Goal: Task Accomplishment & Management: Use online tool/utility

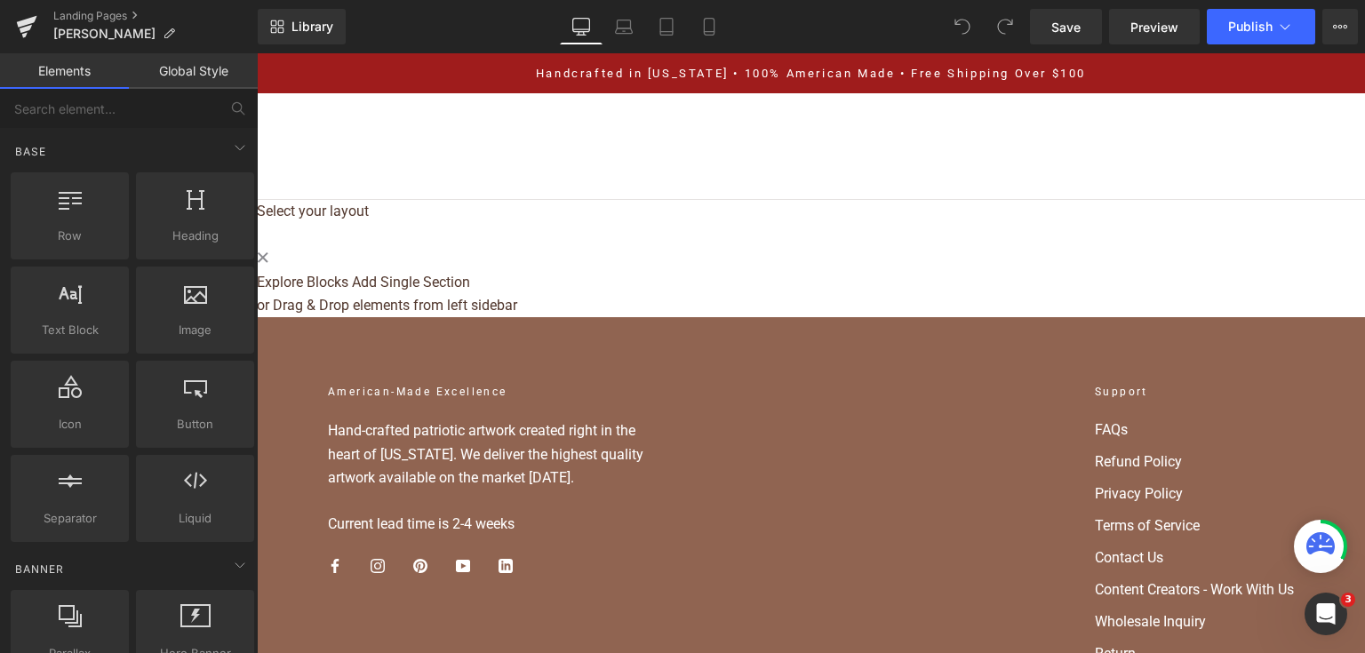
drag, startPoint x: 257, startPoint y: 53, endPoint x: 713, endPoint y: 210, distance: 482.6
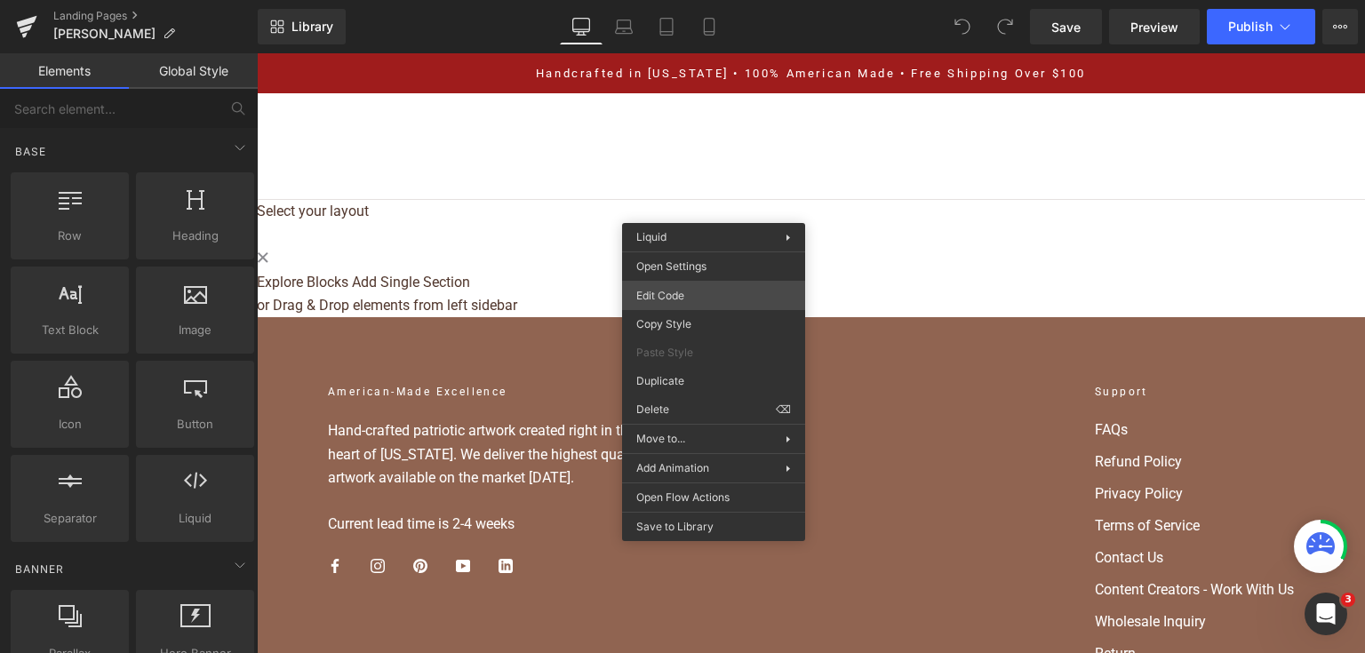
click at [687, 0] on div "You are previewing how the will restyle your page. You can not edit Elements in…" at bounding box center [682, 0] width 1365 height 0
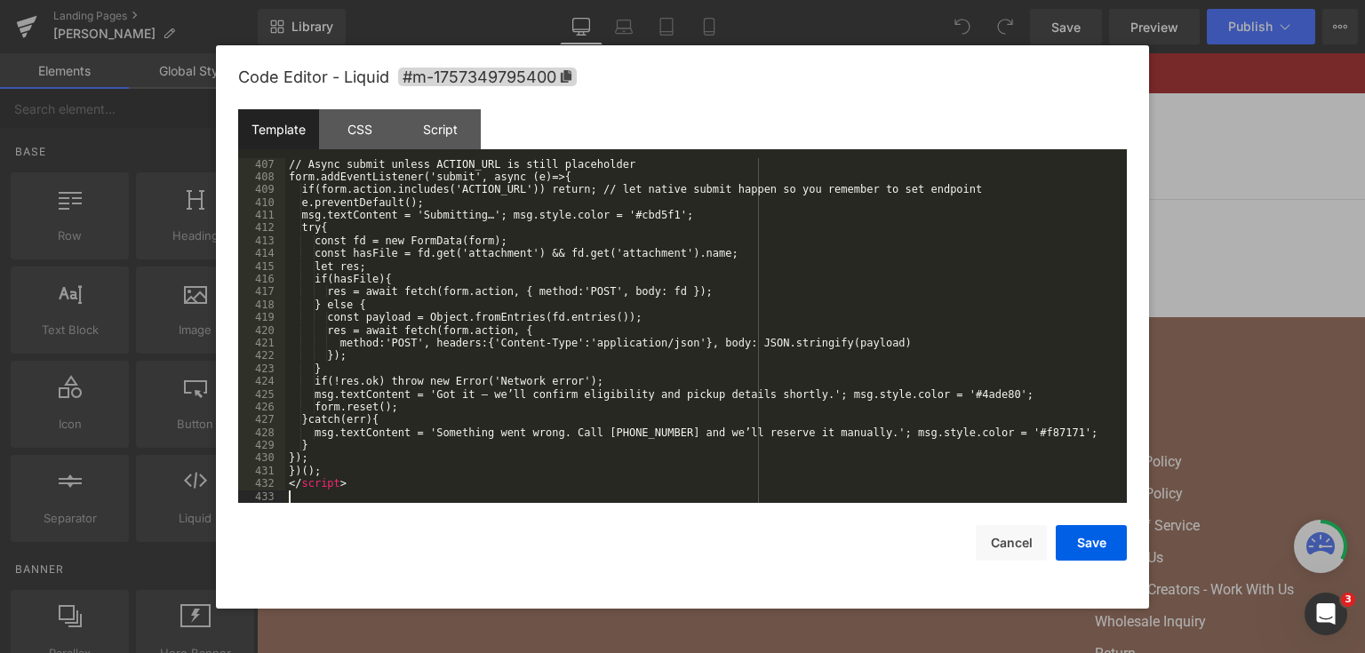
scroll to position [5603, 0]
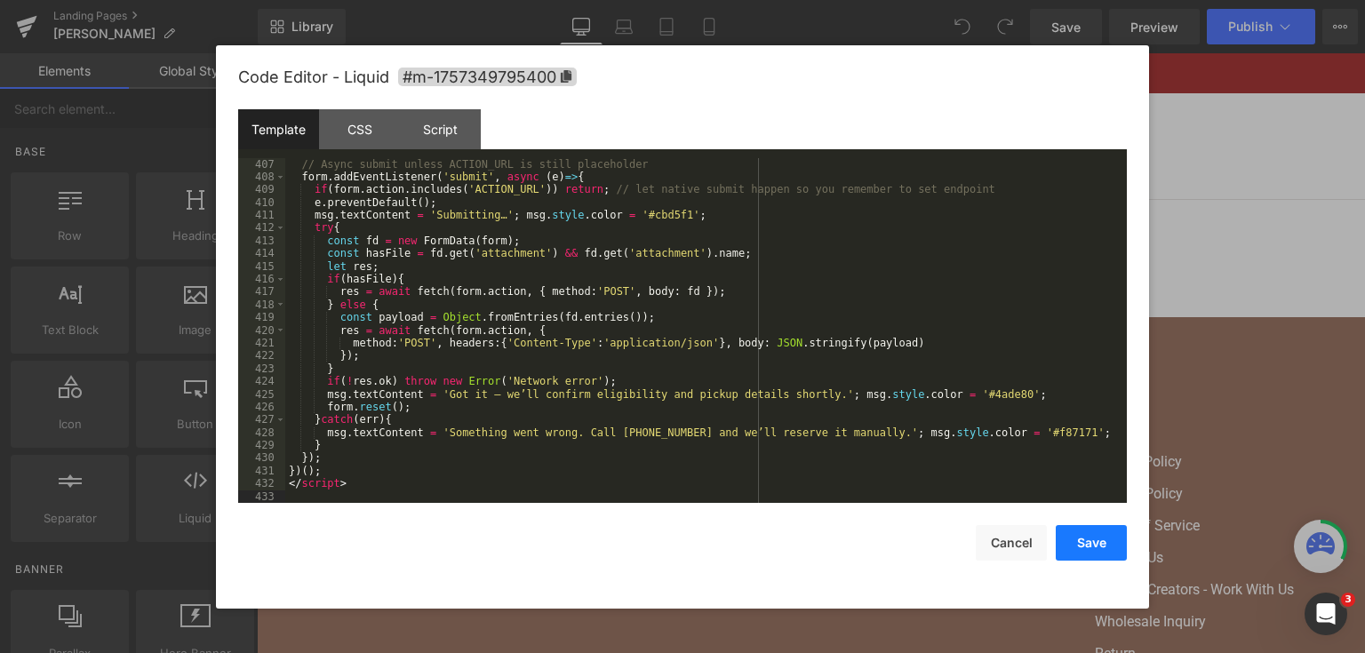
click at [1078, 550] on button "Save" at bounding box center [1090, 543] width 71 height 36
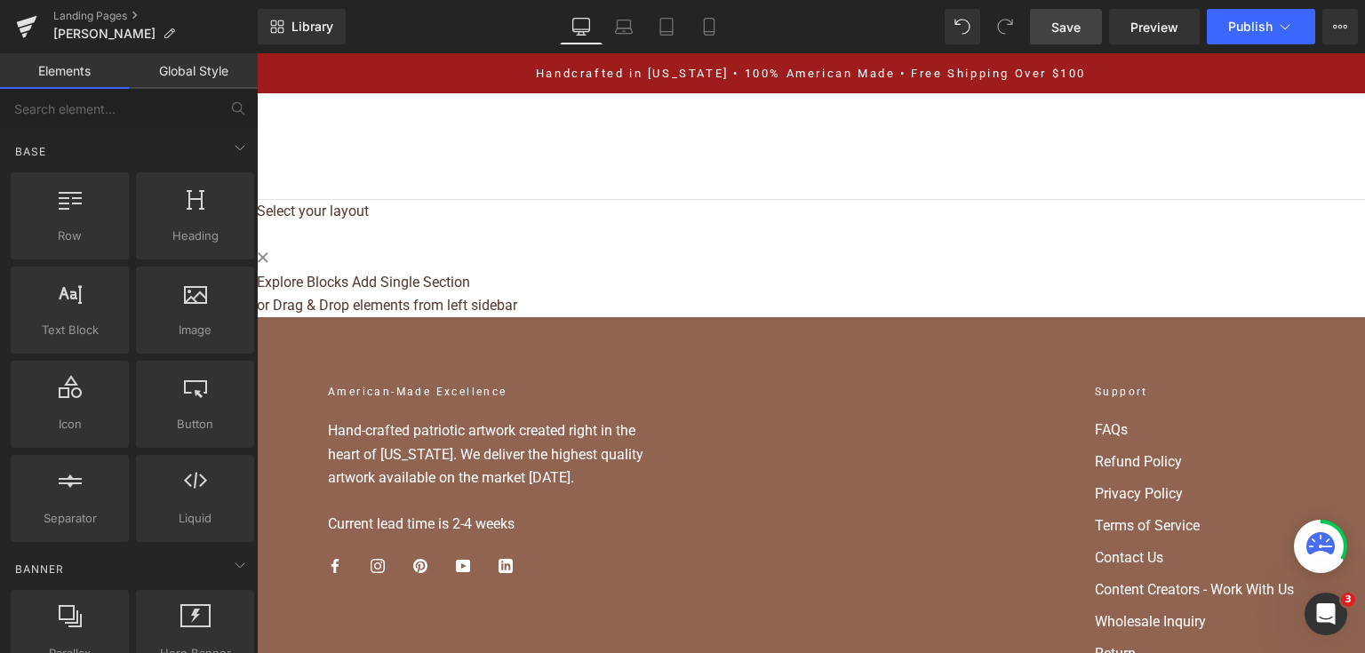
click at [1062, 36] on link "Save" at bounding box center [1066, 27] width 72 height 36
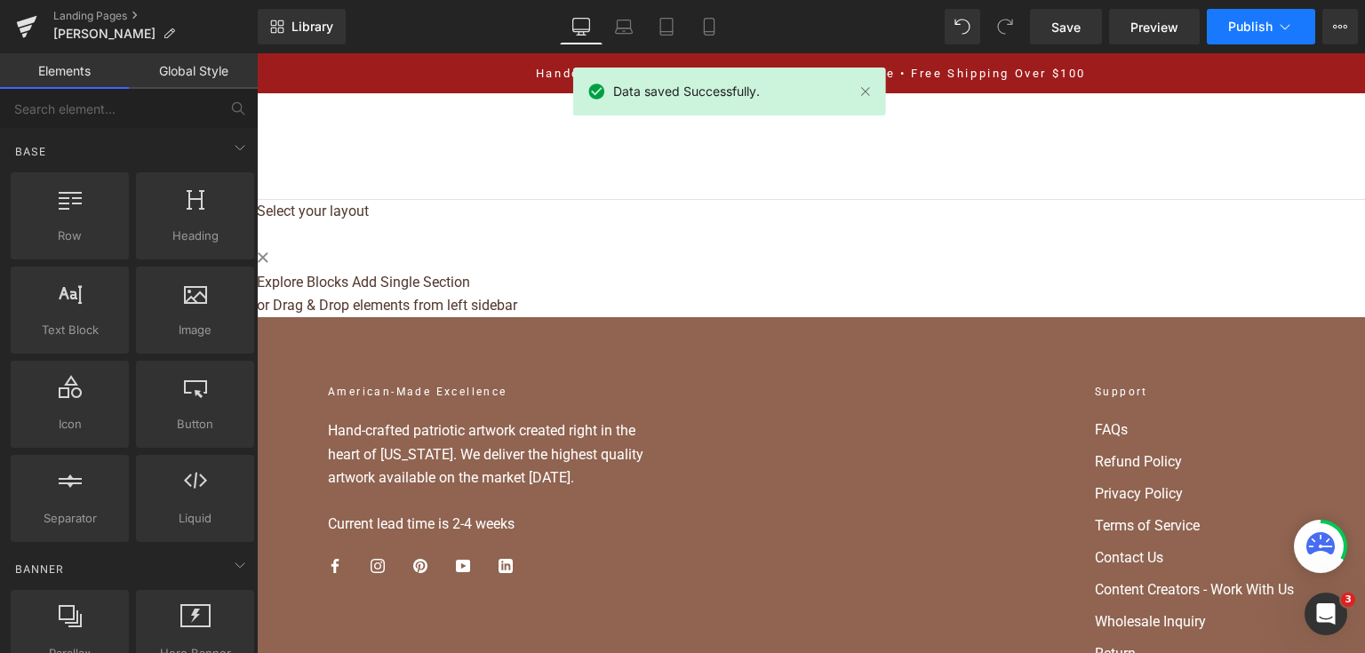
click at [1275, 36] on button "Publish" at bounding box center [1260, 27] width 108 height 36
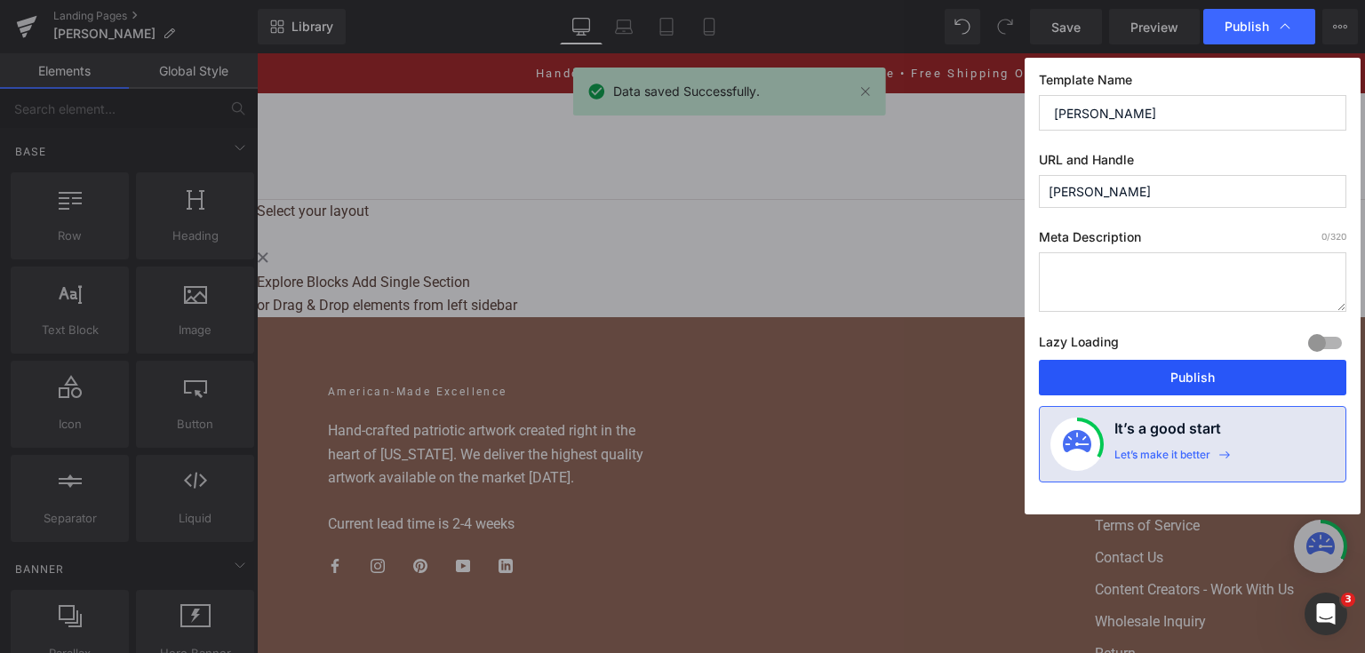
click at [1157, 367] on button "Publish" at bounding box center [1192, 378] width 307 height 36
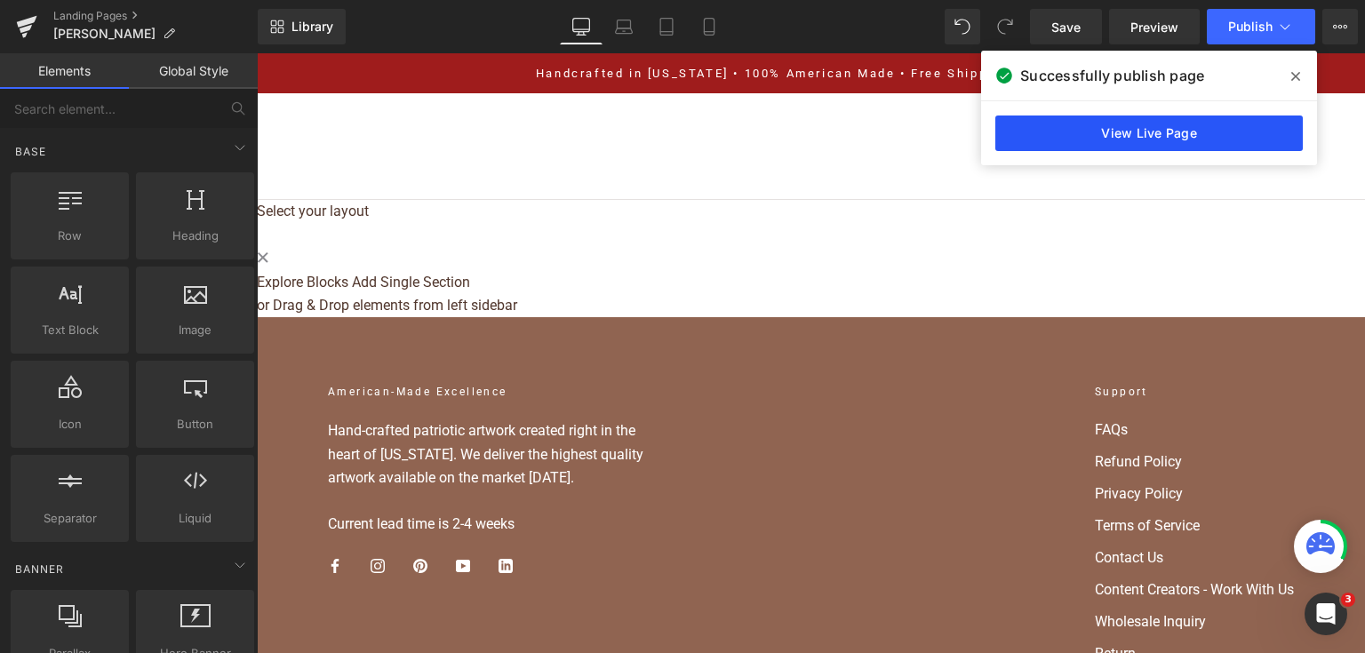
click at [1146, 140] on link "View Live Page" at bounding box center [1148, 133] width 307 height 36
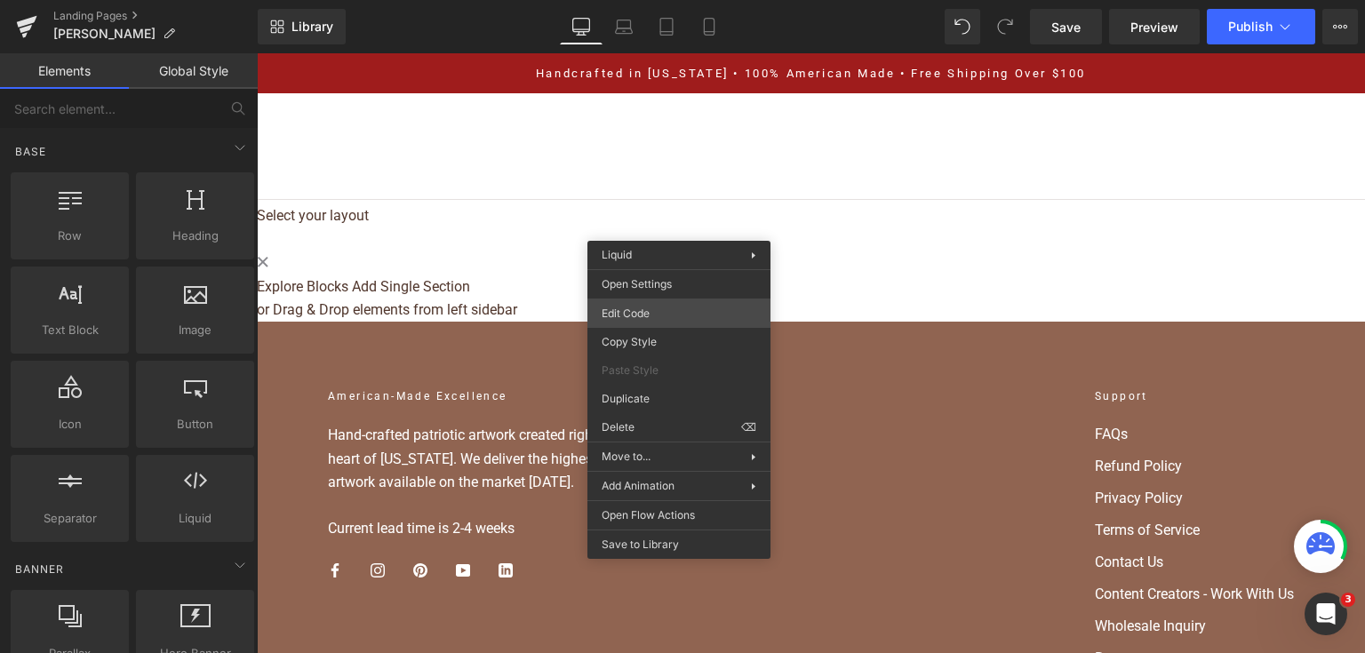
click at [686, 0] on div "You are previewing how the will restyle your page. You can not edit Elements in…" at bounding box center [682, 0] width 1365 height 0
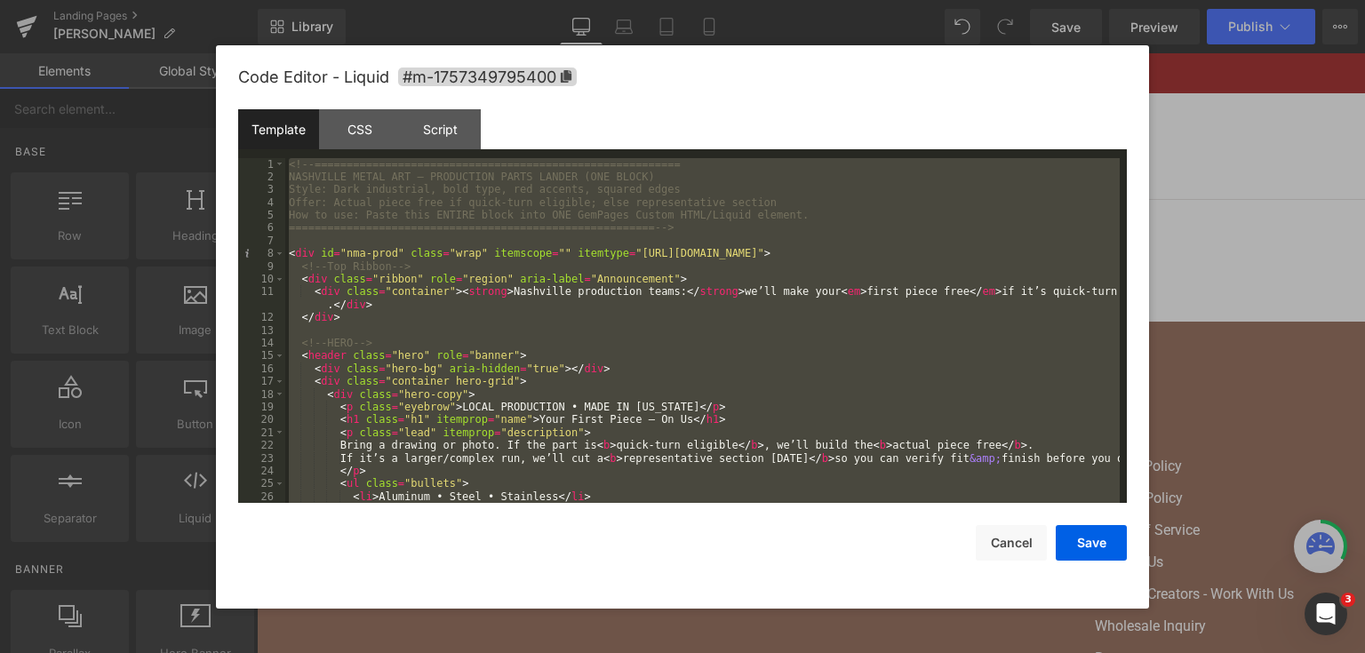
scroll to position [5603, 0]
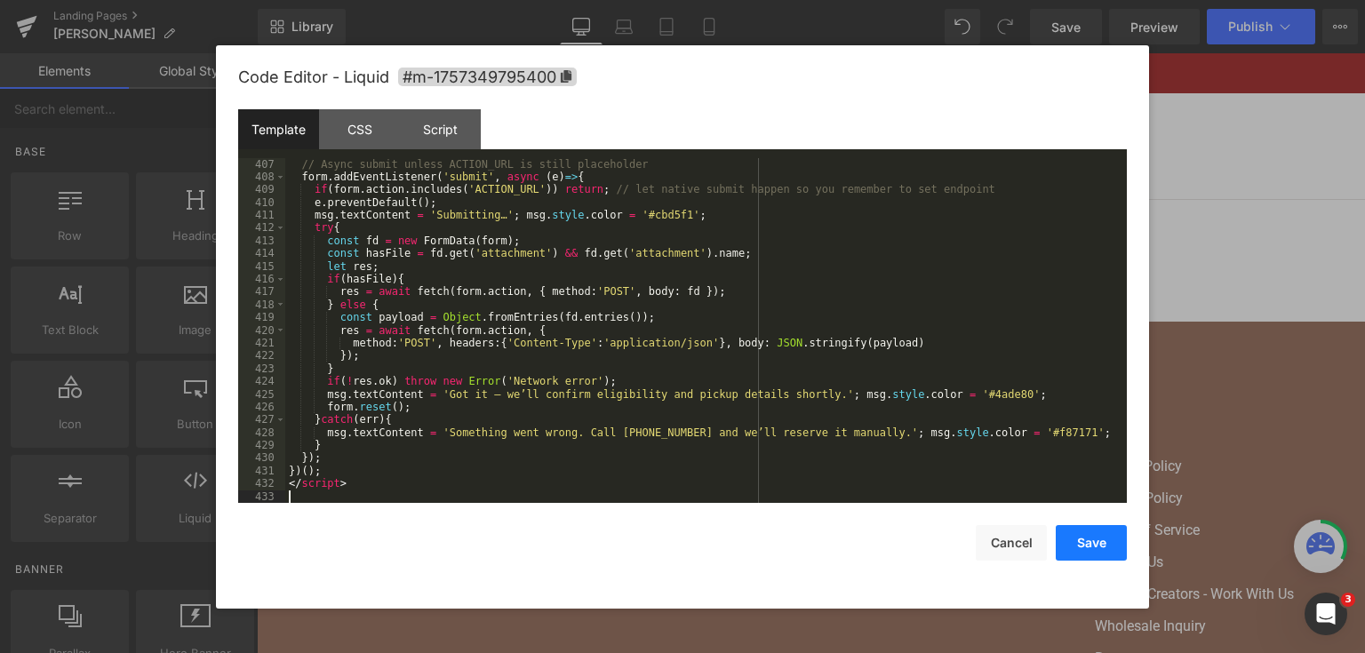
click at [1080, 538] on button "Save" at bounding box center [1090, 543] width 71 height 36
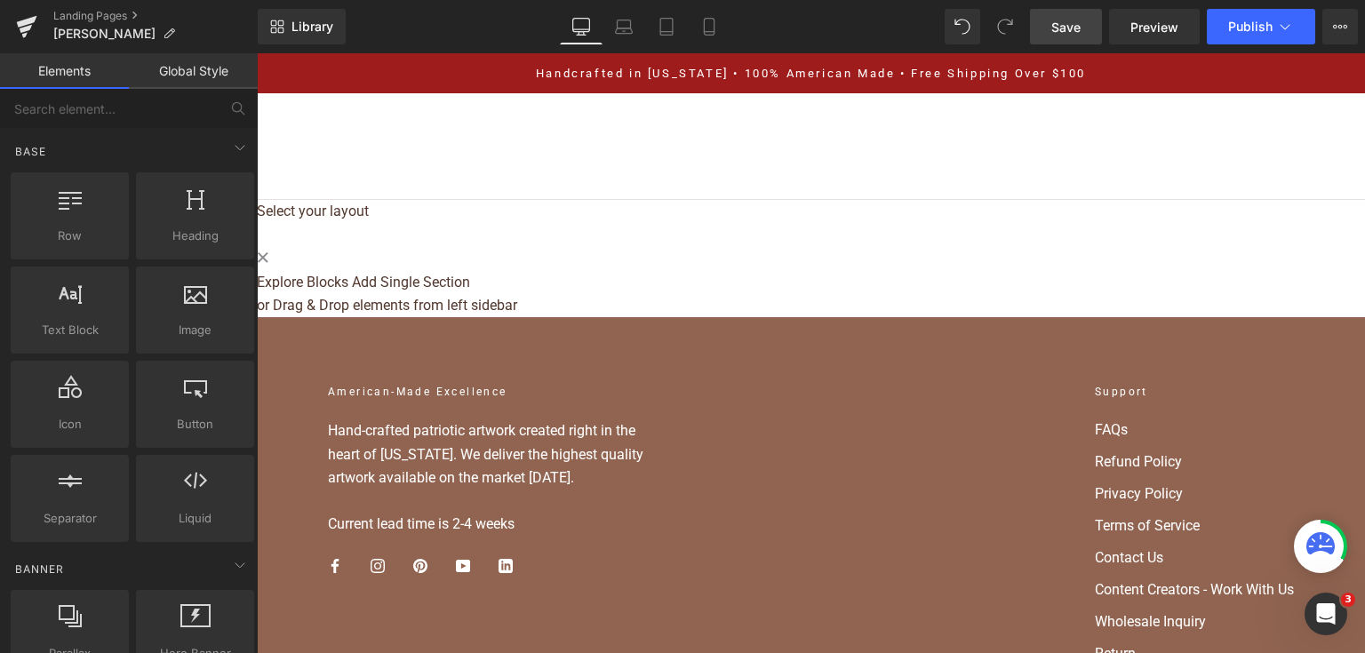
click at [1055, 28] on span "Save" at bounding box center [1065, 27] width 29 height 19
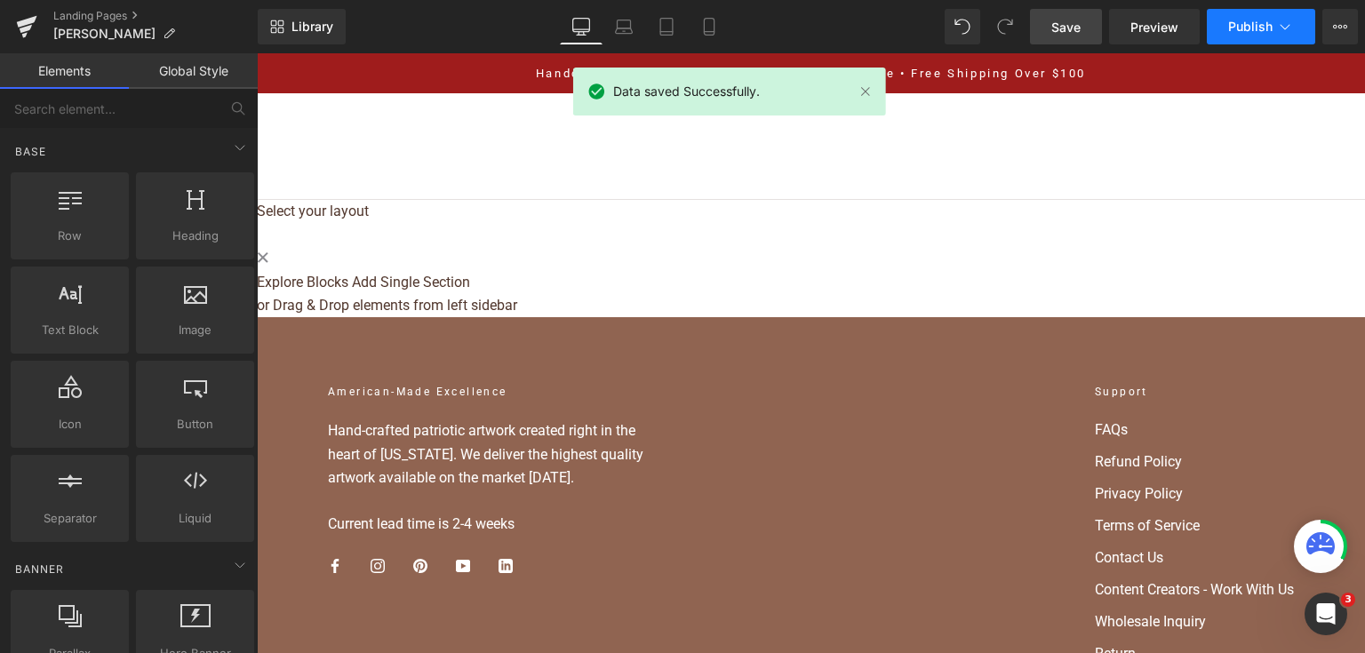
click at [1238, 37] on button "Publish" at bounding box center [1260, 27] width 108 height 36
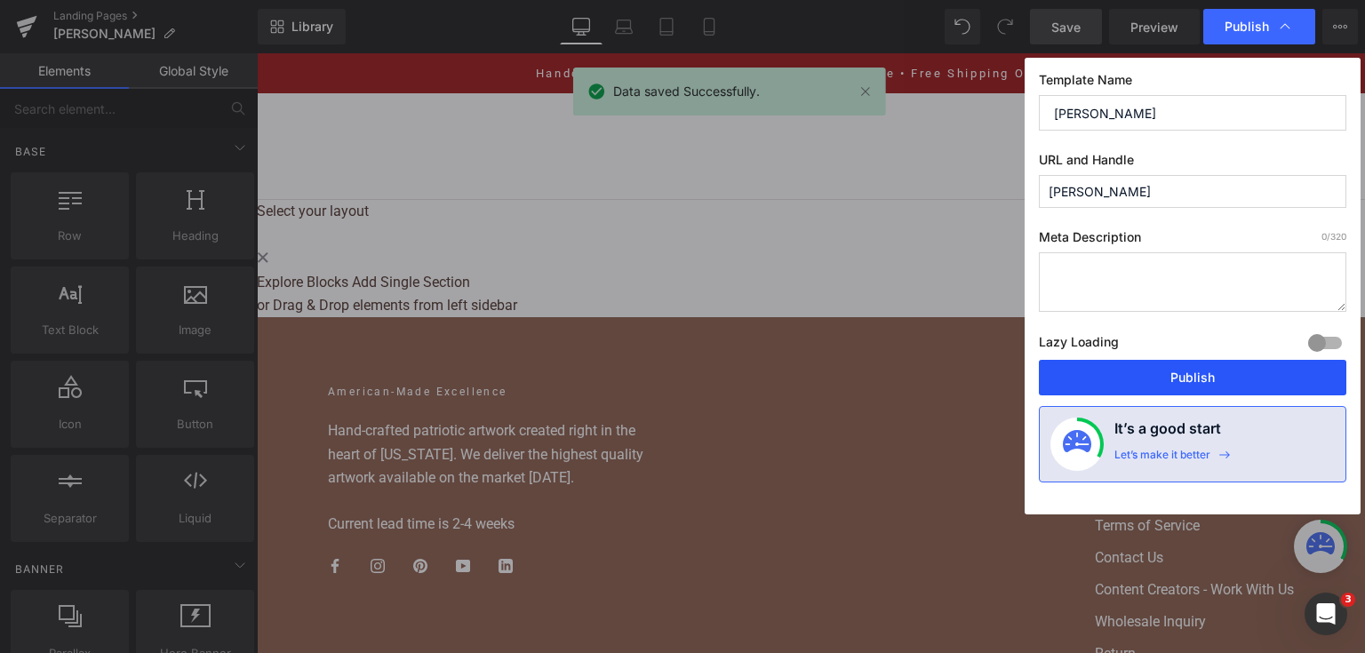
click at [1176, 365] on button "Publish" at bounding box center [1192, 378] width 307 height 36
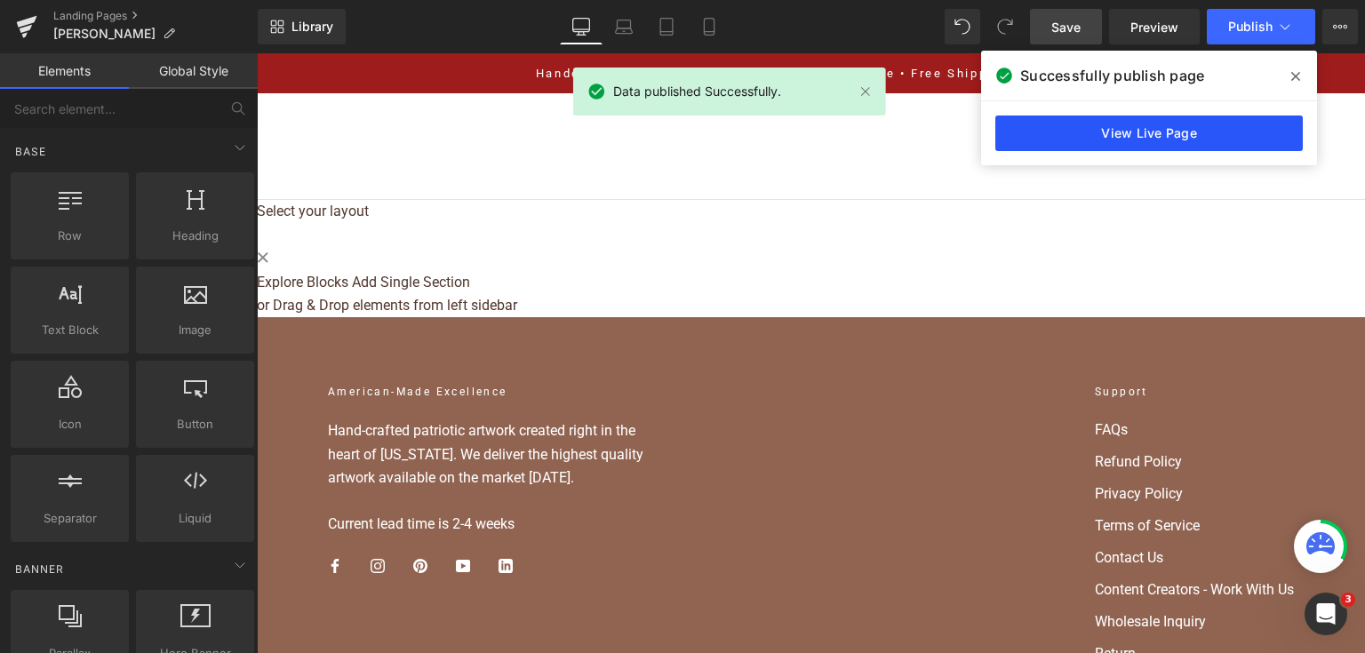
click at [1147, 128] on link "View Live Page" at bounding box center [1148, 133] width 307 height 36
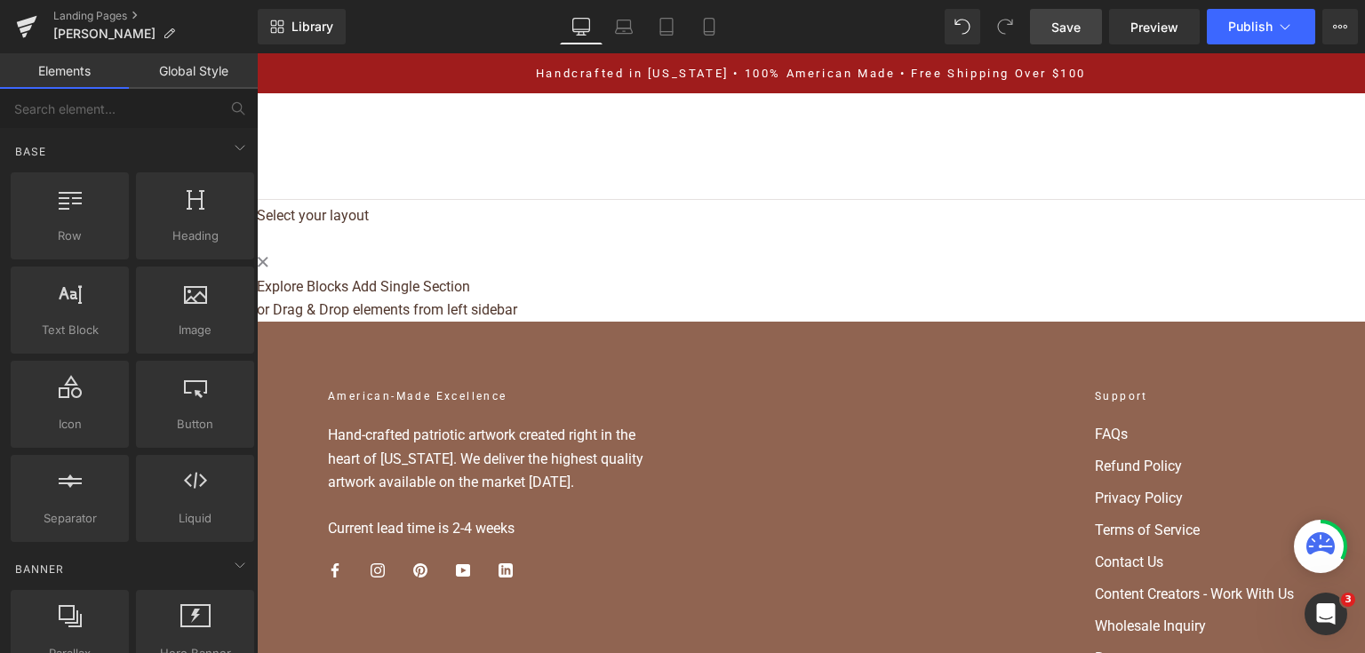
click at [257, 53] on icon at bounding box center [257, 53] width 0 height 0
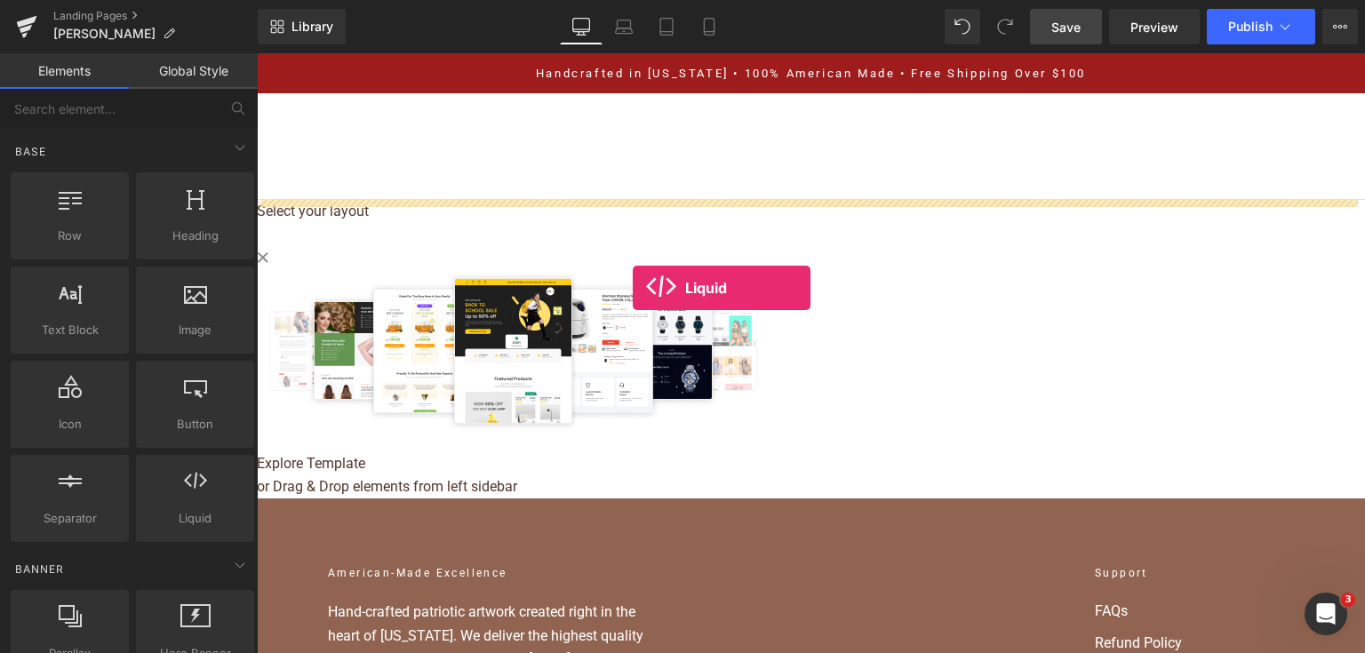
drag, startPoint x: 439, startPoint y: 547, endPoint x: 671, endPoint y: 274, distance: 358.6
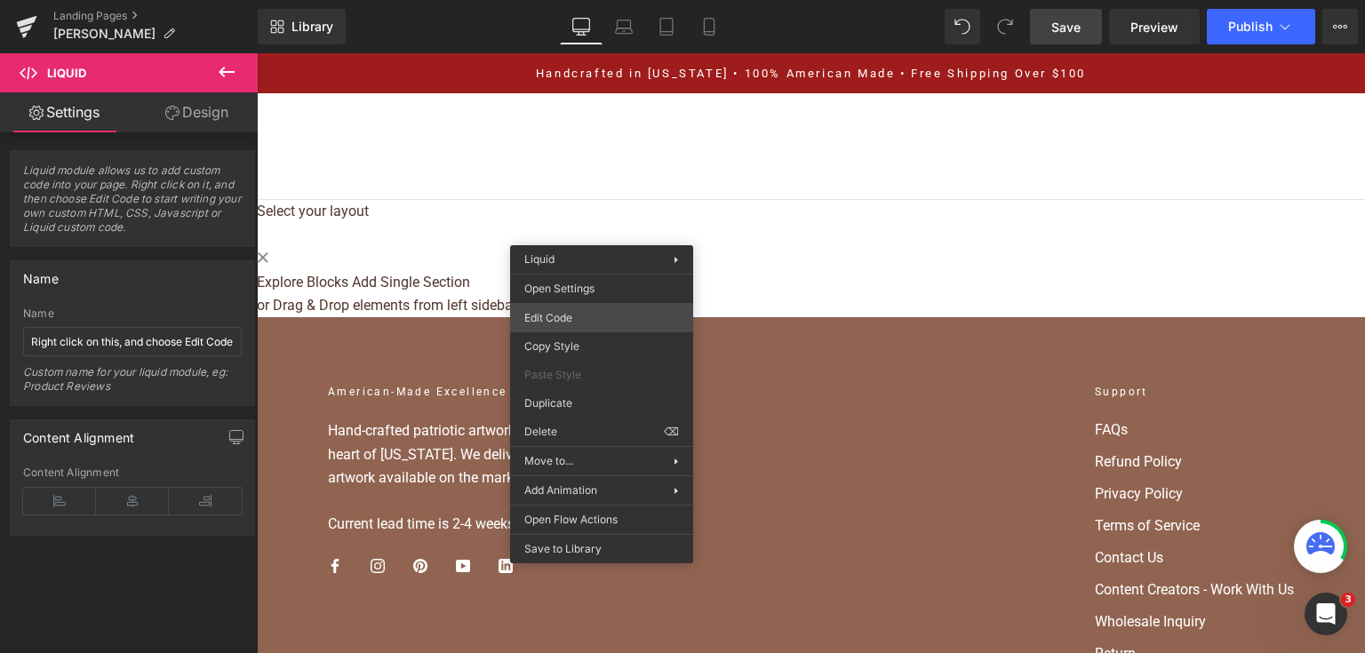
click at [603, 0] on div "Liquid You are previewing how the will restyle your page. You can not edit Elem…" at bounding box center [682, 0] width 1365 height 0
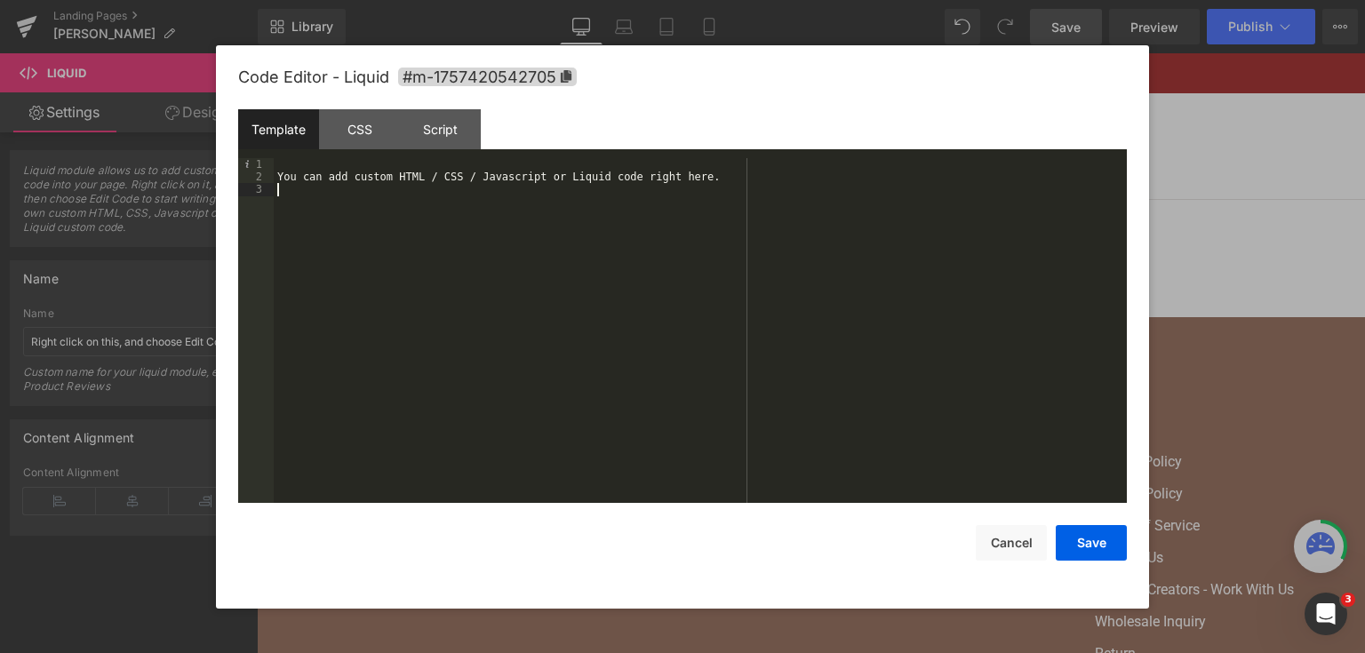
scroll to position [5629, 0]
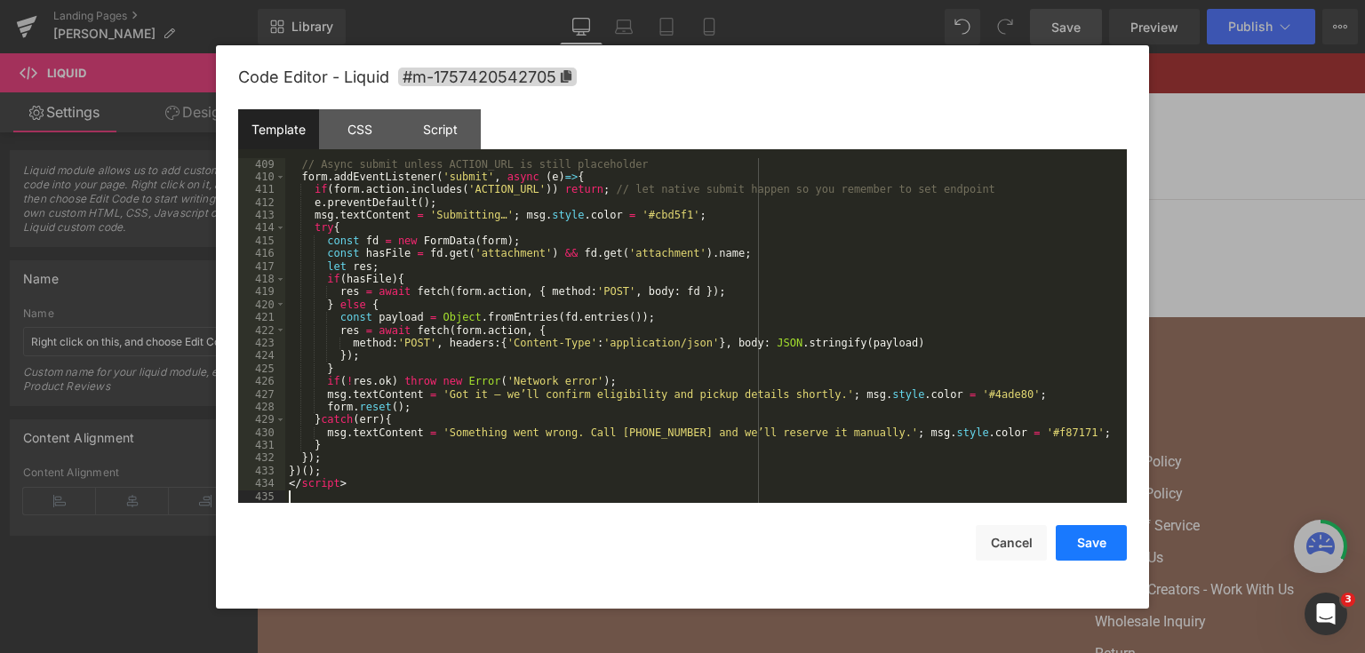
drag, startPoint x: 1094, startPoint y: 544, endPoint x: 1094, endPoint y: 529, distance: 14.2
click at [1094, 544] on button "Save" at bounding box center [1090, 543] width 71 height 36
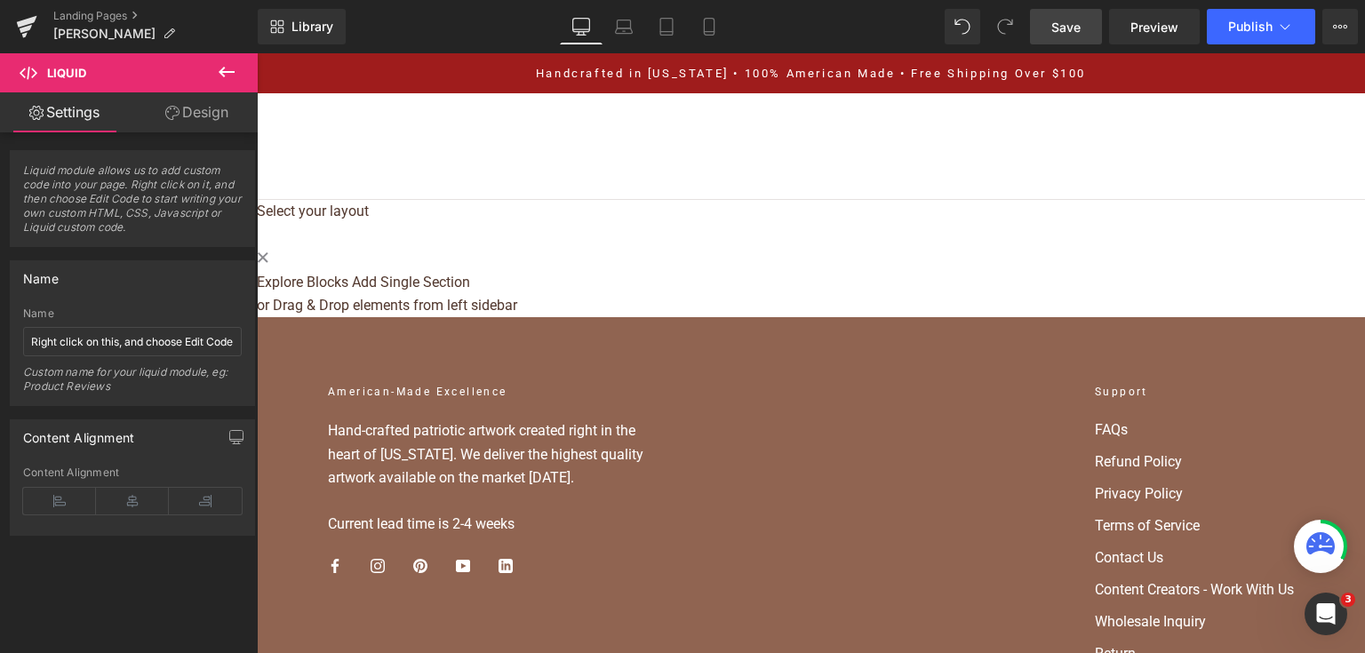
click at [1078, 28] on span "Save" at bounding box center [1065, 27] width 29 height 19
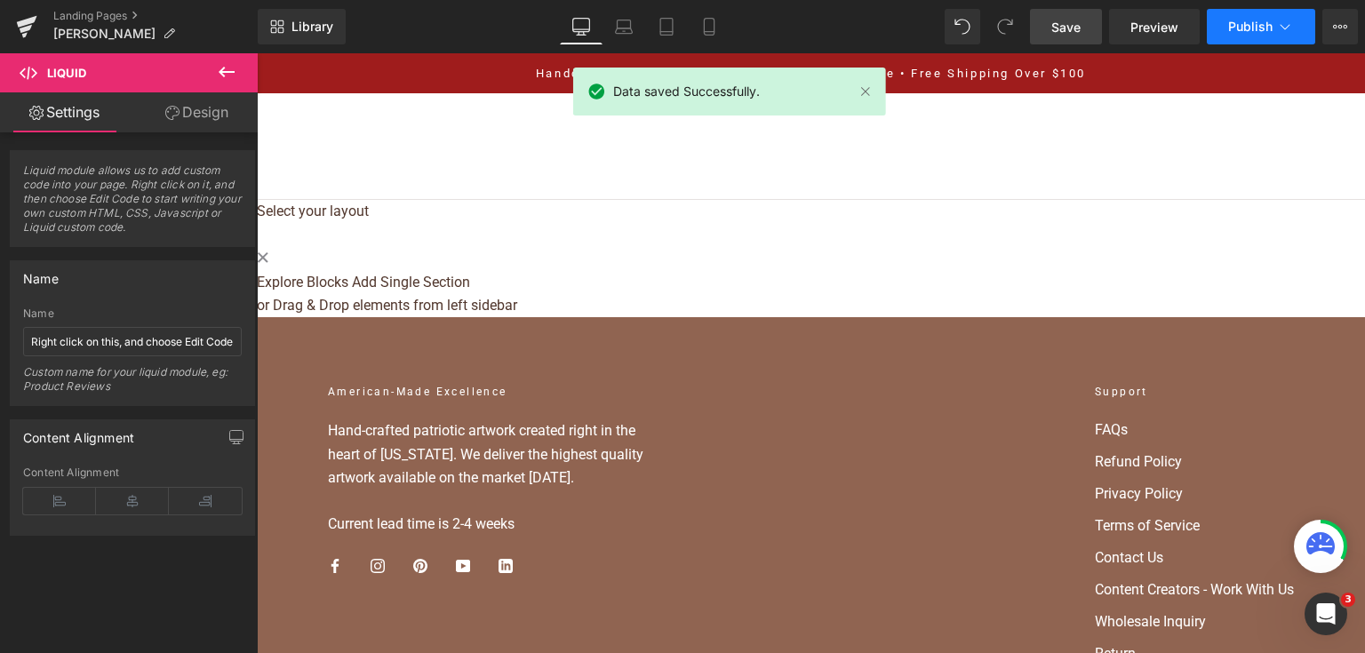
click at [1244, 36] on button "Publish" at bounding box center [1260, 27] width 108 height 36
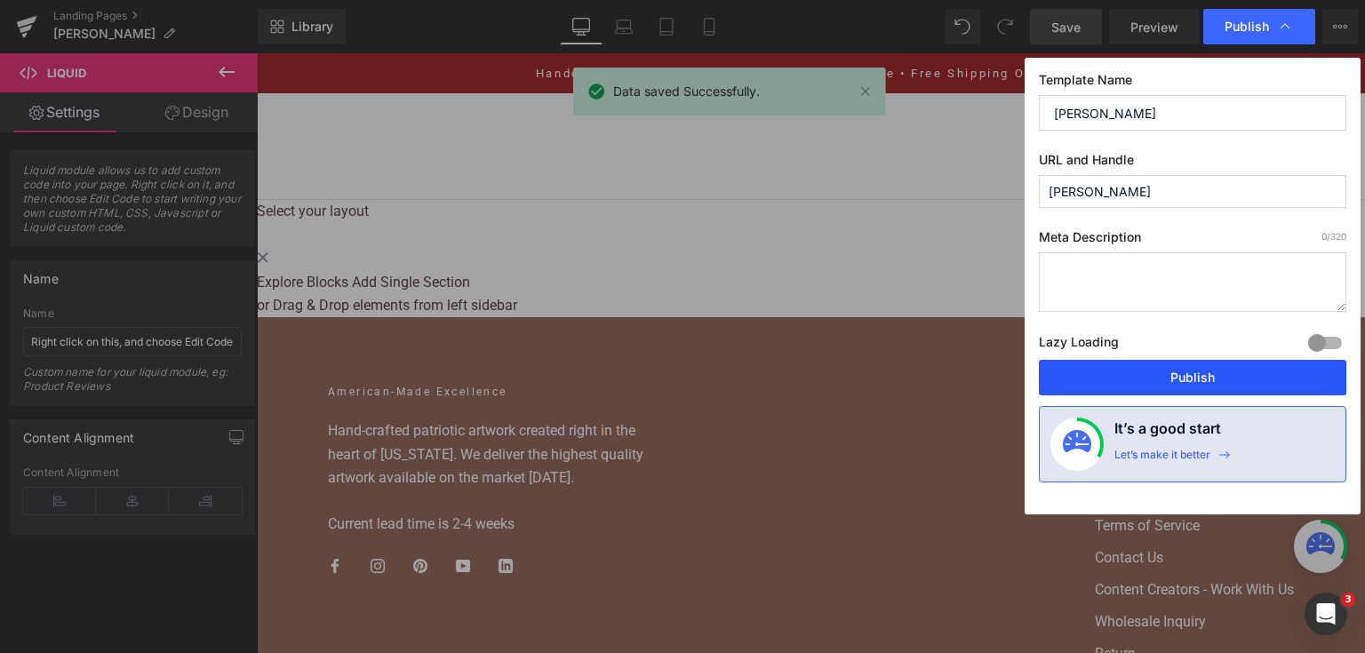
click at [1198, 375] on button "Publish" at bounding box center [1192, 378] width 307 height 36
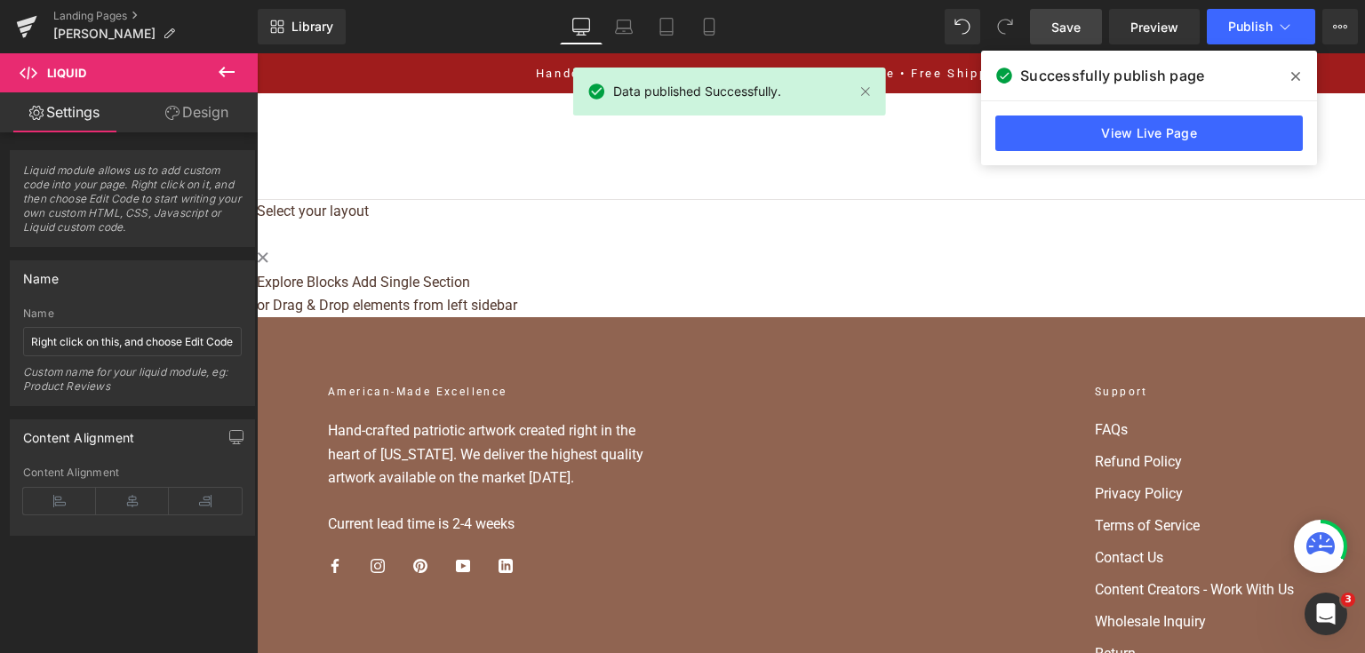
click at [1134, 114] on div "View Live Page" at bounding box center [1149, 133] width 336 height 64
click at [1133, 124] on link "View Live Page" at bounding box center [1148, 133] width 307 height 36
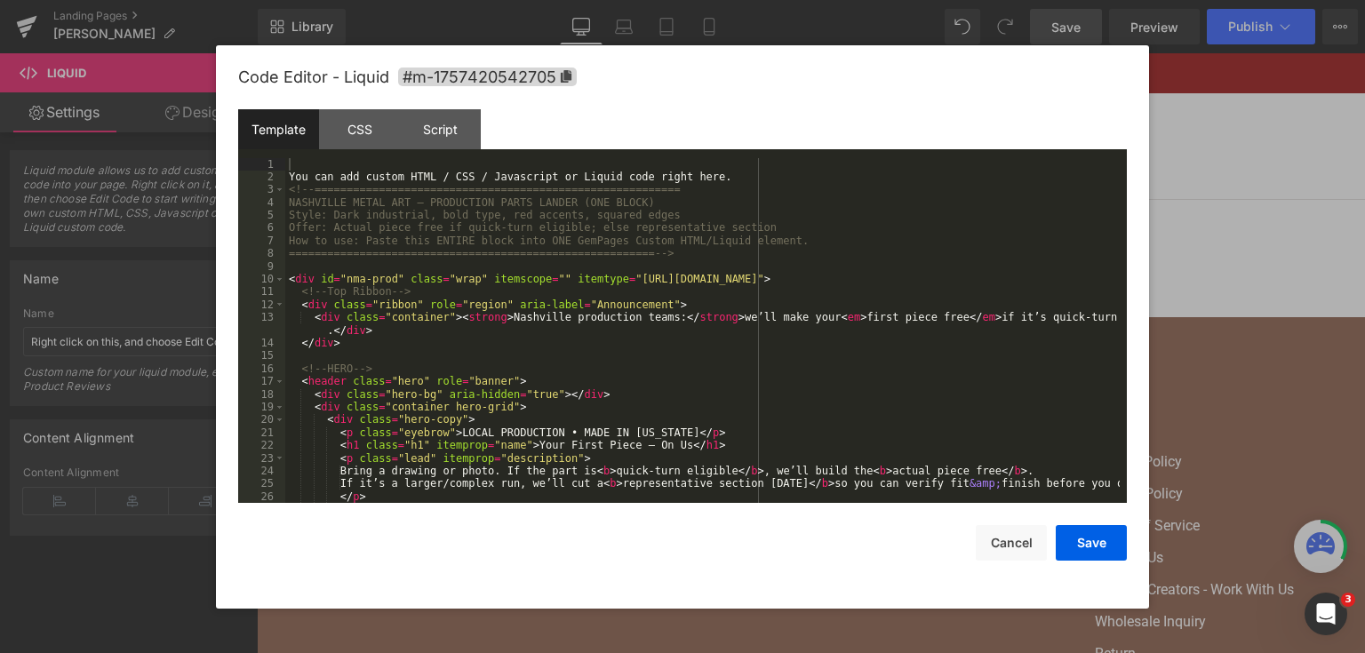
click at [559, 0] on div "Liquid You are previewing how the will restyle your page. You can not edit Elem…" at bounding box center [682, 0] width 1365 height 0
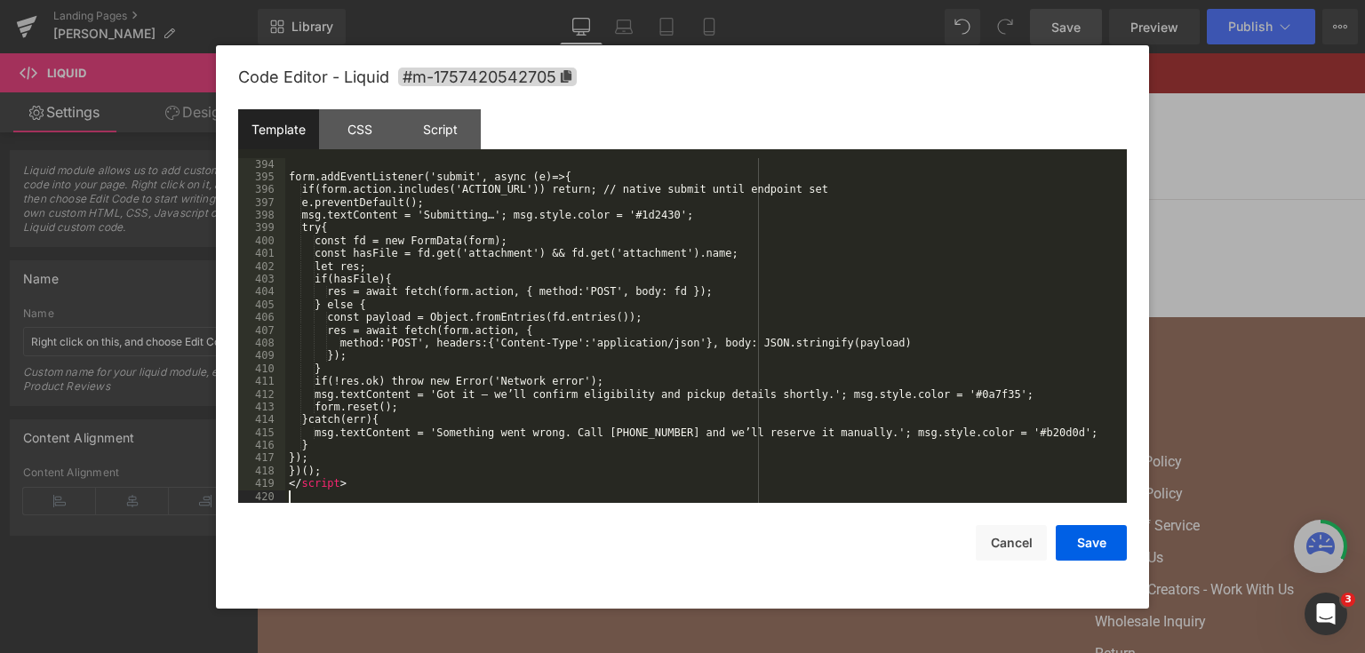
scroll to position [5283, 0]
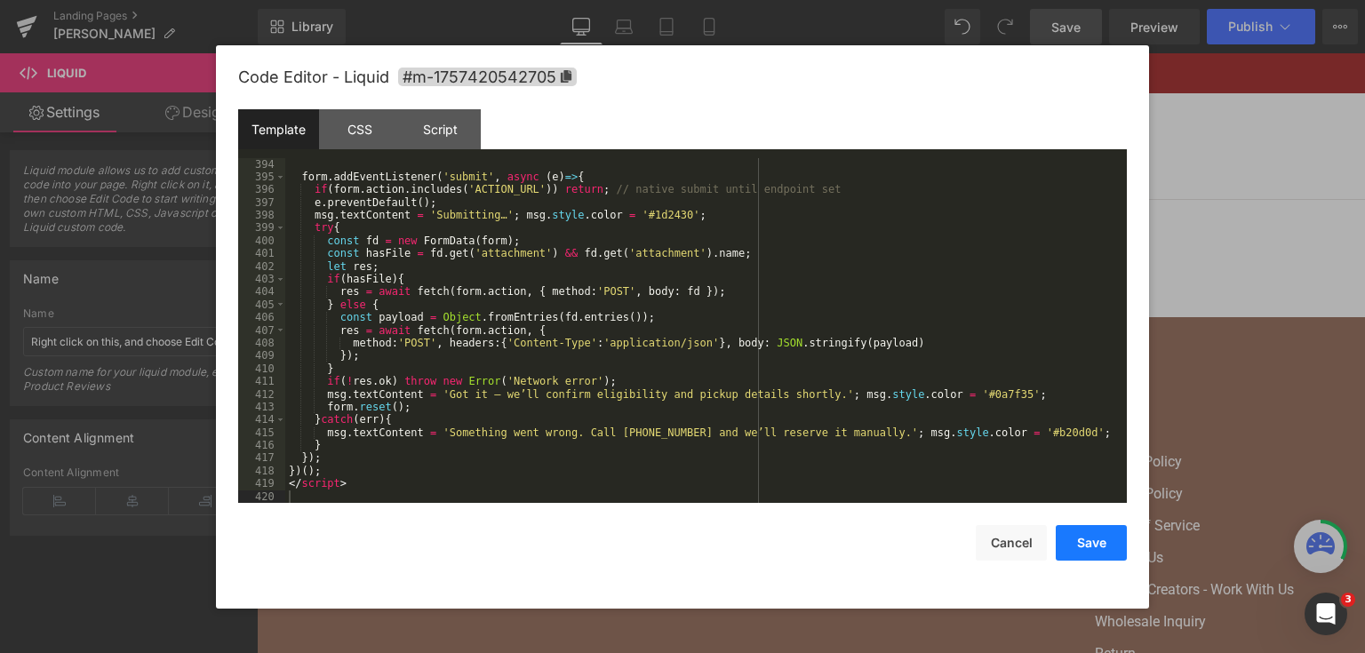
click at [1119, 552] on button "Save" at bounding box center [1090, 543] width 71 height 36
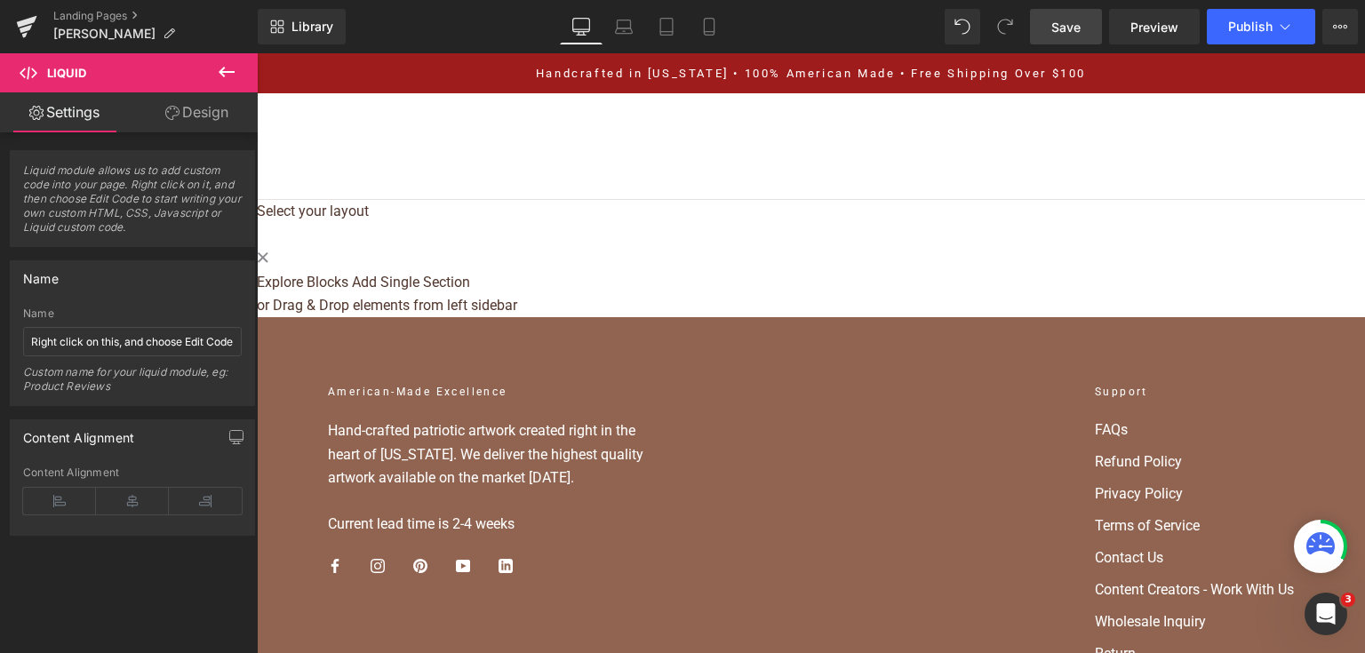
click at [1080, 26] on span "Save" at bounding box center [1065, 27] width 29 height 19
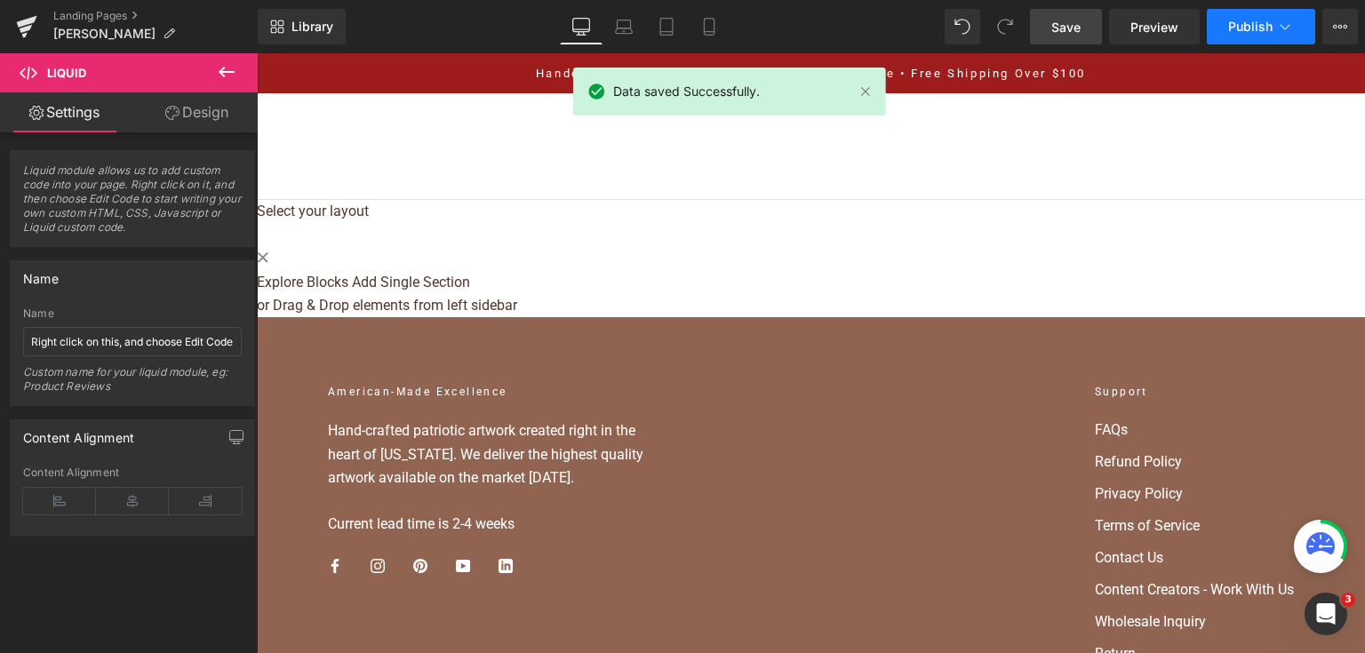
click at [1237, 28] on span "Publish" at bounding box center [1250, 27] width 44 height 14
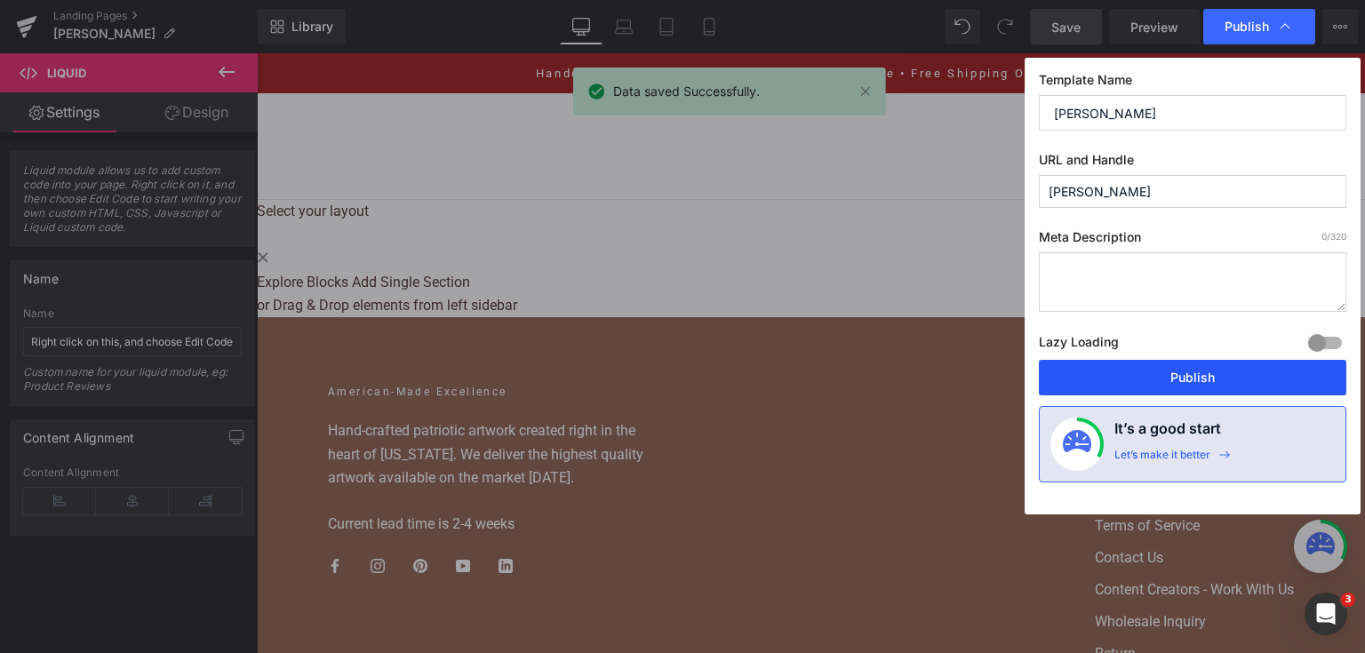
drag, startPoint x: 1187, startPoint y: 382, endPoint x: 930, endPoint y: 319, distance: 264.4
click at [1187, 382] on button "Publish" at bounding box center [1192, 378] width 307 height 36
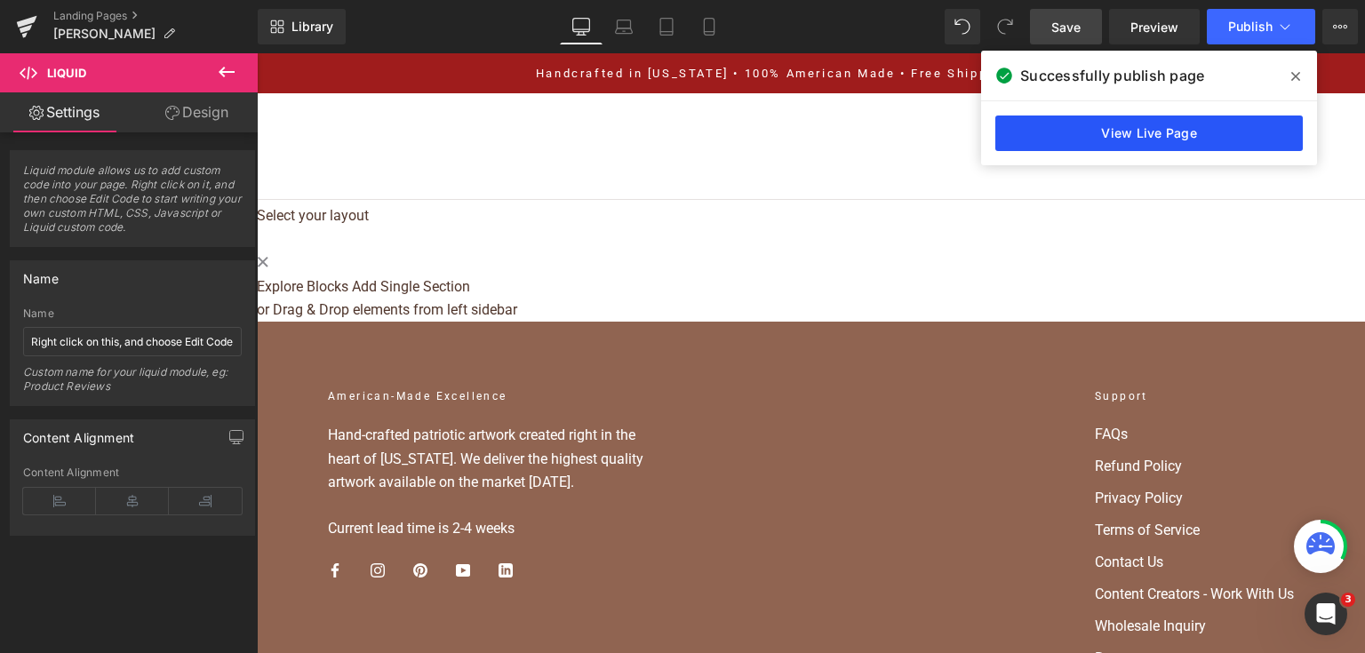
click at [1027, 149] on link "View Live Page" at bounding box center [1148, 133] width 307 height 36
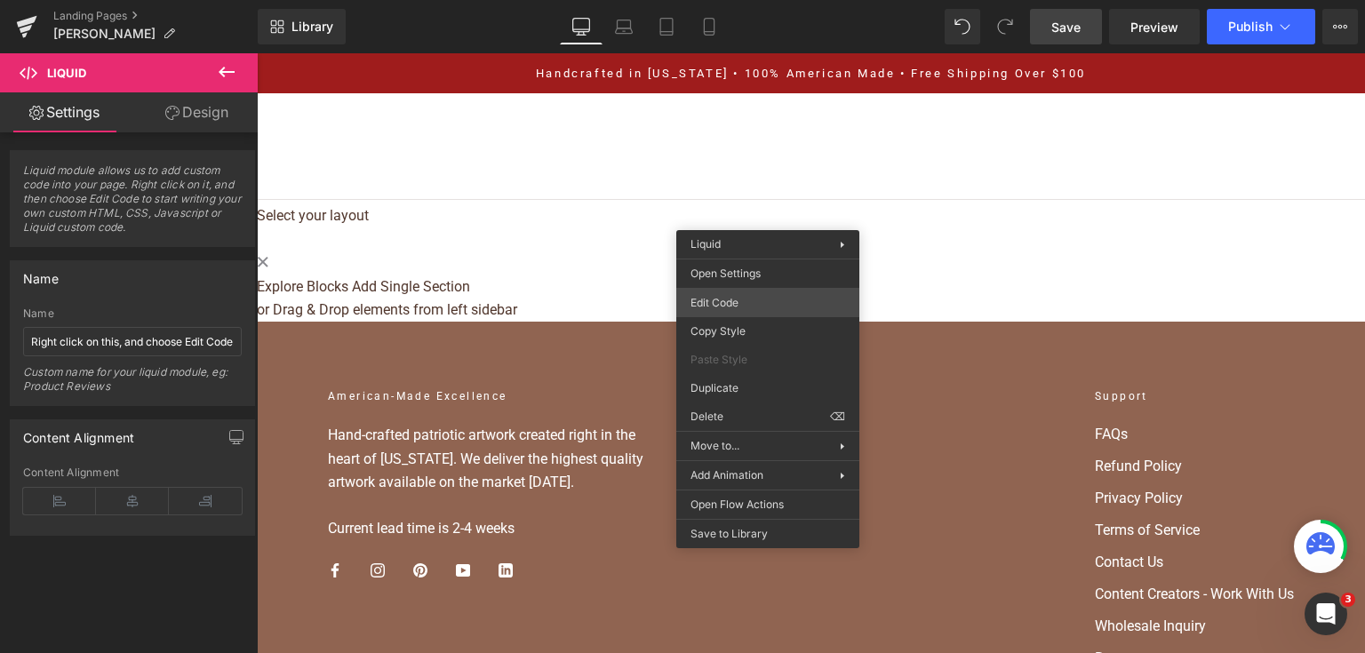
click at [743, 0] on div "Liquid You are previewing how the will restyle your page. You can not edit Elem…" at bounding box center [682, 0] width 1365 height 0
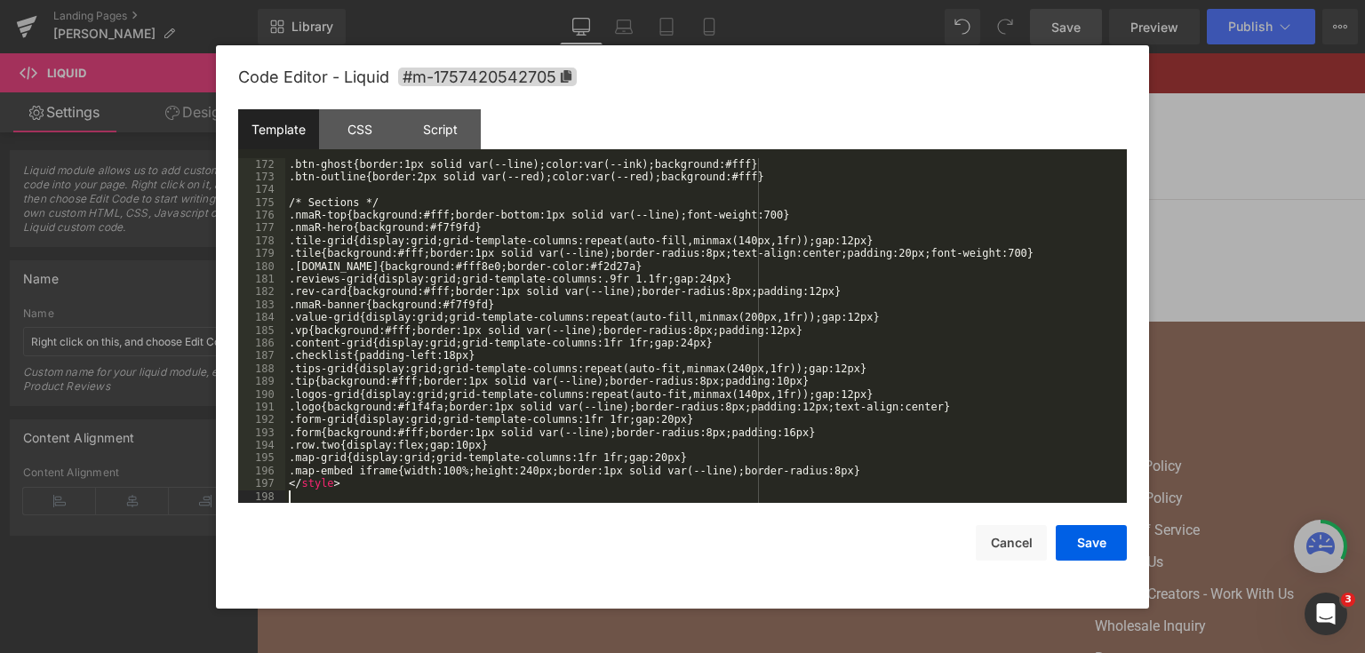
scroll to position [2213, 0]
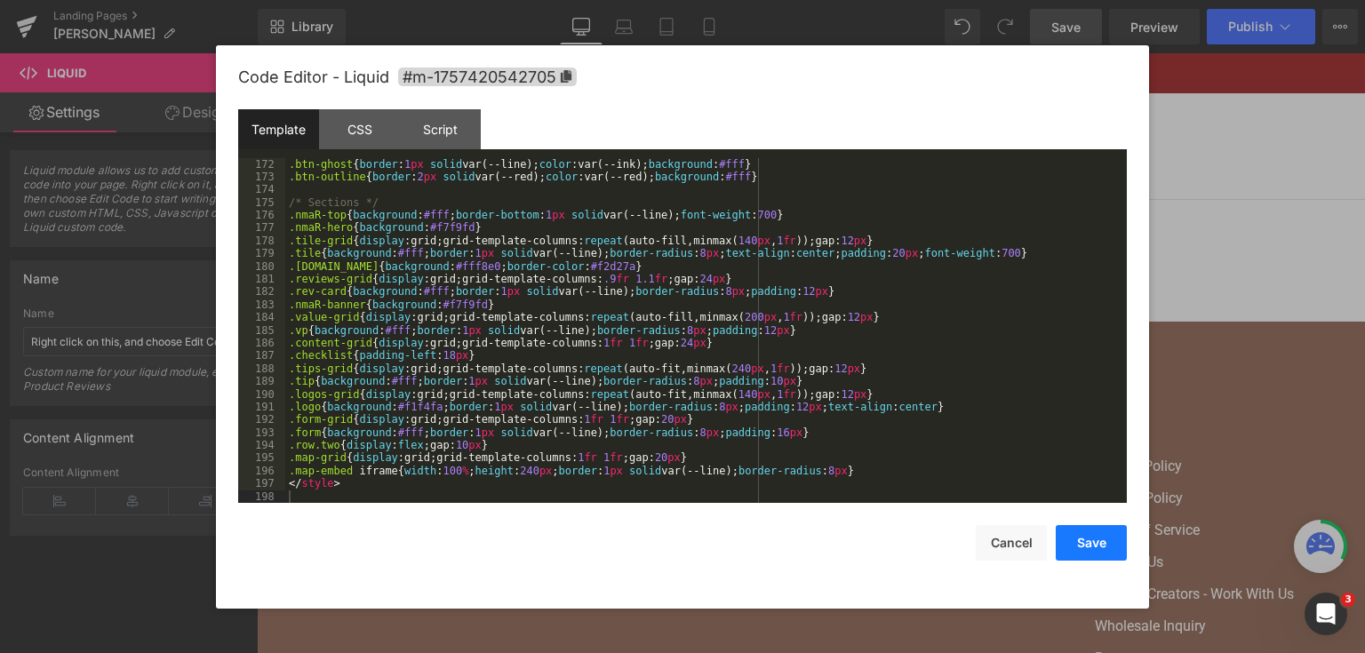
click at [1086, 552] on button "Save" at bounding box center [1090, 543] width 71 height 36
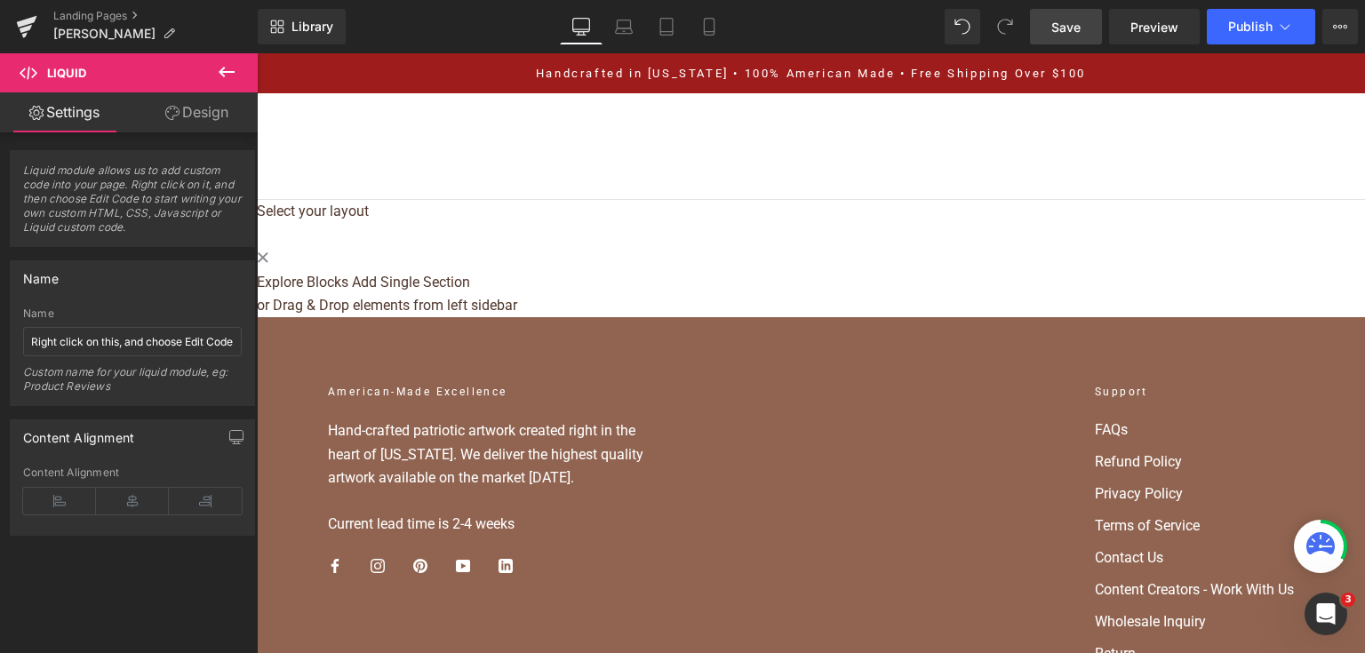
click at [1071, 29] on span "Save" at bounding box center [1065, 27] width 29 height 19
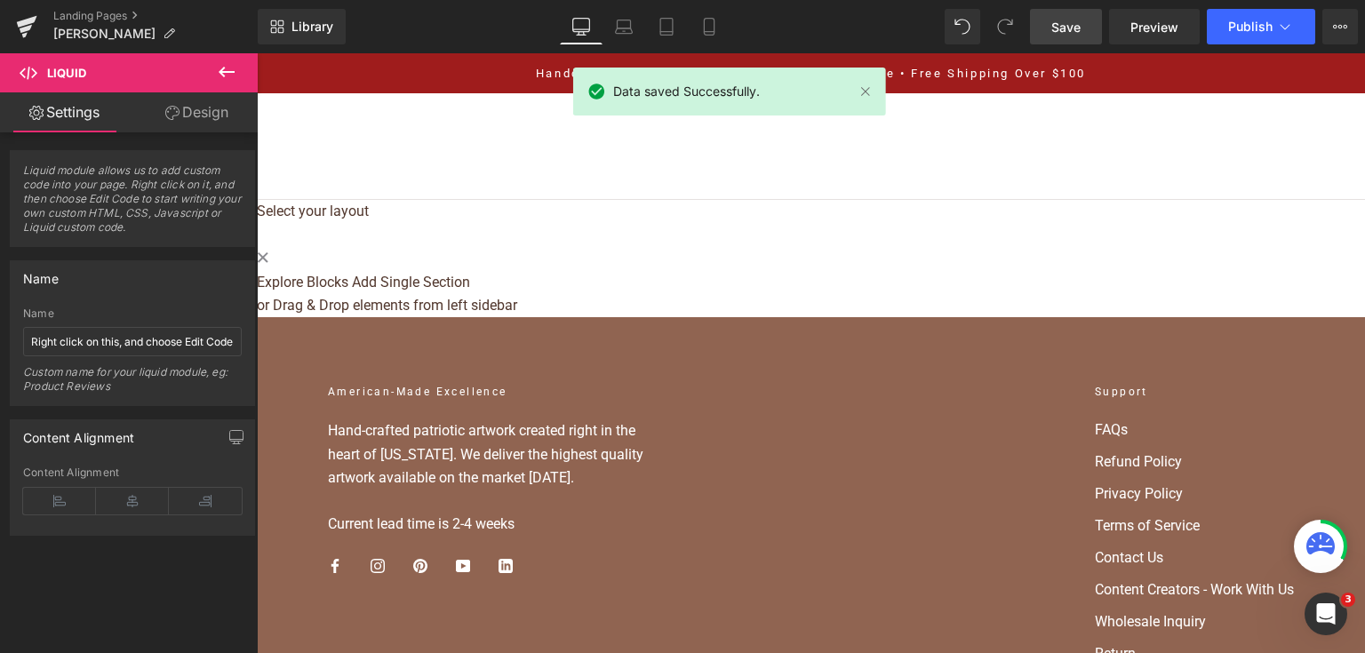
click at [1230, 45] on div "Library Desktop Desktop Laptop Tablet Mobile Save Preview Publish Scheduled Vie…" at bounding box center [811, 26] width 1107 height 53
click at [1230, 36] on button "Publish" at bounding box center [1260, 27] width 108 height 36
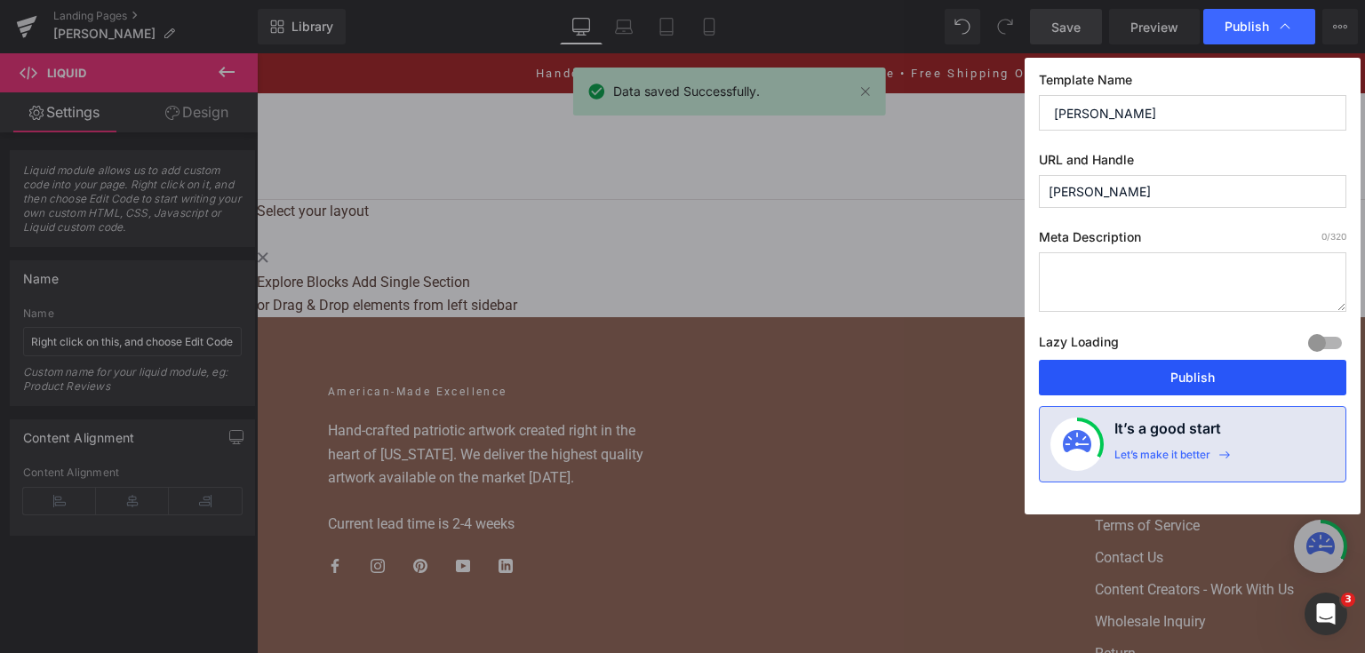
click at [1218, 385] on button "Publish" at bounding box center [1192, 378] width 307 height 36
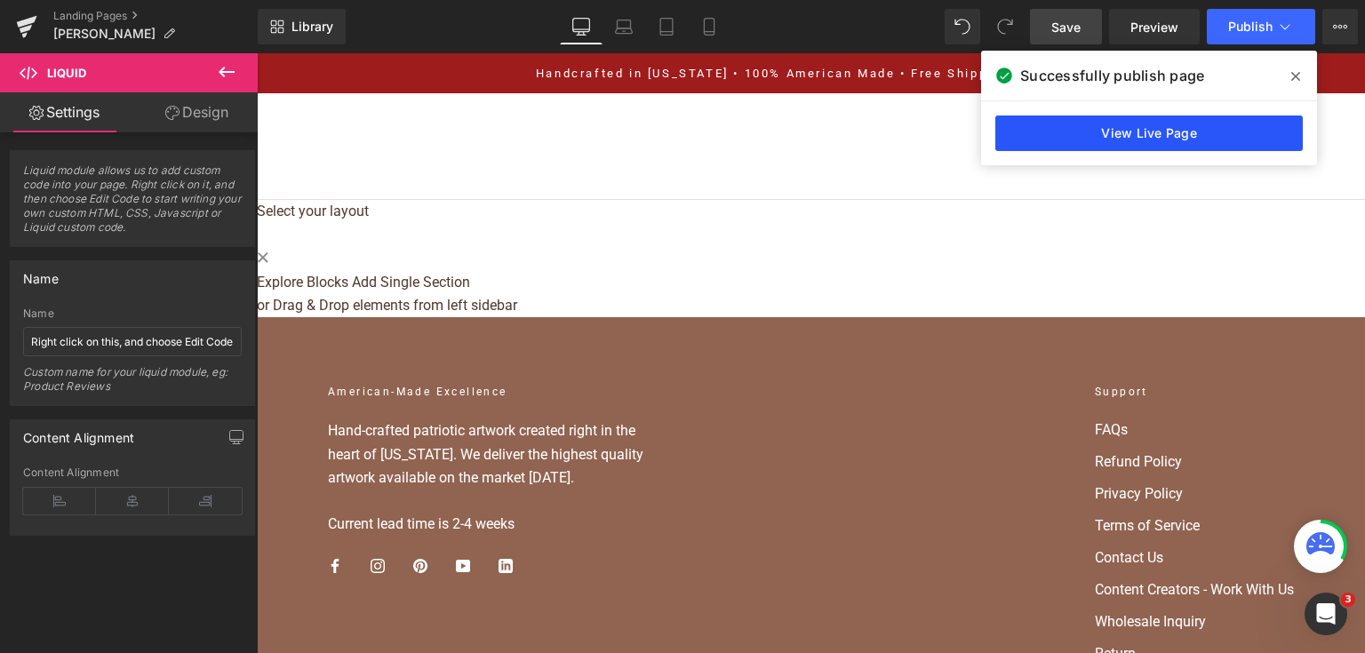
click at [1126, 144] on link "View Live Page" at bounding box center [1148, 133] width 307 height 36
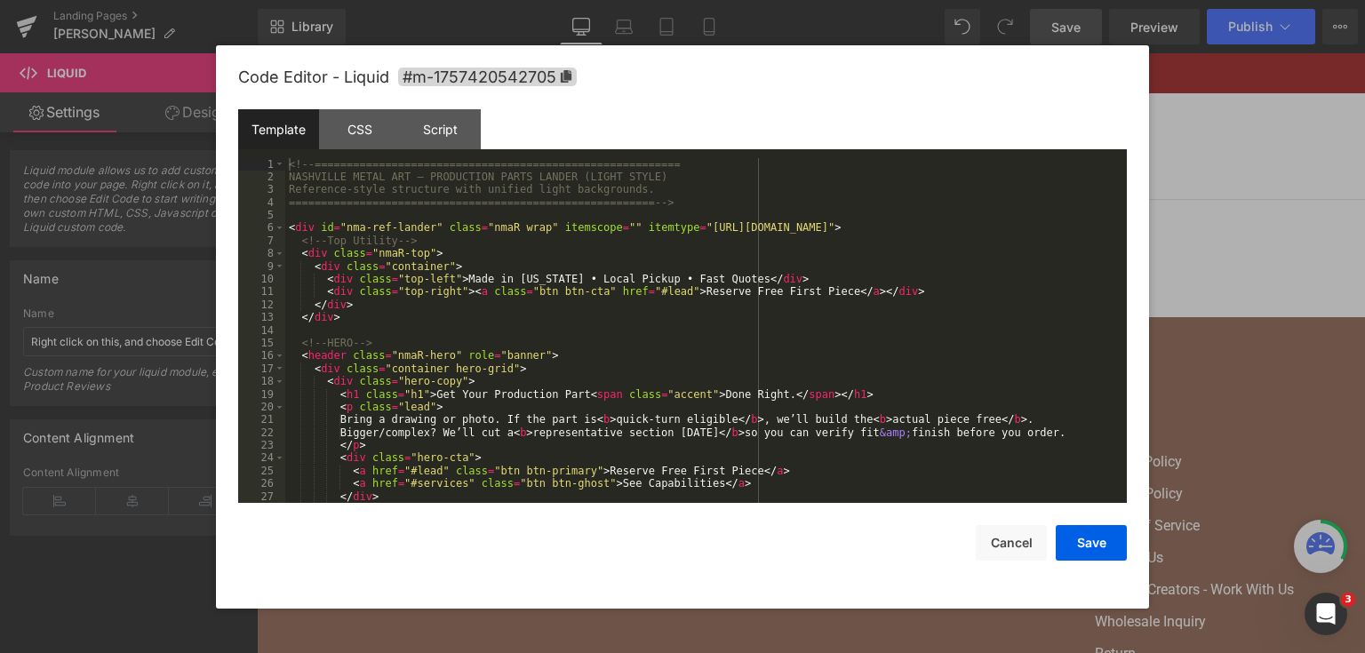
click at [644, 0] on div "Liquid You are previewing how the will restyle your page. You can not edit Elem…" at bounding box center [682, 0] width 1365 height 0
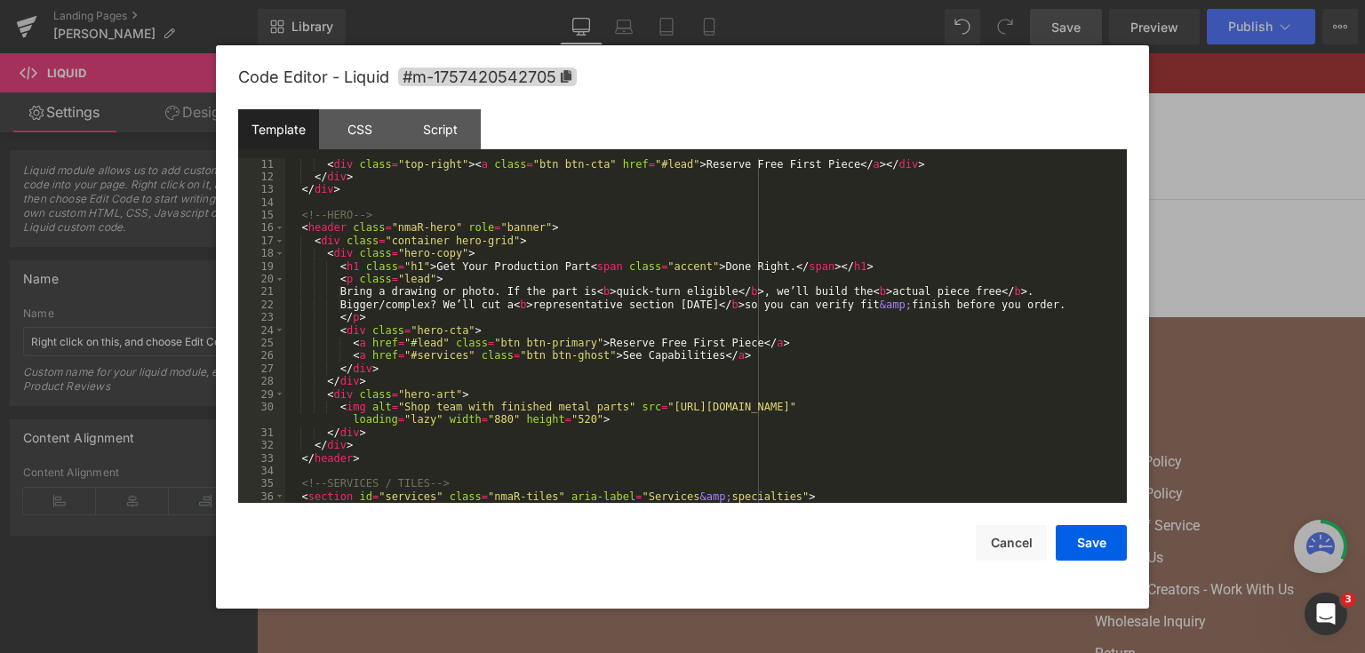
scroll to position [85, 0]
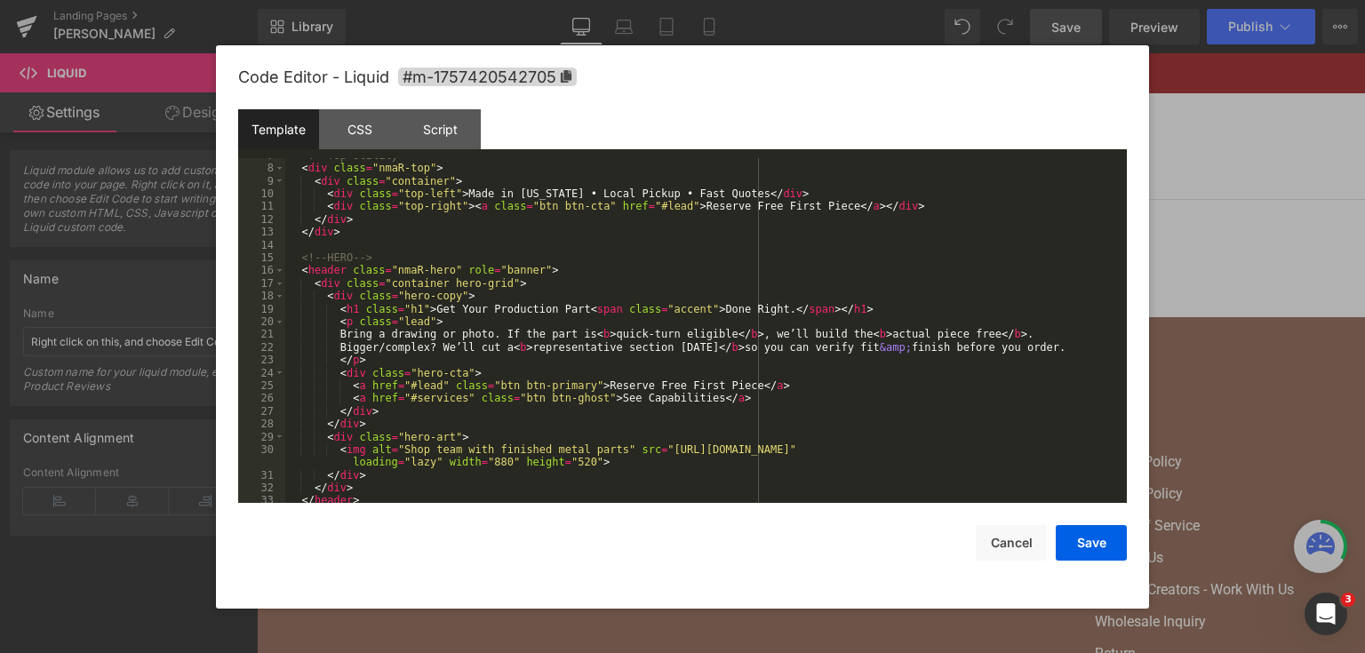
click at [537, 267] on div "<!-- Top Utility --> < div class = "nmaR-top" > < div class = "container" > < d…" at bounding box center [702, 334] width 834 height 371
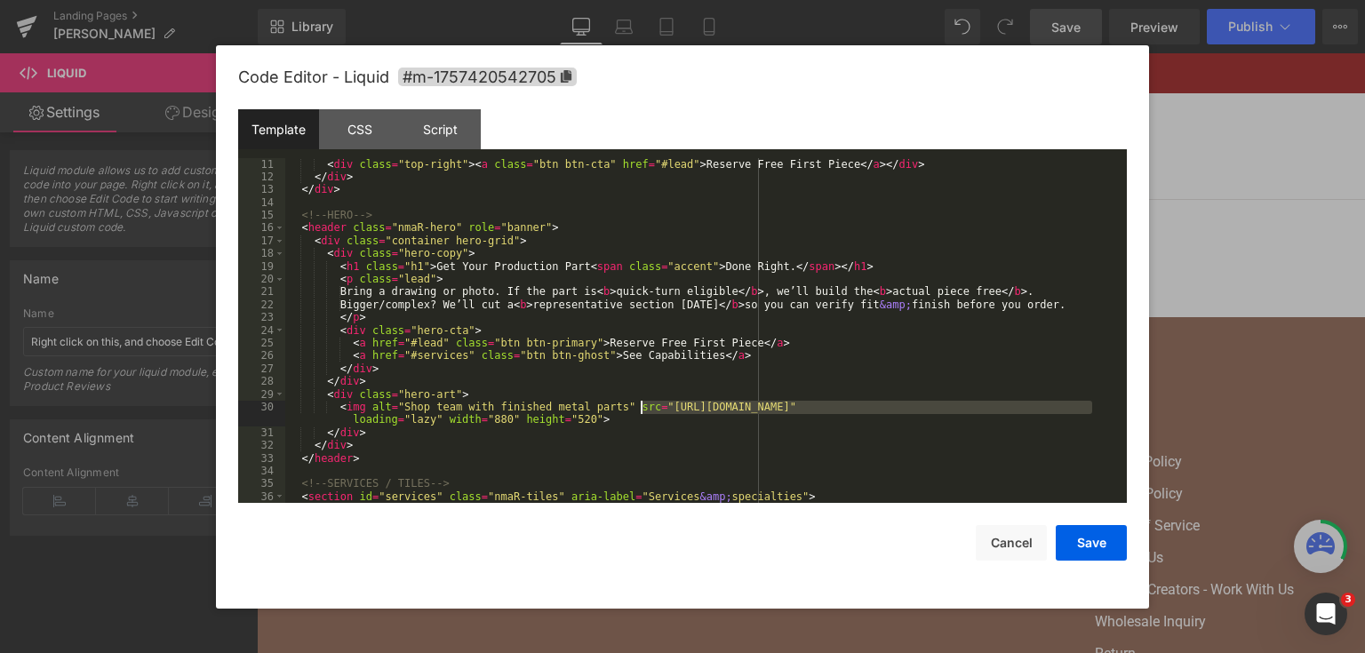
drag, startPoint x: 1092, startPoint y: 405, endPoint x: 643, endPoint y: 407, distance: 448.6
click at [643, 407] on div "< div class = "top-left" > Made in Tennessee • Local Pickup • Fast Quotes </ di…" at bounding box center [702, 330] width 834 height 371
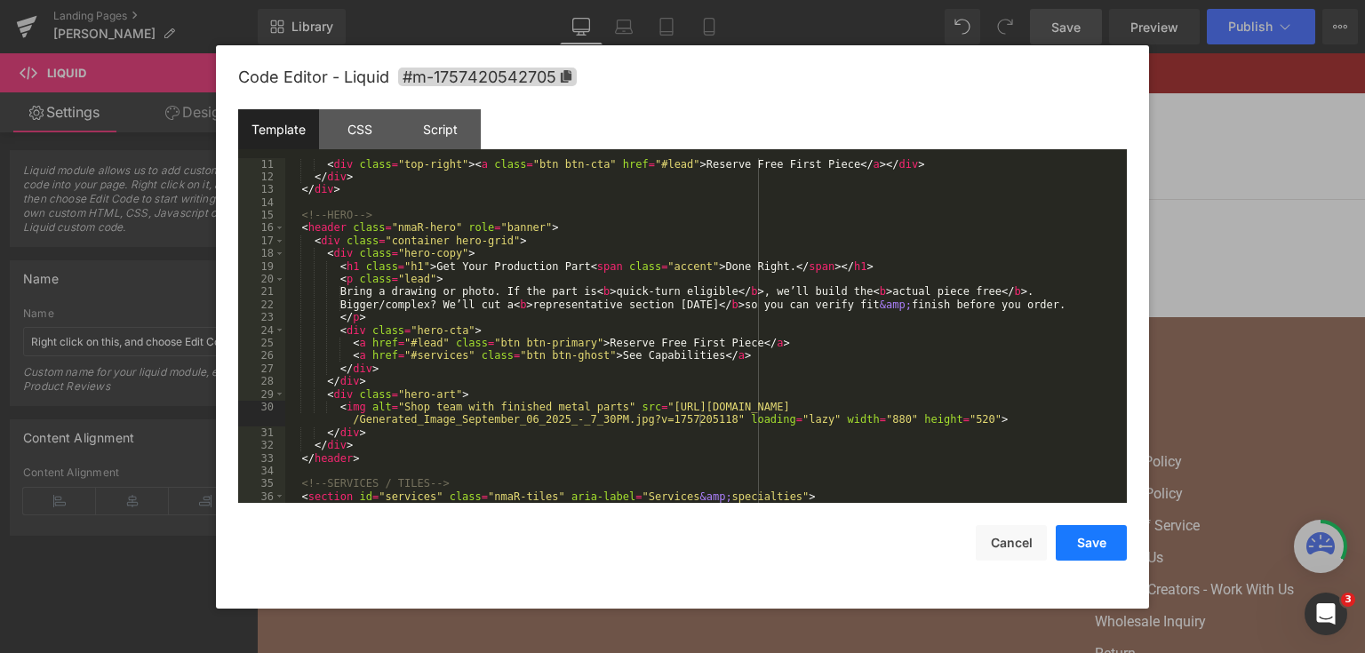
click at [1094, 537] on button "Save" at bounding box center [1090, 543] width 71 height 36
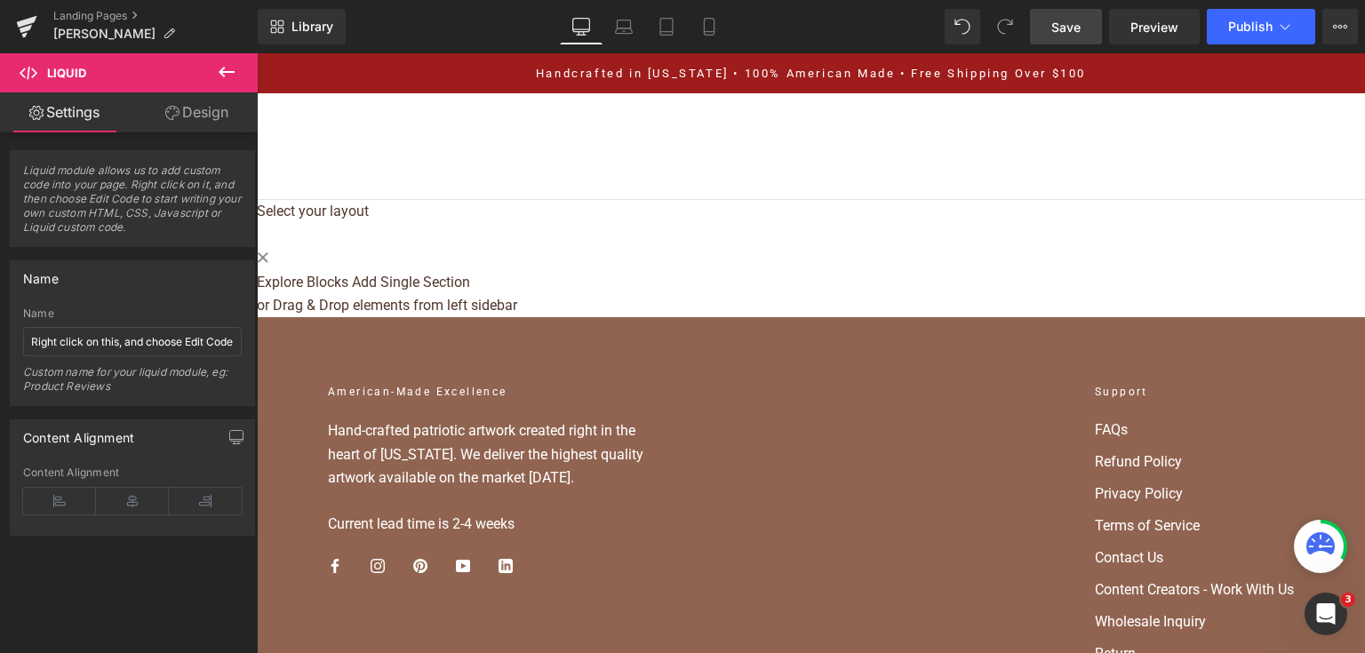
click at [1095, 24] on link "Save" at bounding box center [1066, 27] width 72 height 36
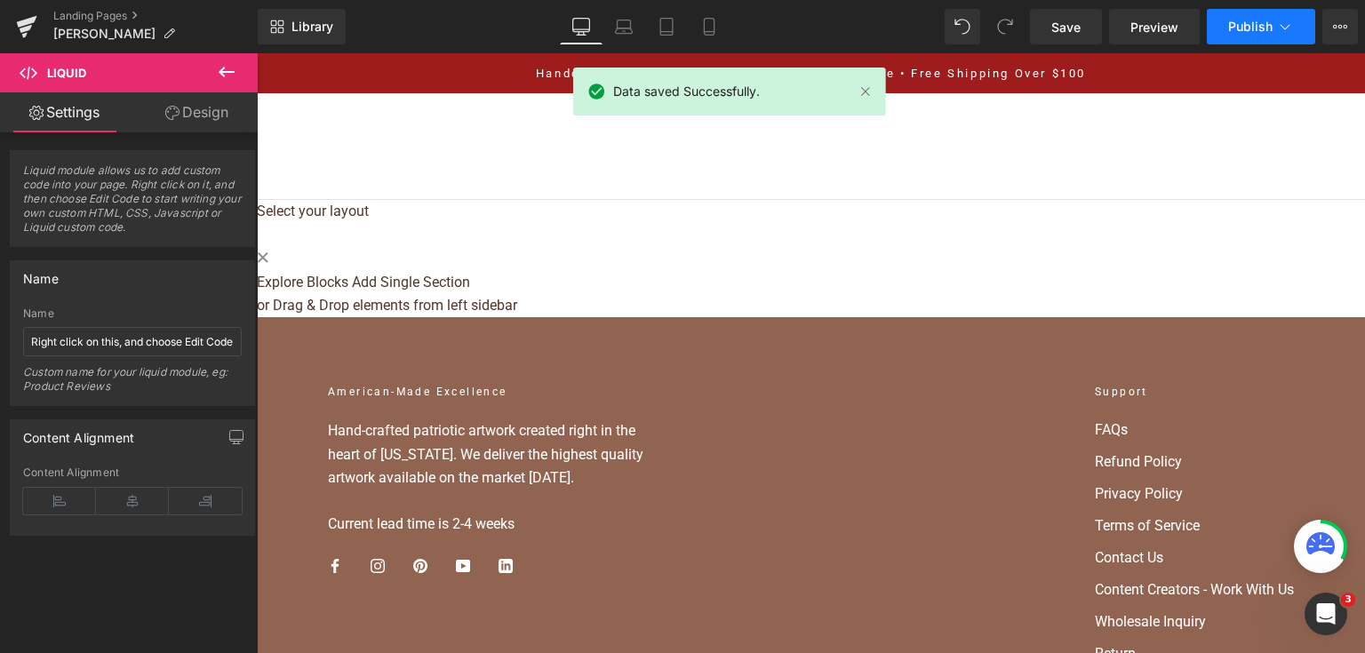
click at [1239, 26] on span "Publish" at bounding box center [1250, 27] width 44 height 14
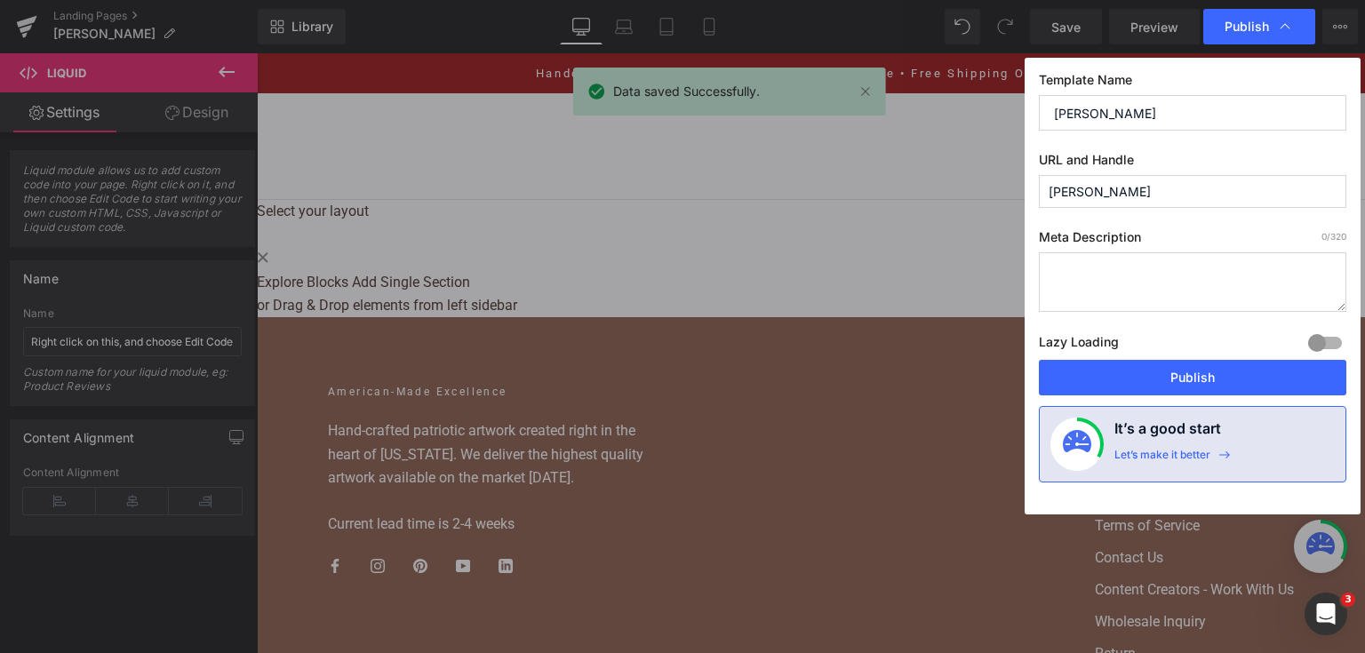
click at [1115, 397] on div "Template Name Steve Lander URL and Handle steve-lander Meta Description 0 /320 …" at bounding box center [1192, 286] width 336 height 457
click at [1111, 388] on button "Publish" at bounding box center [1192, 378] width 307 height 36
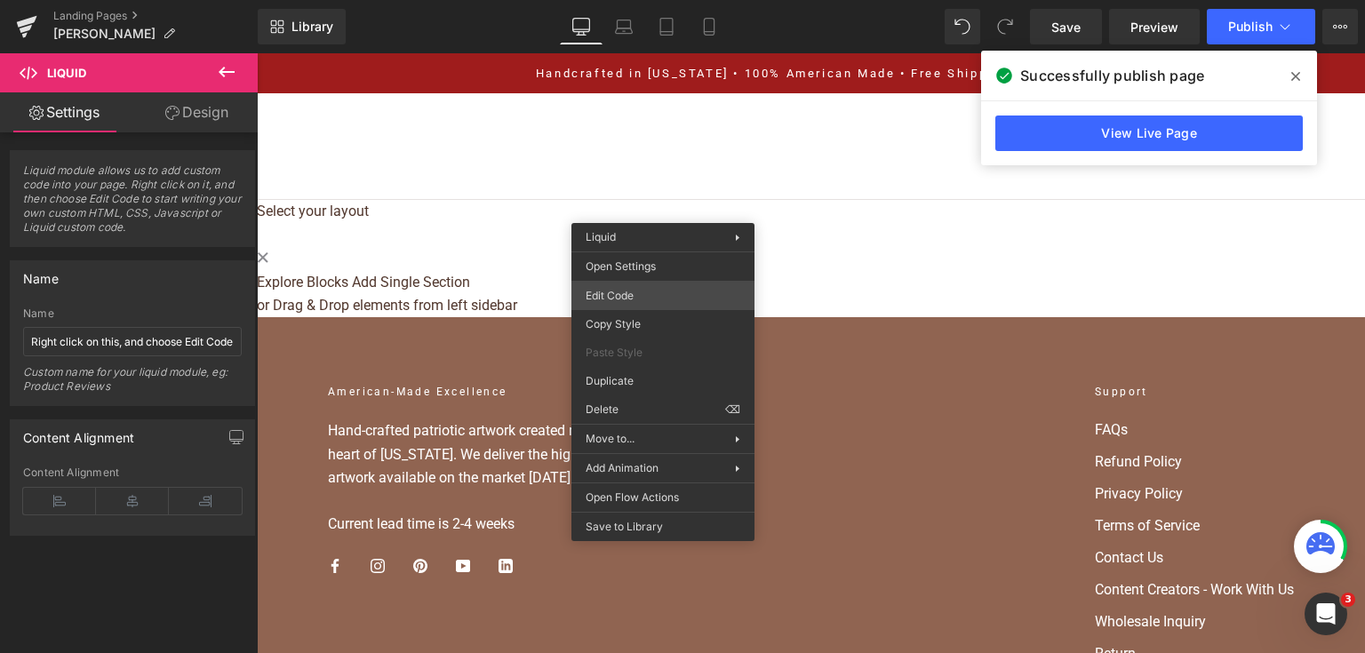
click at [636, 0] on div "Liquid You are previewing how the will restyle your page. You can not edit Elem…" at bounding box center [682, 0] width 1365 height 0
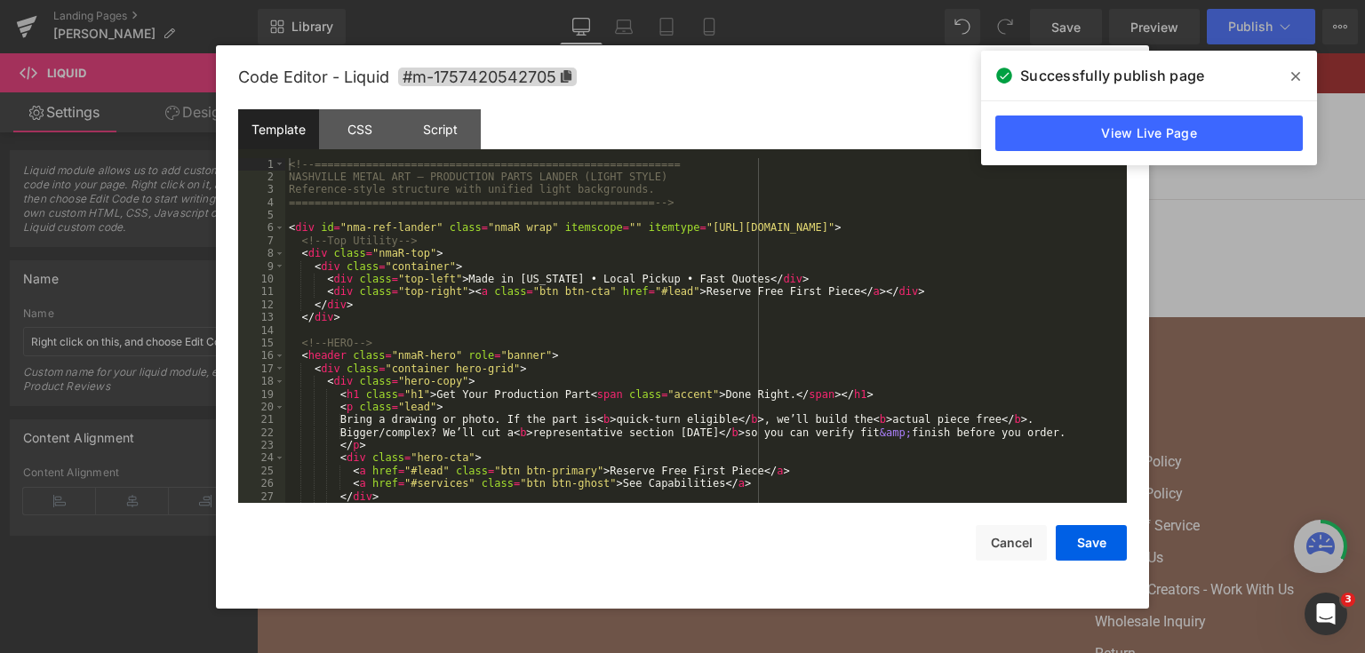
click at [597, 327] on div "<!-- ========================================================= NASHVILLE METAL …" at bounding box center [702, 343] width 834 height 371
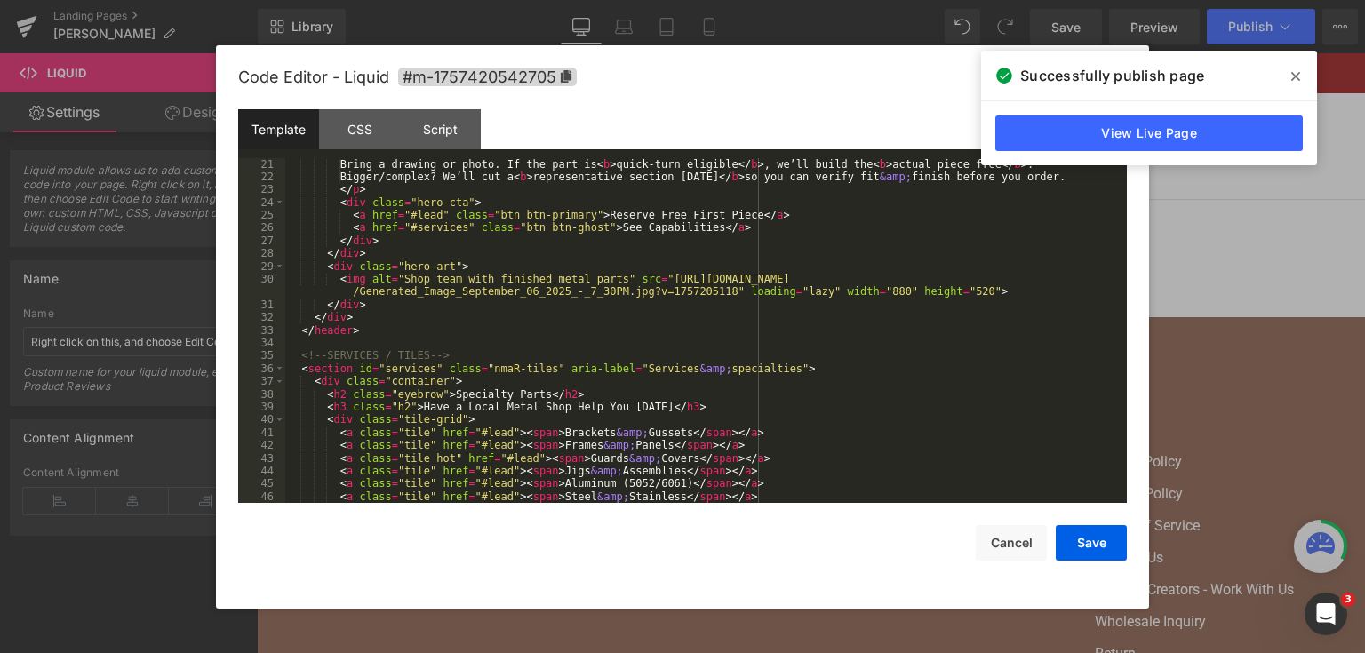
scroll to position [341, 0]
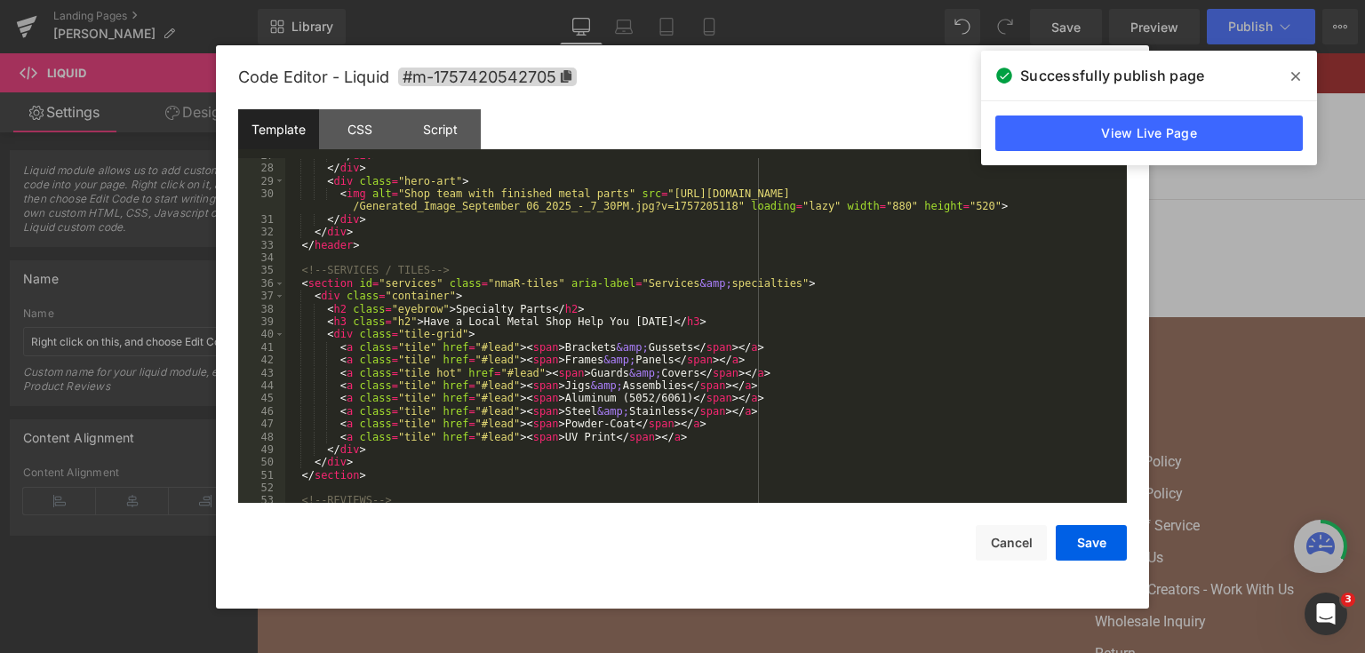
click at [649, 362] on div "</ div > </ div > < div class = "hero-art" > < img alt = "Shop team with finish…" at bounding box center [702, 334] width 834 height 371
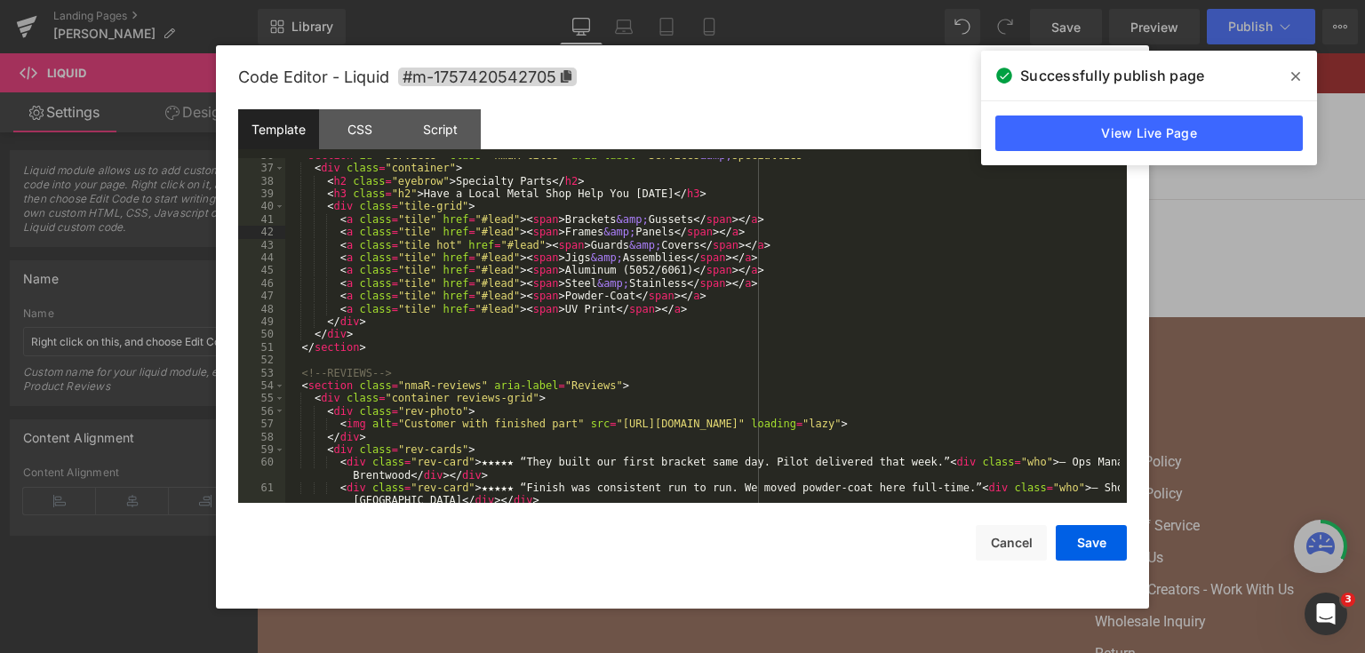
scroll to position [512, 0]
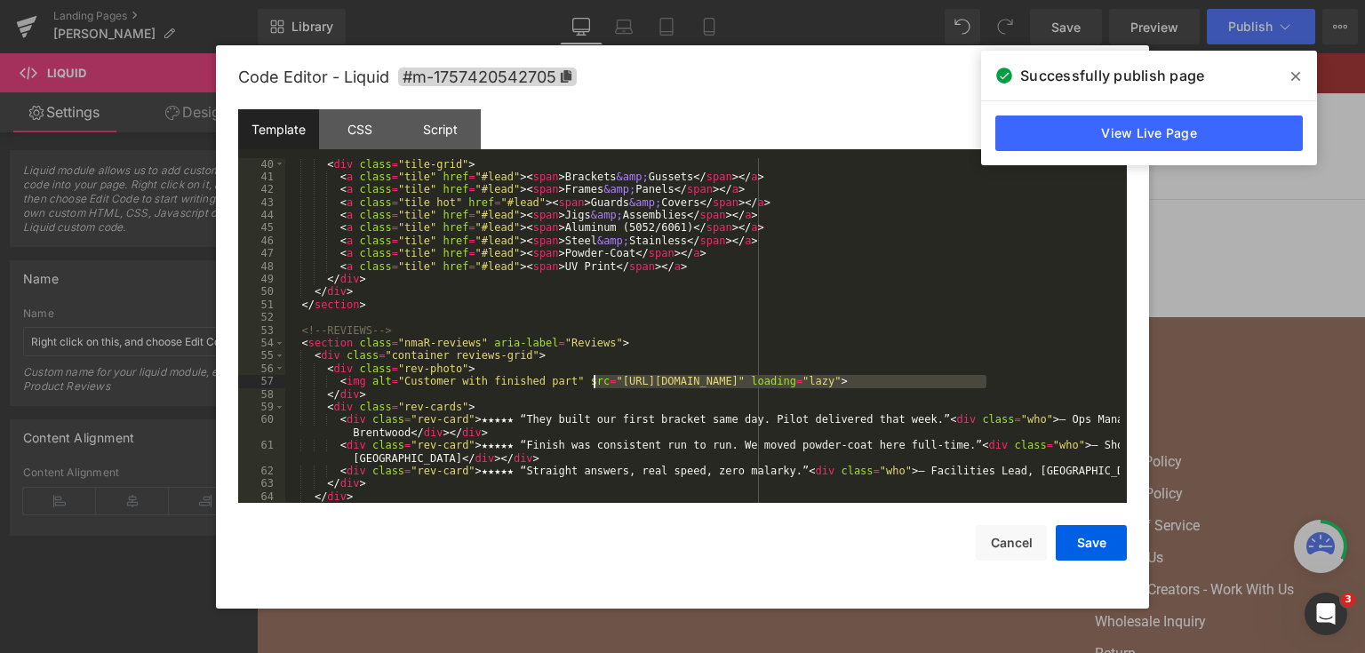
drag, startPoint x: 987, startPoint y: 384, endPoint x: 596, endPoint y: 380, distance: 390.9
click at [596, 380] on div "< h3 class = "h2" > Have a Local Metal Shop Help You Today </ h3 > < div class …" at bounding box center [702, 330] width 834 height 371
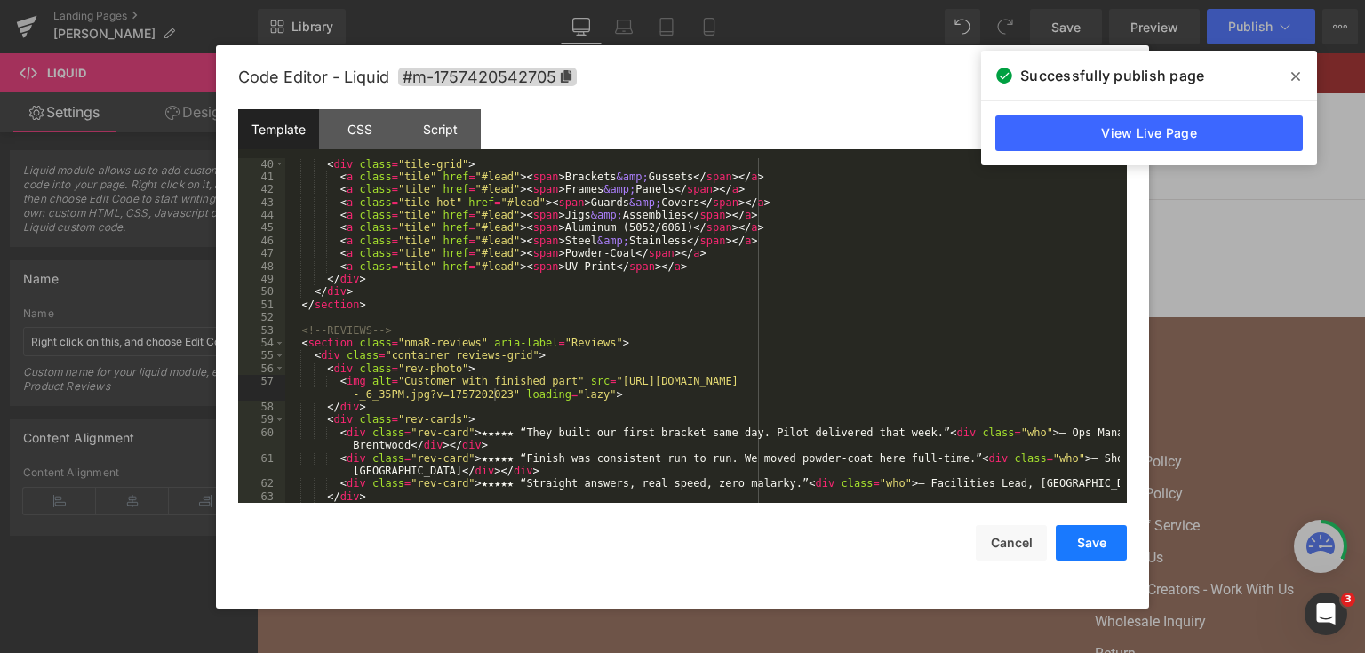
click at [1101, 553] on button "Save" at bounding box center [1090, 543] width 71 height 36
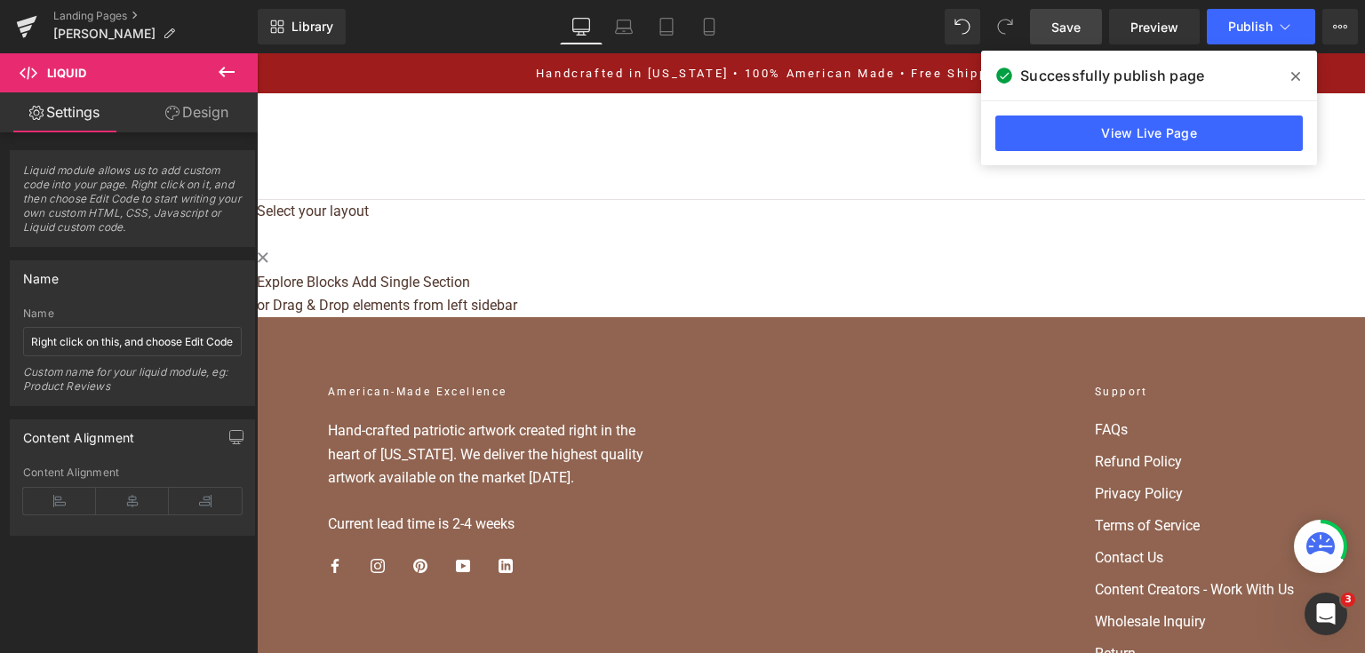
click at [1071, 28] on span "Save" at bounding box center [1065, 27] width 29 height 19
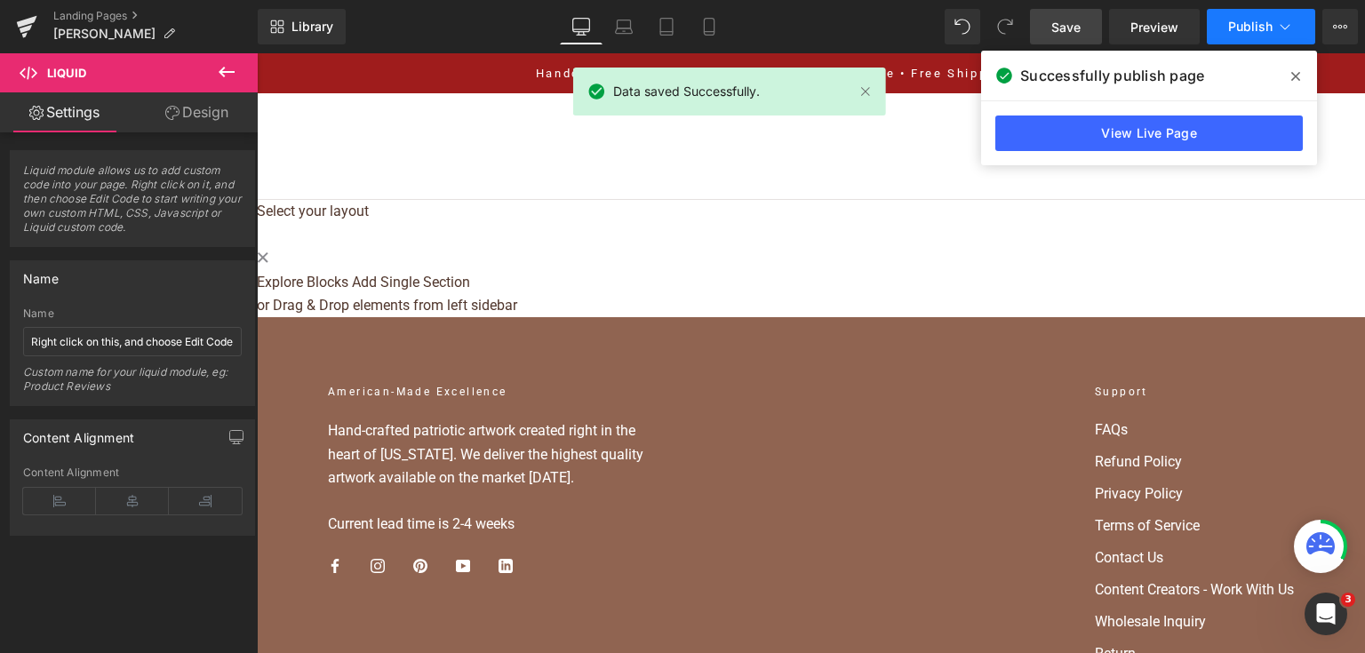
click at [1226, 29] on button "Publish" at bounding box center [1260, 27] width 108 height 36
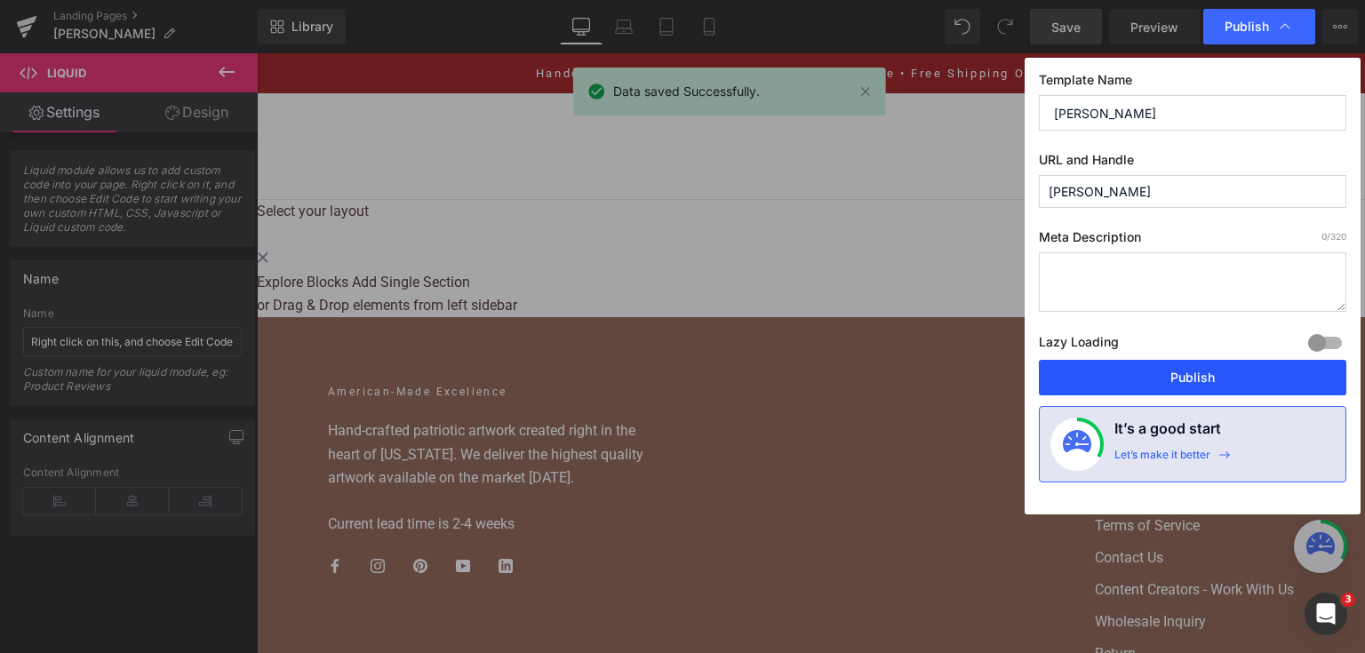
drag, startPoint x: 1143, startPoint y: 362, endPoint x: 886, endPoint y: 306, distance: 263.4
click at [1143, 362] on button "Publish" at bounding box center [1192, 378] width 307 height 36
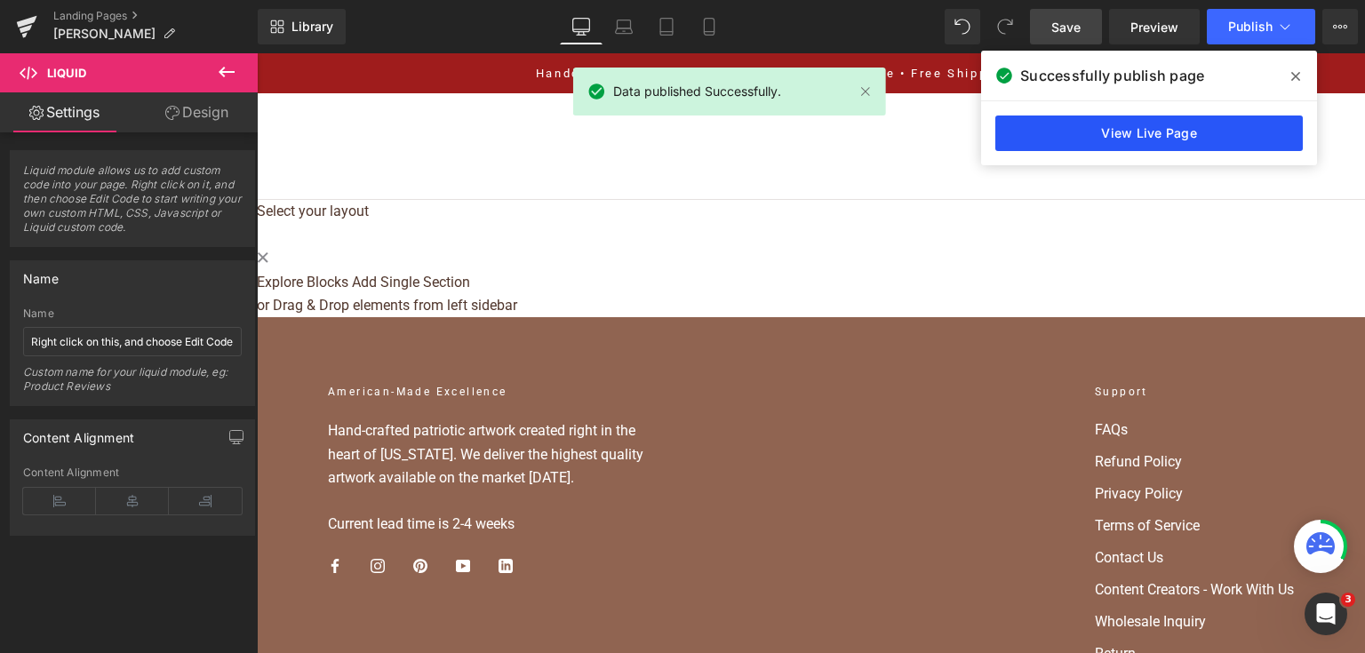
click at [1199, 131] on link "View Live Page" at bounding box center [1148, 133] width 307 height 36
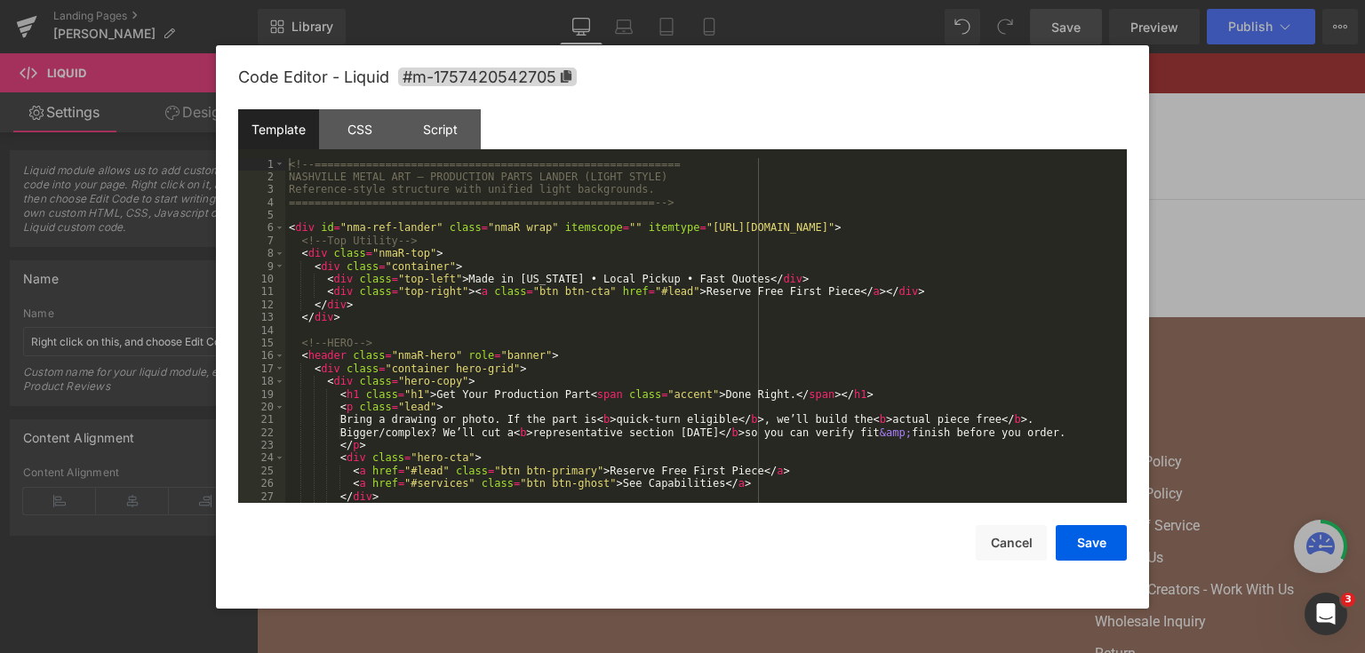
click at [569, 0] on div "Liquid You are previewing how the will restyle your page. You can not edit Elem…" at bounding box center [682, 0] width 1365 height 0
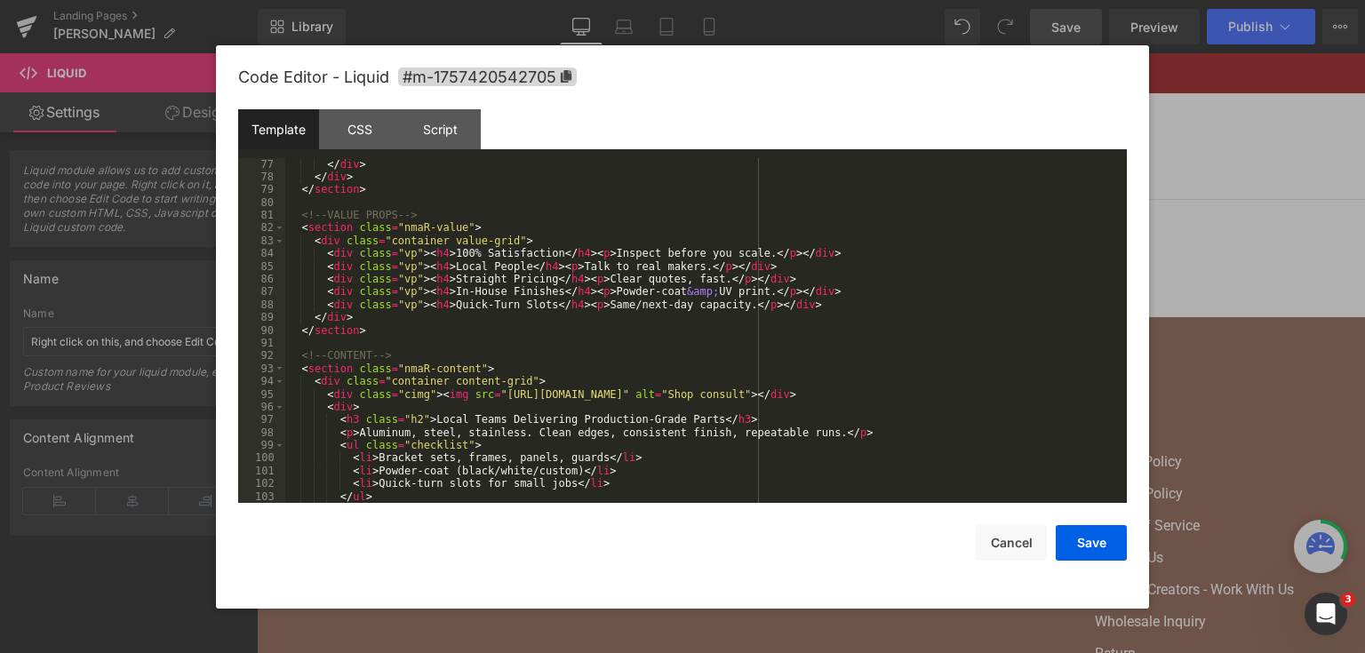
scroll to position [1023, 0]
click at [615, 395] on div "< div class = "ph" > Video Placeholder </ div > </ div > </ div > </ section > …" at bounding box center [702, 330] width 834 height 371
drag, startPoint x: 884, startPoint y: 393, endPoint x: 863, endPoint y: 392, distance: 21.3
click at [882, 393] on div "< div class = "ph" > Video Placeholder </ div > </ div > </ div > </ section > …" at bounding box center [702, 330] width 834 height 371
drag, startPoint x: 802, startPoint y: 391, endPoint x: 462, endPoint y: 398, distance: 340.3
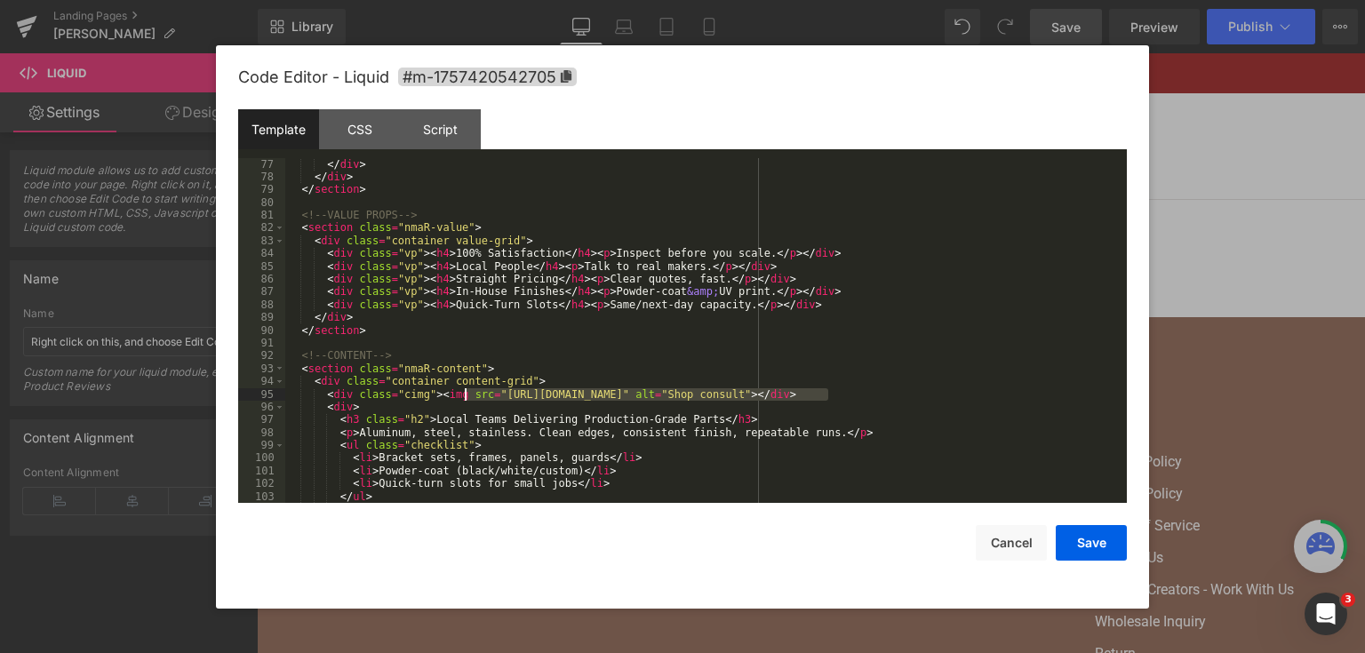
click at [462, 398] on div "< div class = "ph" > Video Placeholder </ div > </ div > </ div > </ section > …" at bounding box center [702, 330] width 834 height 371
click at [927, 412] on div "< div class = "ph" > Video Placeholder </ div > </ div > </ div > </ section > …" at bounding box center [702, 330] width 834 height 371
click at [884, 397] on div "< div class = "ph" > Video Placeholder </ div > </ div > </ div > </ section > …" at bounding box center [702, 330] width 834 height 371
drag, startPoint x: 821, startPoint y: 397, endPoint x: 501, endPoint y: 398, distance: 319.8
click at [501, 398] on div "< div class = "ph" > Video Placeholder </ div > </ div > </ div > </ section > …" at bounding box center [702, 330] width 834 height 371
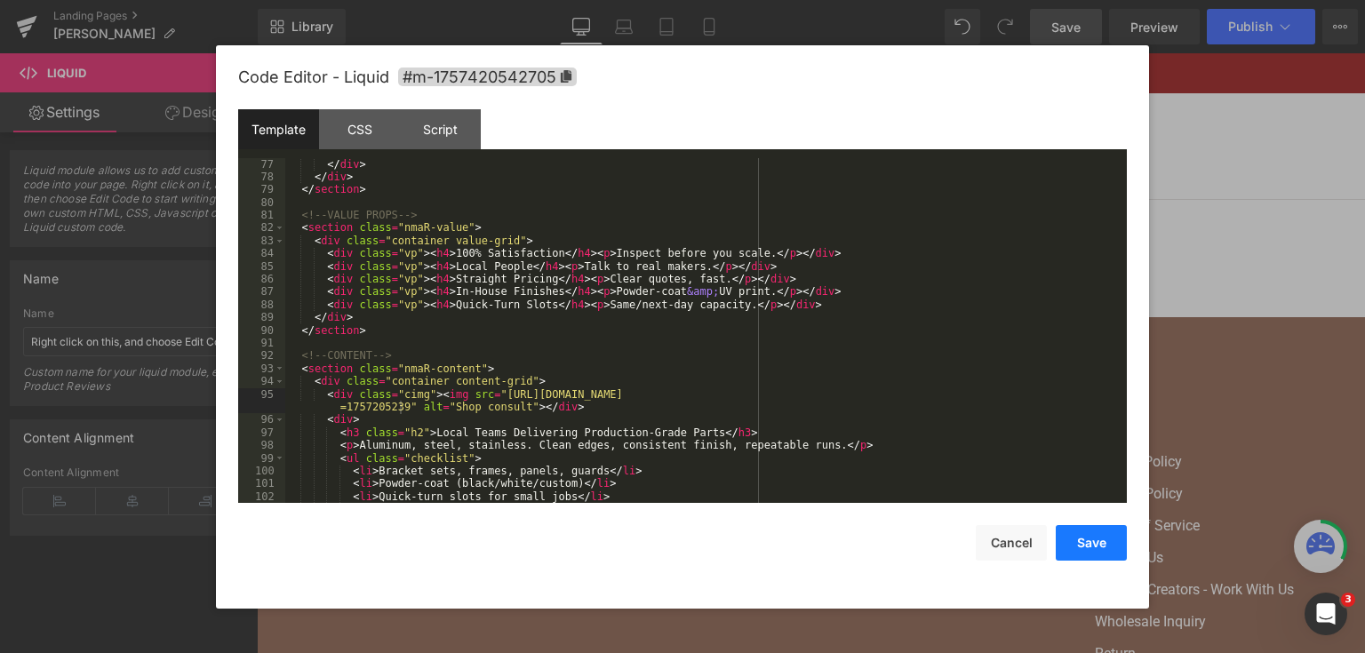
drag, startPoint x: 1092, startPoint y: 543, endPoint x: 836, endPoint y: 459, distance: 269.1
click at [1092, 543] on button "Save" at bounding box center [1090, 543] width 71 height 36
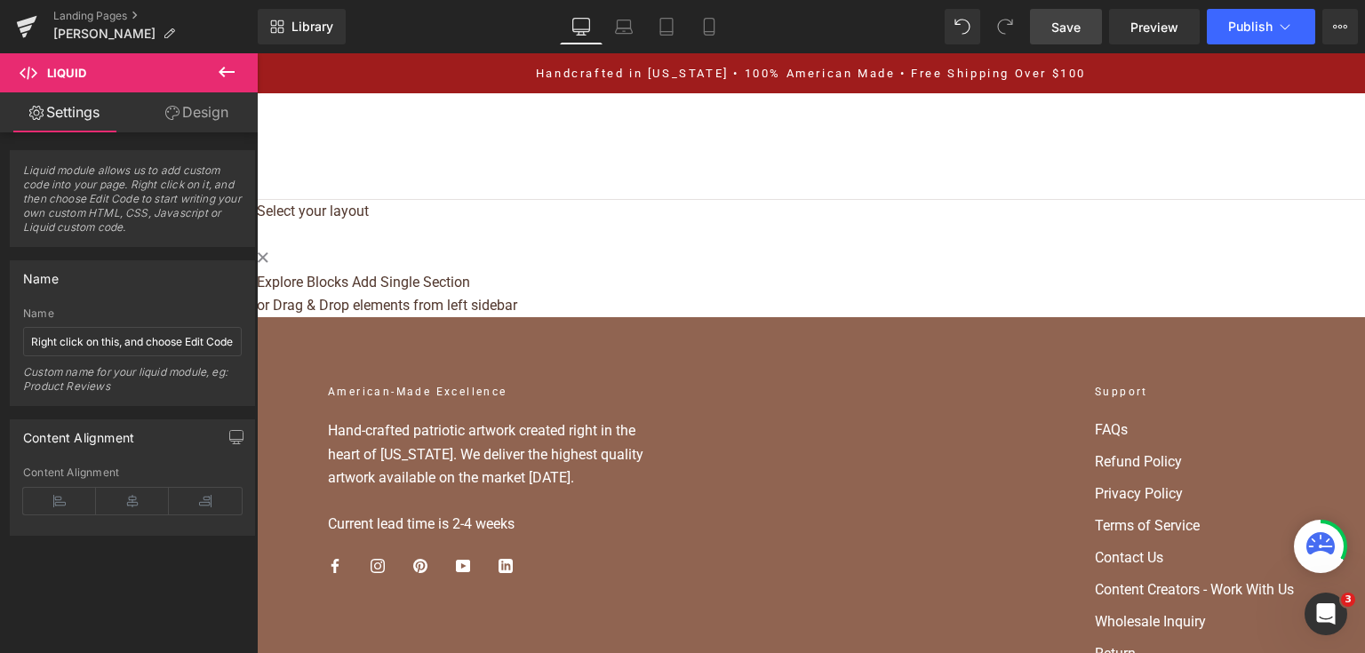
click at [1066, 25] on span "Save" at bounding box center [1065, 27] width 29 height 19
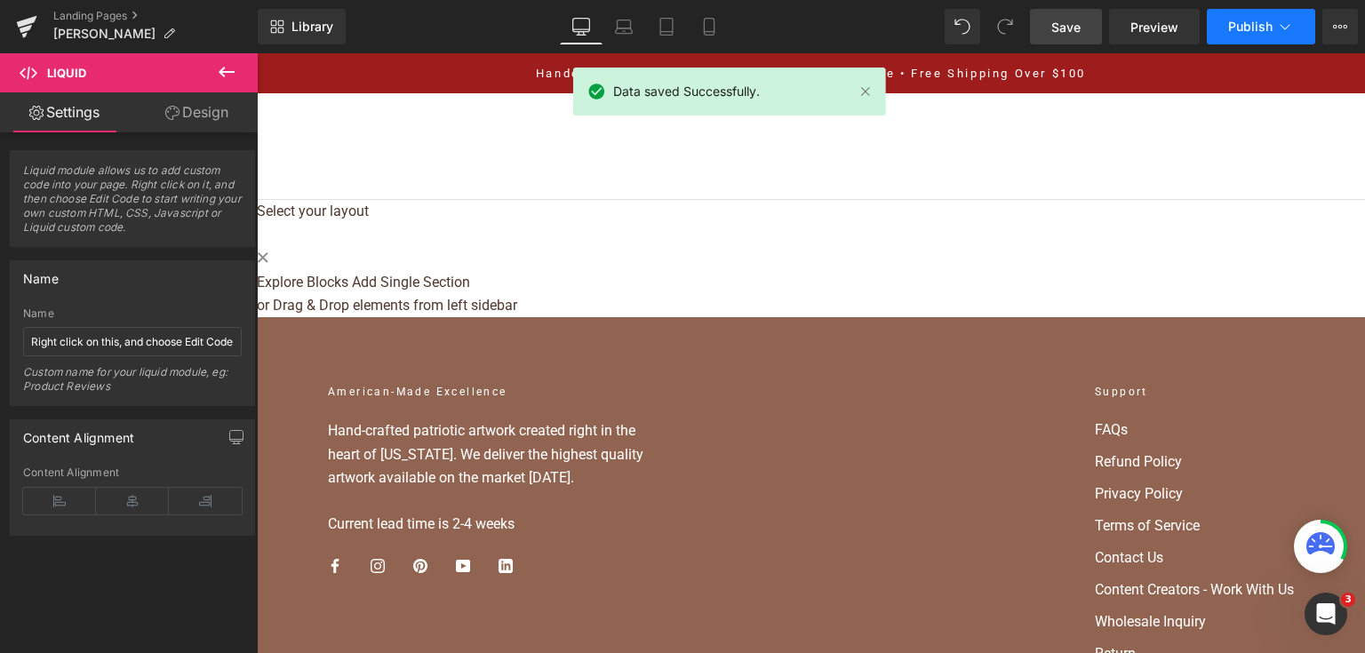
click at [1224, 32] on button "Publish" at bounding box center [1260, 27] width 108 height 36
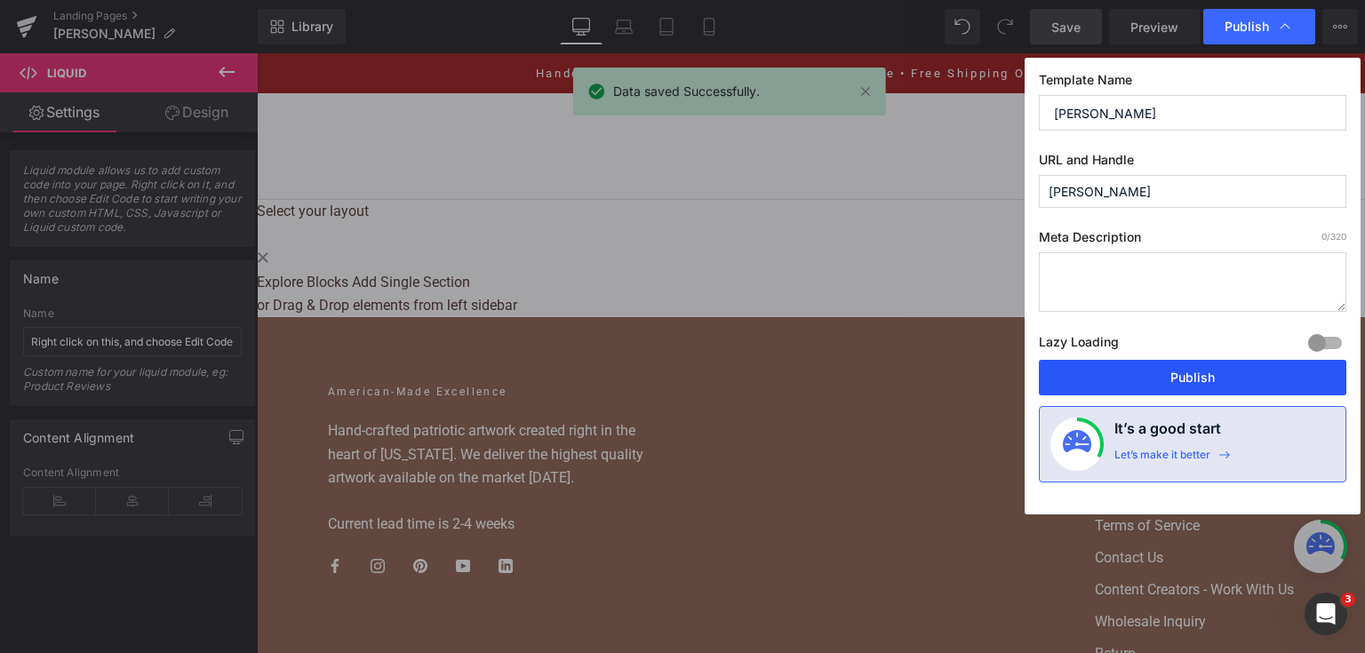
click at [1166, 375] on button "Publish" at bounding box center [1192, 378] width 307 height 36
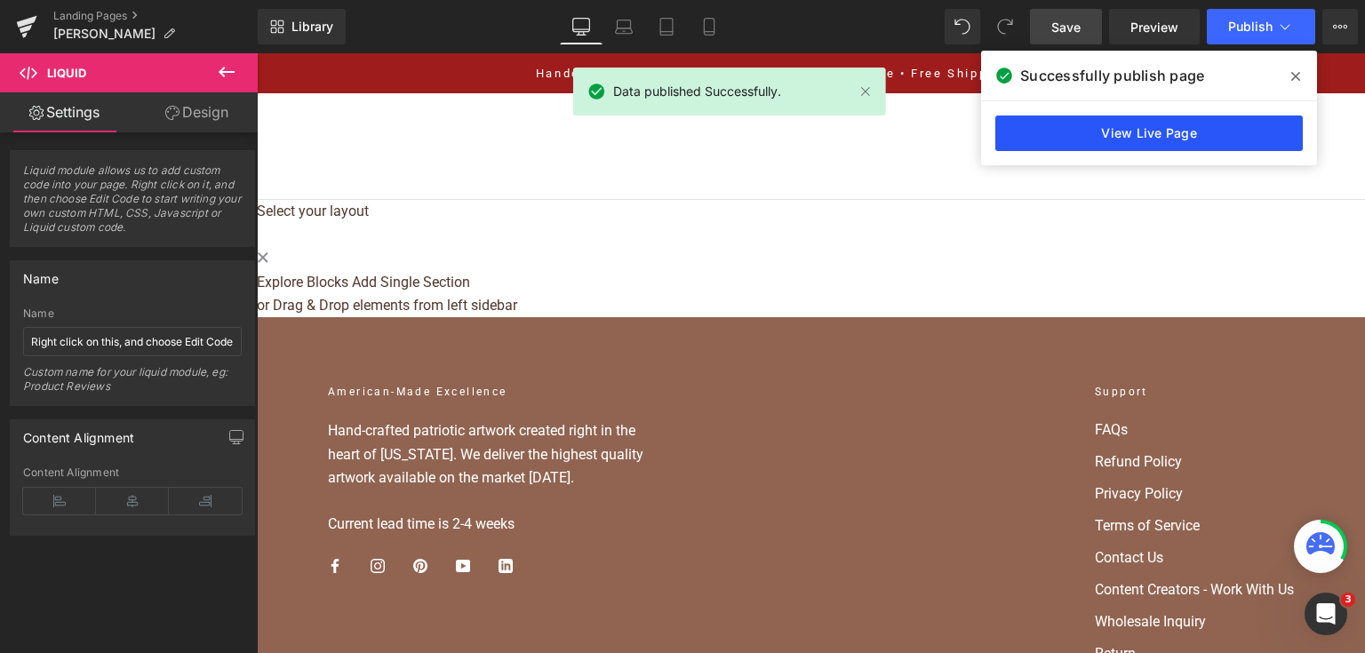
click at [1200, 138] on link "View Live Page" at bounding box center [1148, 133] width 307 height 36
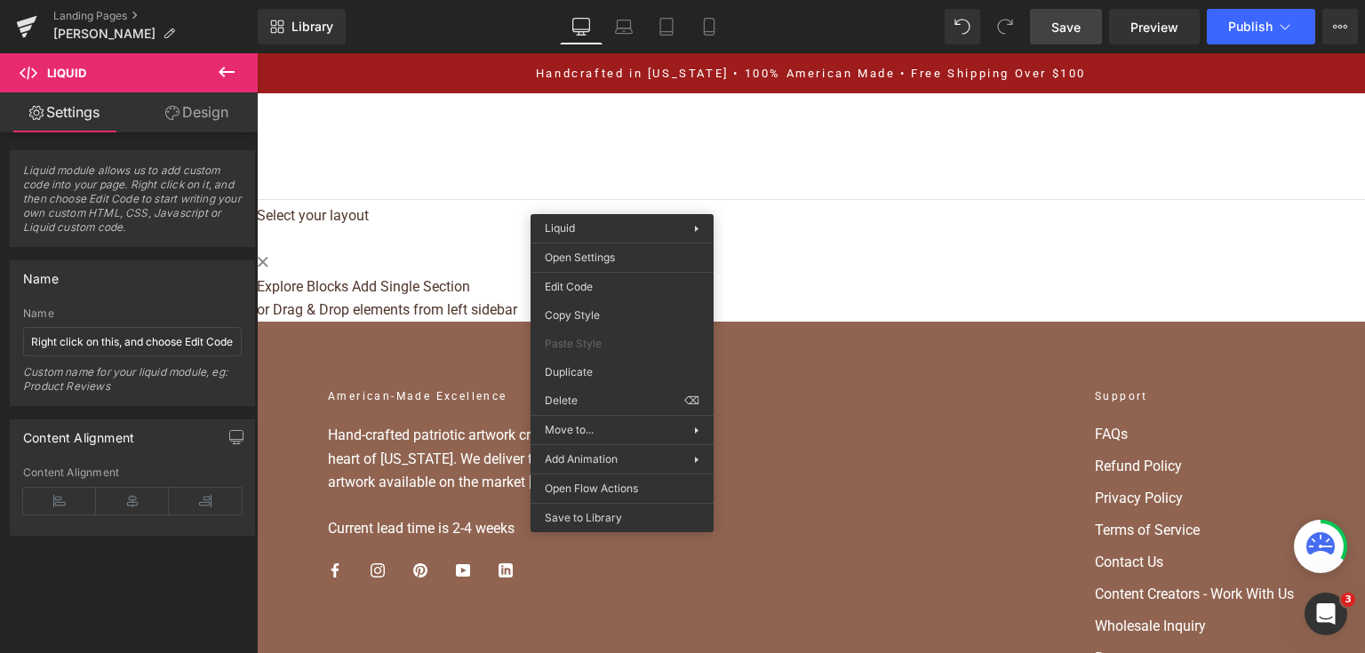
drag, startPoint x: 788, startPoint y: 270, endPoint x: 458, endPoint y: 233, distance: 332.6
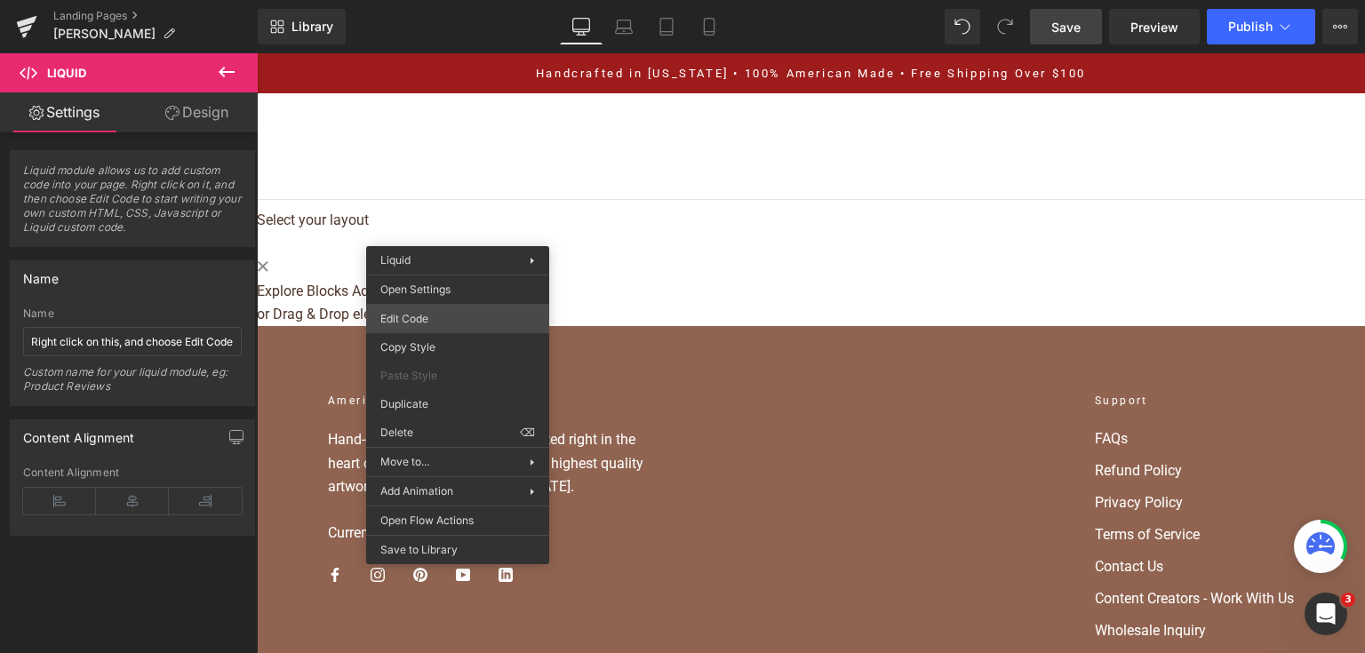
click at [511, 0] on div "Liquid You are previewing how the will restyle your page. You can not edit Elem…" at bounding box center [682, 0] width 1365 height 0
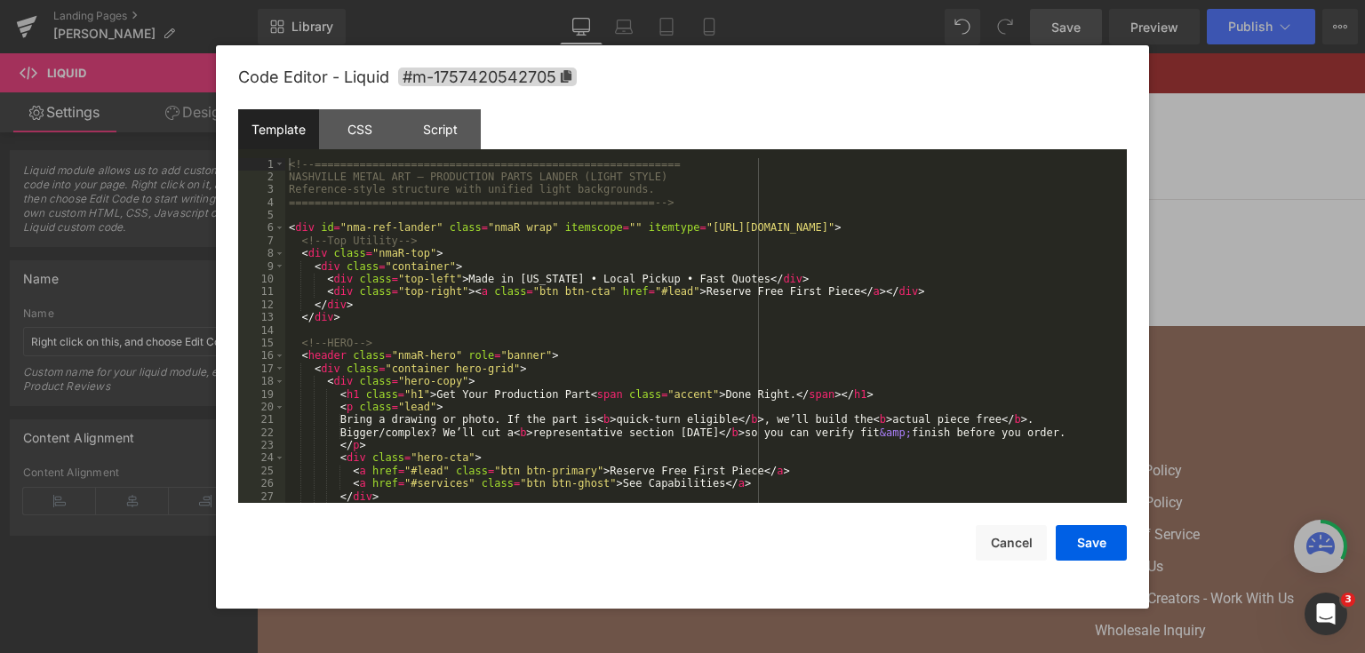
click at [515, 284] on div "<!-- ========================================================= NASHVILLE METAL …" at bounding box center [702, 343] width 834 height 371
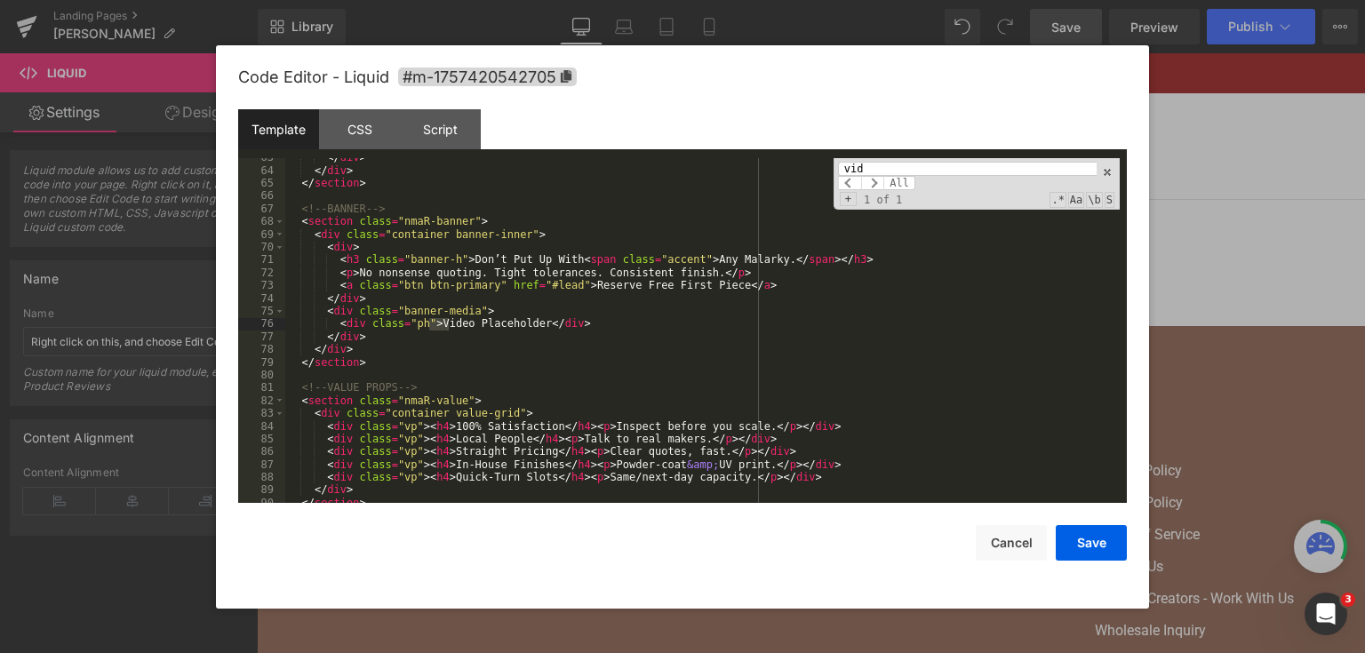
scroll to position [850, 0]
type input "video"
click at [486, 313] on div "</ div > </ div > </ section > <!-- BANNER --> < section class = "nmaR-banner" …" at bounding box center [702, 336] width 834 height 371
click at [1077, 561] on button "Save" at bounding box center [1090, 543] width 71 height 36
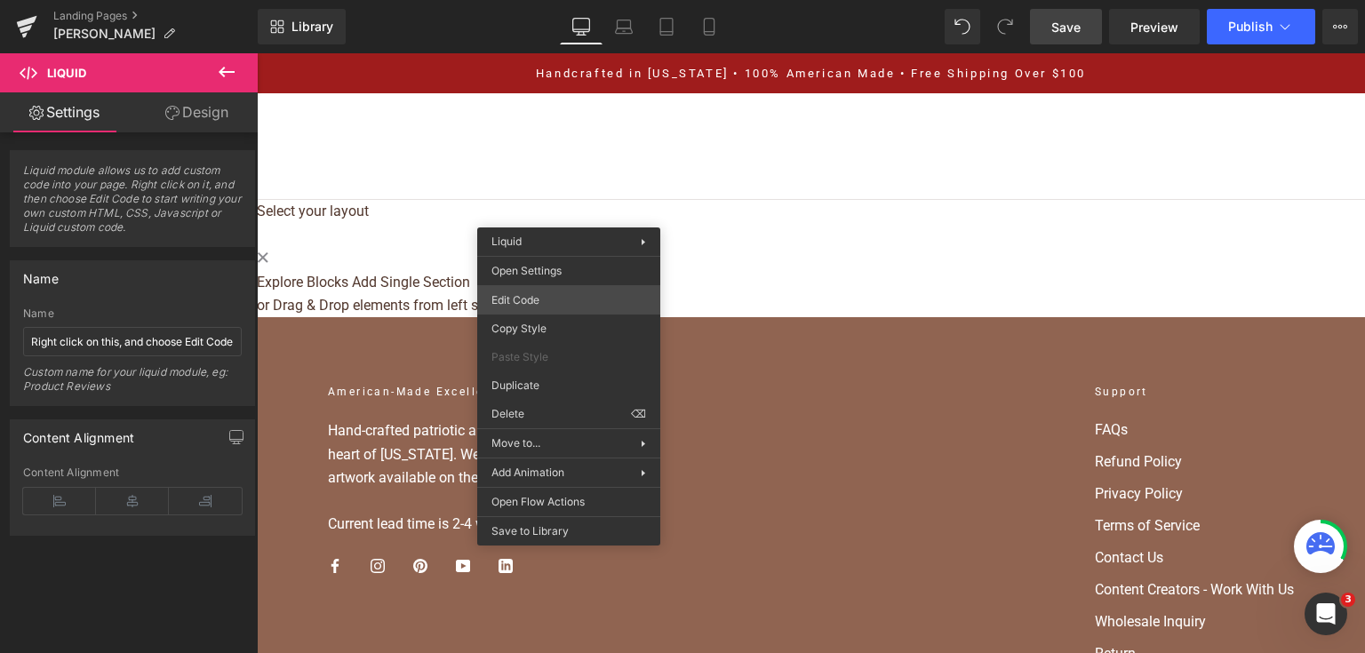
click at [555, 0] on div "Liquid You are previewing how the will restyle your page. You can not edit Elem…" at bounding box center [682, 0] width 1365 height 0
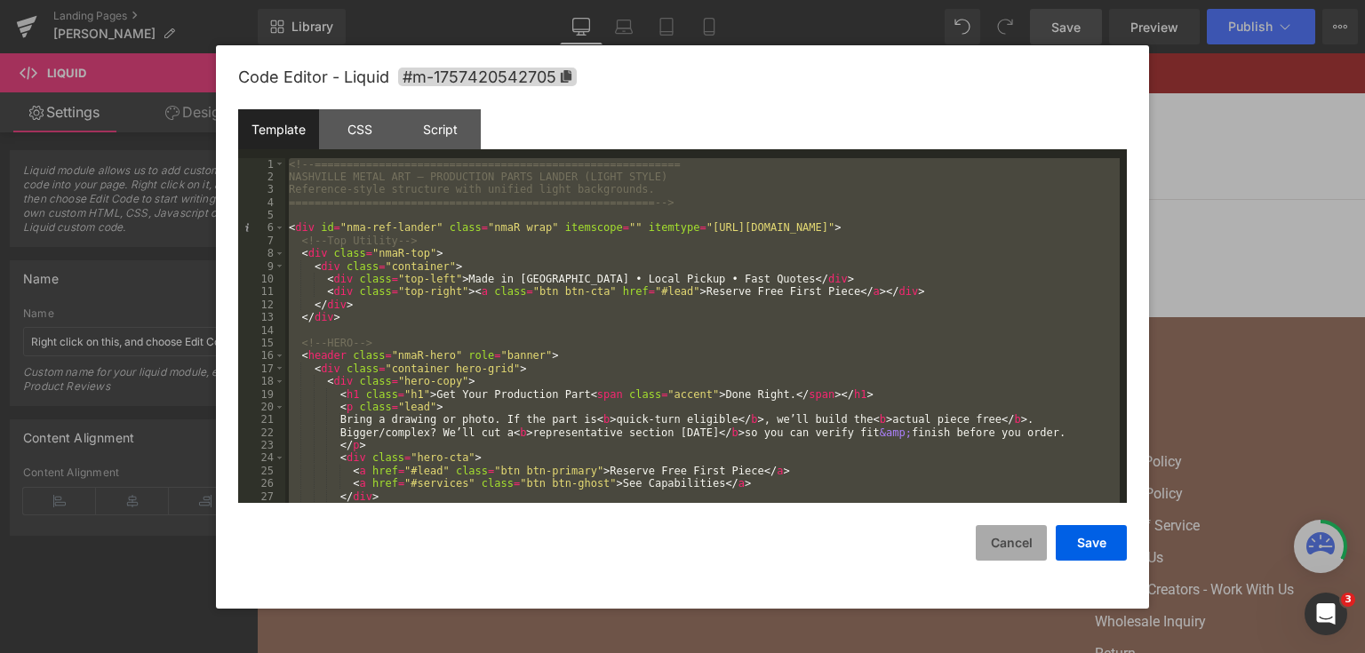
drag, startPoint x: 1014, startPoint y: 537, endPoint x: 532, endPoint y: 348, distance: 517.3
click at [1014, 537] on button "Cancel" at bounding box center [1010, 543] width 71 height 36
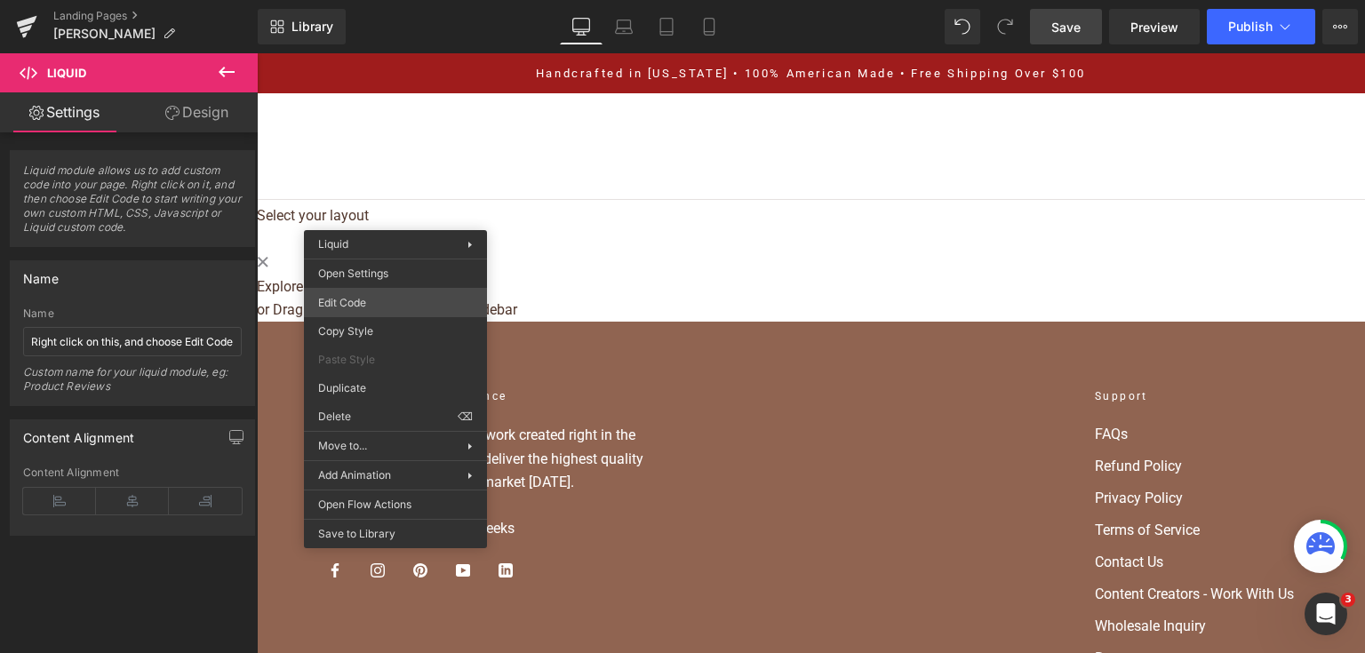
click at [415, 0] on div "Liquid You are previewing how the will restyle your page. You can not edit Elem…" at bounding box center [682, 0] width 1365 height 0
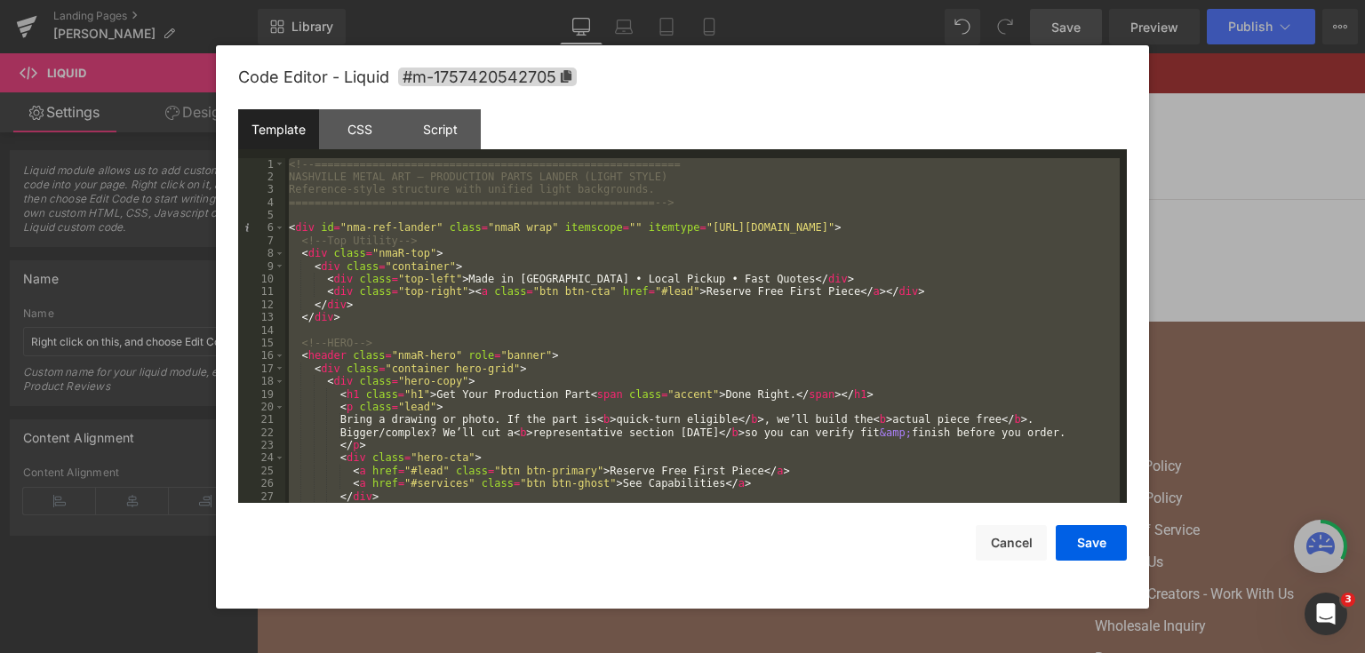
scroll to position [5027, 0]
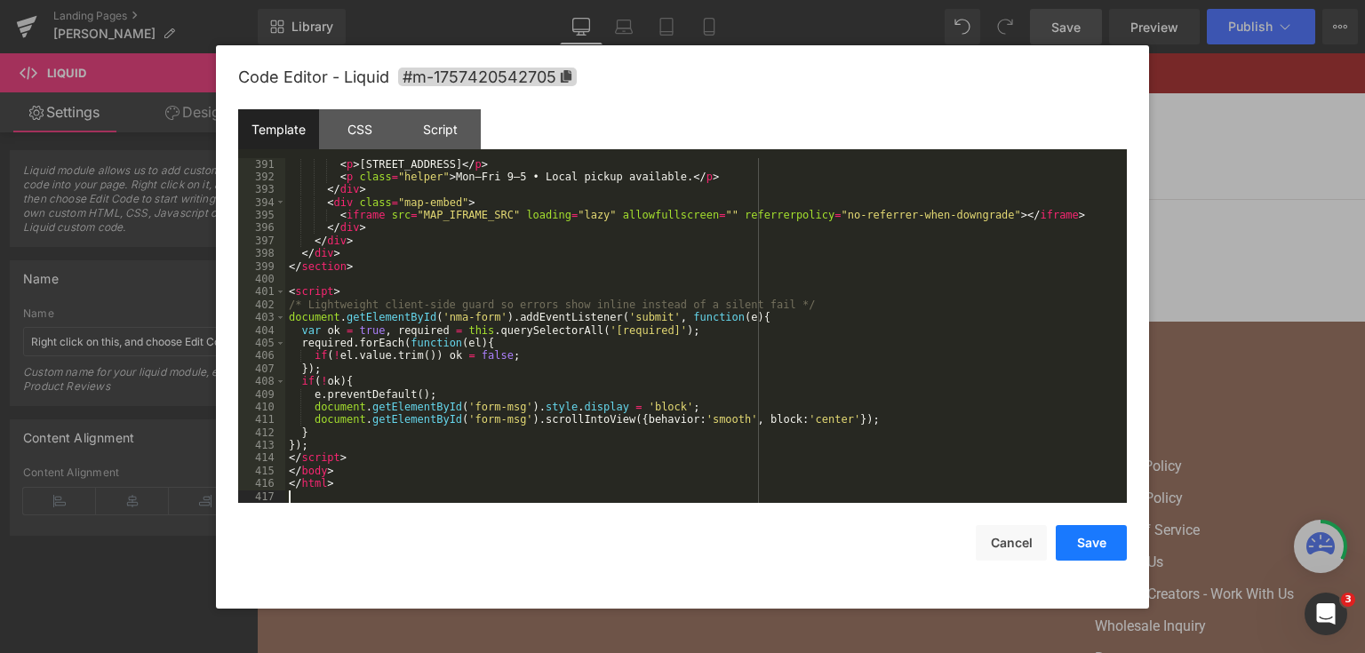
click at [1064, 533] on button "Save" at bounding box center [1090, 543] width 71 height 36
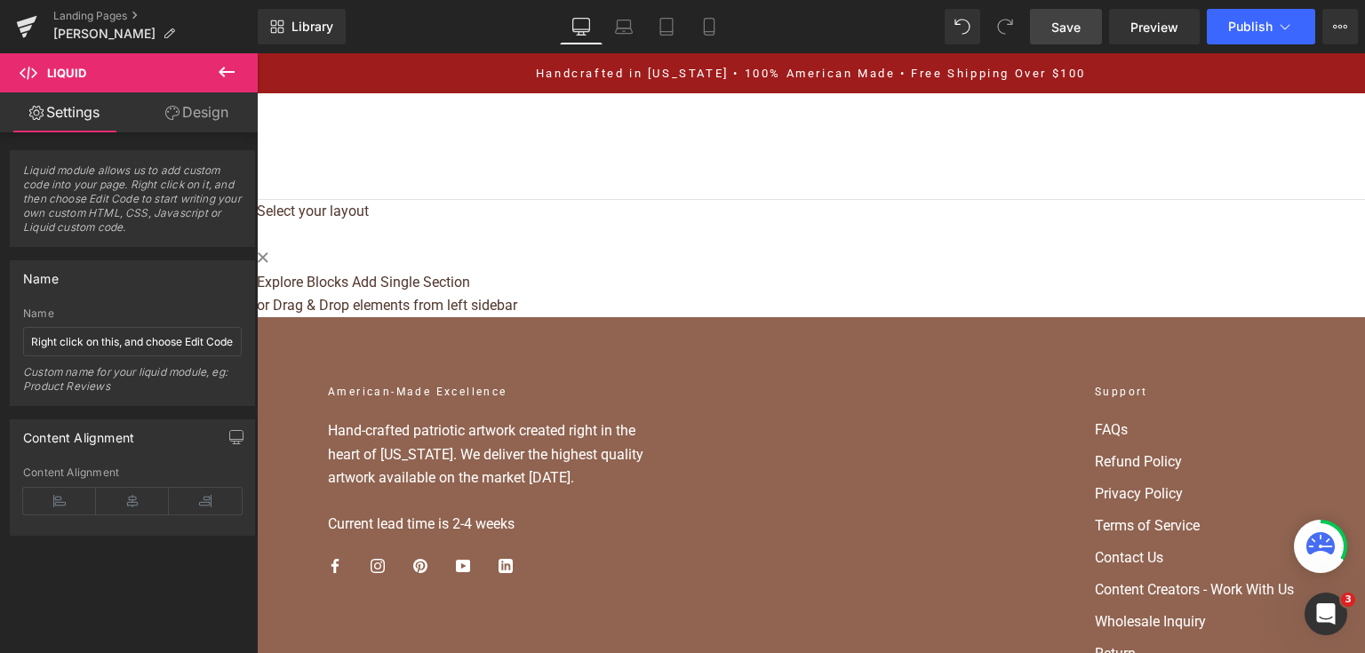
click at [1050, 32] on link "Save" at bounding box center [1066, 27] width 72 height 36
click at [1227, 28] on button "Publish" at bounding box center [1260, 27] width 108 height 36
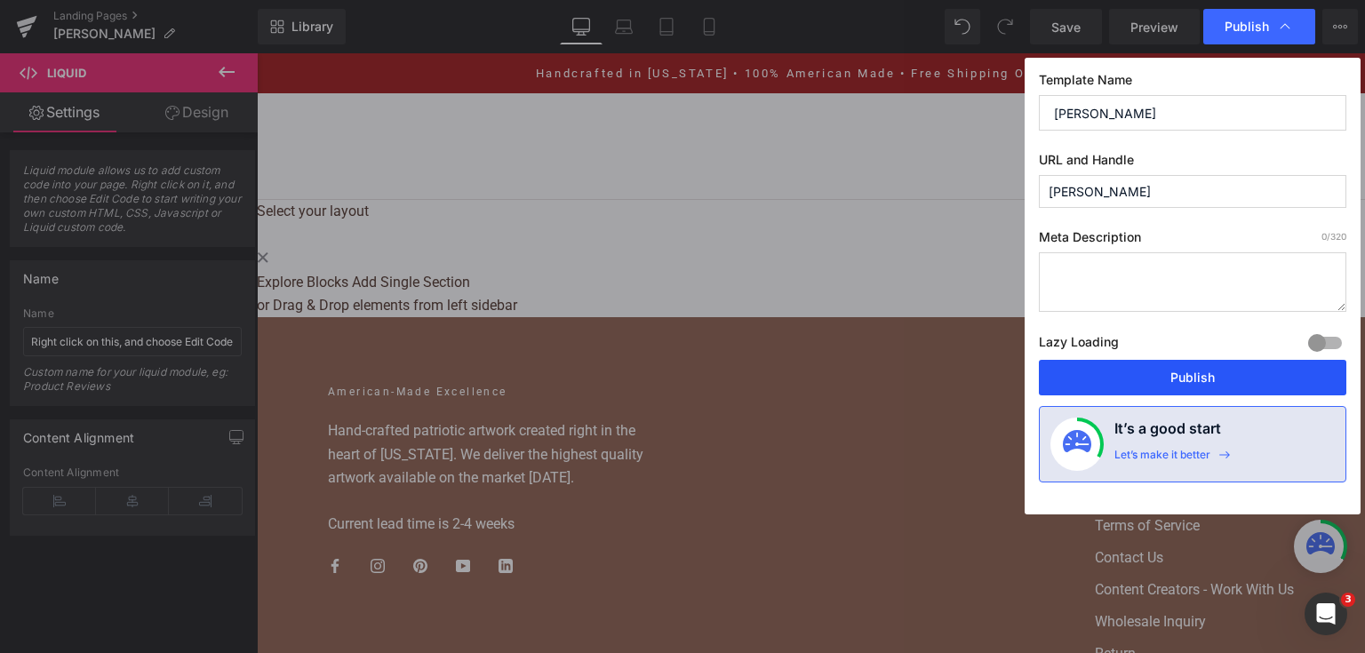
click at [1160, 380] on button "Publish" at bounding box center [1192, 378] width 307 height 36
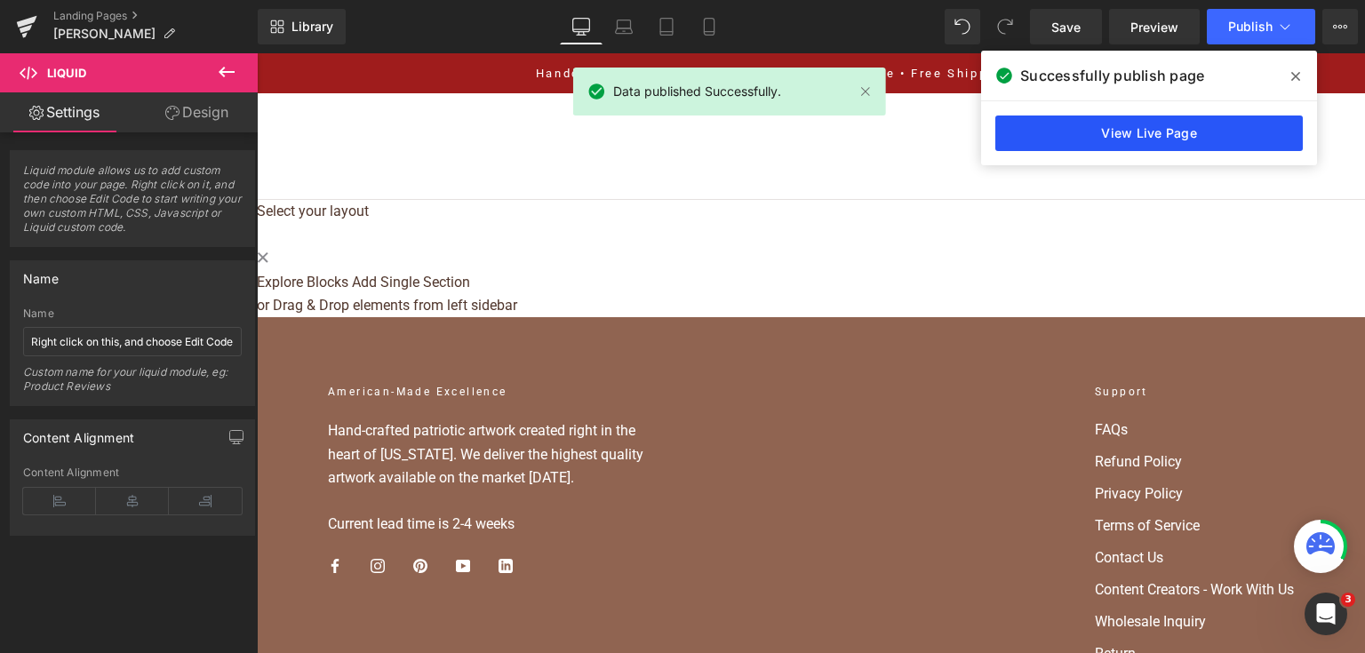
click at [1002, 140] on link "View Live Page" at bounding box center [1148, 133] width 307 height 36
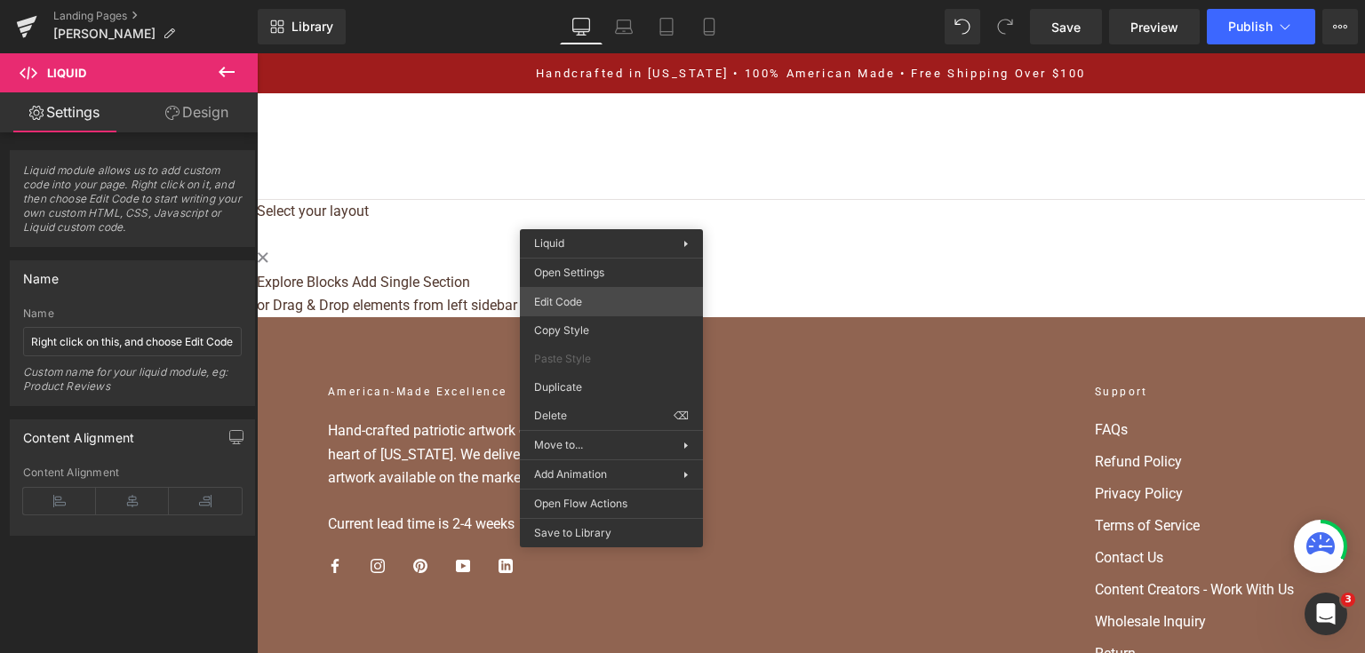
click at [625, 0] on div "Liquid You are previewing how the will restyle your page. You can not edit Elem…" at bounding box center [682, 0] width 1365 height 0
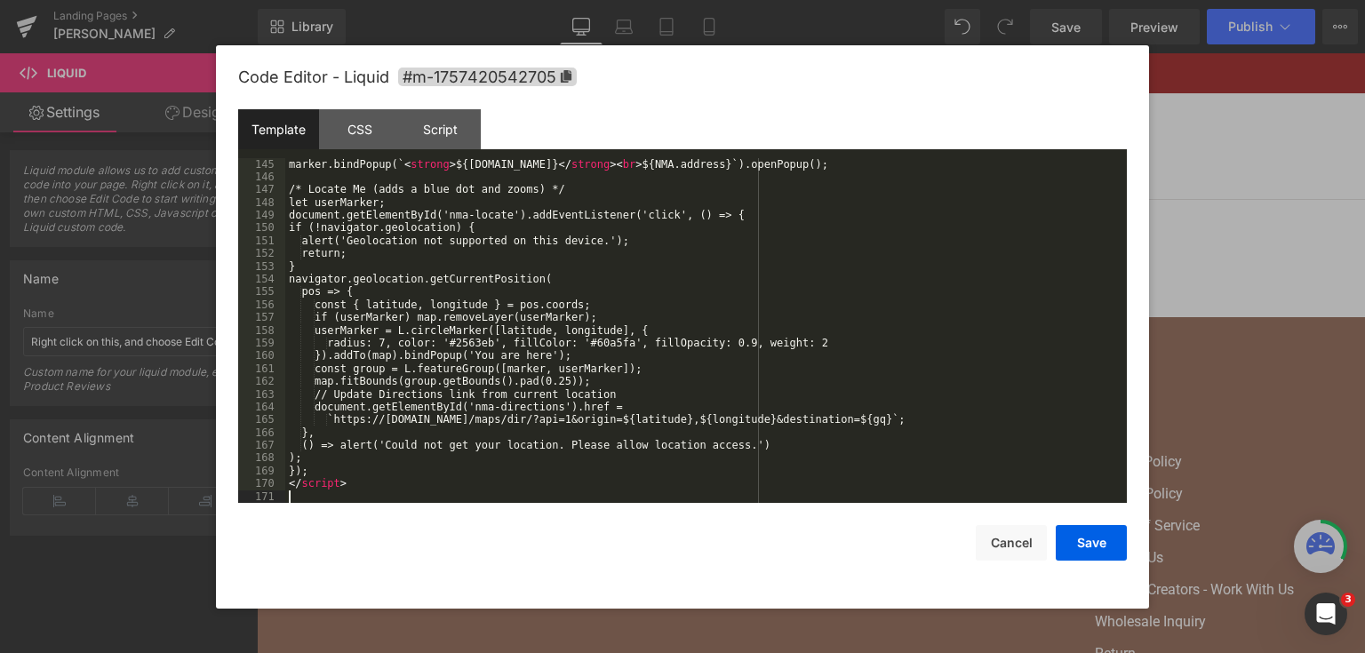
scroll to position [1842, 0]
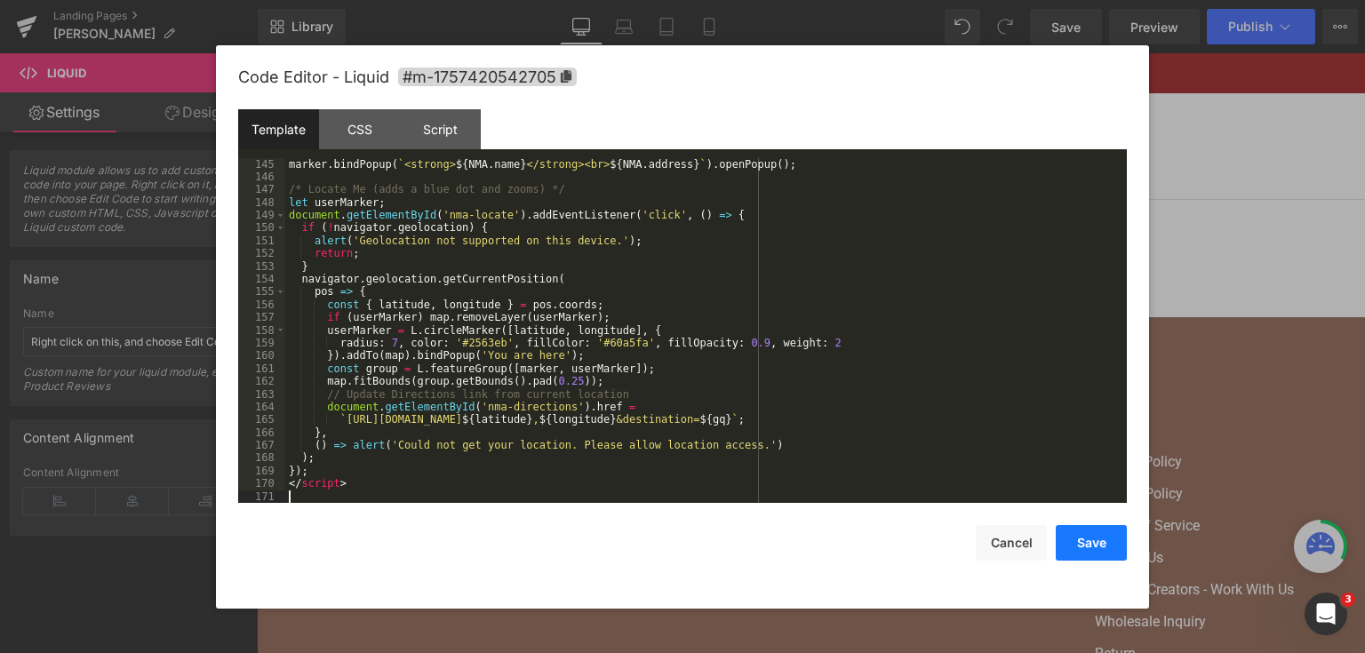
click at [1075, 539] on button "Save" at bounding box center [1090, 543] width 71 height 36
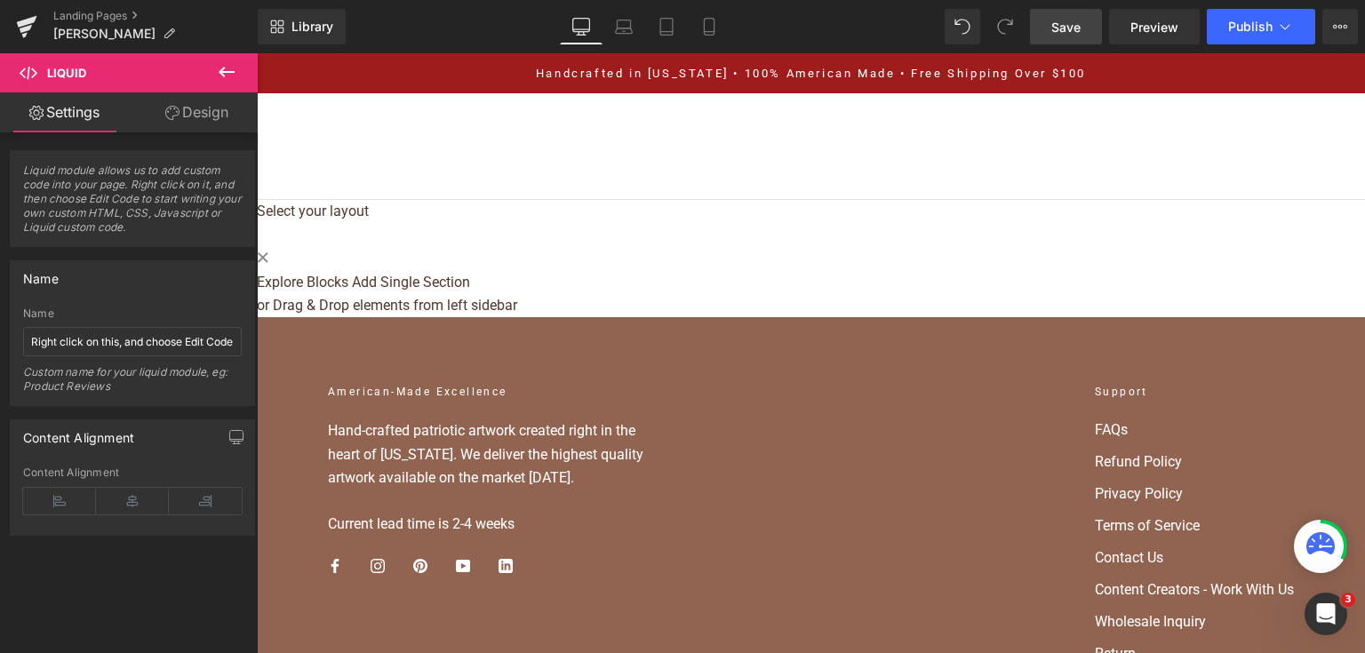
click at [1071, 36] on link "Save" at bounding box center [1066, 27] width 72 height 36
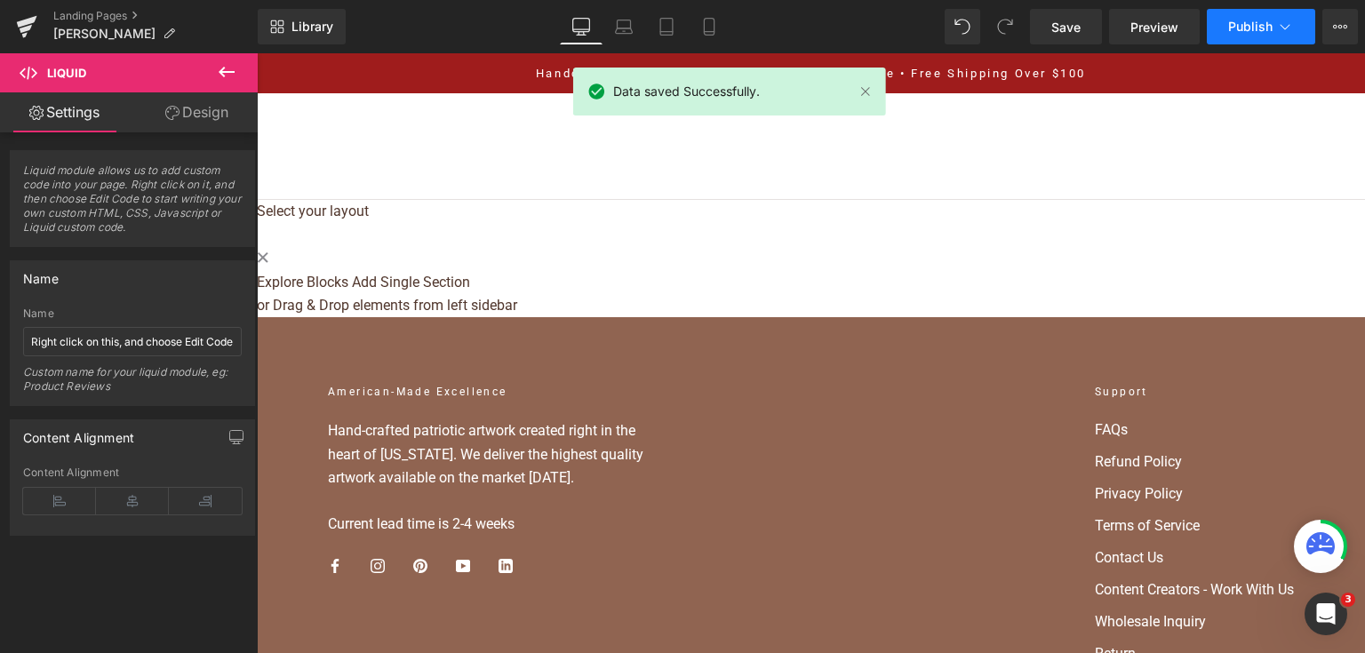
click at [1243, 35] on button "Publish" at bounding box center [1260, 27] width 108 height 36
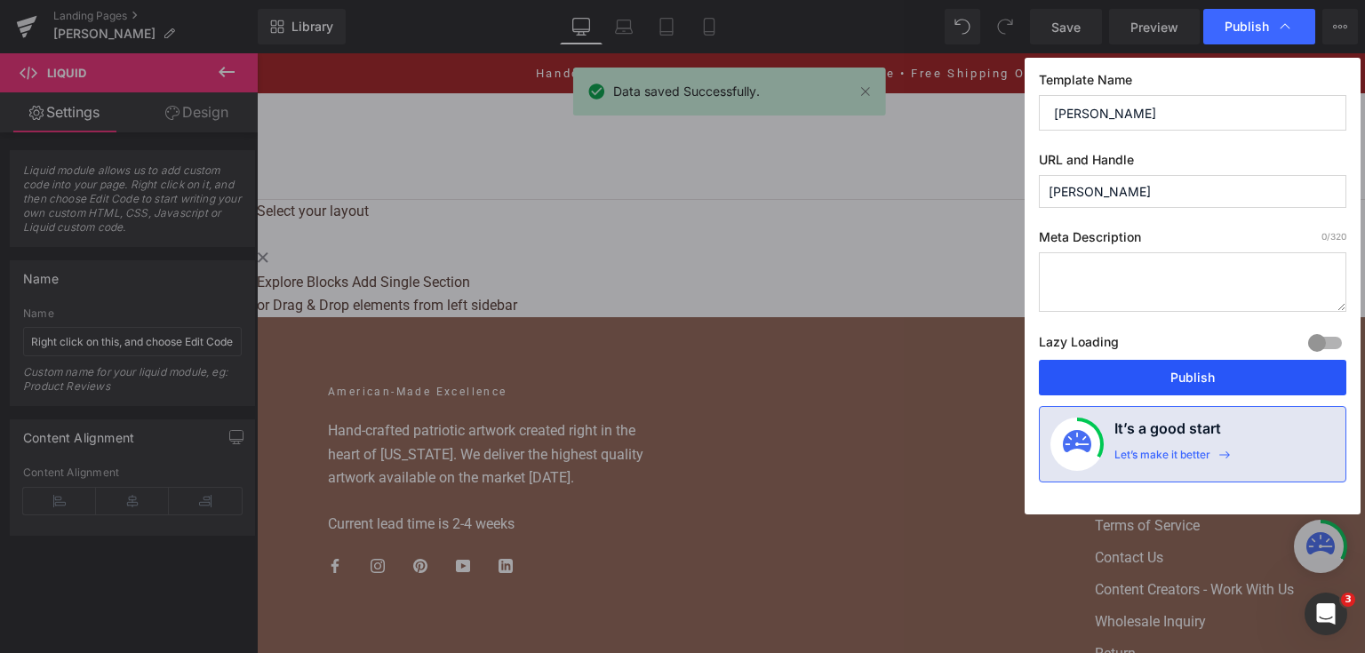
click at [1155, 363] on button "Publish" at bounding box center [1192, 378] width 307 height 36
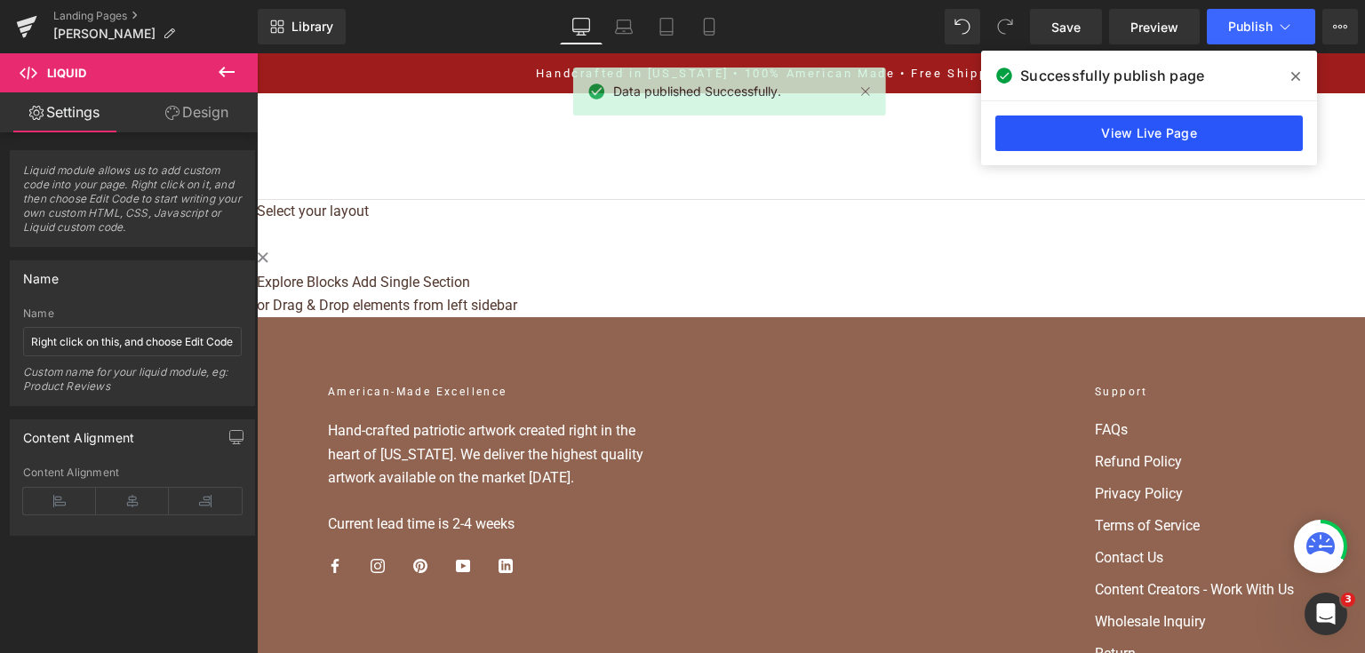
click at [1013, 131] on link "View Live Page" at bounding box center [1148, 133] width 307 height 36
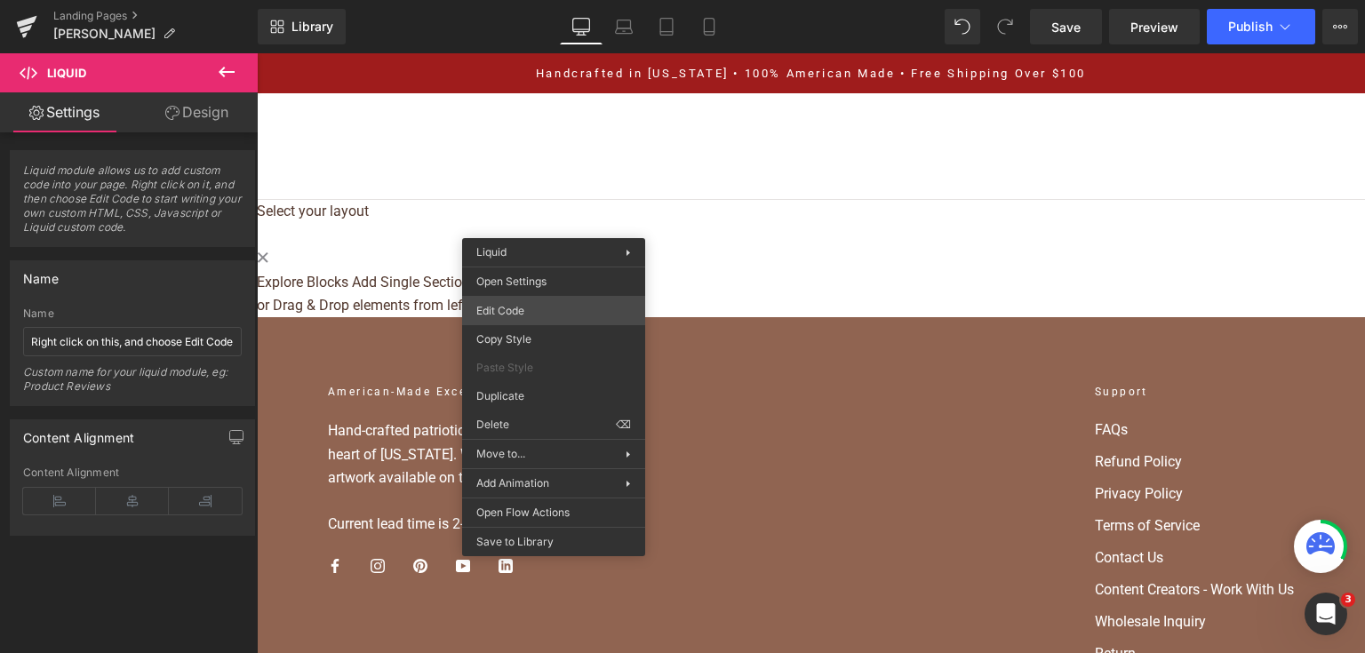
click at [548, 0] on div "Liquid You are previewing how the will restyle your page. You can not edit Elem…" at bounding box center [682, 0] width 1365 height 0
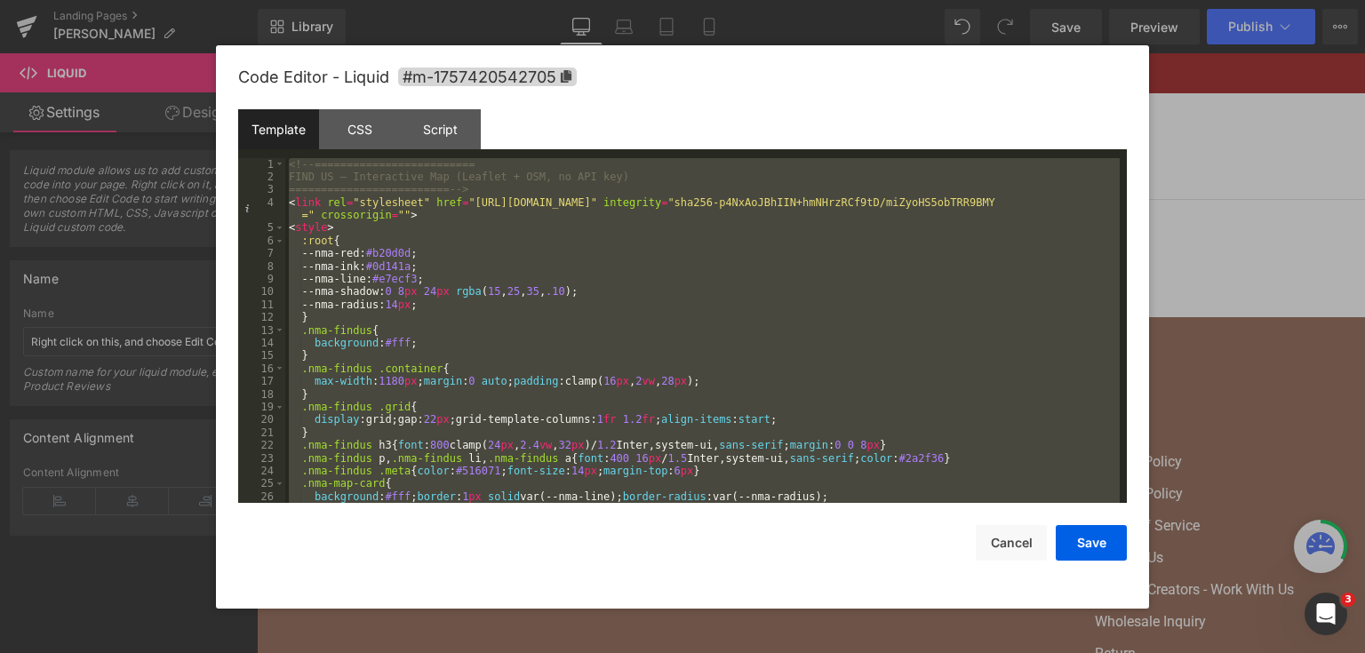
scroll to position [6396, 0]
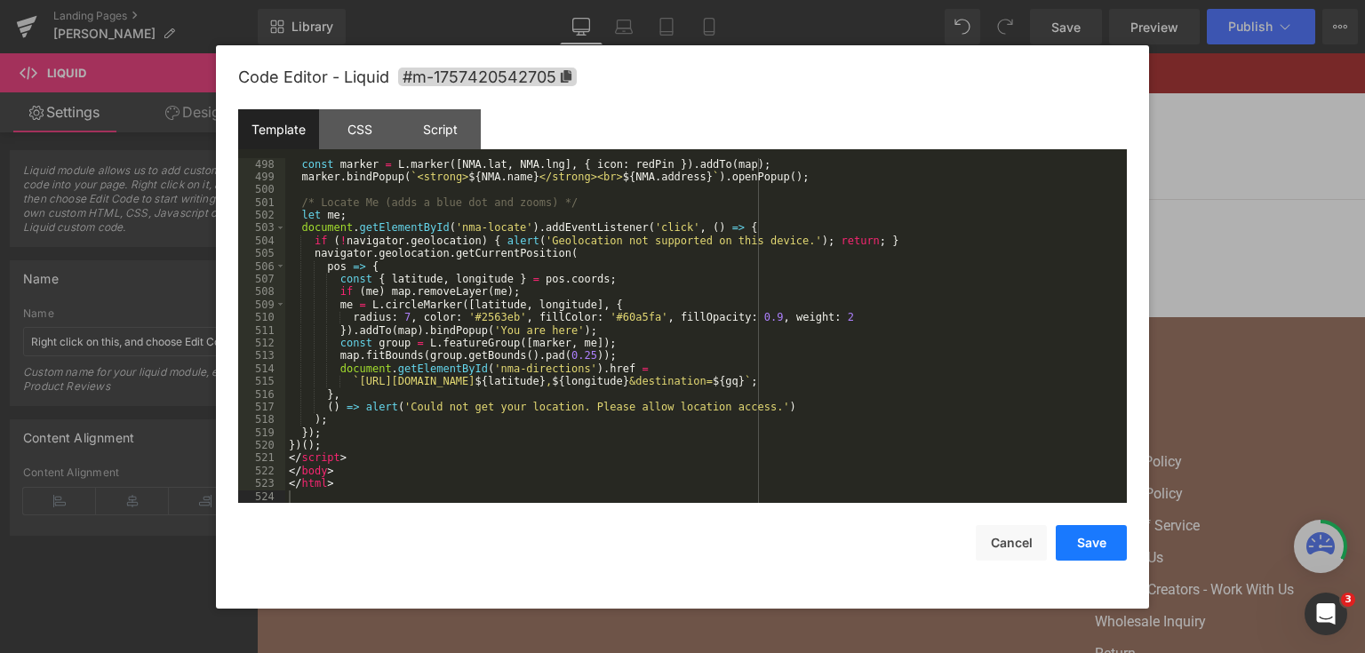
click at [1075, 557] on button "Save" at bounding box center [1090, 543] width 71 height 36
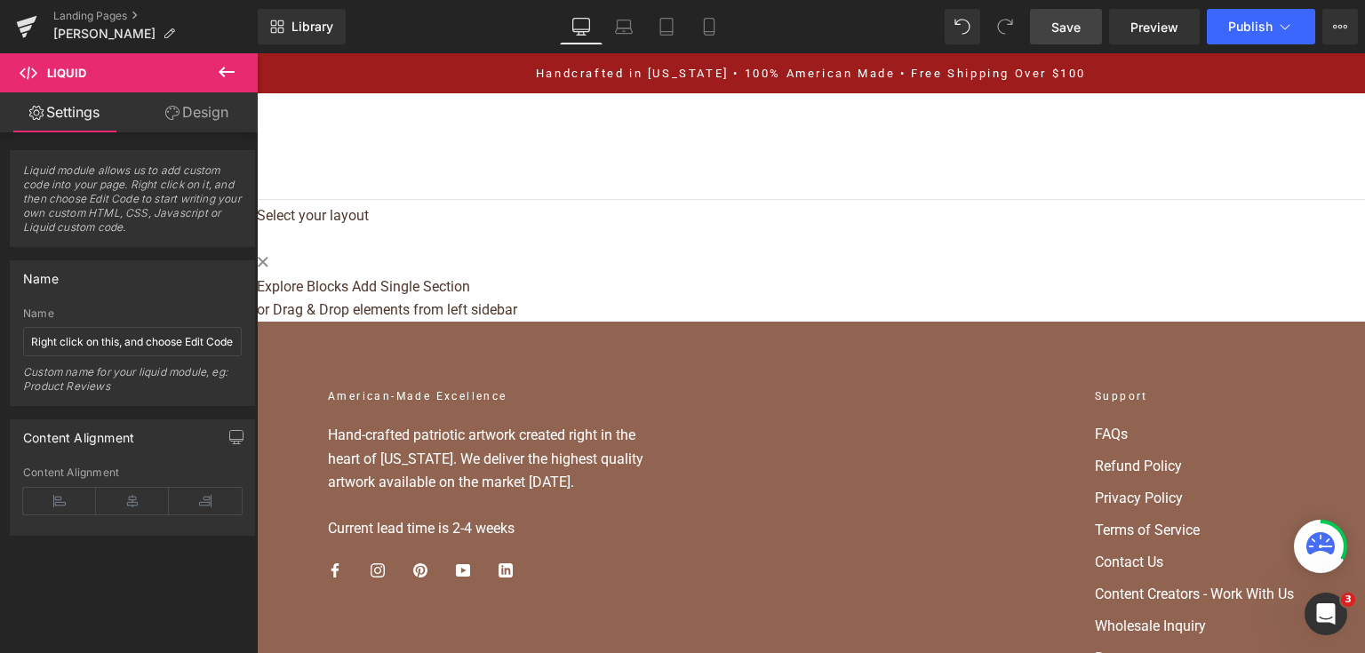
click at [1052, 32] on link "Save" at bounding box center [1066, 27] width 72 height 36
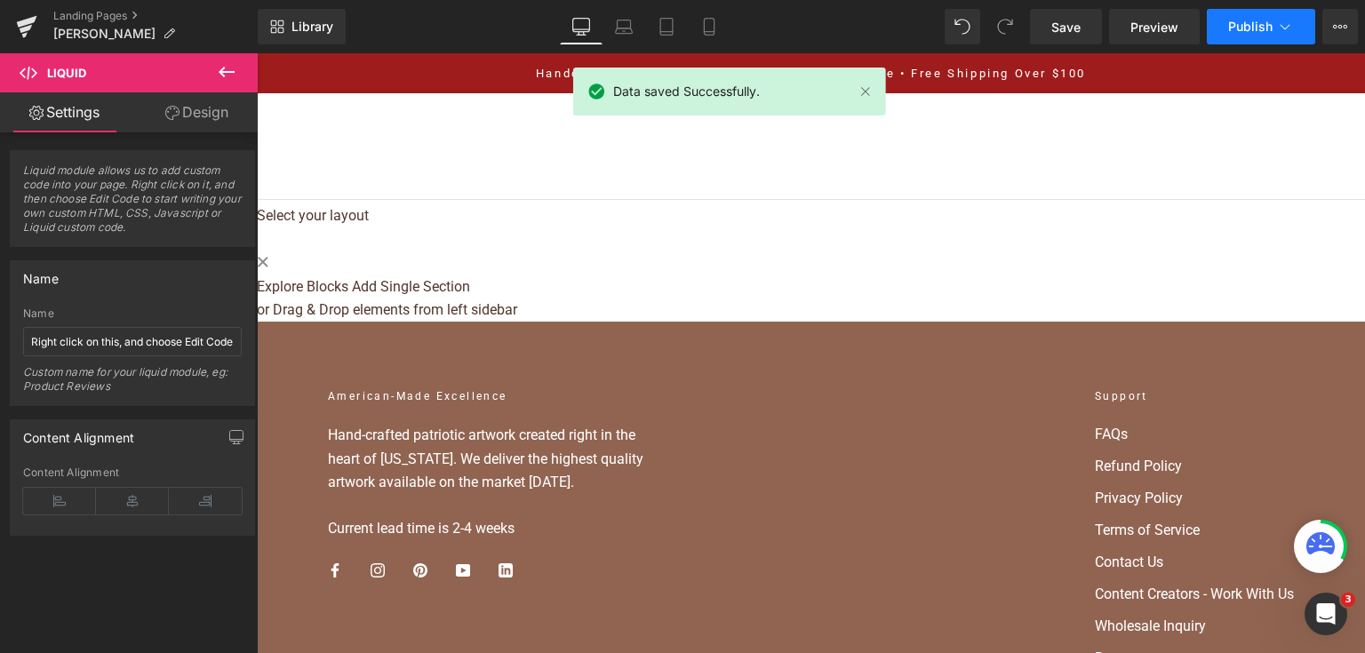
click at [1261, 36] on button "Publish" at bounding box center [1260, 27] width 108 height 36
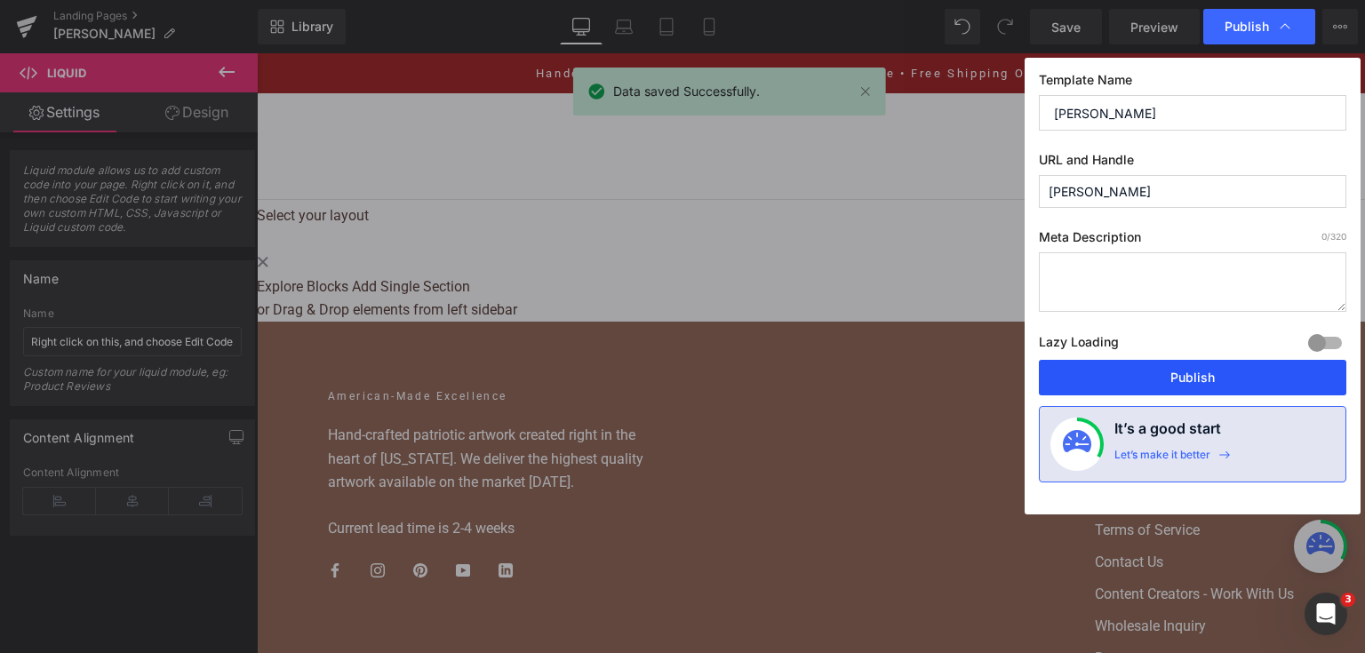
click at [1178, 388] on button "Publish" at bounding box center [1192, 378] width 307 height 36
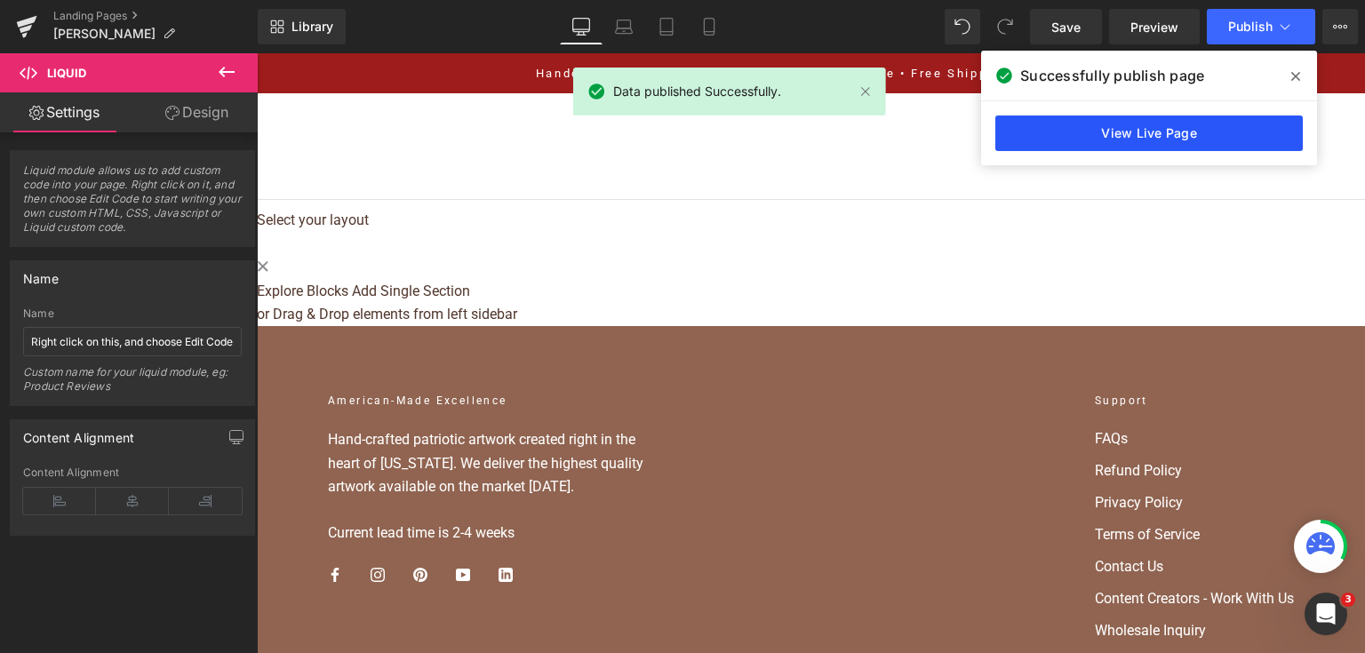
click at [1202, 137] on link "View Live Page" at bounding box center [1148, 133] width 307 height 36
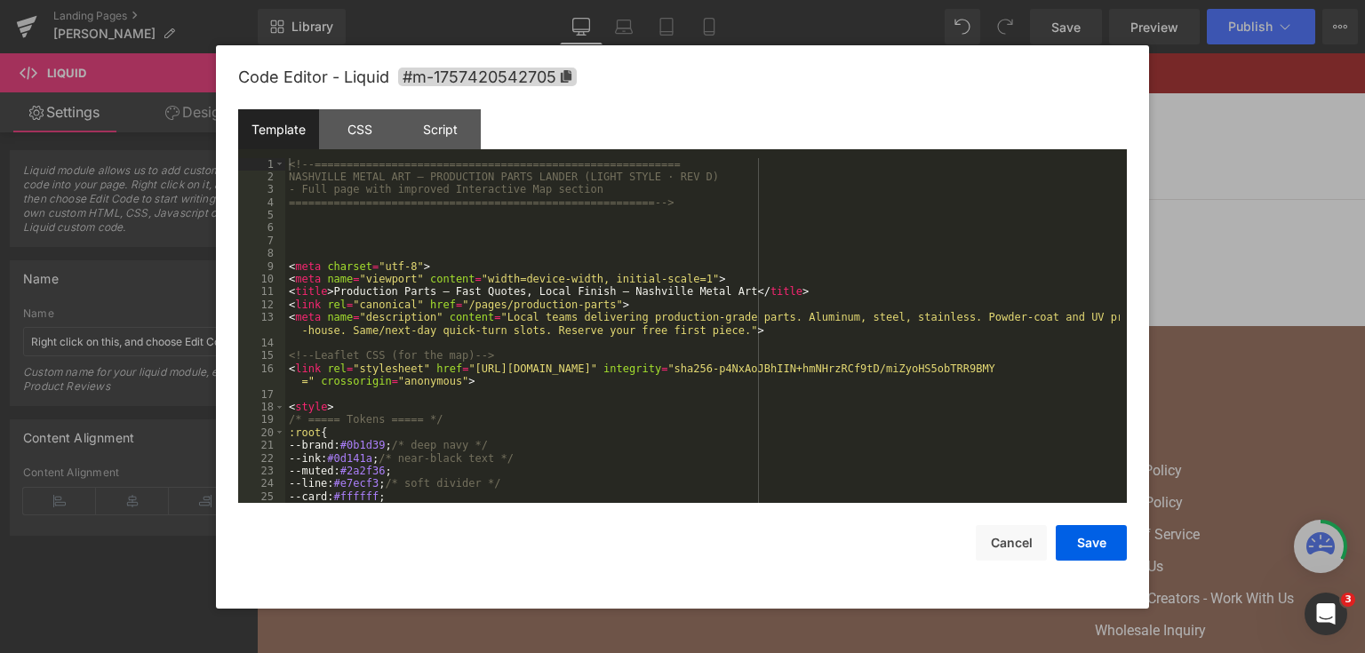
click at [629, 0] on div "Liquid You are previewing how the will restyle your page. You can not edit Elem…" at bounding box center [682, 0] width 1365 height 0
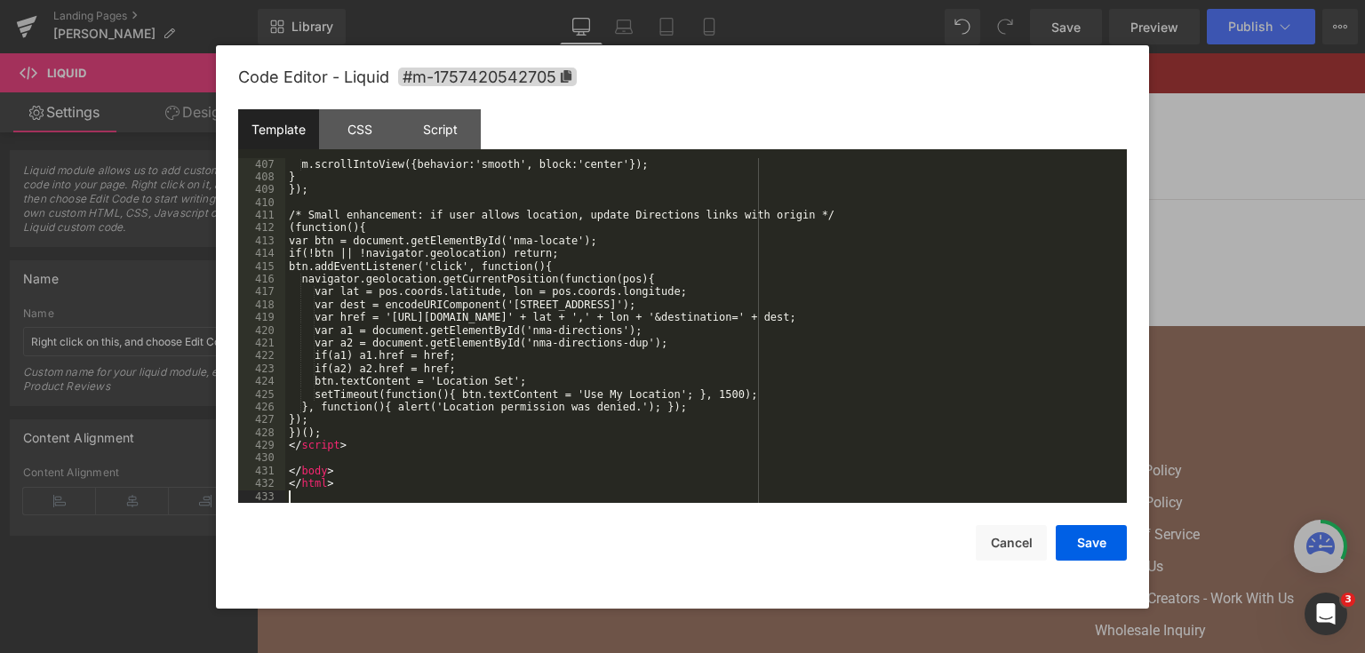
scroll to position [5232, 0]
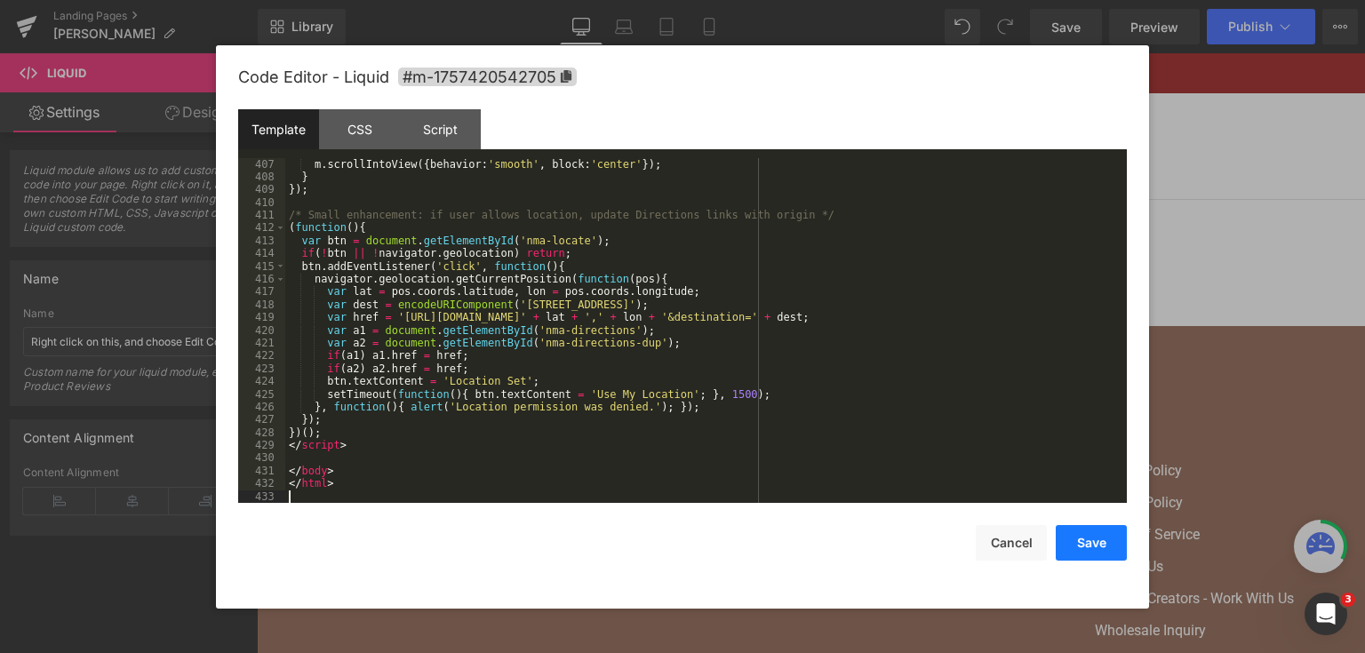
click at [1109, 528] on button "Save" at bounding box center [1090, 543] width 71 height 36
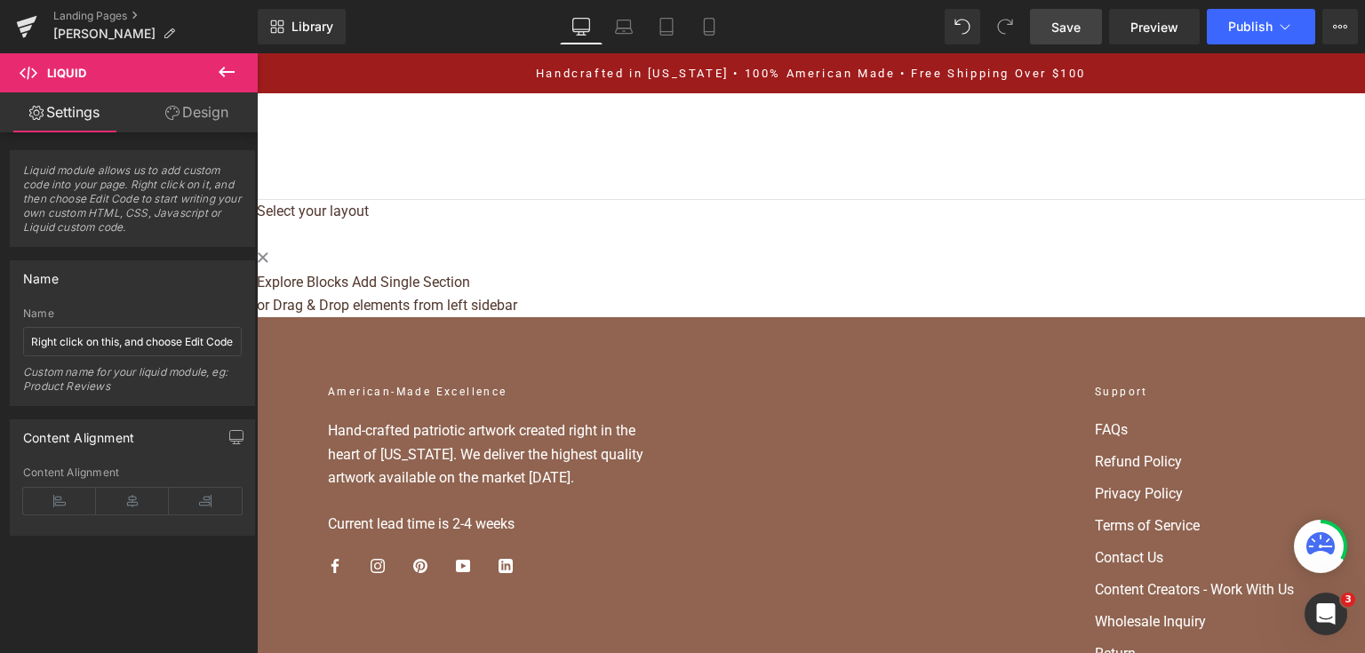
click at [1060, 32] on span "Save" at bounding box center [1065, 27] width 29 height 19
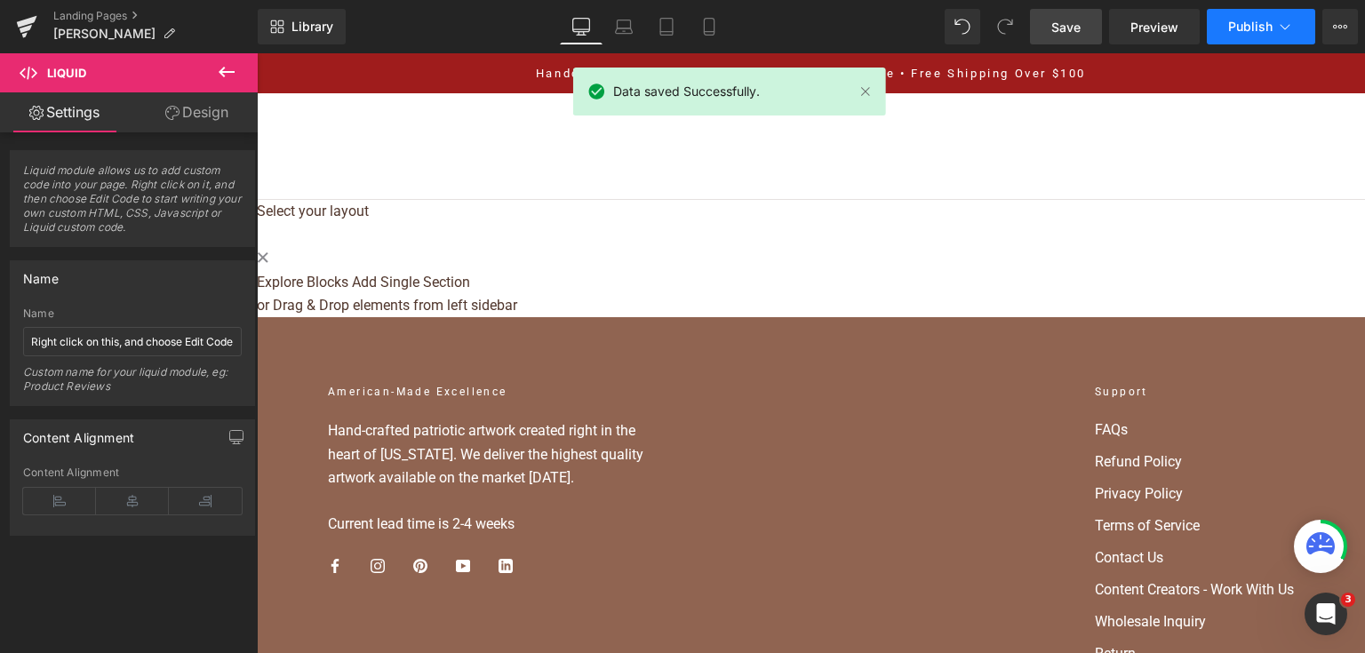
click at [1263, 25] on span "Publish" at bounding box center [1250, 27] width 44 height 14
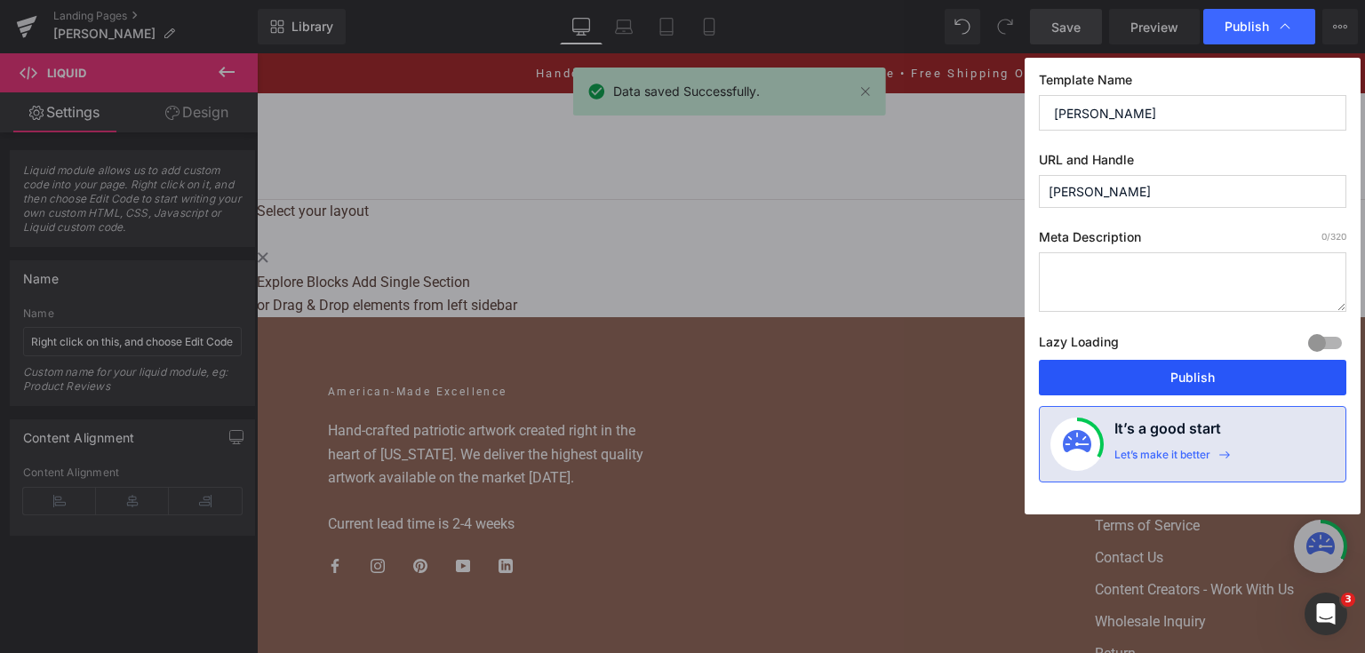
click at [1158, 371] on button "Publish" at bounding box center [1192, 378] width 307 height 36
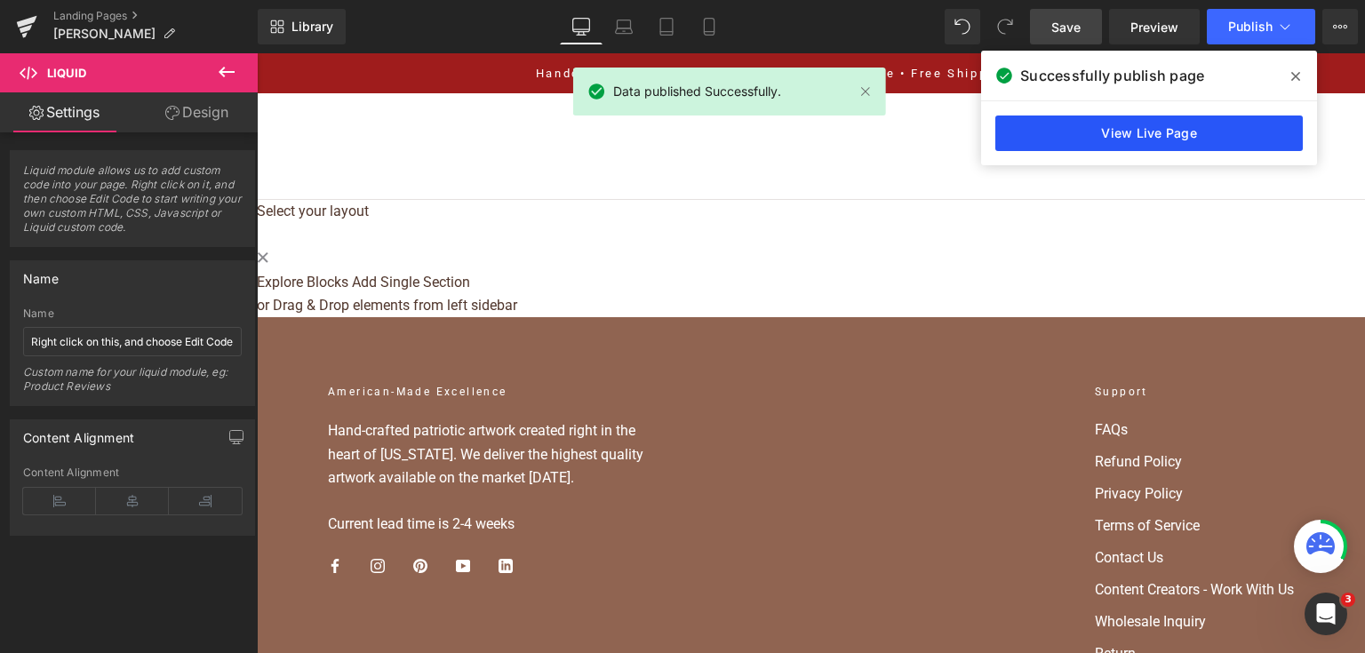
click at [1013, 120] on link "View Live Page" at bounding box center [1148, 133] width 307 height 36
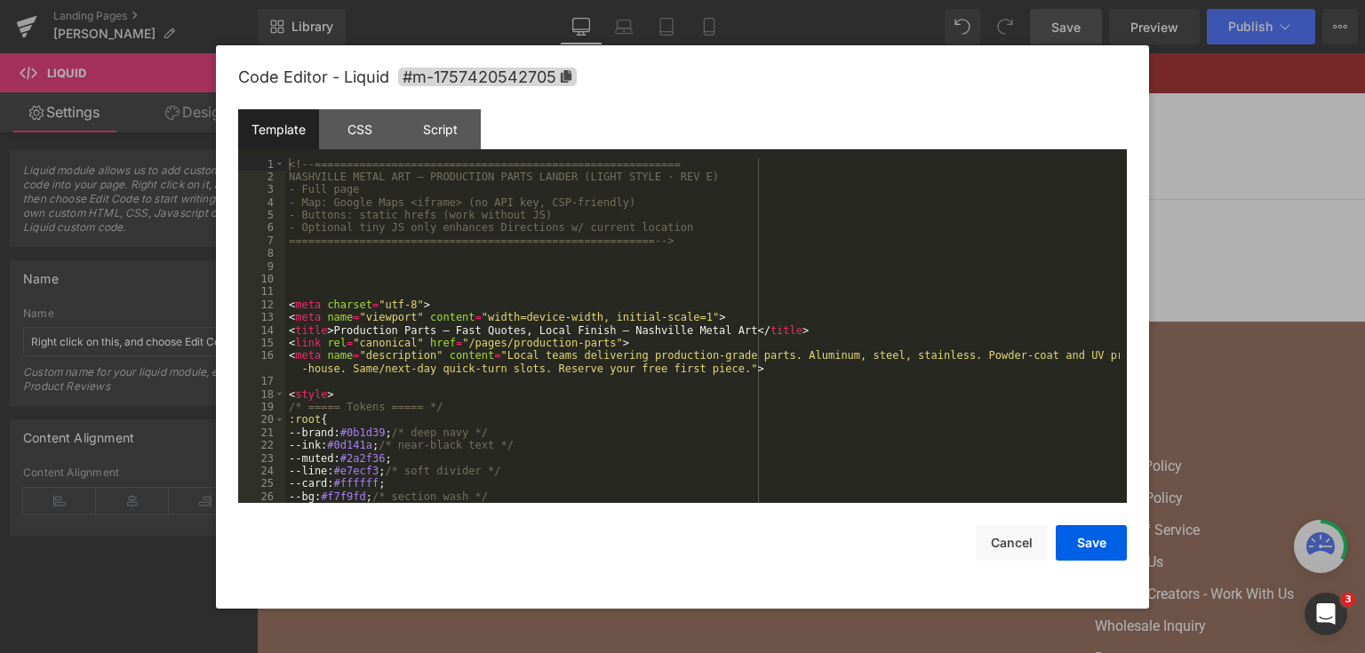
click at [653, 0] on div "Liquid You are previewing how the will restyle your page. You can not edit Elem…" at bounding box center [682, 0] width 1365 height 0
click at [650, 327] on pre "1 2 3 4 5 6 7 8 9 10 11 12 13 14 15 16 17 18 19 20 21 22 23 24 25 26 27 <!-- ==…" at bounding box center [682, 331] width 888 height 346
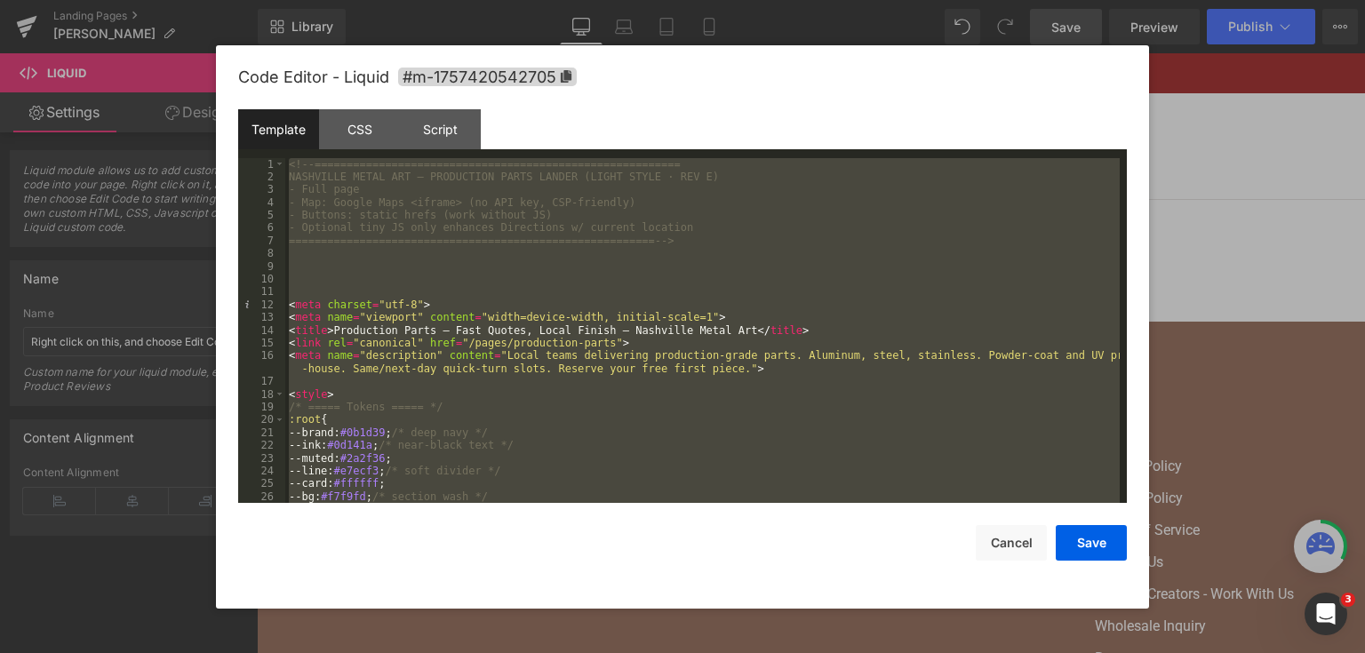
scroll to position [4208, 0]
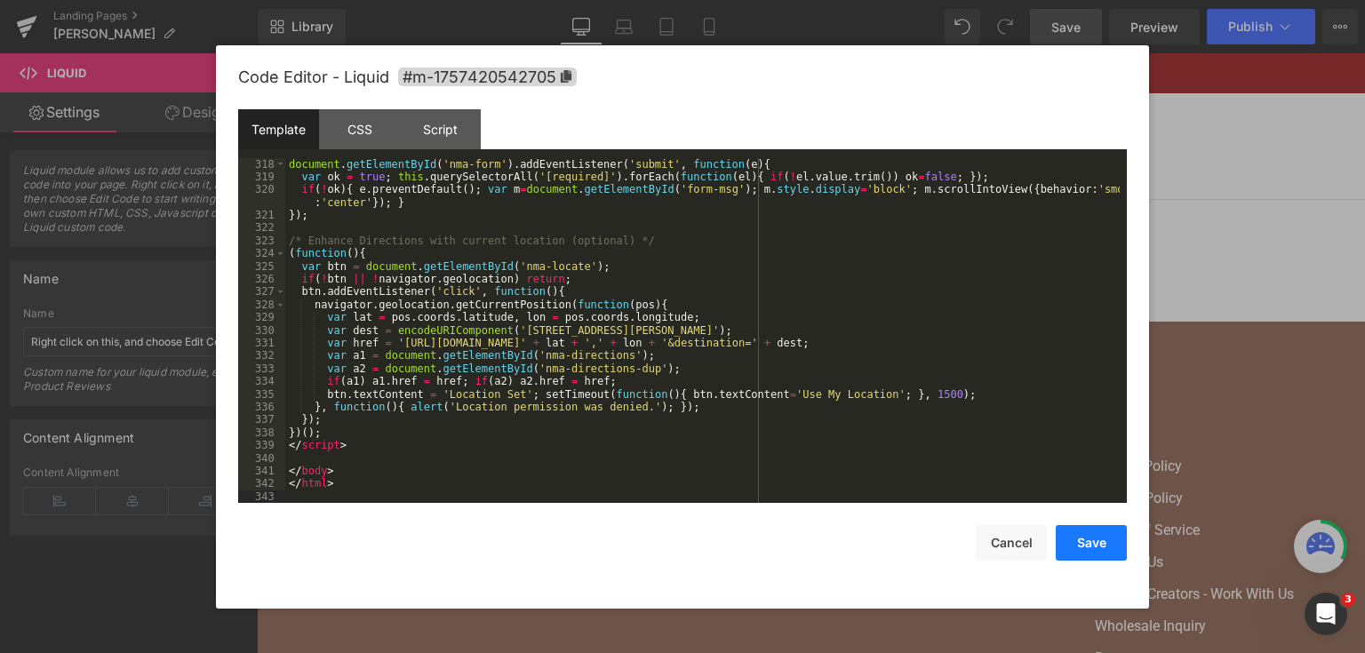
click at [1067, 554] on button "Save" at bounding box center [1090, 543] width 71 height 36
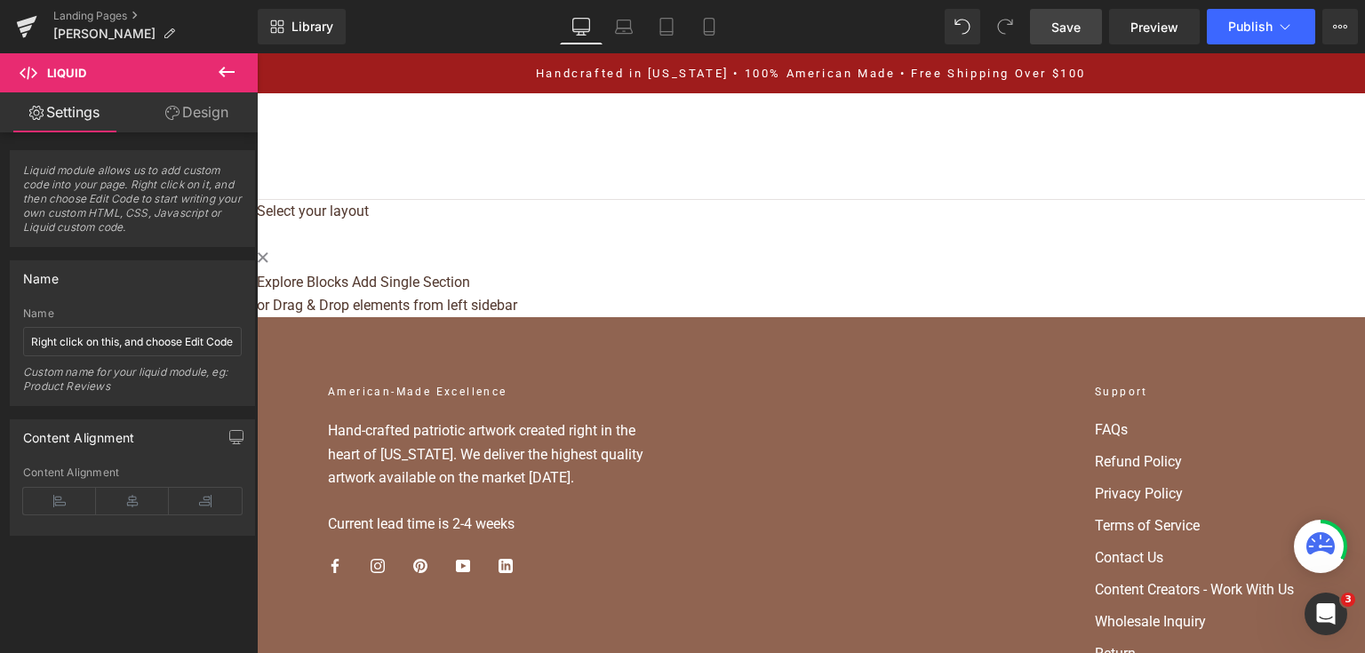
click at [1071, 21] on span "Save" at bounding box center [1065, 27] width 29 height 19
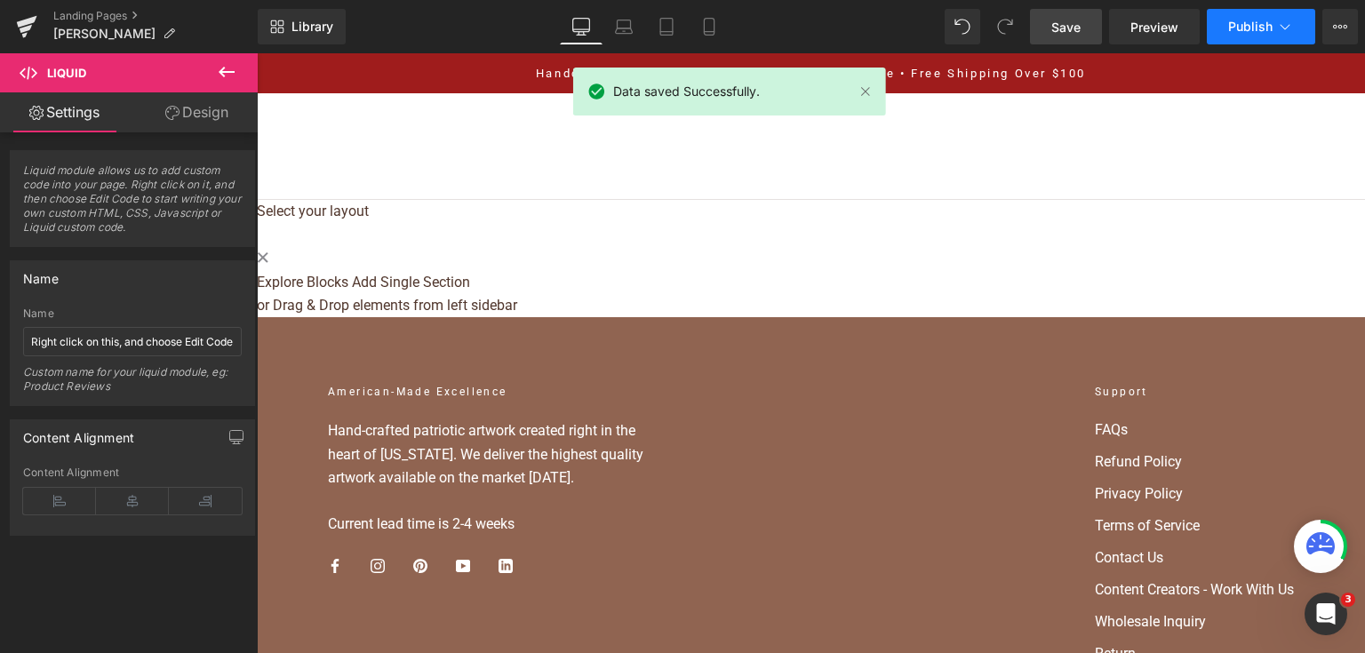
click at [1254, 34] on button "Publish" at bounding box center [1260, 27] width 108 height 36
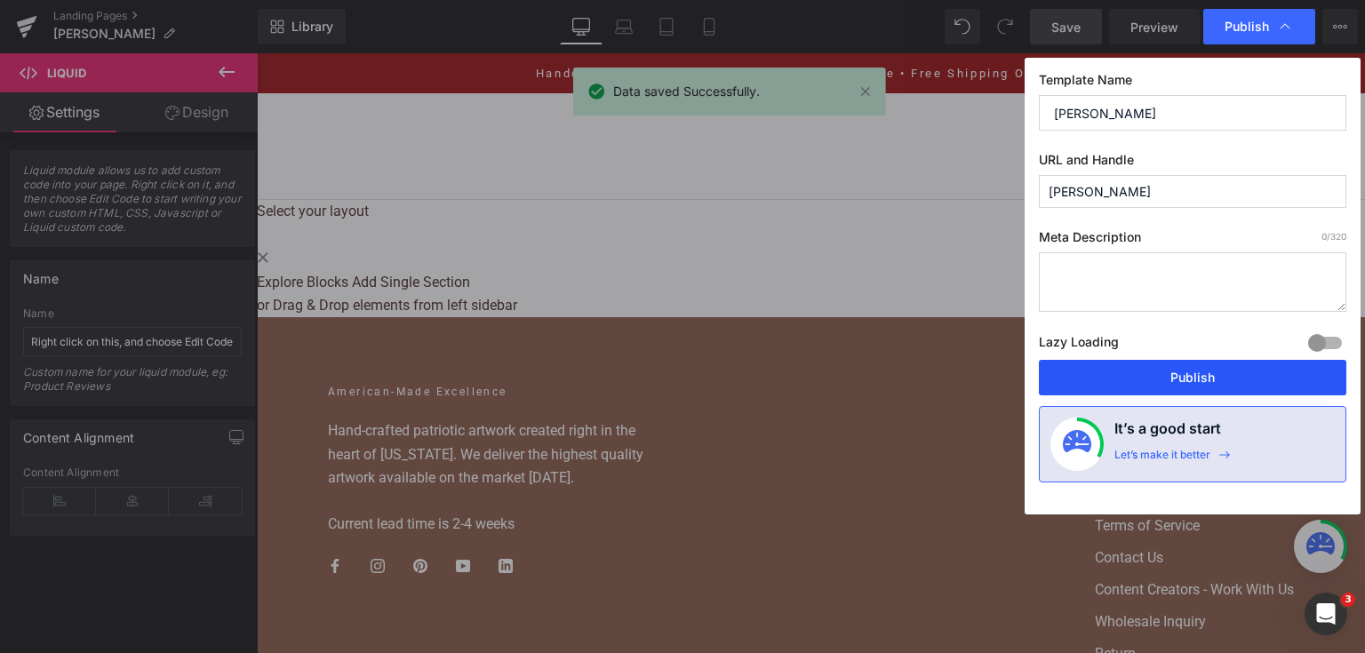
drag, startPoint x: 1169, startPoint y: 374, endPoint x: 912, endPoint y: 321, distance: 262.2
click at [1169, 374] on button "Publish" at bounding box center [1192, 378] width 307 height 36
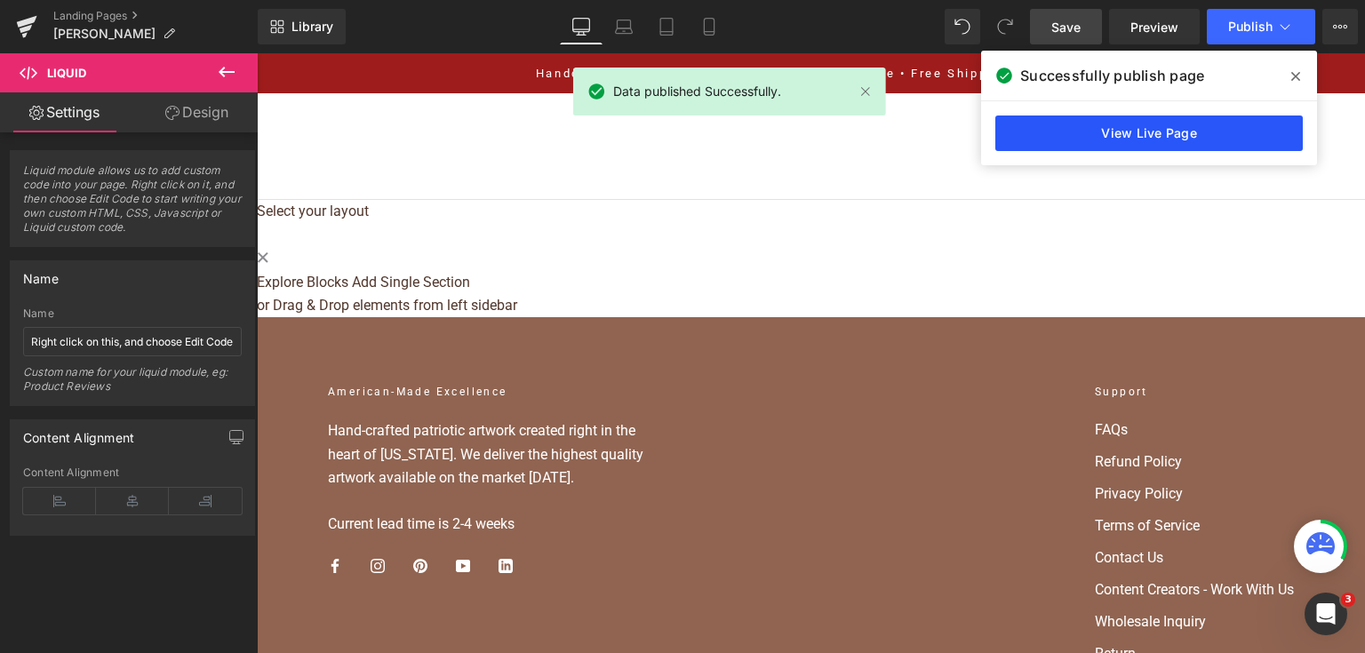
click at [1071, 139] on link "View Live Page" at bounding box center [1148, 133] width 307 height 36
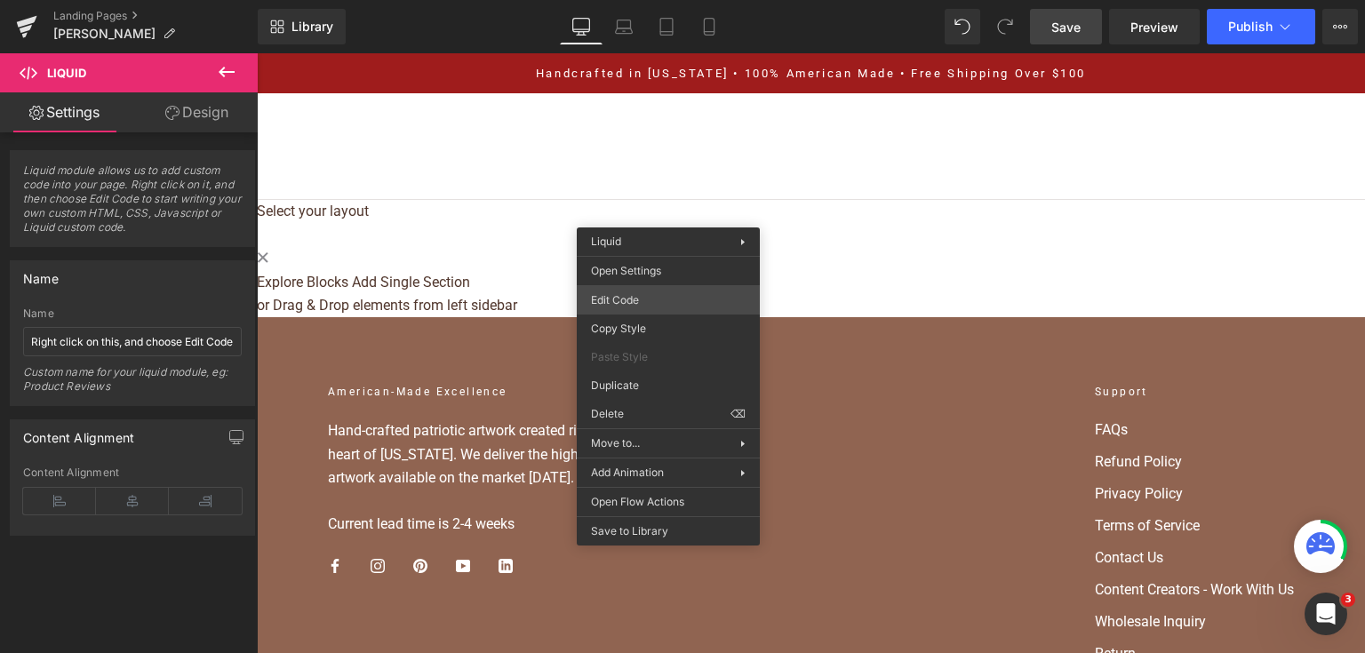
click at [690, 0] on div "Liquid You are previewing how the will restyle your page. You can not edit Elem…" at bounding box center [682, 0] width 1365 height 0
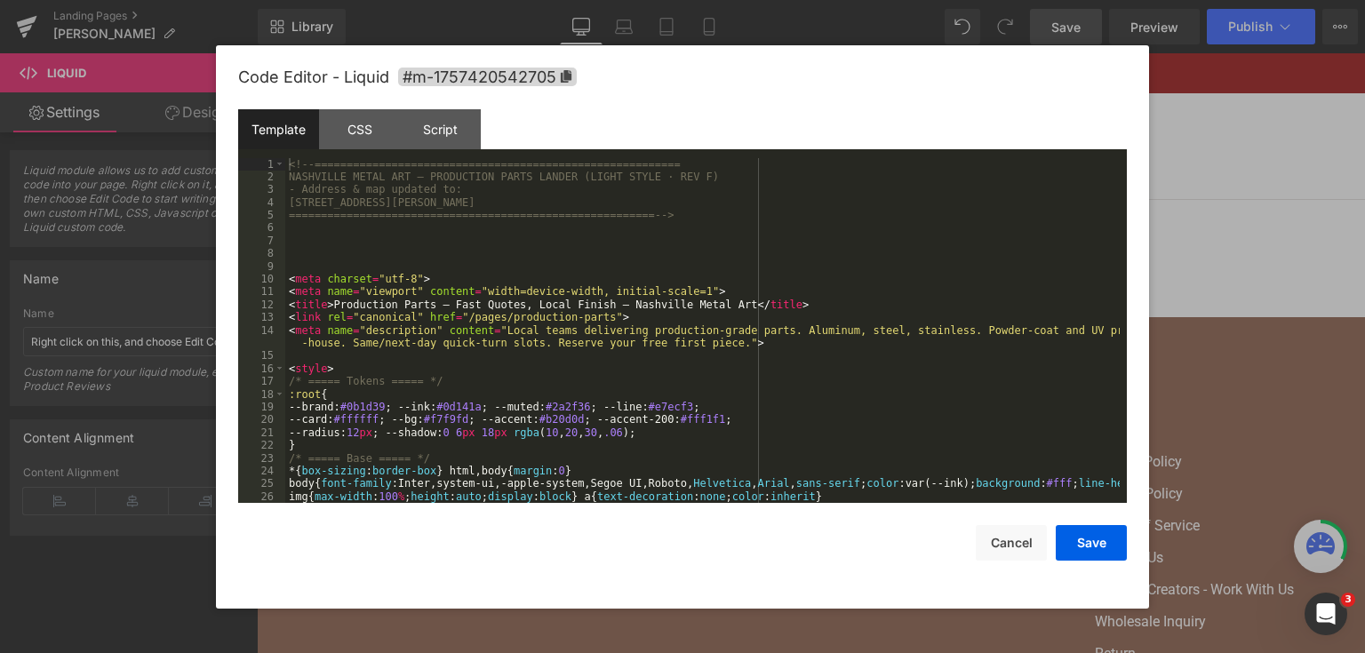
click at [706, 281] on div "<!-- ========================================================= NASHVILLE METAL …" at bounding box center [702, 343] width 834 height 371
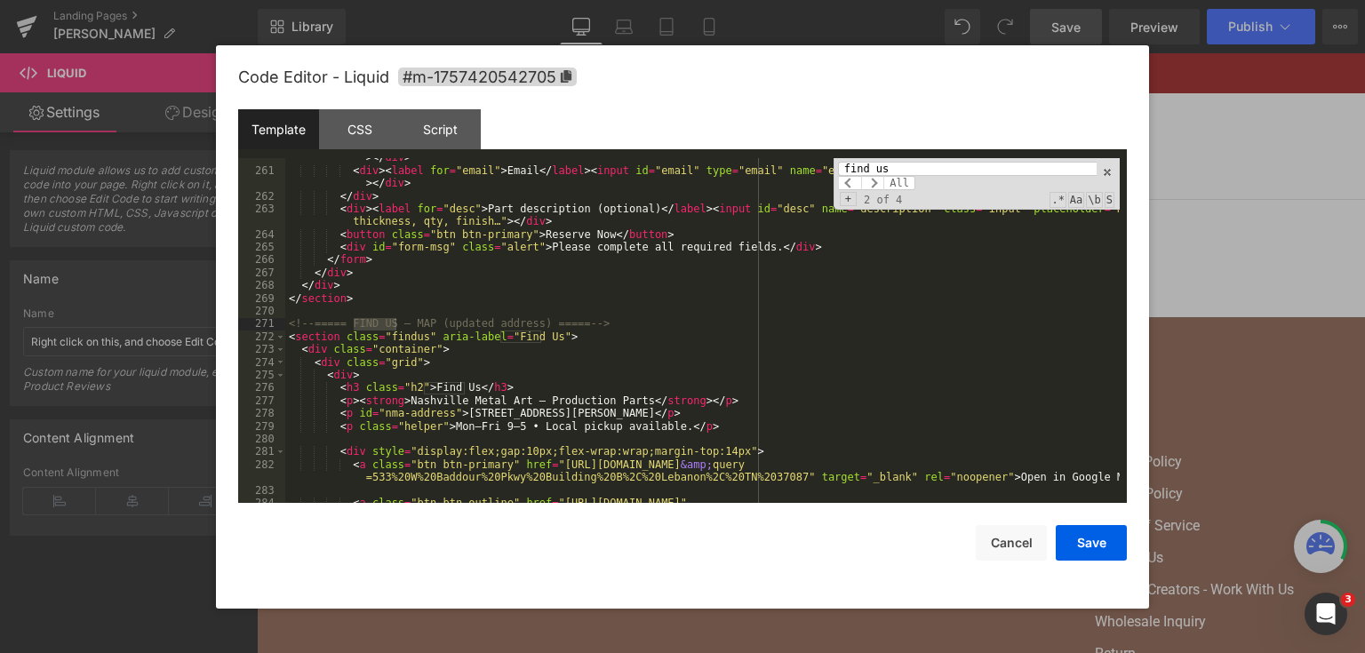
scroll to position [3545, 0]
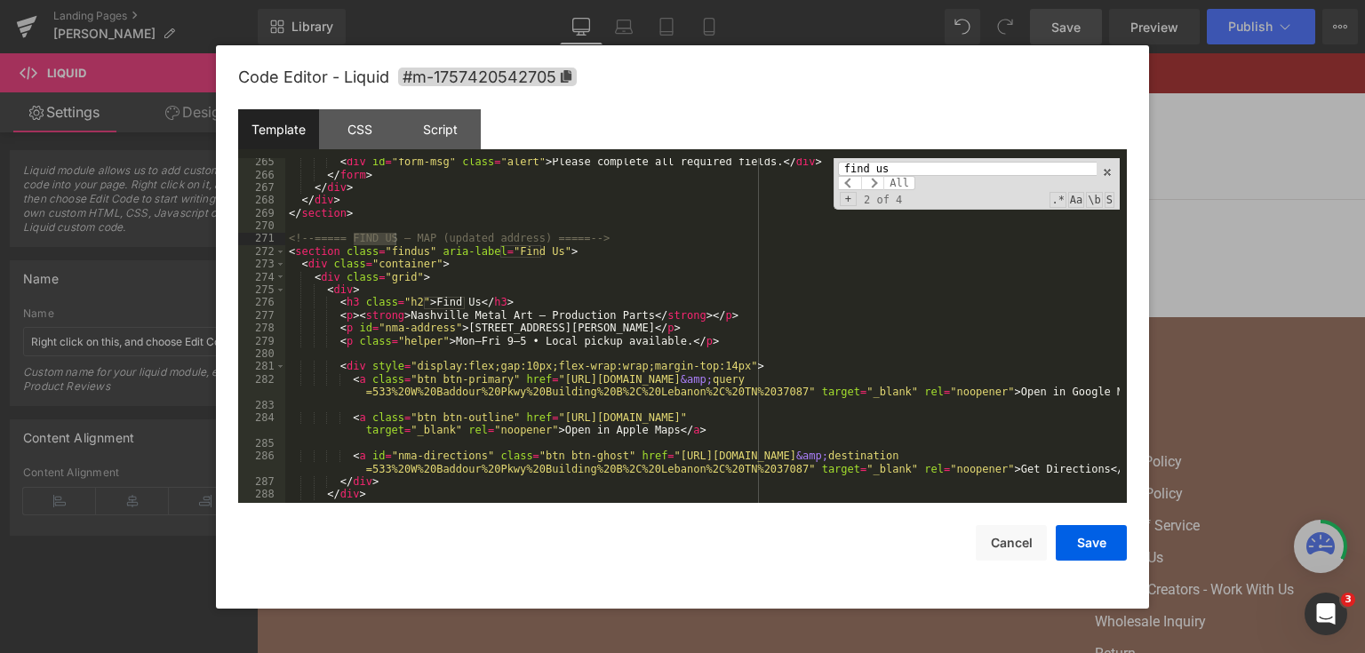
type input "find us"
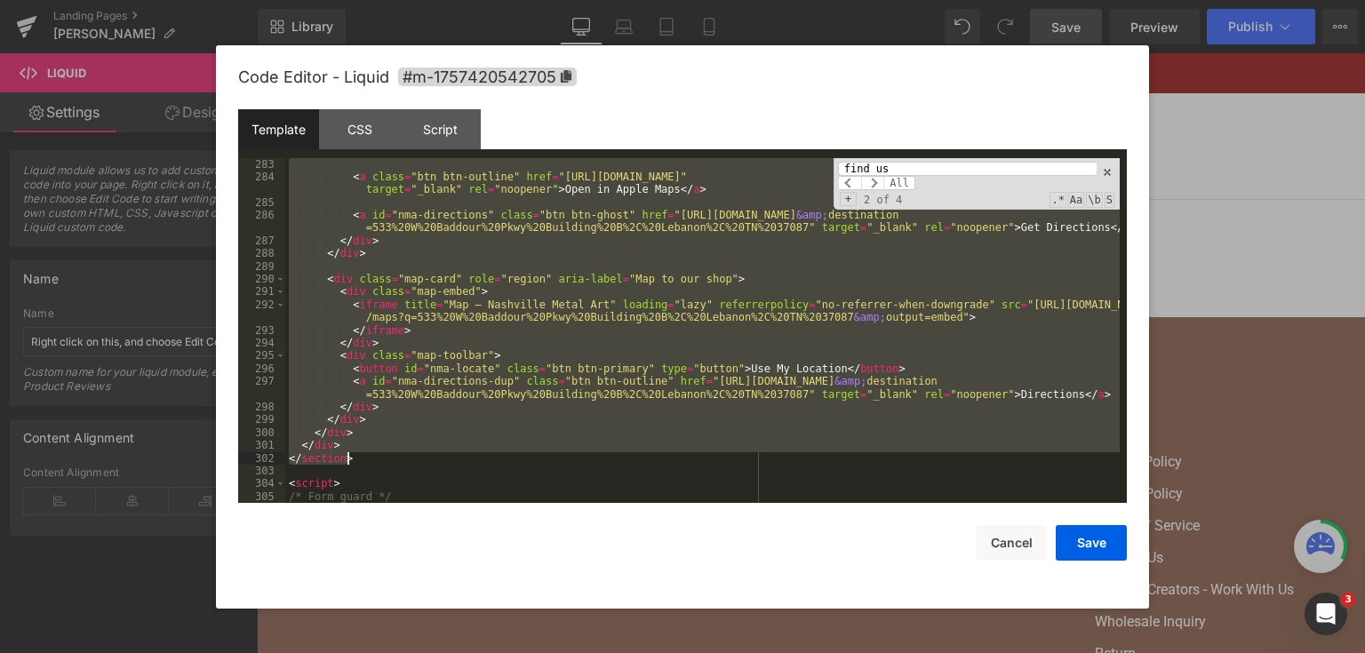
scroll to position [3786, 0]
drag, startPoint x: 290, startPoint y: 238, endPoint x: 476, endPoint y: 458, distance: 288.7
click at [476, 458] on div "< a class = "btn btn-outline" href = "https://maps.apple.com/?q=533%20W%20Baddo…" at bounding box center [702, 343] width 834 height 371
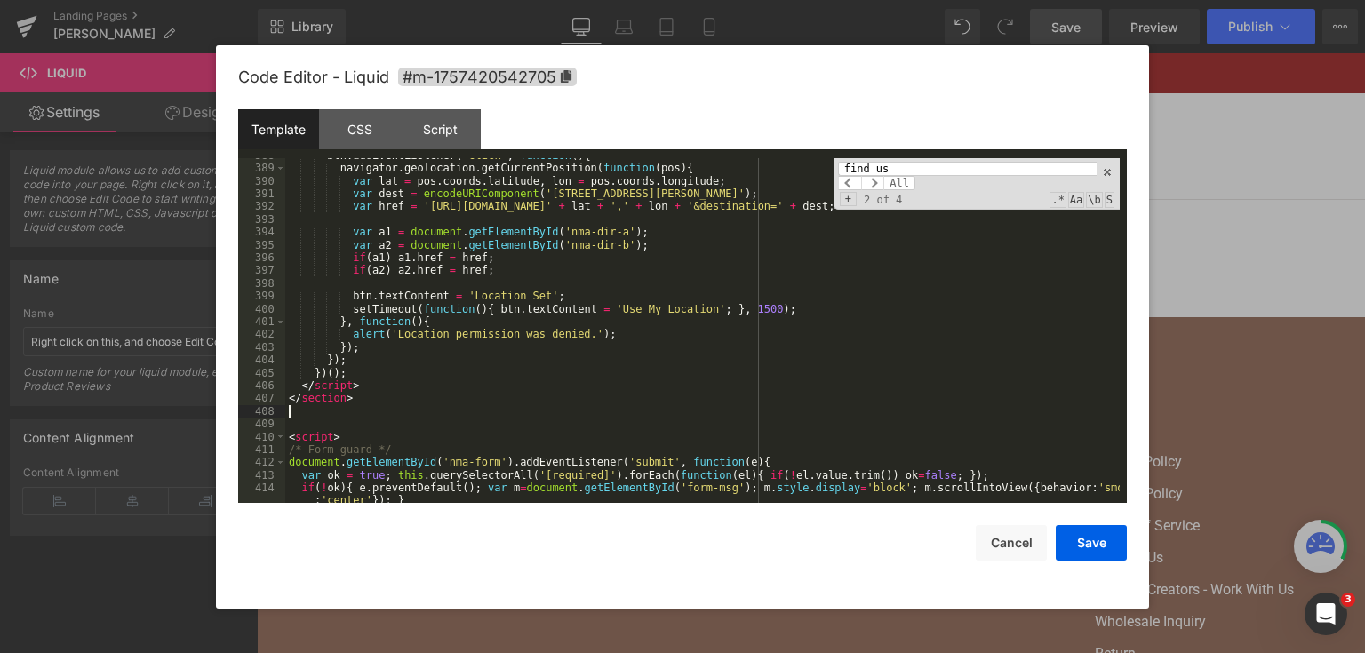
scroll to position [5215, 0]
click at [1078, 537] on button "Save" at bounding box center [1090, 543] width 71 height 36
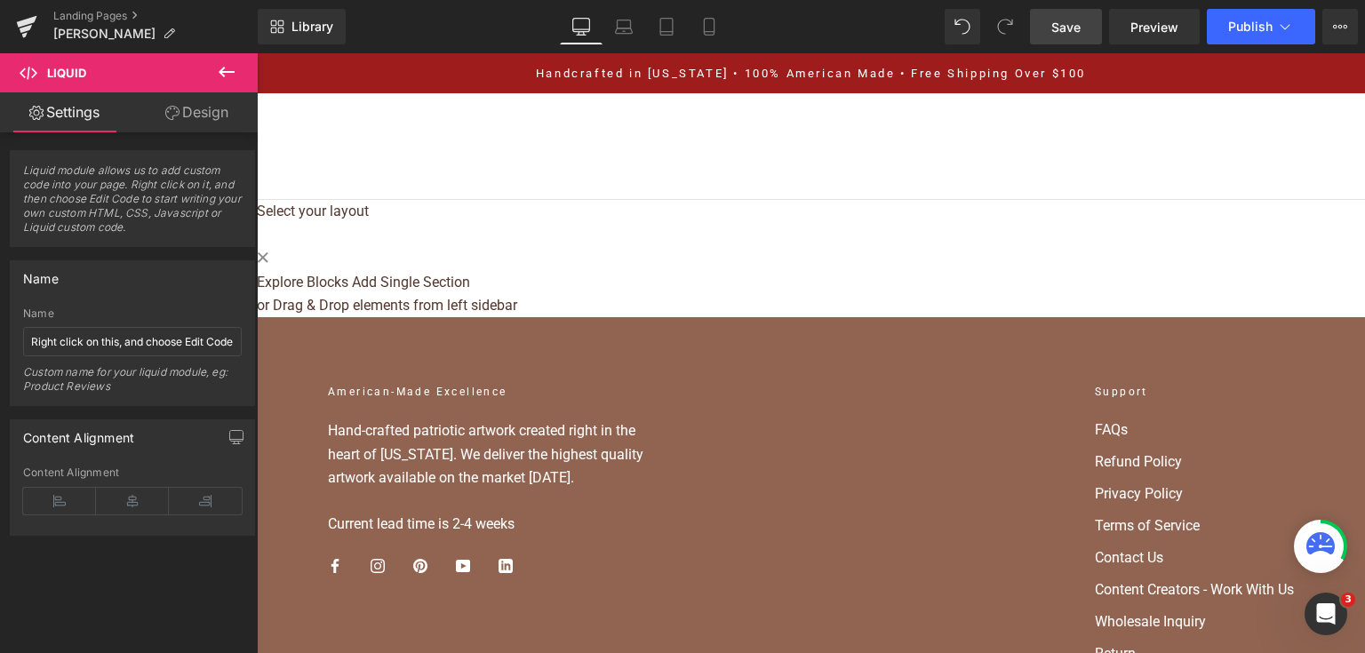
click at [1052, 20] on span "Save" at bounding box center [1065, 27] width 29 height 19
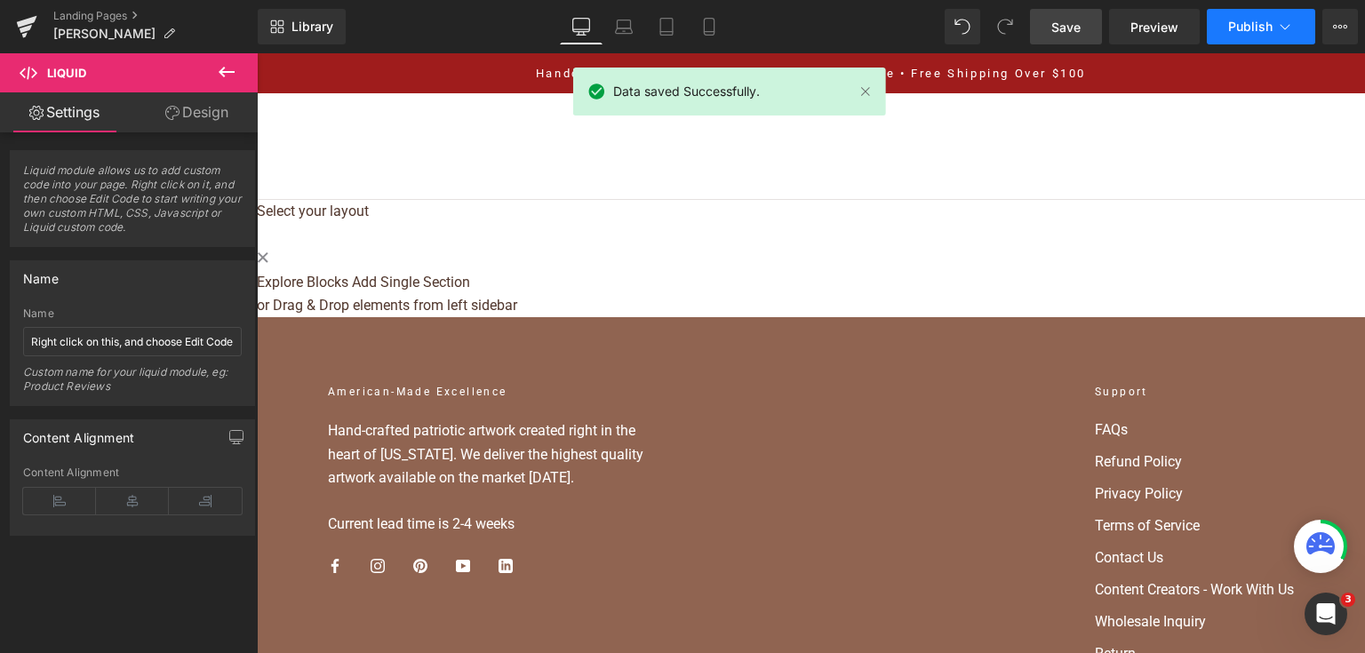
click at [1237, 25] on span "Publish" at bounding box center [1250, 27] width 44 height 14
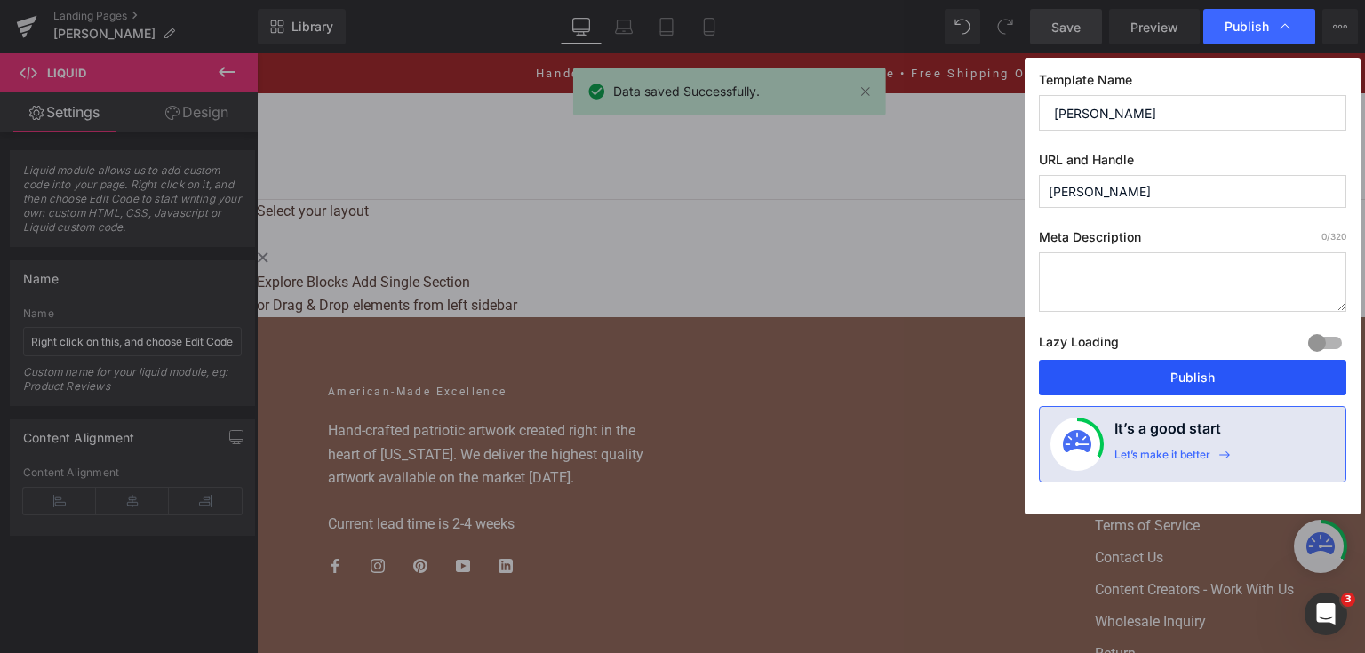
drag, startPoint x: 1191, startPoint y: 377, endPoint x: 835, endPoint y: 139, distance: 428.0
click at [1191, 377] on button "Publish" at bounding box center [1192, 378] width 307 height 36
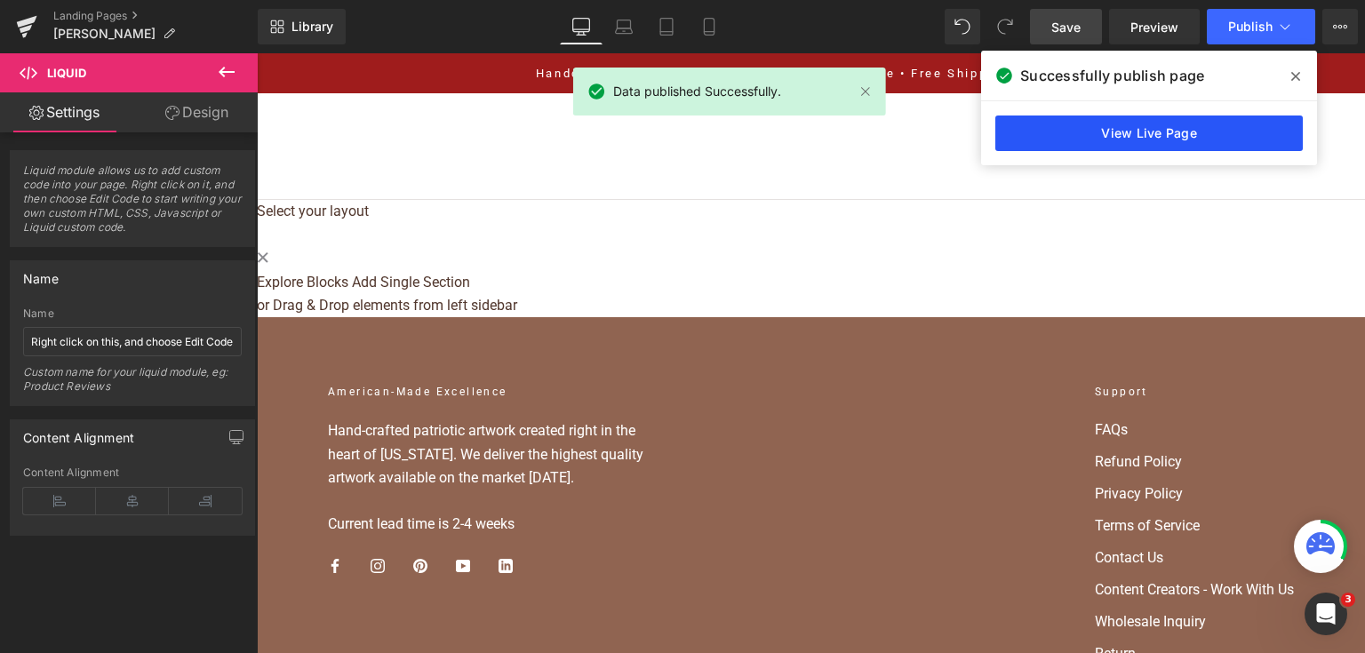
click at [1035, 135] on link "View Live Page" at bounding box center [1148, 133] width 307 height 36
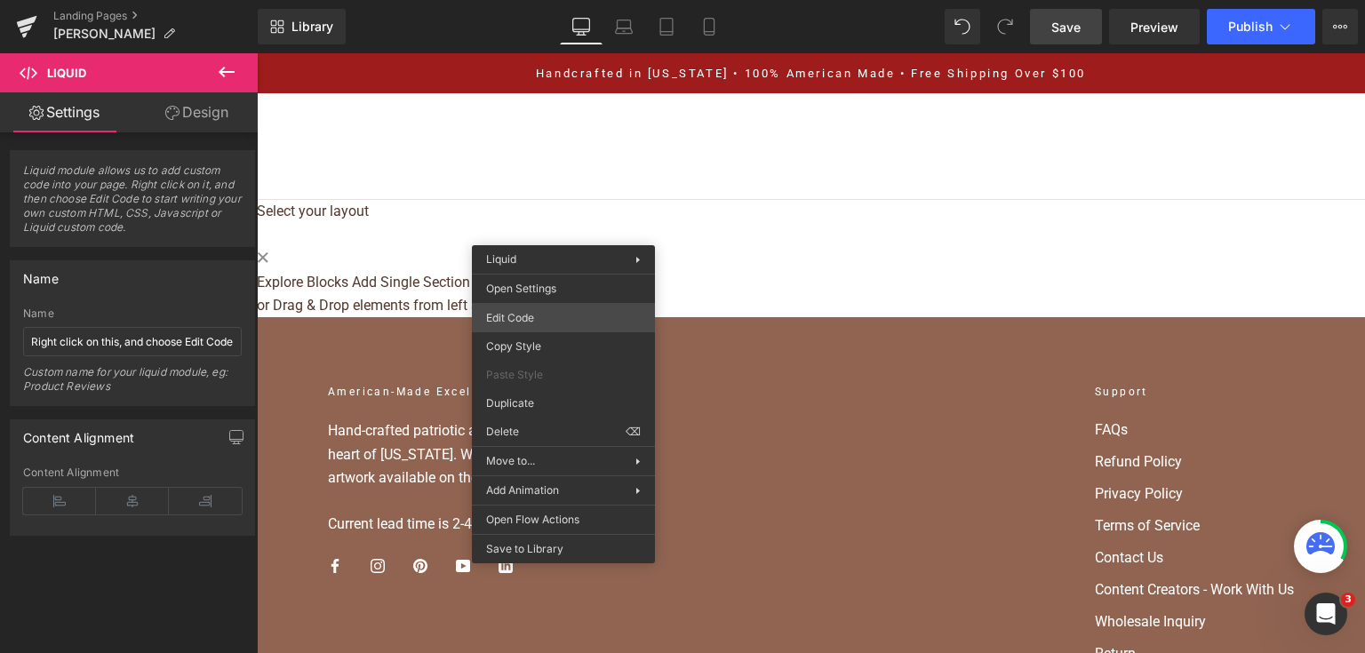
click at [575, 0] on div "Liquid You are previewing how the will restyle your page. You can not edit Elem…" at bounding box center [682, 0] width 1365 height 0
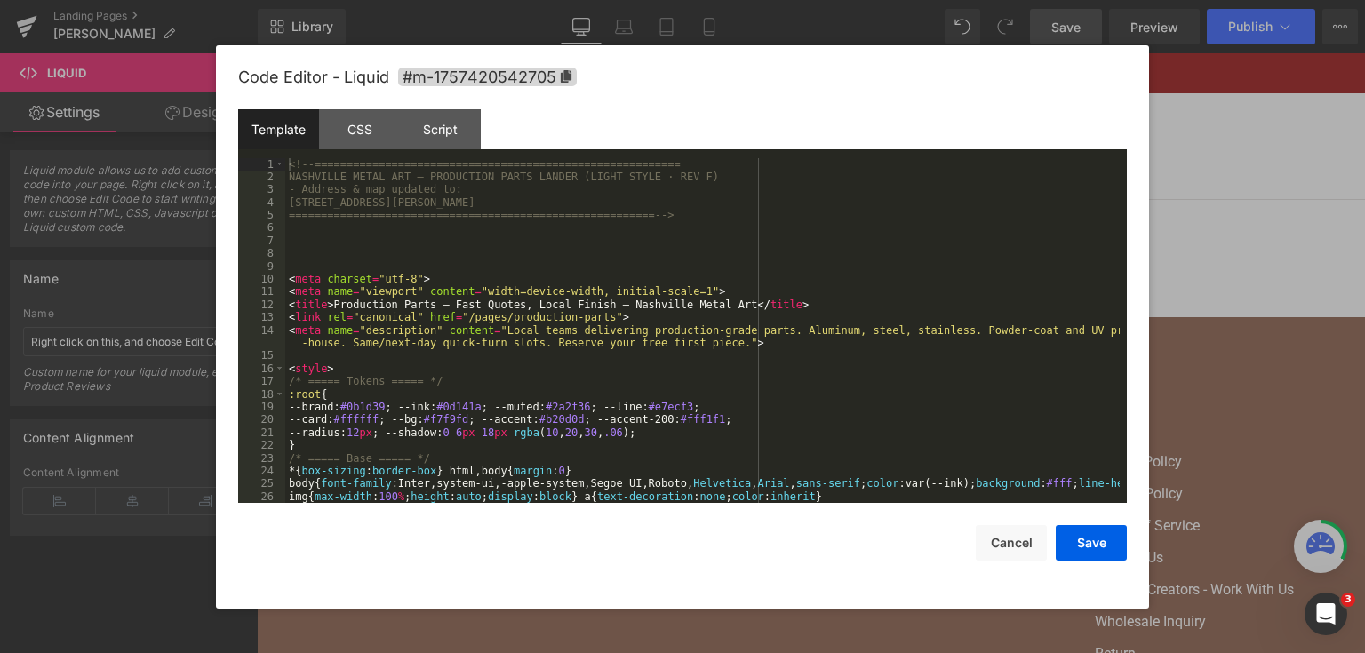
click at [575, 323] on div "<!-- ========================================================= NASHVILLE METAL …" at bounding box center [702, 343] width 834 height 371
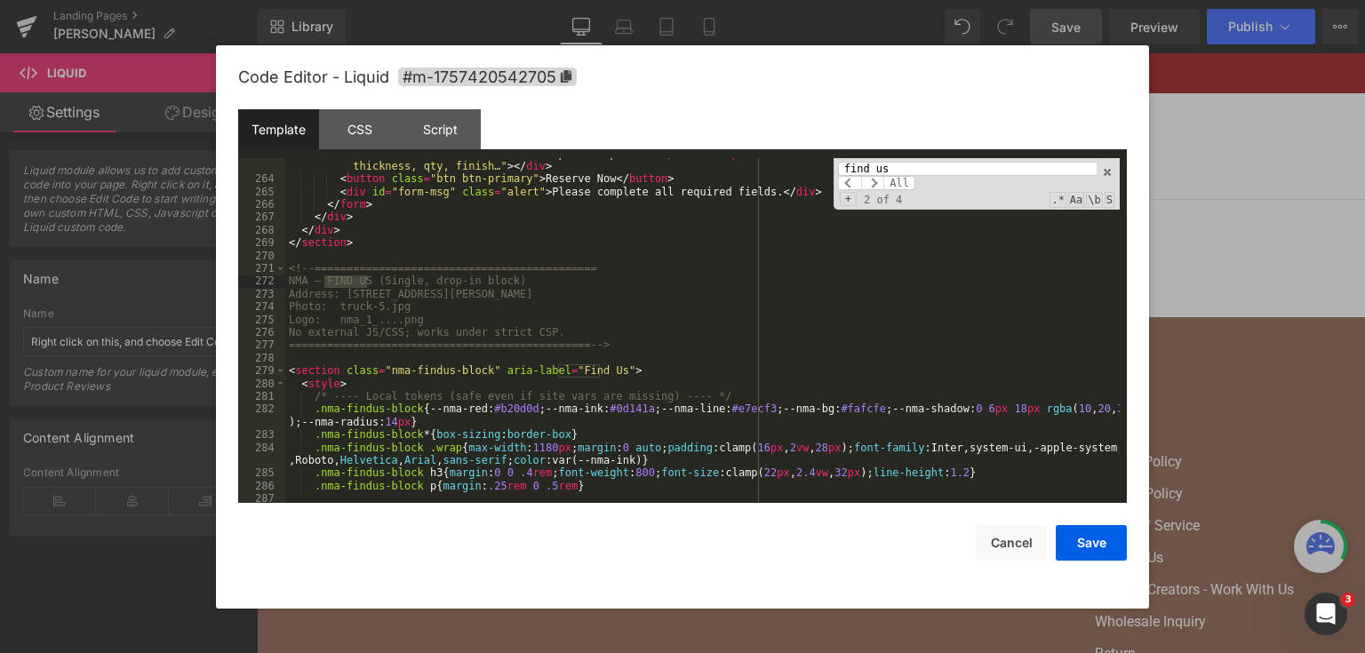
scroll to position [3558, 0]
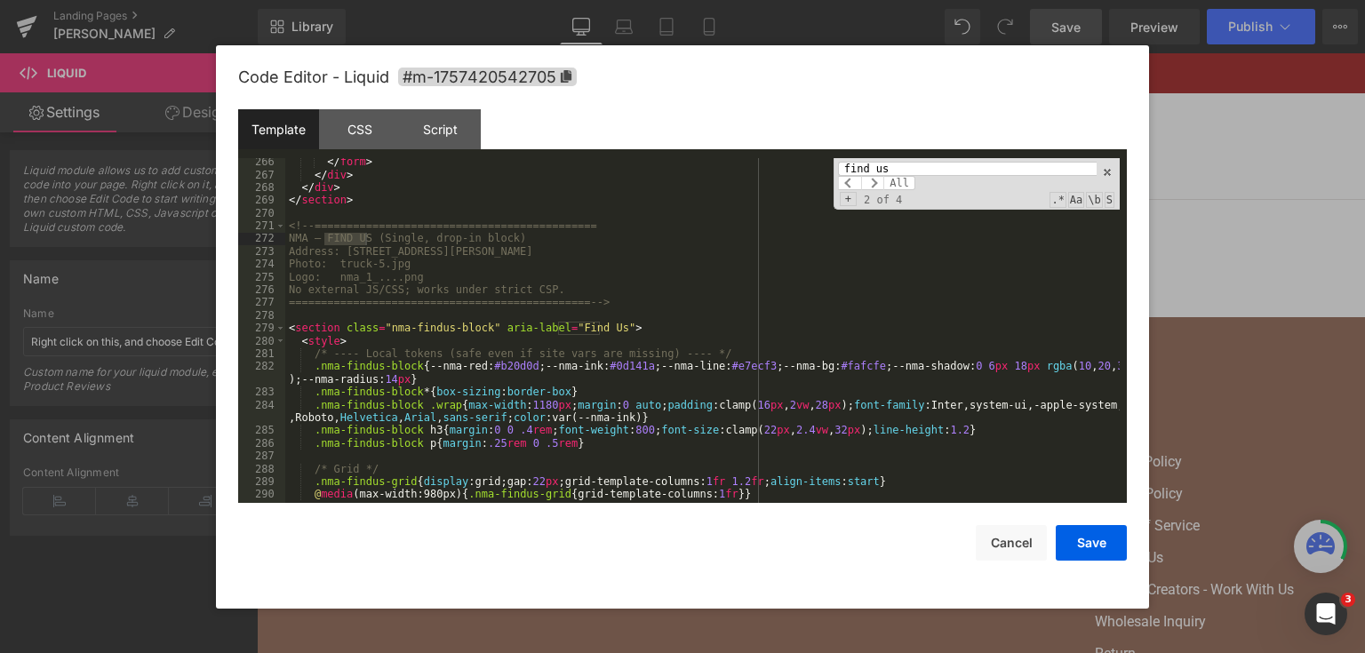
type input "find us"
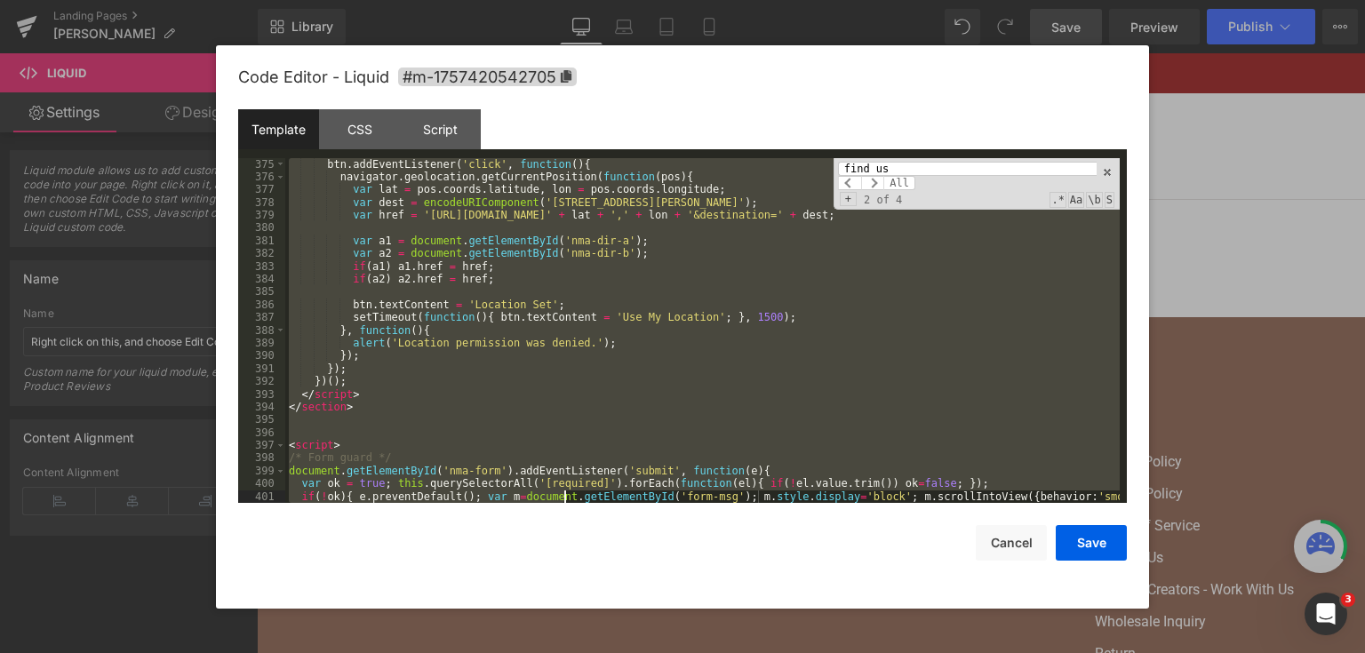
scroll to position [5117, 0]
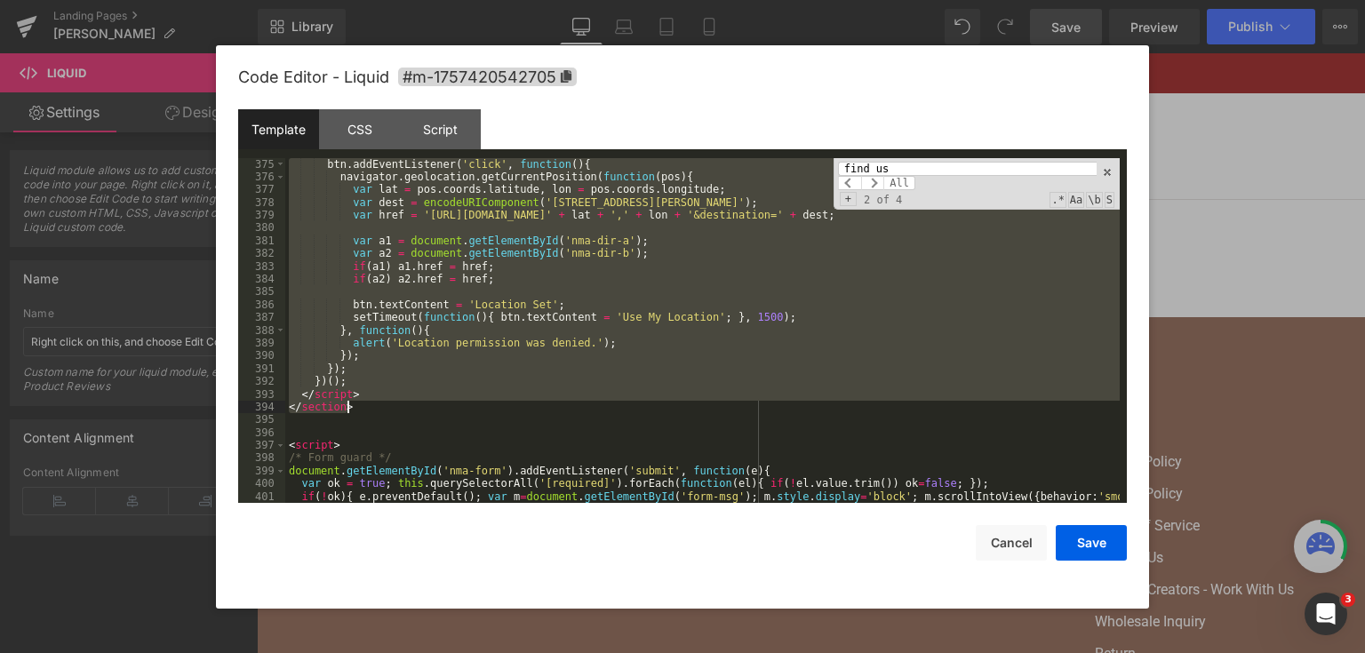
drag, startPoint x: 291, startPoint y: 329, endPoint x: 563, endPoint y: 404, distance: 282.1
click at [563, 404] on div "btn . addEventListener ( 'click' , function ( ) { navigator . geolocation . get…" at bounding box center [702, 350] width 834 height 384
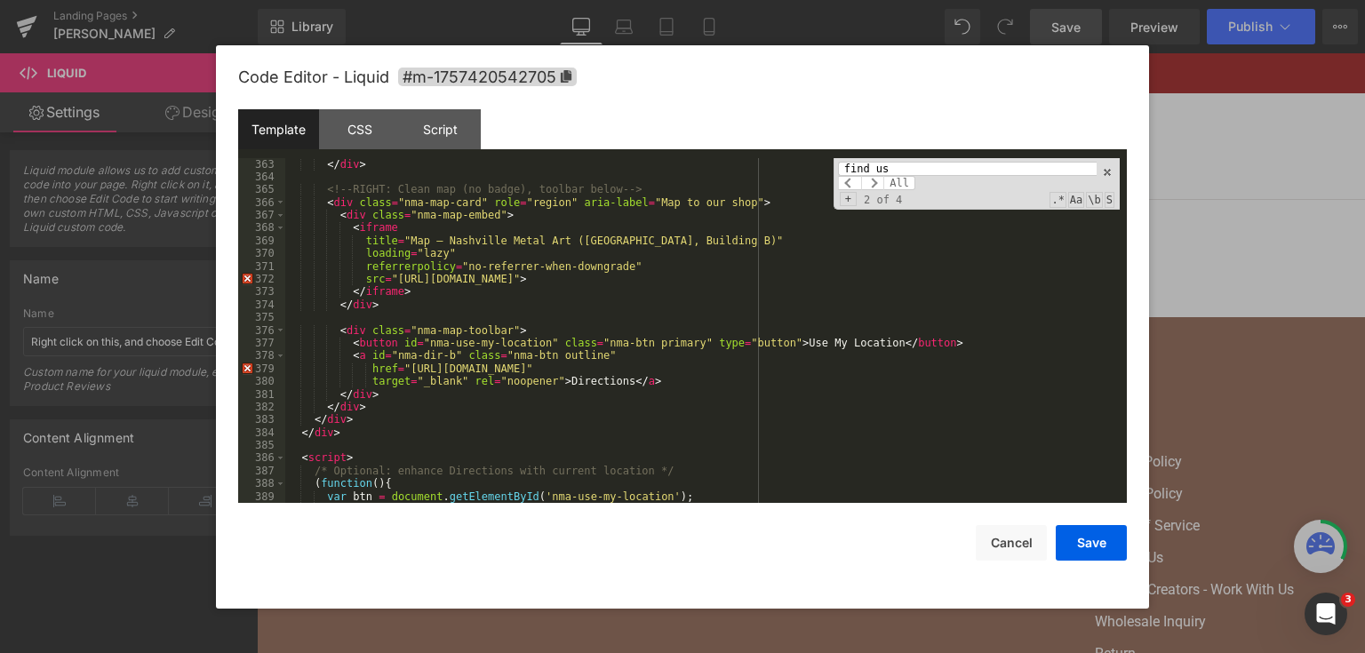
scroll to position [4874, 0]
click at [618, 338] on div "</ div > <!-- RIGHT: Clean map (no badge), toolbar below --> < div class = "nma…" at bounding box center [702, 343] width 834 height 371
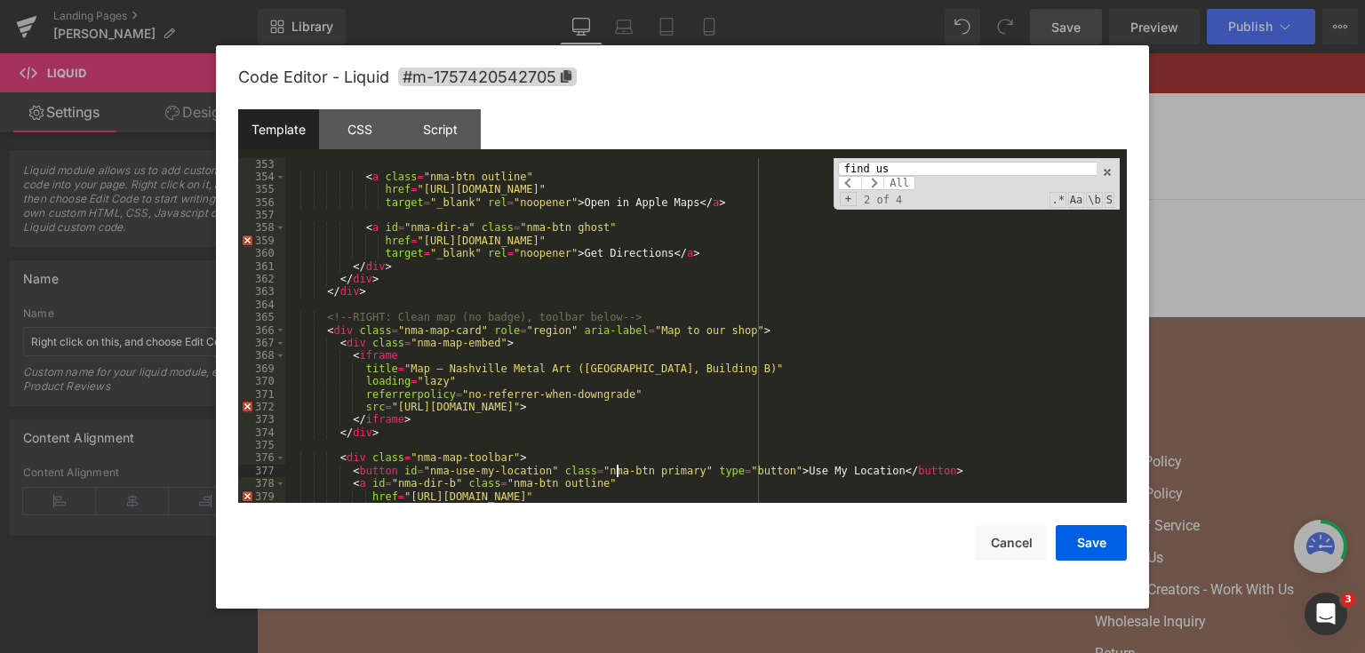
scroll to position [4660, 0]
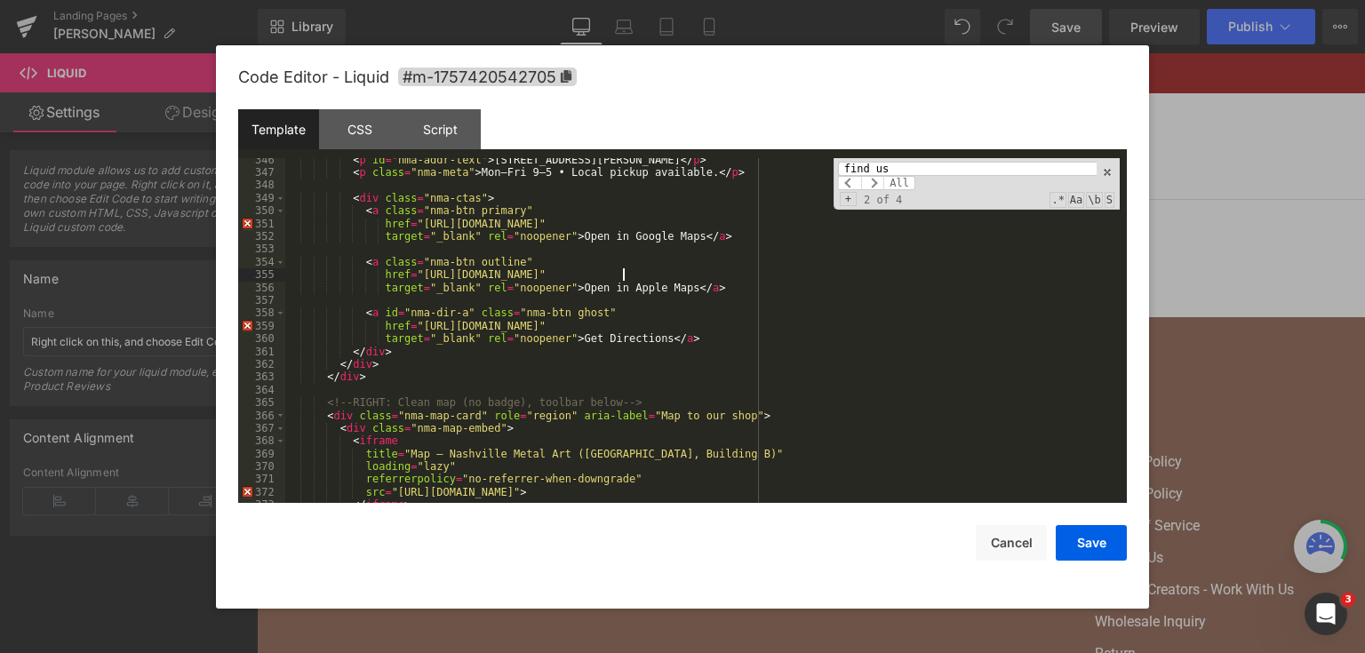
click at [625, 274] on div "< p id = "nma-addr-text" > 533 W Baddour Pkwy Building B, Lebanon, TN 37087 </ …" at bounding box center [702, 339] width 834 height 371
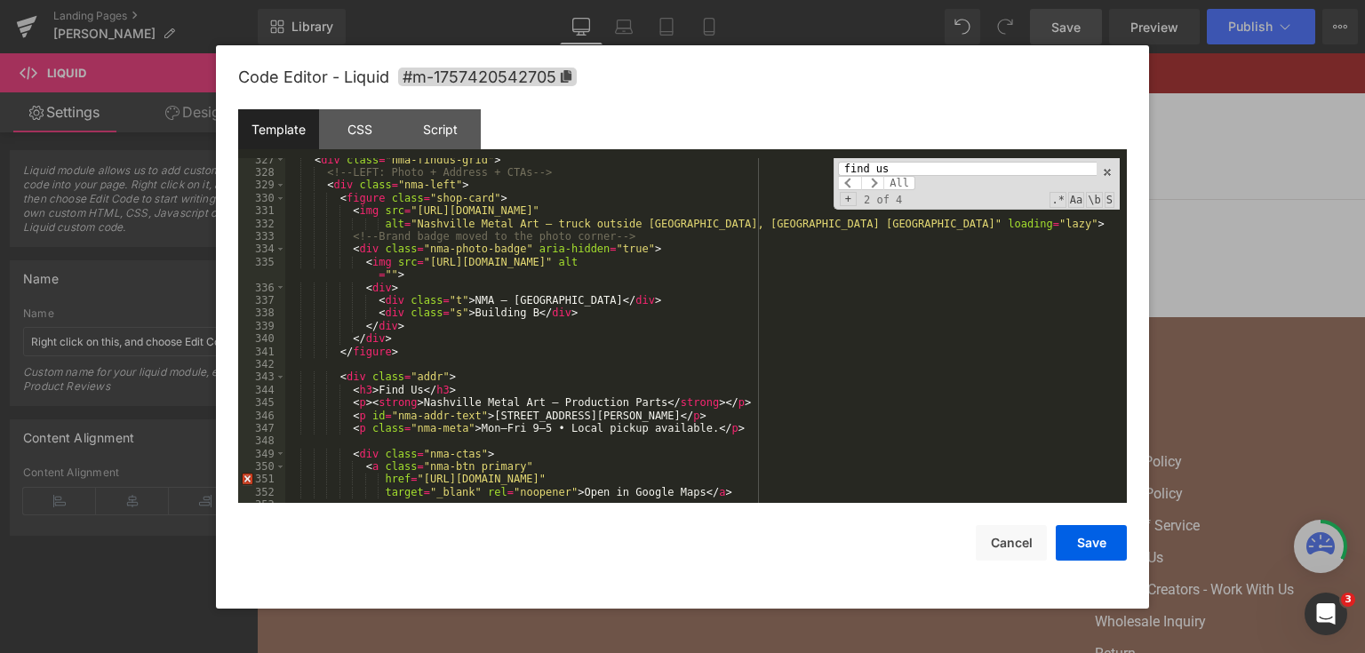
scroll to position [4319, 0]
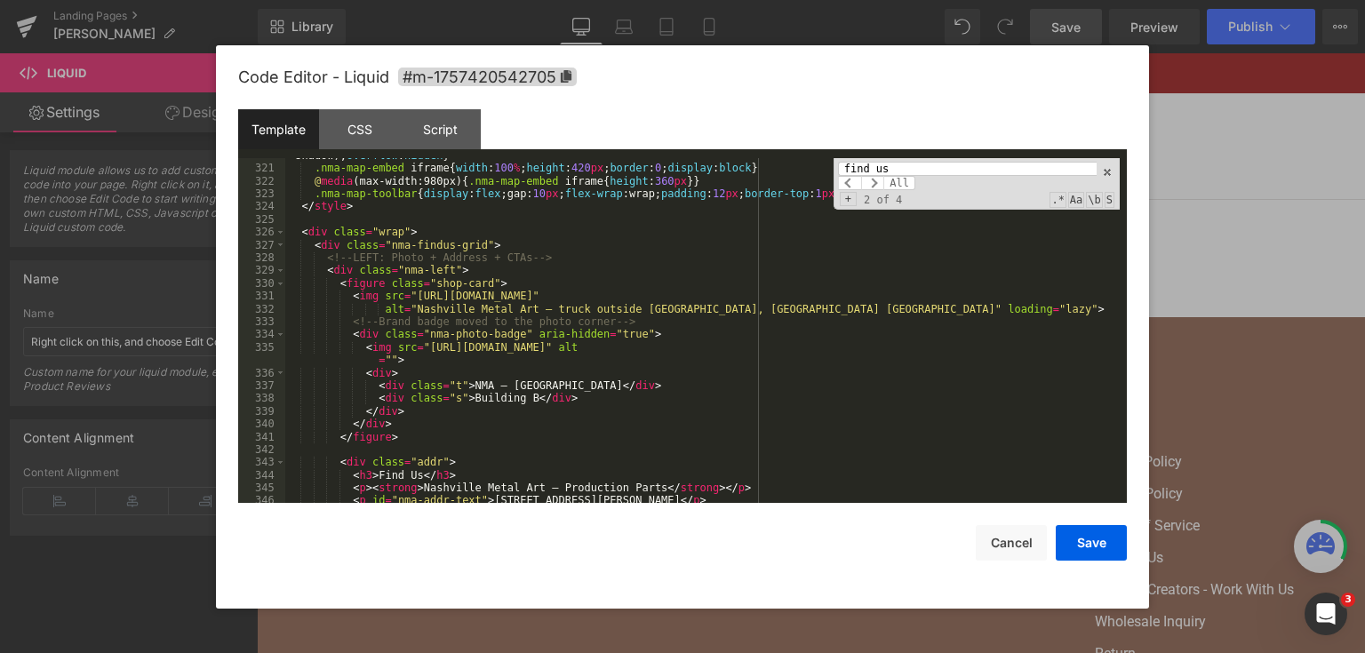
click at [626, 295] on div ".nma-map-card { position : relative ; background : #fff ; border : 1 px solid v…" at bounding box center [702, 329] width 834 height 384
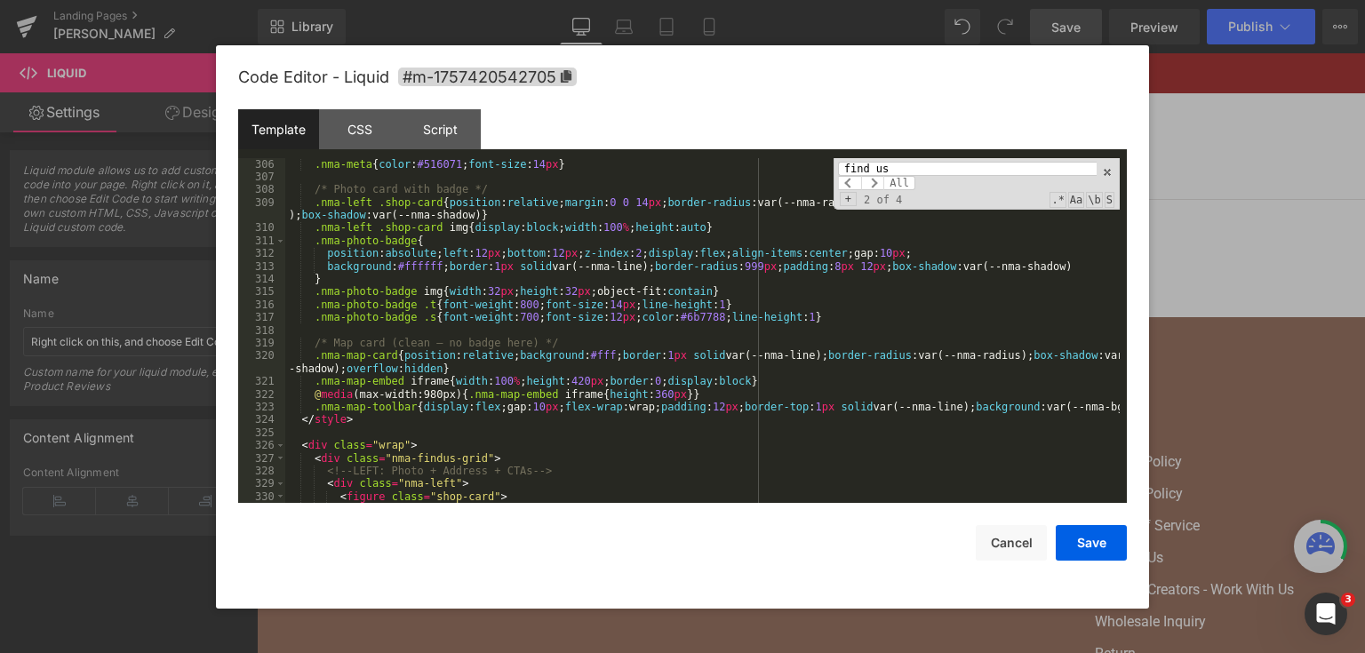
scroll to position [4021, 0]
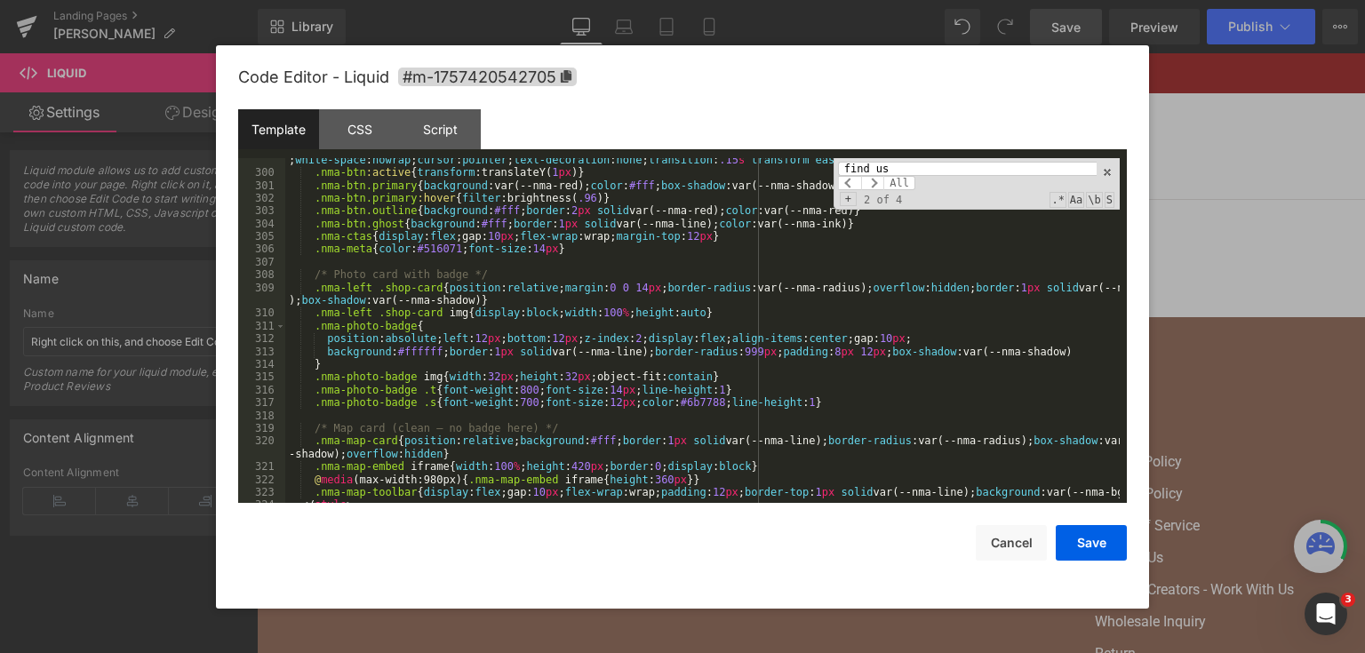
click at [504, 270] on div ".nma-btn { display :inline-flex; align-items : center ; justify-content : cente…" at bounding box center [702, 332] width 834 height 384
click at [427, 335] on div ".nma-btn { display :inline-flex; align-items : center ; justify-content : cente…" at bounding box center [702, 332] width 834 height 384
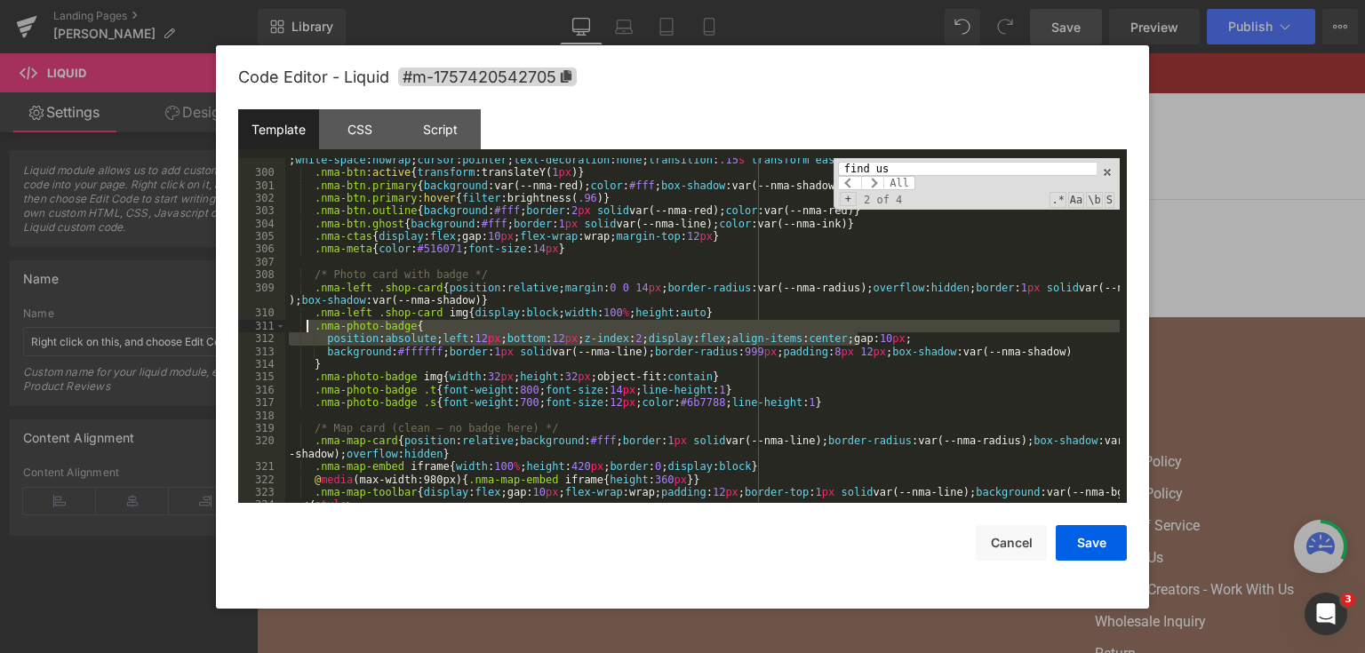
drag, startPoint x: 890, startPoint y: 338, endPoint x: 309, endPoint y: 326, distance: 581.1
click at [309, 326] on div ".nma-btn { display :inline-flex; align-items : center ; justify-content : cente…" at bounding box center [702, 332] width 834 height 384
click at [526, 338] on div ".nma-btn { display :inline-flex; align-items : center ; justify-content : cente…" at bounding box center [702, 331] width 834 height 346
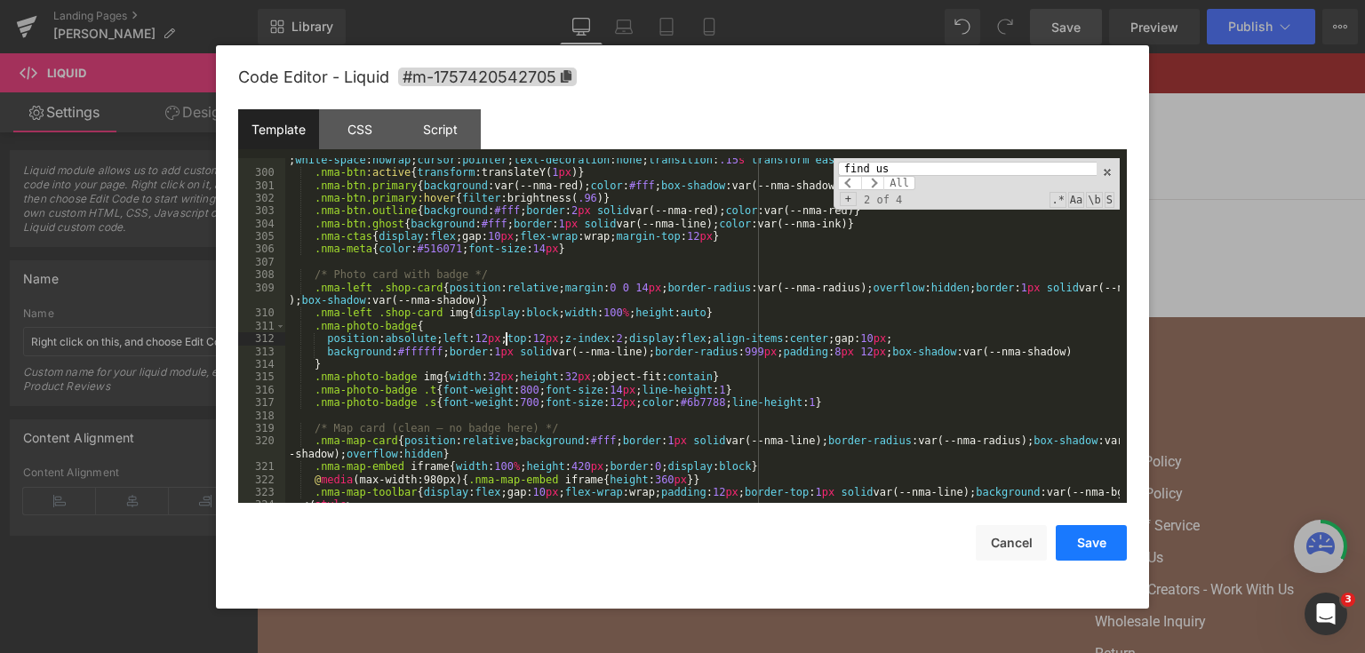
click at [1094, 551] on button "Save" at bounding box center [1090, 543] width 71 height 36
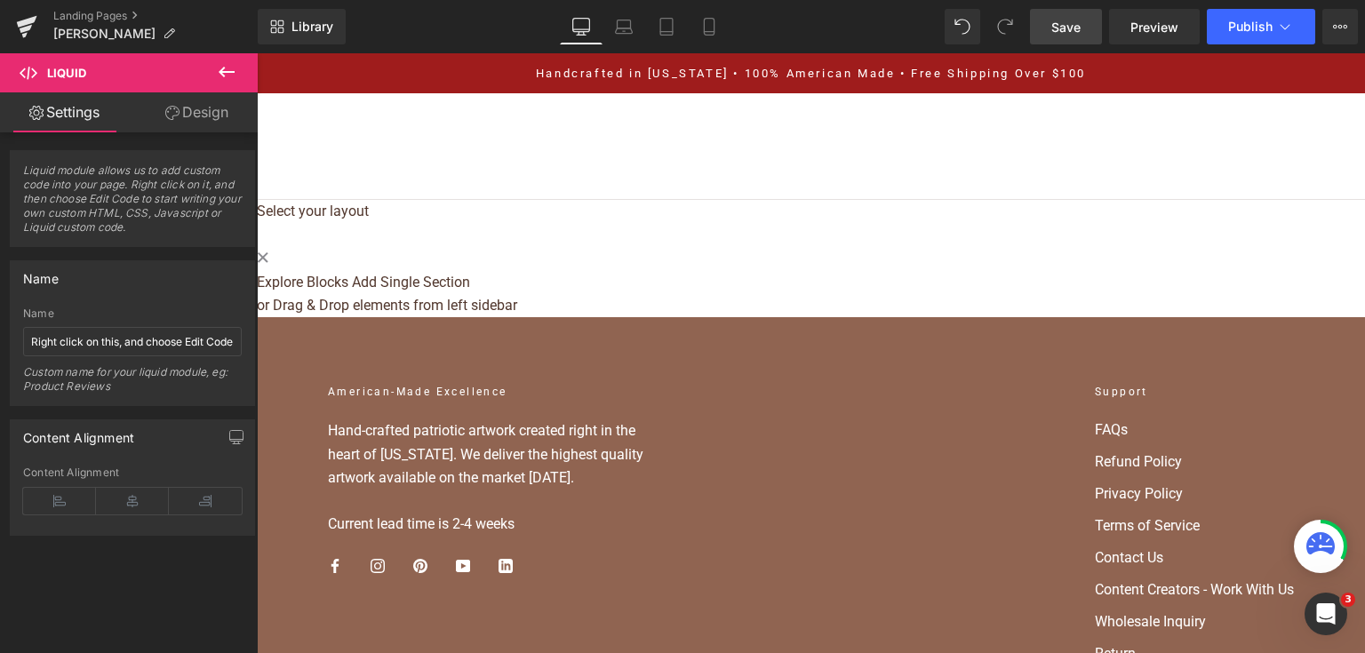
click at [1086, 20] on link "Save" at bounding box center [1066, 27] width 72 height 36
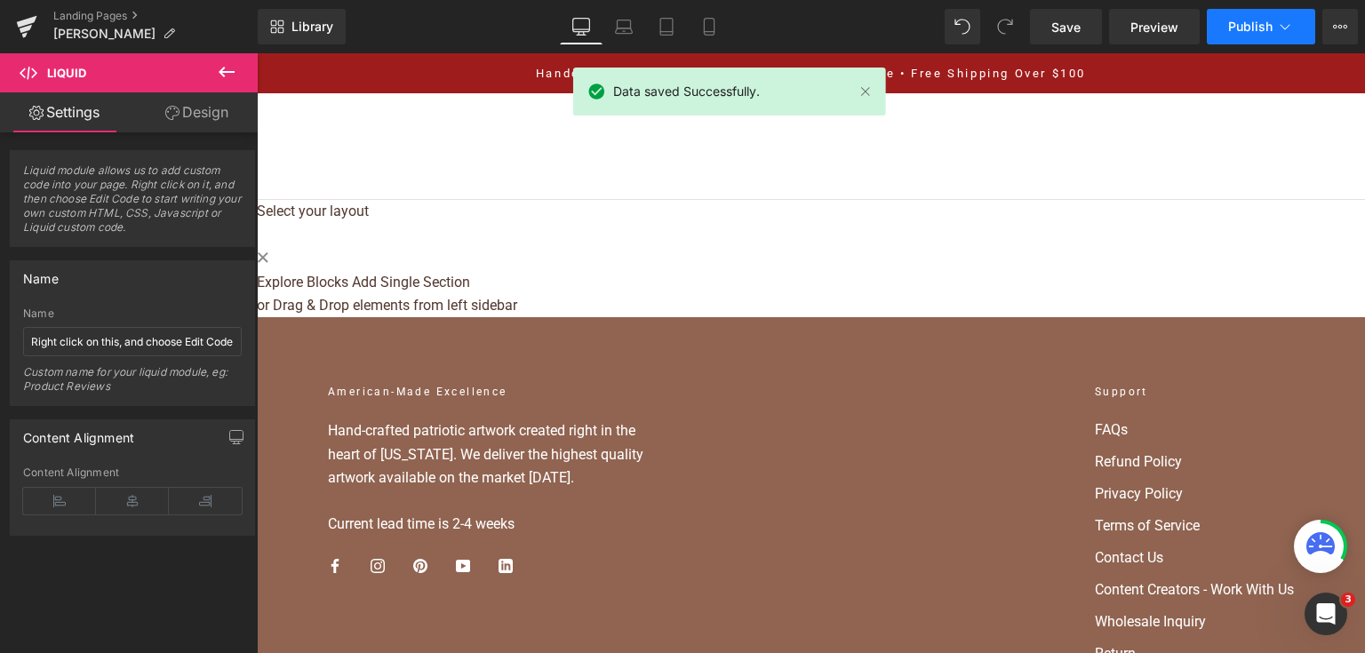
click at [1253, 25] on span "Publish" at bounding box center [1250, 27] width 44 height 14
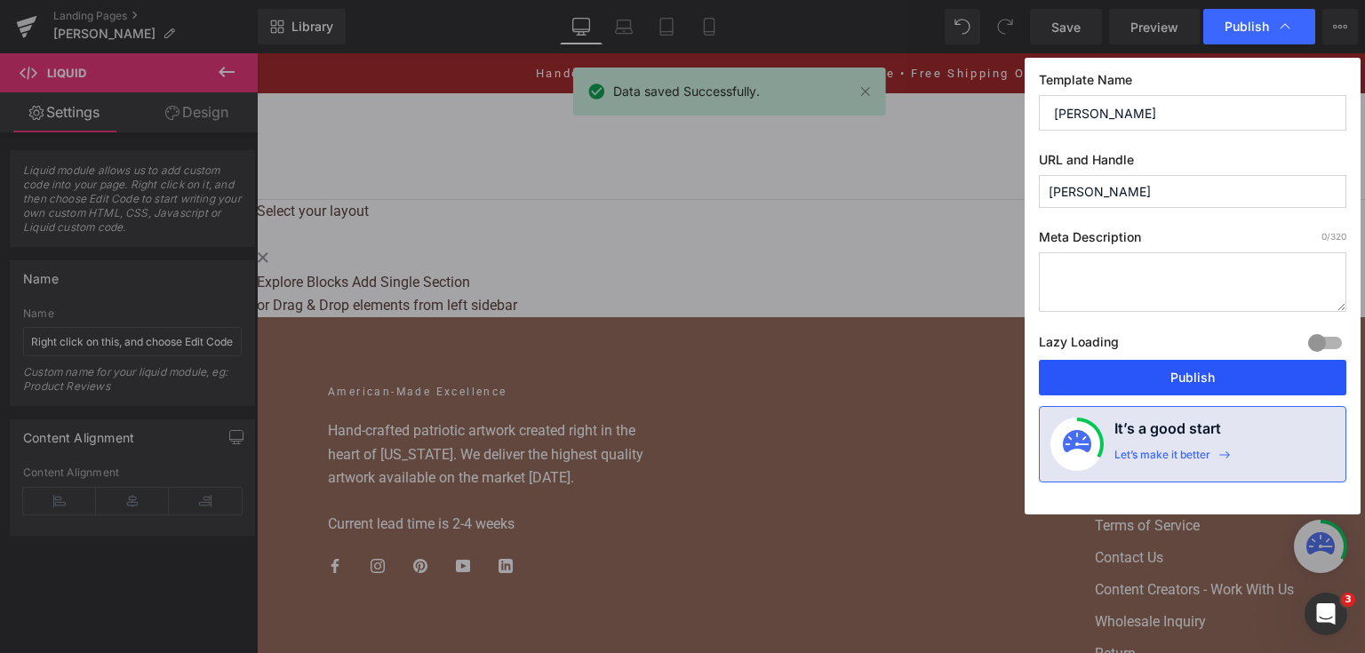
drag, startPoint x: 1174, startPoint y: 382, endPoint x: 909, endPoint y: 328, distance: 270.2
click at [1174, 382] on button "Publish" at bounding box center [1192, 378] width 307 height 36
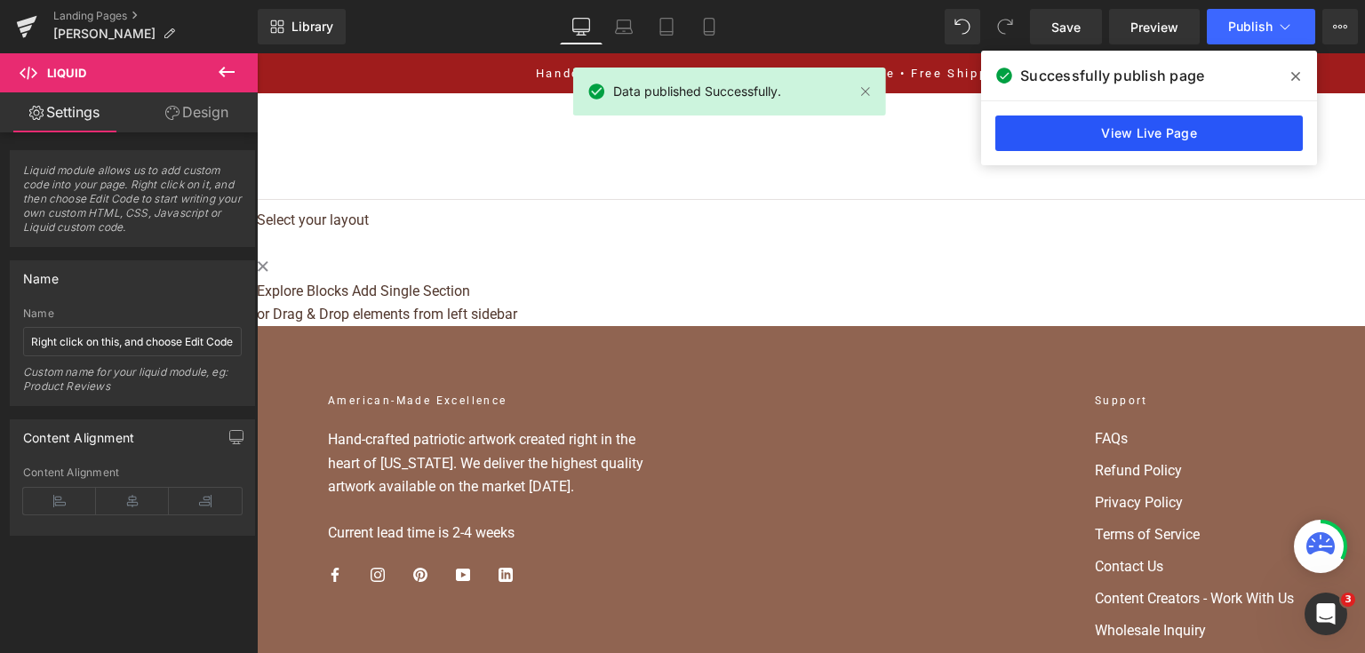
click at [1172, 117] on link "View Live Page" at bounding box center [1148, 133] width 307 height 36
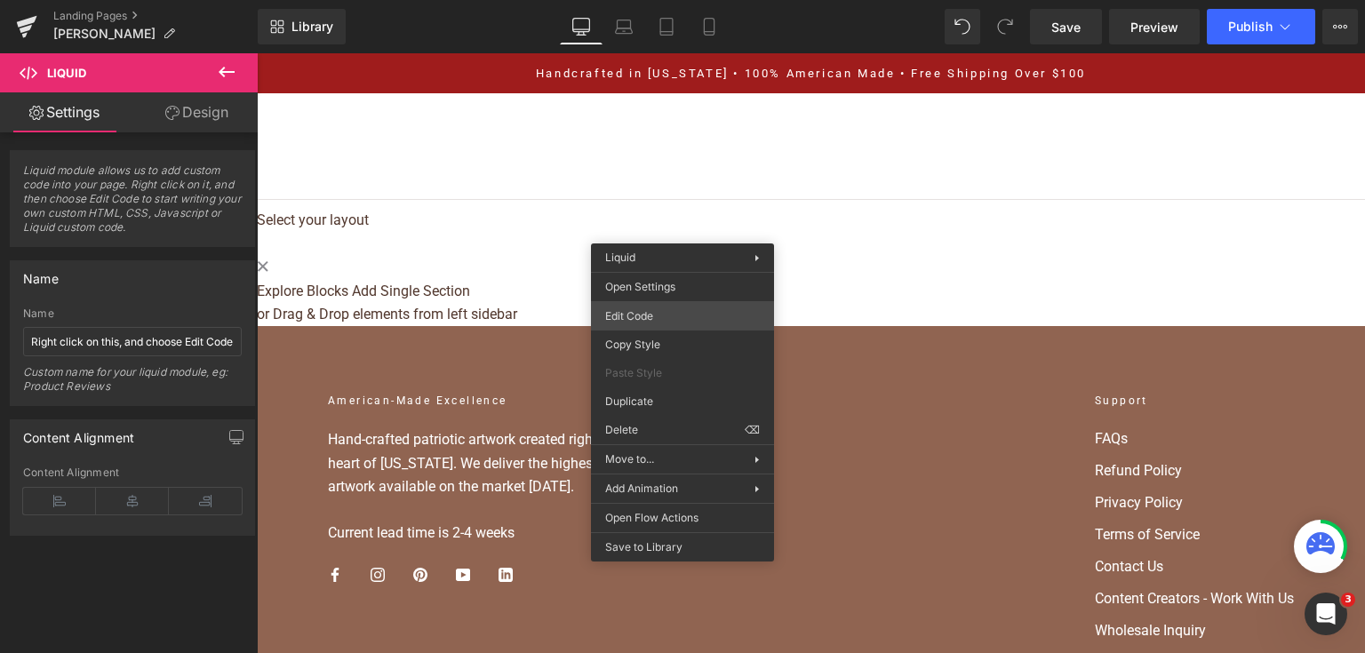
click at [675, 0] on div "Liquid You are previewing how the will restyle your page. You can not edit Elem…" at bounding box center [682, 0] width 1365 height 0
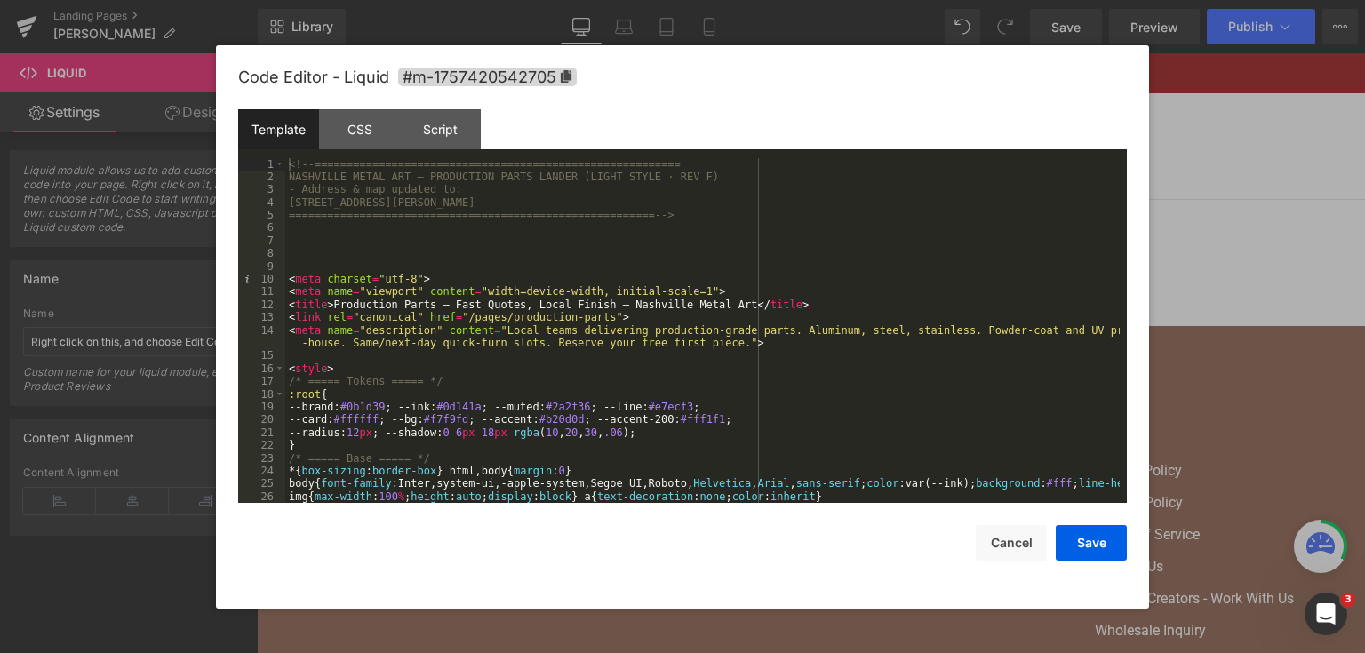
click at [611, 249] on div "<!-- ========================================================= NASHVILLE METAL …" at bounding box center [702, 343] width 834 height 371
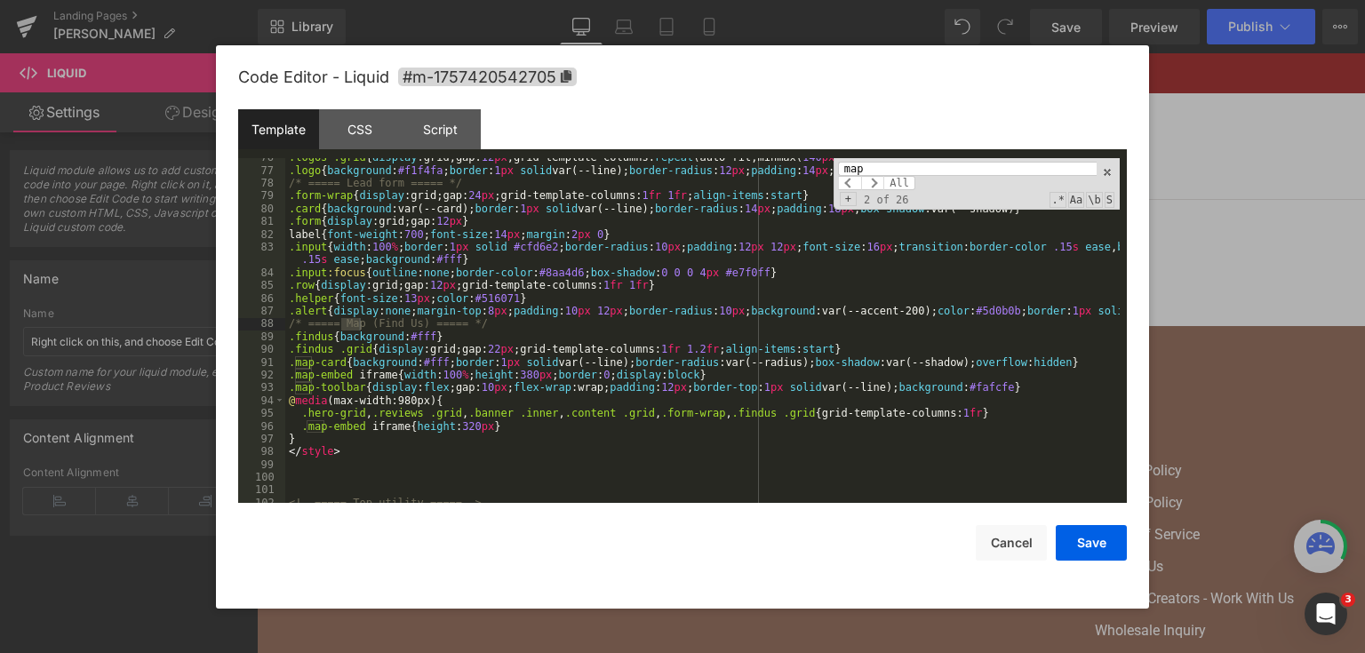
scroll to position [1004, 0]
type input "m"
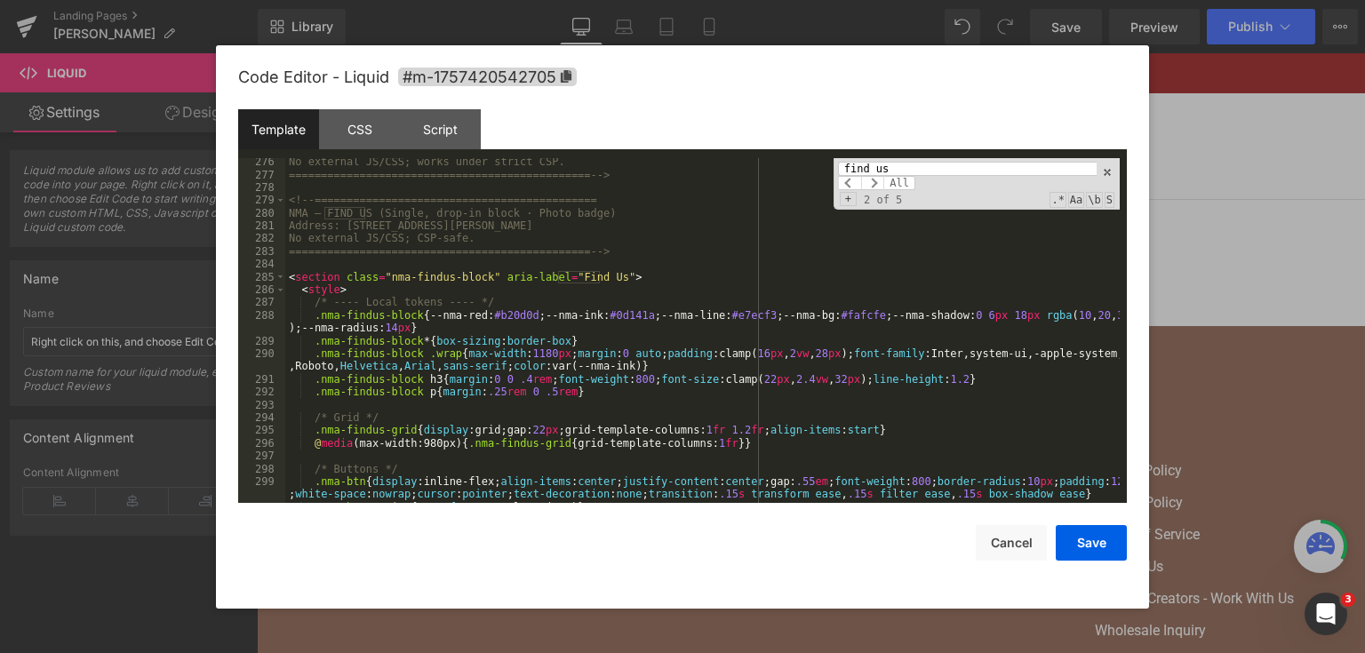
scroll to position [3686, 0]
type input "find us"
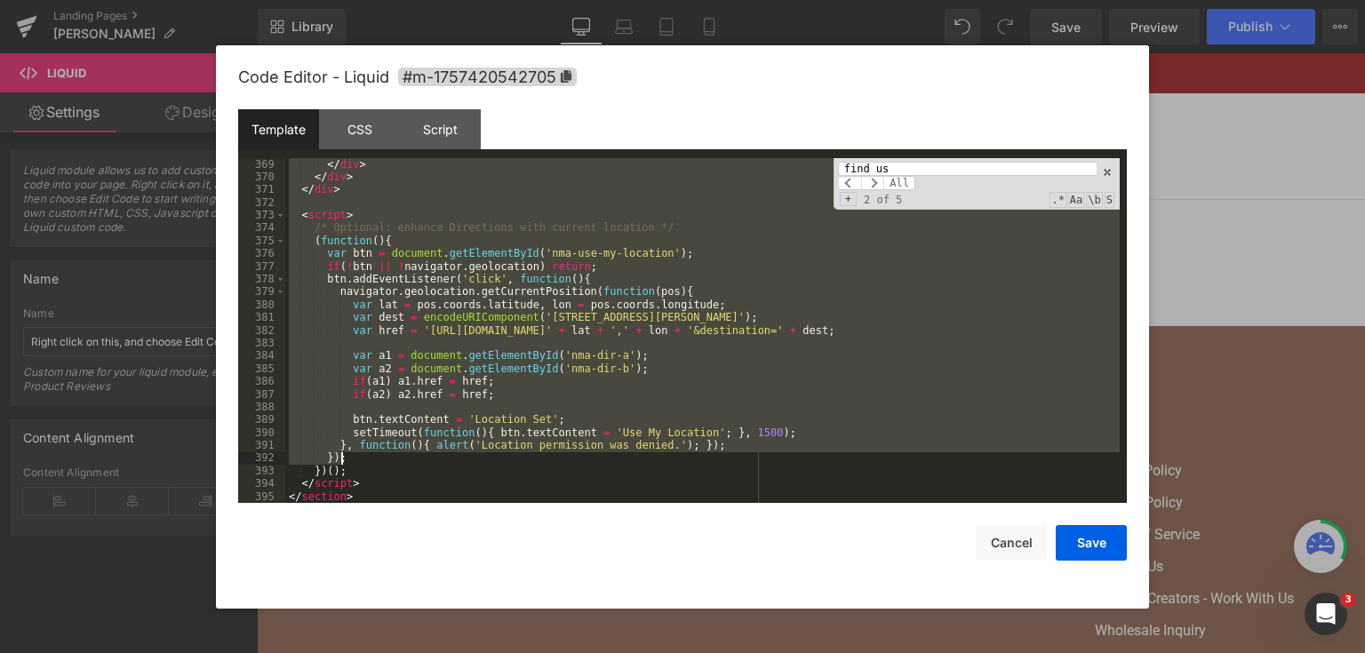
scroll to position [5078, 0]
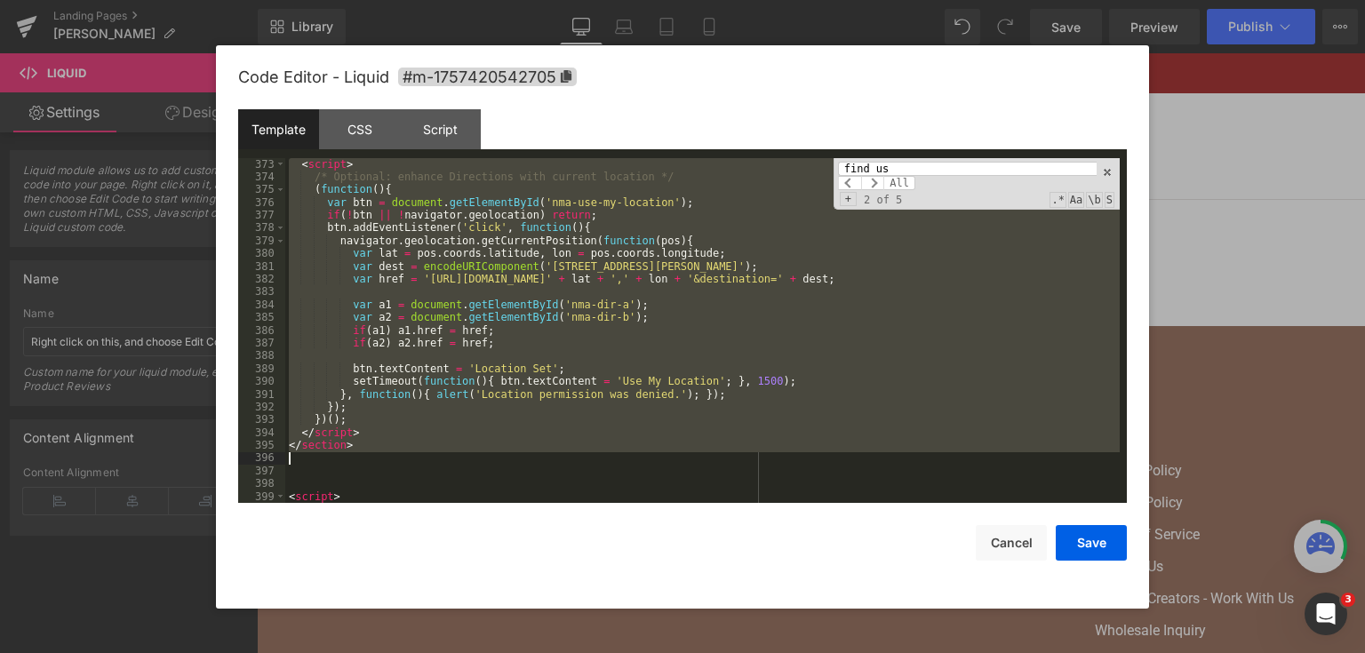
drag, startPoint x: 290, startPoint y: 279, endPoint x: 533, endPoint y: 458, distance: 301.9
click at [533, 458] on div "< script > /* Optional: enhance Directions with current location */ ( function …" at bounding box center [702, 343] width 834 height 371
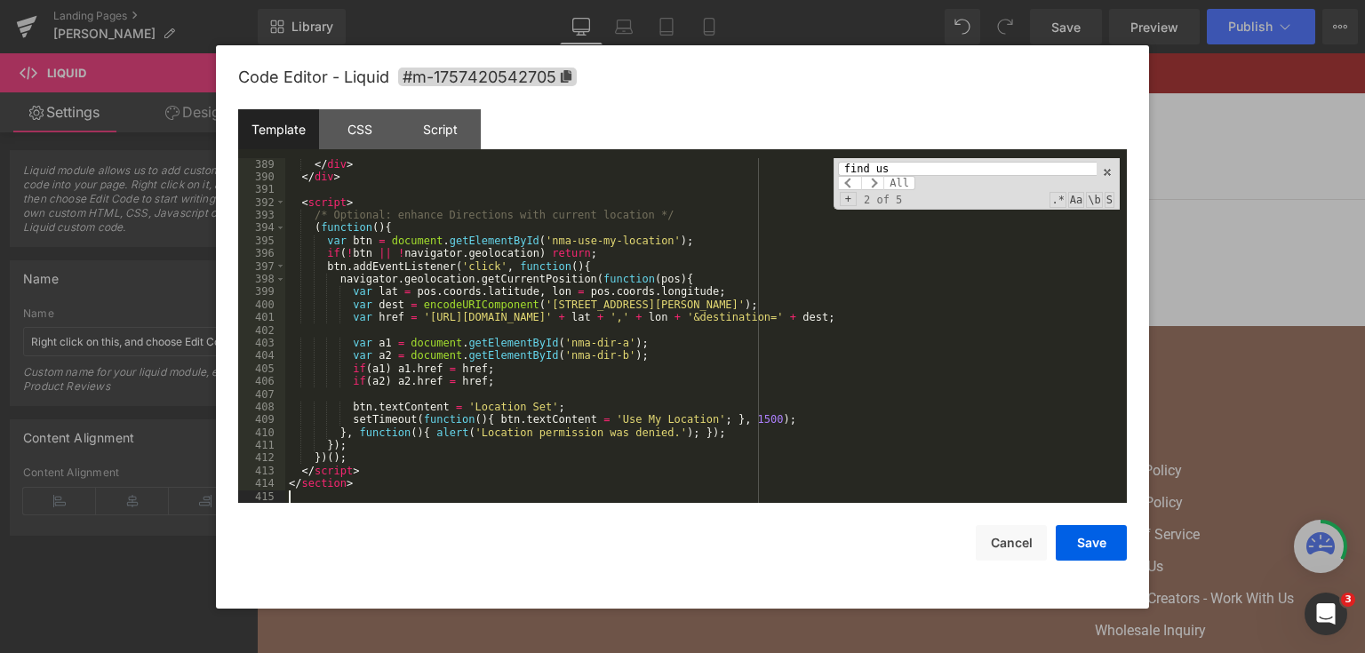
scroll to position [5206, 0]
click at [1080, 537] on button "Save" at bounding box center [1090, 543] width 71 height 36
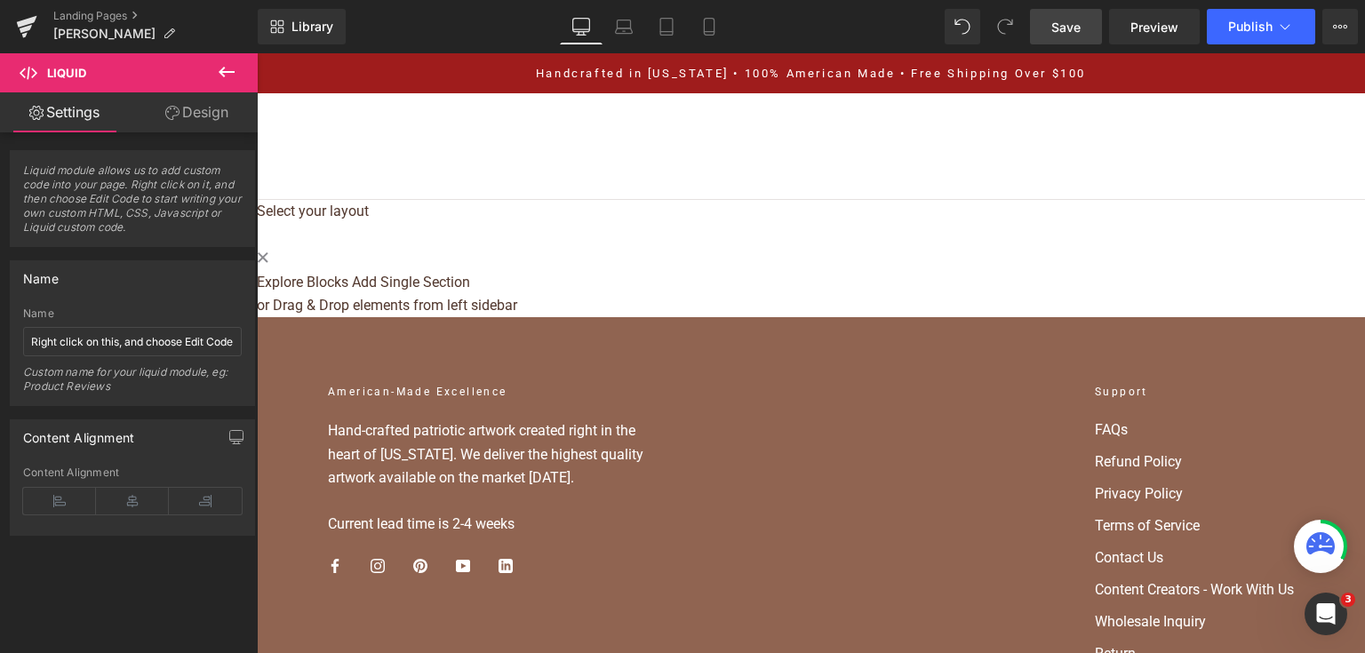
click at [1065, 25] on span "Save" at bounding box center [1065, 27] width 29 height 19
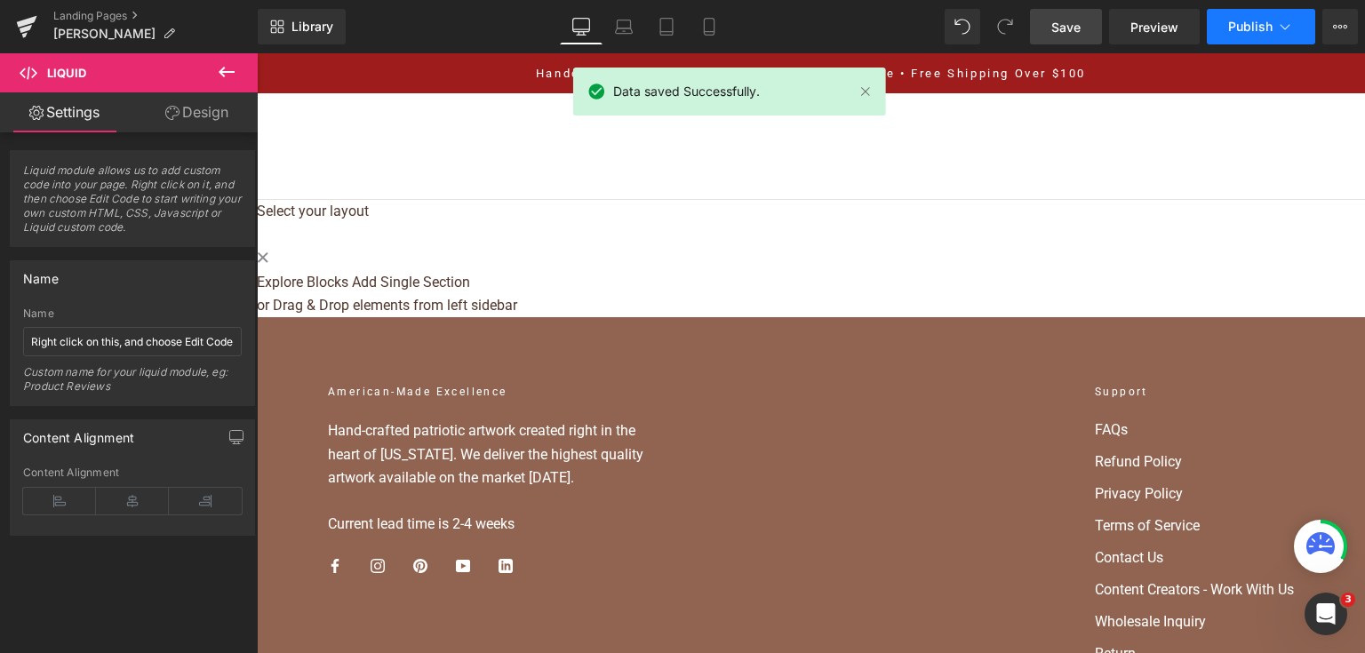
click at [1233, 22] on span "Publish" at bounding box center [1250, 27] width 44 height 14
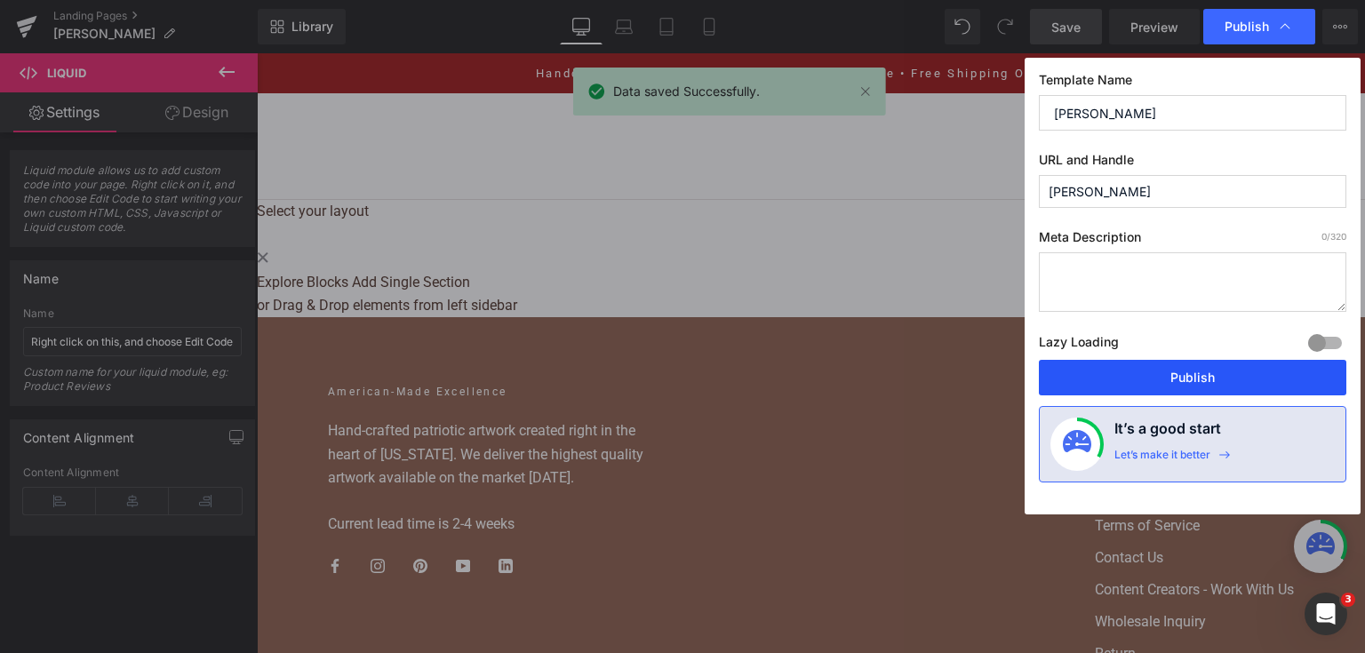
drag, startPoint x: 1143, startPoint y: 387, endPoint x: 807, endPoint y: 231, distance: 371.2
click at [1143, 387] on button "Publish" at bounding box center [1192, 378] width 307 height 36
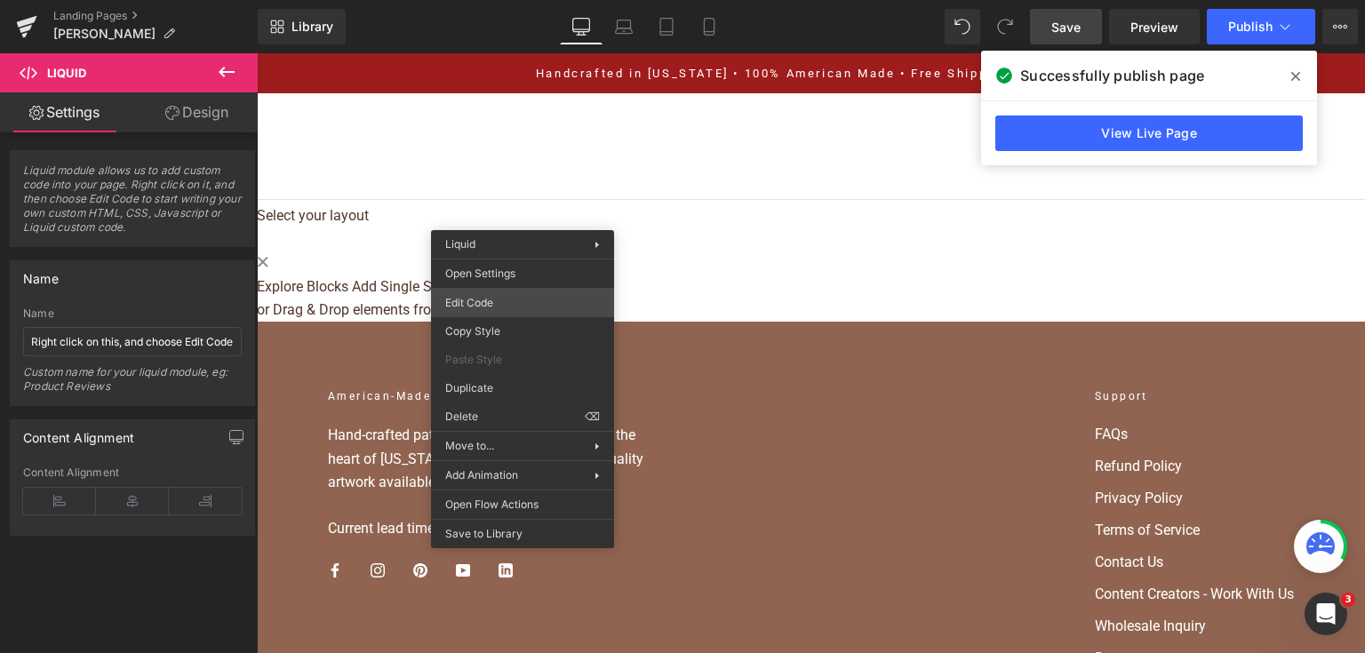
click at [522, 0] on div "Liquid You are previewing how the will restyle your page. You can not edit Elem…" at bounding box center [682, 0] width 1365 height 0
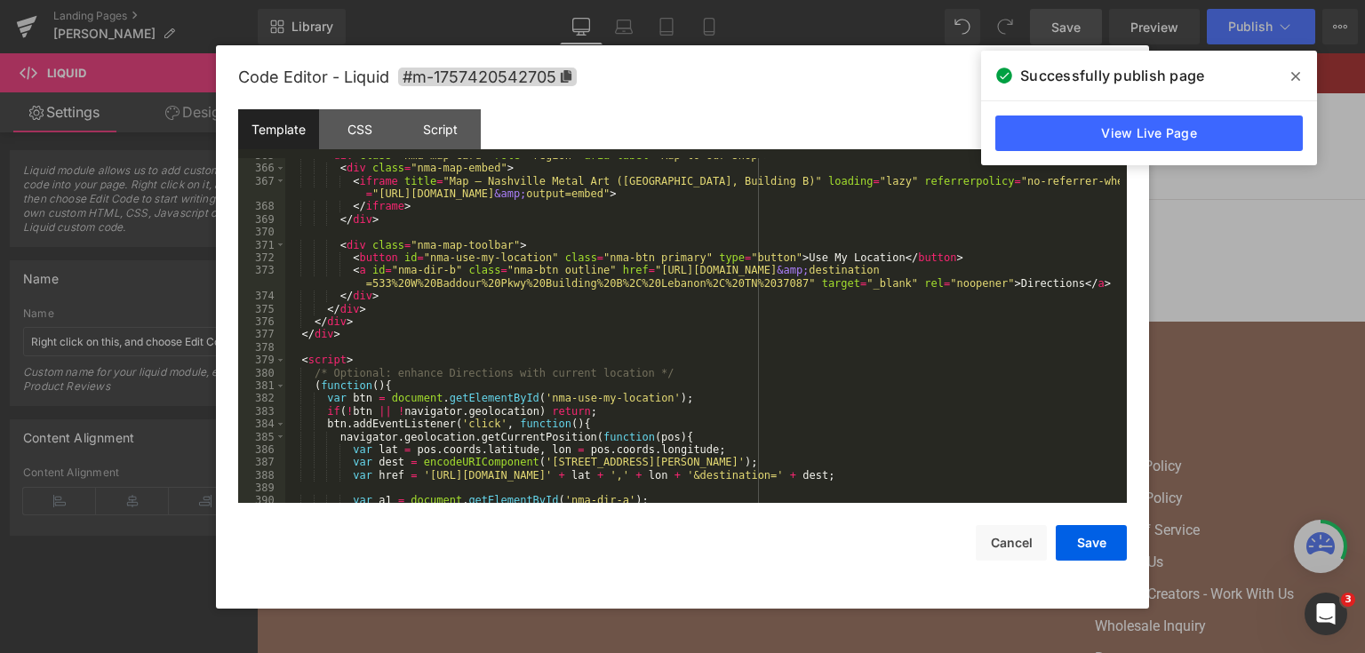
scroll to position [4874, 0]
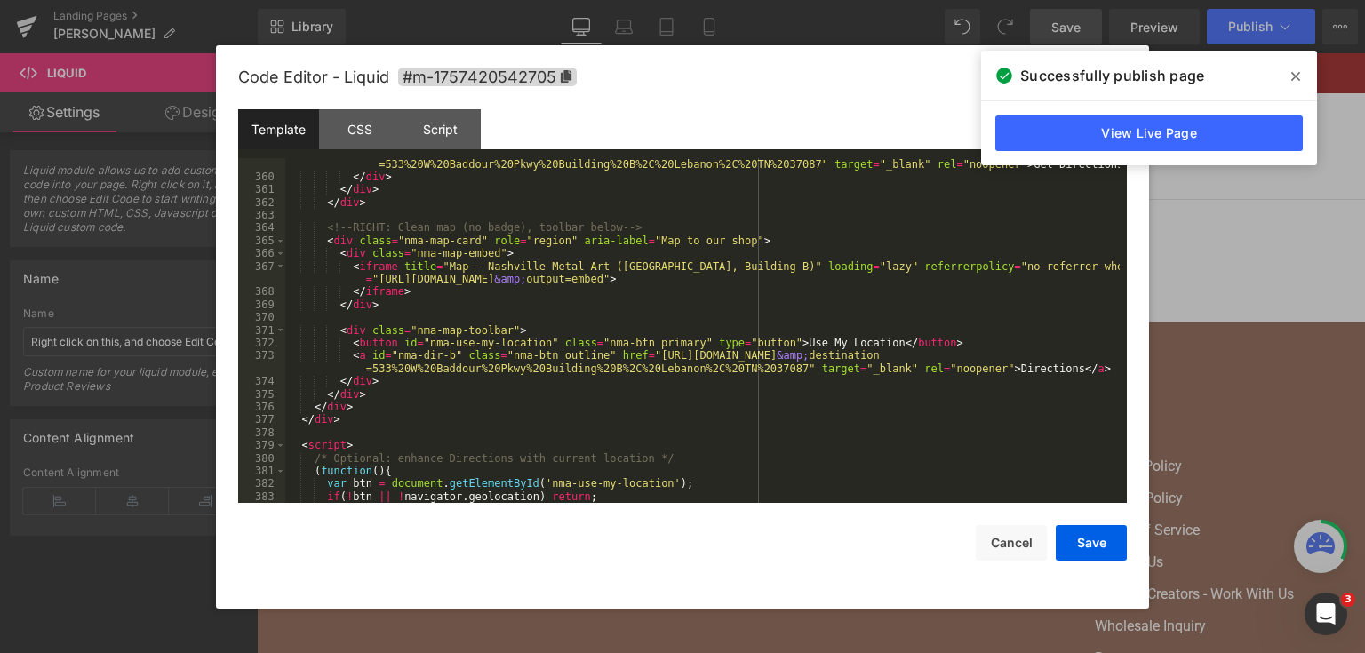
click at [441, 354] on div "< a id = "nma-dir-a" class = "nma-btn ghost" href = "https://www.google.com/map…" at bounding box center [702, 337] width 834 height 384
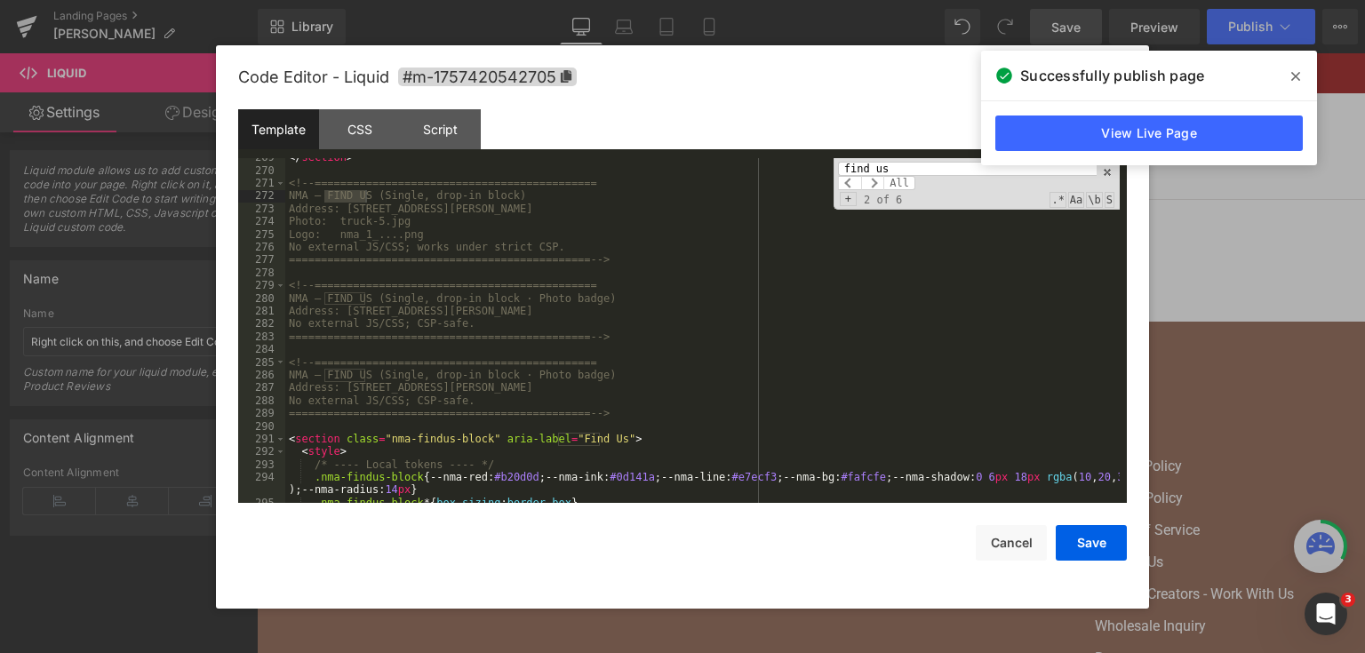
scroll to position [3686, 0]
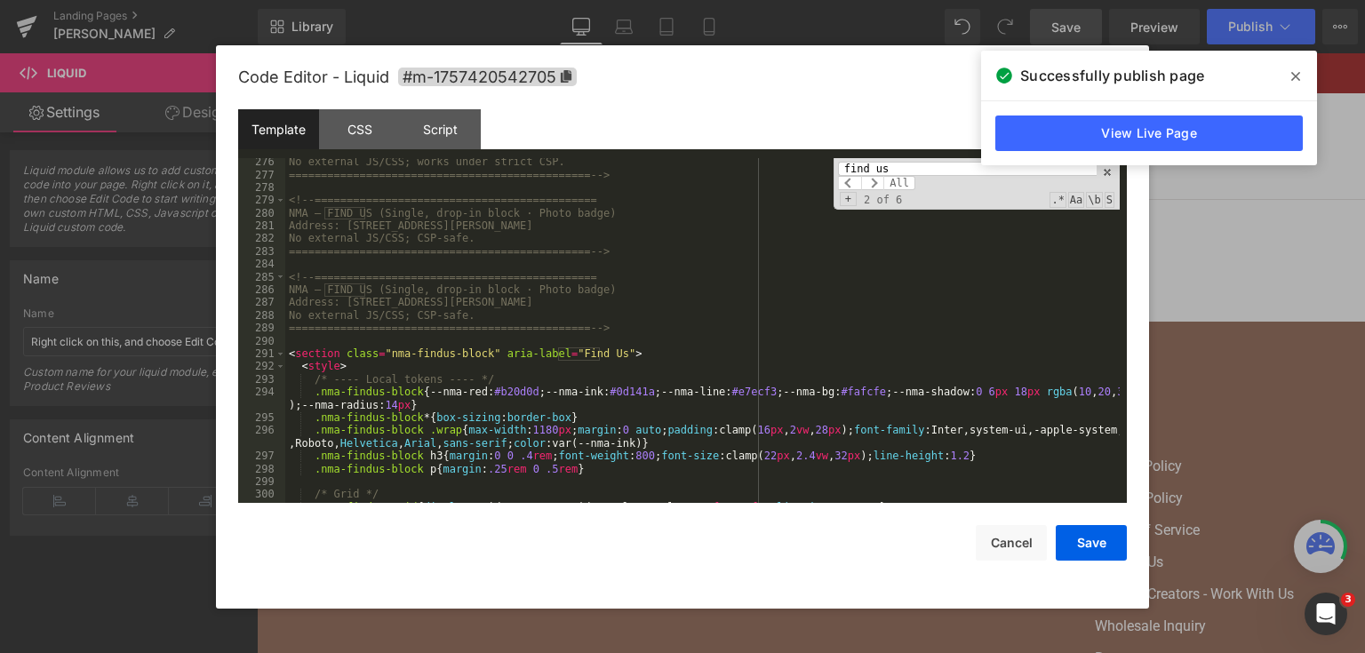
type input "find us"
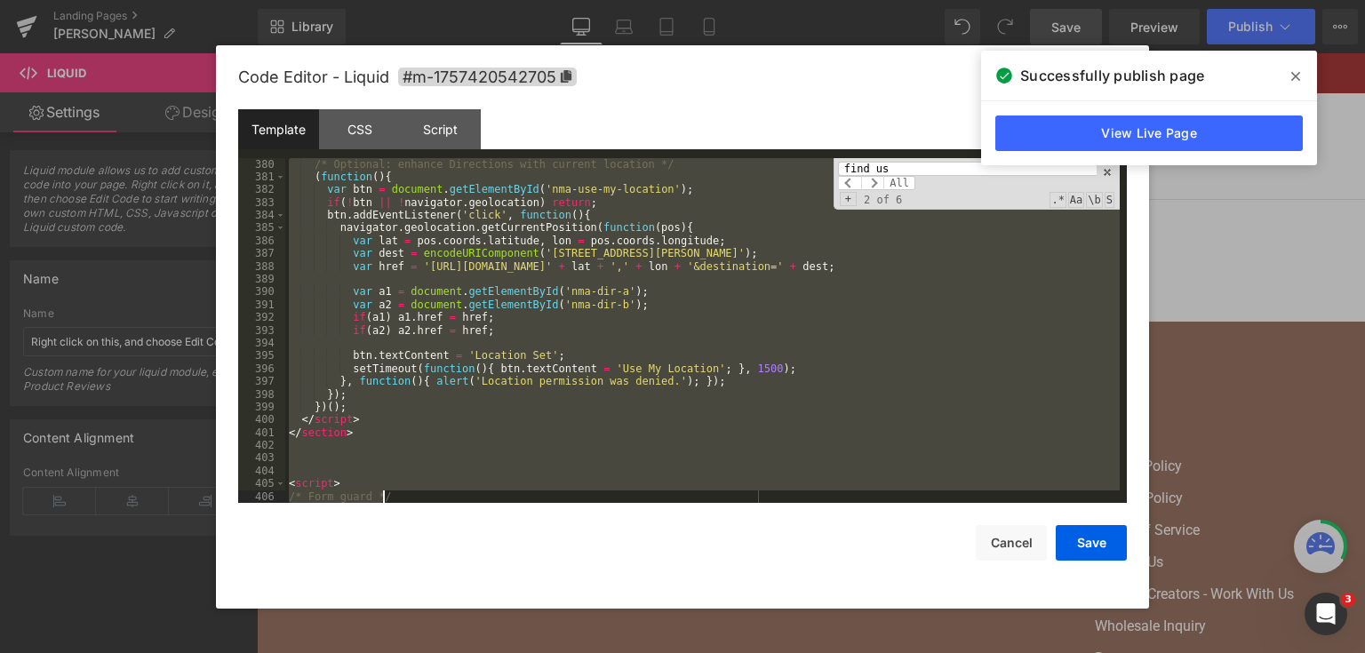
scroll to position [5270, 0]
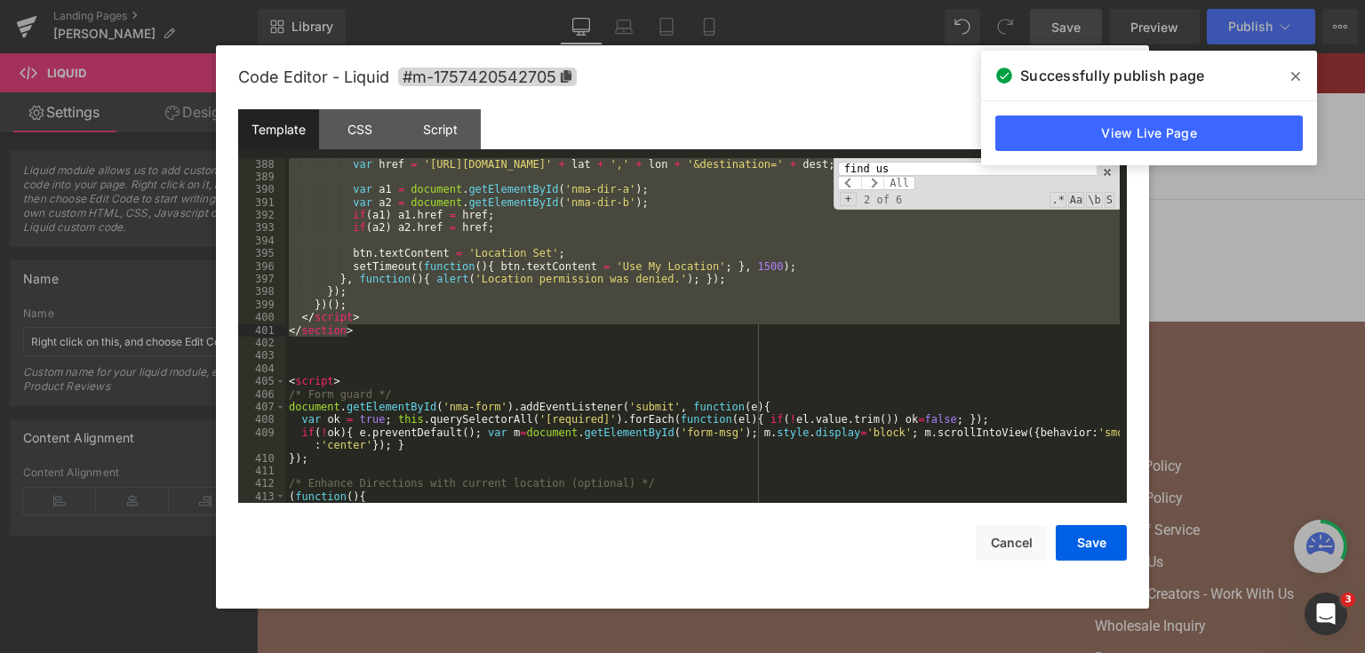
drag, startPoint x: 288, startPoint y: 355, endPoint x: 545, endPoint y: 334, distance: 258.5
click at [545, 334] on div "var href = 'https://www.google.com/maps/dir/?api=1&origin=' + lat + ',' + lon +…" at bounding box center [702, 343] width 834 height 371
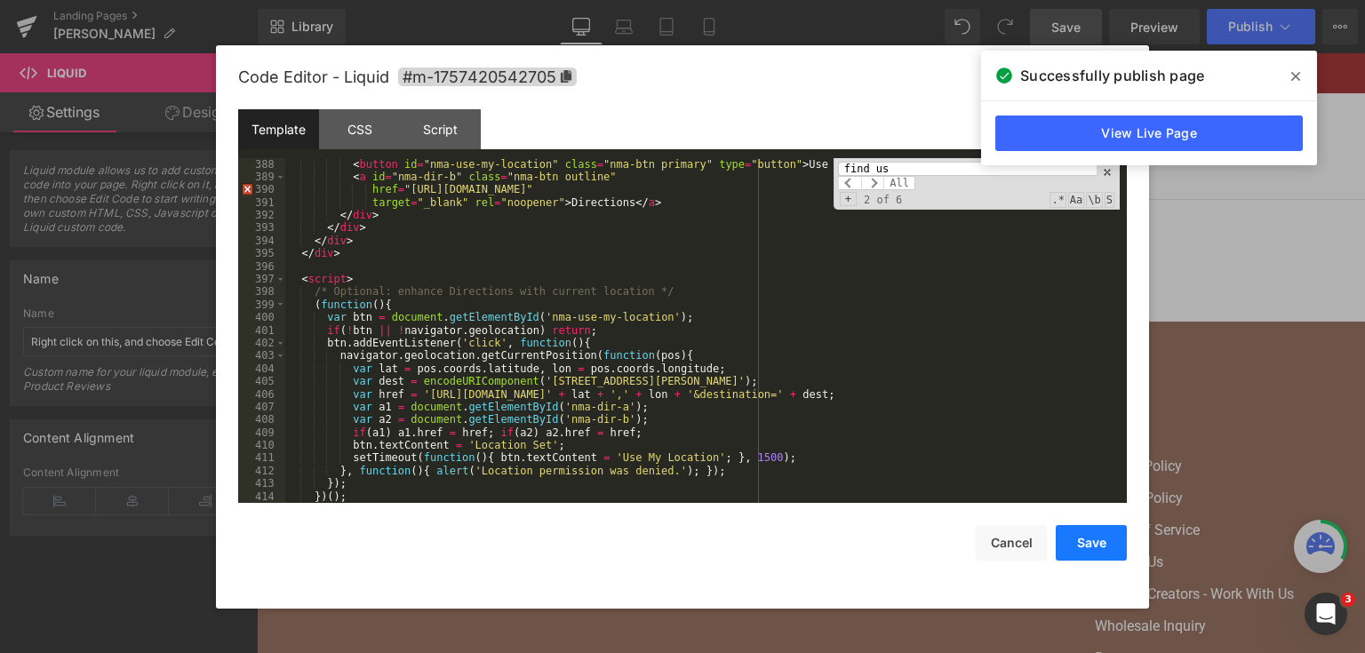
click at [1094, 545] on button "Save" at bounding box center [1090, 543] width 71 height 36
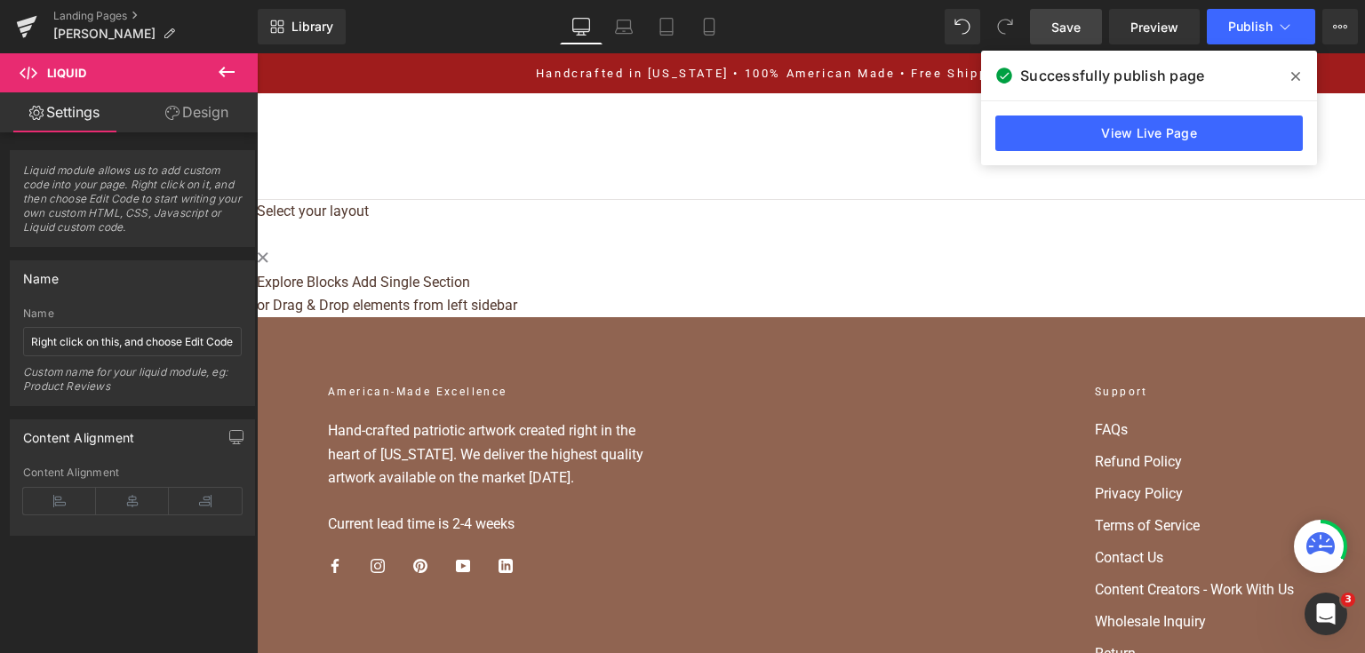
click at [1083, 32] on link "Save" at bounding box center [1066, 27] width 72 height 36
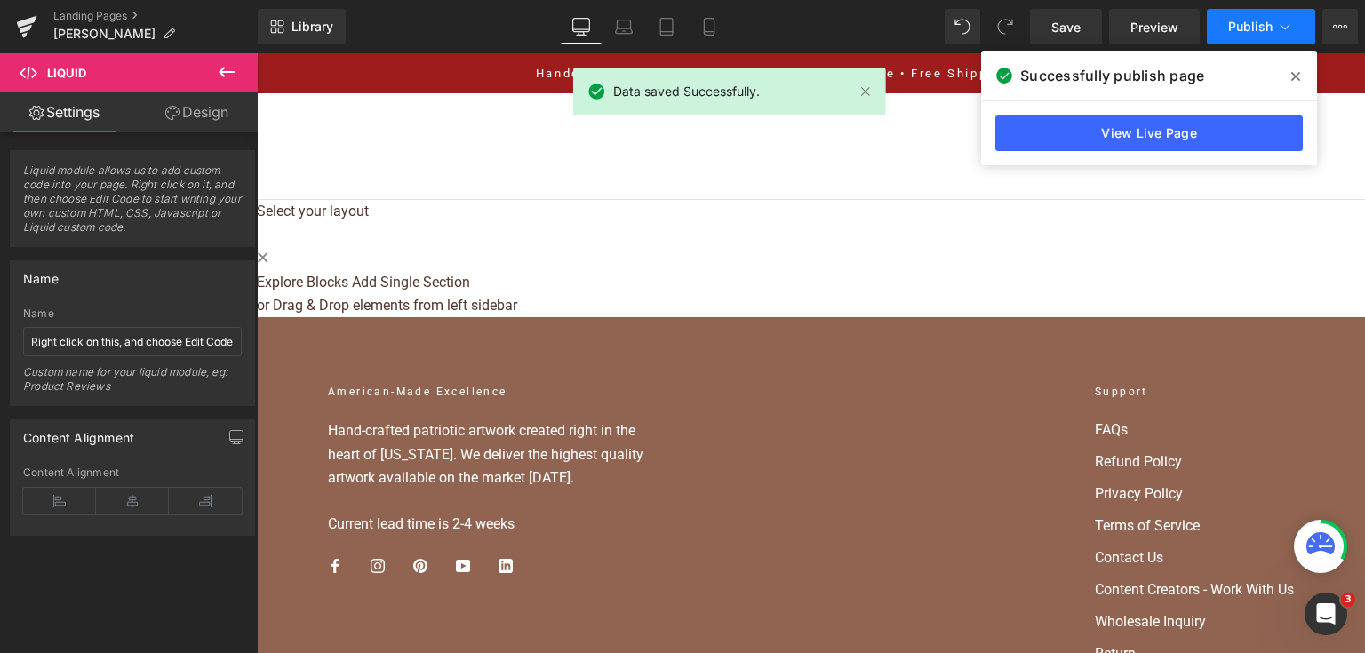
click at [1244, 28] on span "Publish" at bounding box center [1250, 27] width 44 height 14
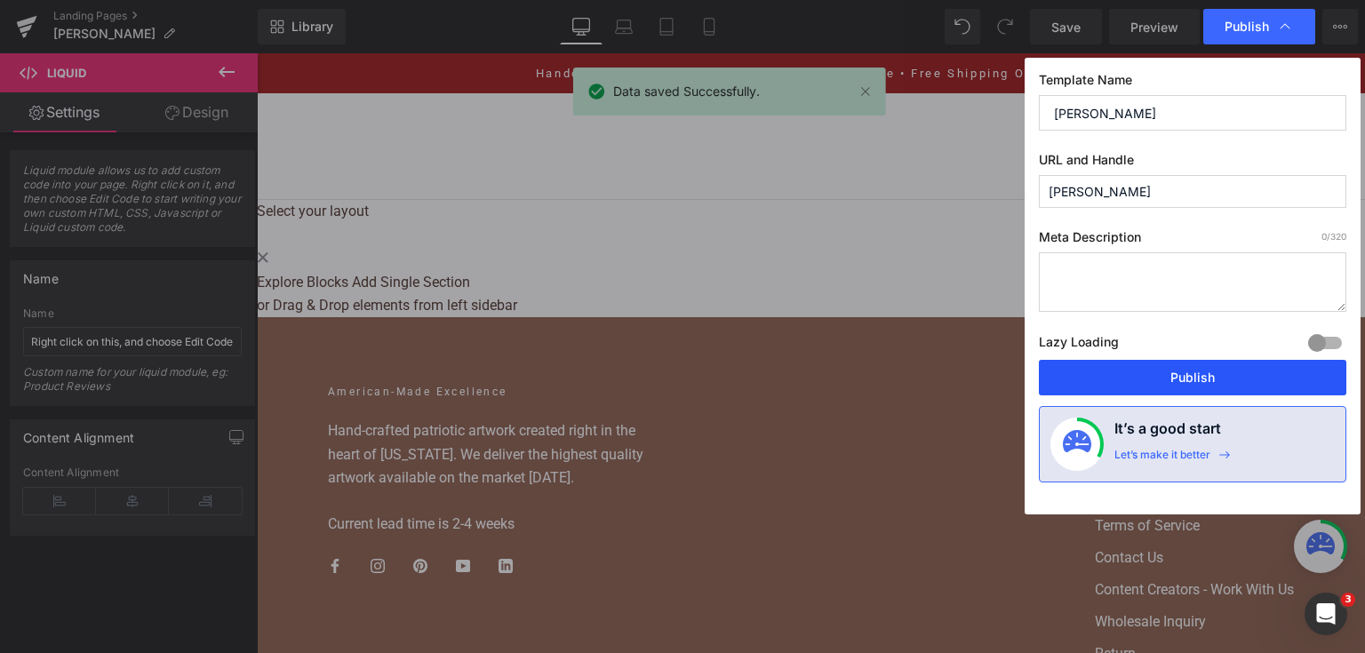
drag, startPoint x: 1181, startPoint y: 366, endPoint x: 902, endPoint y: 274, distance: 293.9
click at [1181, 366] on button "Publish" at bounding box center [1192, 378] width 307 height 36
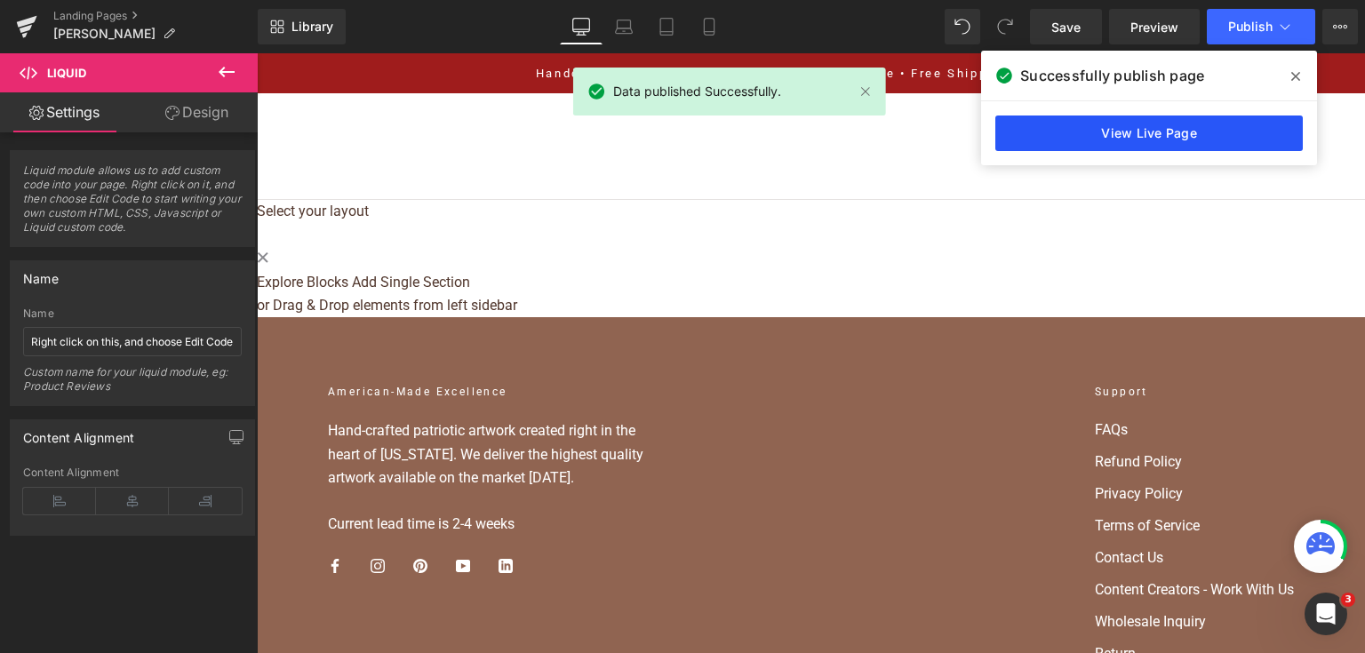
click at [1054, 120] on link "View Live Page" at bounding box center [1148, 133] width 307 height 36
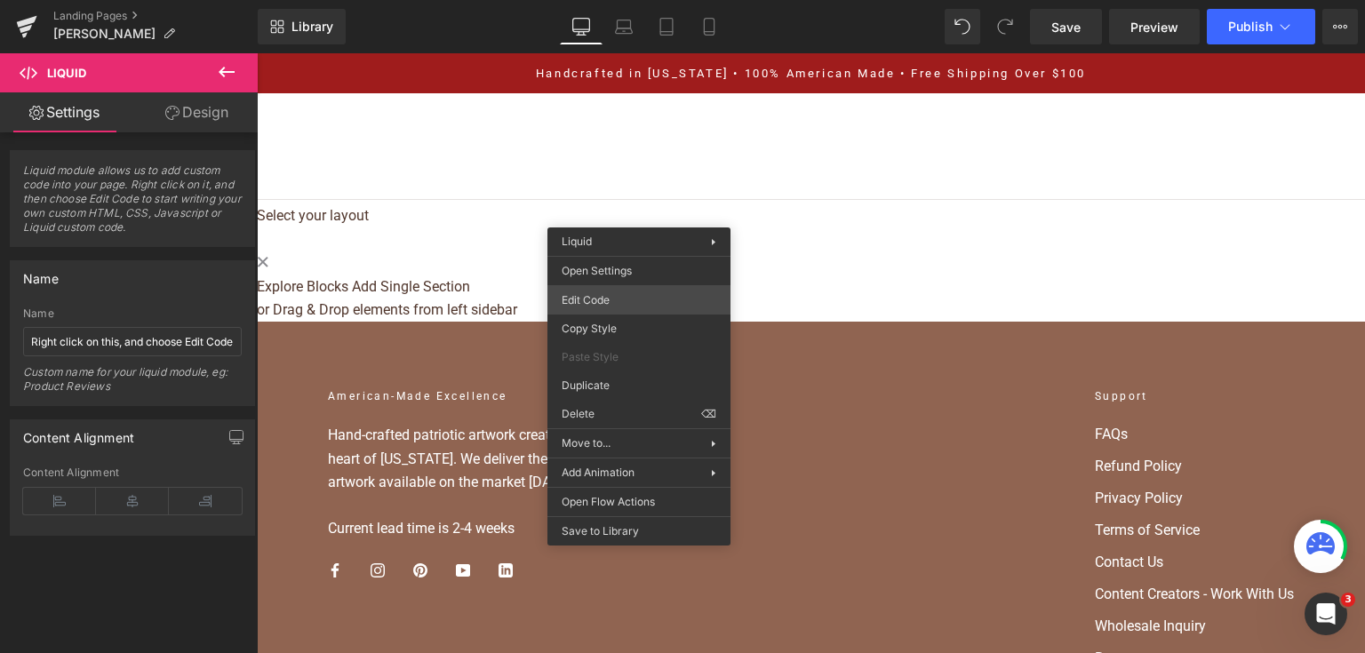
click at [653, 0] on div "Liquid You are previewing how the will restyle your page. You can not edit Elem…" at bounding box center [682, 0] width 1365 height 0
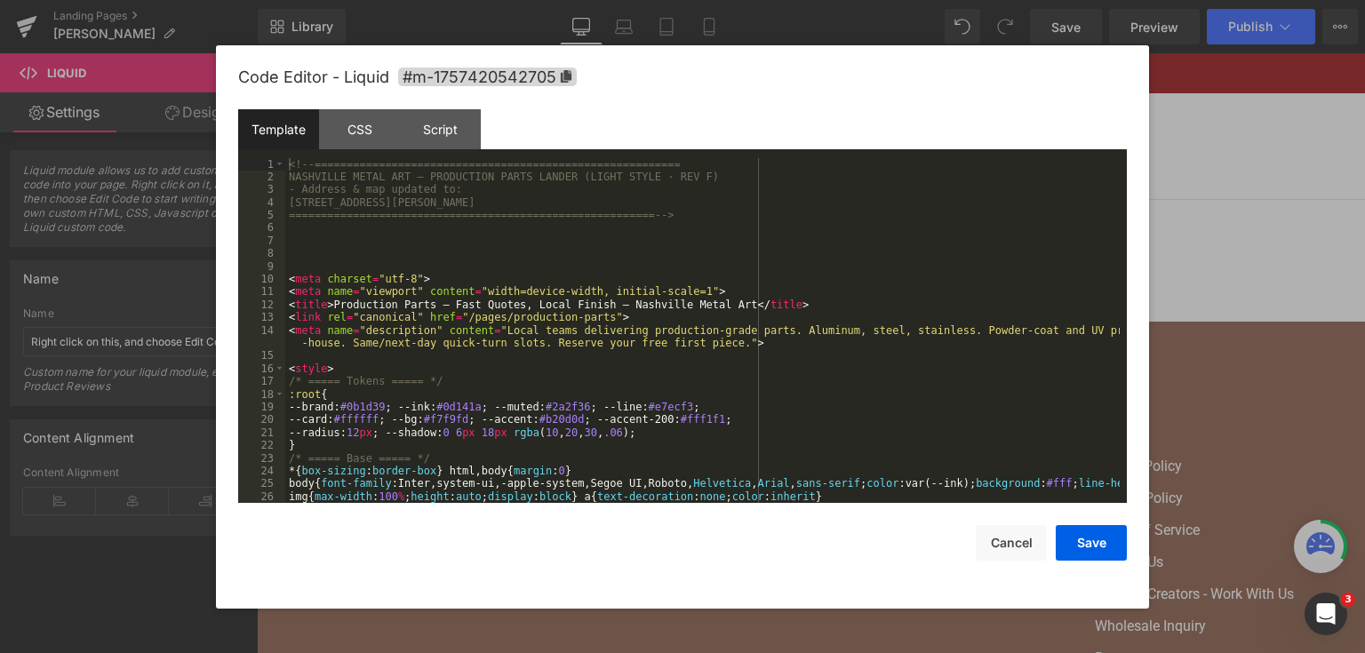
click at [566, 290] on div "<!-- ========================================================= NASHVILLE METAL …" at bounding box center [702, 343] width 834 height 371
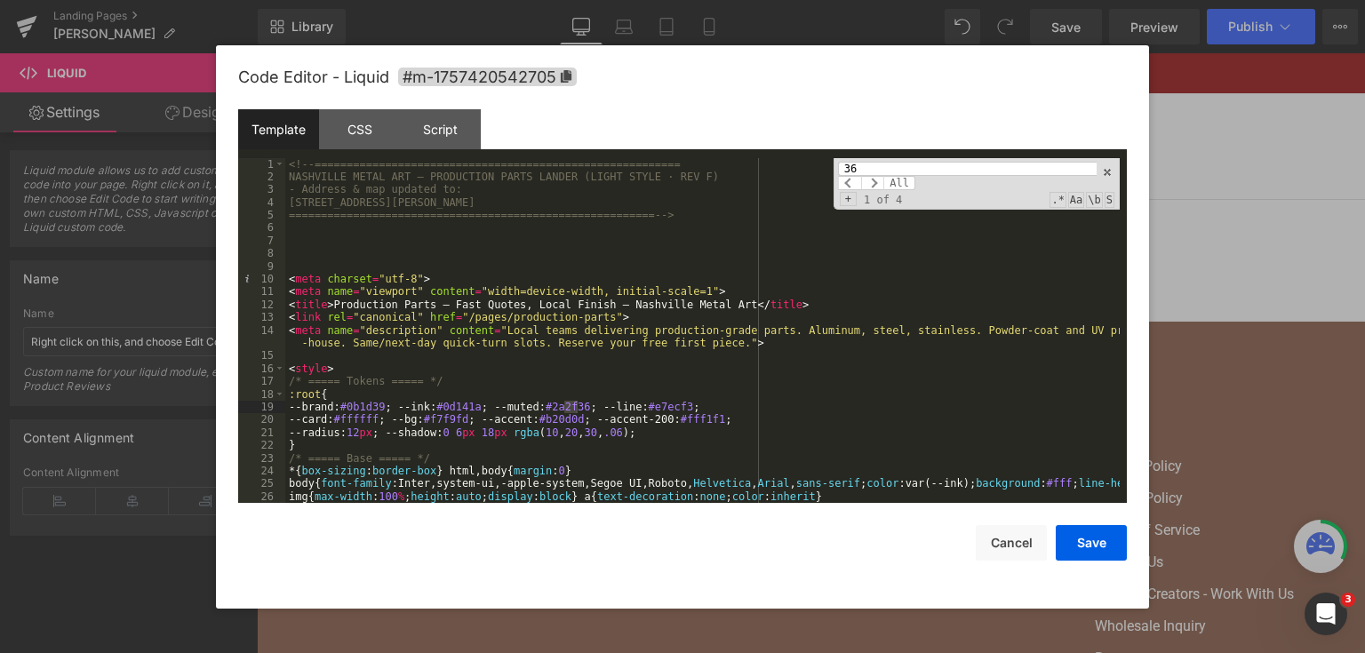
scroll to position [4278, 0]
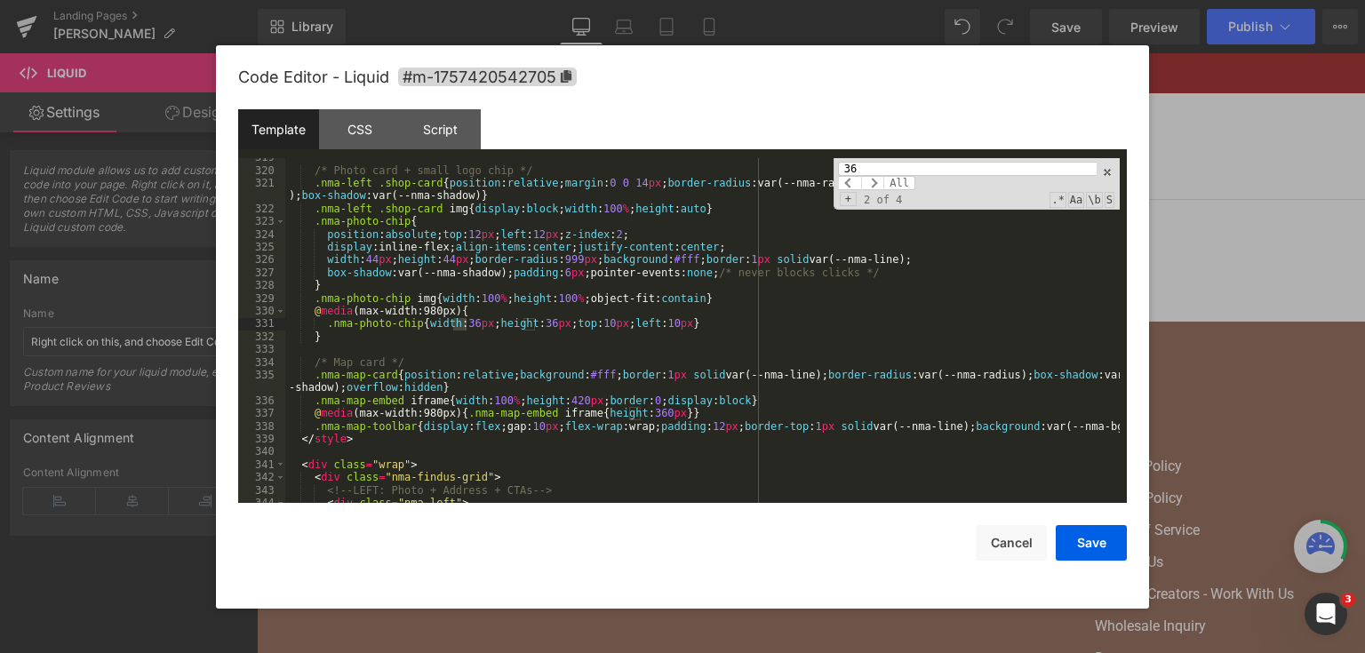
type input "36"
click at [545, 402] on div "/* Photo card + small logo chip */ .nma-left .shop-card { position : relative ;…" at bounding box center [702, 336] width 834 height 371
click at [464, 322] on div "/* Photo card + small logo chip */ .nma-left .shop-card { position : relative ;…" at bounding box center [702, 336] width 834 height 371
click at [1101, 546] on button "Save" at bounding box center [1090, 543] width 71 height 36
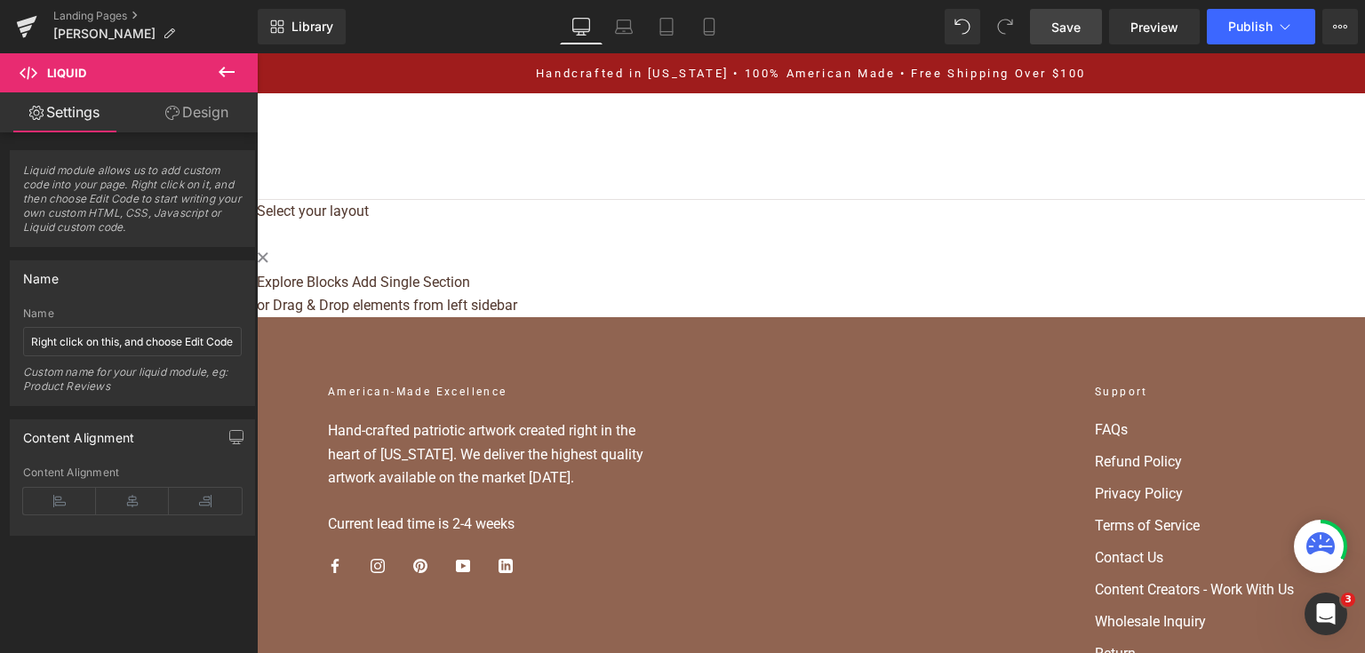
click at [1059, 33] on span "Save" at bounding box center [1065, 27] width 29 height 19
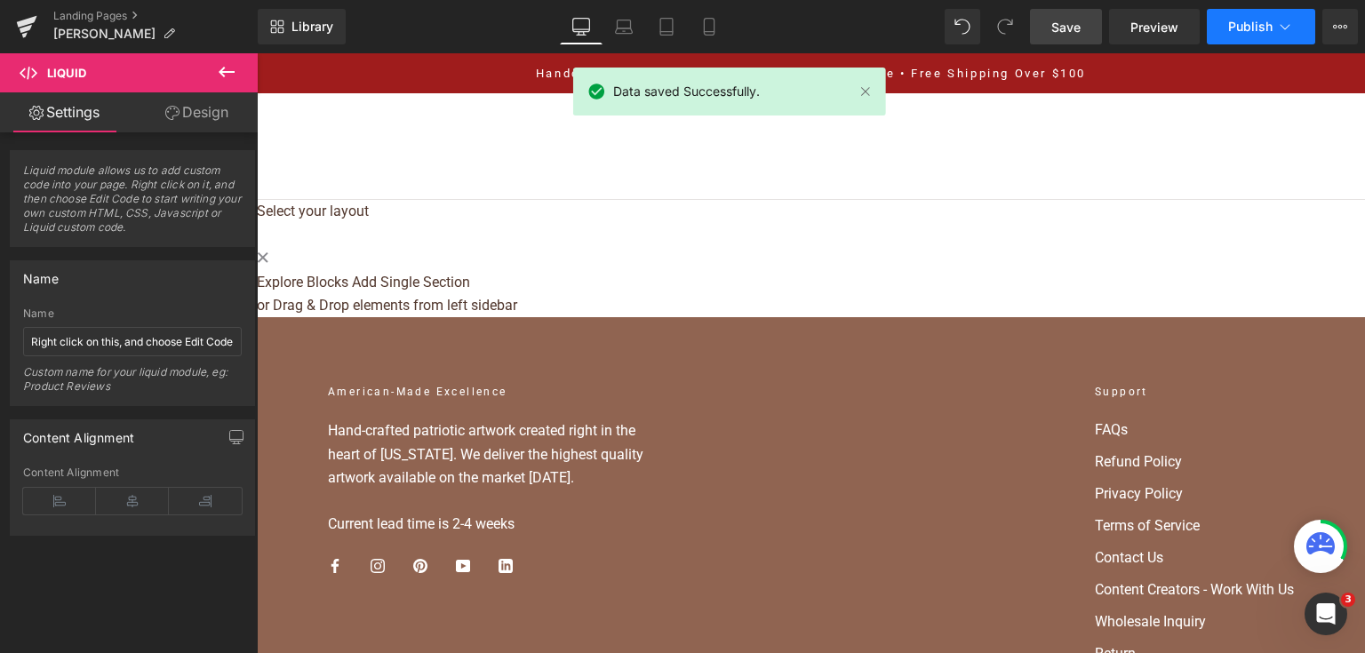
click at [1263, 20] on span "Publish" at bounding box center [1250, 27] width 44 height 14
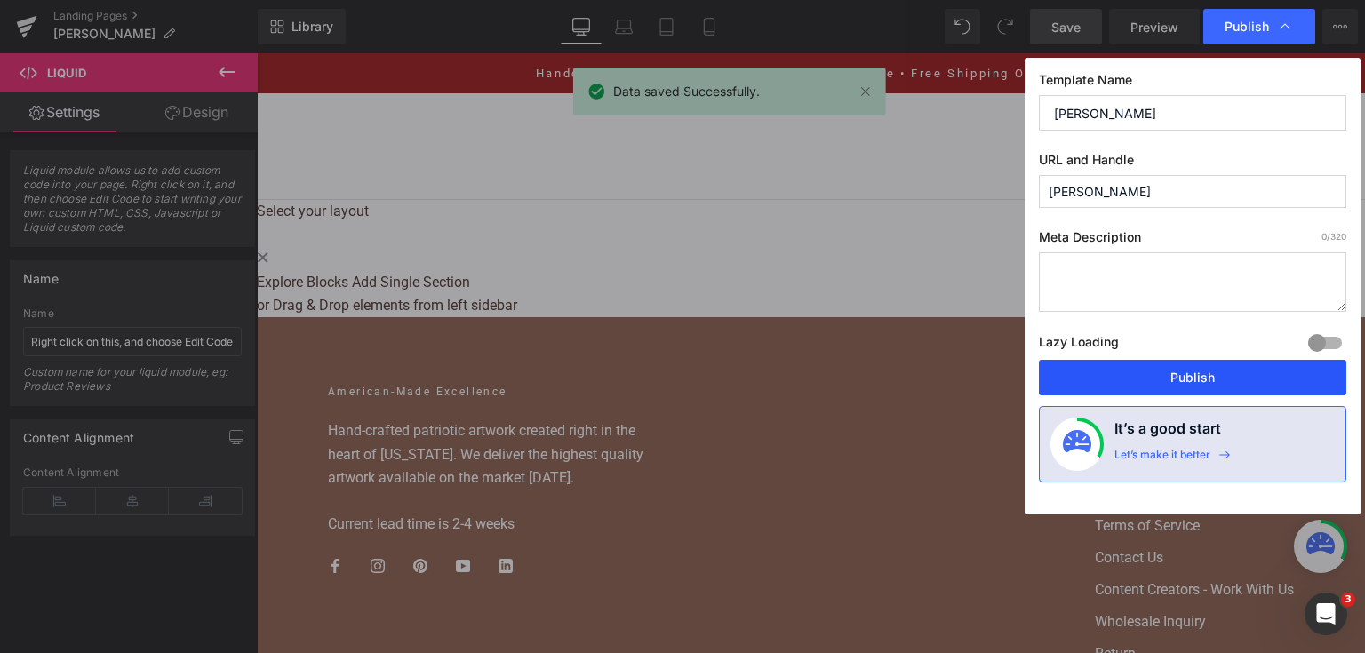
click at [1222, 361] on button "Publish" at bounding box center [1192, 378] width 307 height 36
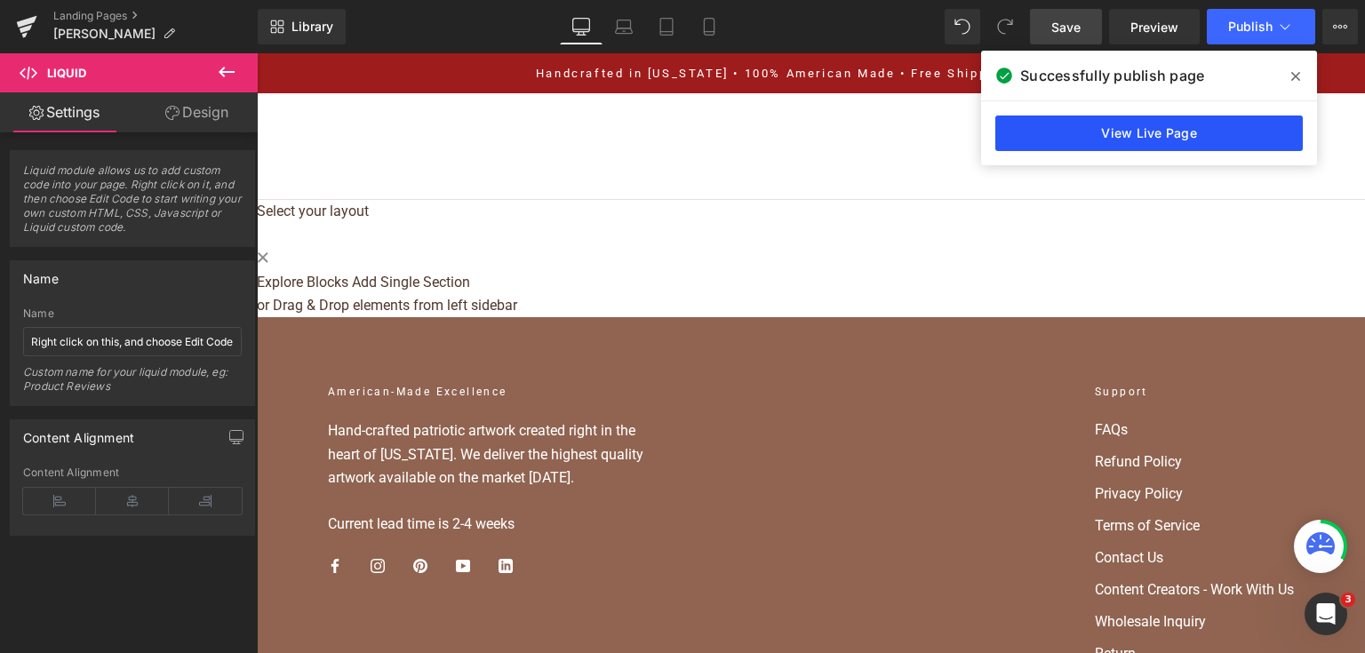
click at [1205, 142] on link "View Live Page" at bounding box center [1148, 133] width 307 height 36
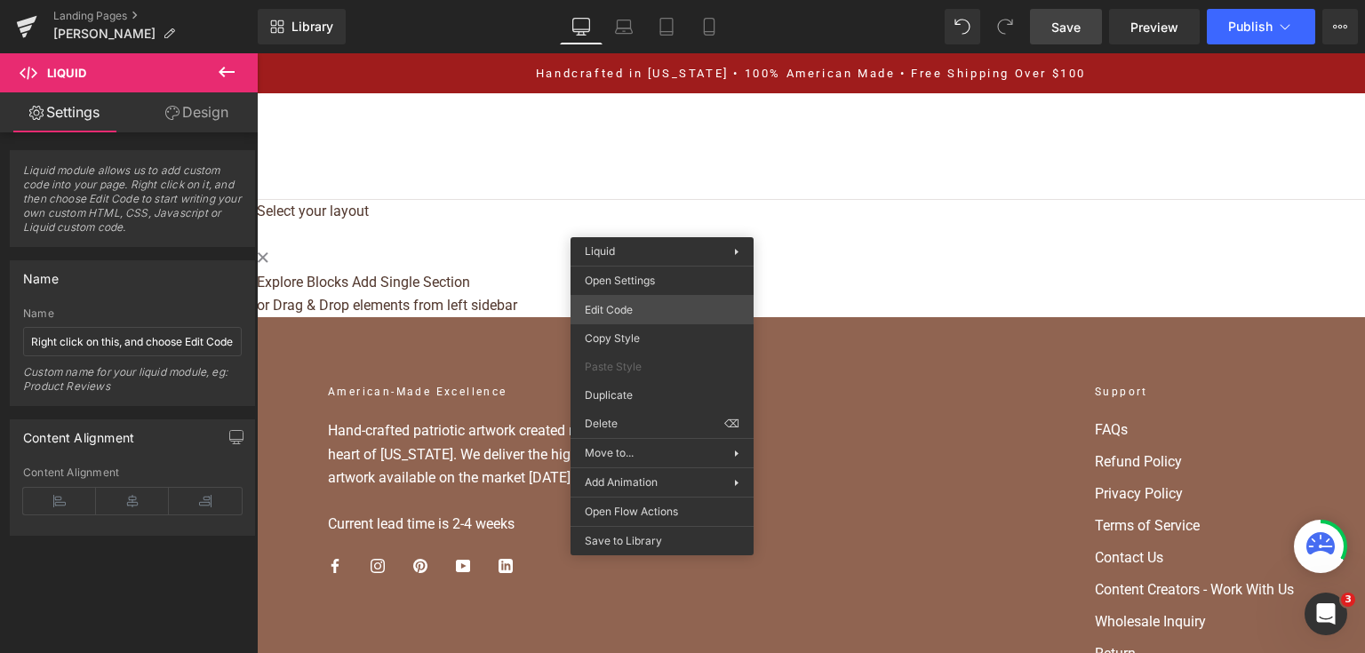
click at [658, 0] on div "Liquid You are previewing how the will restyle your page. You can not edit Elem…" at bounding box center [682, 0] width 1365 height 0
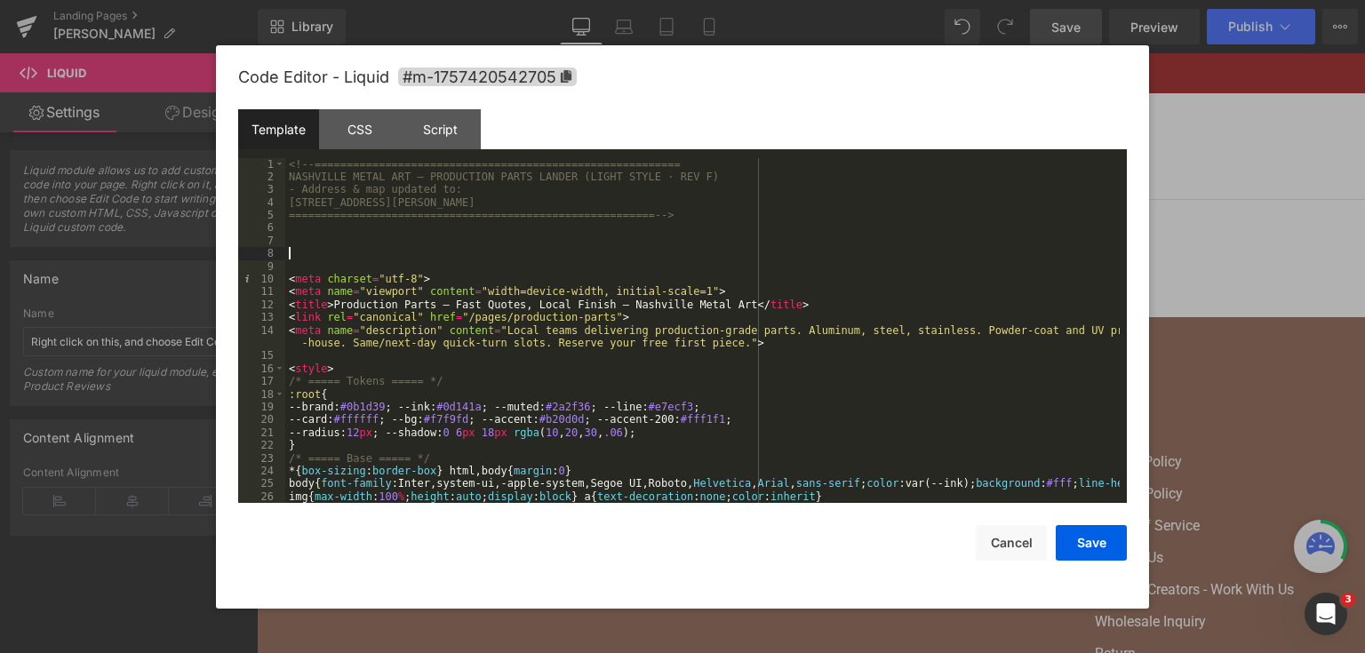
click at [758, 259] on div "<!-- ========================================================= NASHVILLE METAL …" at bounding box center [702, 343] width 834 height 371
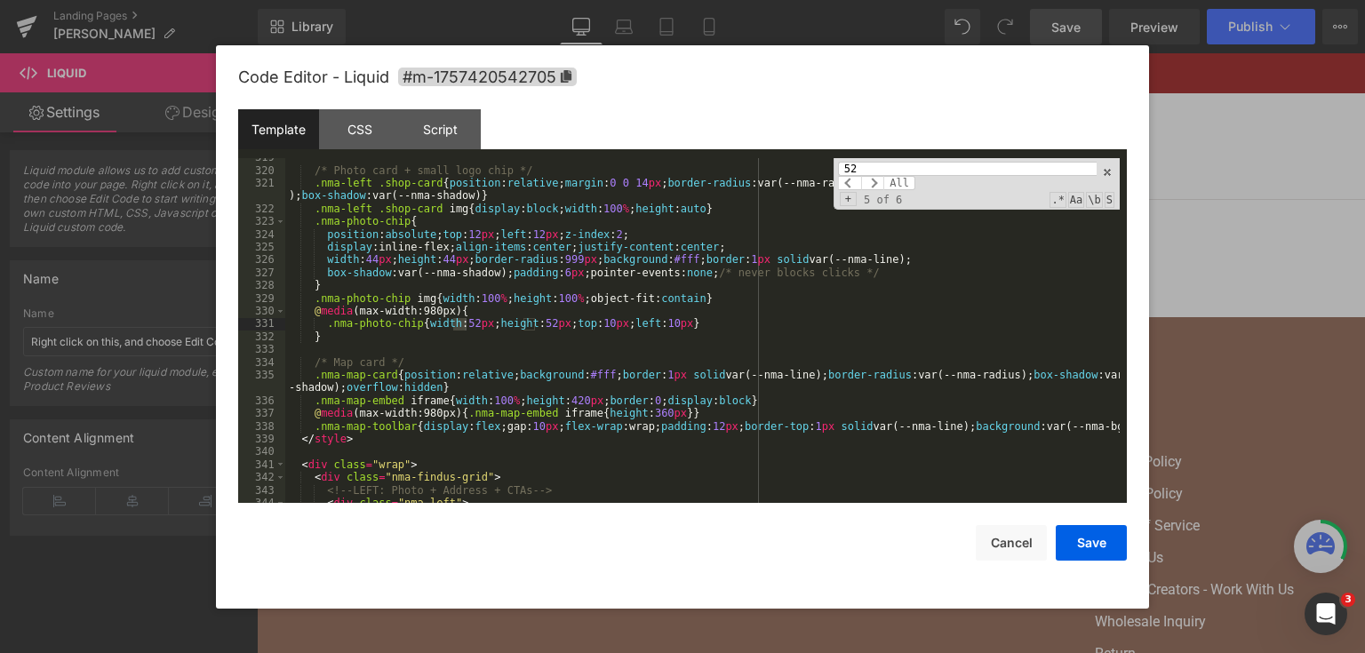
type input "52"
click at [462, 324] on div "/* Photo card + small logo chip */ .nma-left .shop-card { position : relative ;…" at bounding box center [702, 331] width 834 height 346
click at [1119, 550] on button "Save" at bounding box center [1090, 543] width 71 height 36
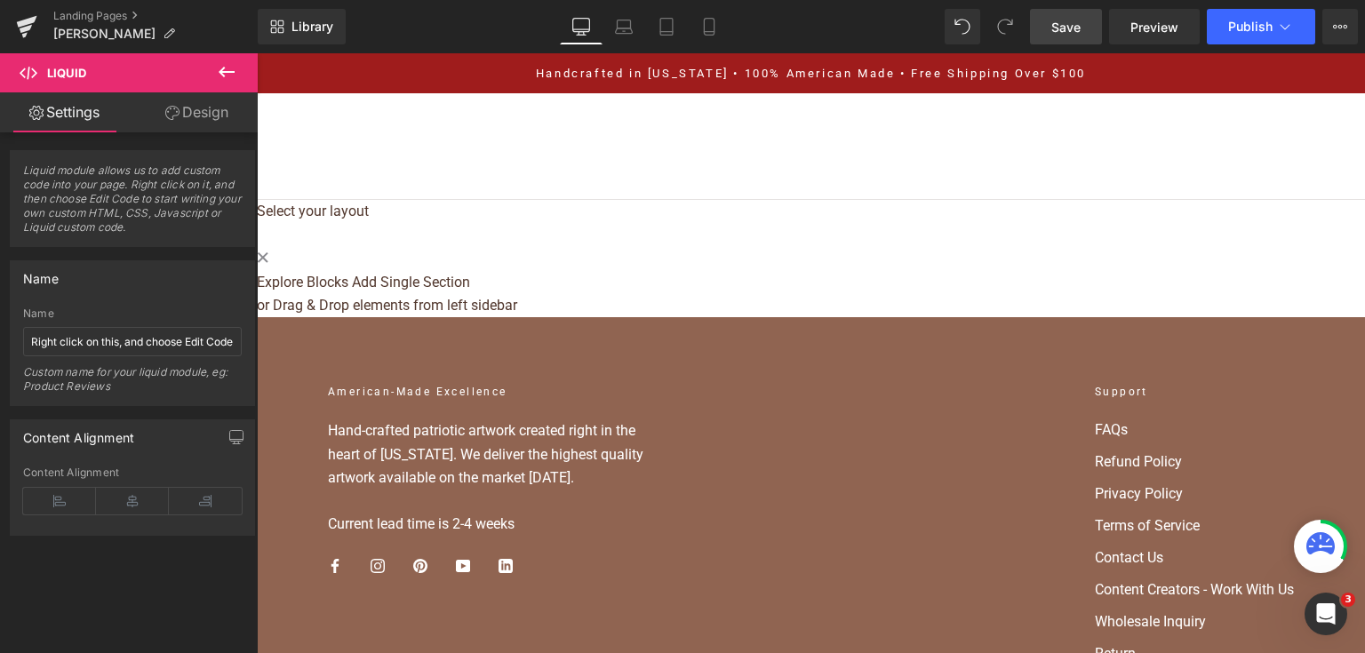
click at [1056, 7] on div "Library Desktop Desktop Laptop Tablet Mobile Save Preview Publish Scheduled Vie…" at bounding box center [811, 26] width 1107 height 53
click at [1057, 21] on span "Save" at bounding box center [1065, 27] width 29 height 19
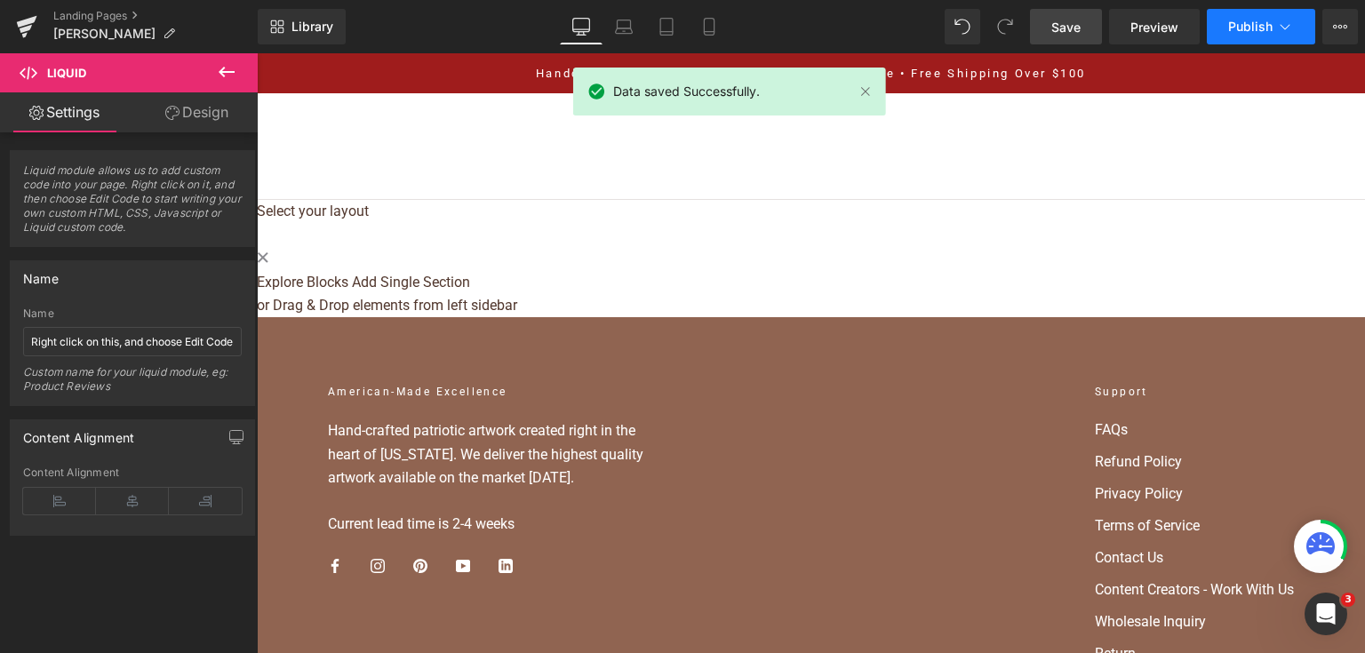
click at [1253, 32] on span "Publish" at bounding box center [1250, 27] width 44 height 14
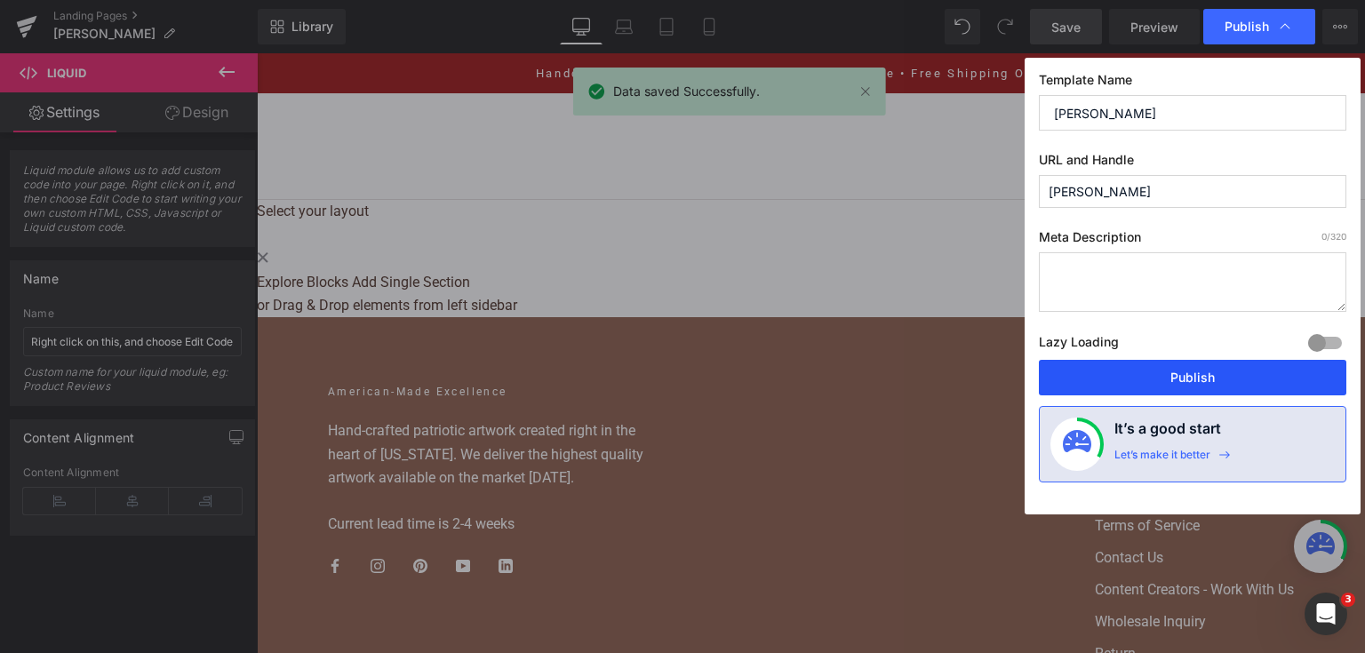
click at [1164, 376] on button "Publish" at bounding box center [1192, 378] width 307 height 36
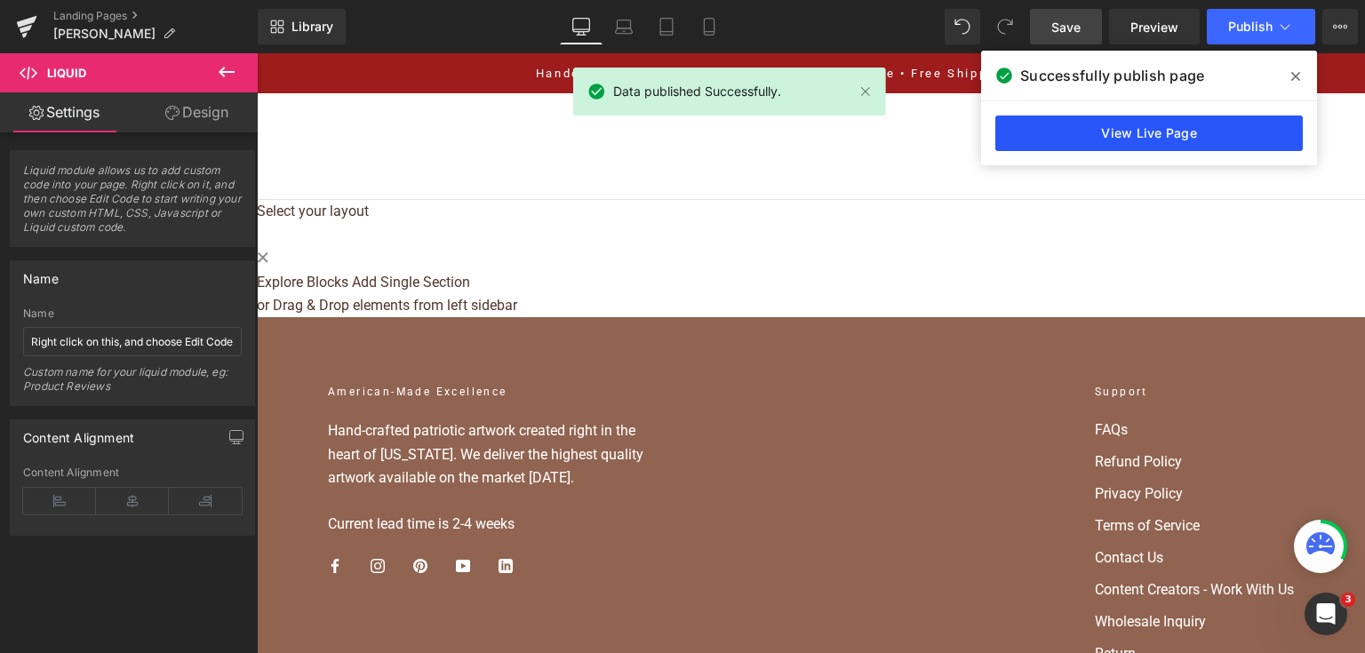
click at [1102, 133] on link "View Live Page" at bounding box center [1148, 133] width 307 height 36
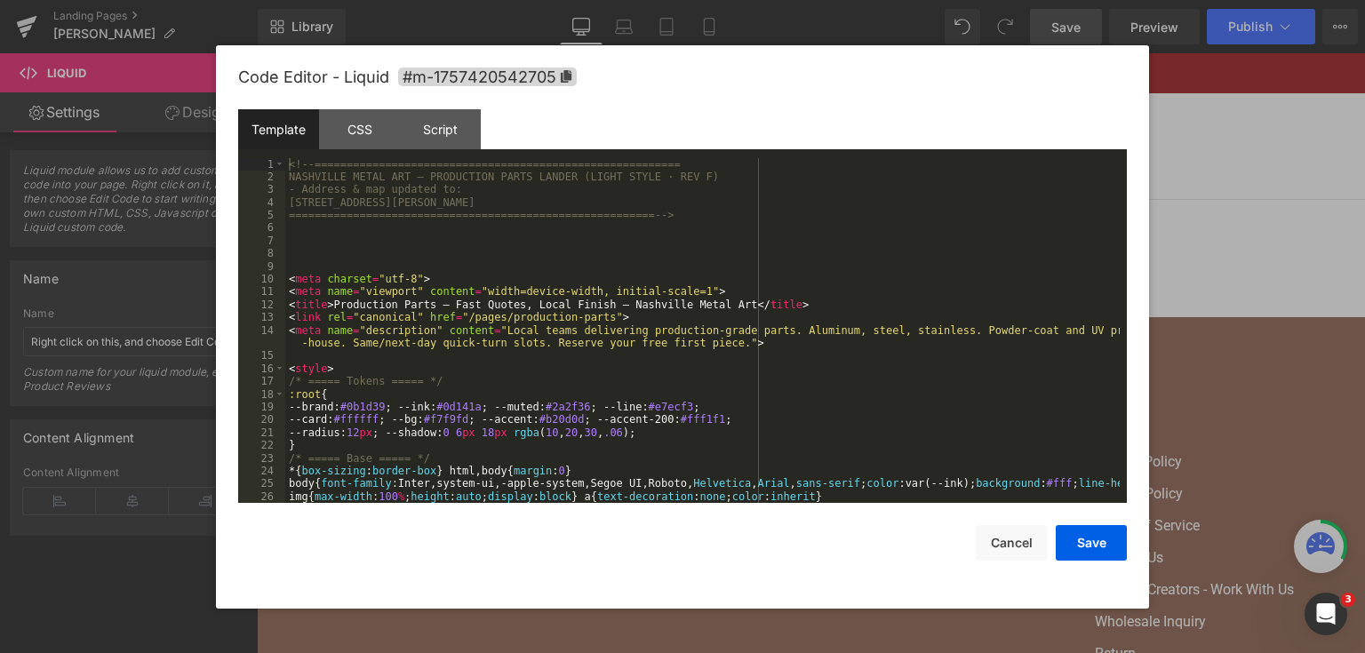
click at [745, 0] on div "Liquid You are previewing how the will restyle your page. You can not edit Elem…" at bounding box center [682, 0] width 1365 height 0
click at [725, 348] on div "<!-- ========================================================= NASHVILLE METAL …" at bounding box center [702, 343] width 834 height 371
click at [890, 262] on div "<!-- ========================================================= NASHVILLE METAL …" at bounding box center [702, 343] width 834 height 371
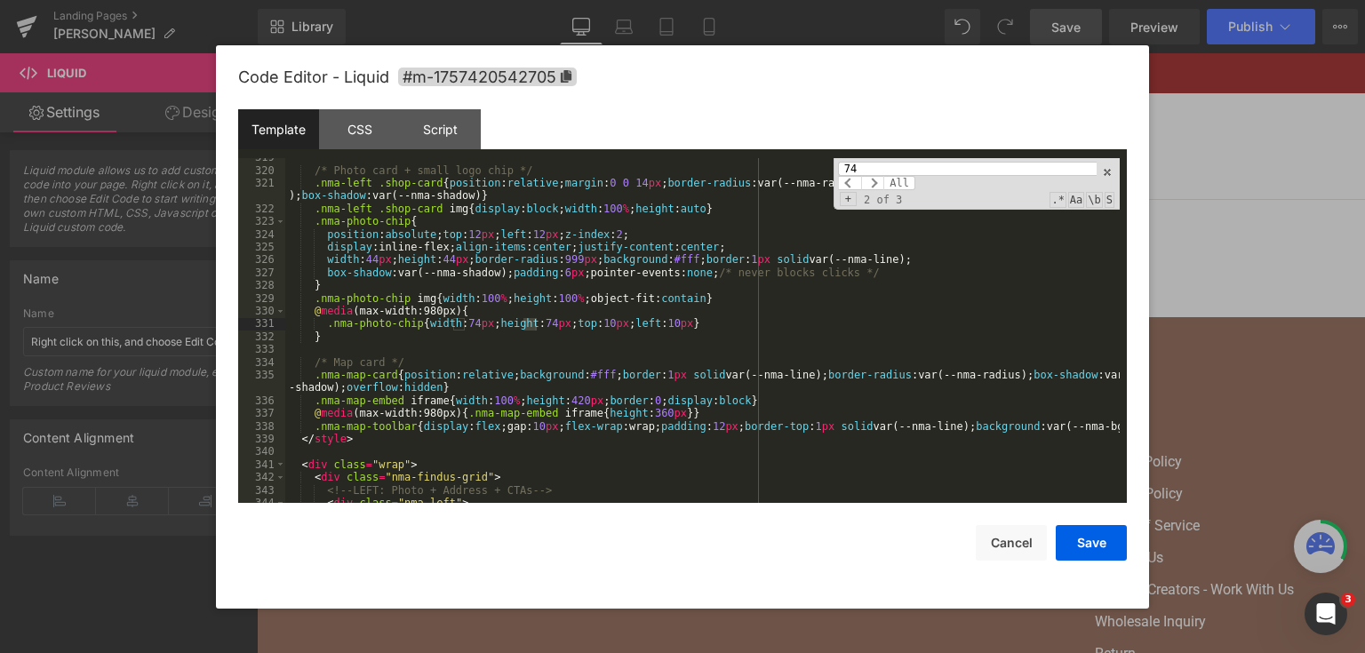
type input "74"
click at [369, 261] on div "/* Photo card + small logo chip */ .nma-left .shop-card { position : relative ;…" at bounding box center [702, 336] width 834 height 371
click at [1072, 554] on button "Save" at bounding box center [1090, 543] width 71 height 36
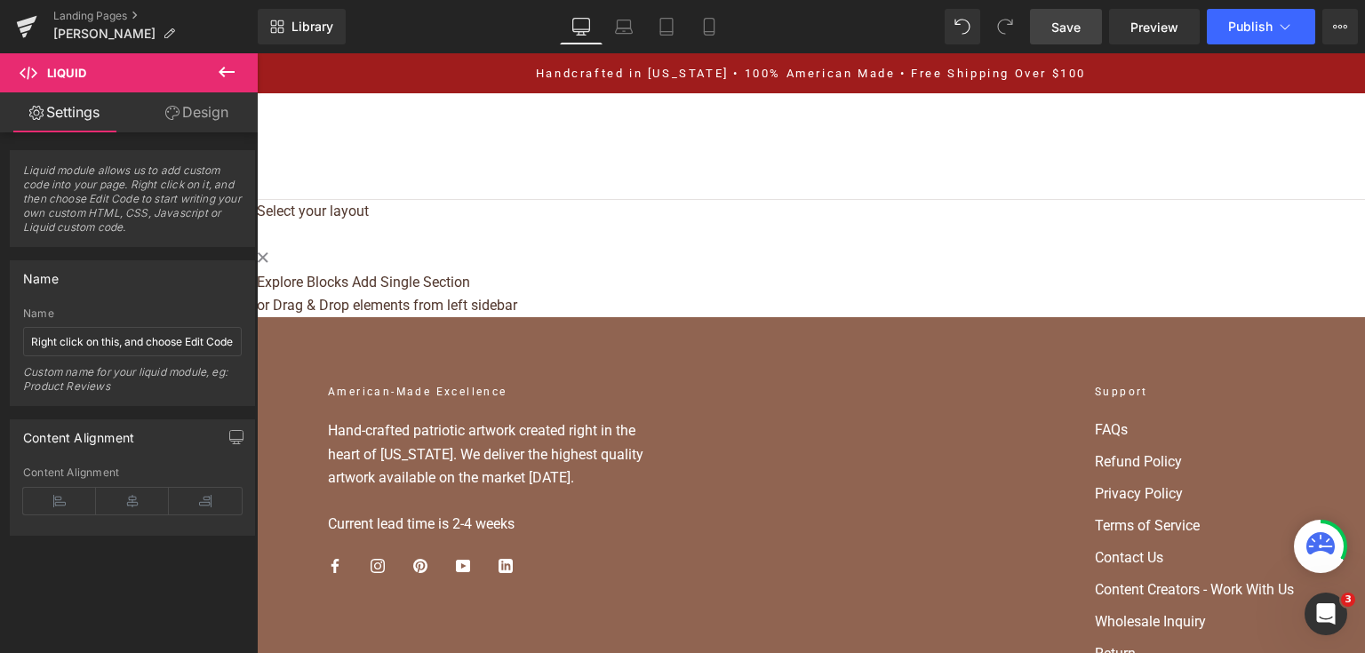
click at [1075, 12] on link "Save" at bounding box center [1066, 27] width 72 height 36
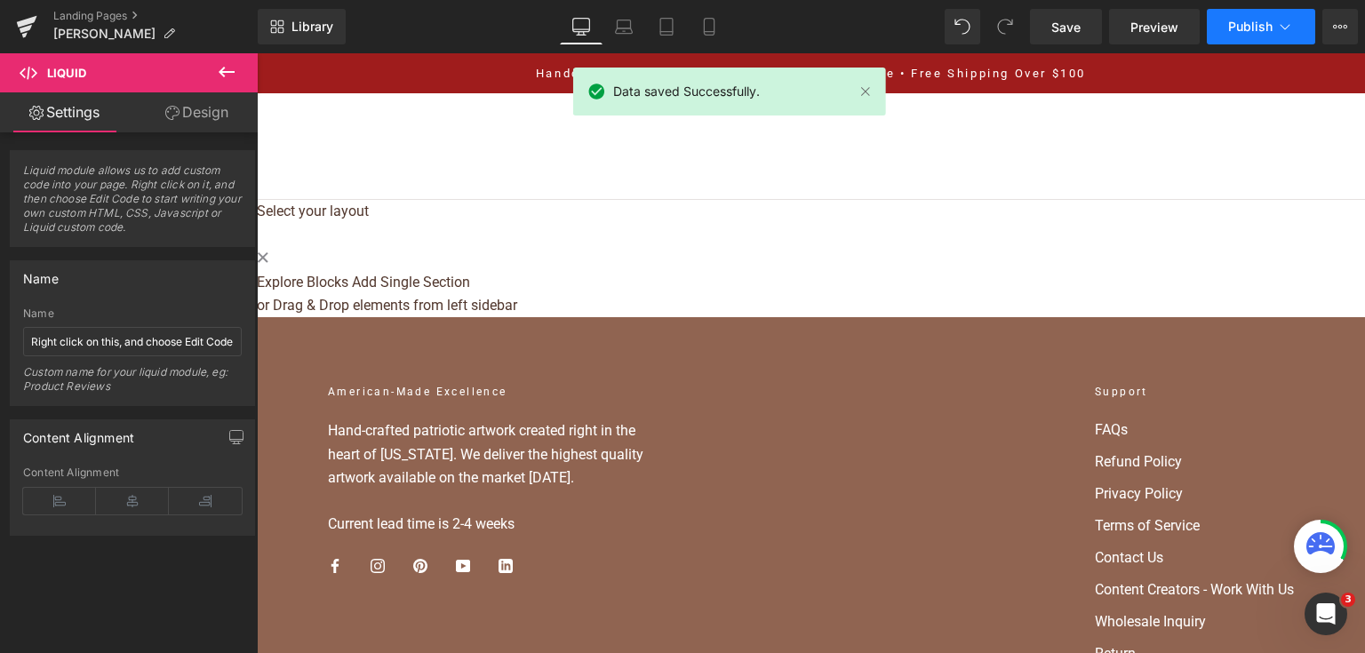
click at [1235, 18] on button "Publish" at bounding box center [1260, 27] width 108 height 36
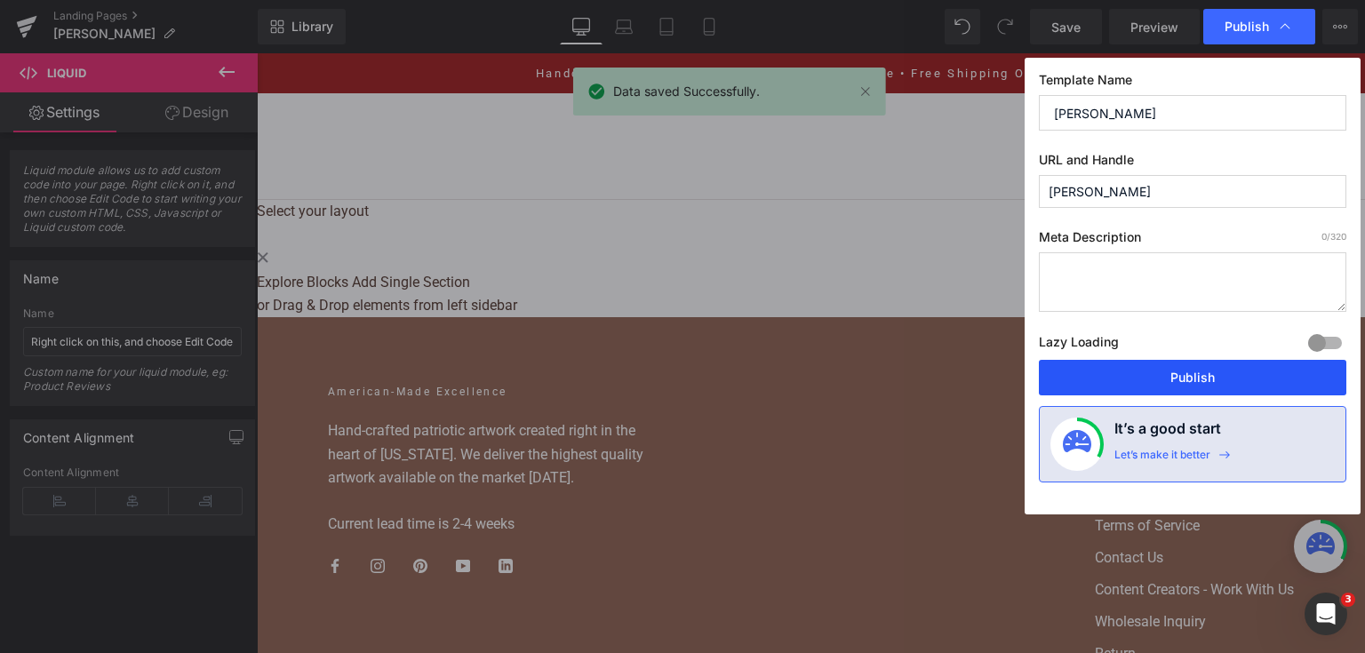
click at [1205, 391] on button "Publish" at bounding box center [1192, 378] width 307 height 36
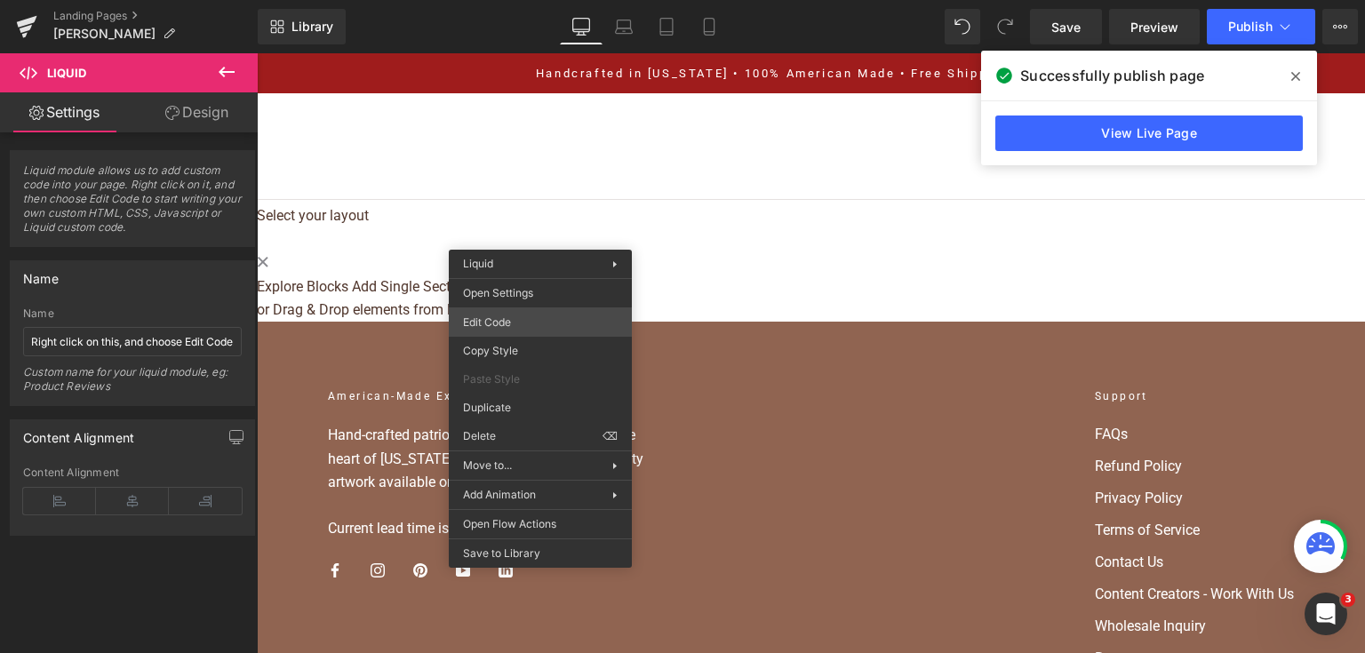
click at [558, 0] on div "Liquid You are previewing how the will restyle your page. You can not edit Elem…" at bounding box center [682, 0] width 1365 height 0
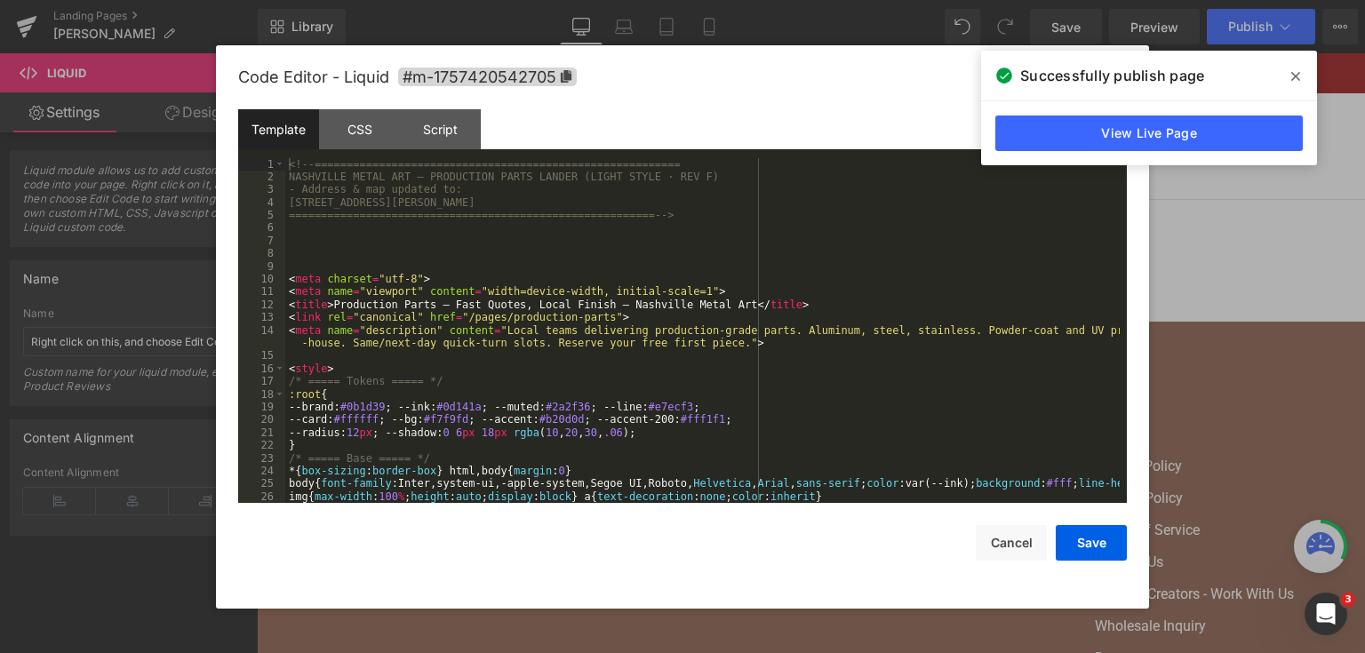
click at [558, 320] on div "<!-- ========================================================= NASHVILLE METAL …" at bounding box center [702, 343] width 834 height 371
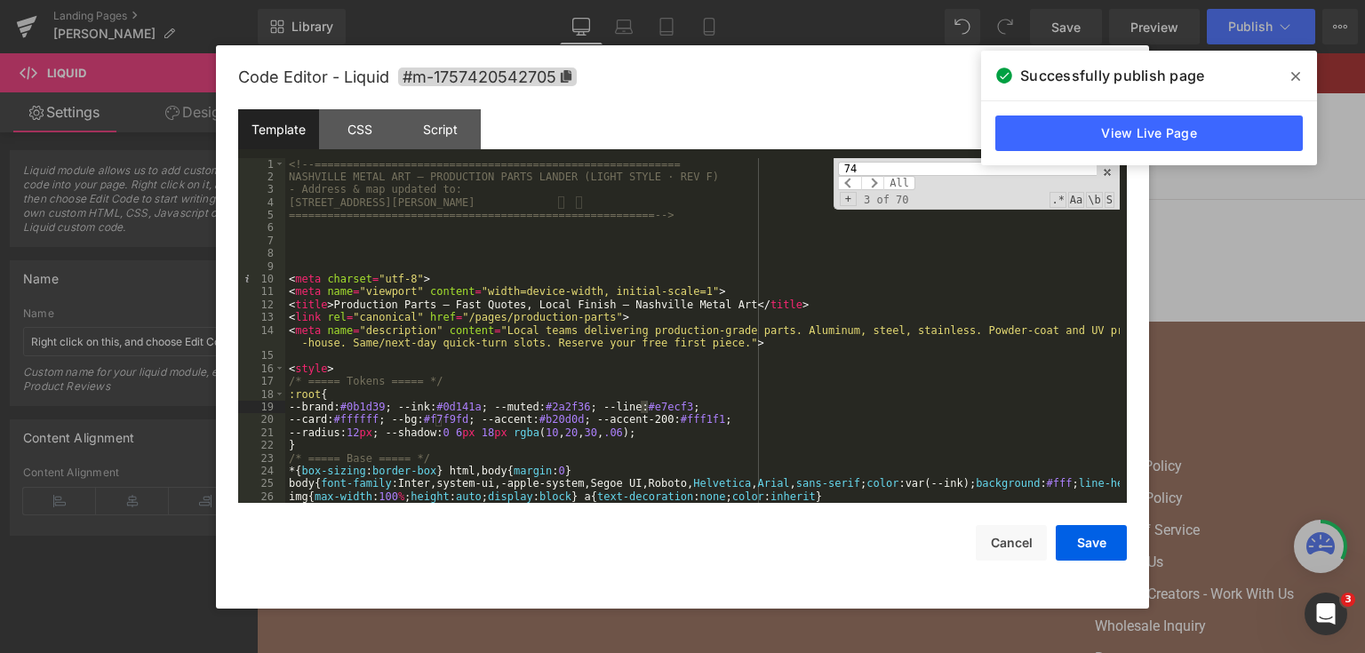
scroll to position [4214, 0]
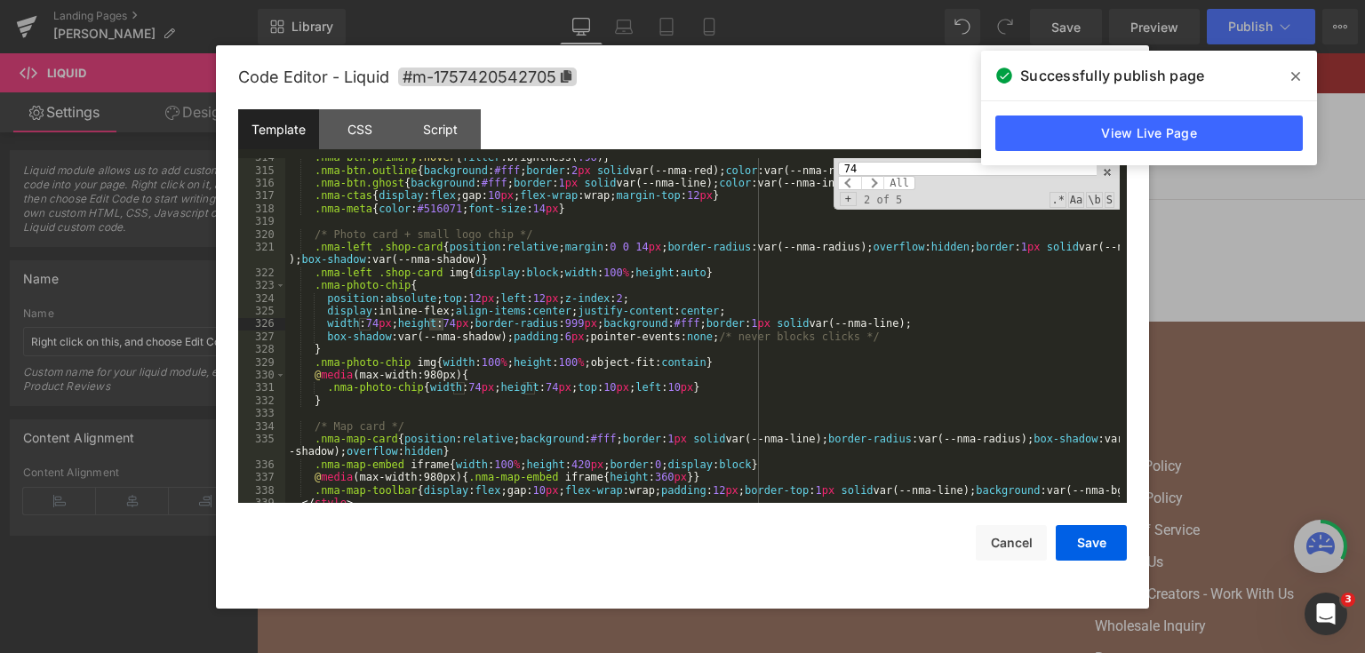
type input "74"
click at [457, 391] on div ".nma-btn.primary :hover { filter :brightness( .96 ) } .nma-btn.outline { backgr…" at bounding box center [702, 336] width 834 height 371
click at [1101, 555] on button "Save" at bounding box center [1090, 543] width 71 height 36
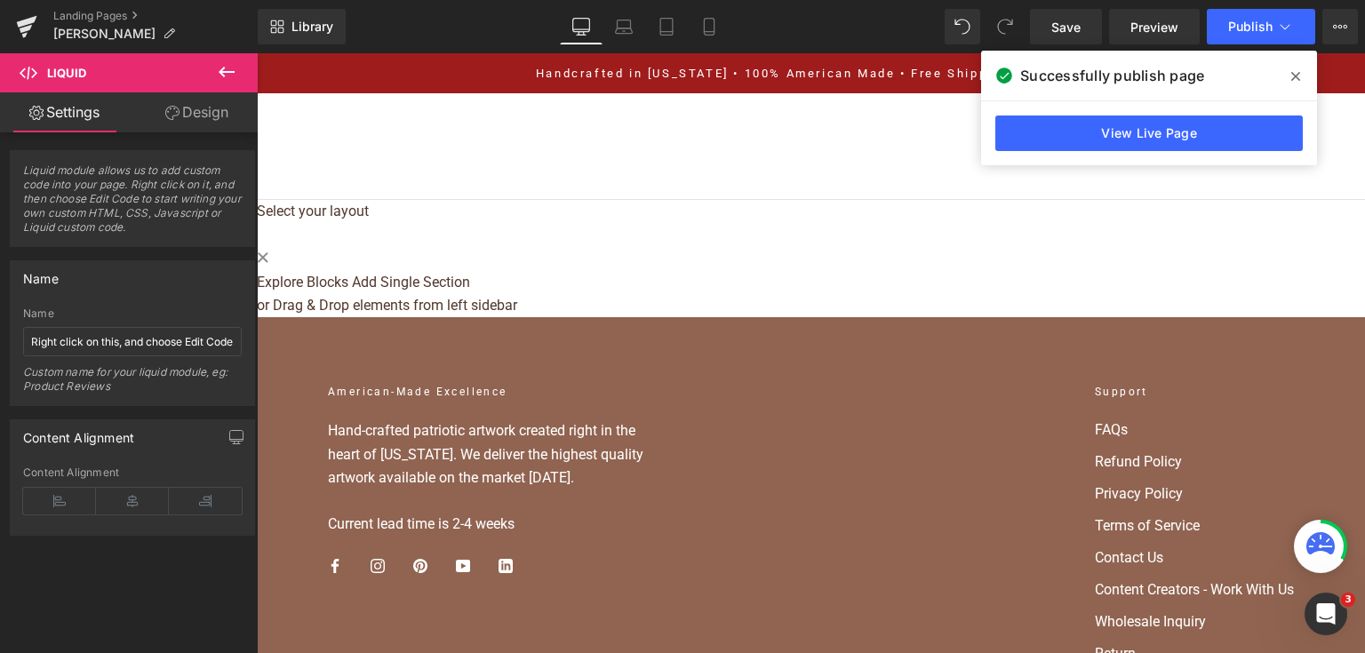
click at [1060, 44] on div "Library Desktop Desktop Laptop Tablet Mobile Save Preview Publish Scheduled Vie…" at bounding box center [811, 26] width 1107 height 53
click at [1060, 35] on span "Save" at bounding box center [1065, 27] width 29 height 19
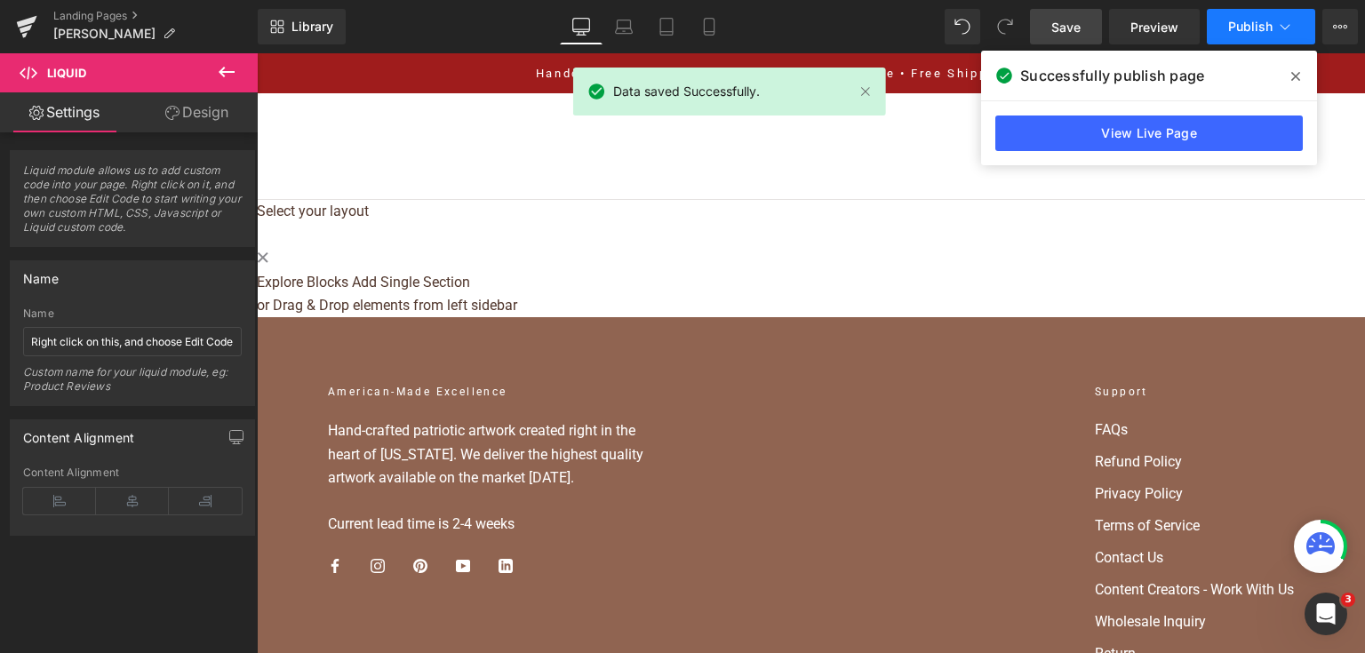
click at [1231, 36] on button "Publish" at bounding box center [1260, 27] width 108 height 36
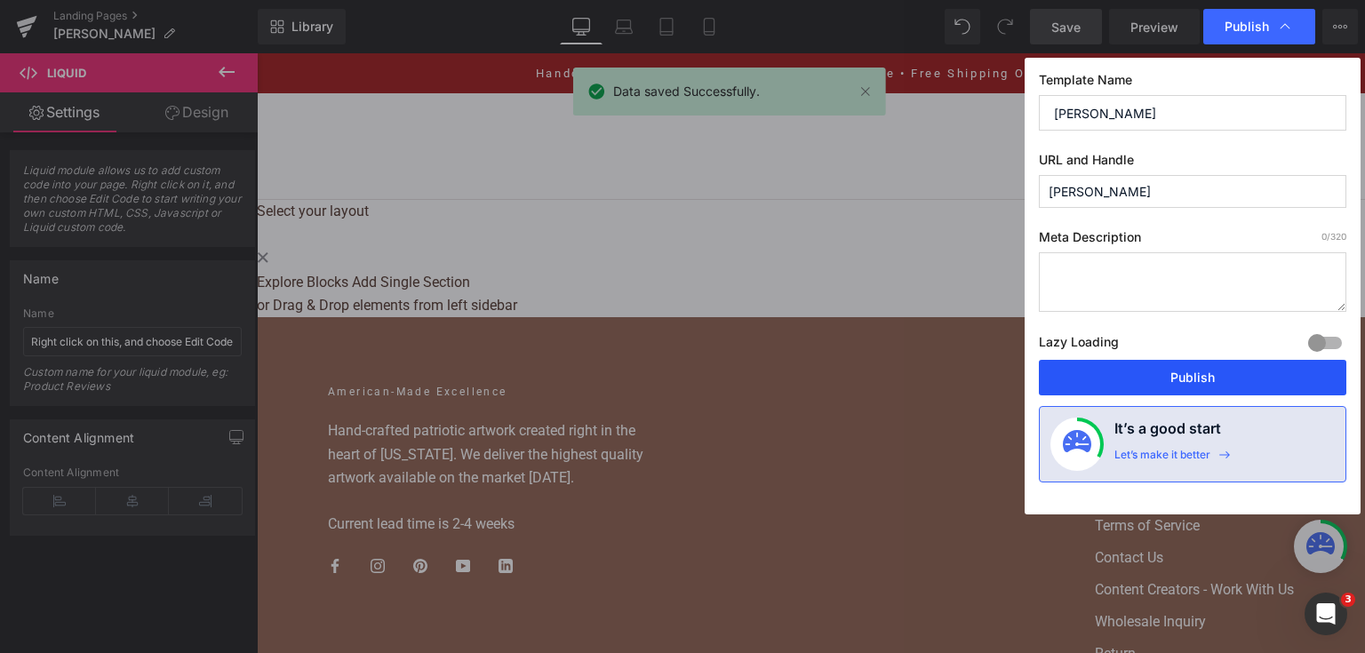
click at [1171, 372] on button "Publish" at bounding box center [1192, 378] width 307 height 36
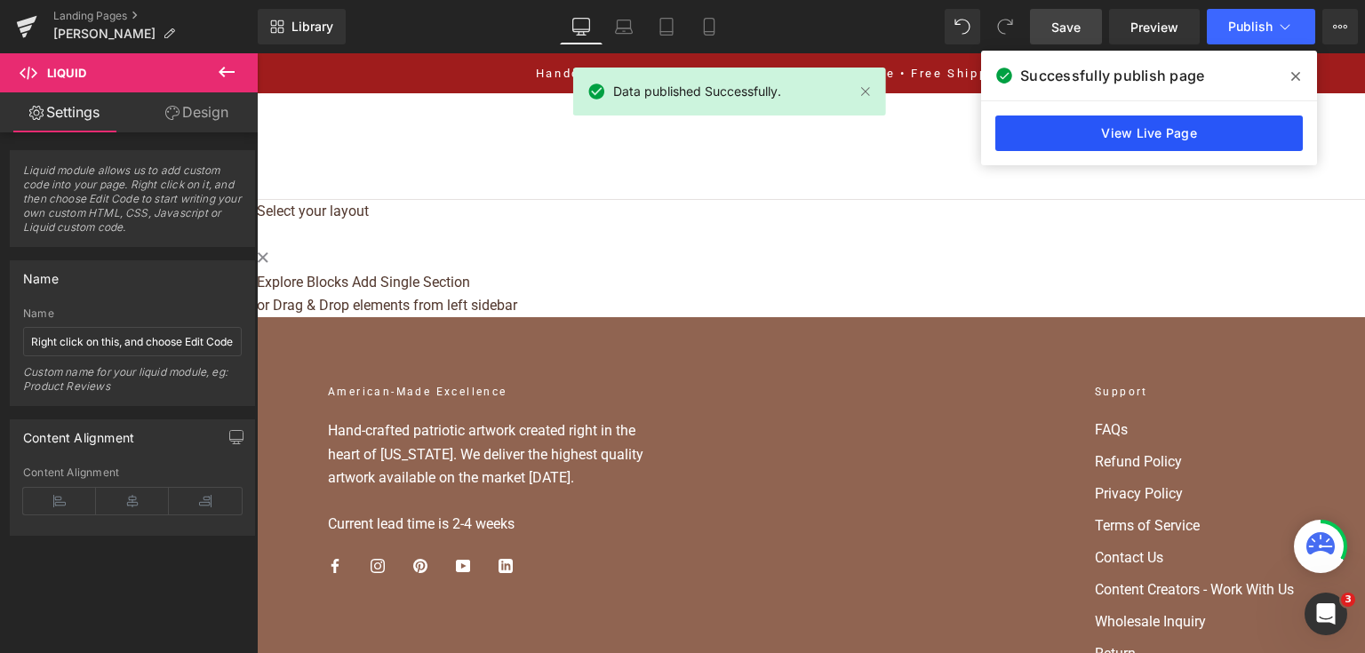
click at [1082, 137] on link "View Live Page" at bounding box center [1148, 133] width 307 height 36
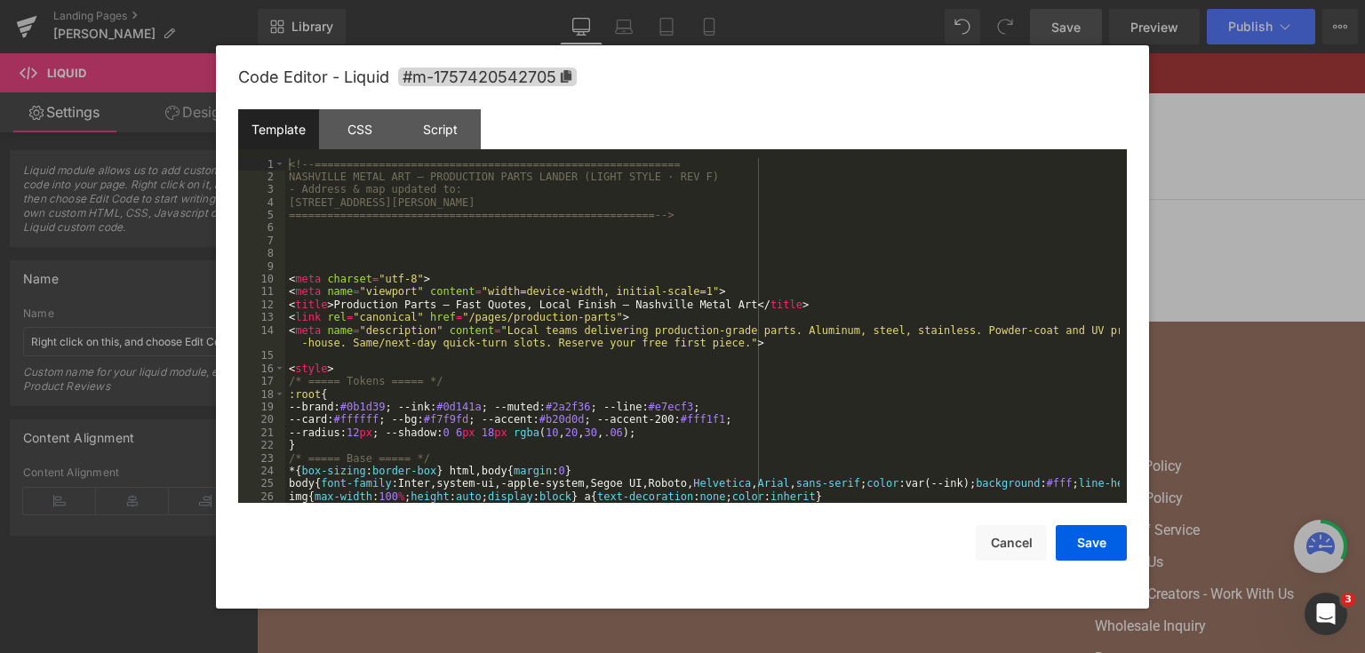
click at [457, 0] on div "Liquid You are previewing how the will restyle your page. You can not edit Elem…" at bounding box center [682, 0] width 1365 height 0
click at [616, 313] on div "<!-- ========================================================= NASHVILLE METAL …" at bounding box center [702, 343] width 834 height 371
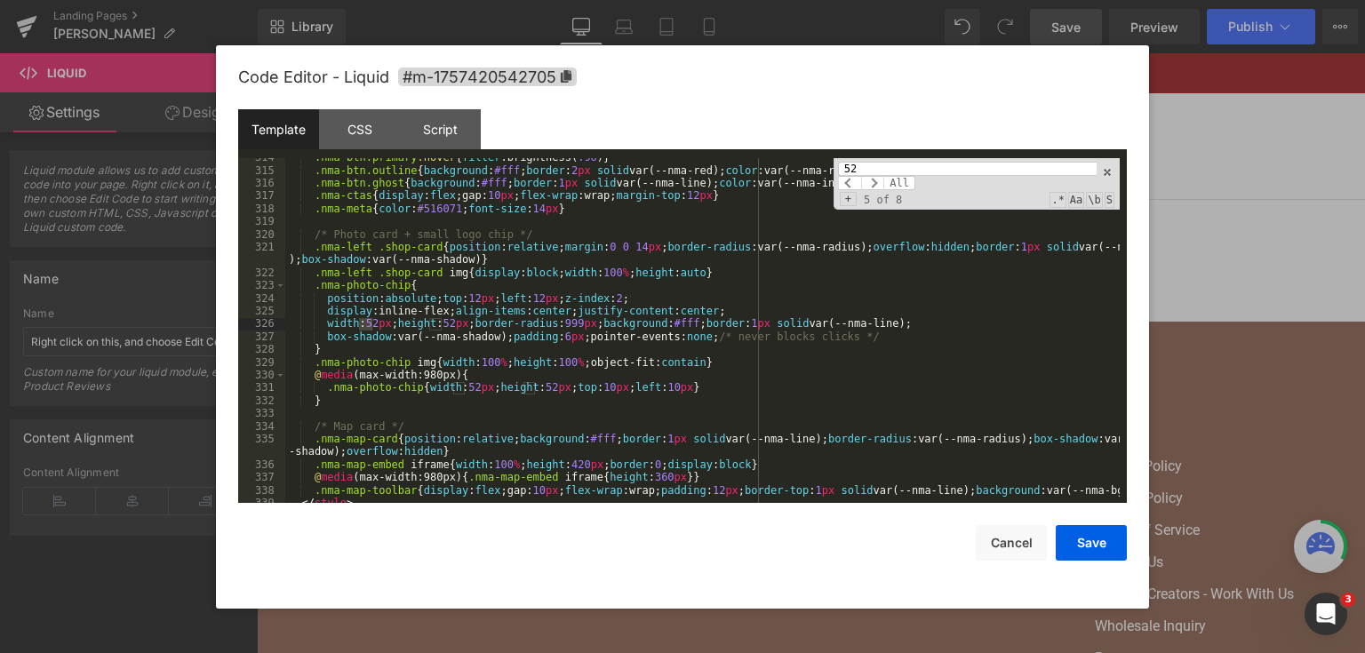
type input "52"
click at [447, 328] on div ".nma-btn.primary :hover { filter :brightness( .96 ) } .nma-btn.outline { backgr…" at bounding box center [702, 336] width 834 height 371
click at [1120, 537] on button "Save" at bounding box center [1090, 543] width 71 height 36
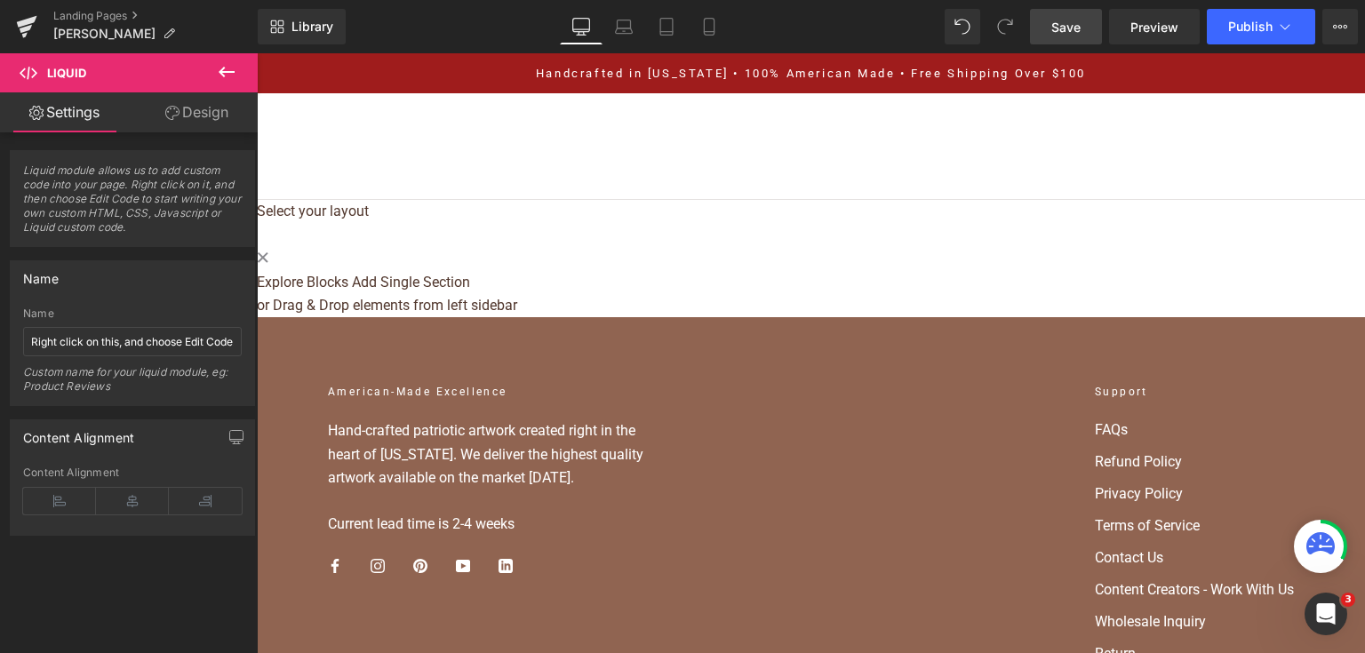
click at [1103, 26] on div "Save Preview Publish Scheduled View Live Page View with current Template Save T…" at bounding box center [1194, 27] width 342 height 36
click at [1096, 25] on link "Save" at bounding box center [1066, 27] width 72 height 36
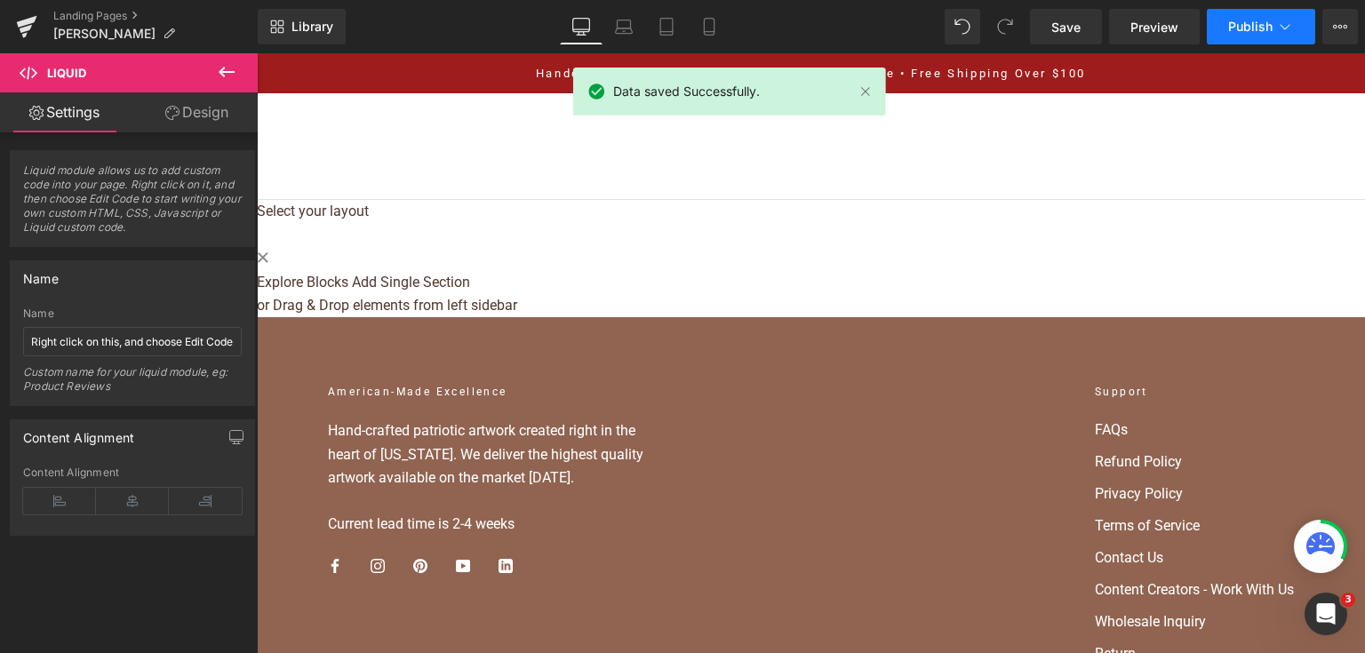
click at [1218, 12] on button "Publish" at bounding box center [1260, 27] width 108 height 36
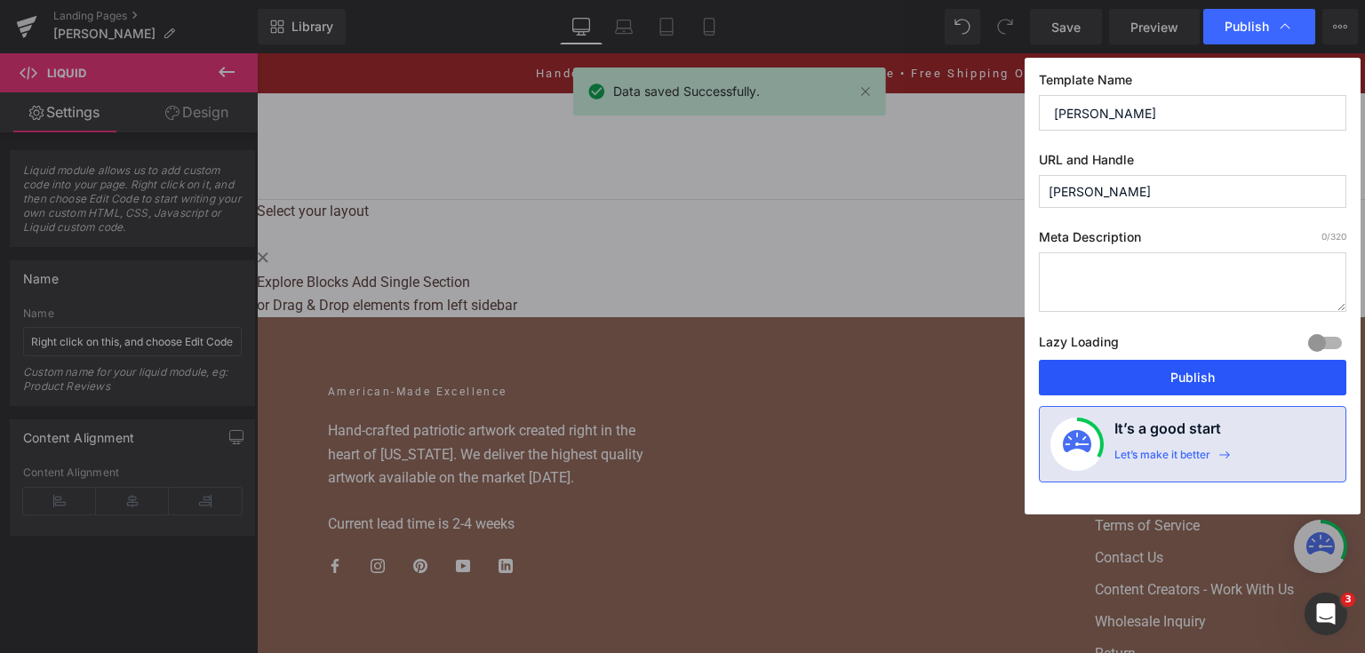
drag, startPoint x: 1098, startPoint y: 370, endPoint x: 831, endPoint y: 300, distance: 276.2
click at [1098, 370] on button "Publish" at bounding box center [1192, 378] width 307 height 36
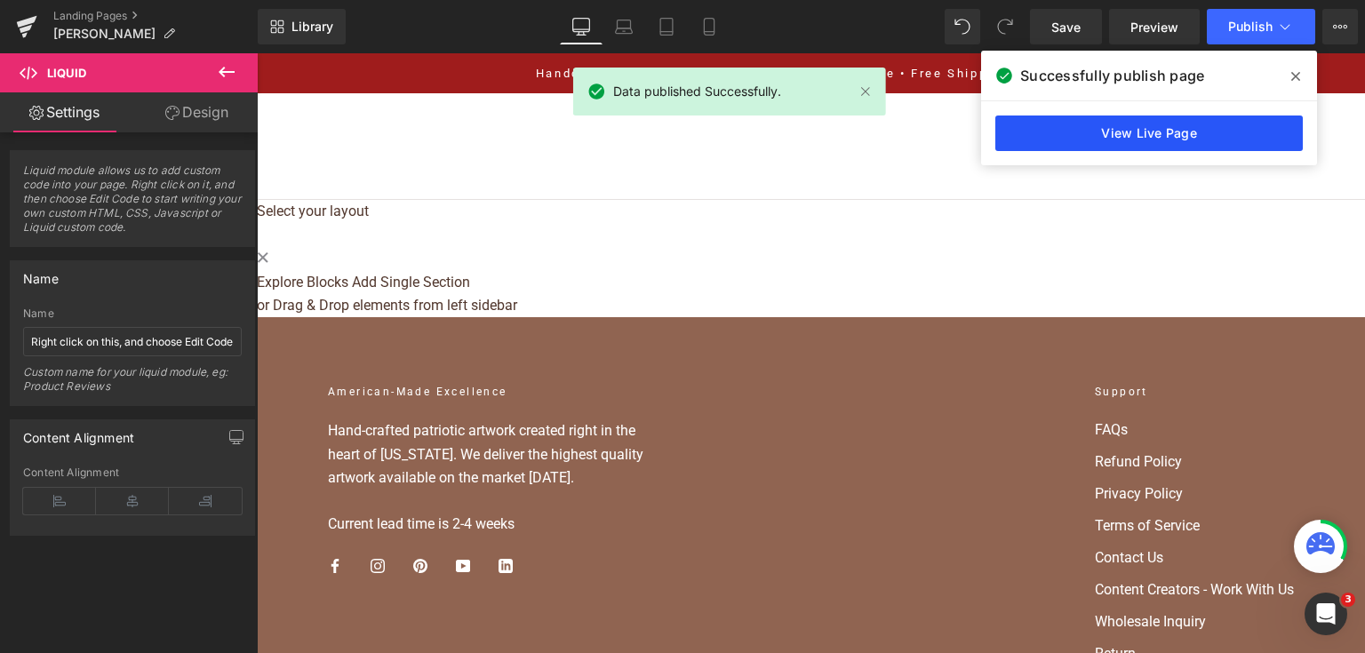
click at [1077, 116] on link "View Live Page" at bounding box center [1148, 133] width 307 height 36
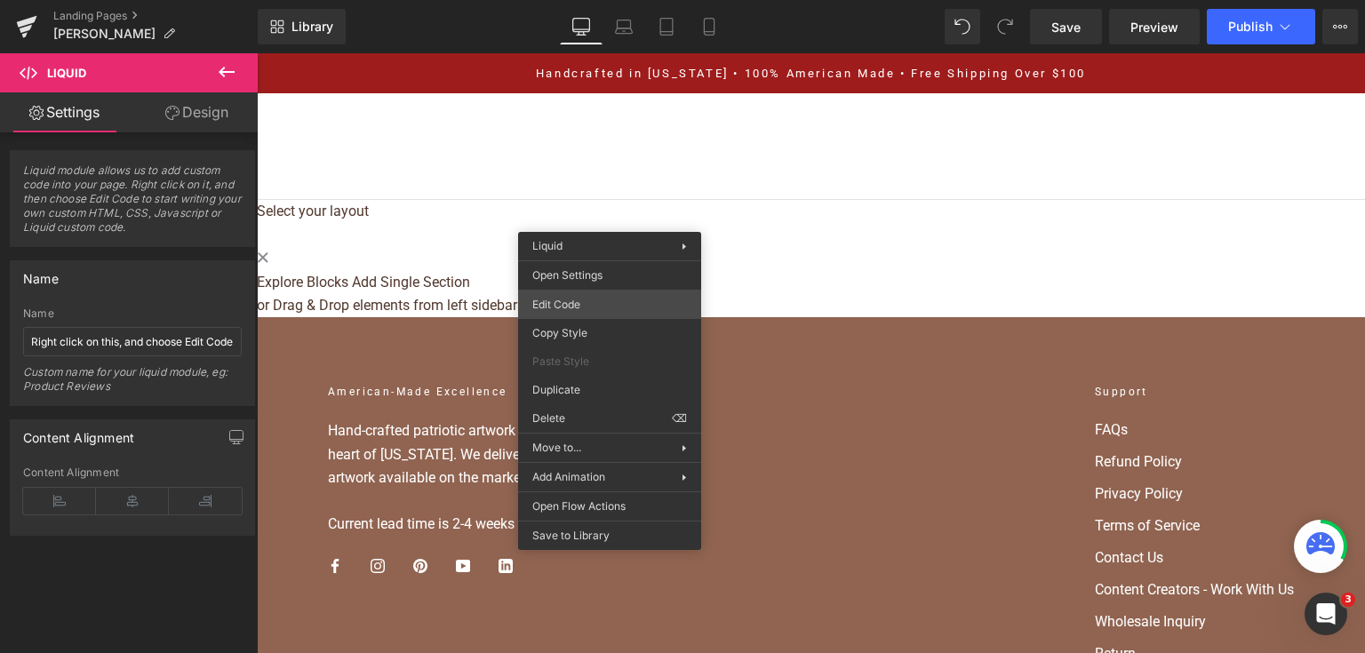
click at [608, 0] on div "Liquid You are previewing how the will restyle your page. You can not edit Elem…" at bounding box center [682, 0] width 1365 height 0
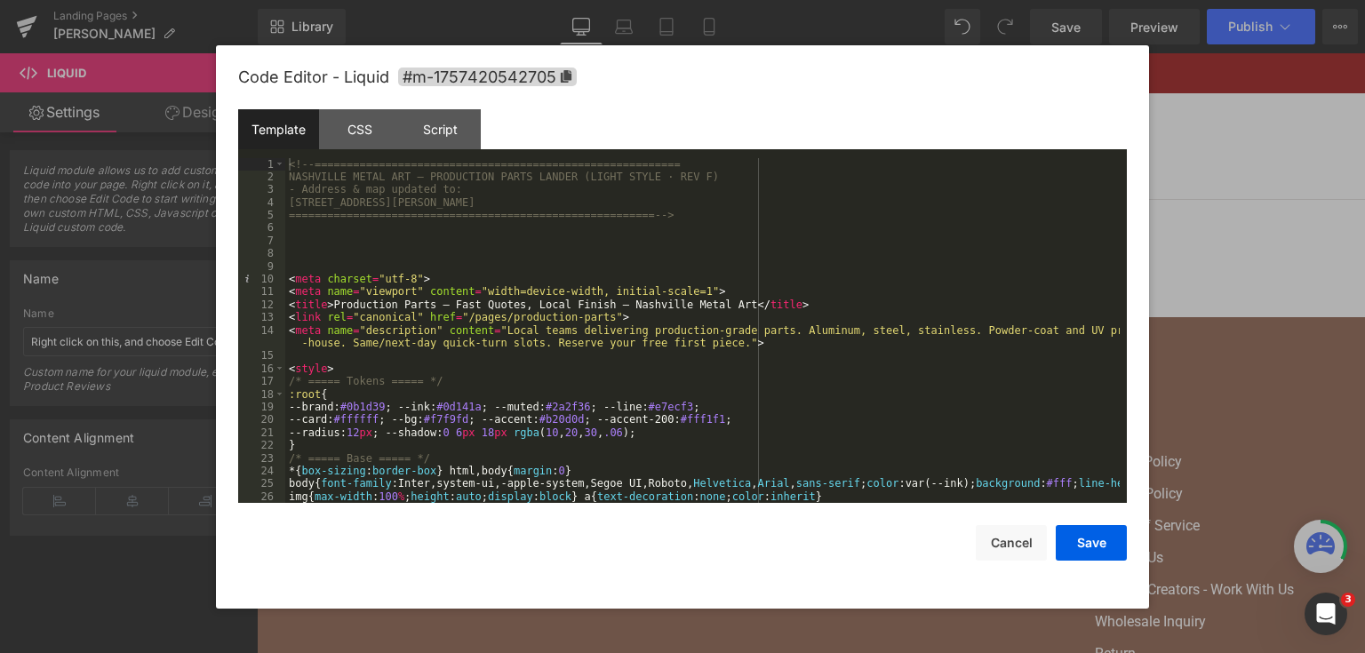
scroll to position [128, 0]
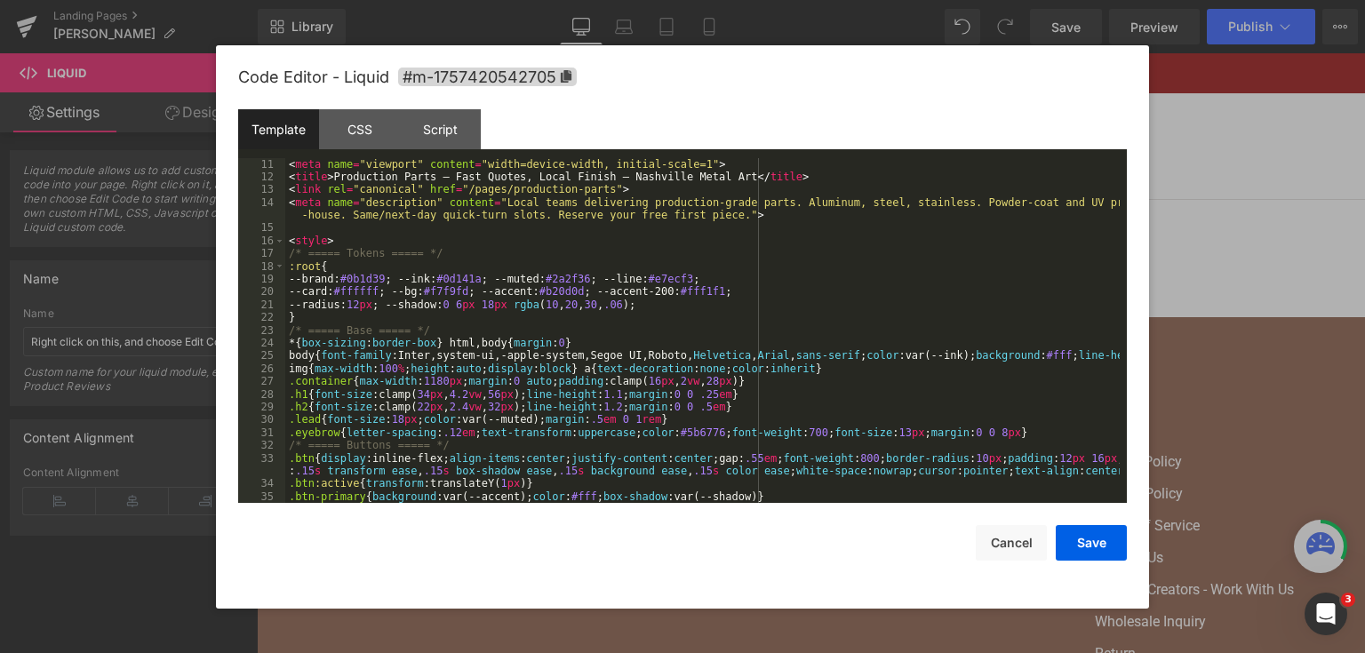
click at [530, 279] on div "< meta charset = "utf-8" > < meta name = "viewport" content = "width=device-wid…" at bounding box center [702, 330] width 834 height 371
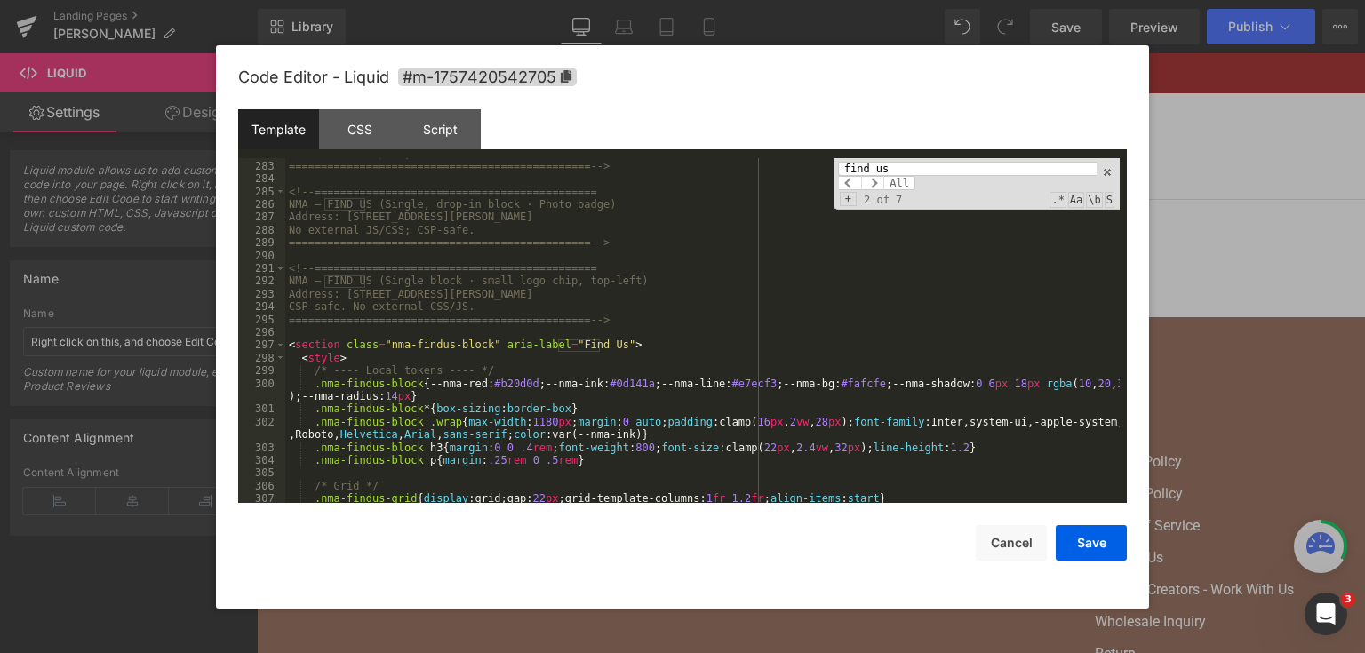
scroll to position [3814, 0]
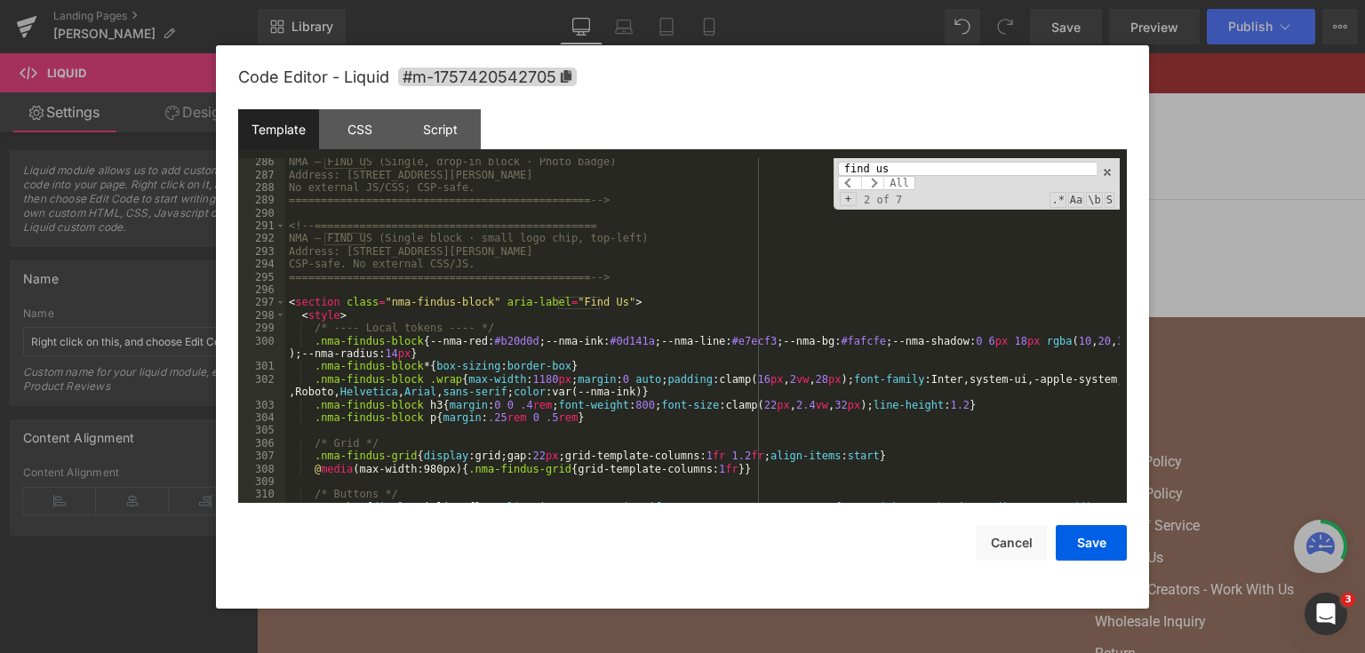
type input "find us"
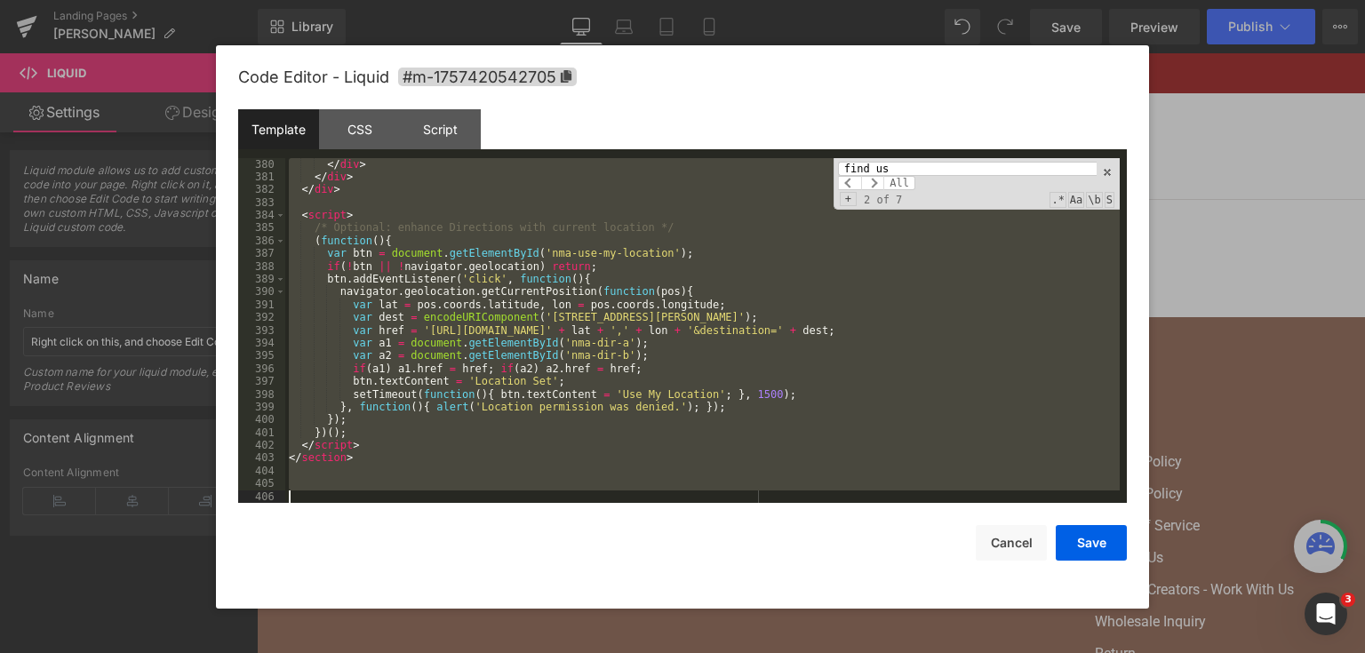
scroll to position [5168, 0]
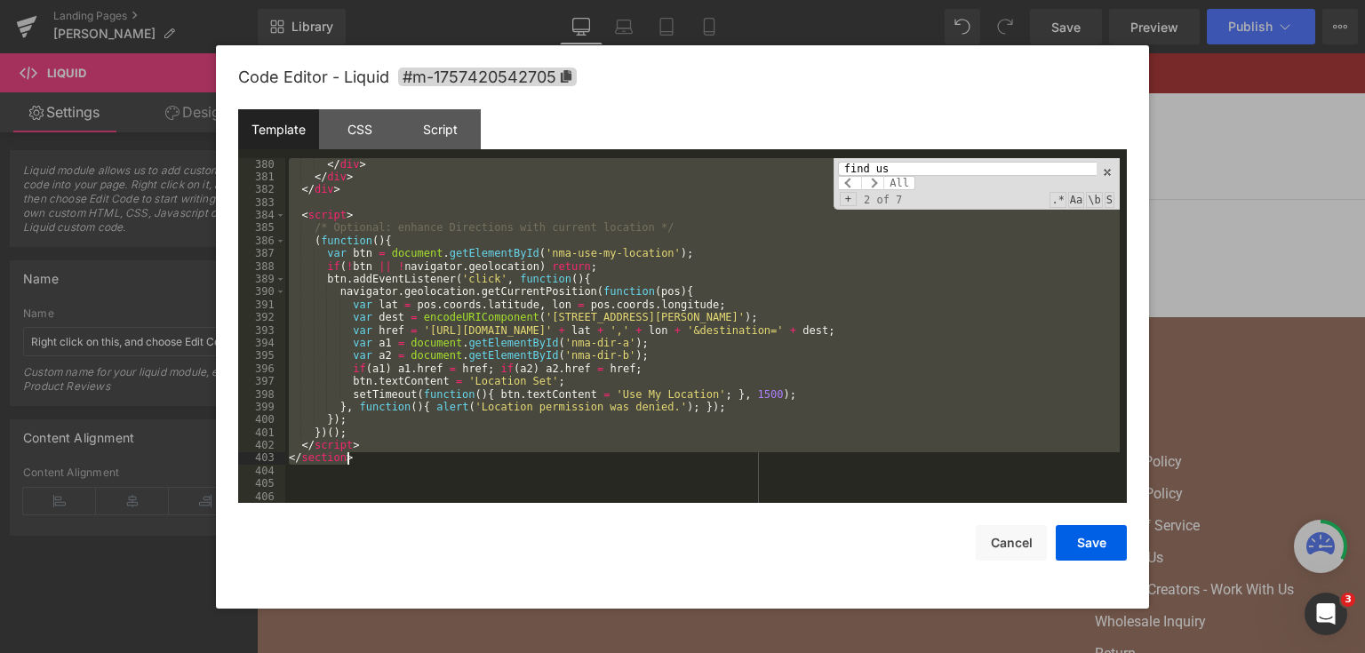
drag, startPoint x: 288, startPoint y: 305, endPoint x: 472, endPoint y: 458, distance: 239.7
click at [472, 458] on div "</ div > </ div > </ div > < script > /* Optional: enhance Directions with curr…" at bounding box center [702, 343] width 834 height 371
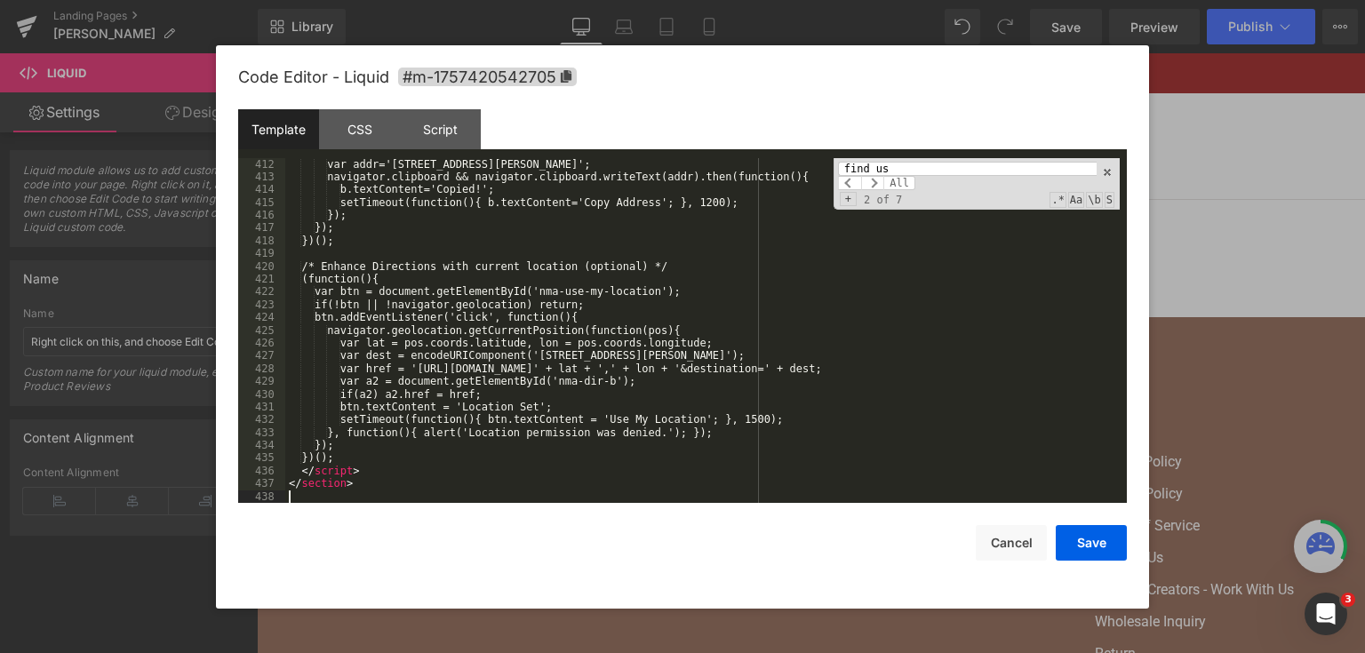
scroll to position [5501, 0]
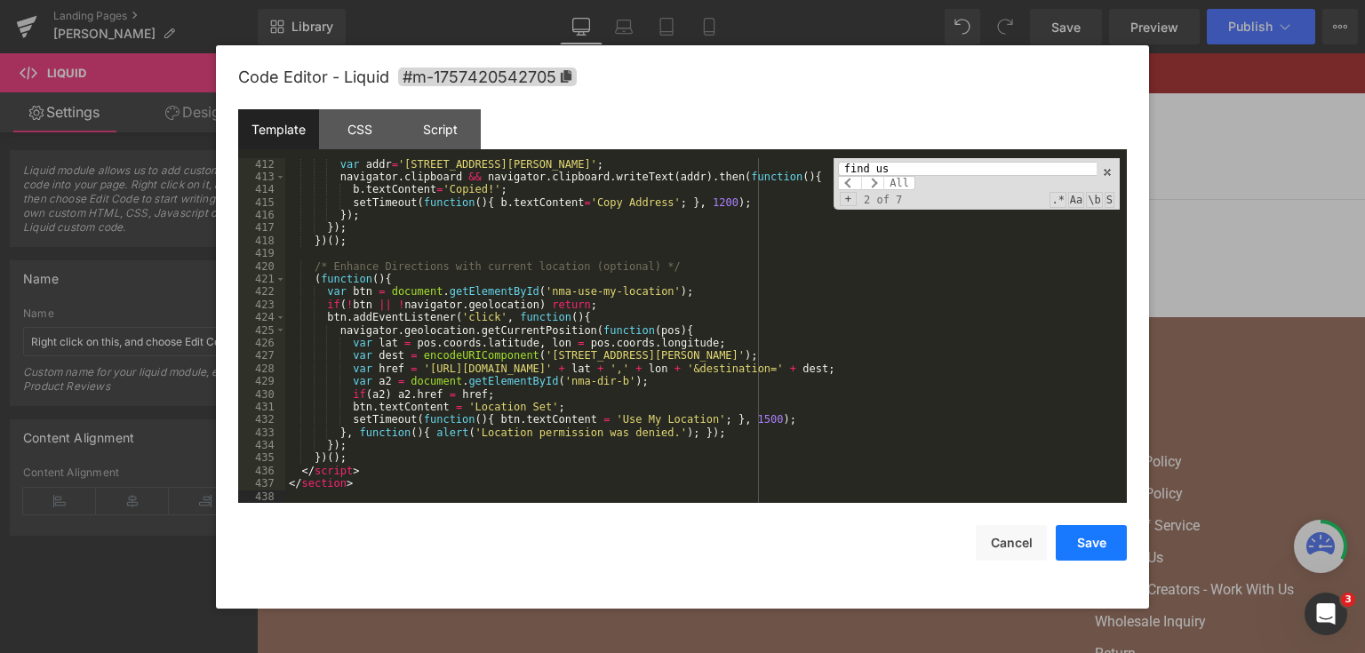
click at [1091, 539] on button "Save" at bounding box center [1090, 543] width 71 height 36
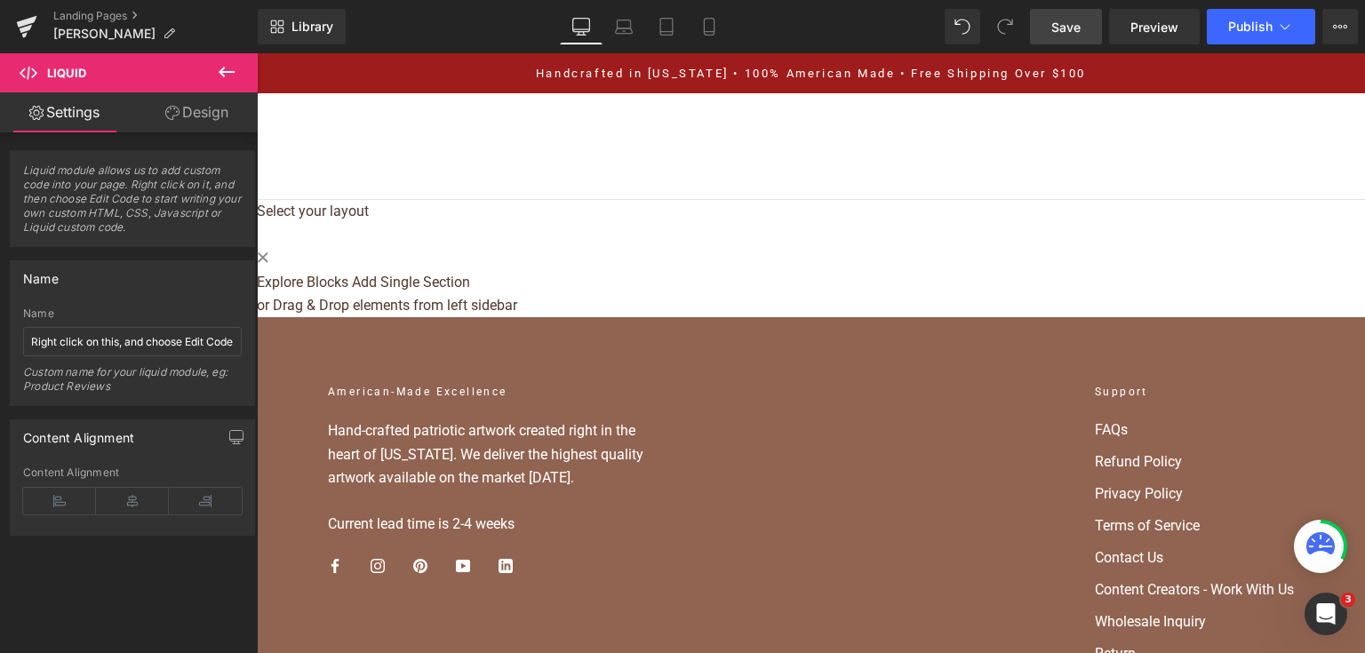
click at [1073, 28] on span "Save" at bounding box center [1065, 27] width 29 height 19
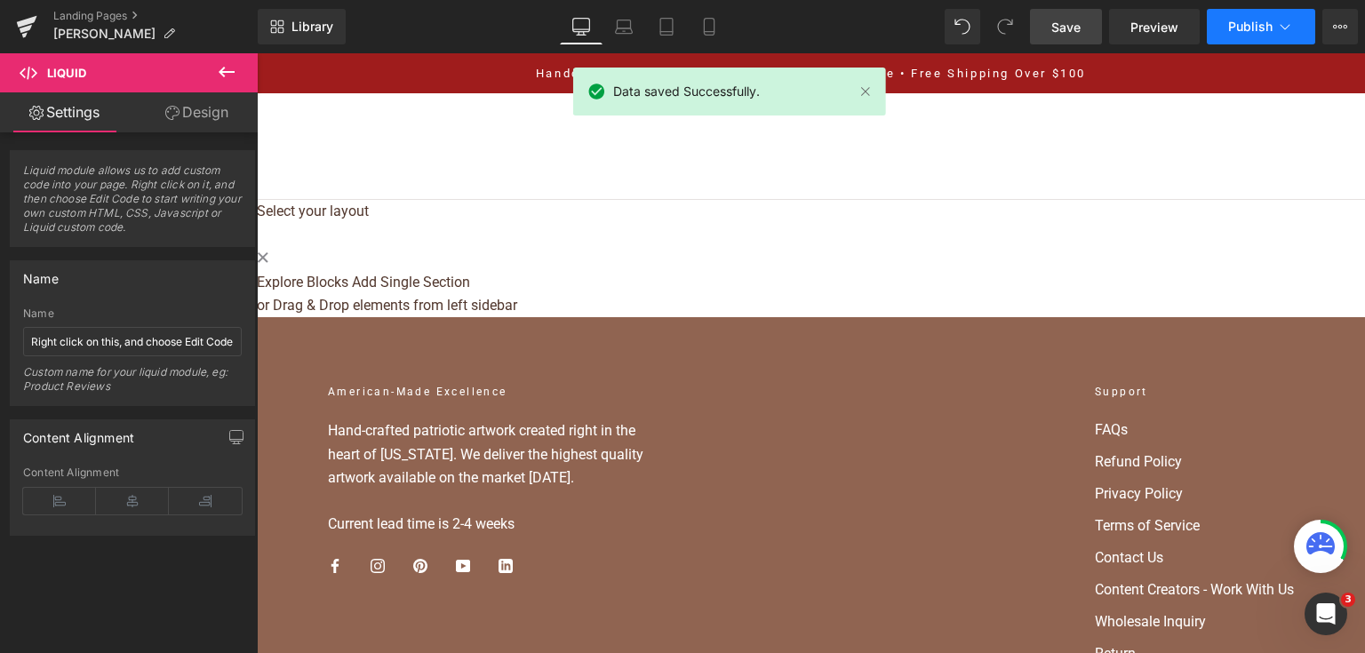
click at [1230, 24] on span "Publish" at bounding box center [1250, 27] width 44 height 14
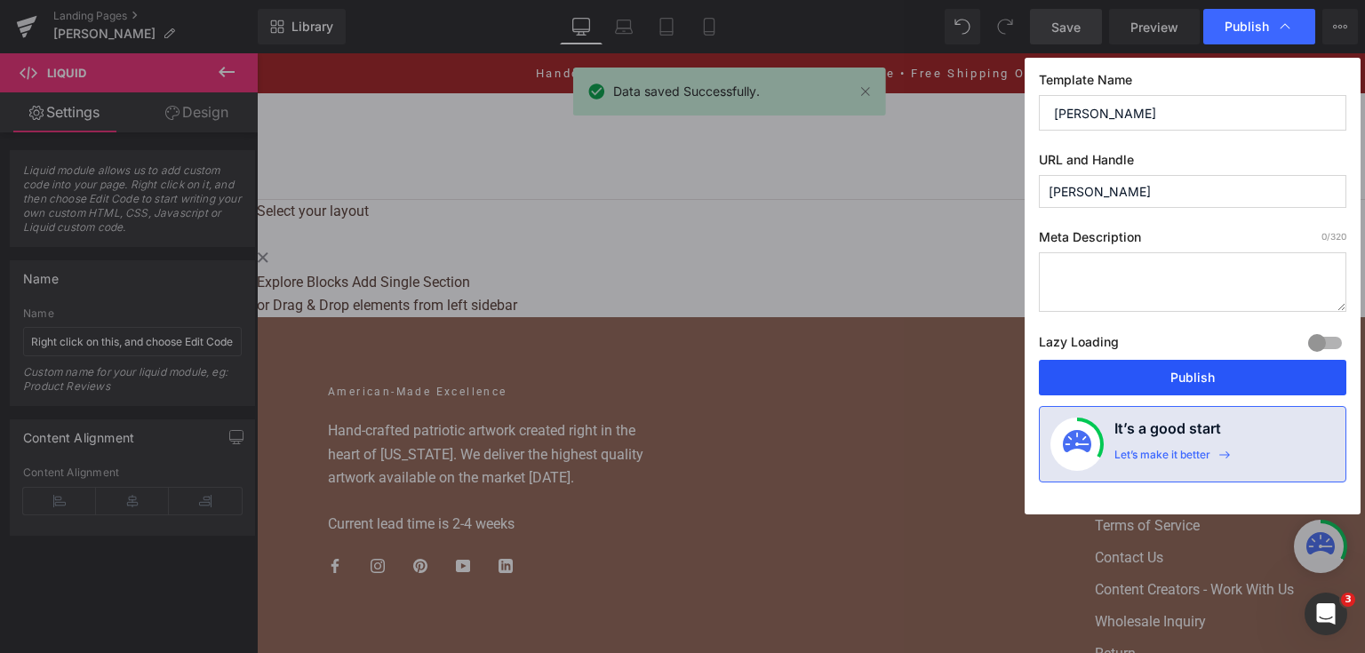
click at [1215, 362] on button "Publish" at bounding box center [1192, 378] width 307 height 36
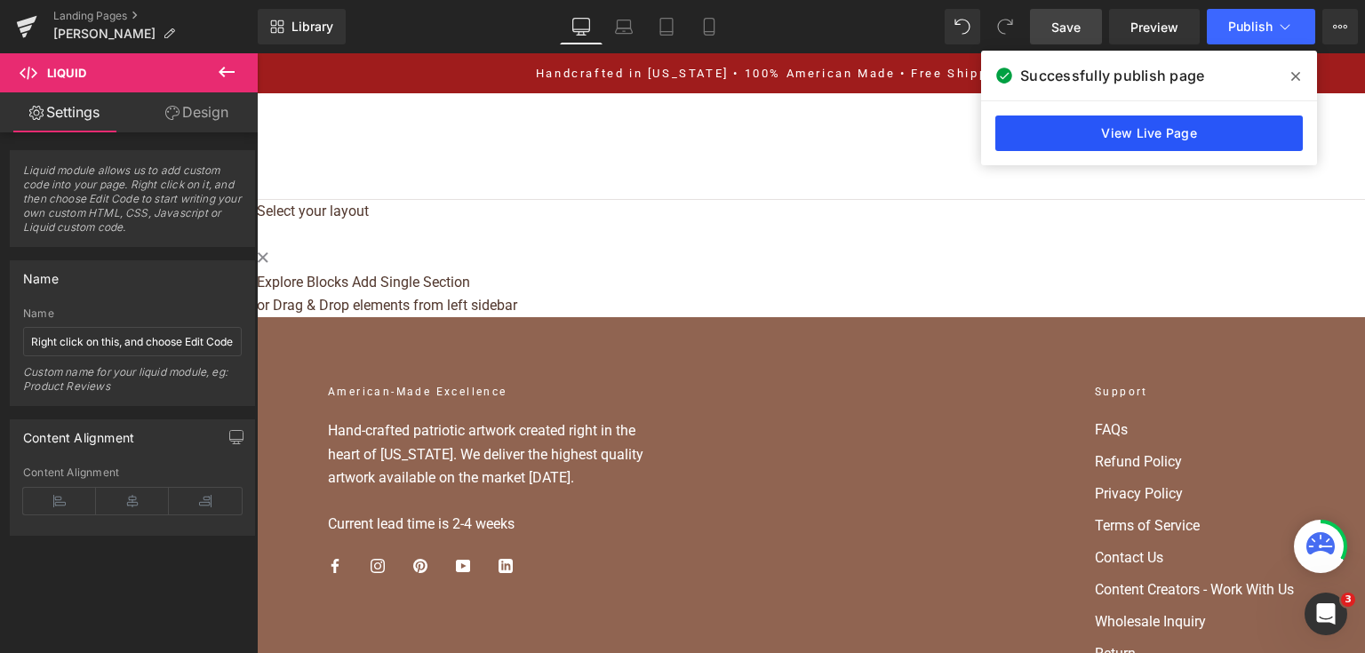
click at [1021, 121] on link "View Live Page" at bounding box center [1148, 133] width 307 height 36
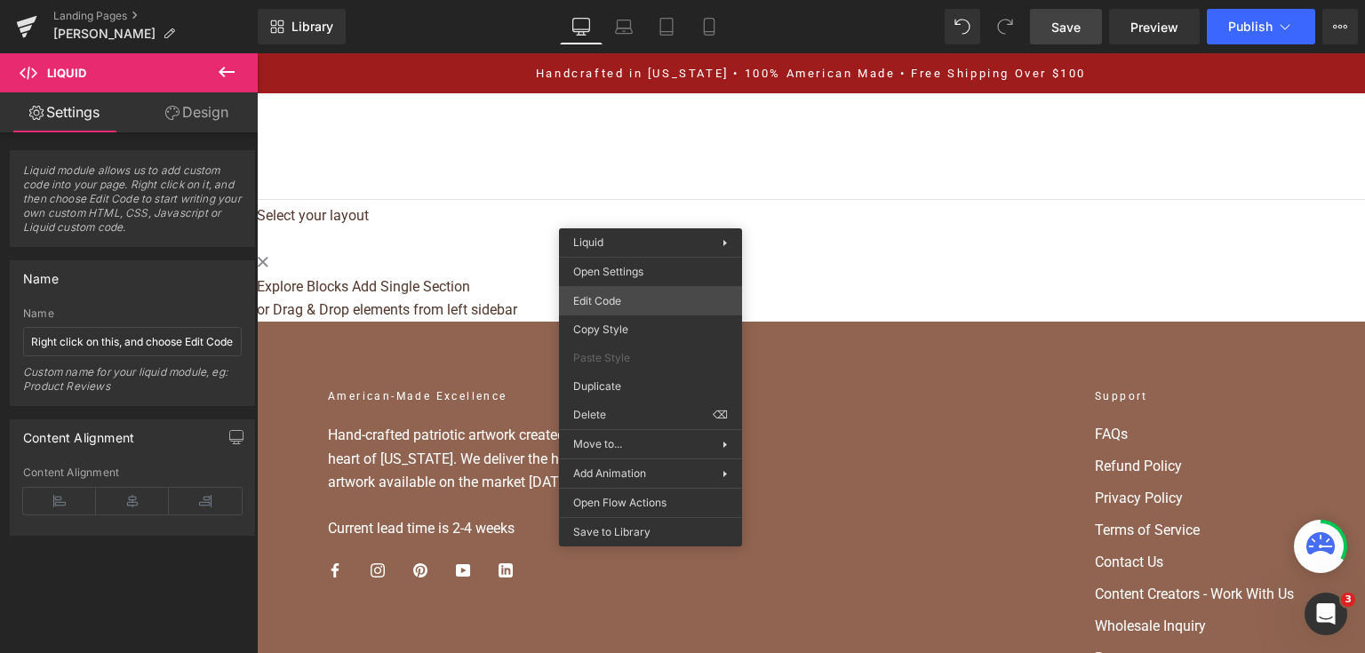
click at [647, 0] on div "Liquid You are previewing how the will restyle your page. You can not edit Elem…" at bounding box center [682, 0] width 1365 height 0
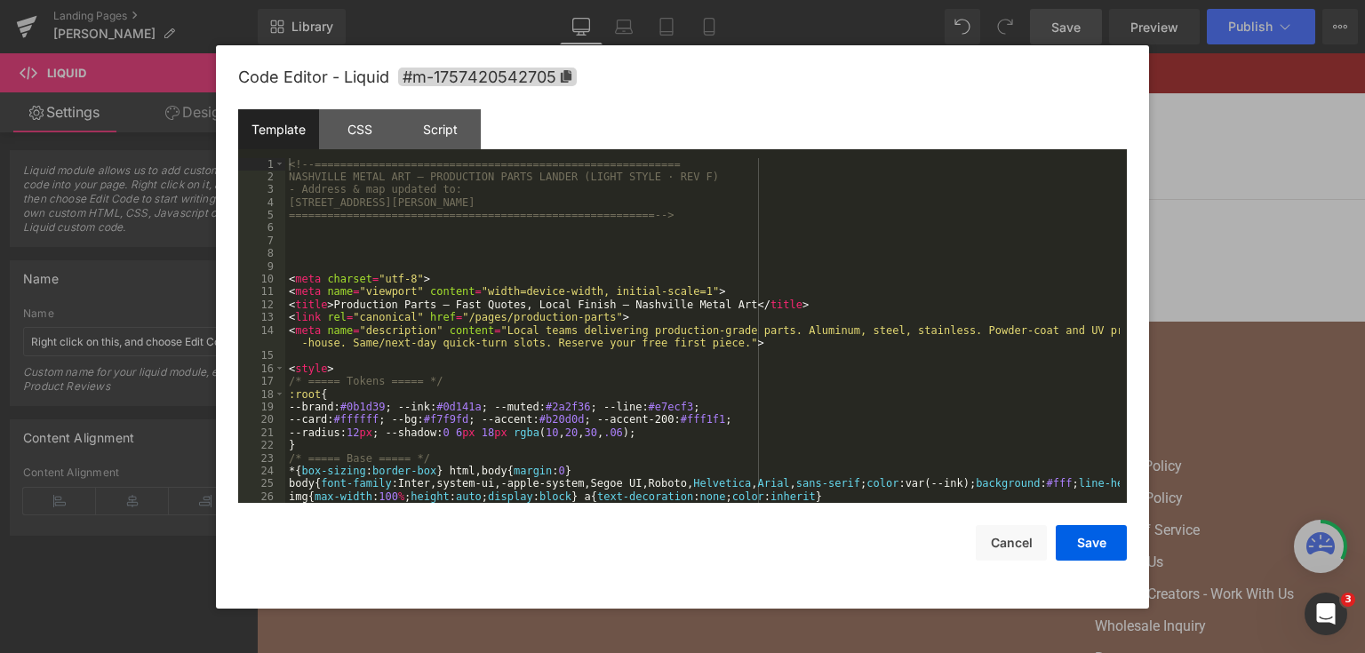
click at [640, 320] on div "<!-- ========================================================= NASHVILLE METAL …" at bounding box center [702, 343] width 834 height 371
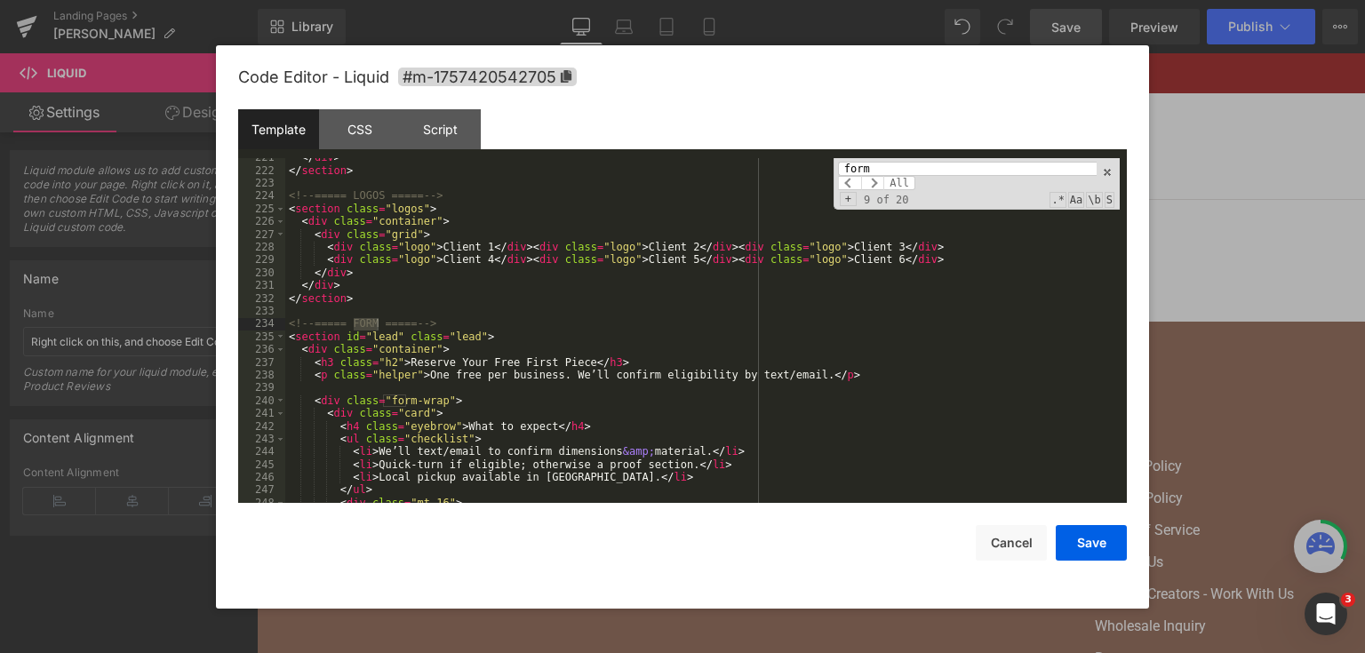
scroll to position [2948, 0]
type input "form"
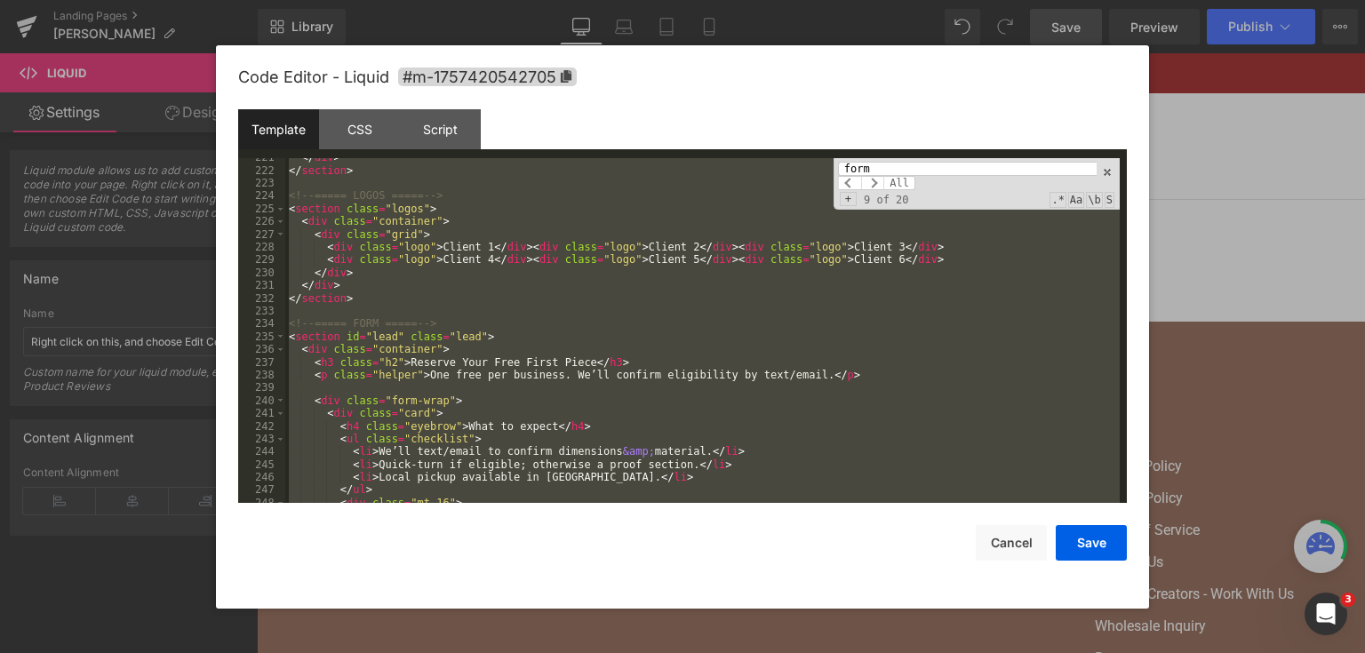
scroll to position [7880, 0]
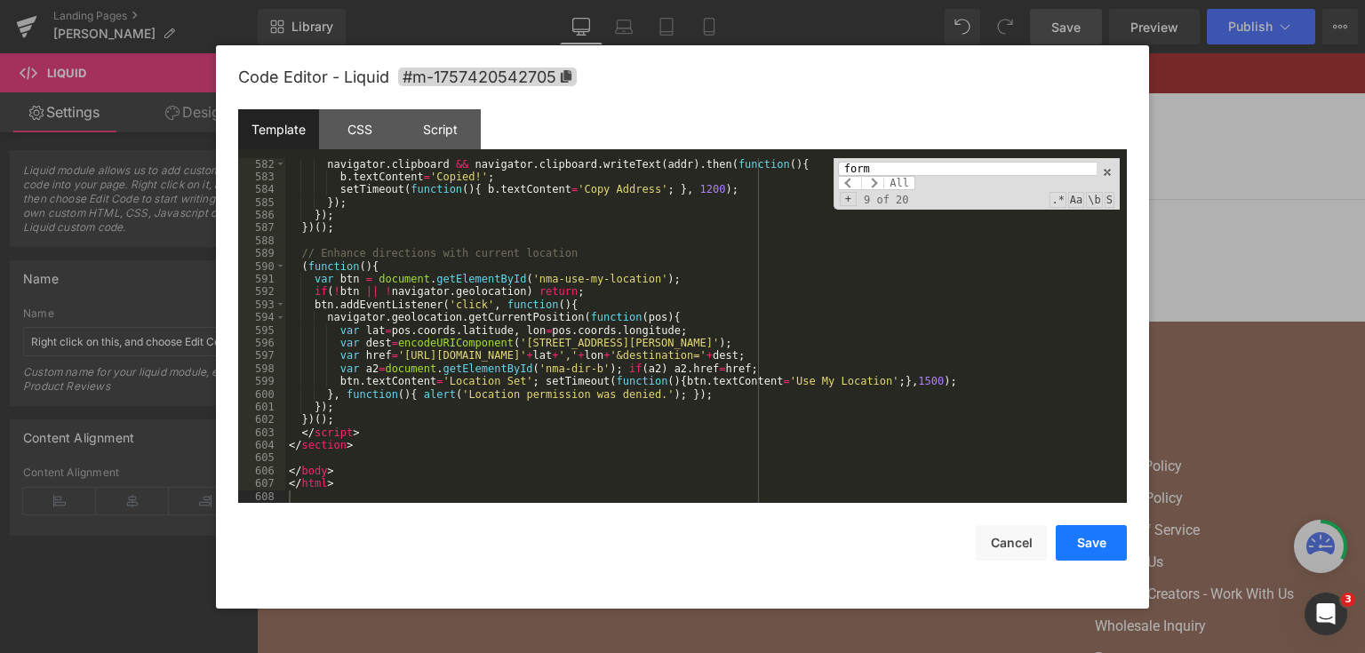
click at [1098, 549] on button "Save" at bounding box center [1090, 543] width 71 height 36
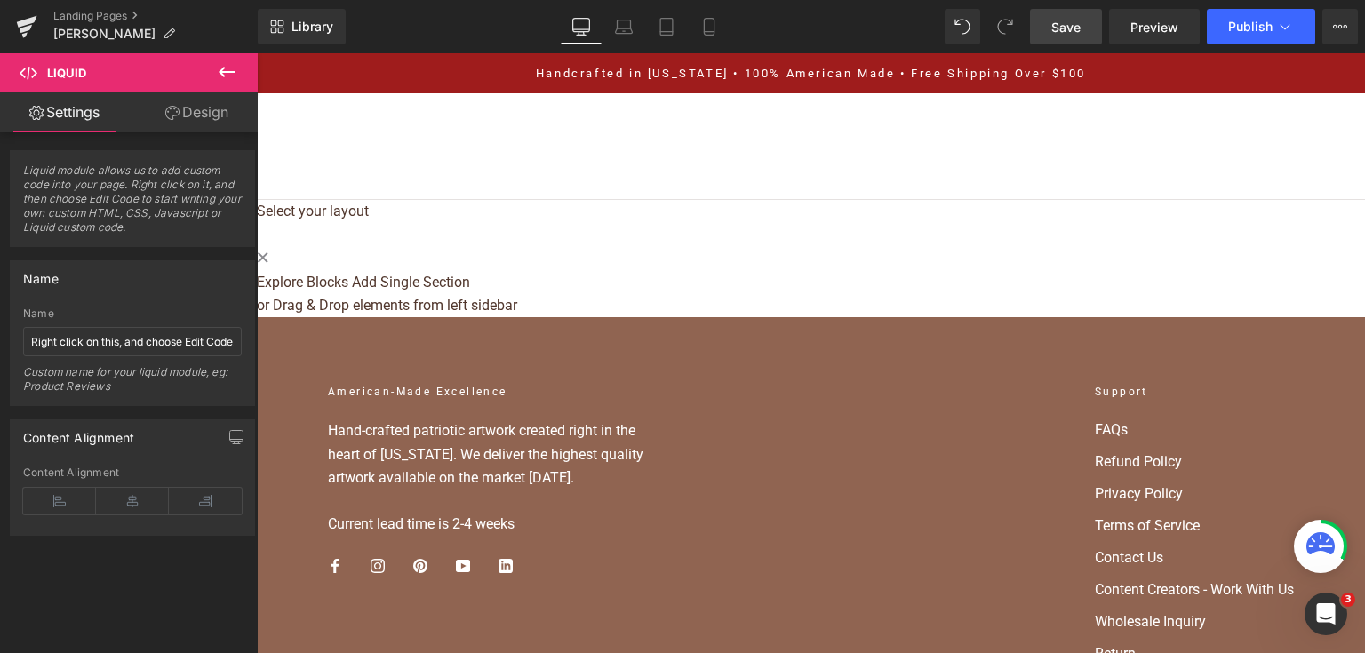
click at [1057, 33] on span "Save" at bounding box center [1065, 27] width 29 height 19
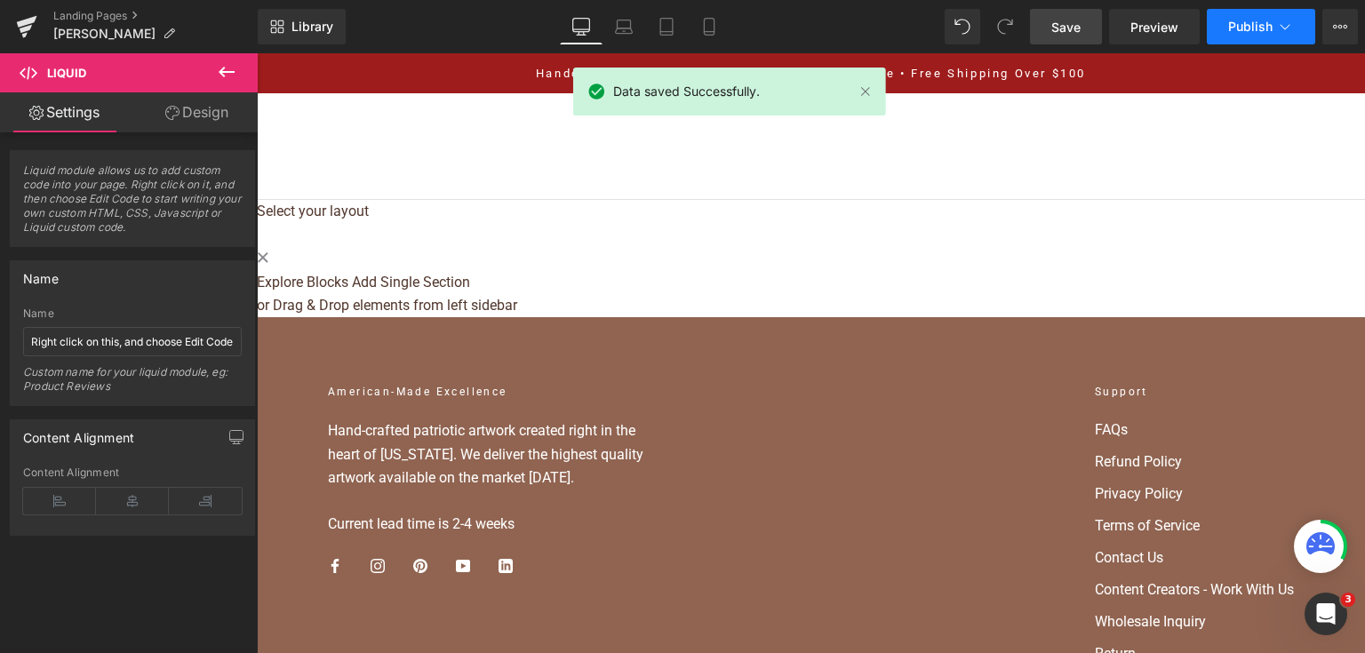
click at [1235, 13] on button "Publish" at bounding box center [1260, 27] width 108 height 36
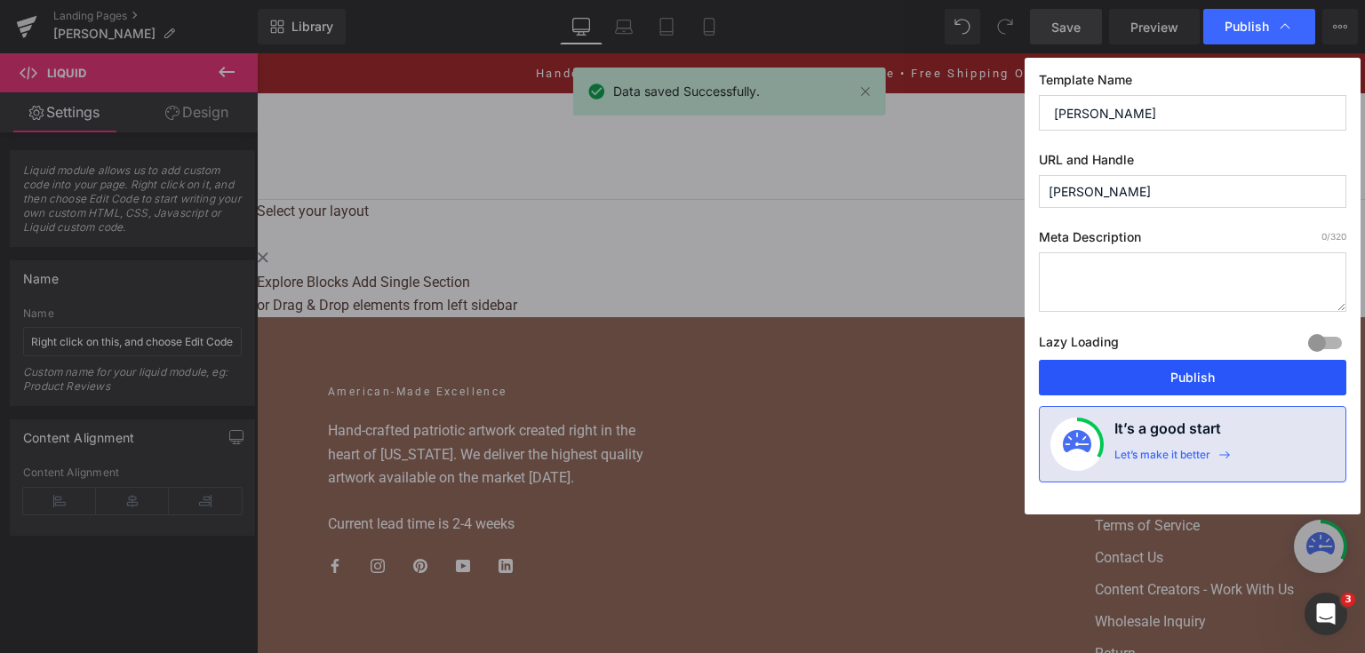
click at [1154, 362] on button "Publish" at bounding box center [1192, 378] width 307 height 36
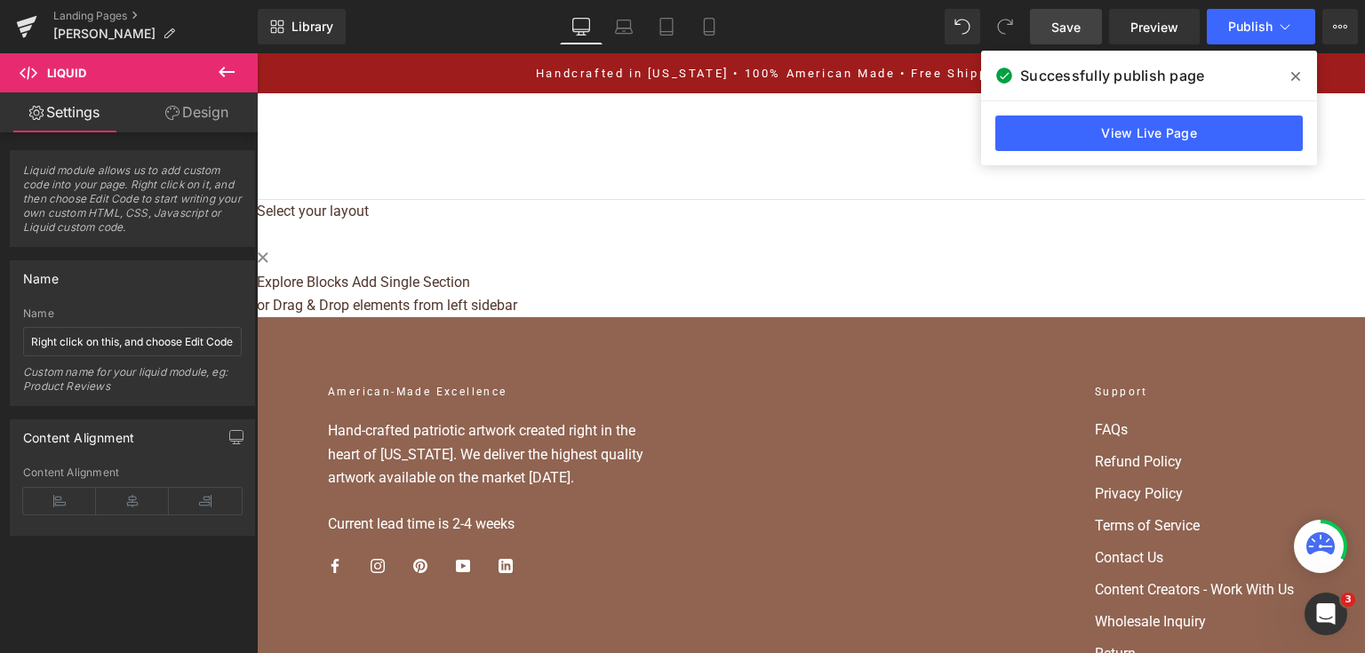
click at [1295, 74] on icon at bounding box center [1295, 76] width 9 height 14
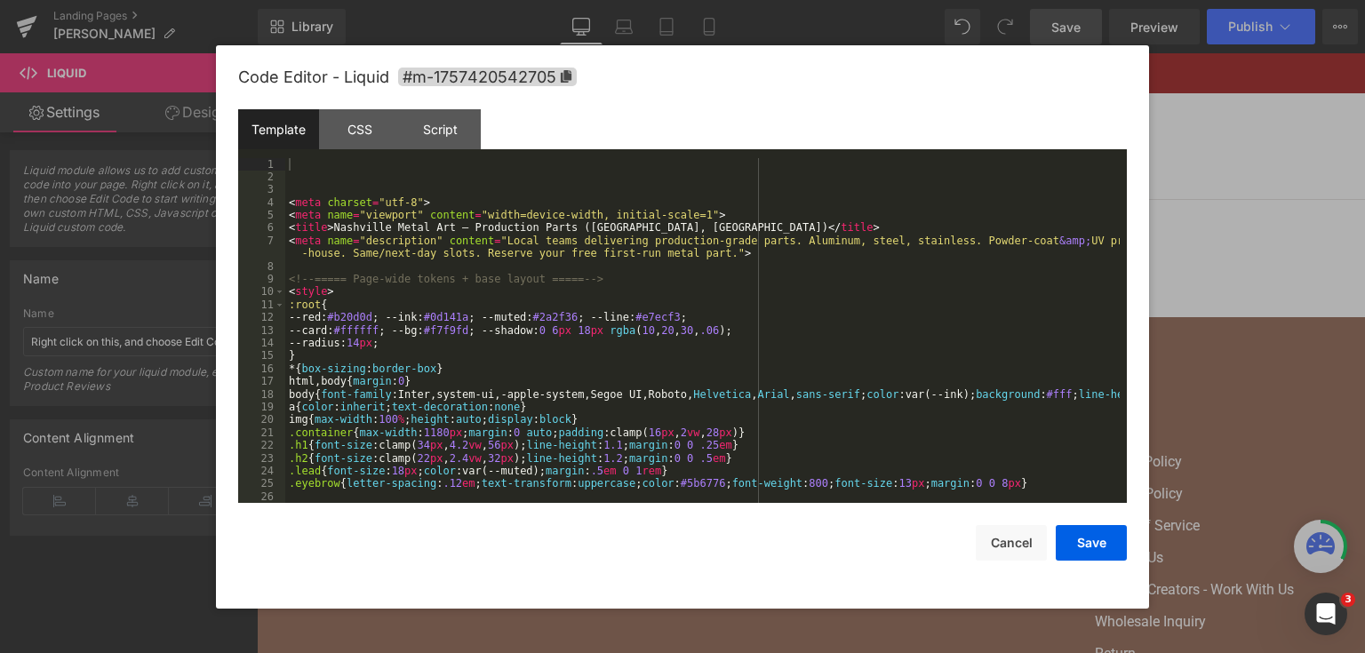
click at [764, 0] on div "Liquid You are previewing how the will restyle your page. You can not edit Elem…" at bounding box center [682, 0] width 1365 height 0
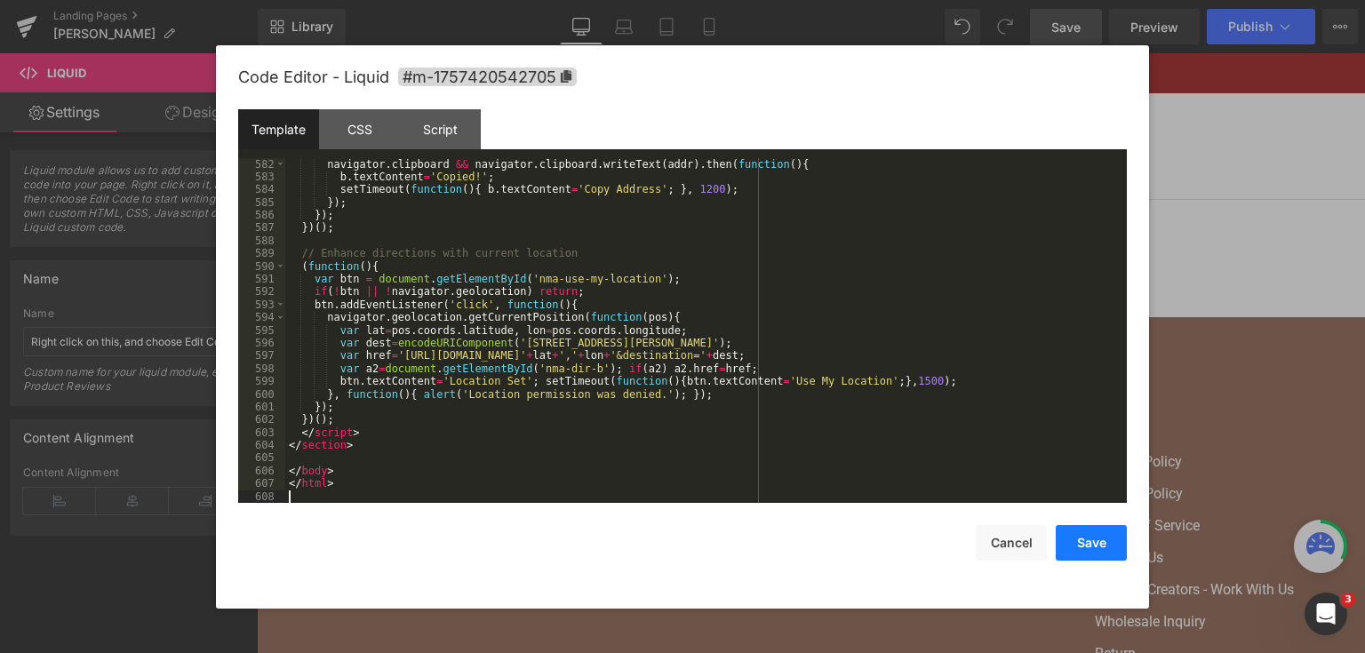
click at [1070, 547] on button "Save" at bounding box center [1090, 543] width 71 height 36
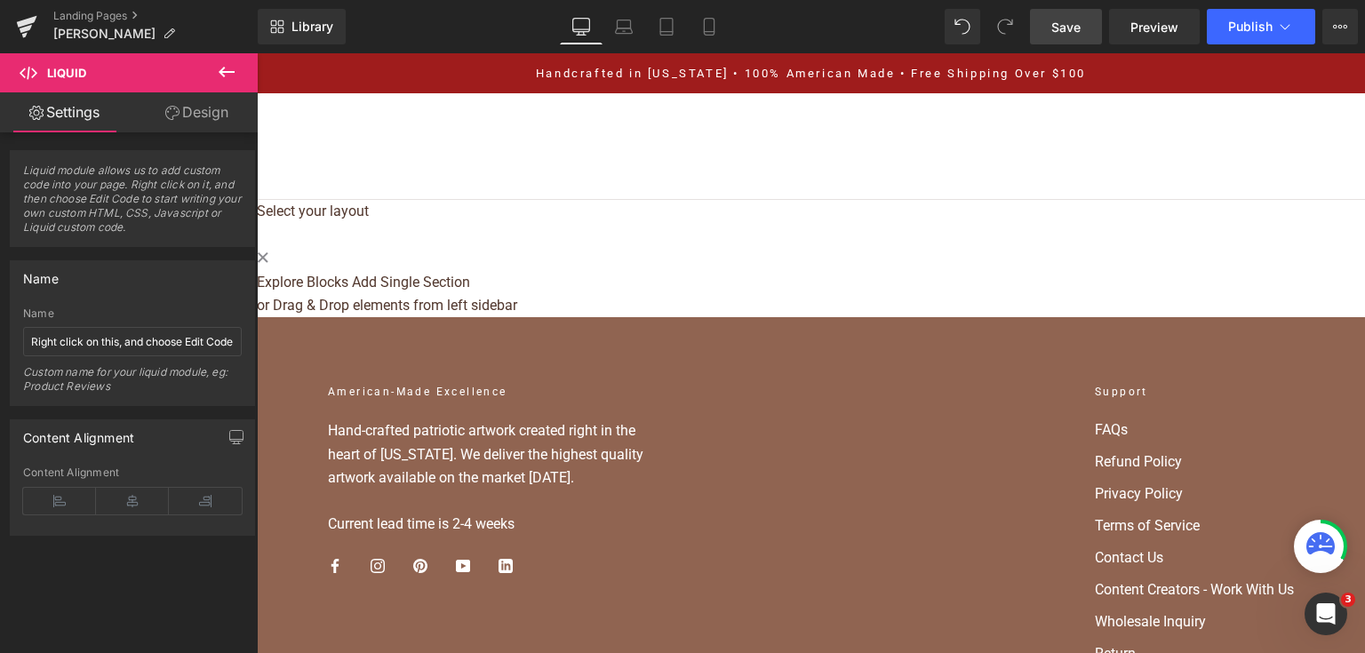
click at [1086, 33] on link "Save" at bounding box center [1066, 27] width 72 height 36
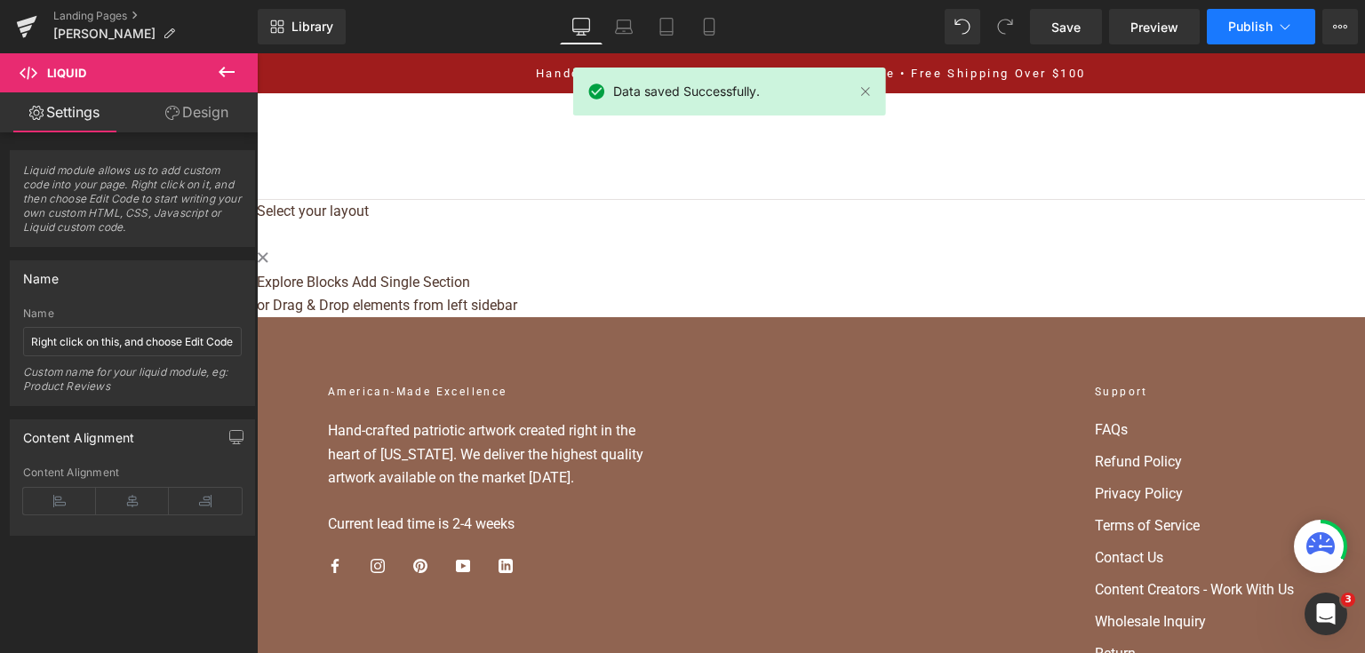
click at [1248, 33] on span "Publish" at bounding box center [1250, 27] width 44 height 14
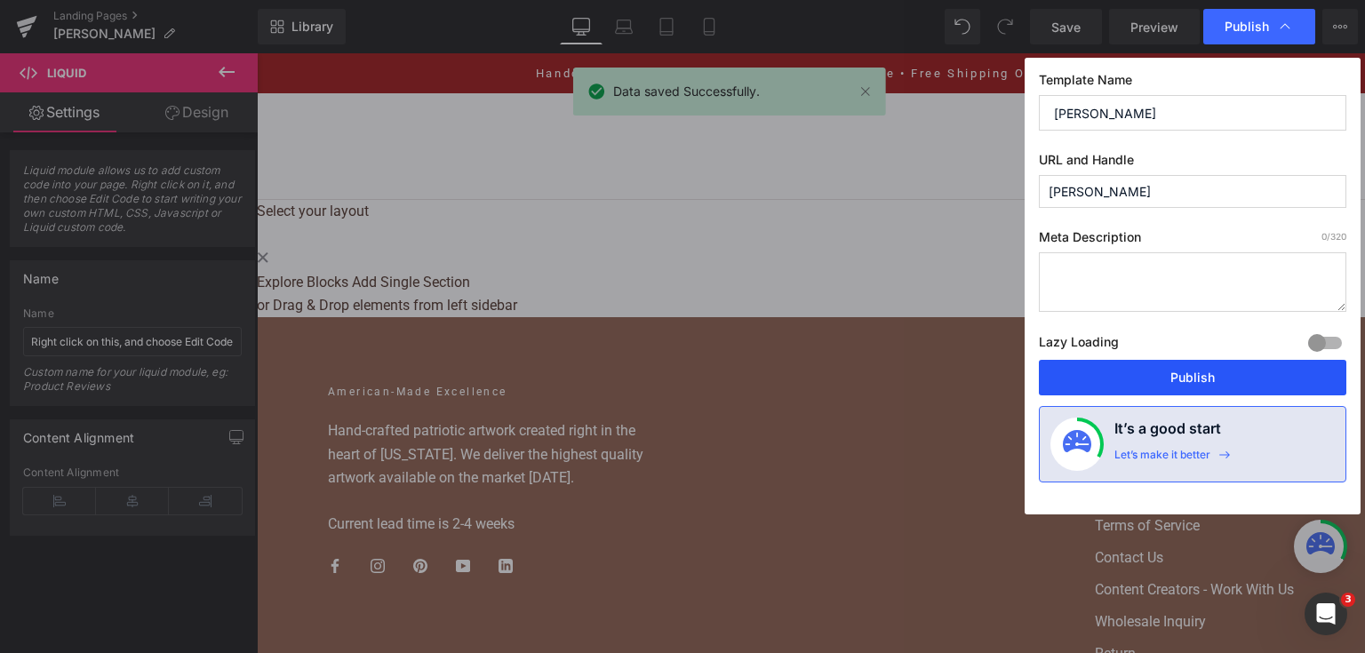
click at [1199, 370] on button "Publish" at bounding box center [1192, 378] width 307 height 36
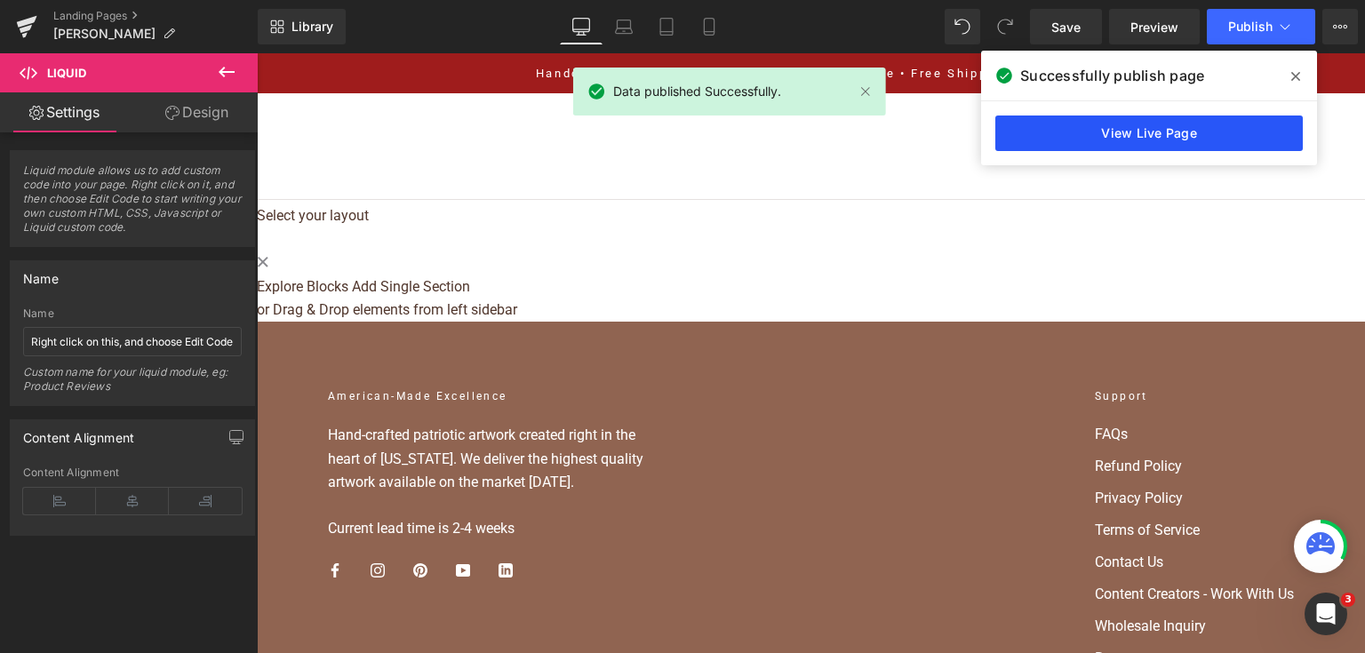
click at [1141, 123] on link "View Live Page" at bounding box center [1148, 133] width 307 height 36
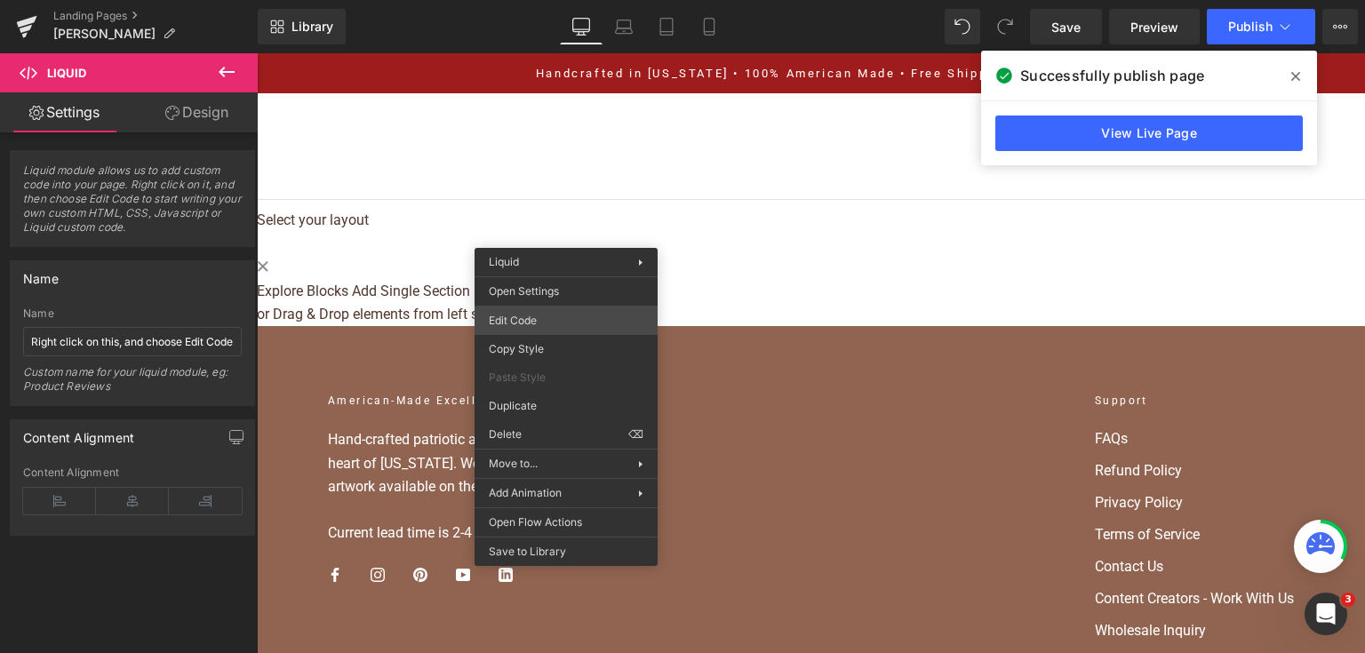
click at [551, 0] on div "Liquid You are previewing how the will restyle your page. You can not edit Elem…" at bounding box center [682, 0] width 1365 height 0
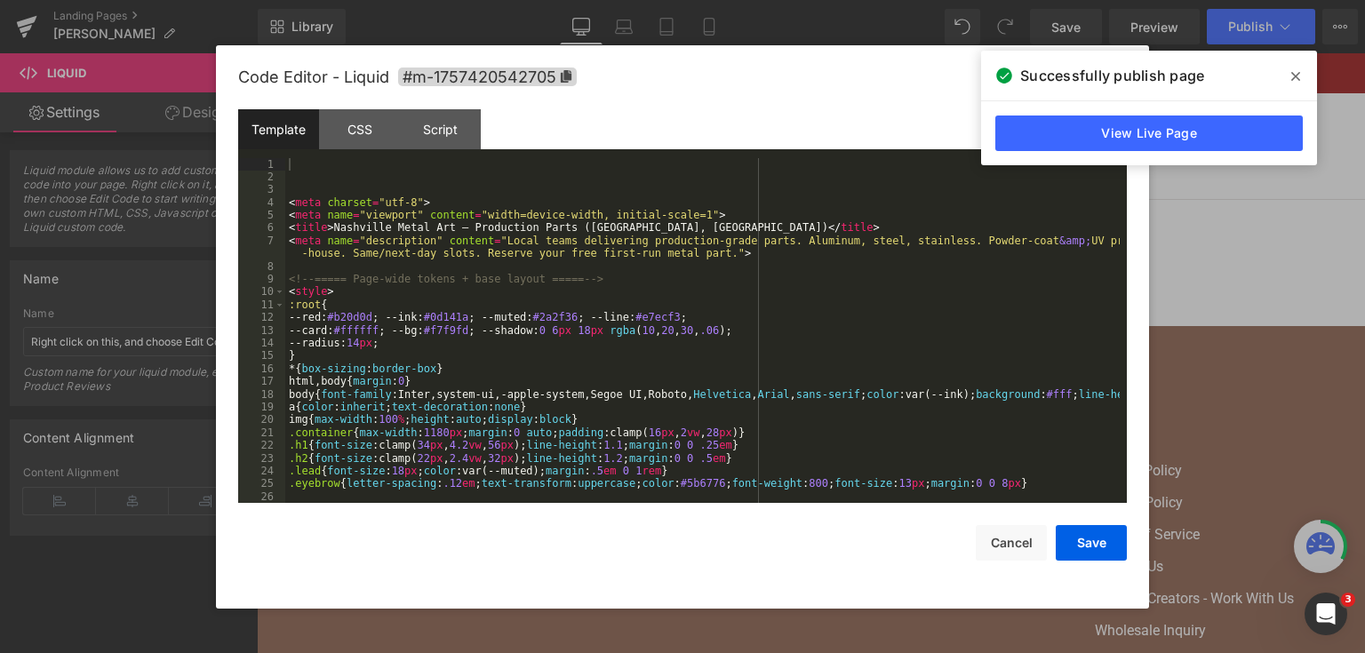
click at [558, 317] on div "< meta charset = "utf-8" > < meta name = "viewport" content = "width=device-wid…" at bounding box center [702, 343] width 834 height 371
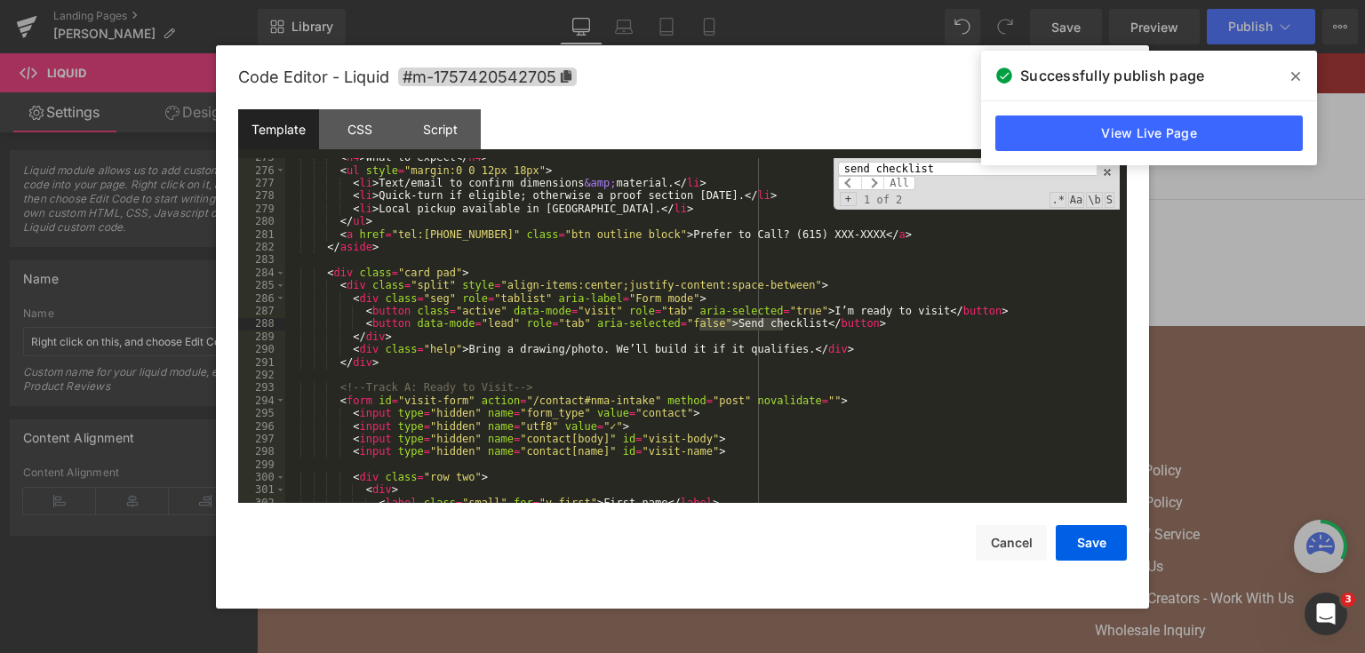
scroll to position [6377, 0]
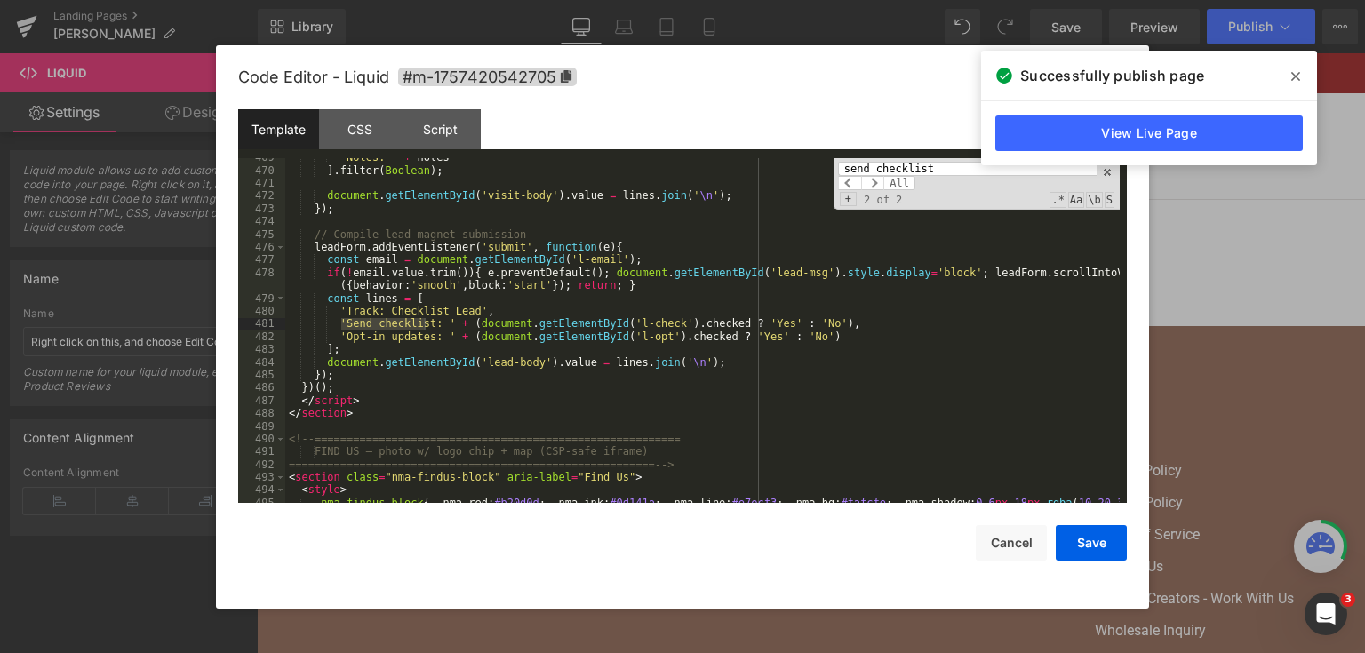
type input "send checklist"
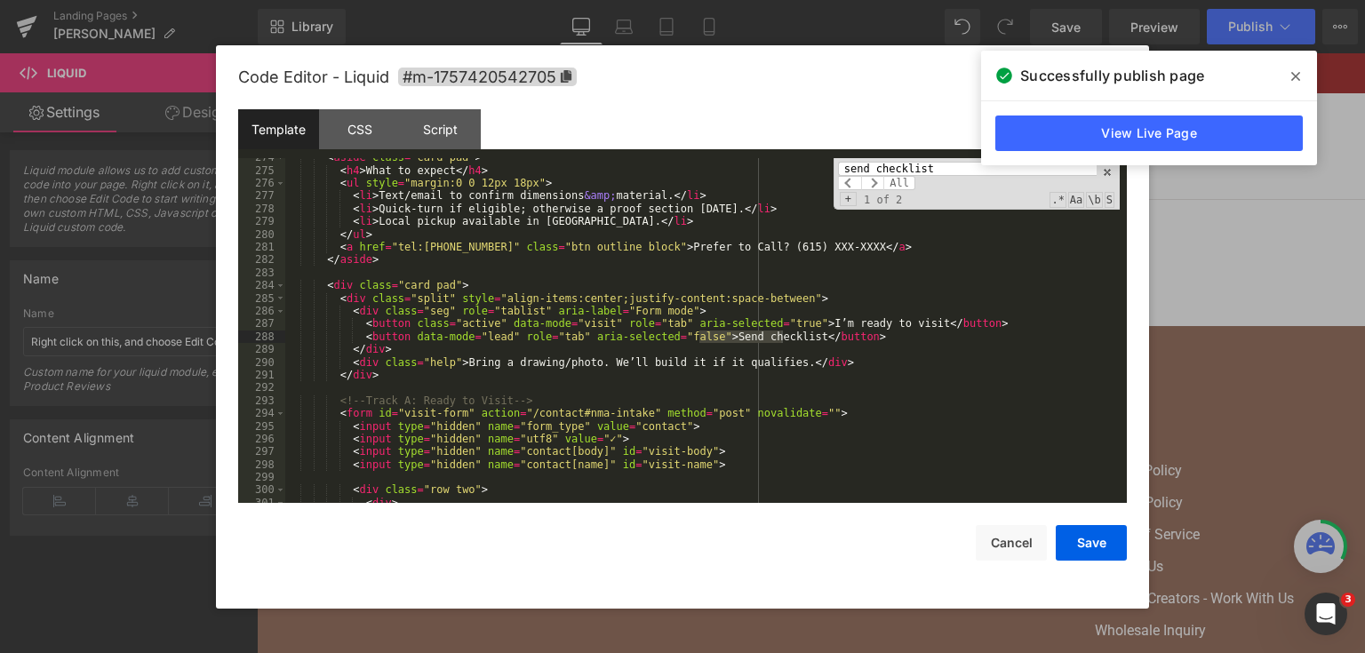
scroll to position [3665, 0]
click at [892, 165] on input "send checklist" at bounding box center [967, 169] width 259 height 14
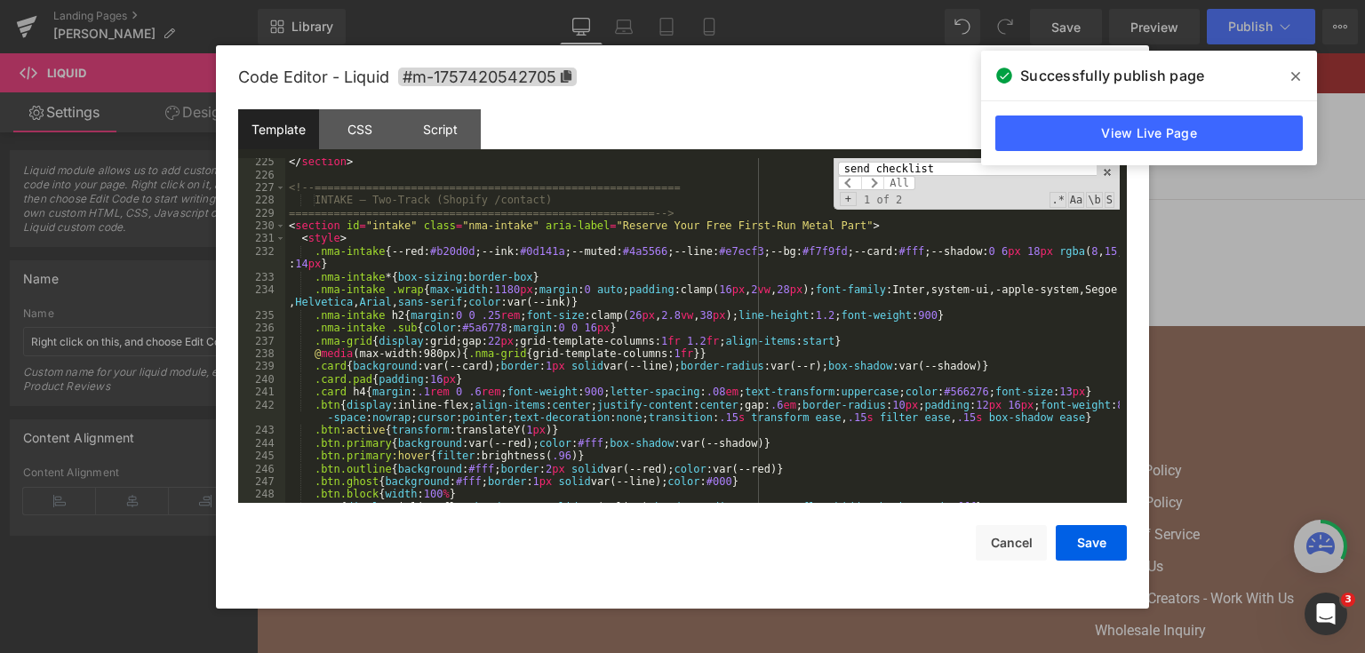
scroll to position [2897, 0]
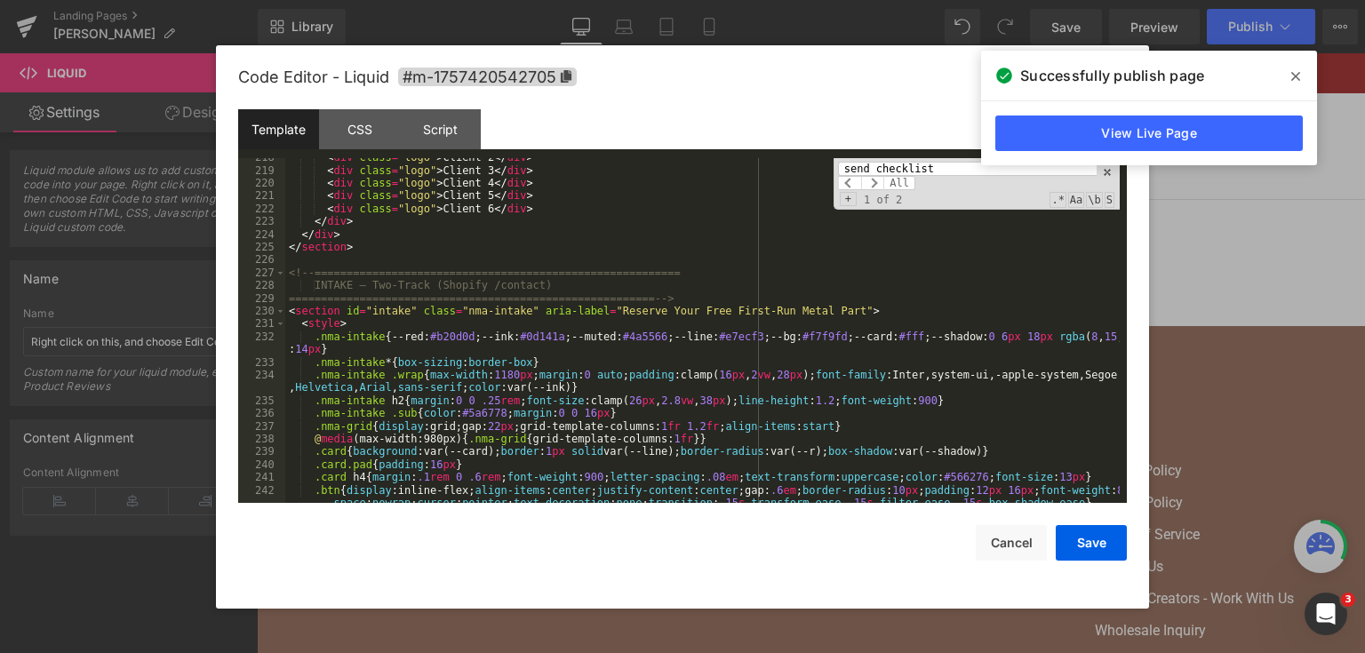
click at [551, 288] on div "< div class = "logo" > Client 2 </ div > < div class = "logo" > Client 3 </ div…" at bounding box center [702, 343] width 834 height 384
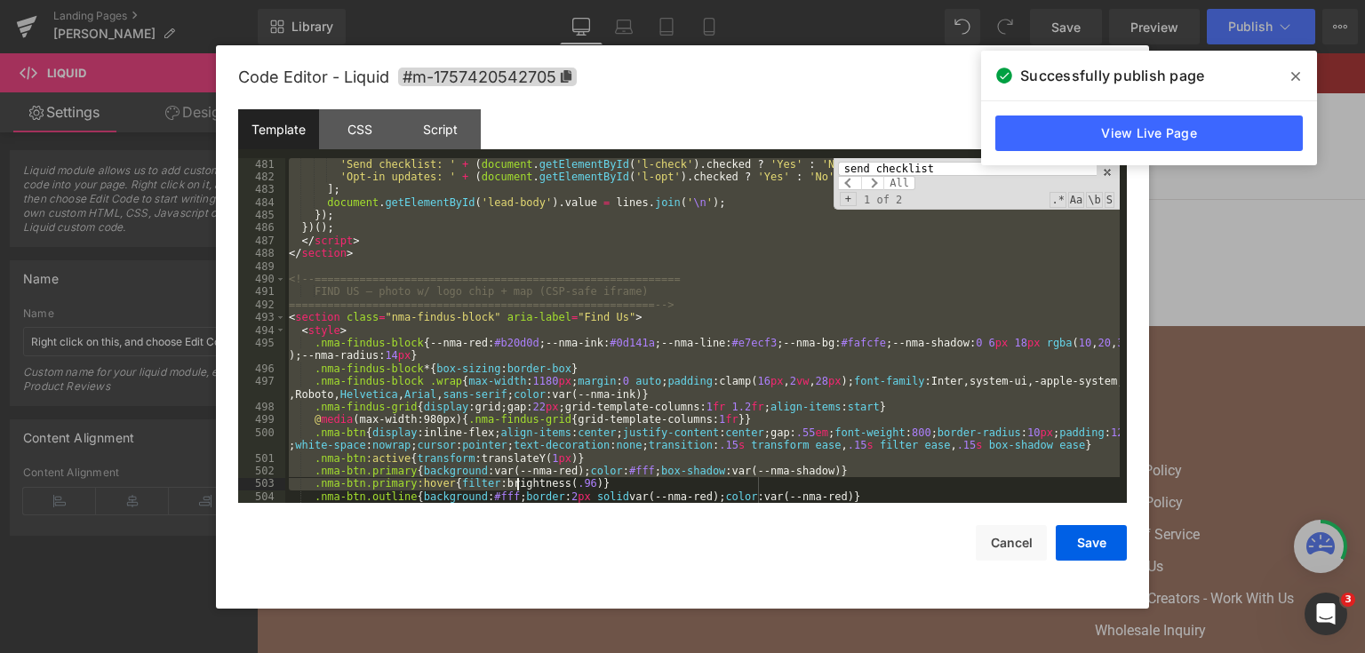
scroll to position [6537, 0]
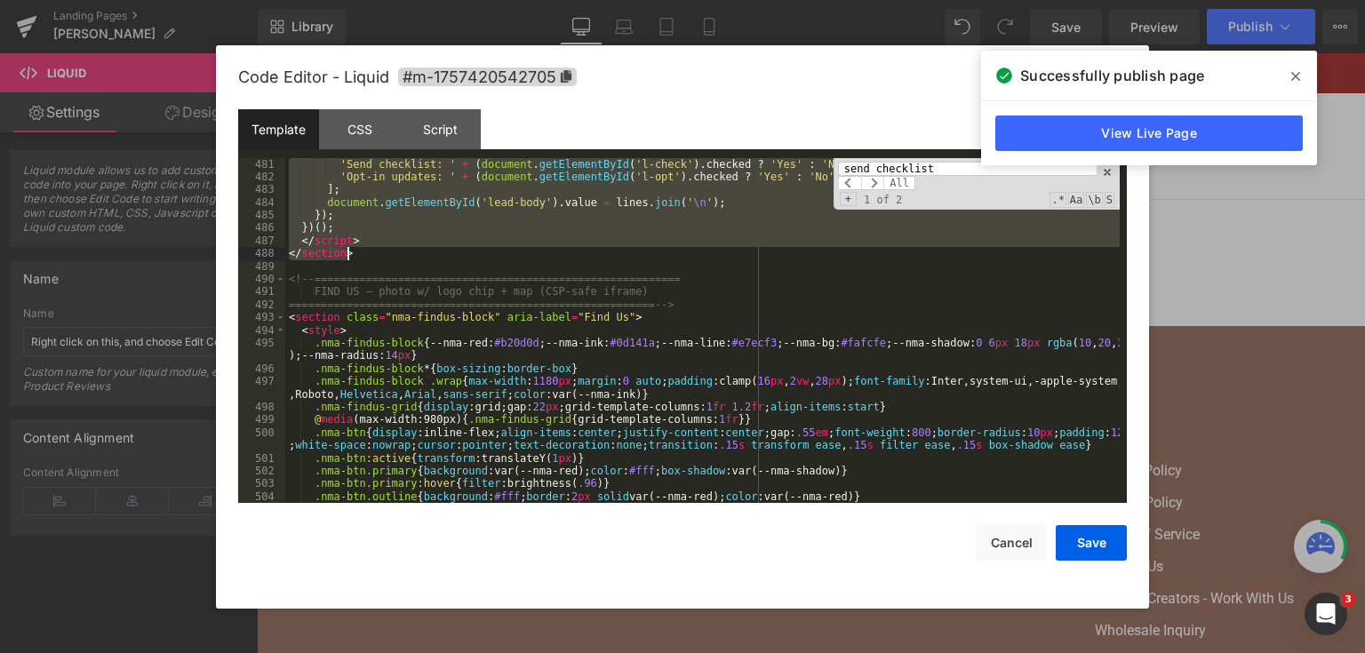
drag, startPoint x: 289, startPoint y: 309, endPoint x: 540, endPoint y: 256, distance: 257.0
click at [540, 256] on div "'Send checklist: ' + ( document . getElementById ( 'l-check' ) . checked ? 'Yes…" at bounding box center [702, 343] width 834 height 371
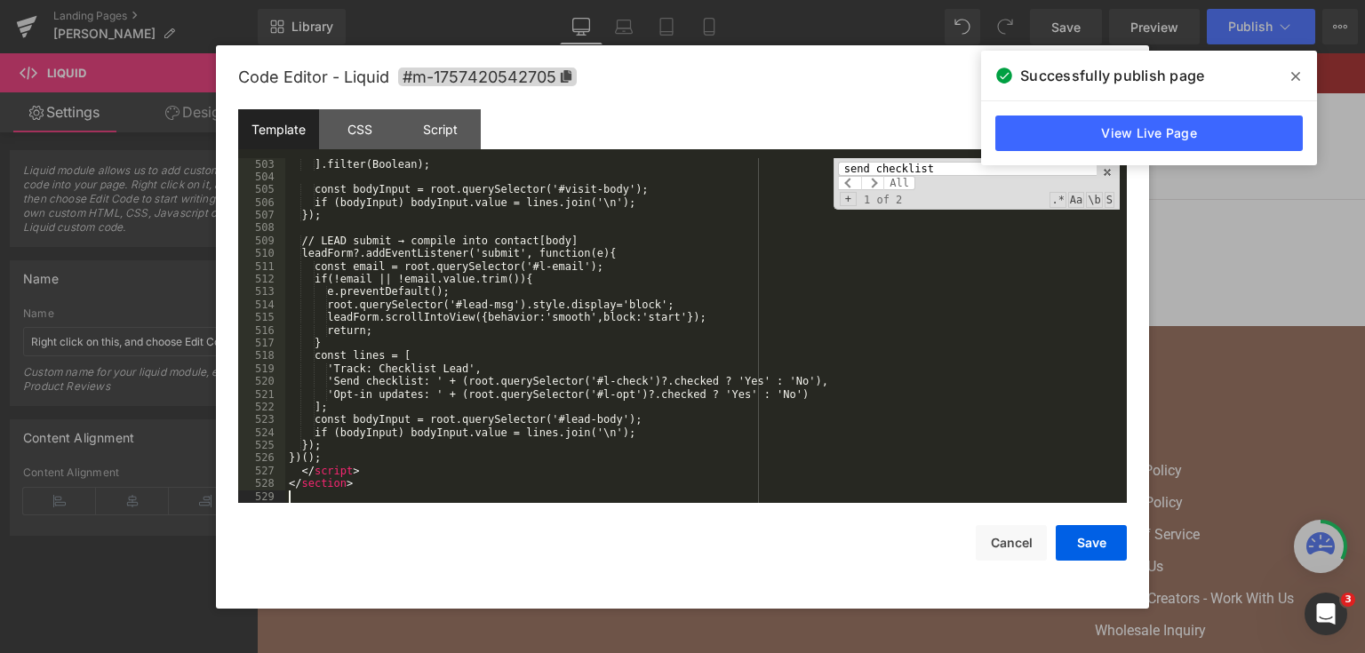
scroll to position [6780, 0]
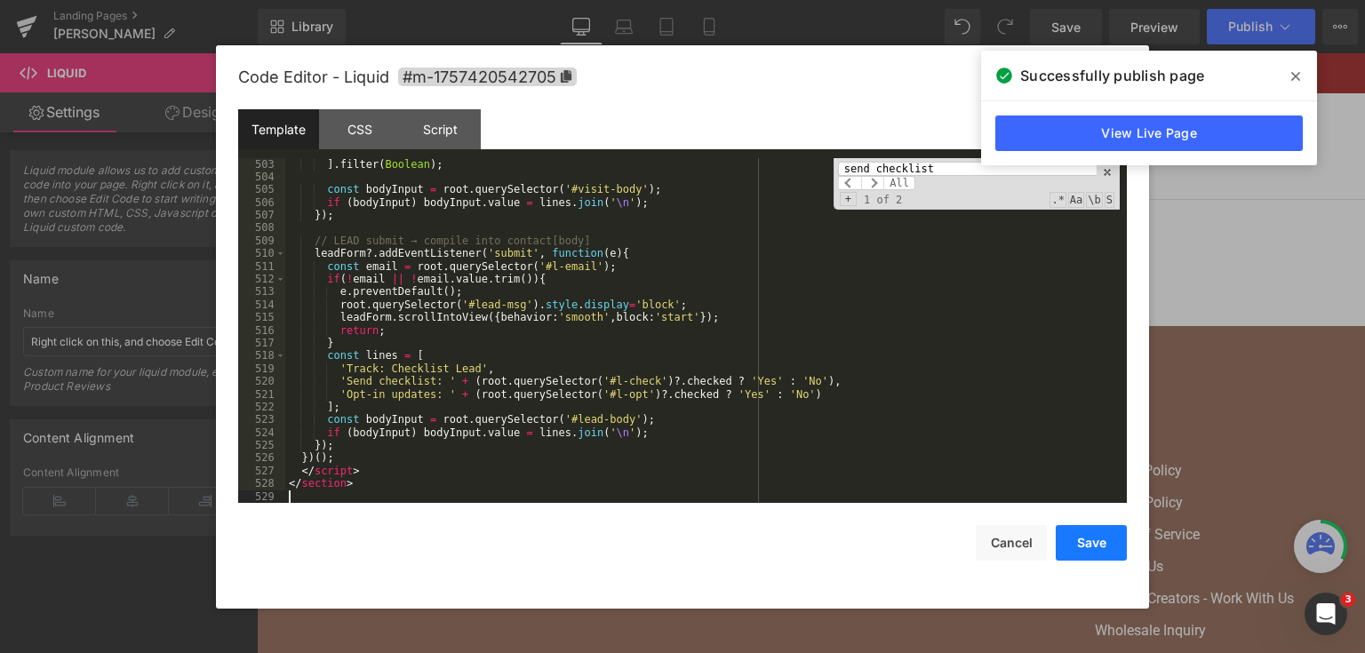
drag, startPoint x: 839, startPoint y: 429, endPoint x: 1098, endPoint y: 543, distance: 283.2
click at [1098, 543] on button "Save" at bounding box center [1090, 543] width 71 height 36
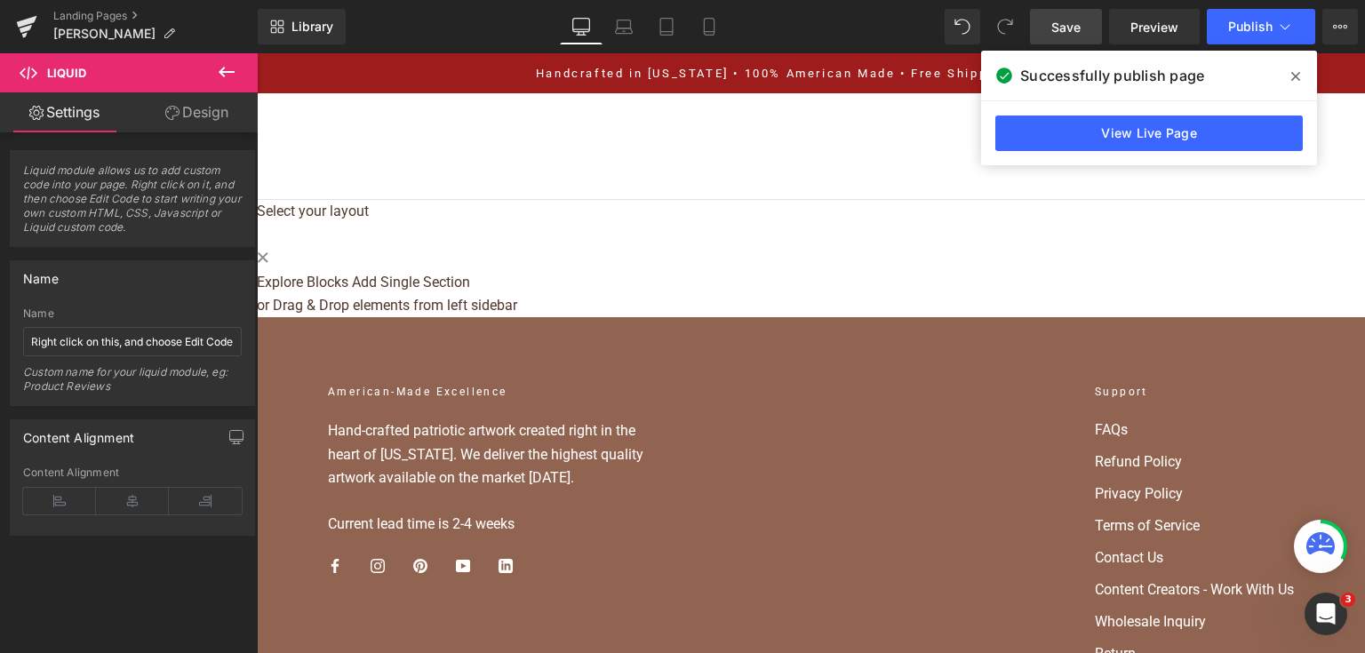
click at [1091, 14] on link "Save" at bounding box center [1066, 27] width 72 height 36
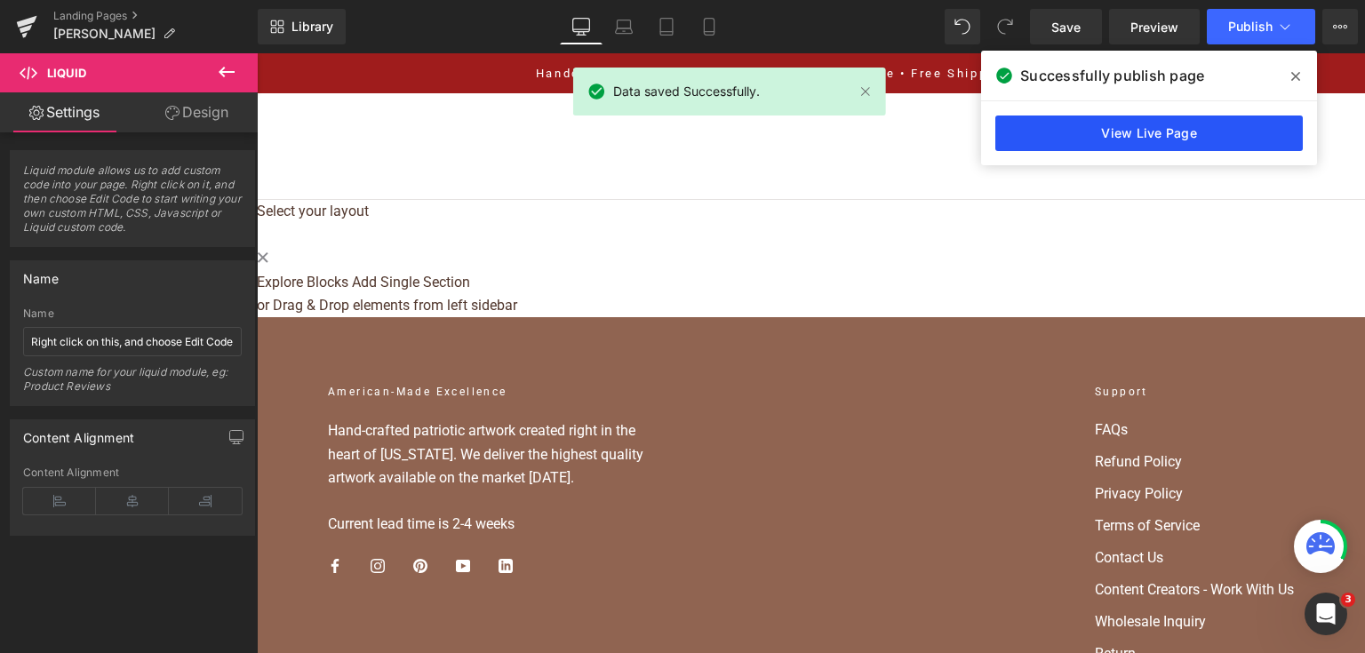
click at [1191, 139] on link "View Live Page" at bounding box center [1148, 133] width 307 height 36
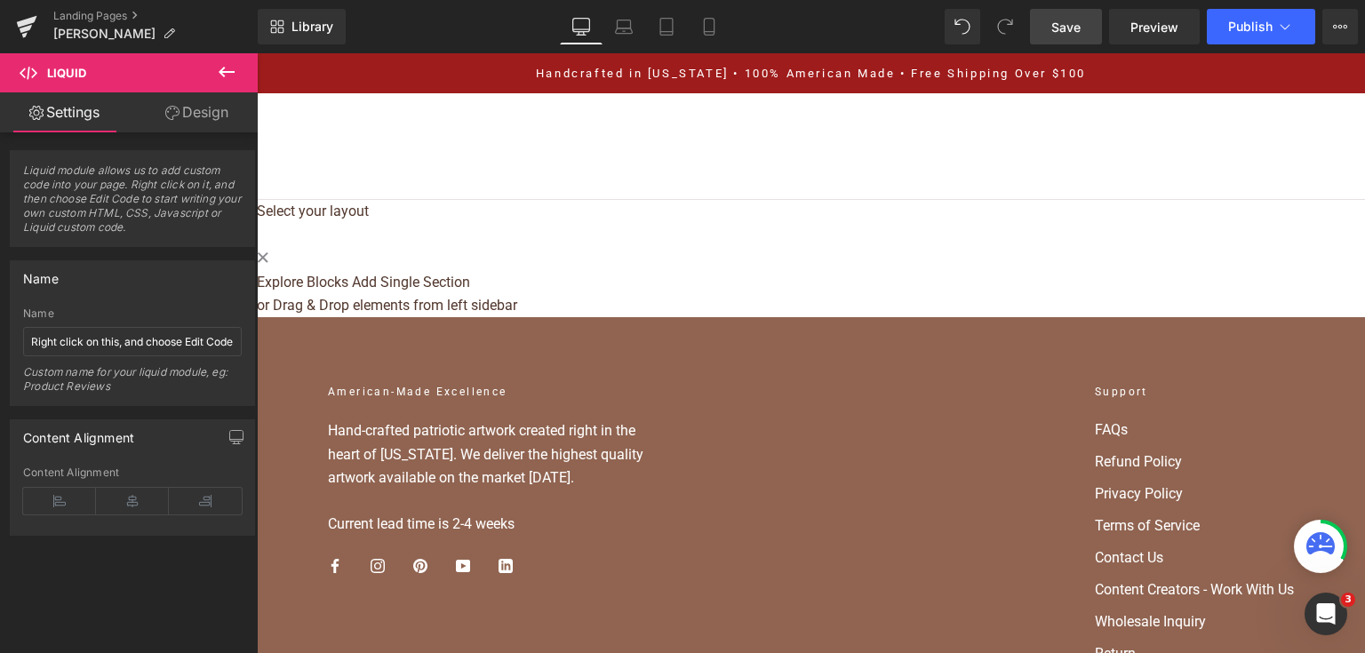
click at [1073, 29] on span "Save" at bounding box center [1065, 27] width 29 height 19
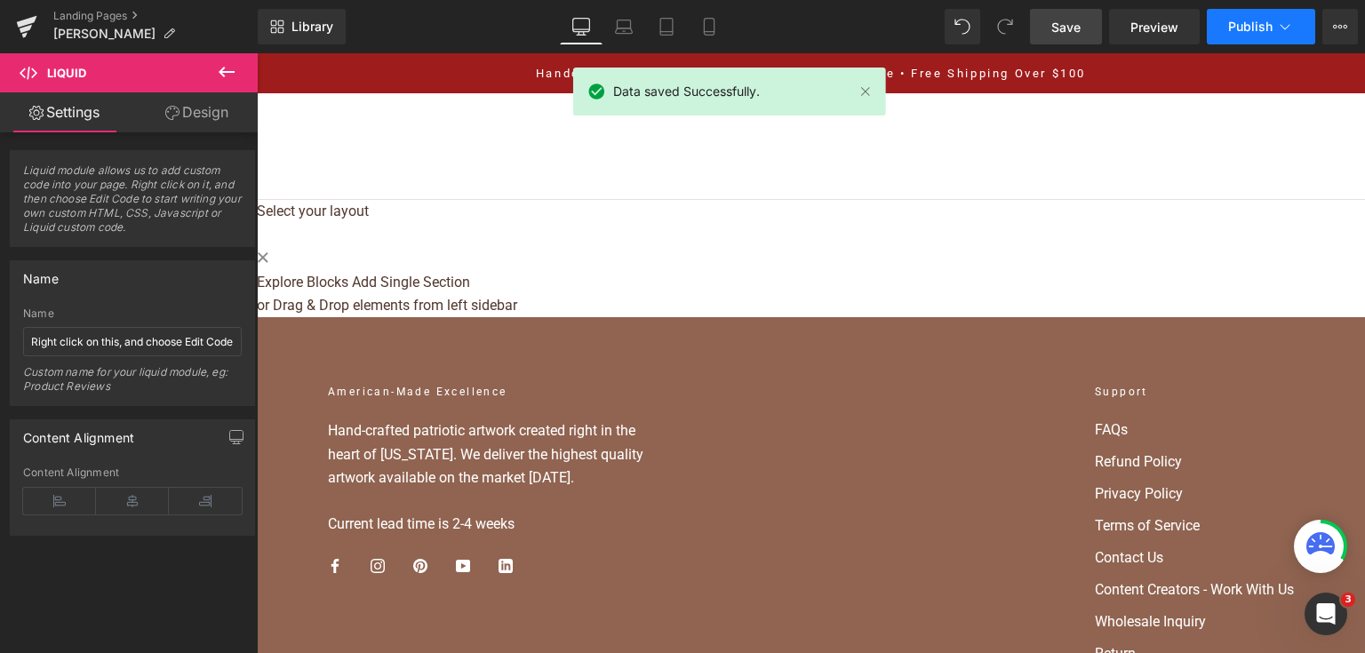
click at [1237, 43] on button "Publish" at bounding box center [1260, 27] width 108 height 36
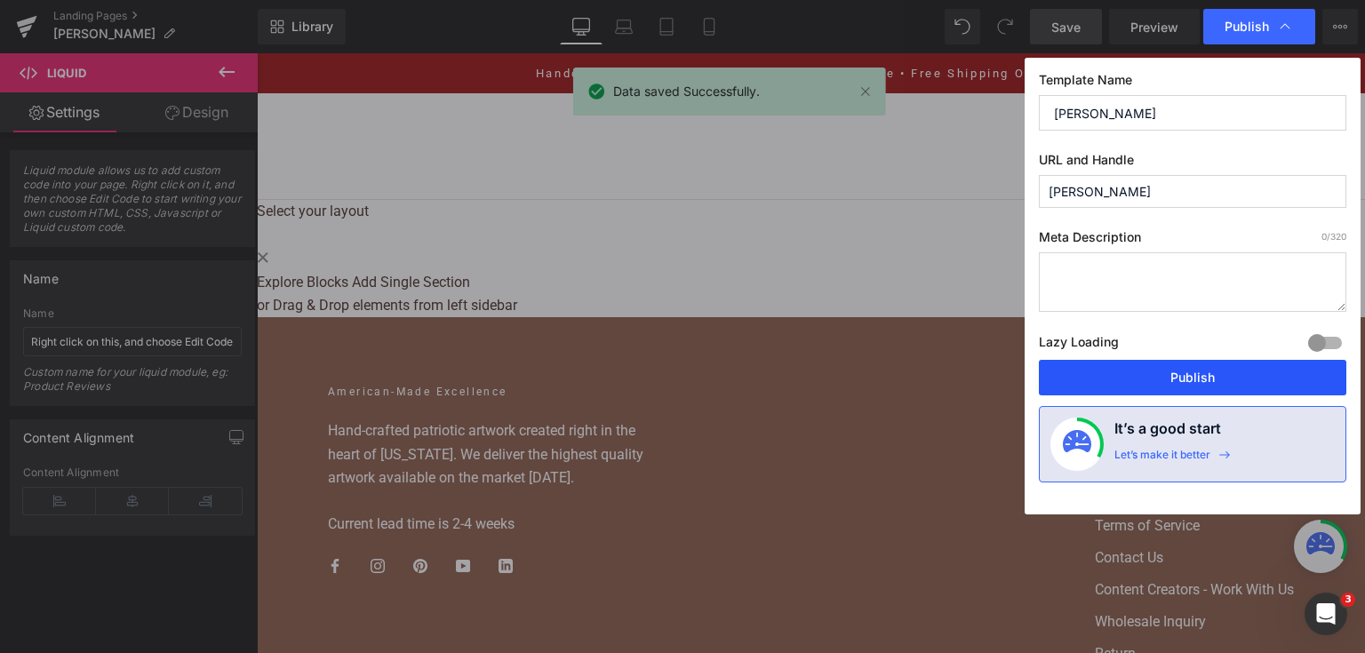
drag, startPoint x: 1190, startPoint y: 379, endPoint x: 933, endPoint y: 325, distance: 262.4
click at [1190, 379] on button "Publish" at bounding box center [1192, 378] width 307 height 36
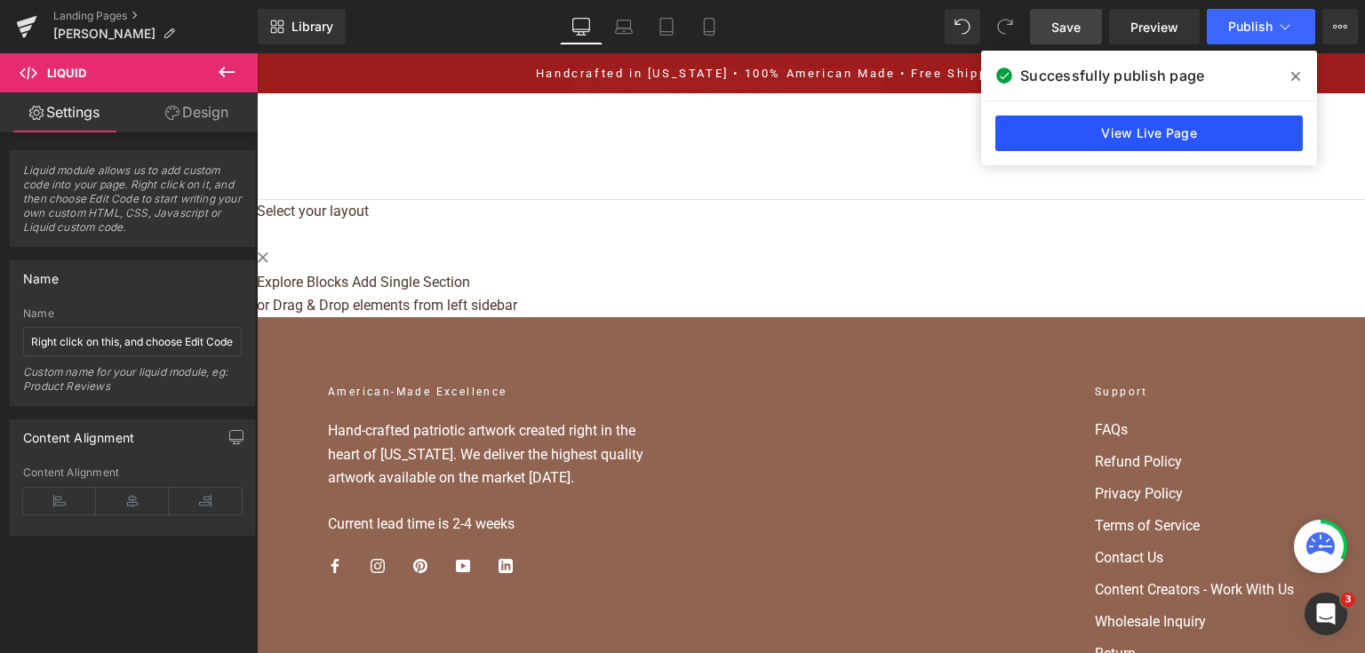
click at [1218, 124] on link "View Live Page" at bounding box center [1148, 133] width 307 height 36
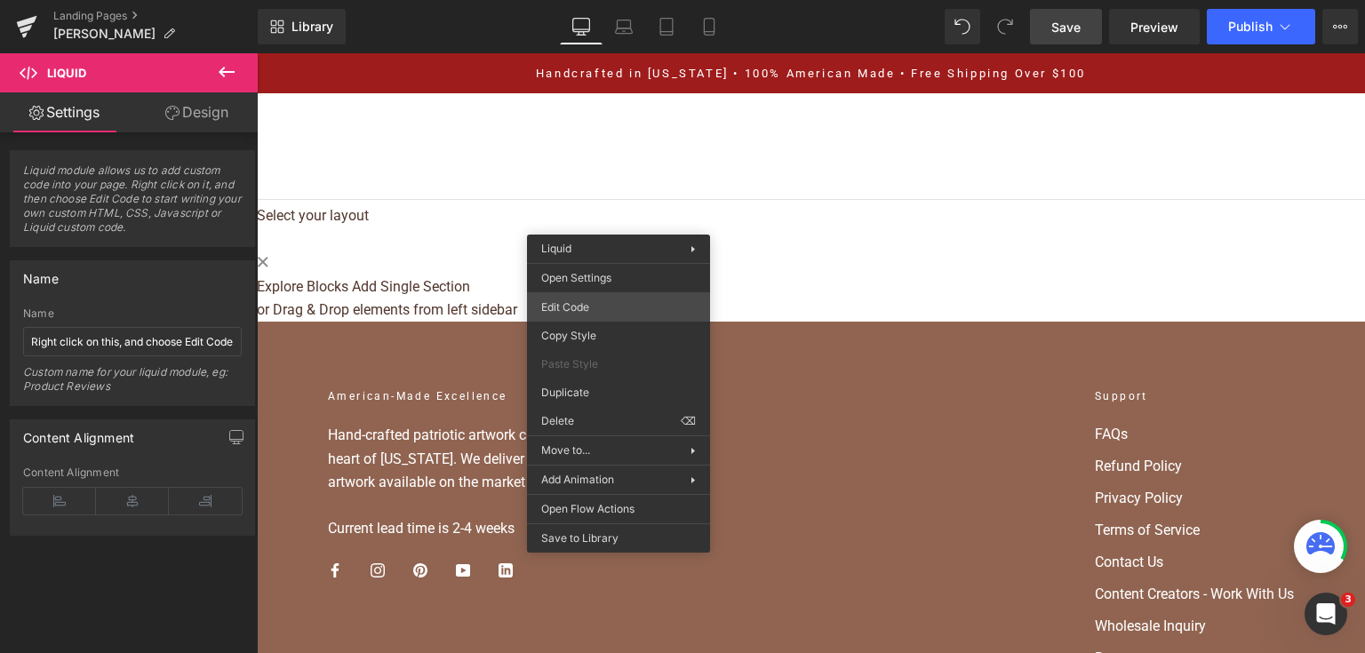
click at [628, 0] on div "Liquid You are previewing how the will restyle your page. You can not edit Elem…" at bounding box center [682, 0] width 1365 height 0
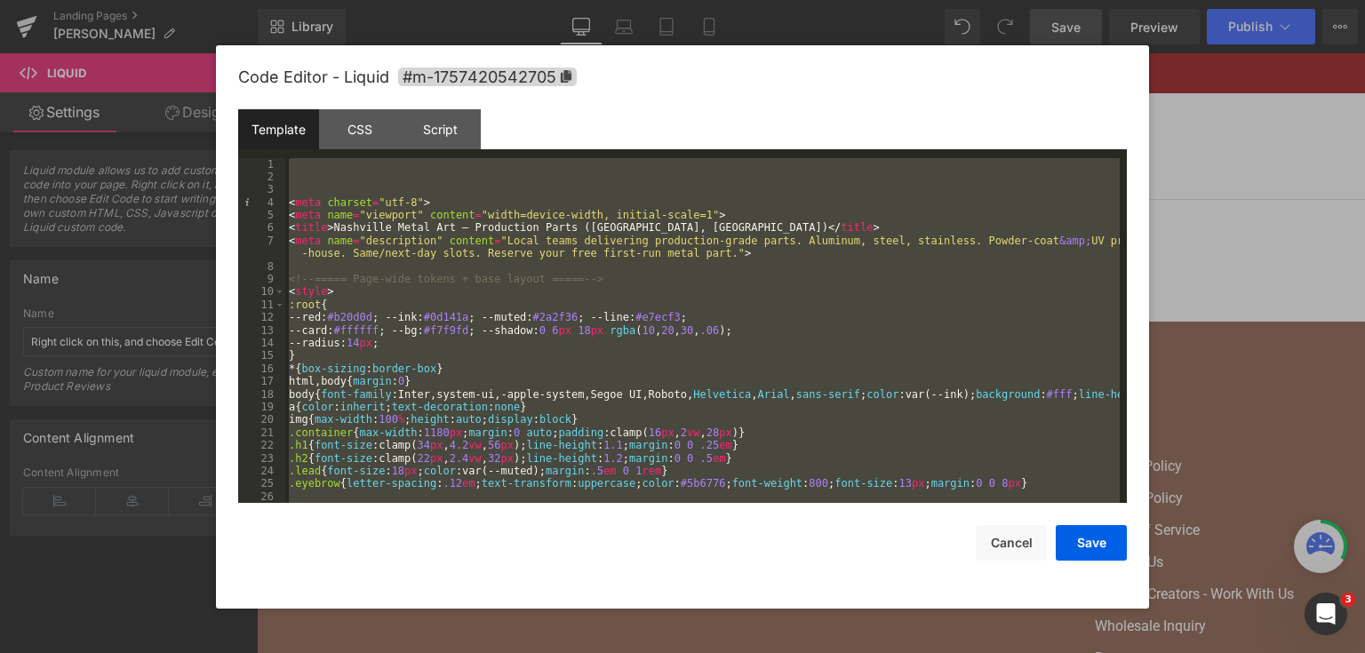
click at [576, 283] on div "< meta charset = "utf-8" > < meta name = "viewport" content = "width=device-wid…" at bounding box center [702, 331] width 834 height 346
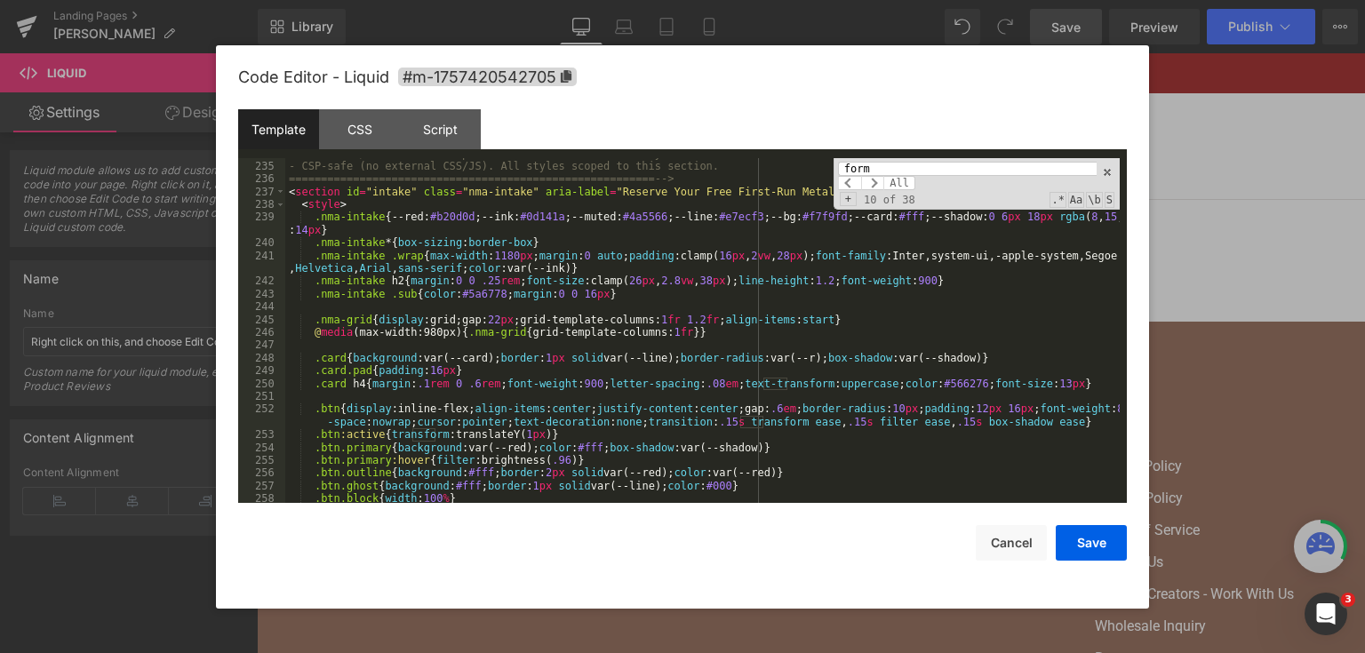
scroll to position [3020, 0]
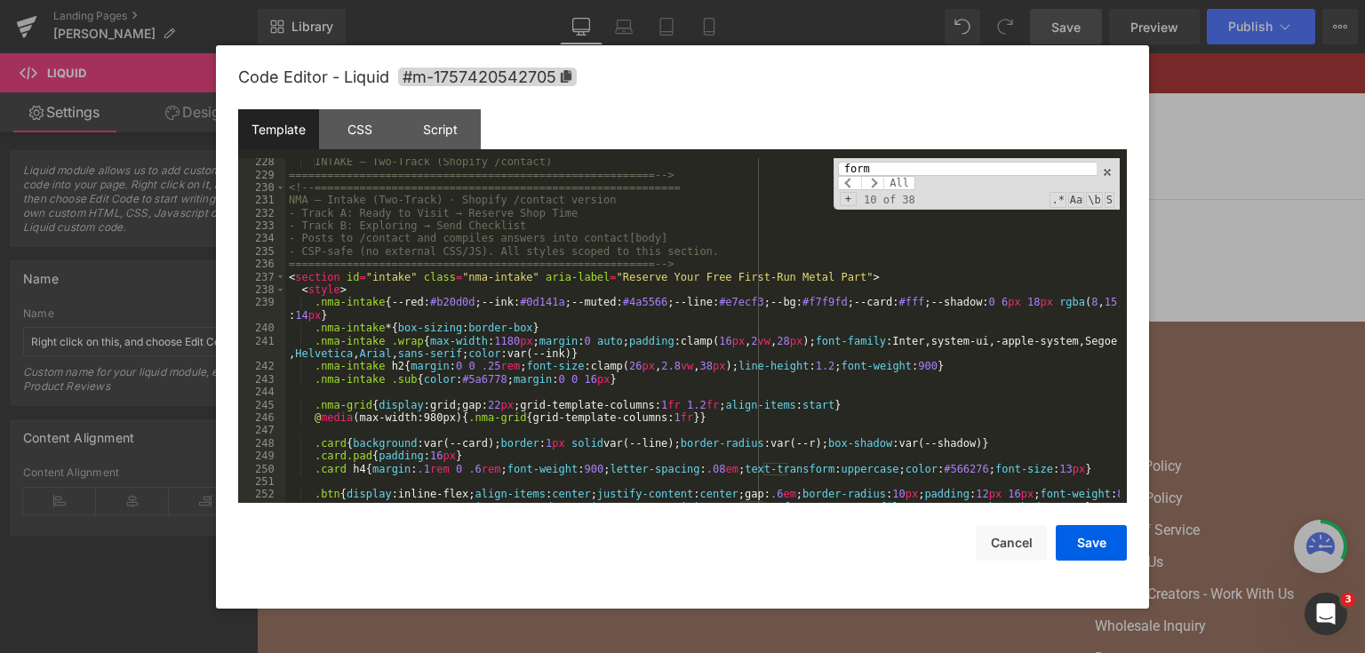
type input "form"
click at [390, 281] on div "INTAKE — Two-Track (Shopify /contact) =========================================…" at bounding box center [702, 347] width 834 height 384
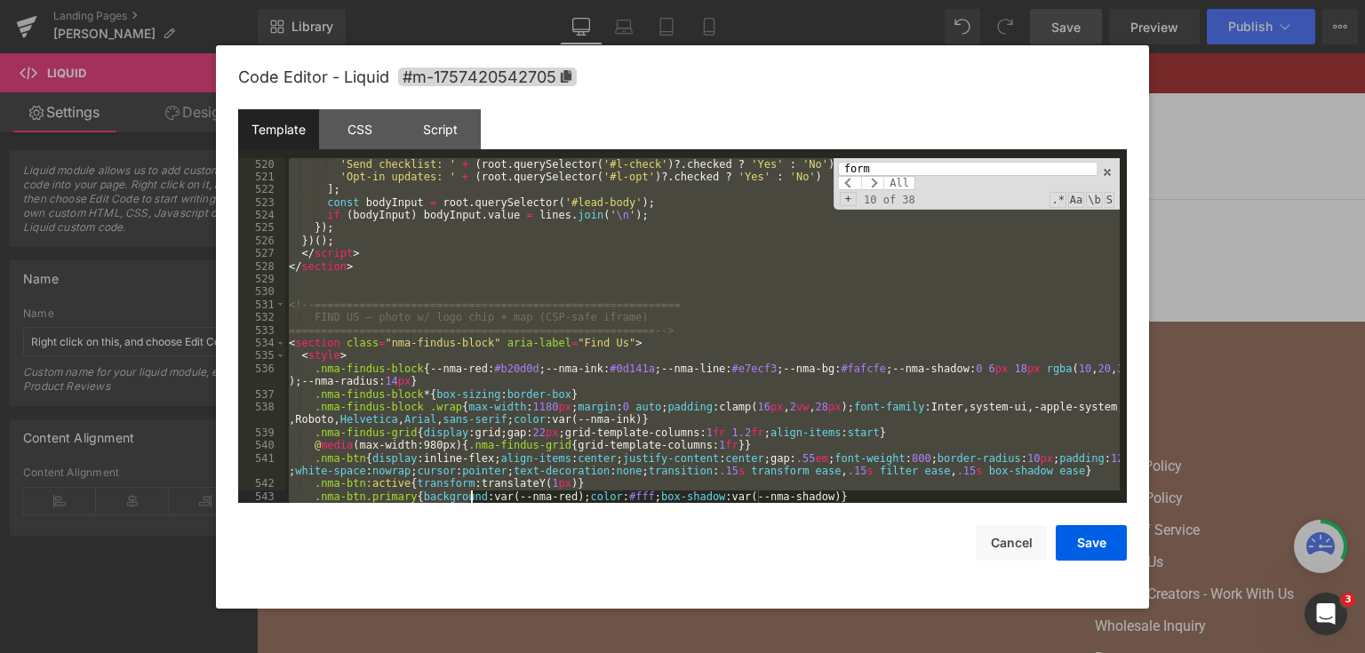
scroll to position [6997, 0]
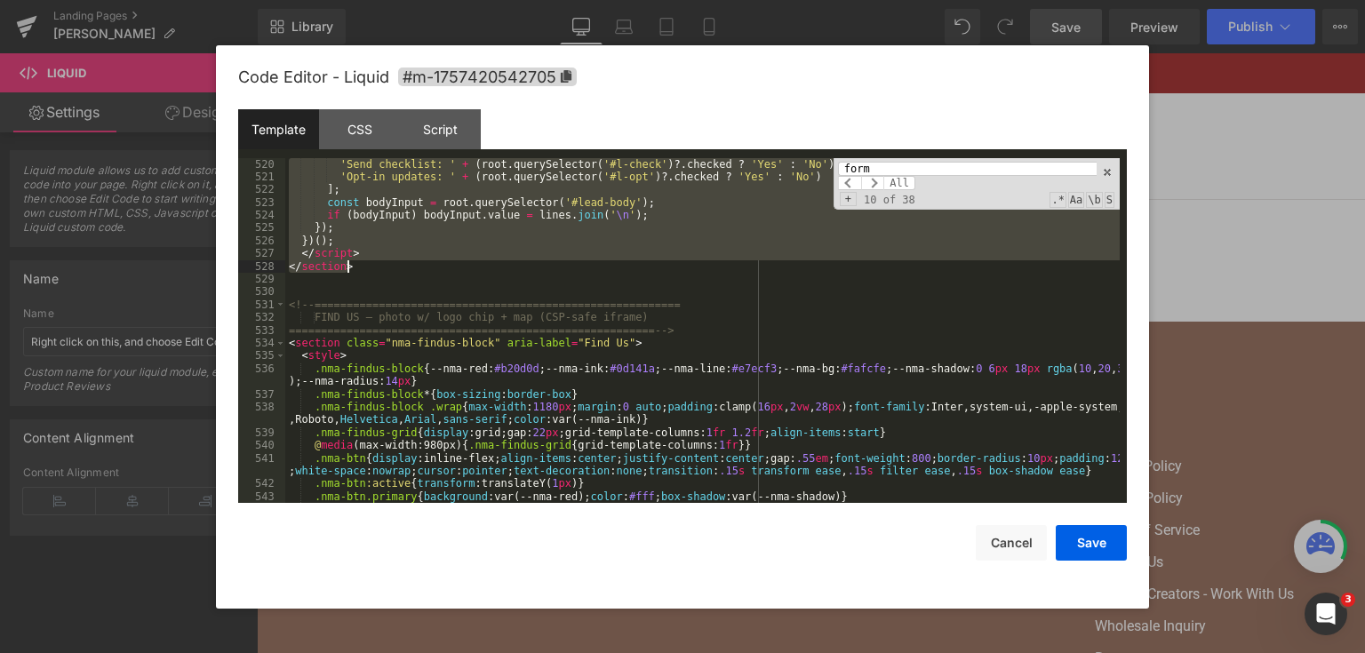
drag, startPoint x: 290, startPoint y: 275, endPoint x: 466, endPoint y: 267, distance: 176.0
click at [466, 267] on div "'Send checklist: ' + ( root . querySelector ( '#l-check' ) ?. checked ? 'Yes' :…" at bounding box center [702, 343] width 834 height 371
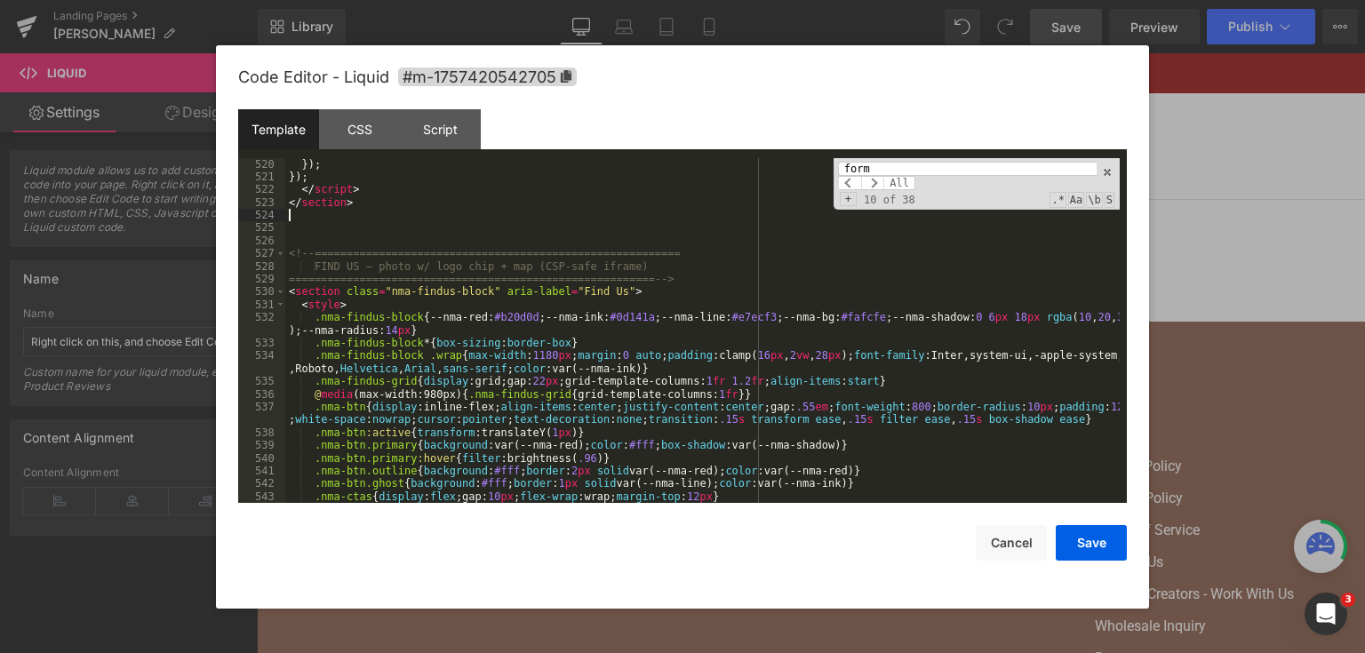
scroll to position [7010, 0]
drag, startPoint x: 1094, startPoint y: 533, endPoint x: 832, endPoint y: 407, distance: 290.8
click at [1094, 533] on button "Save" at bounding box center [1090, 543] width 71 height 36
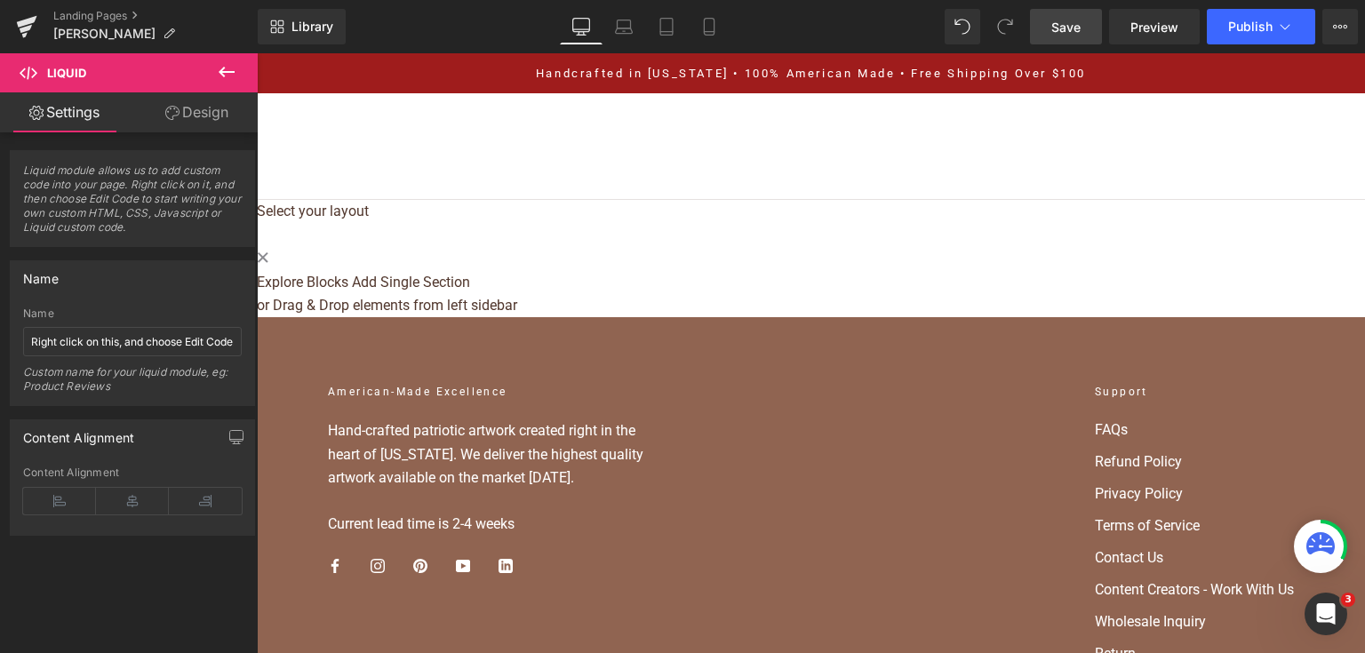
click at [1076, 28] on span "Save" at bounding box center [1065, 27] width 29 height 19
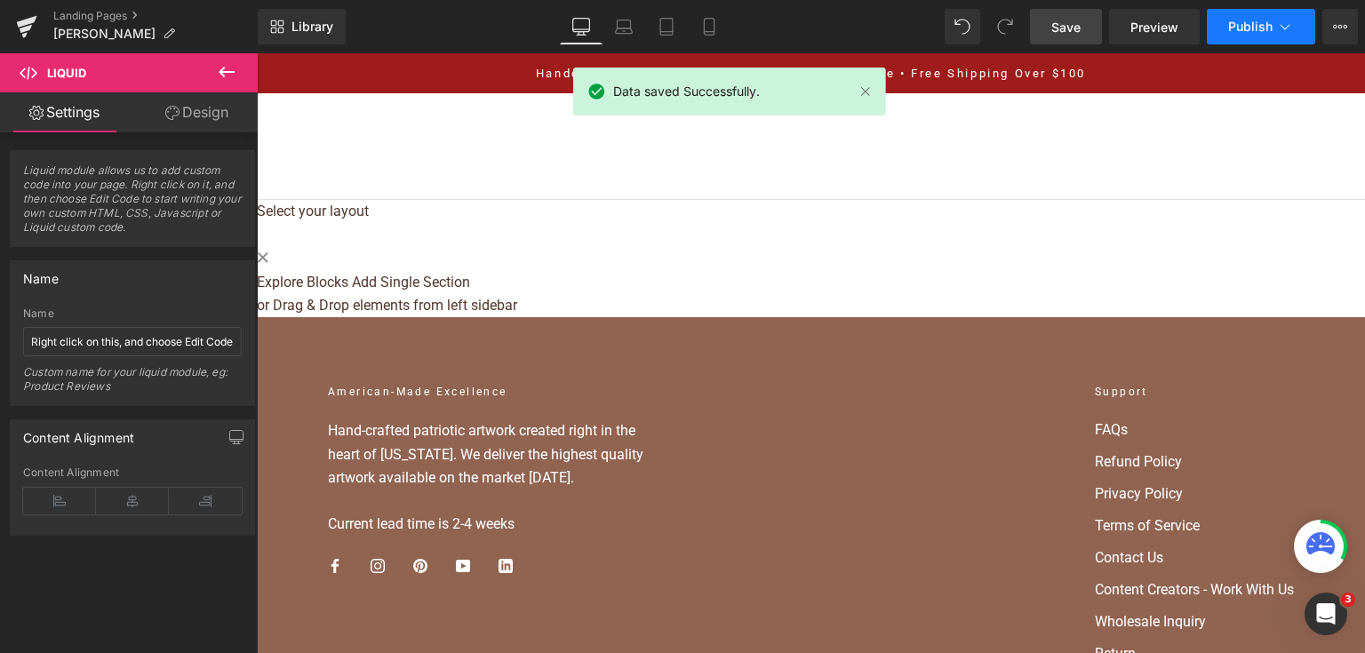
click at [1237, 22] on span "Publish" at bounding box center [1250, 27] width 44 height 14
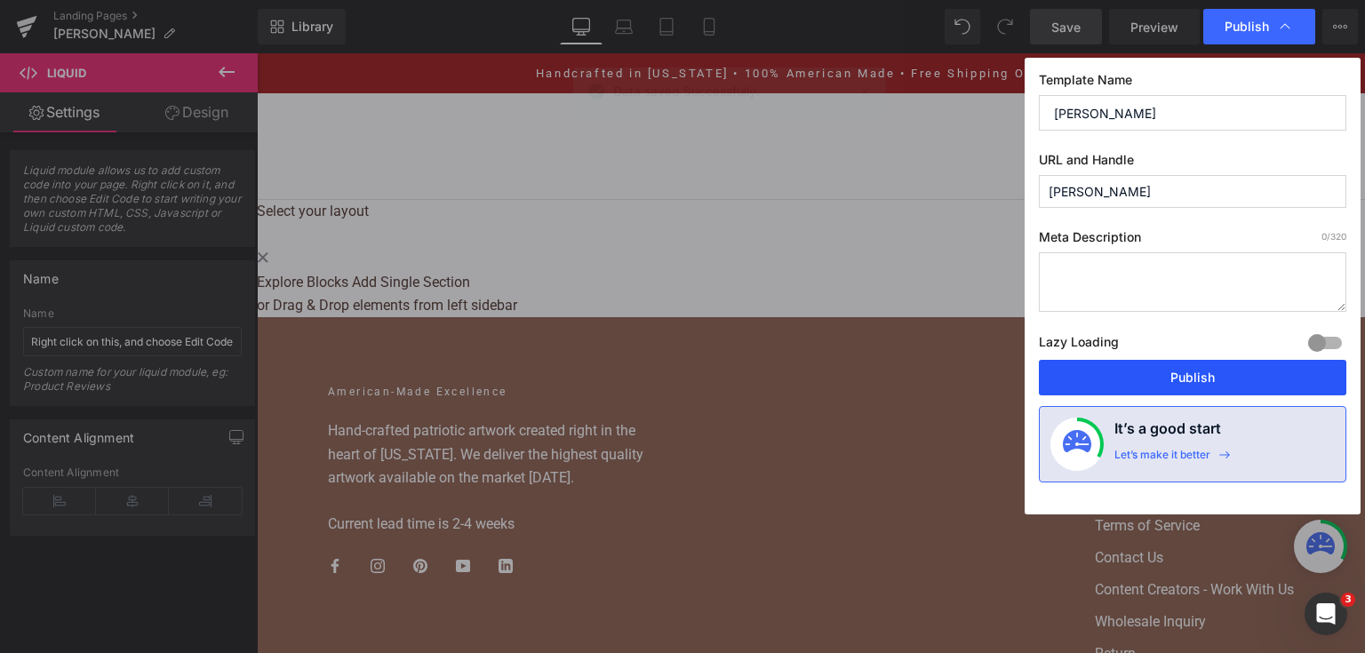
drag, startPoint x: 1194, startPoint y: 375, endPoint x: 930, endPoint y: 318, distance: 269.9
click at [1194, 375] on button "Publish" at bounding box center [1192, 378] width 307 height 36
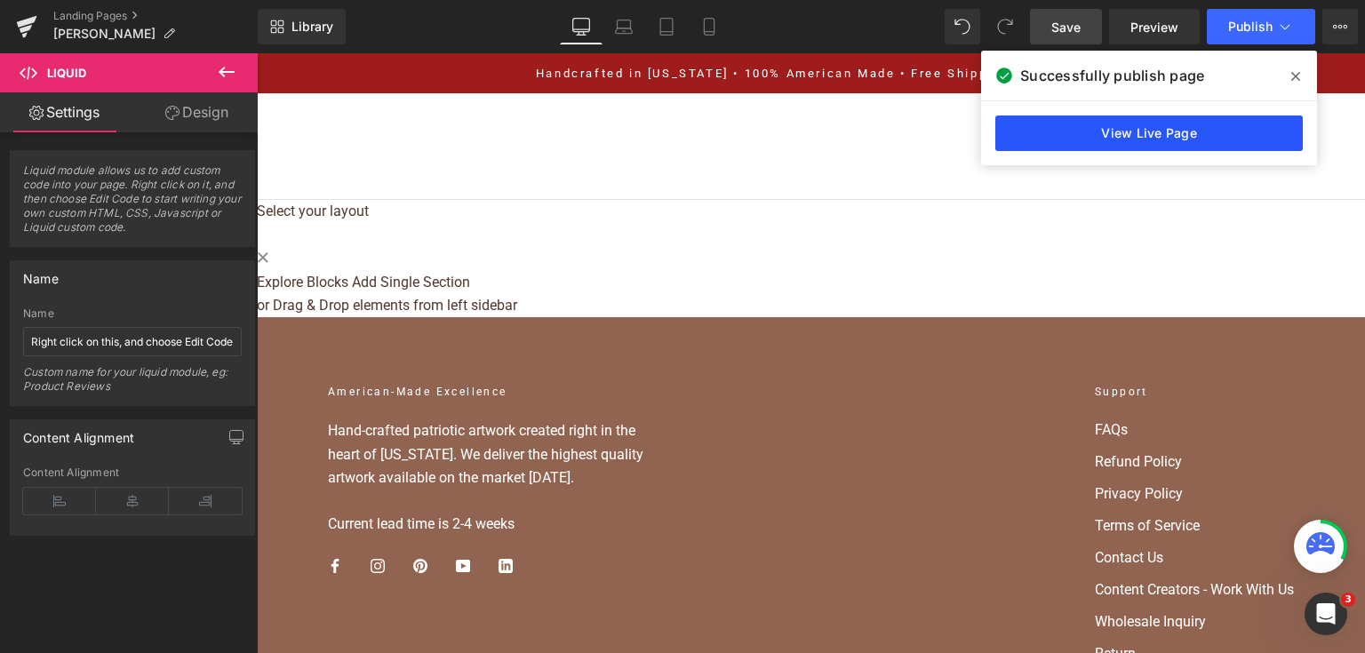
click at [1217, 118] on link "View Live Page" at bounding box center [1148, 133] width 307 height 36
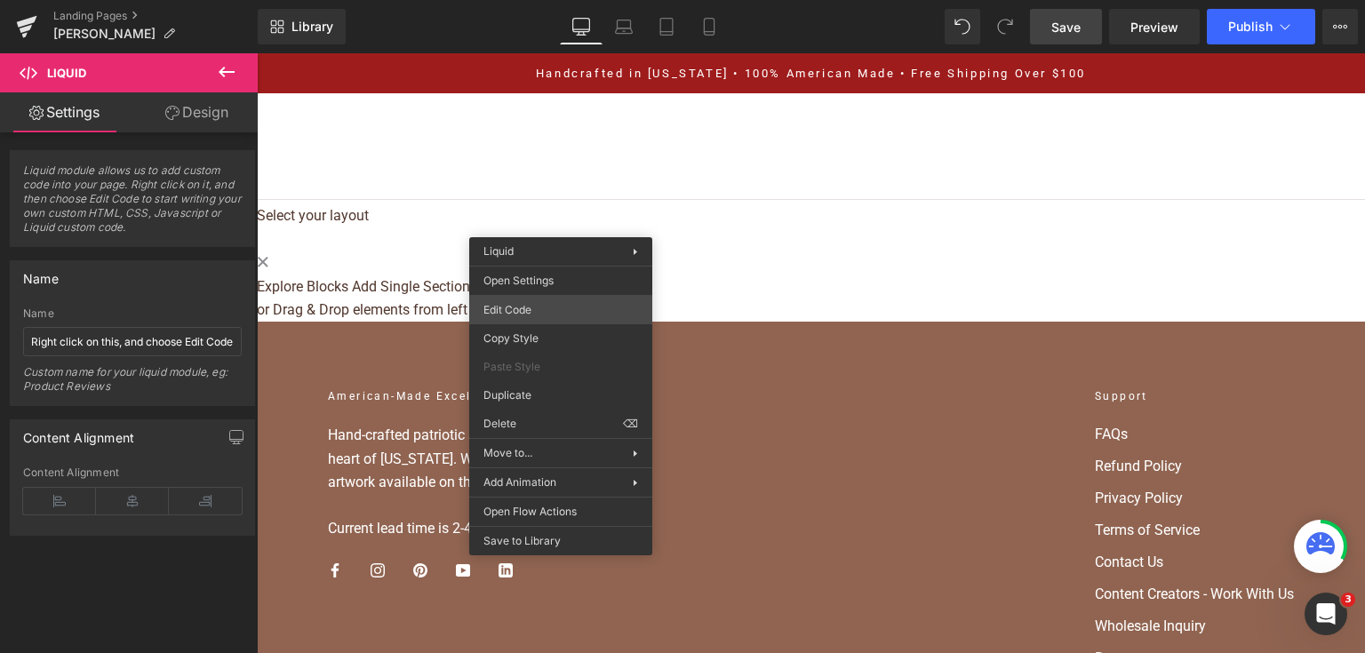
click at [577, 0] on div "Liquid You are previewing how the will restyle your page. You can not edit Elem…" at bounding box center [682, 0] width 1365 height 0
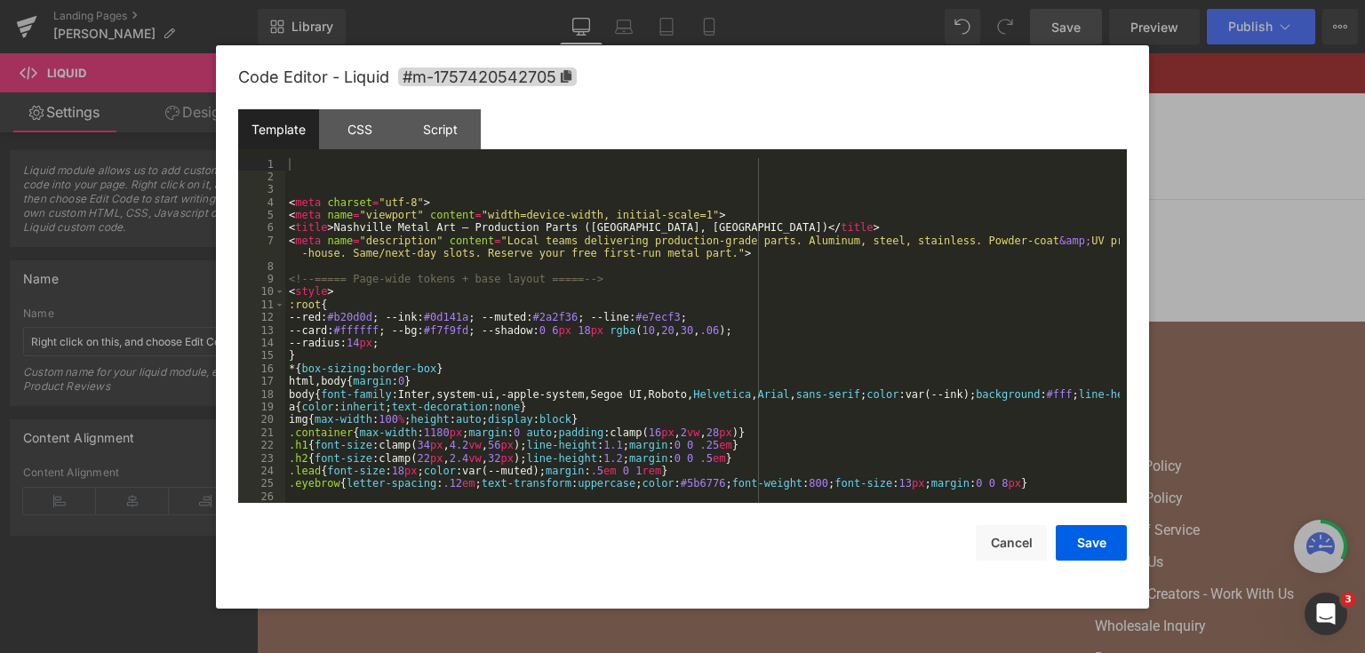
scroll to position [256, 0]
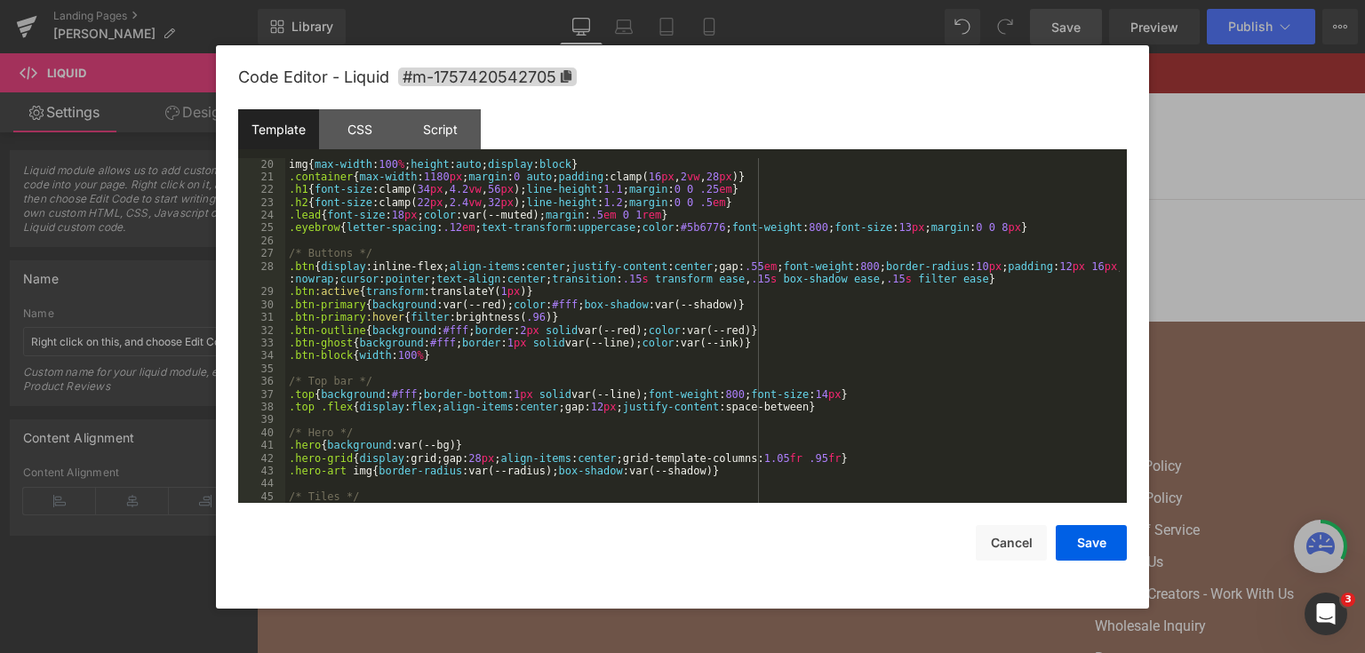
click at [608, 270] on div "a { color : inherit ; text-decoration : none } img { max-width : 100 % ; height…" at bounding box center [702, 330] width 834 height 371
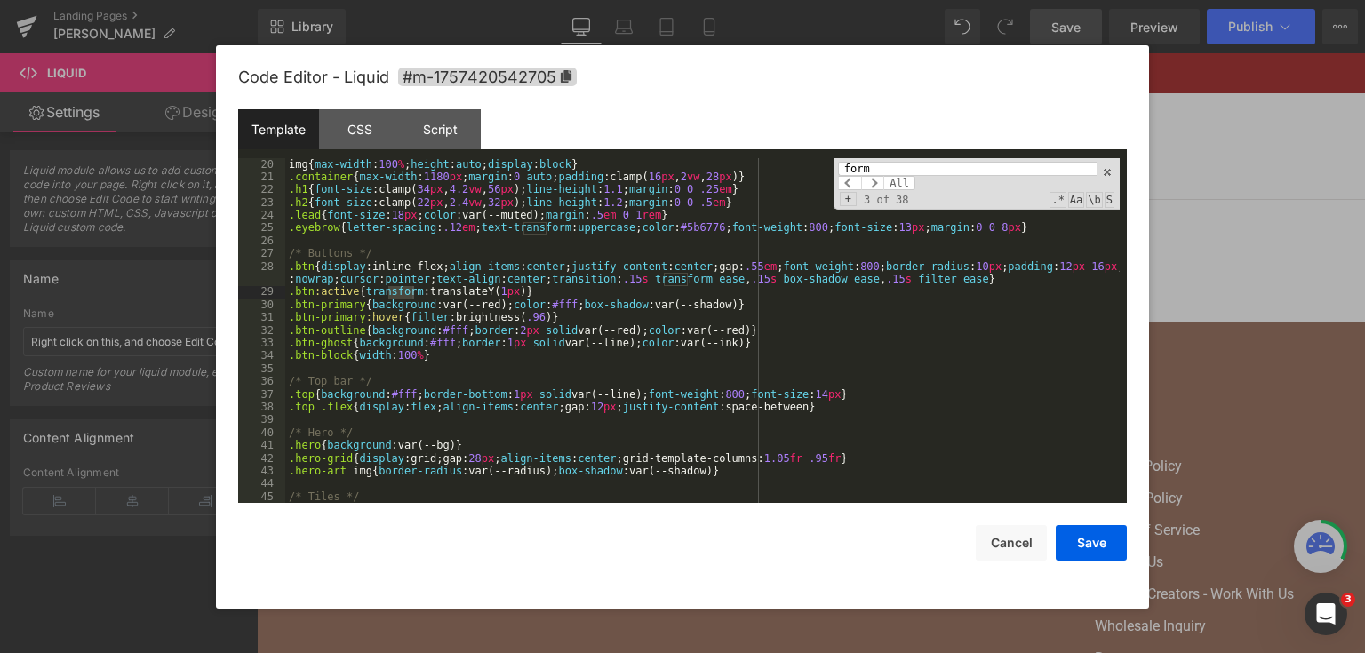
scroll to position [341, 0]
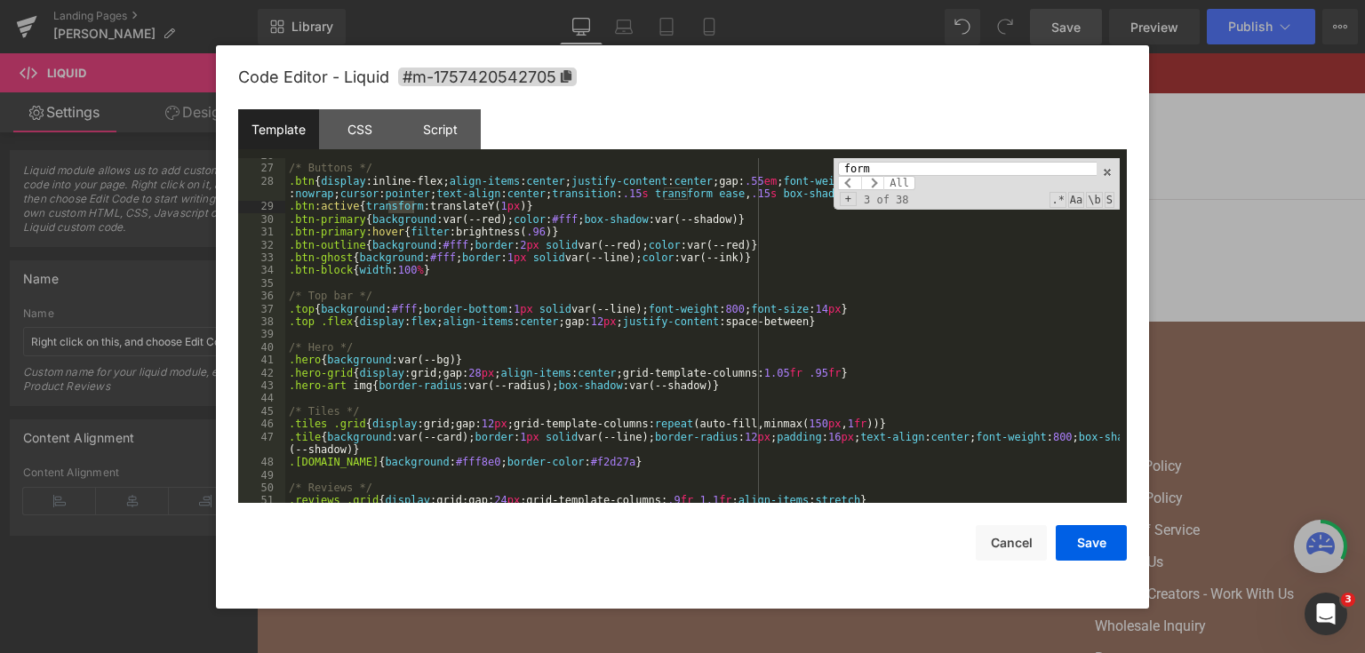
click at [986, 171] on input "form" at bounding box center [967, 169] width 259 height 14
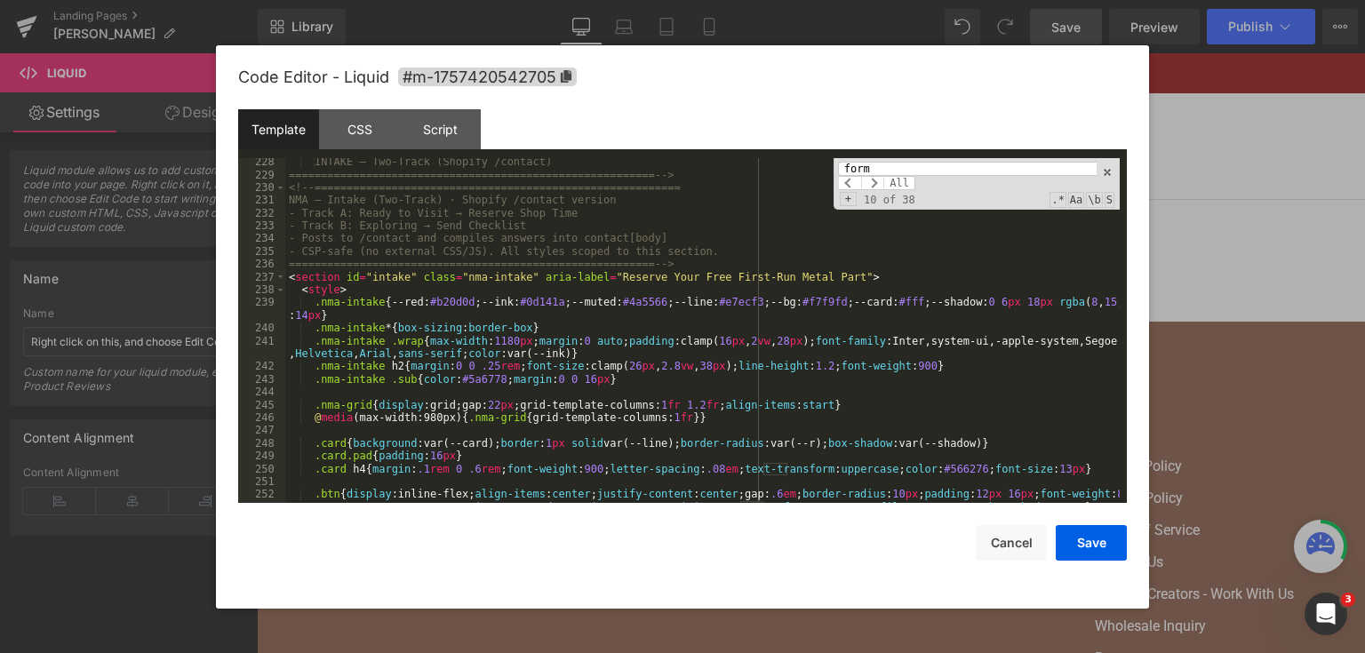
scroll to position [3020, 0]
type input "form"
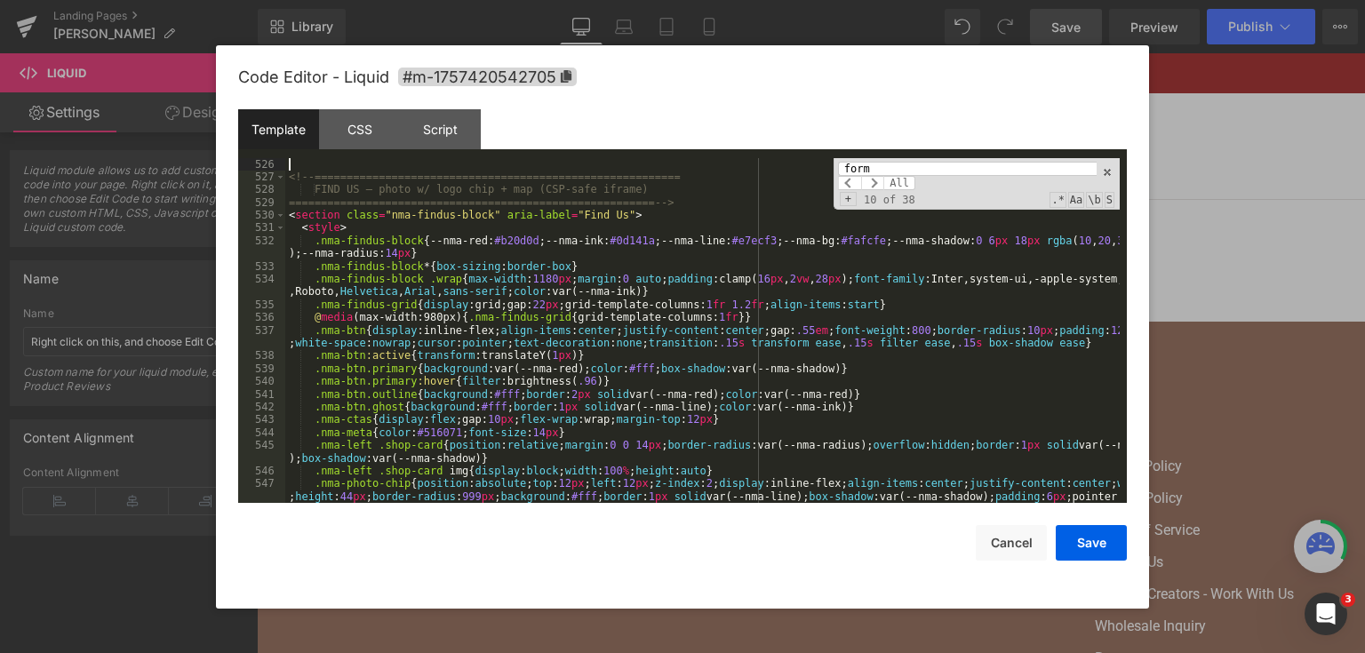
scroll to position [6984, 0]
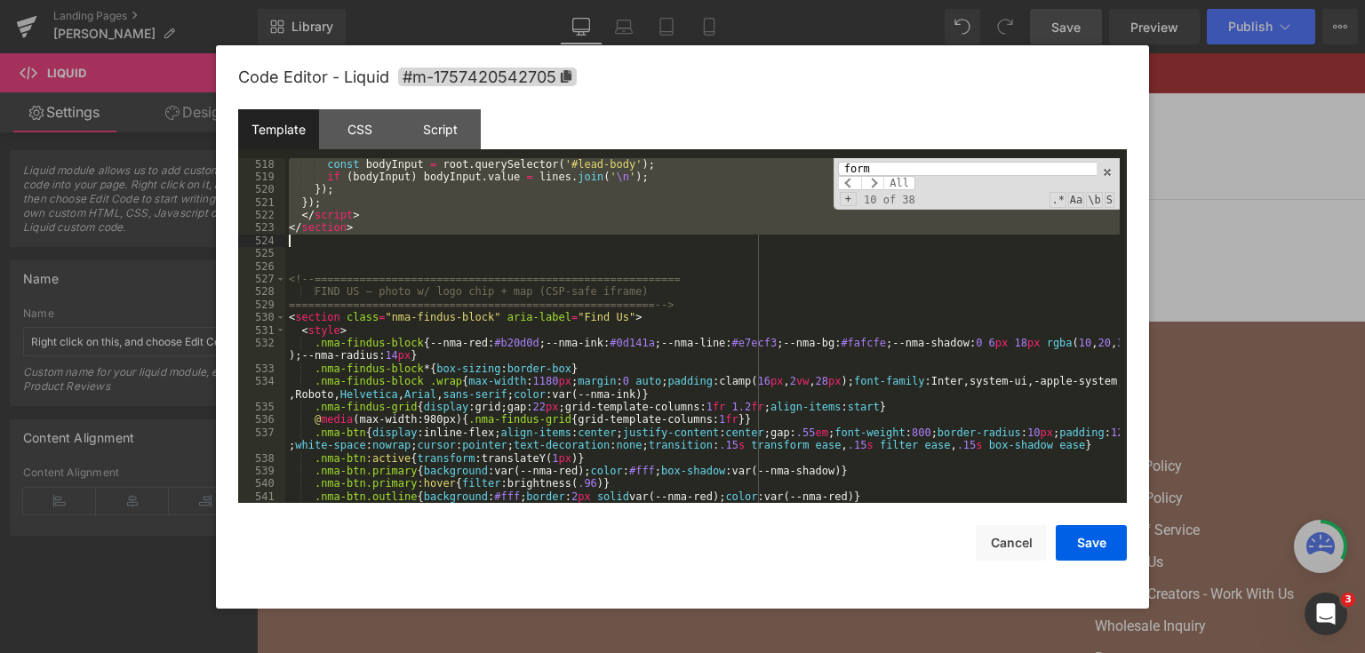
drag, startPoint x: 316, startPoint y: 287, endPoint x: 602, endPoint y: 246, distance: 289.0
click at [602, 246] on div "const bodyInput = root . querySelector ( '#lead-body' ) ; if ( bodyInput ) body…" at bounding box center [702, 343] width 834 height 371
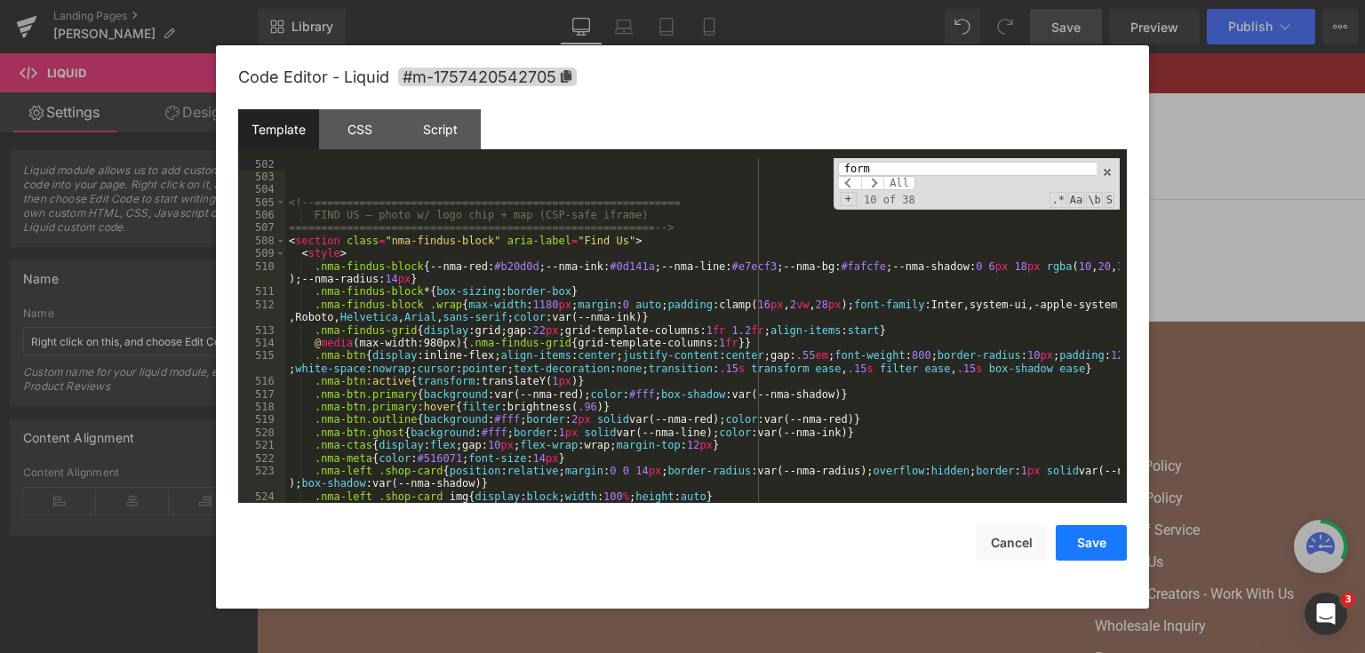
click at [1077, 533] on button "Save" at bounding box center [1090, 543] width 71 height 36
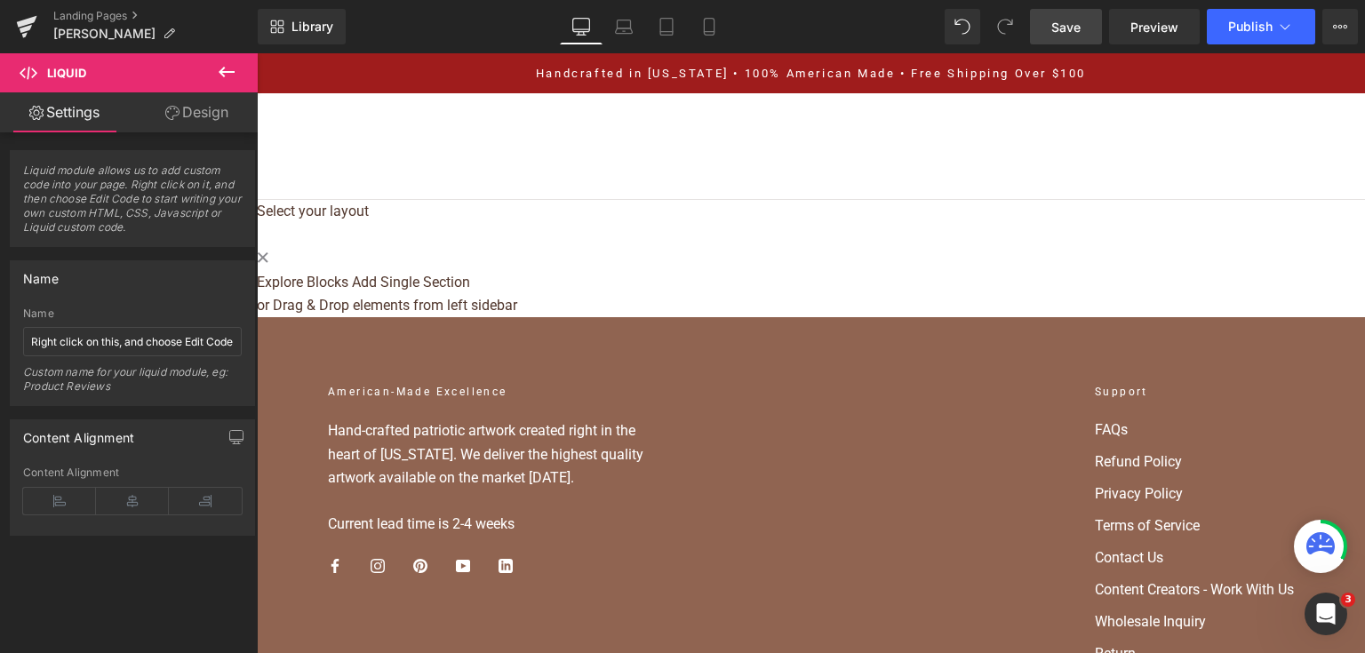
click at [1086, 25] on link "Save" at bounding box center [1066, 27] width 72 height 36
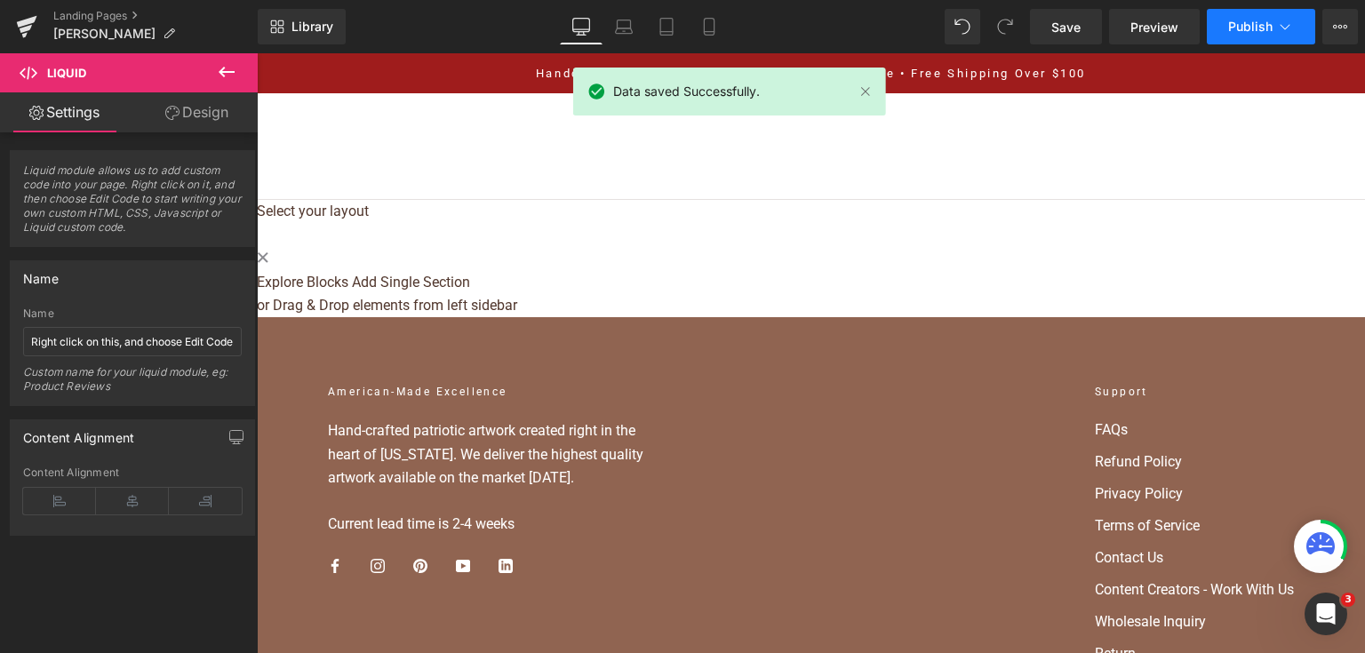
click at [1236, 24] on span "Publish" at bounding box center [1250, 27] width 44 height 14
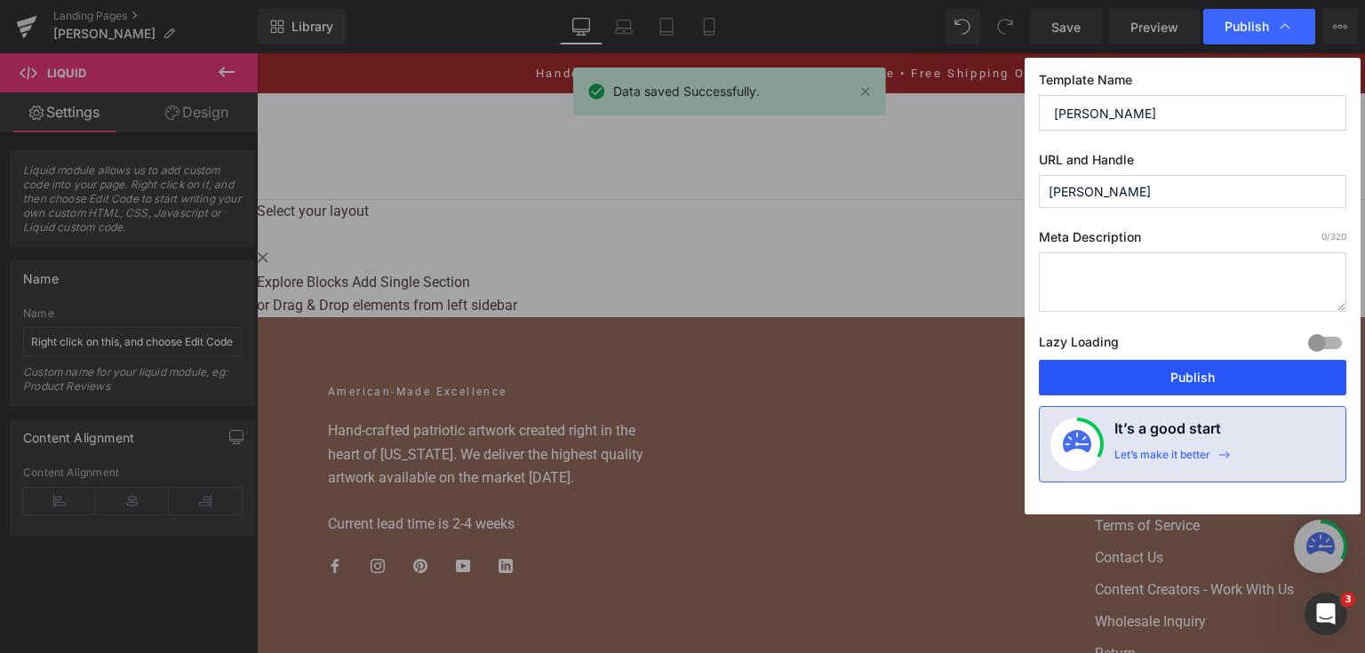
drag, startPoint x: 1170, startPoint y: 377, endPoint x: 574, endPoint y: 96, distance: 658.9
click at [1170, 377] on button "Publish" at bounding box center [1192, 378] width 307 height 36
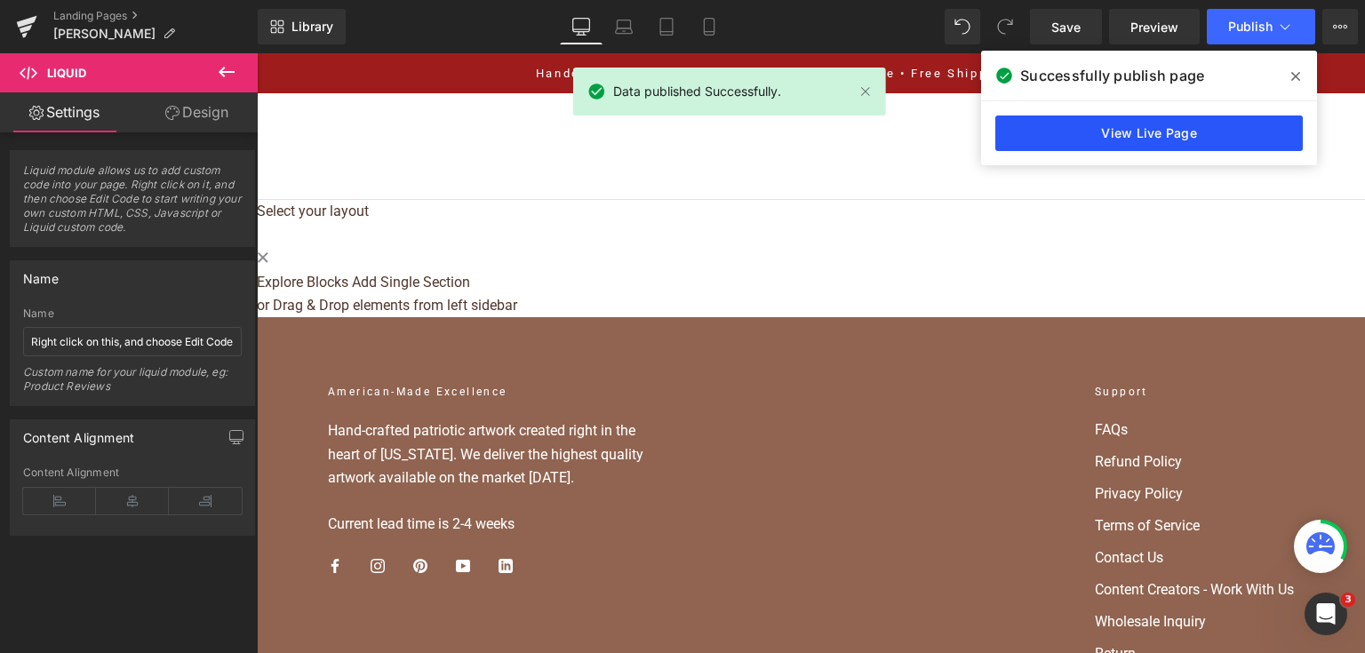
click at [1240, 118] on link "View Live Page" at bounding box center [1148, 133] width 307 height 36
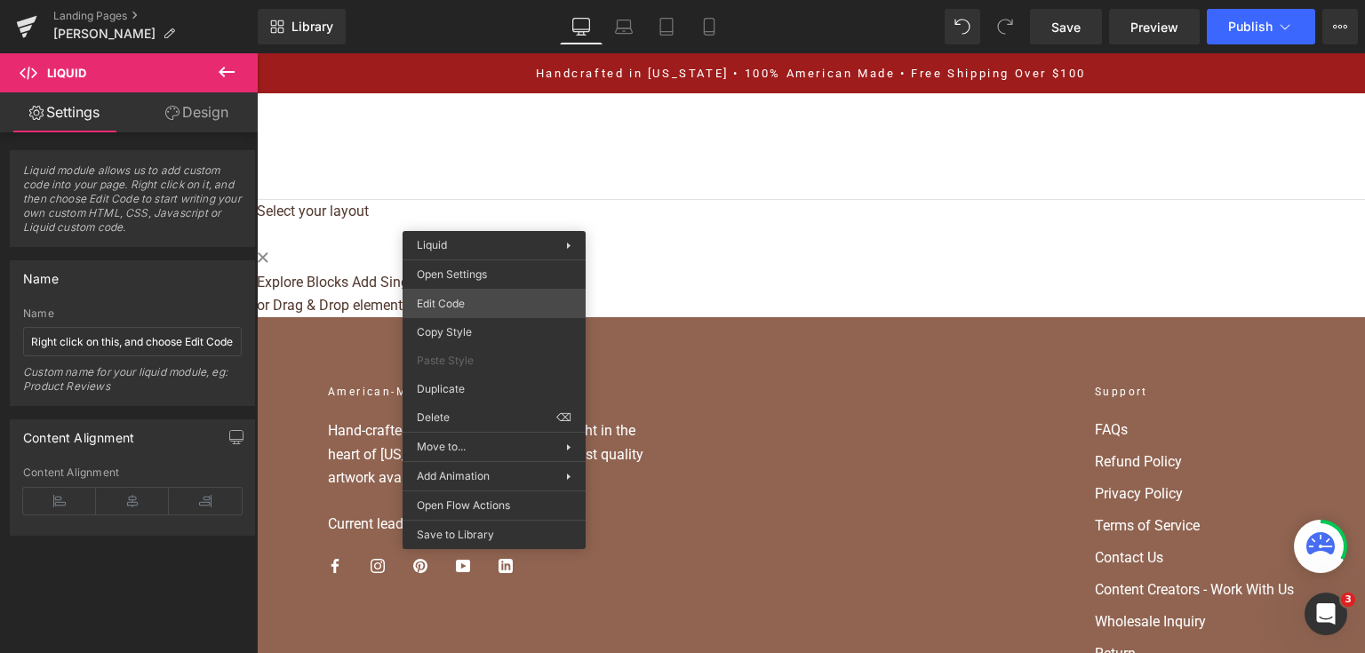
click at [502, 0] on div "Liquid You are previewing how the will restyle your page. You can not edit Elem…" at bounding box center [682, 0] width 1365 height 0
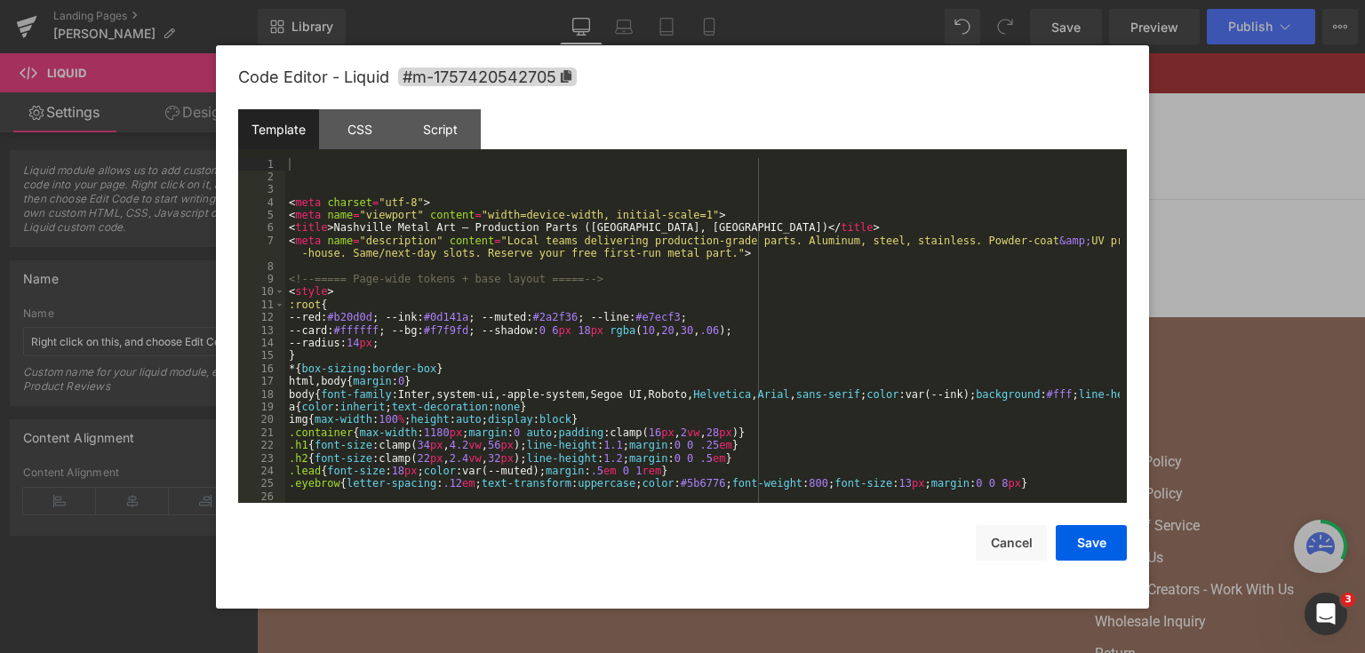
click at [410, 301] on div "< meta charset = "utf-8" > < meta name = "viewport" content = "width=device-wid…" at bounding box center [702, 343] width 834 height 371
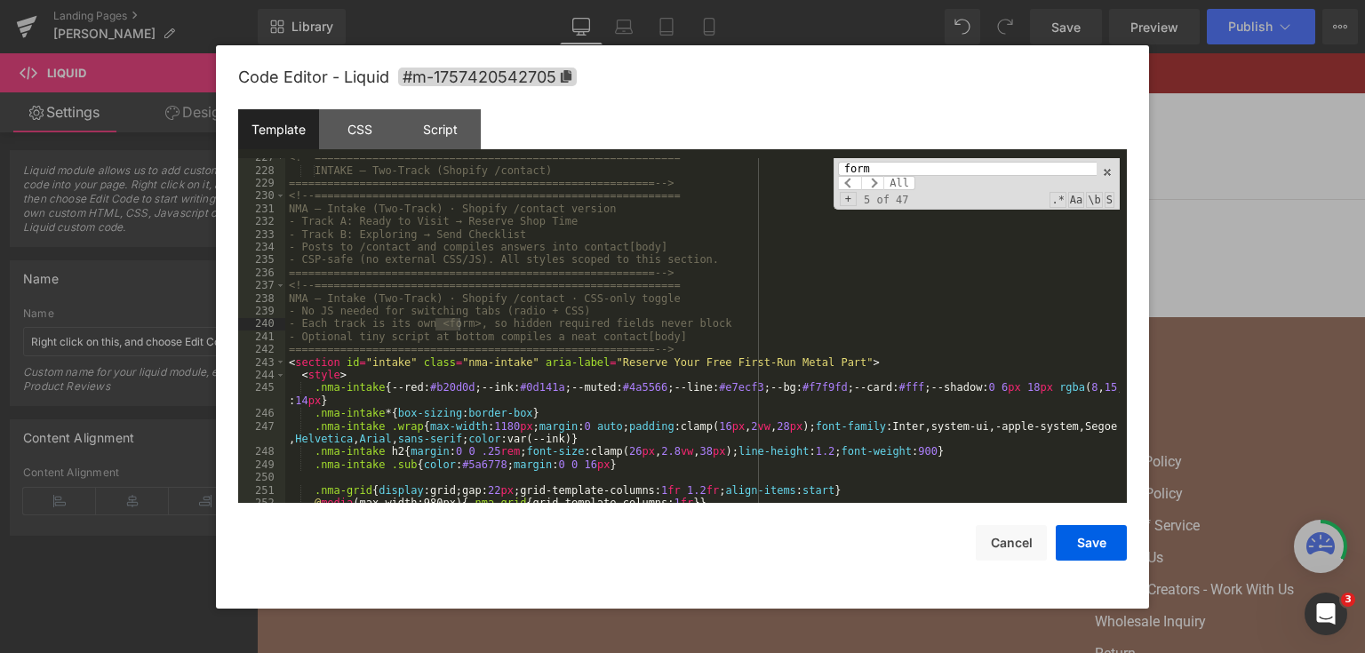
scroll to position [3055, 0]
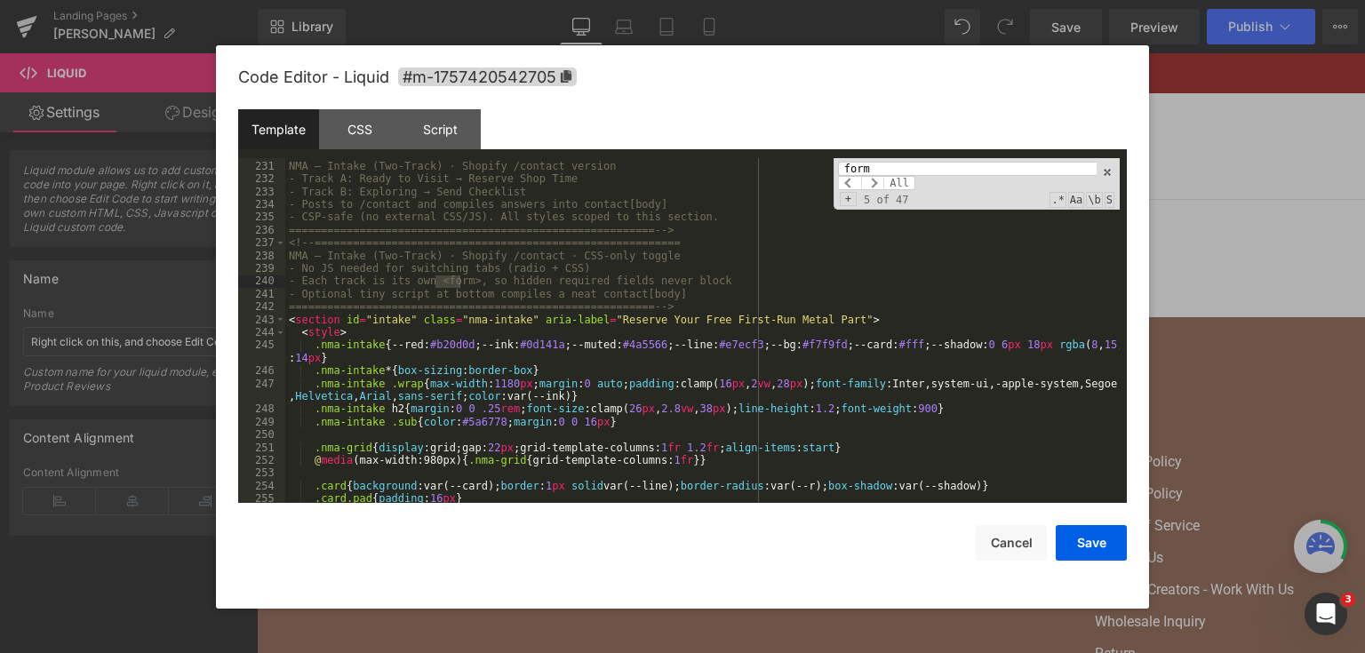
type input "form"
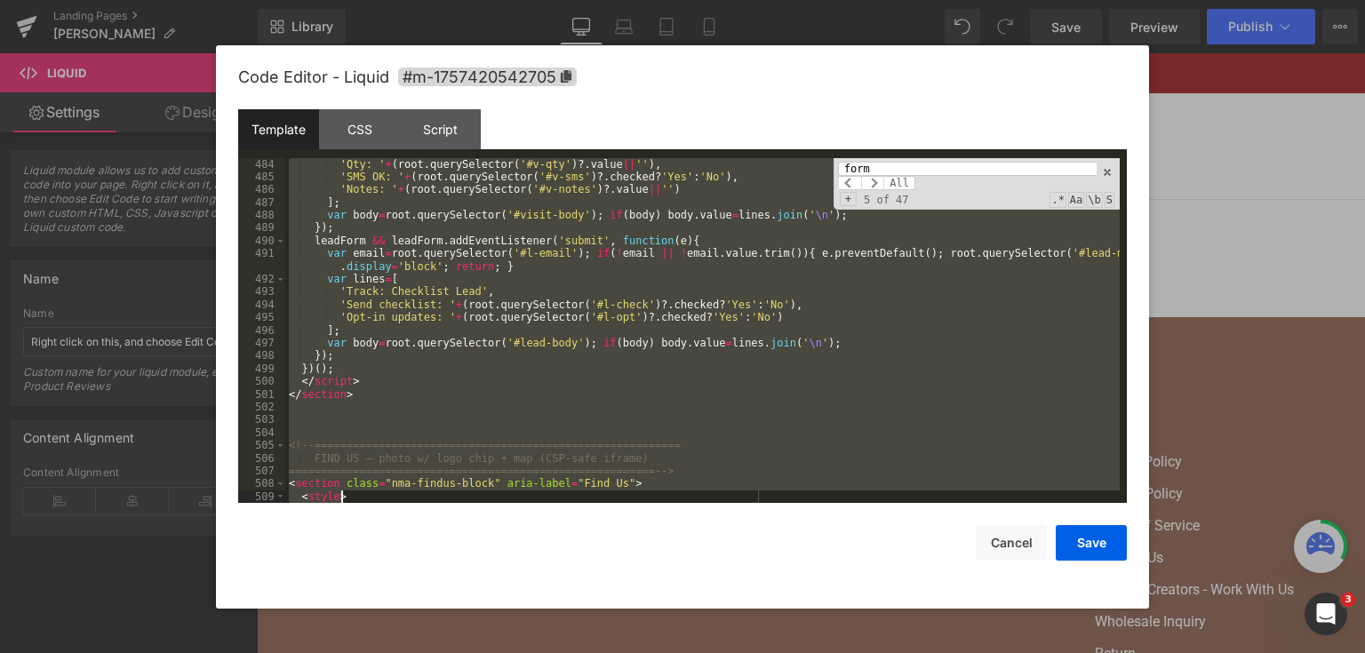
scroll to position [6588, 0]
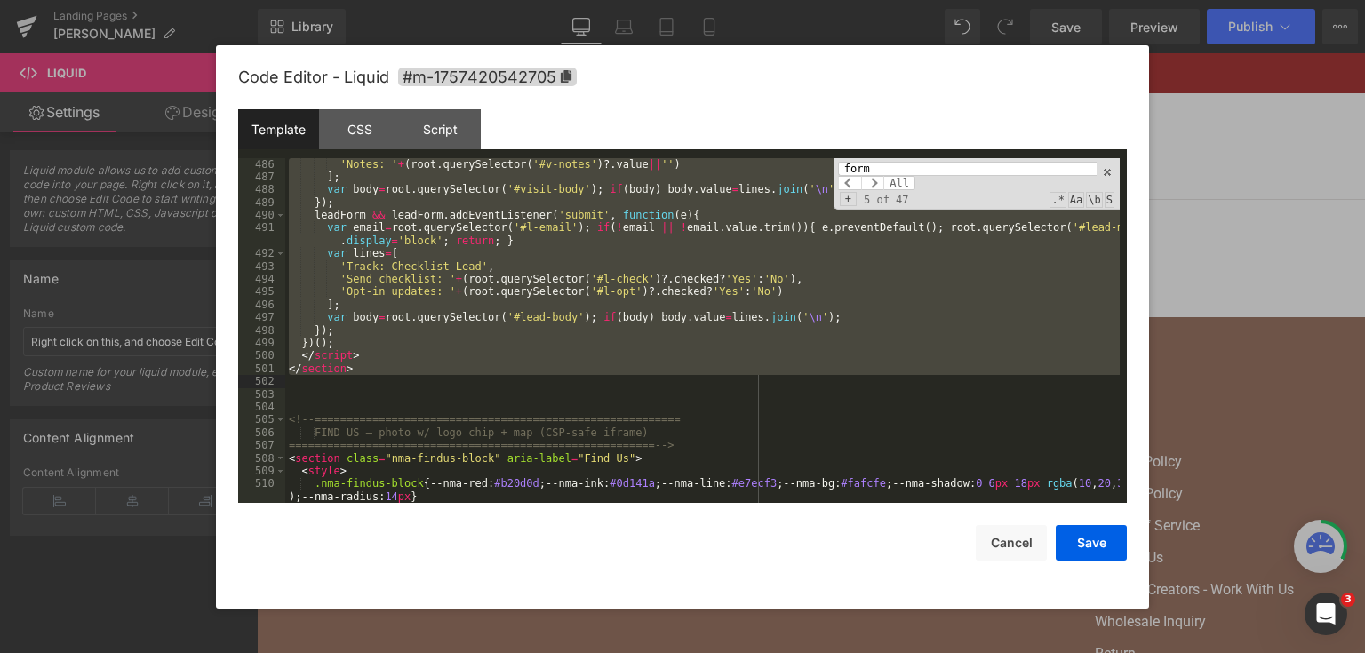
drag, startPoint x: 289, startPoint y: 318, endPoint x: 682, endPoint y: 382, distance: 398.7
click at [682, 382] on div "'Notes: ' + ( root . querySelector ( '#v-notes' ) ?. value || '' ) ] ; var body…" at bounding box center [702, 343] width 834 height 371
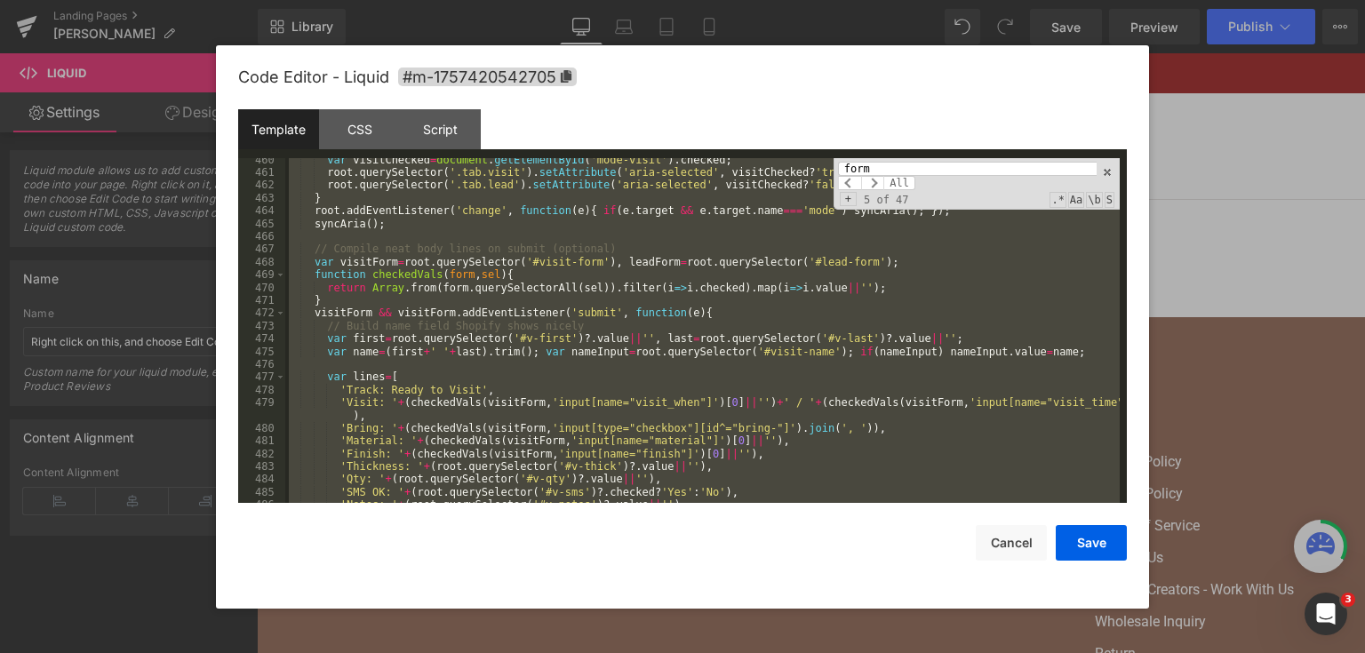
scroll to position [6119, 0]
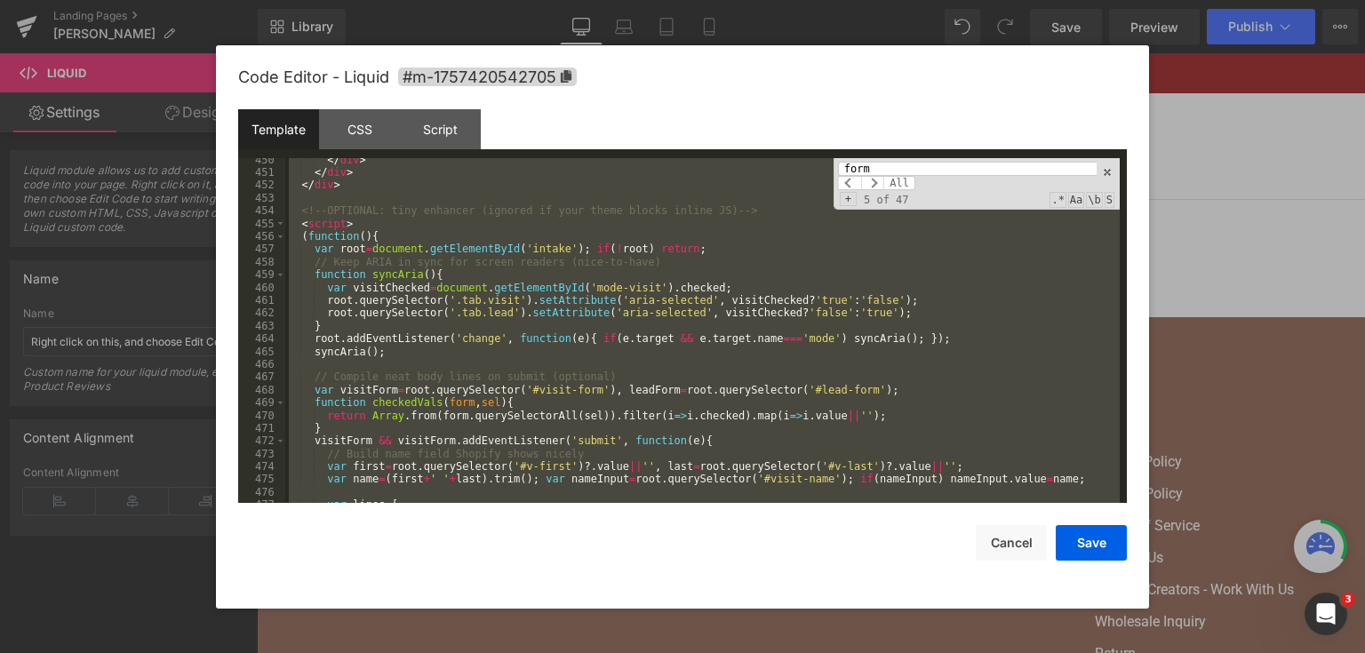
click at [515, 313] on div "</ div > </ div > </ div > <!-- OPTIONAL: tiny enhancer (ignored if your theme …" at bounding box center [702, 331] width 834 height 346
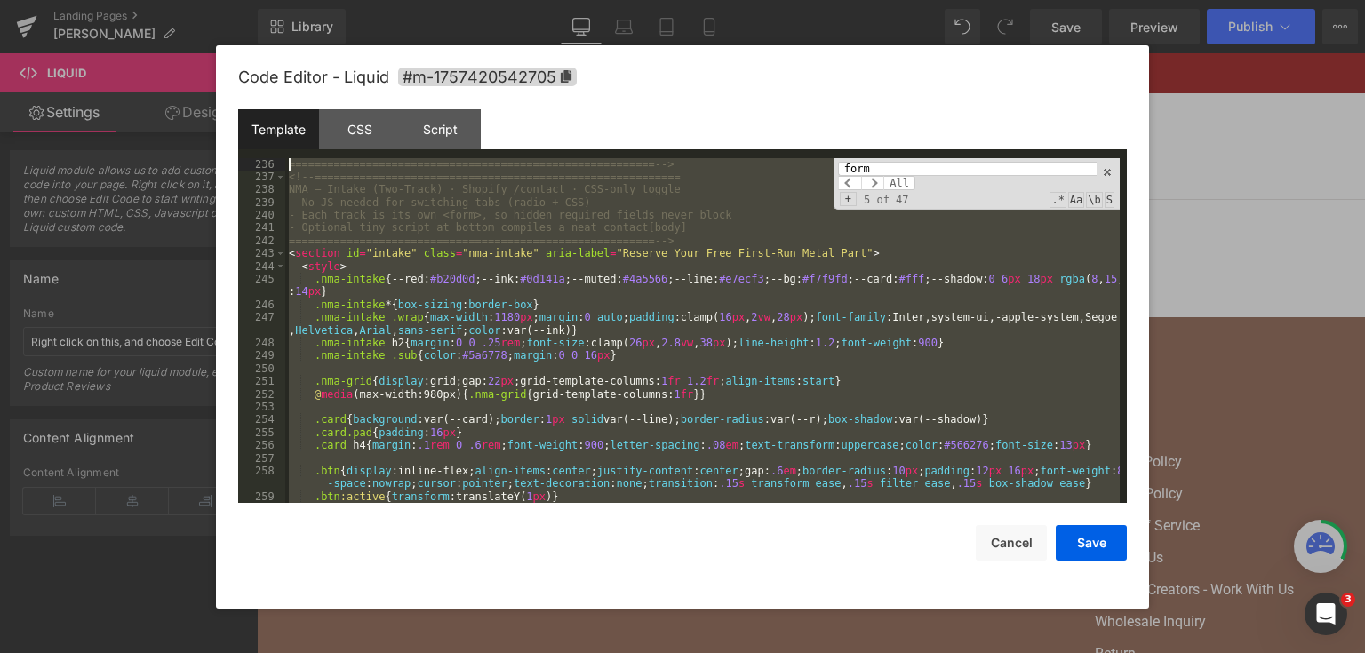
scroll to position [3083, 0]
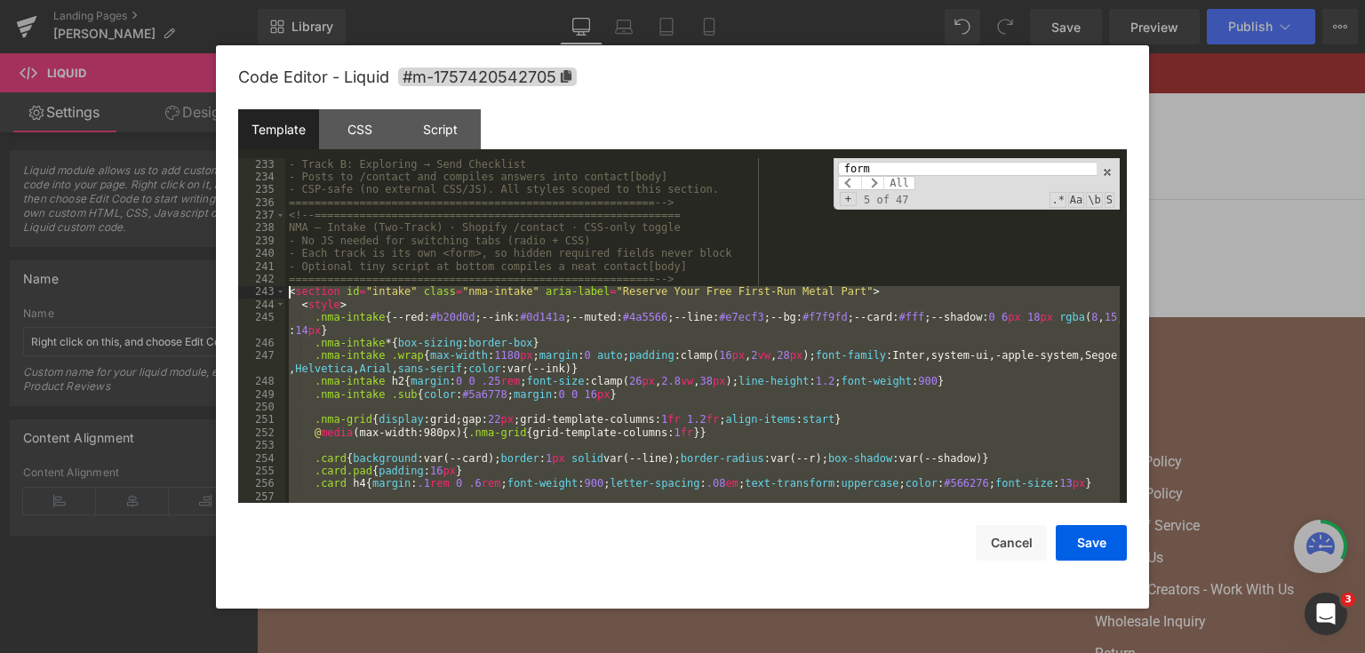
drag, startPoint x: 334, startPoint y: 270, endPoint x: 288, endPoint y: 295, distance: 52.5
click at [288, 295] on div "- Track B: Exploring → Send Checklist - Posts to /contact and compiles answers …" at bounding box center [702, 350] width 834 height 384
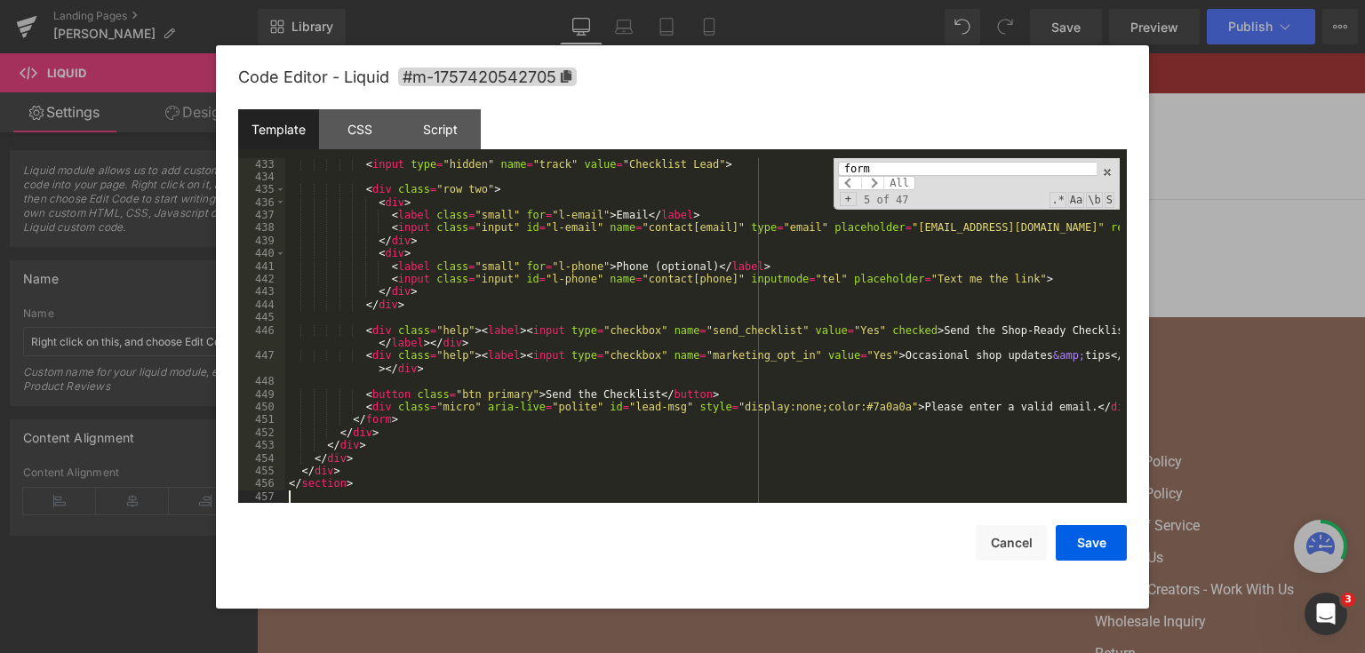
scroll to position [5987, 0]
click at [1062, 546] on button "Save" at bounding box center [1090, 543] width 71 height 36
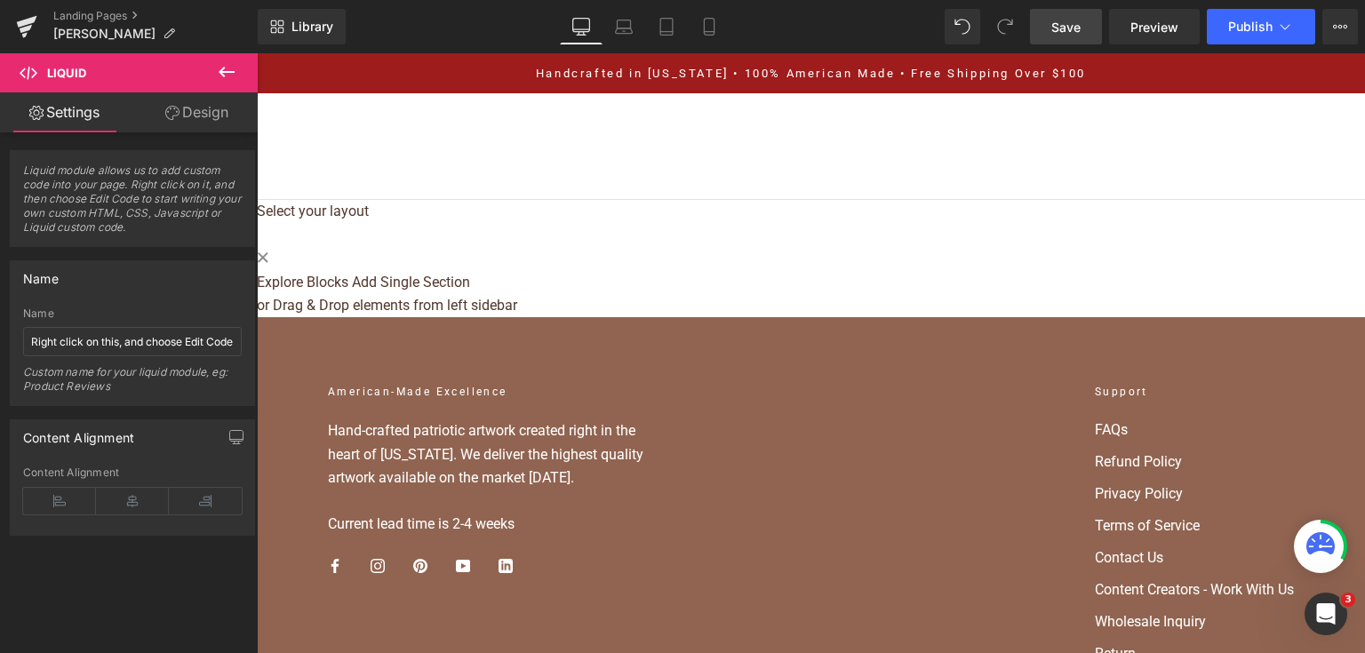
click at [1084, 33] on link "Save" at bounding box center [1066, 27] width 72 height 36
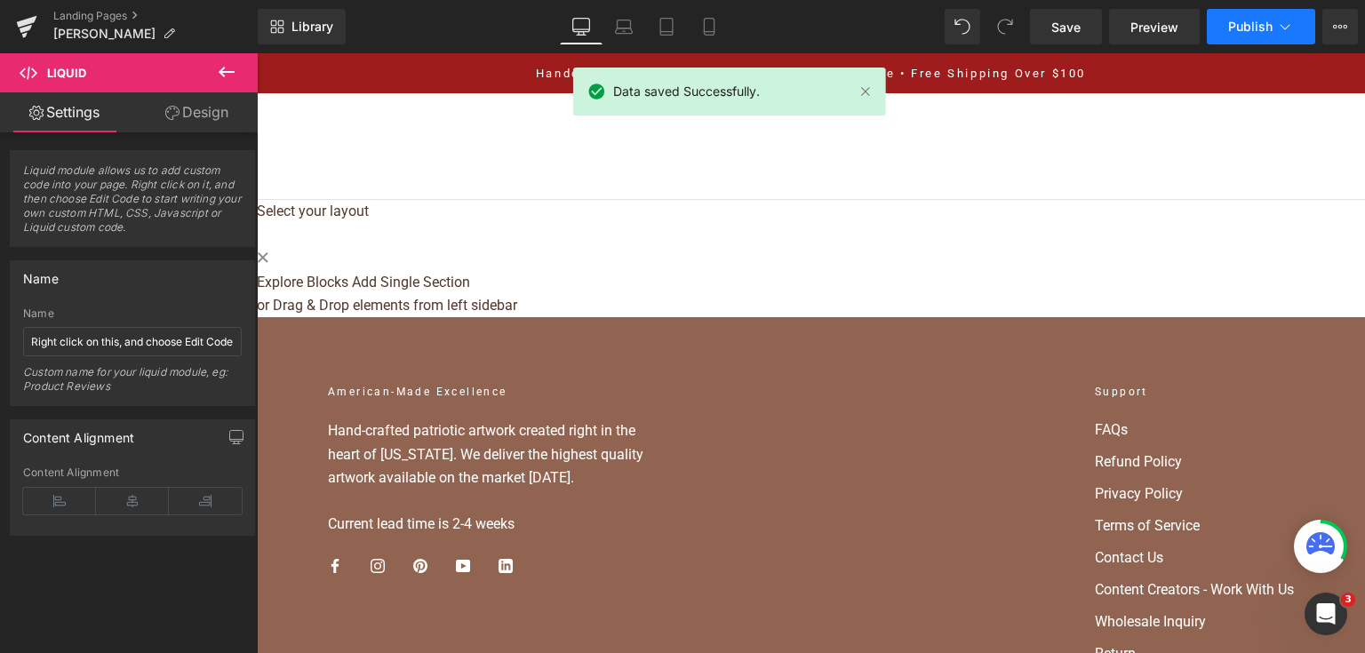
click at [1224, 28] on button "Publish" at bounding box center [1260, 27] width 108 height 36
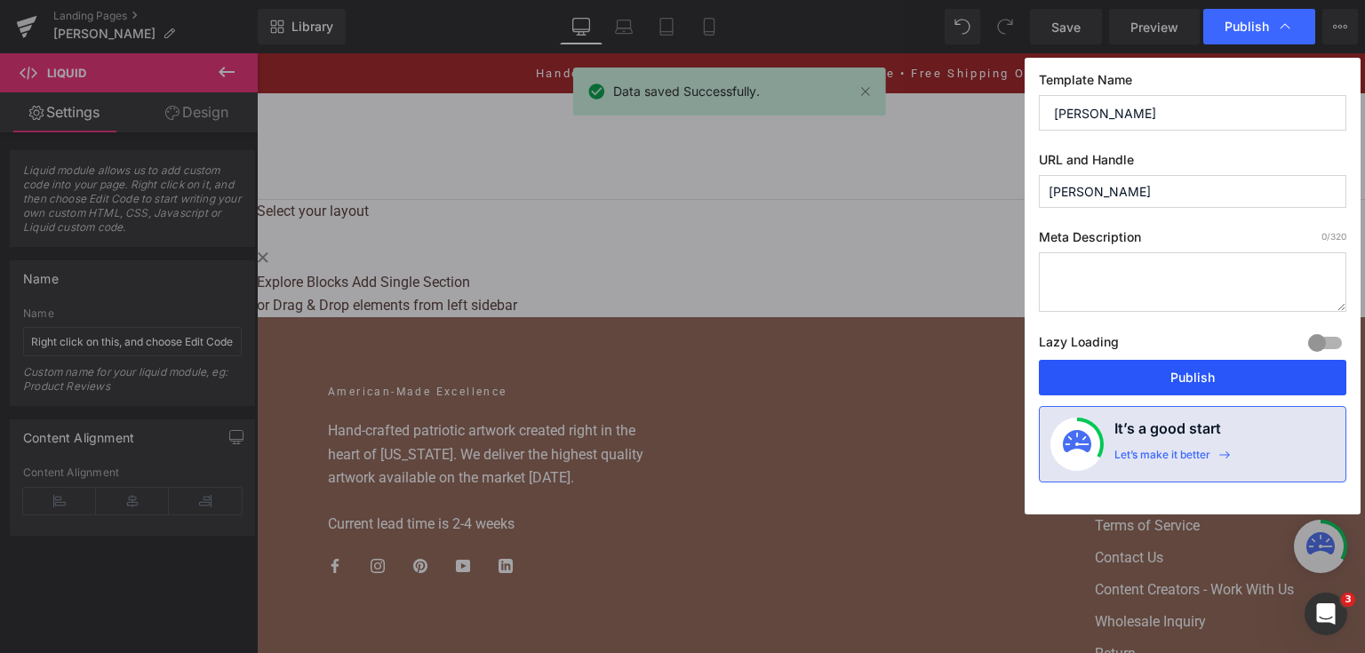
click at [1222, 378] on button "Publish" at bounding box center [1192, 378] width 307 height 36
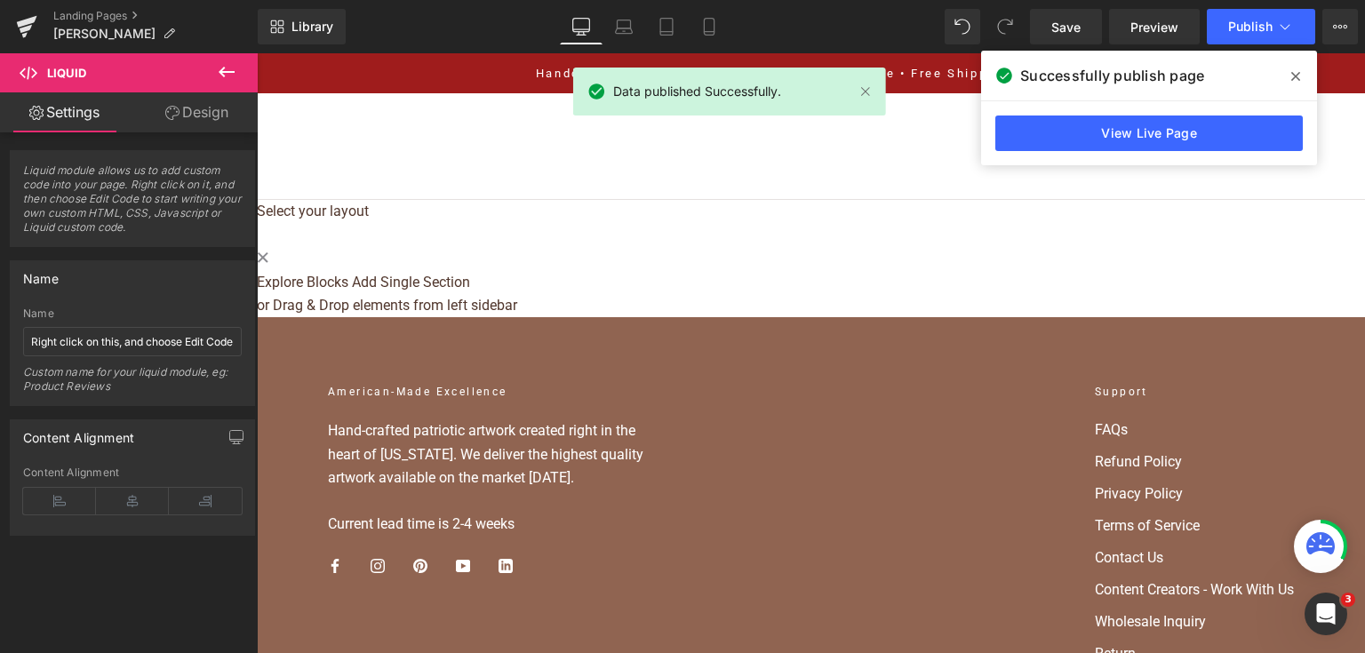
click at [1087, 155] on div "View Live Page" at bounding box center [1149, 133] width 336 height 64
click at [1085, 133] on link "View Live Page" at bounding box center [1148, 133] width 307 height 36
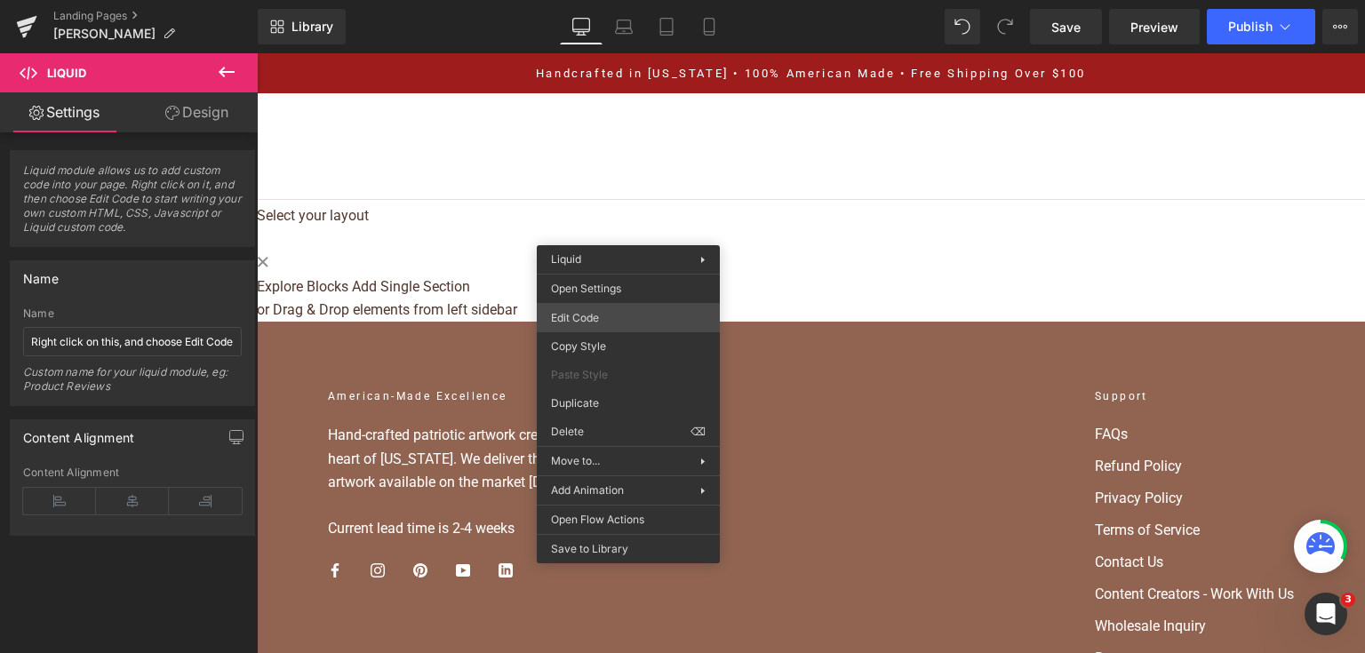
click at [623, 0] on div "Liquid You are previewing how the will restyle your page. You can not edit Elem…" at bounding box center [682, 0] width 1365 height 0
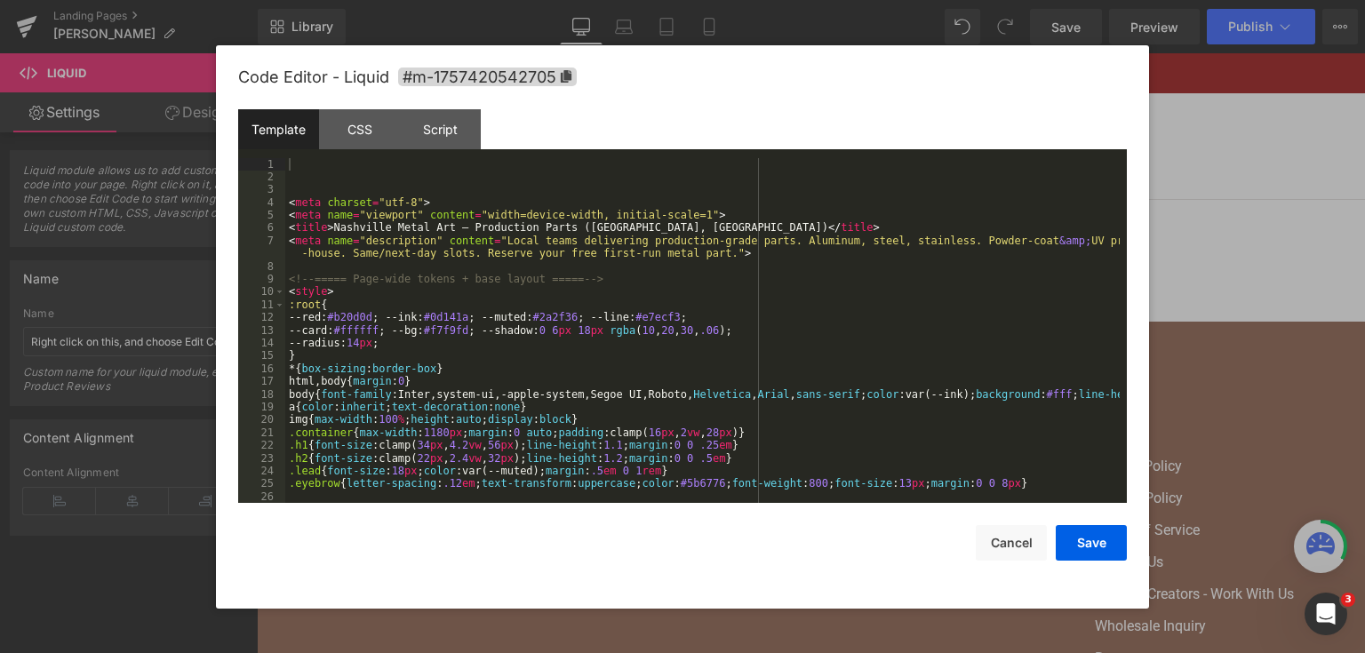
click at [623, 313] on div "< meta charset = "utf-8" > < meta name = "viewport" content = "width=device-wid…" at bounding box center [702, 343] width 834 height 371
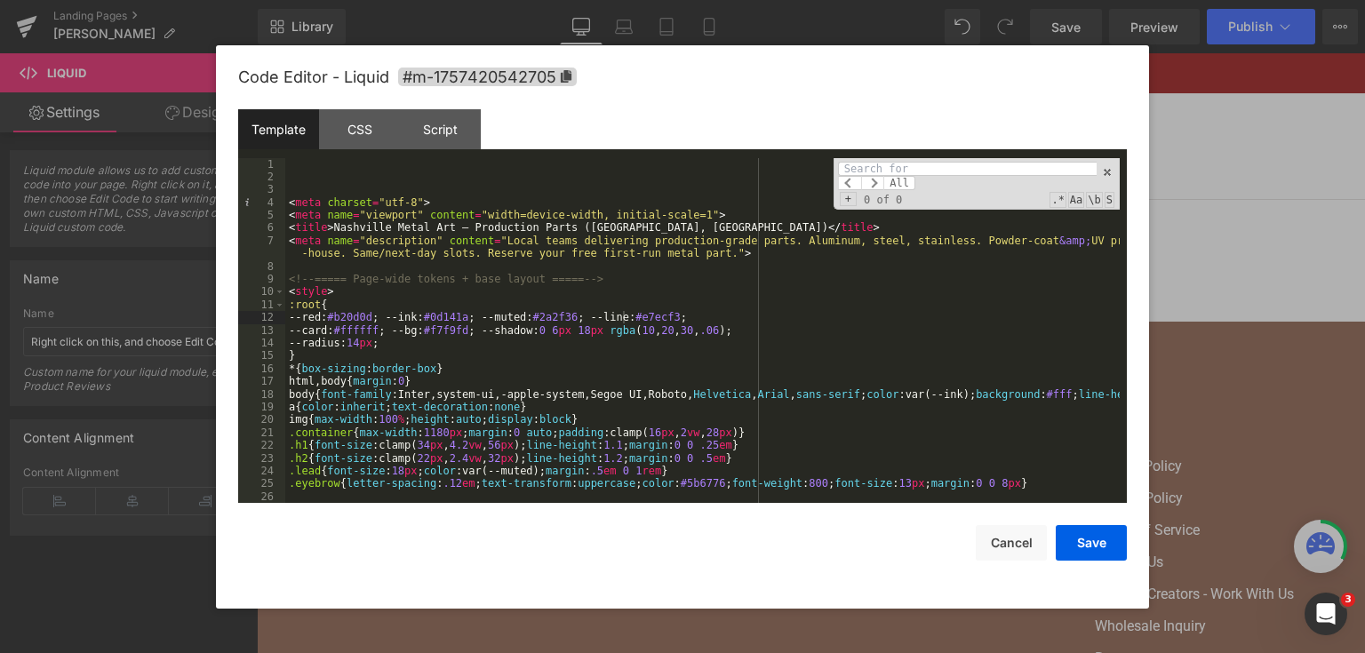
type input "a"
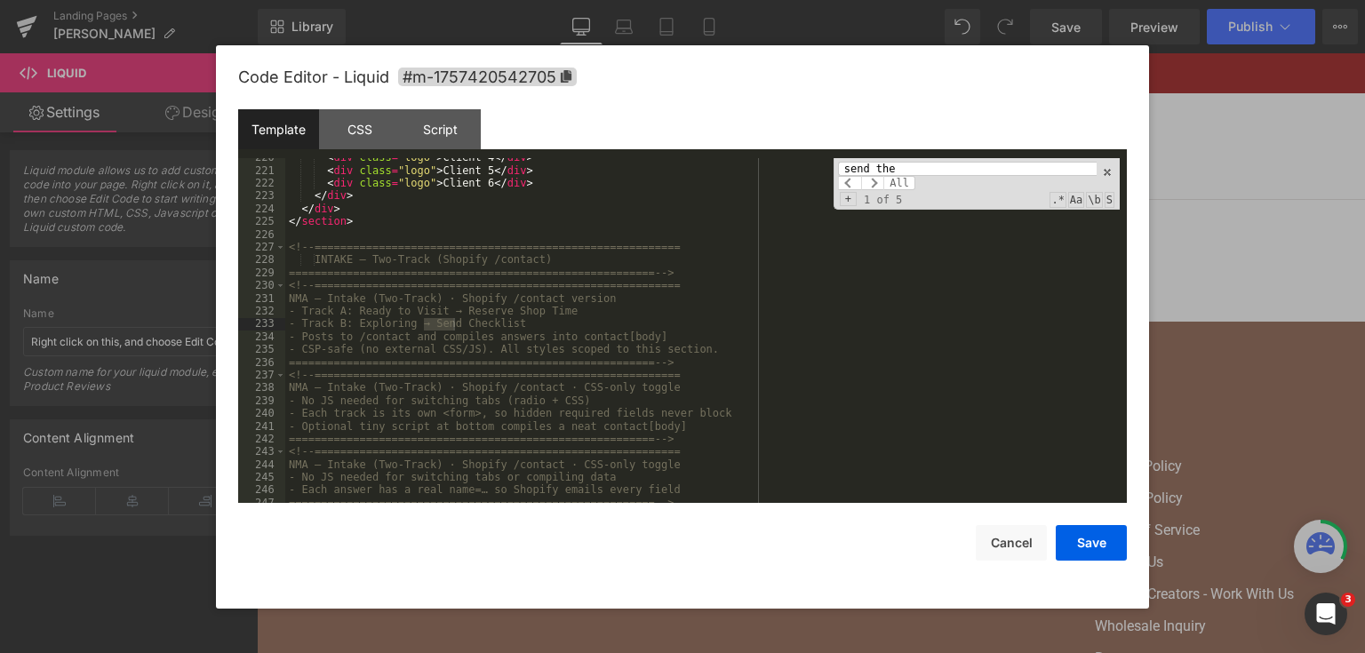
scroll to position [5955, 0]
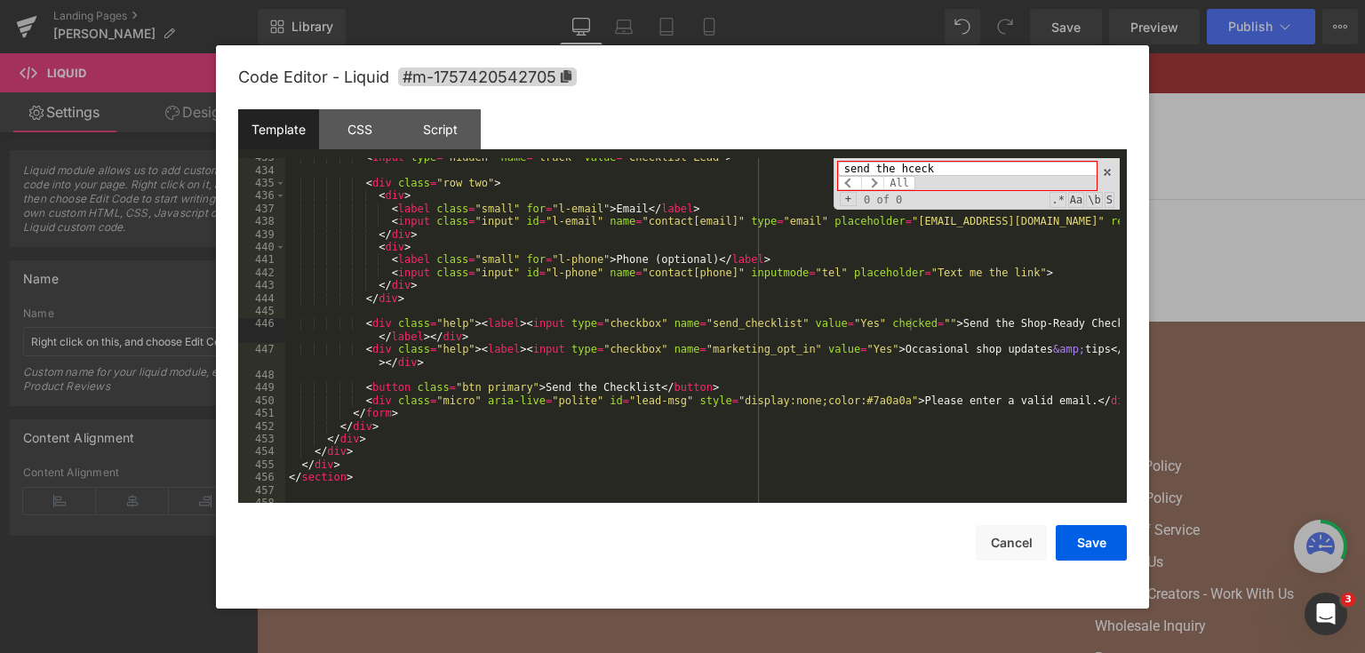
type input "send the hceck"
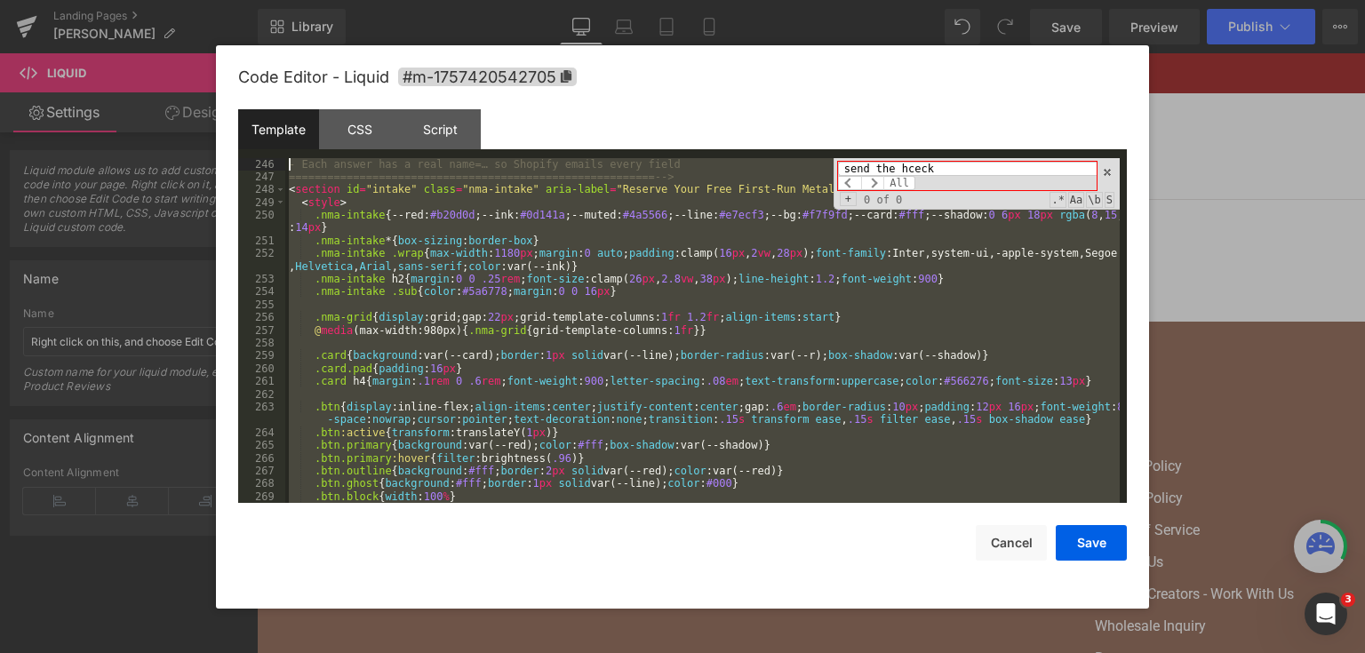
scroll to position [3211, 0]
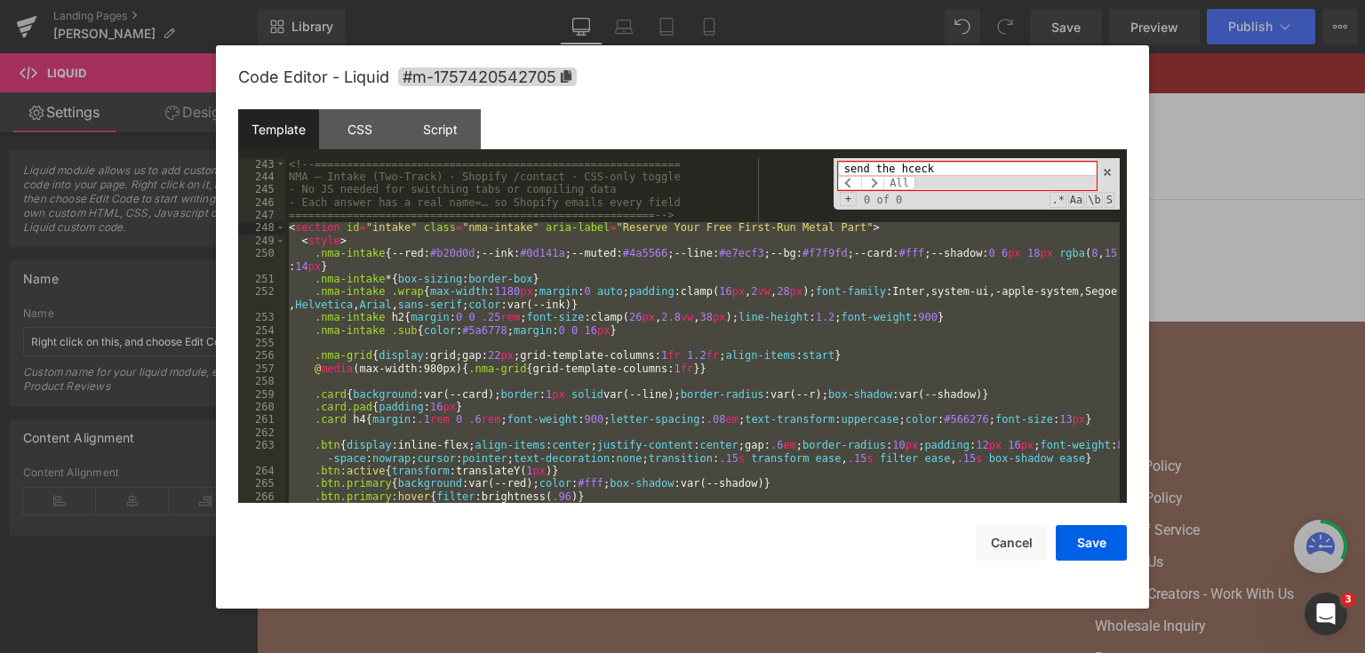
drag, startPoint x: 324, startPoint y: 473, endPoint x: 242, endPoint y: 227, distance: 258.7
click at [242, 227] on pre "243 244 245 246 247 248 249 250 251 252 253 254 255 256 257 258 259 260 261 262…" at bounding box center [682, 331] width 888 height 346
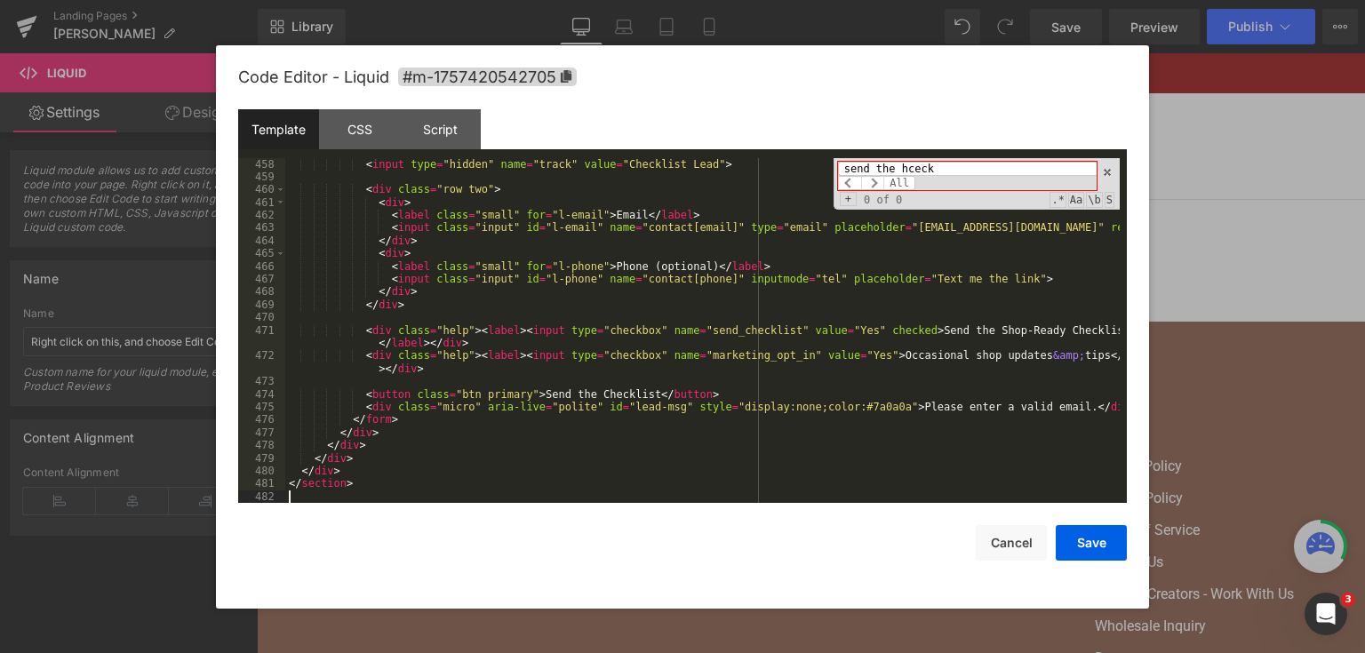
scroll to position [6307, 0]
drag, startPoint x: 1082, startPoint y: 545, endPoint x: 868, endPoint y: 370, distance: 276.5
click at [1082, 545] on button "Save" at bounding box center [1090, 543] width 71 height 36
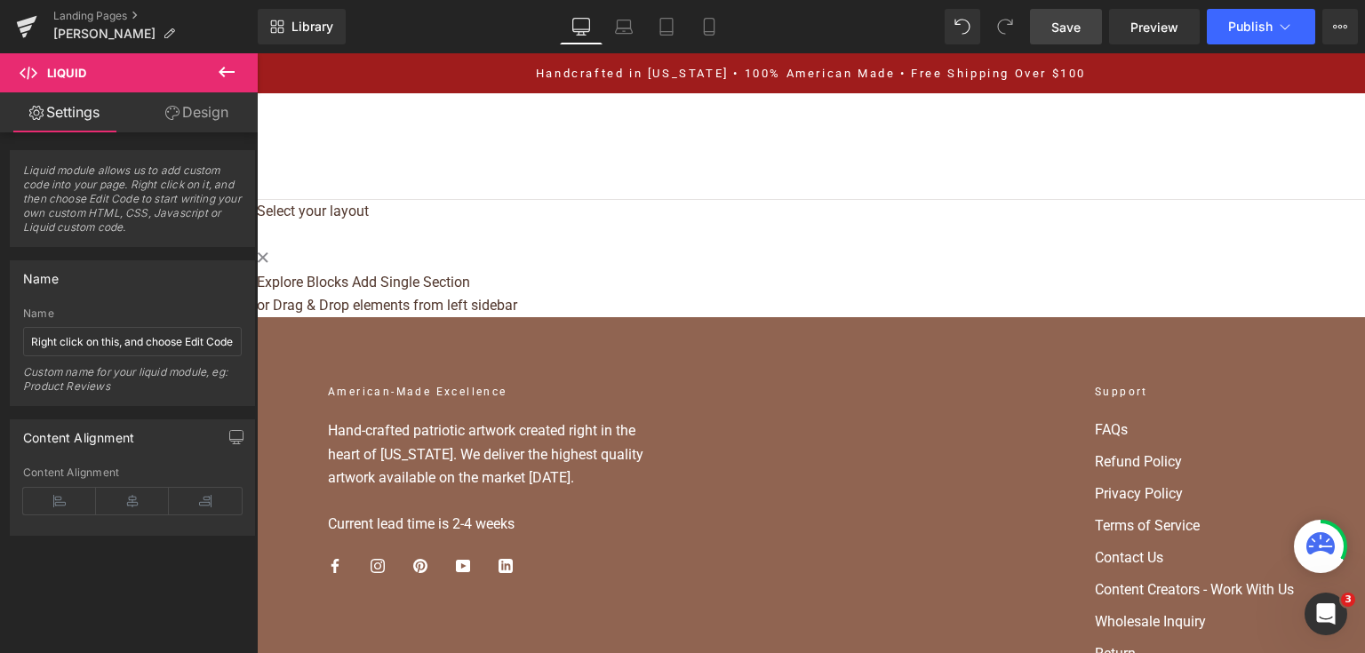
click at [1090, 29] on link "Save" at bounding box center [1066, 27] width 72 height 36
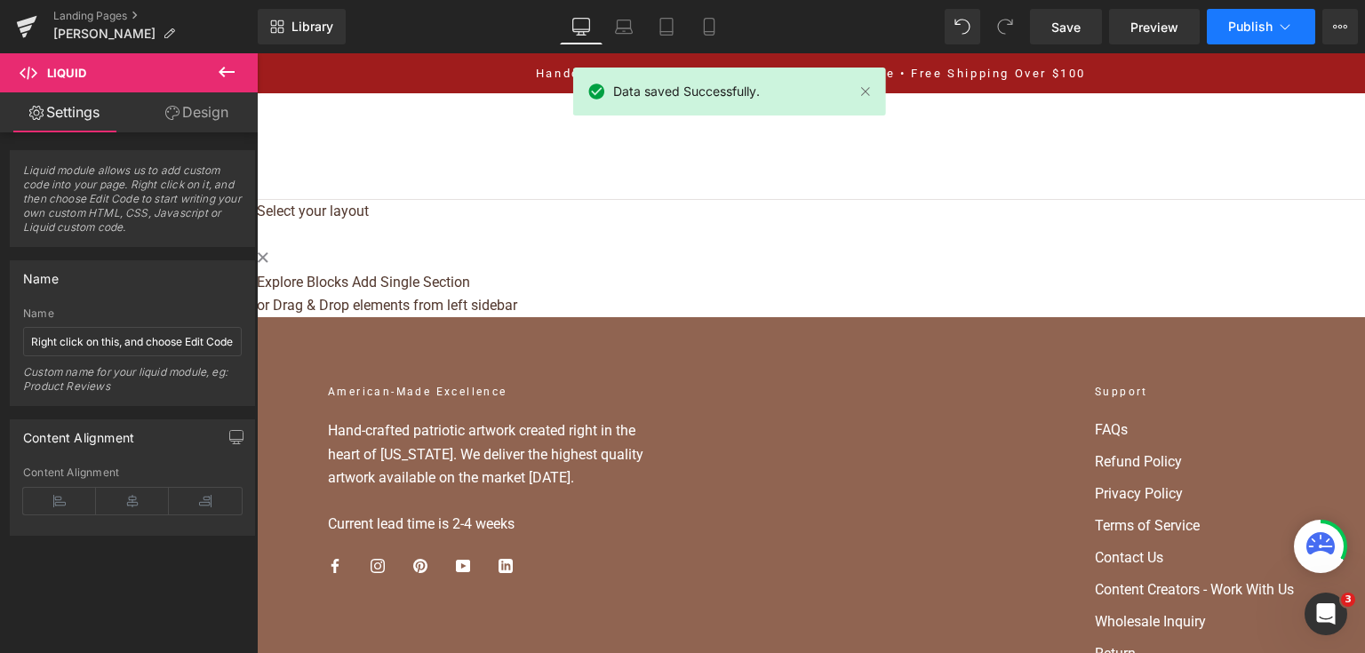
click at [1241, 28] on span "Publish" at bounding box center [1250, 27] width 44 height 14
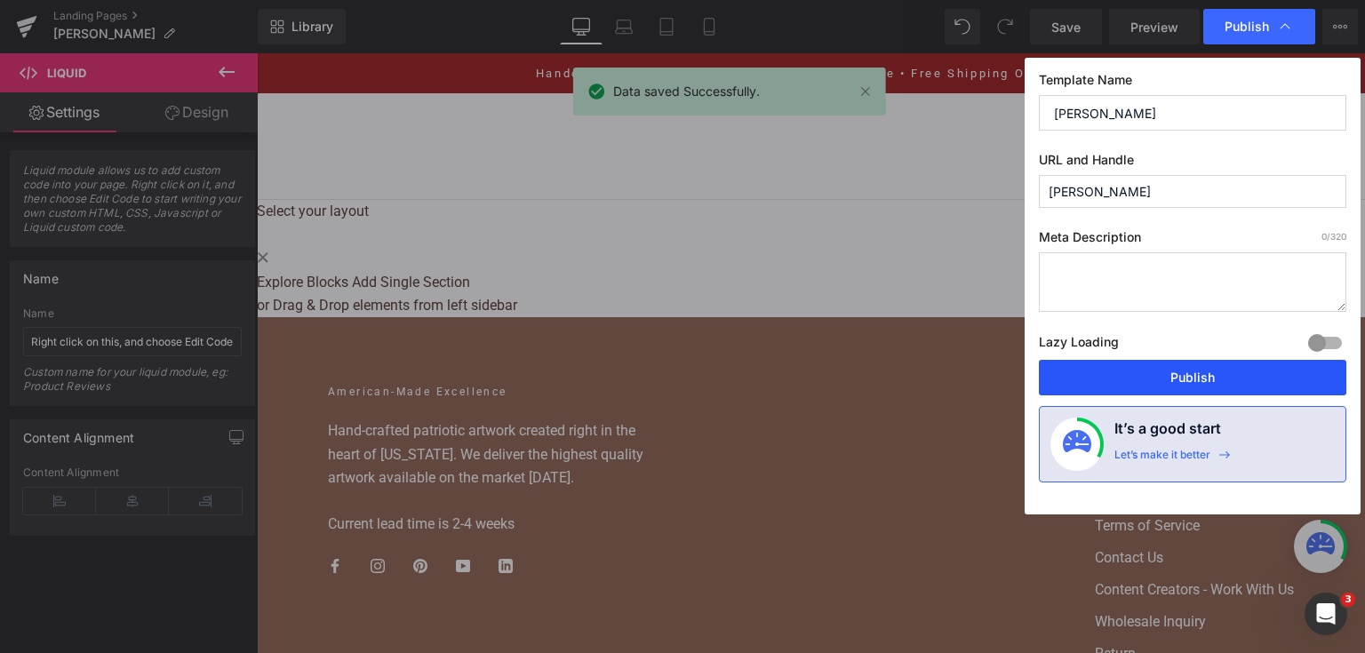
click at [1190, 378] on button "Publish" at bounding box center [1192, 378] width 307 height 36
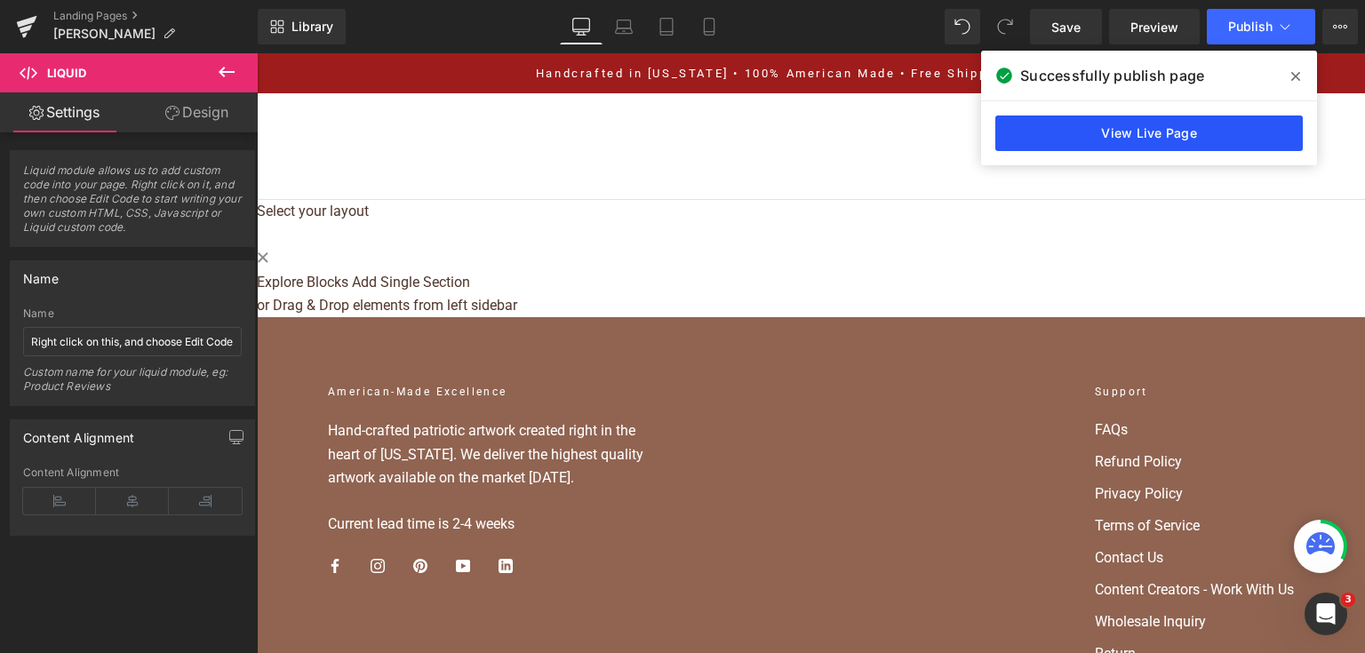
click at [1052, 126] on link "View Live Page" at bounding box center [1148, 133] width 307 height 36
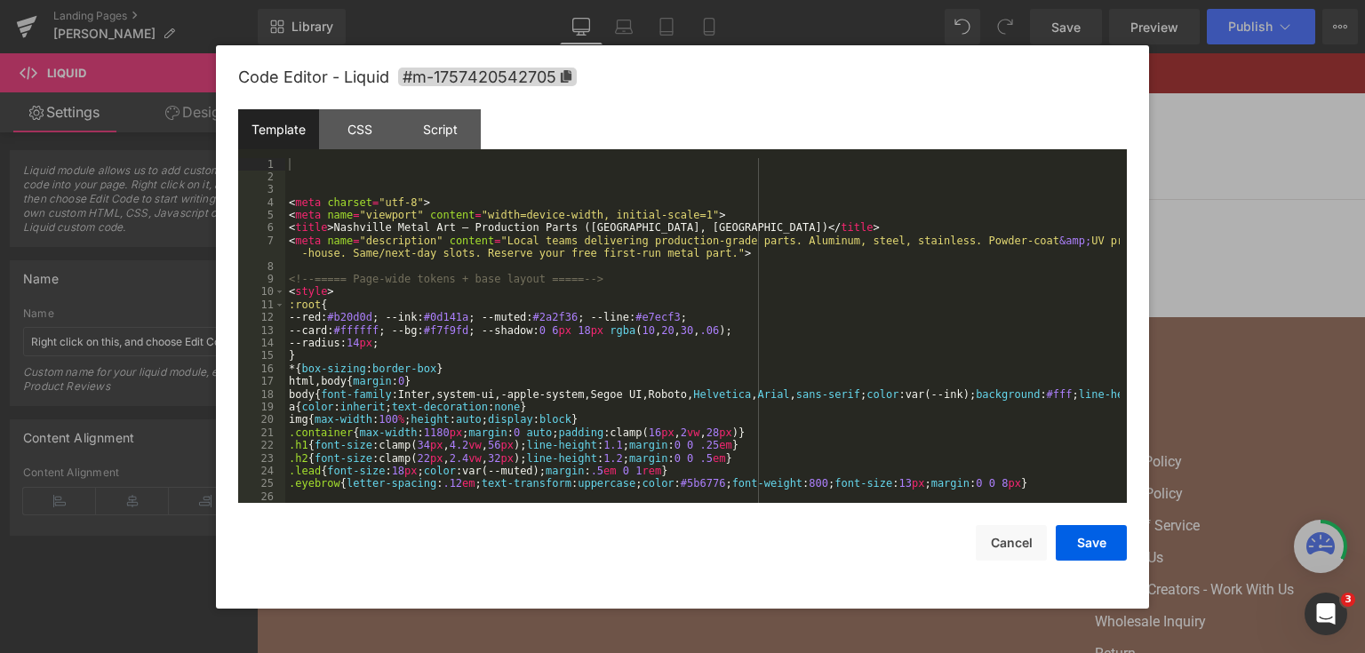
click at [570, 0] on div "Liquid You are previewing how the will restyle your page. You can not edit Elem…" at bounding box center [682, 0] width 1365 height 0
click at [547, 313] on div "< meta charset = "utf-8" > < meta name = "viewport" content = "width=device-wid…" at bounding box center [702, 343] width 834 height 371
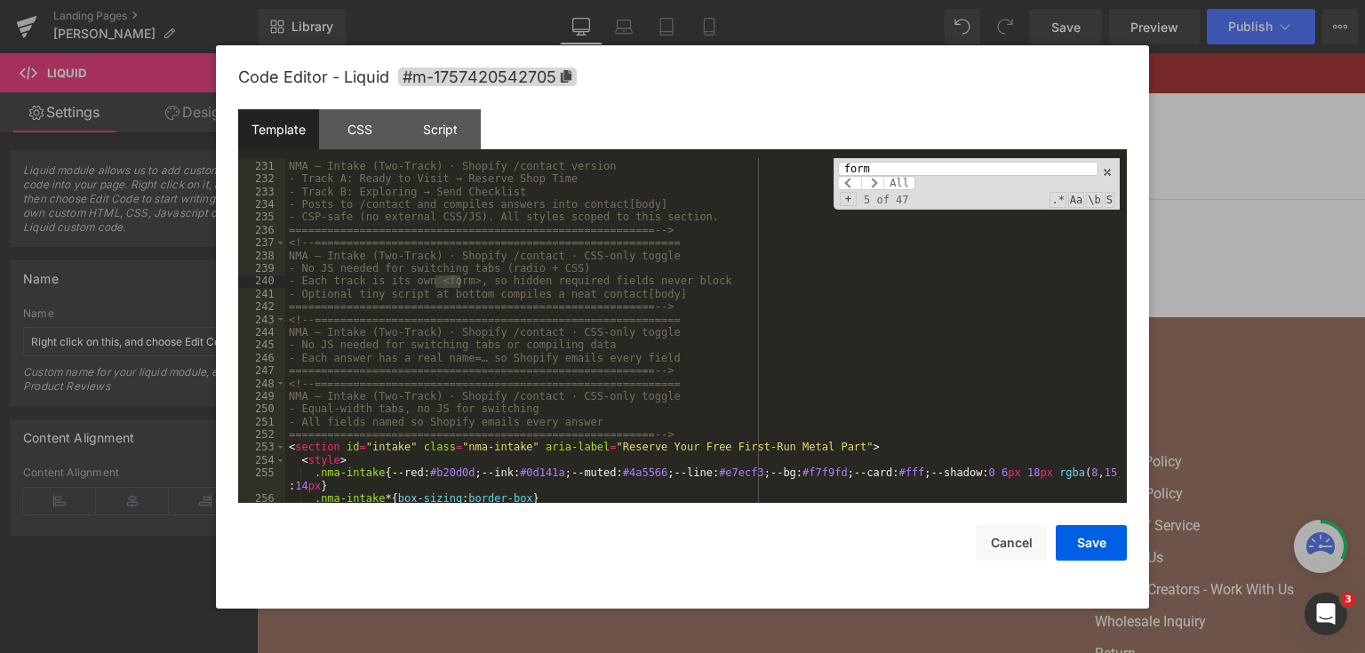
scroll to position [3098, 0]
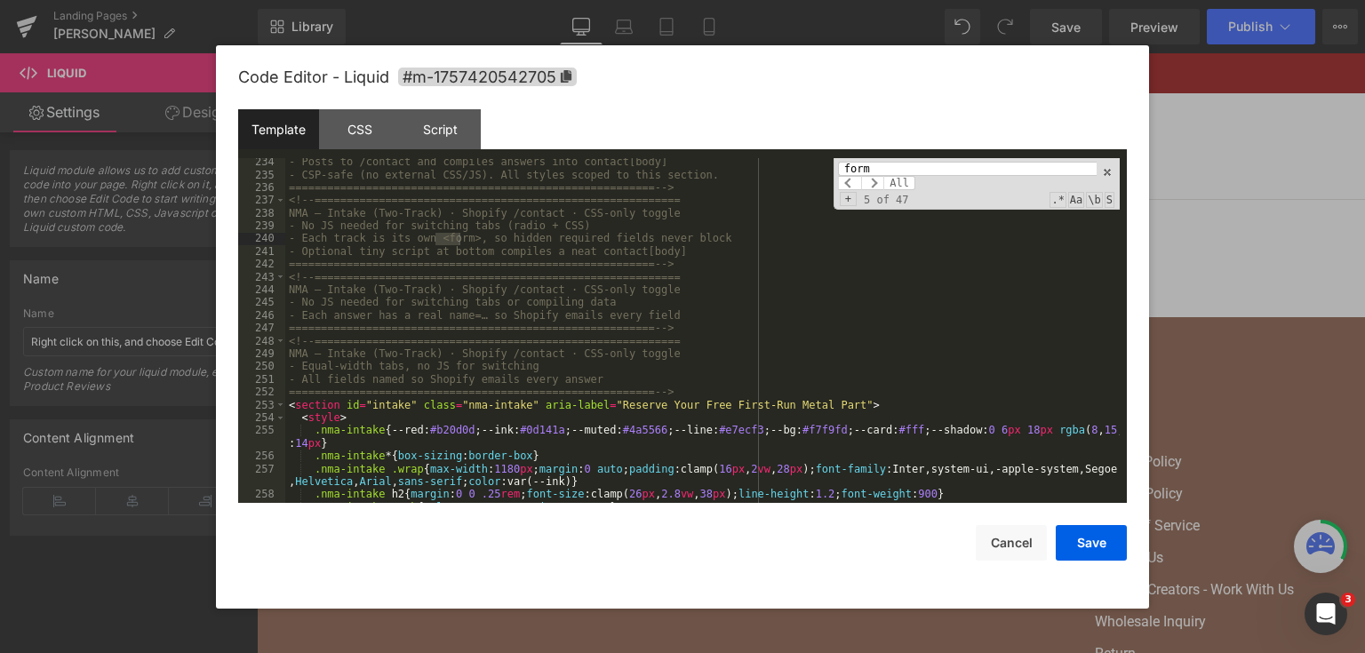
type input "form"
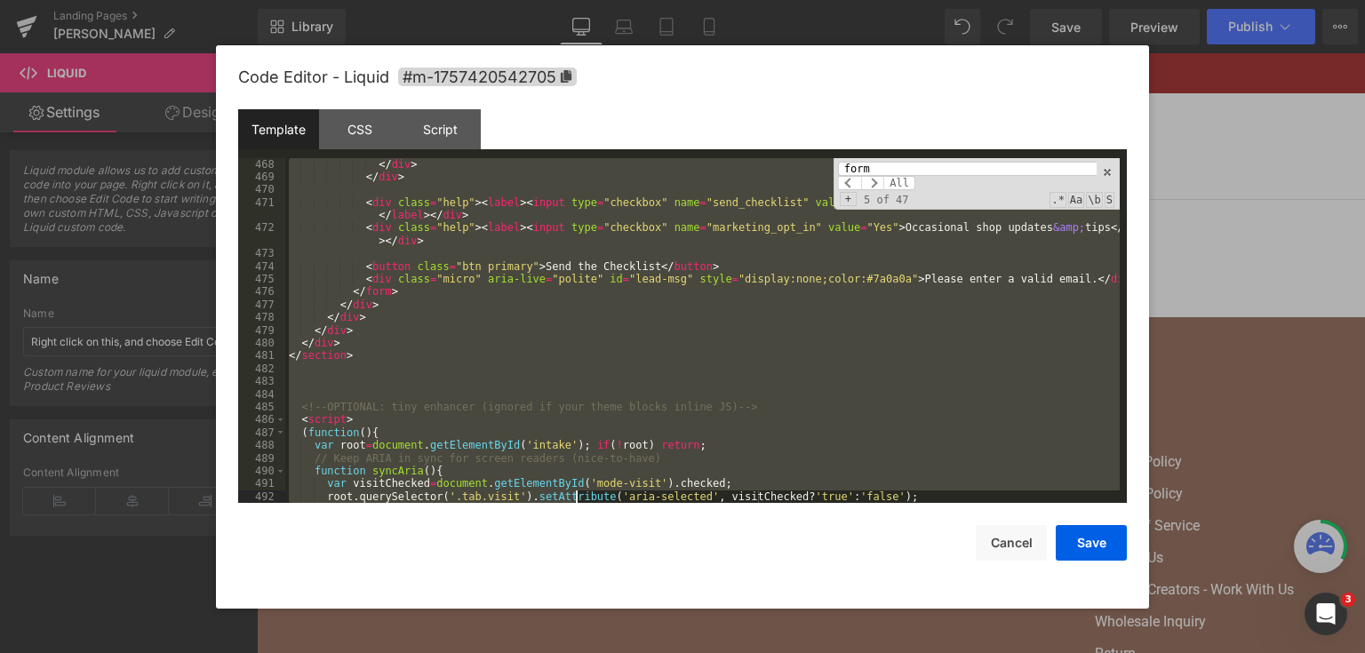
scroll to position [6434, 0]
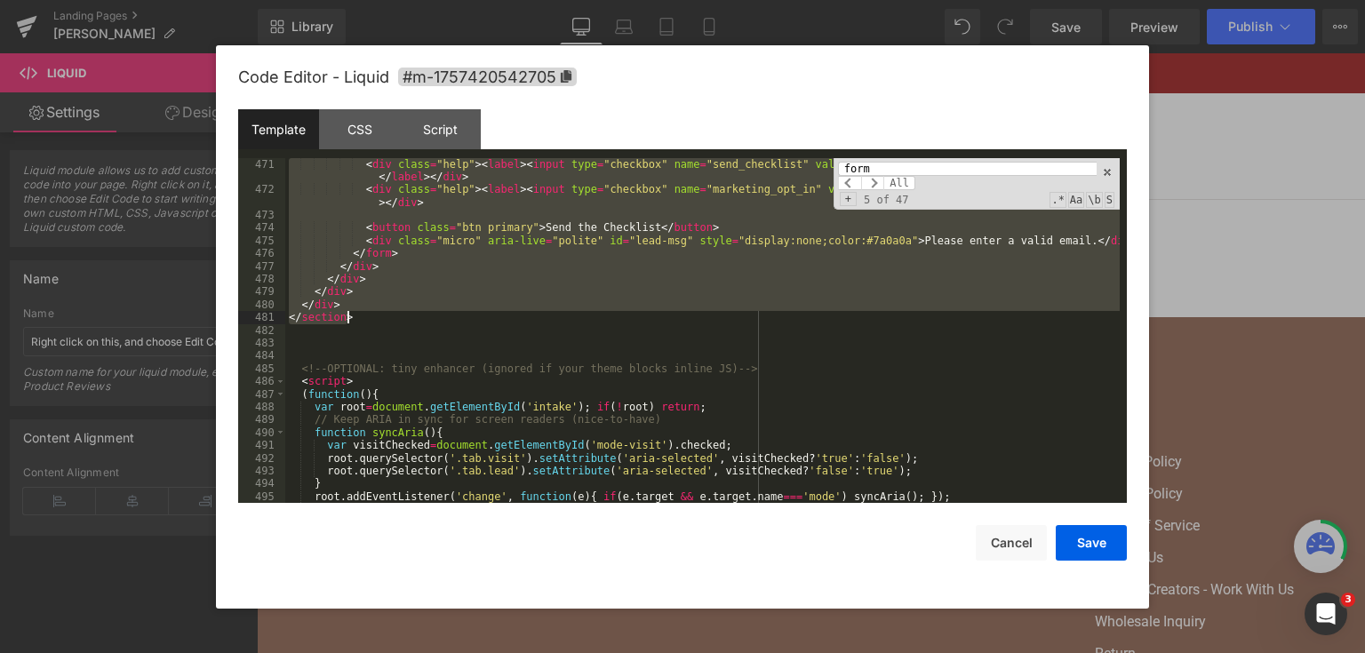
drag, startPoint x: 290, startPoint y: 407, endPoint x: 534, endPoint y: 323, distance: 258.2
click at [534, 323] on div "< div class = "help" > < label > < input type = "checkbox" name = "send_checkli…" at bounding box center [702, 350] width 834 height 384
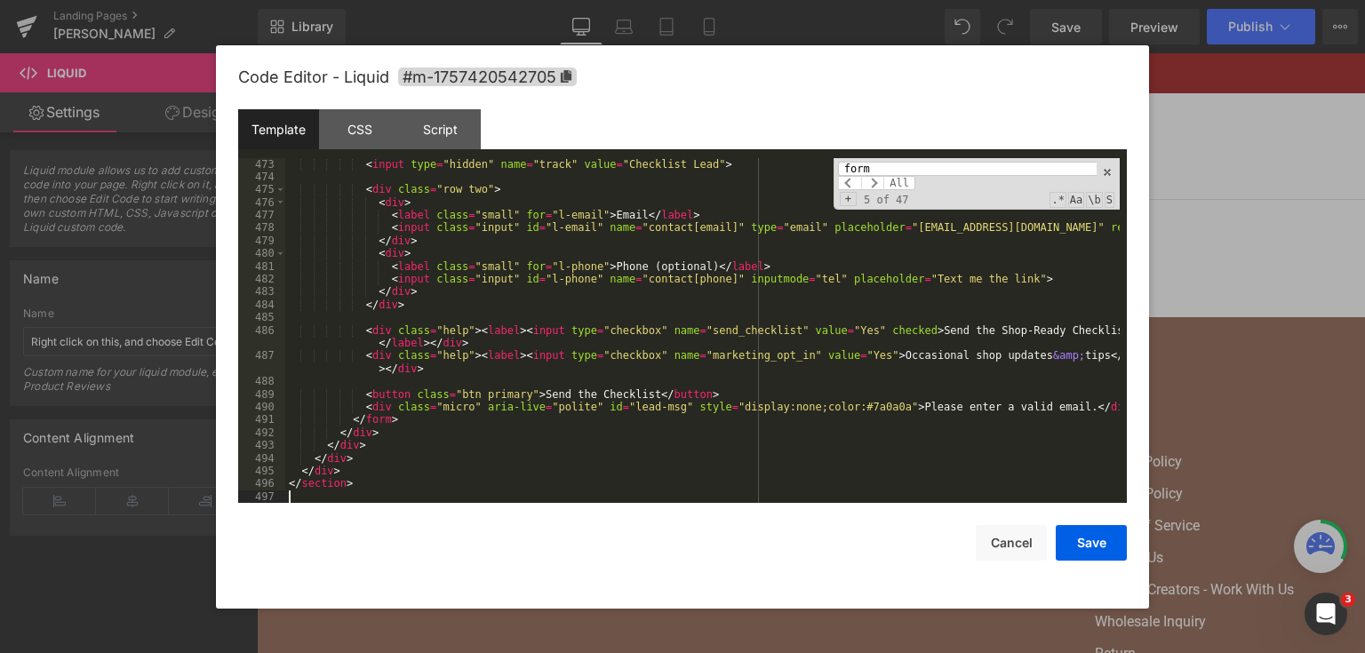
scroll to position [6498, 0]
drag, startPoint x: 1118, startPoint y: 541, endPoint x: 1118, endPoint y: 529, distance: 11.5
click at [1118, 540] on button "Save" at bounding box center [1090, 543] width 71 height 36
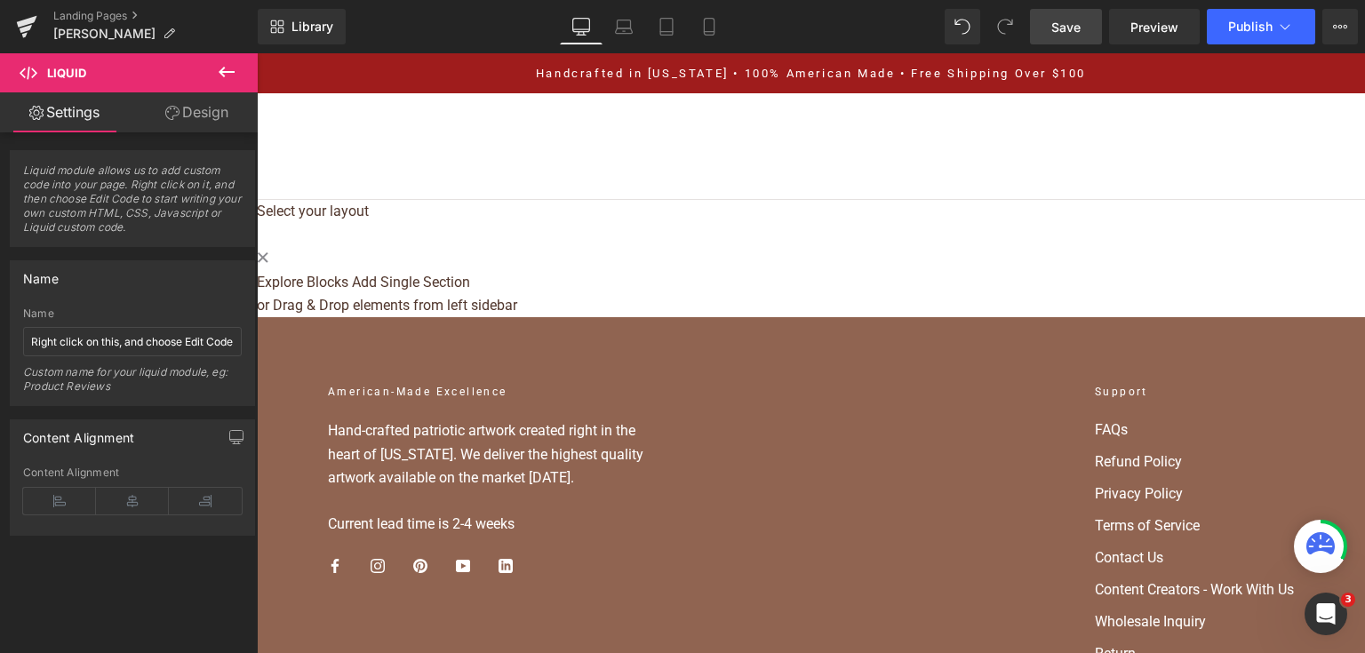
click at [1074, 36] on link "Save" at bounding box center [1066, 27] width 72 height 36
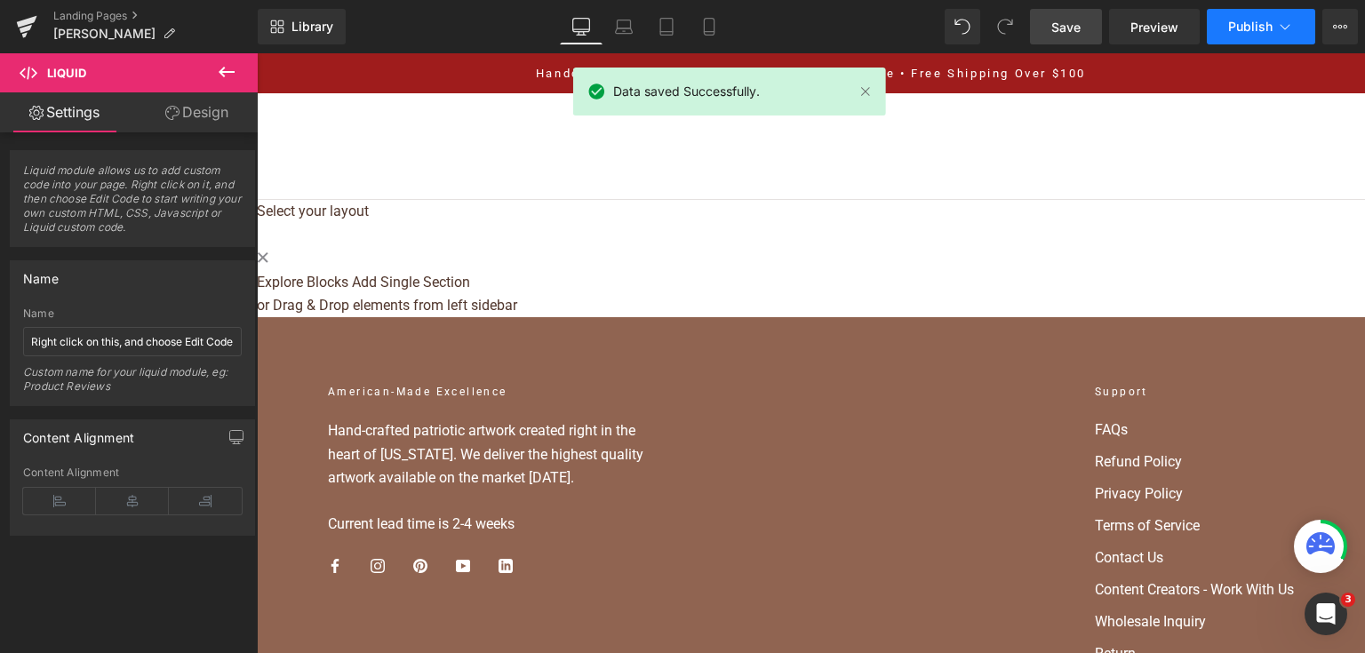
click at [1237, 29] on span "Publish" at bounding box center [1250, 27] width 44 height 14
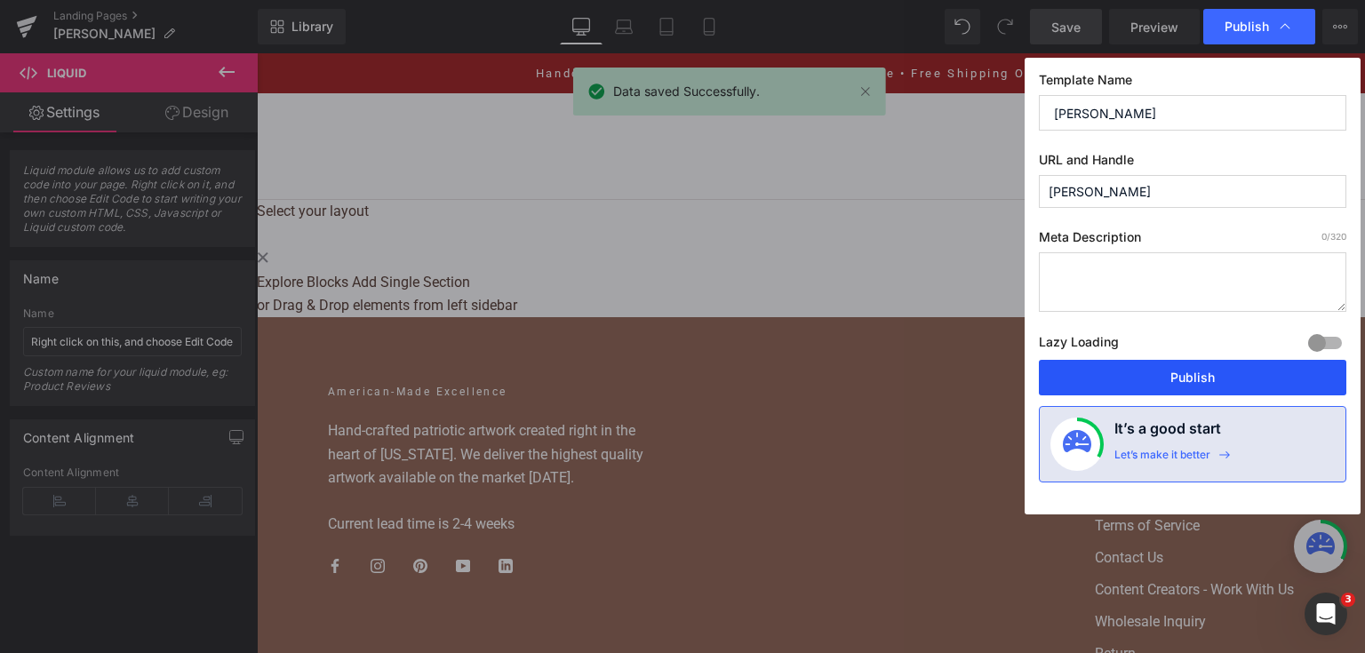
click at [1197, 373] on button "Publish" at bounding box center [1192, 378] width 307 height 36
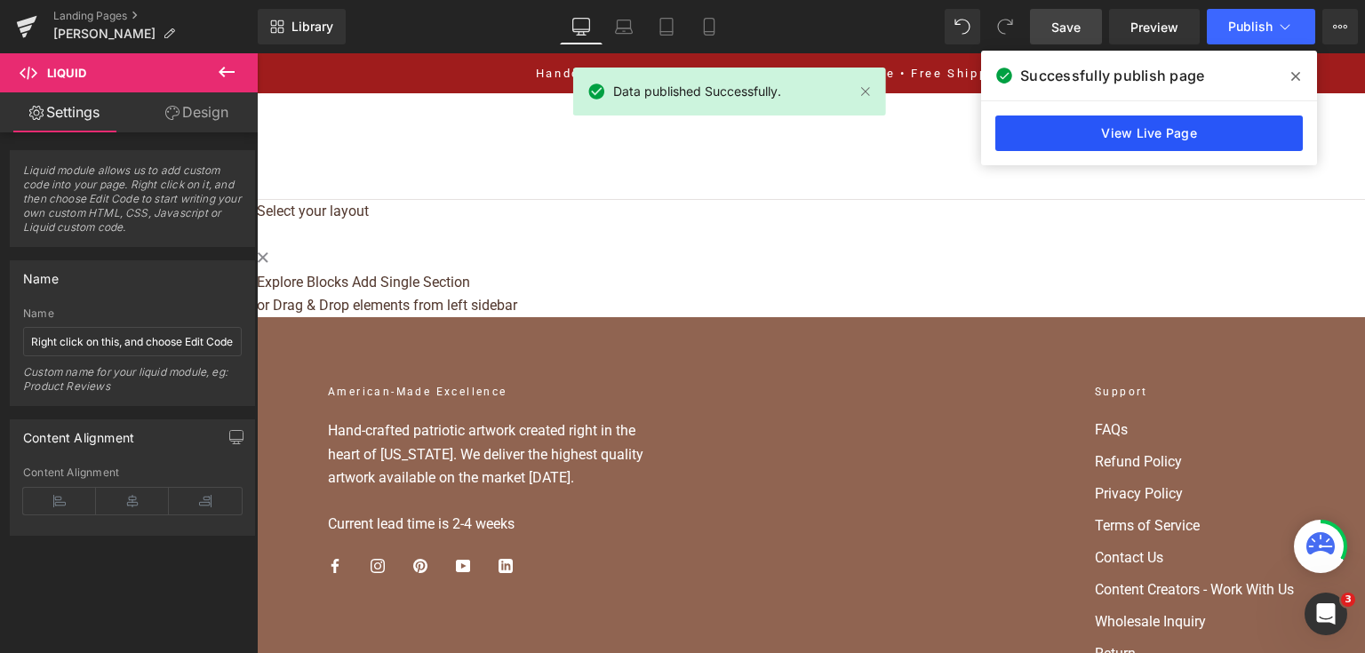
click at [1066, 124] on link "View Live Page" at bounding box center [1148, 133] width 307 height 36
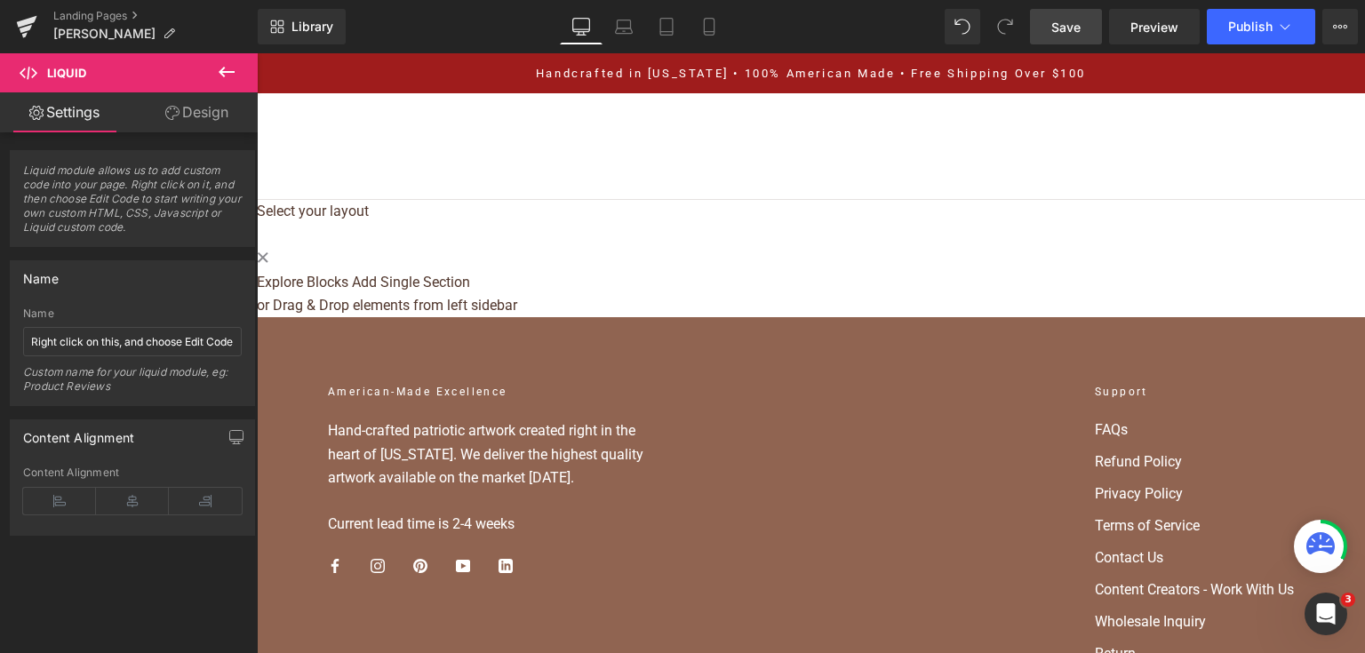
click at [1068, 37] on link "Save" at bounding box center [1066, 27] width 72 height 36
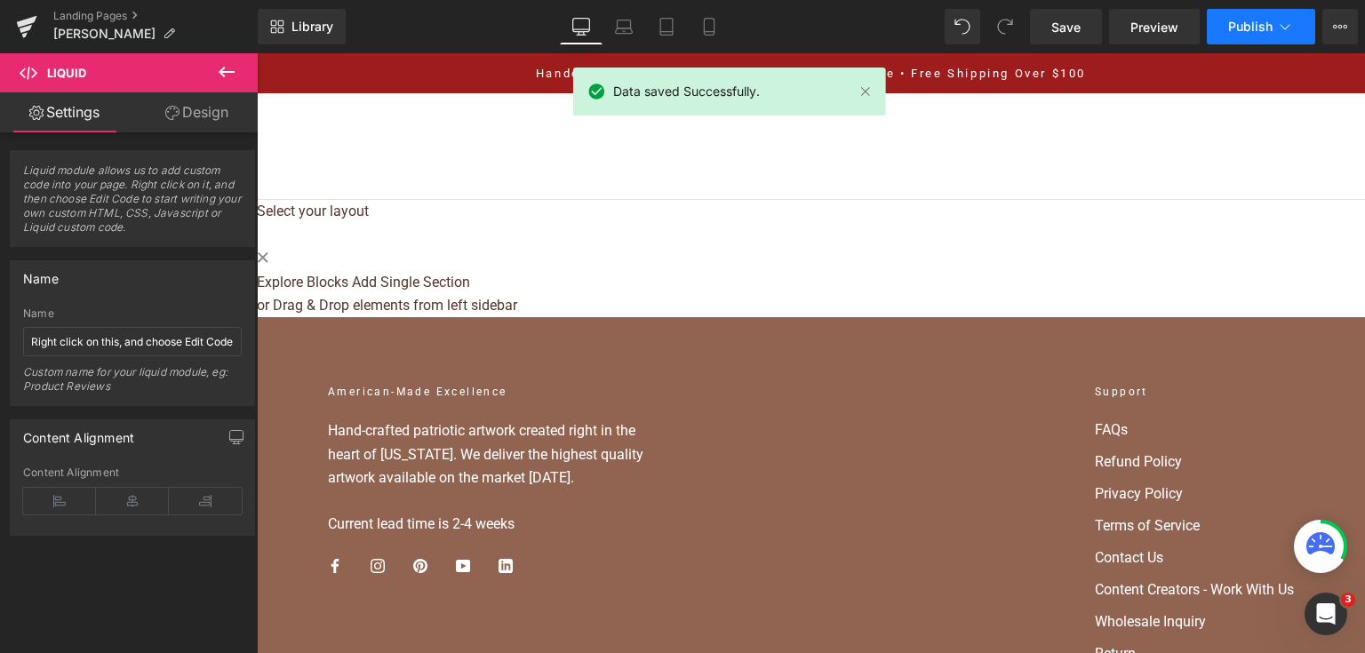
click at [1277, 30] on icon at bounding box center [1285, 27] width 18 height 18
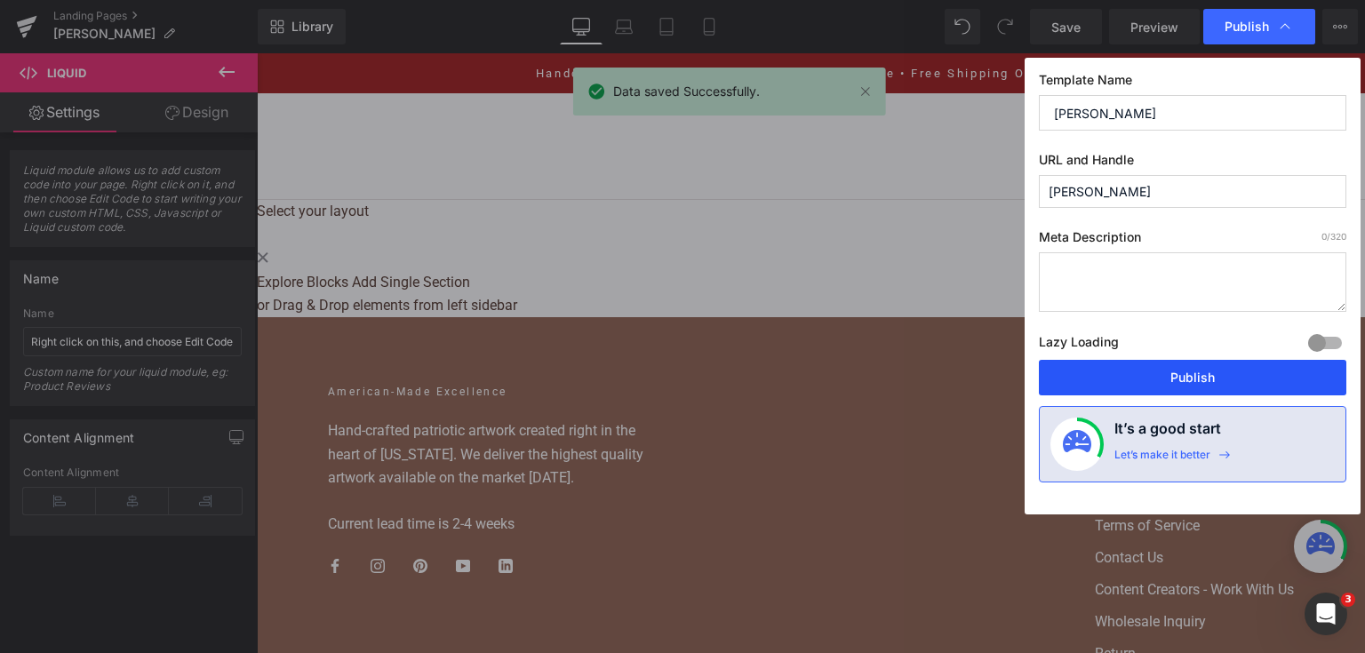
click at [1214, 360] on button "Publish" at bounding box center [1192, 378] width 307 height 36
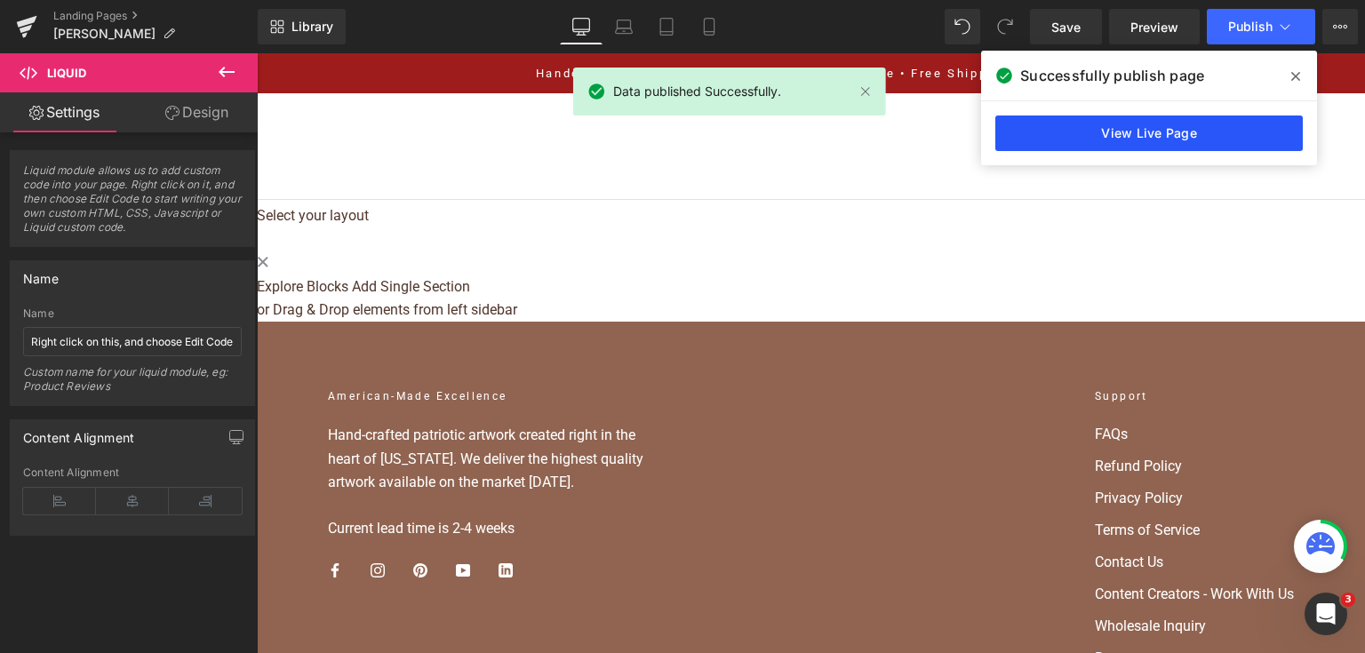
click at [1149, 139] on link "View Live Page" at bounding box center [1148, 133] width 307 height 36
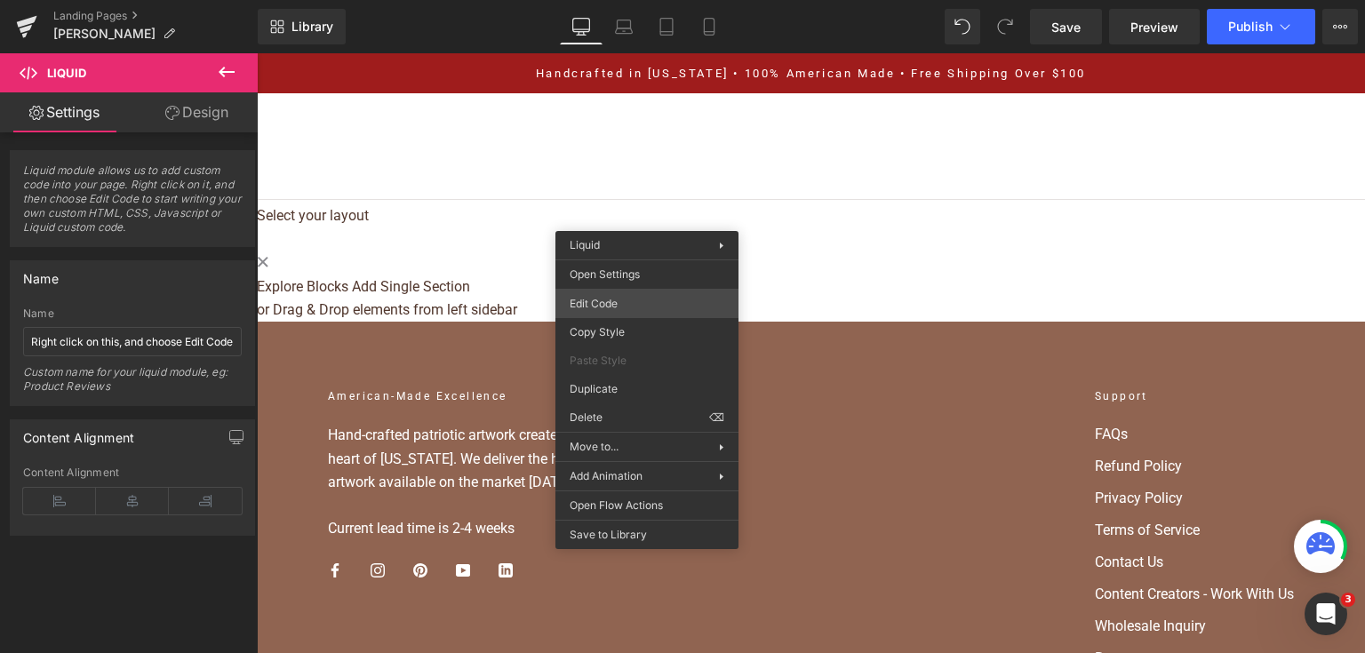
click at [652, 0] on div "Liquid You are previewing how the will restyle your page. You can not edit Elem…" at bounding box center [682, 0] width 1365 height 0
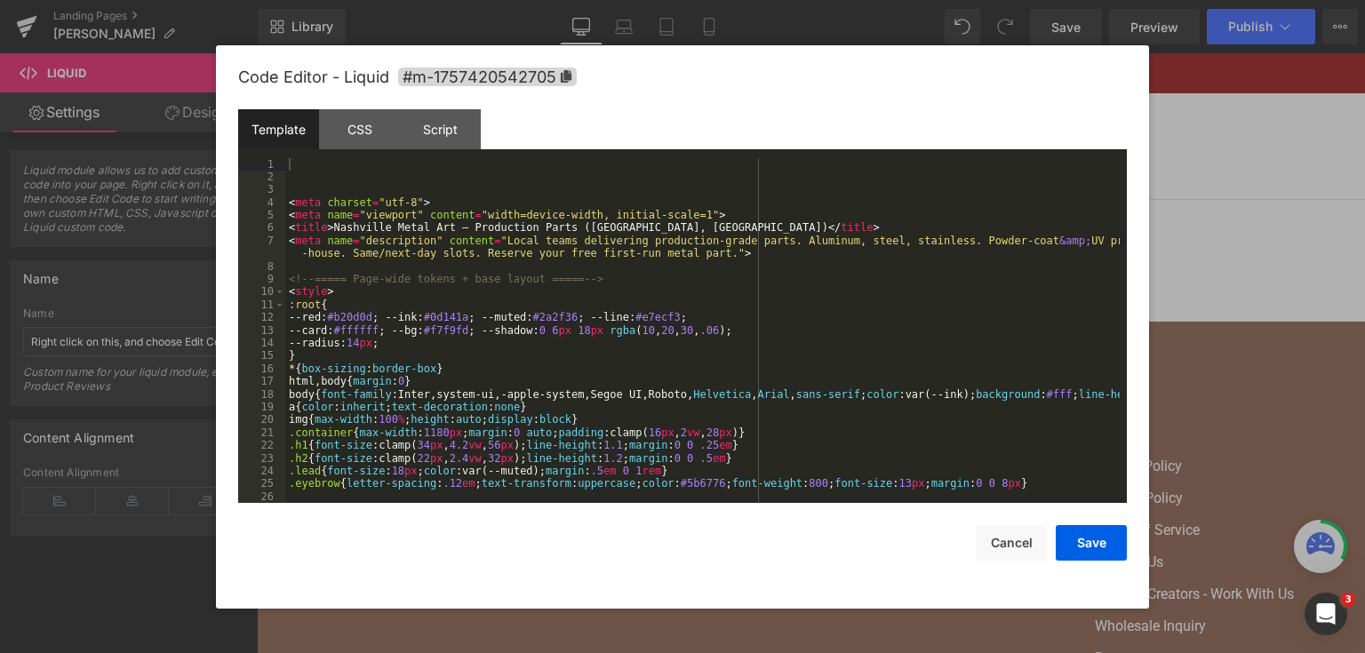
click at [669, 336] on div "< meta charset = "utf-8" > < meta name = "viewport" content = "width=device-wid…" at bounding box center [702, 343] width 834 height 371
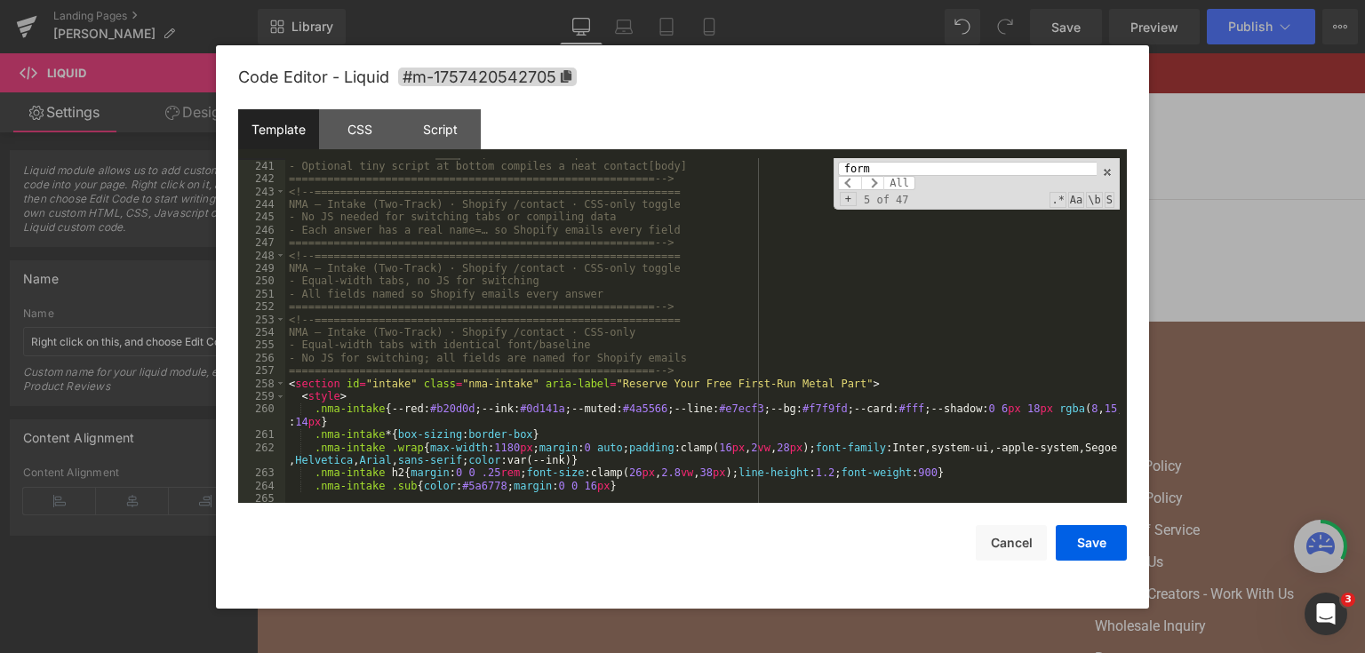
scroll to position [3183, 0]
type input "form"
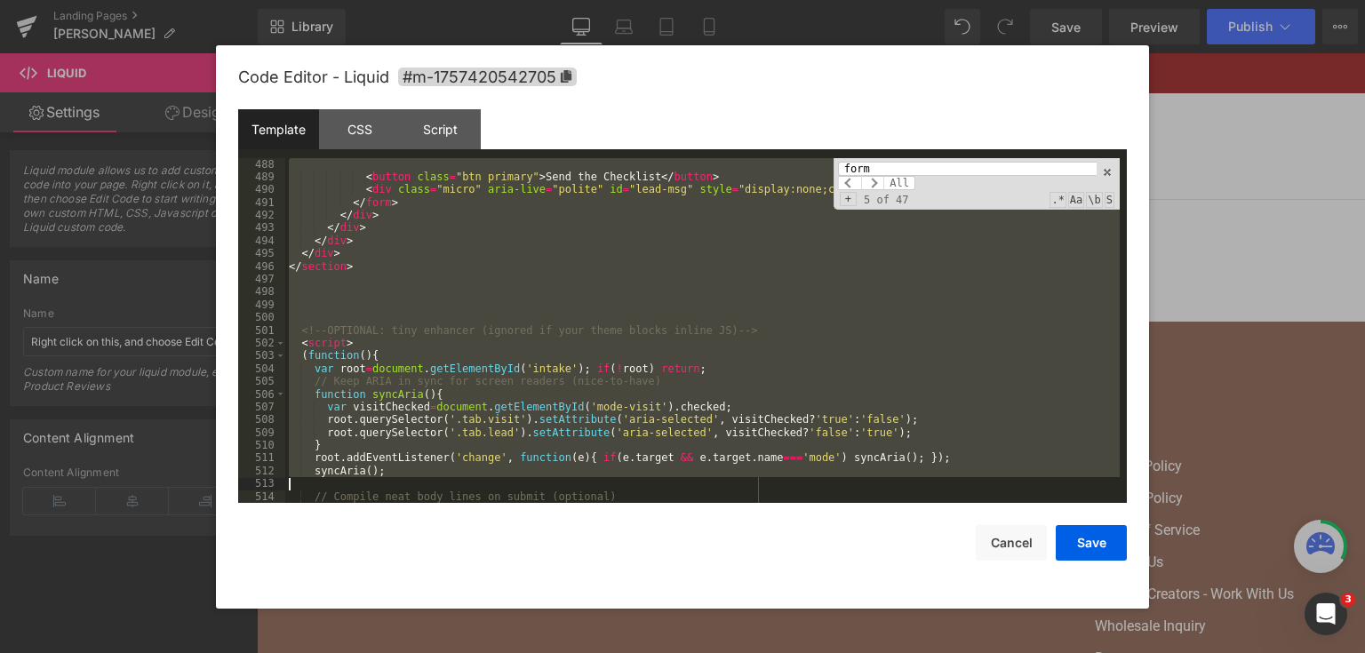
scroll to position [6677, 0]
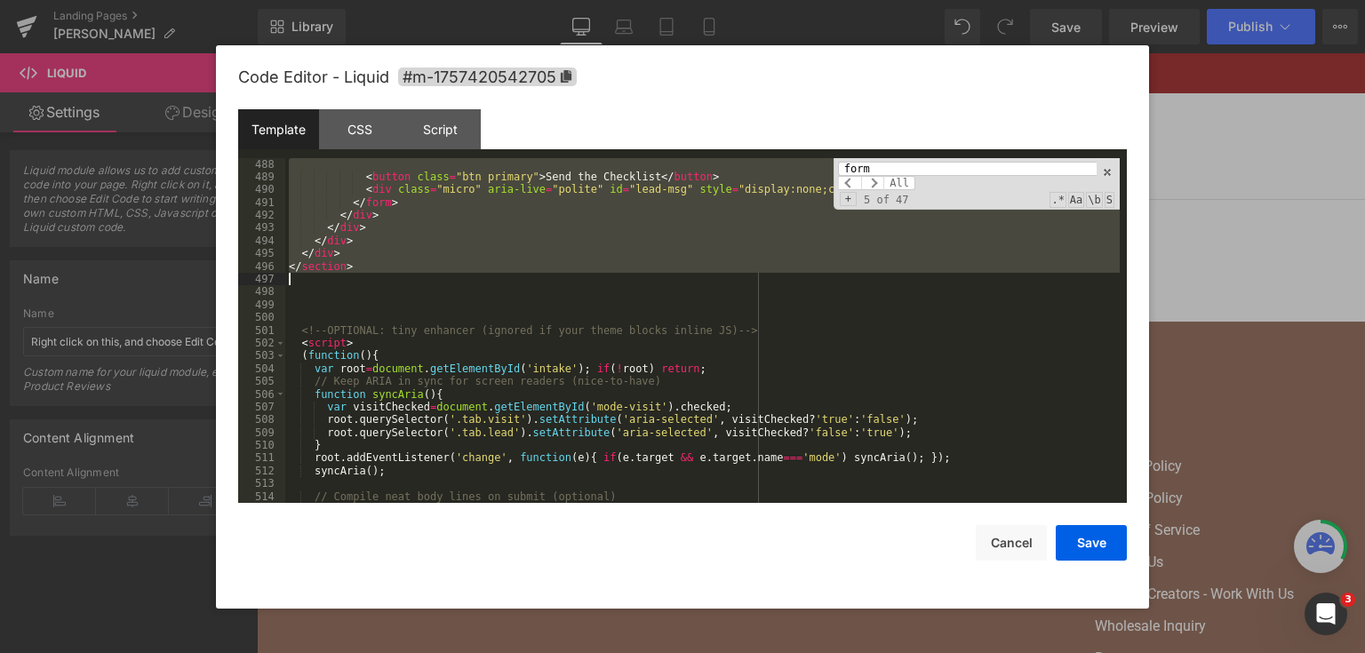
drag, startPoint x: 288, startPoint y: 383, endPoint x: 609, endPoint y: 281, distance: 337.4
click at [609, 281] on div "< button class = "btn primary" > Send the Checklist </ button > < div class = "…" at bounding box center [702, 343] width 834 height 371
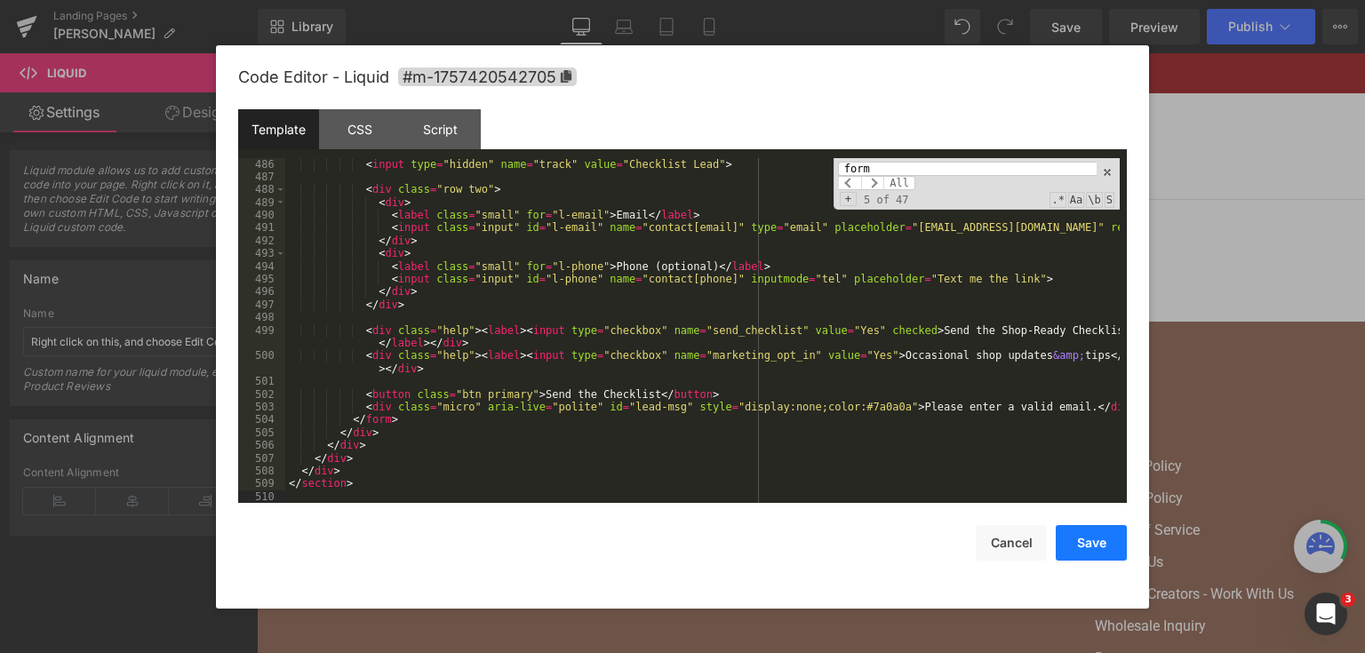
click at [1066, 533] on button "Save" at bounding box center [1090, 543] width 71 height 36
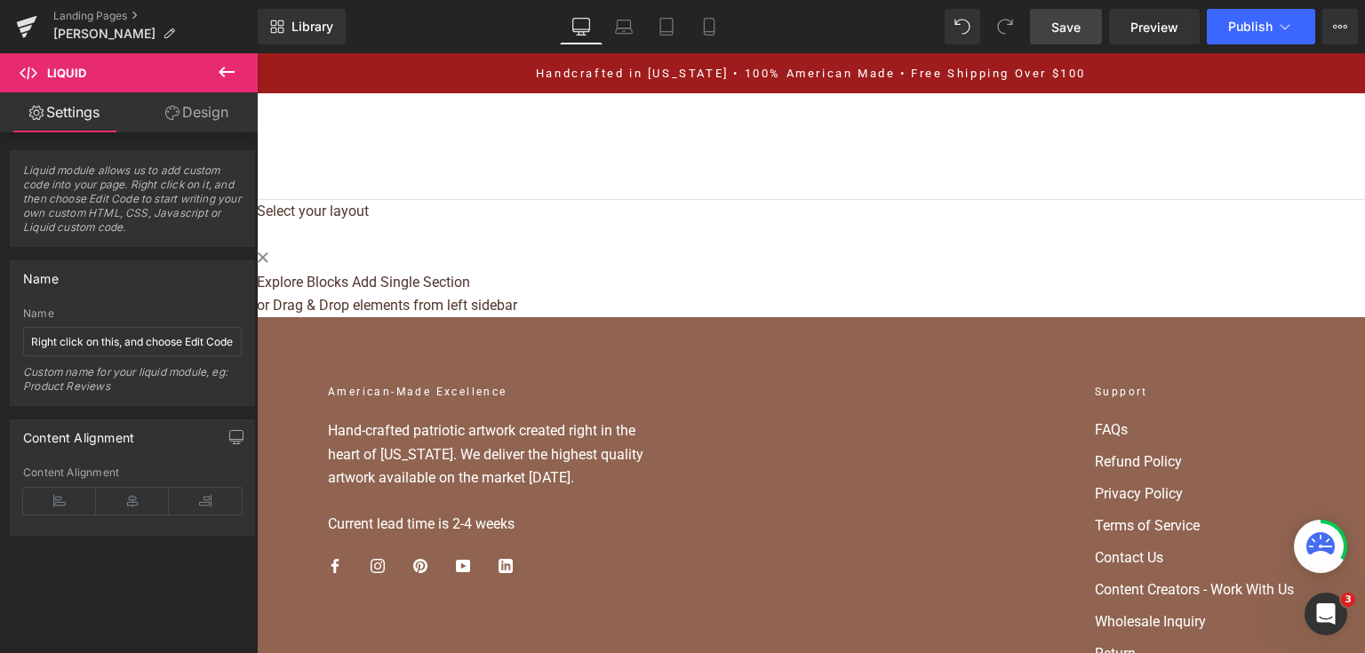
click at [1047, 28] on link "Save" at bounding box center [1066, 27] width 72 height 36
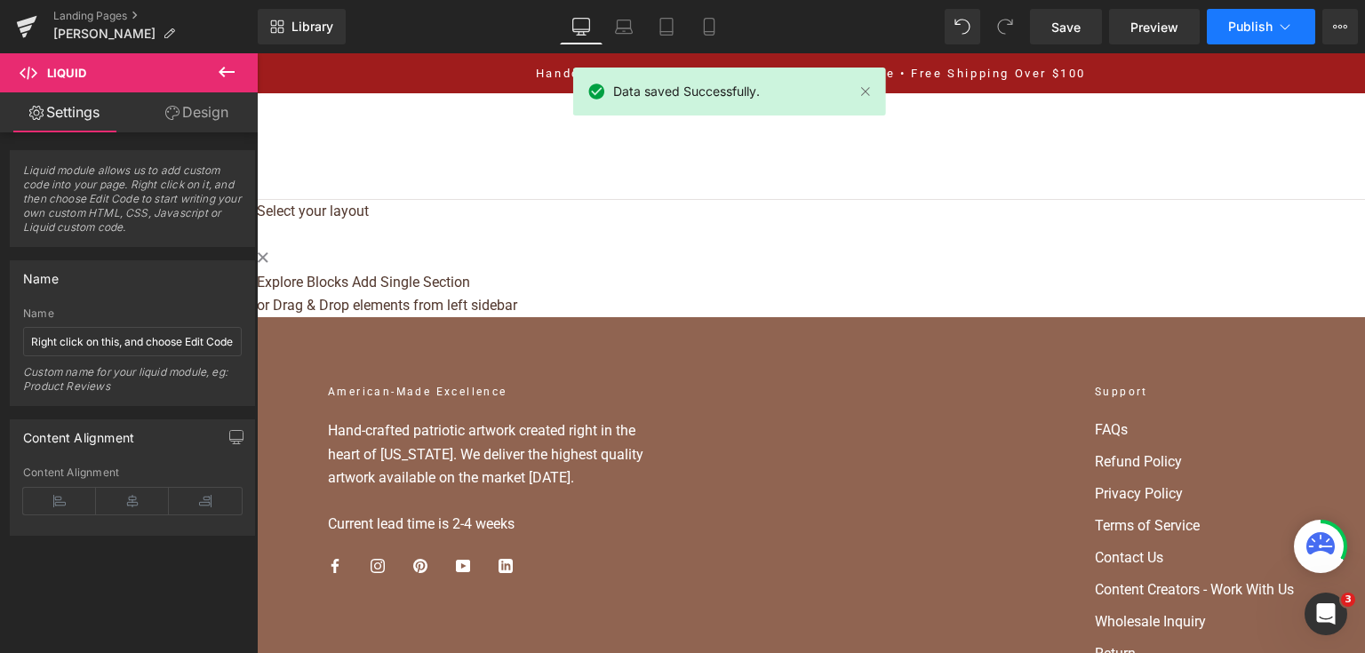
click at [1280, 28] on icon at bounding box center [1285, 27] width 18 height 18
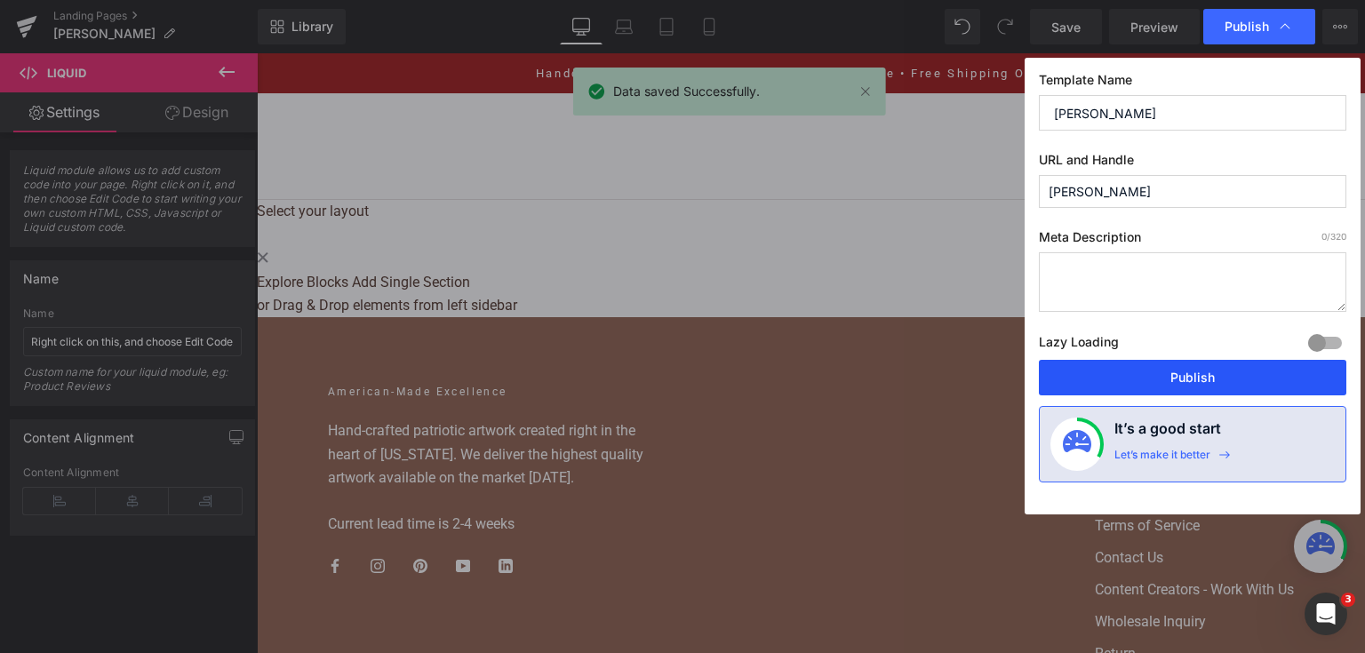
click at [1216, 377] on button "Publish" at bounding box center [1192, 378] width 307 height 36
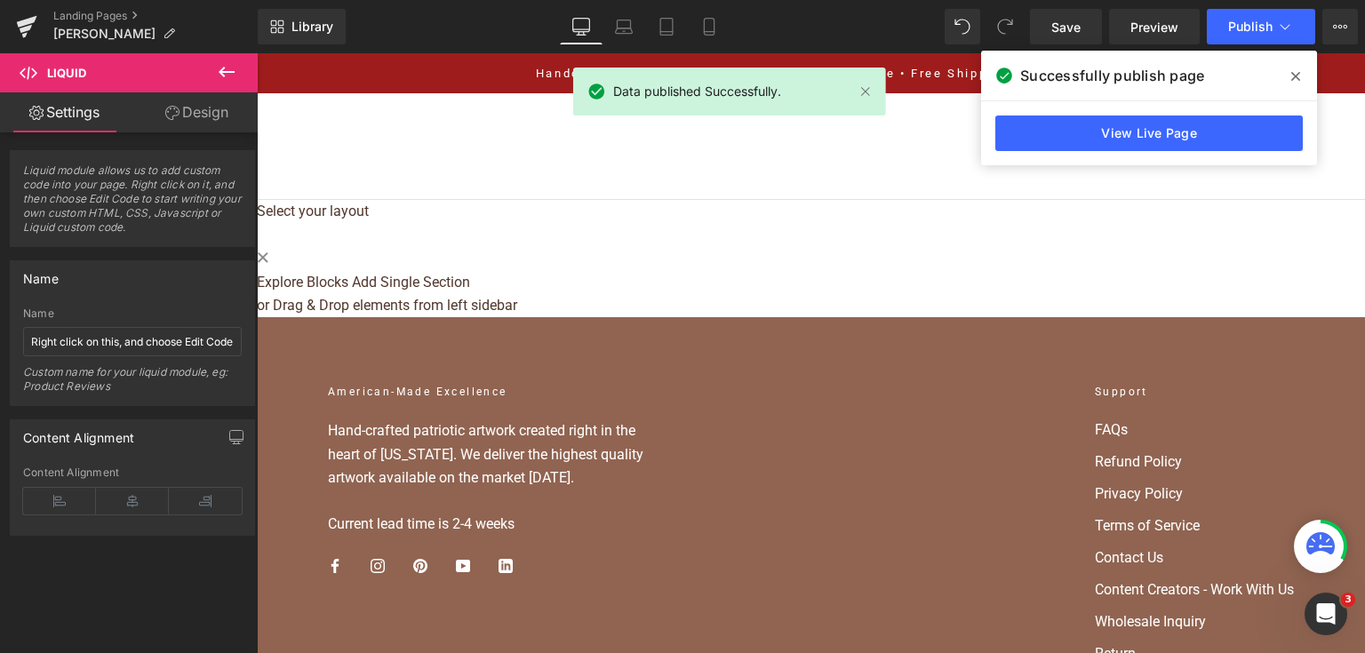
click at [1115, 151] on div "View Live Page" at bounding box center [1149, 133] width 336 height 64
click at [1107, 139] on link "View Live Page" at bounding box center [1148, 133] width 307 height 36
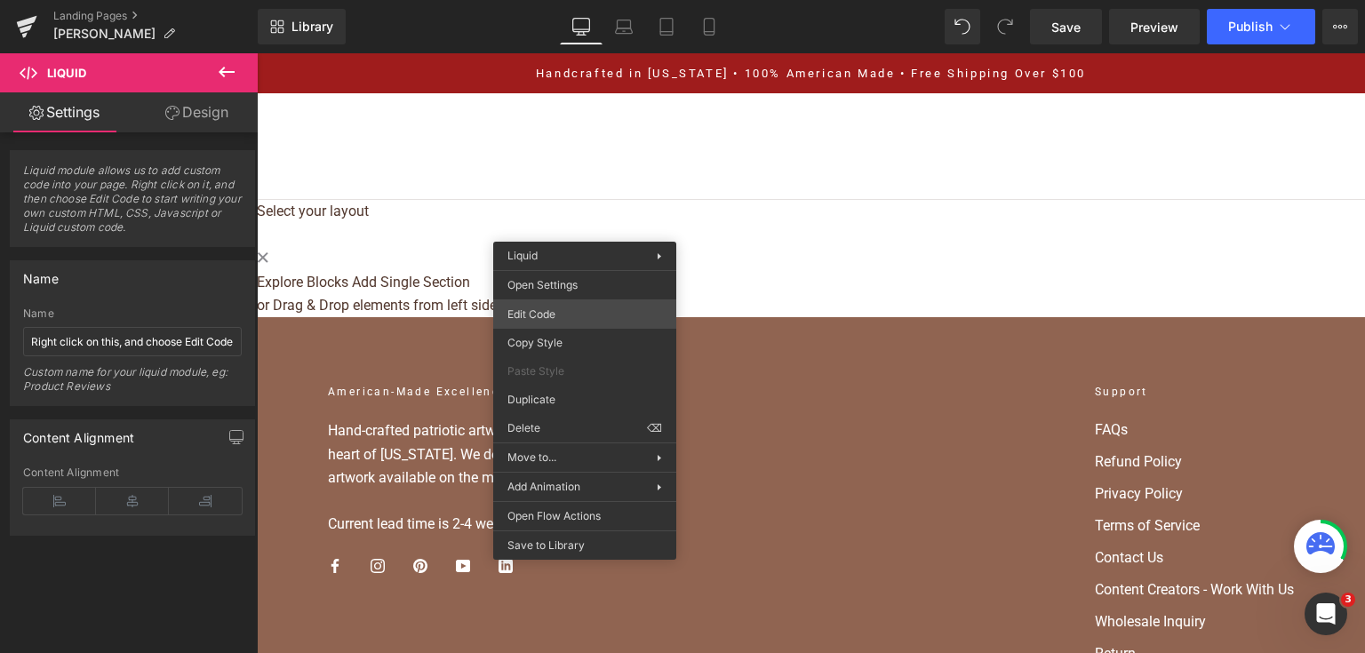
click at [579, 0] on div "Liquid You are previewing how the will restyle your page. You can not edit Elem…" at bounding box center [682, 0] width 1365 height 0
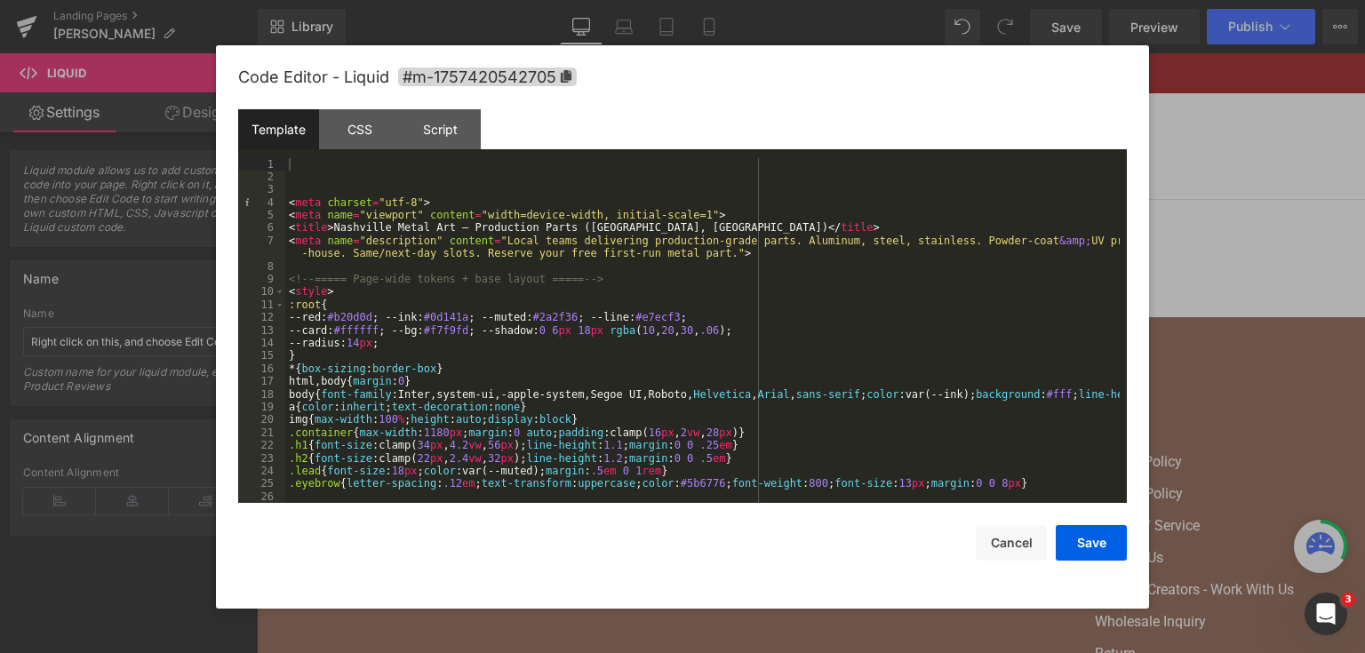
click at [549, 283] on div "< meta charset = "utf-8" > < meta name = "viewport" content = "width=device-wid…" at bounding box center [702, 343] width 834 height 371
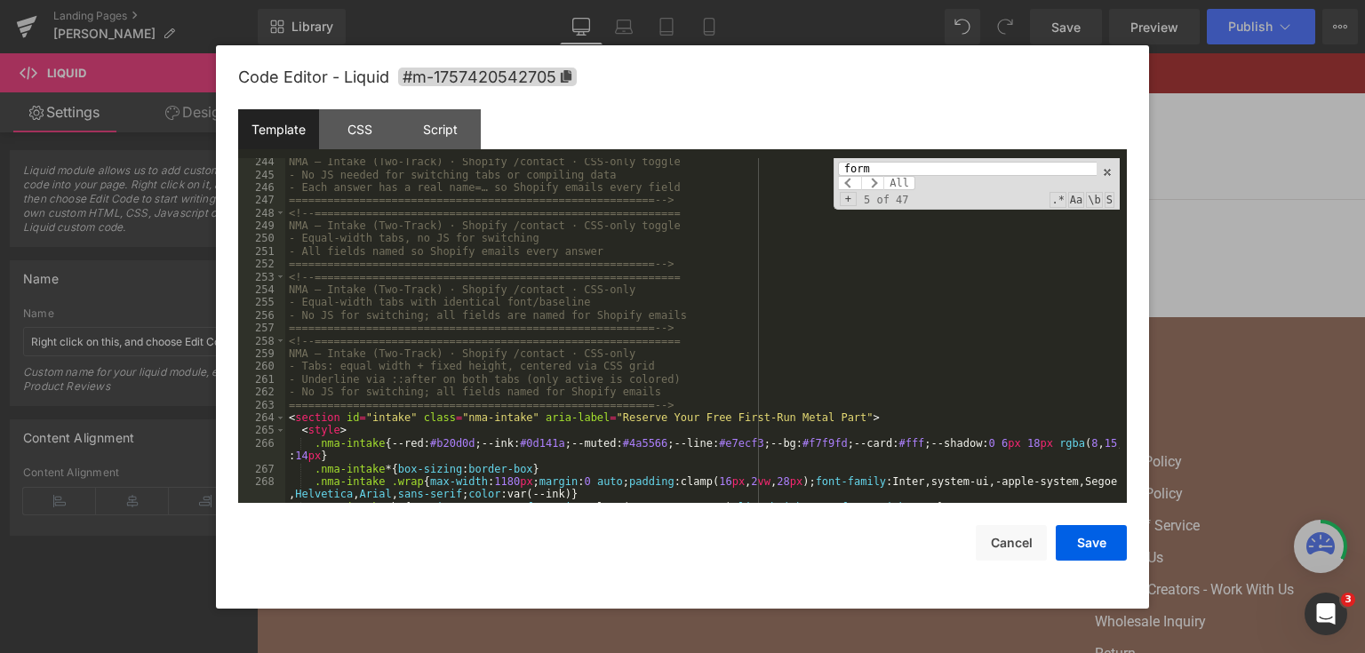
scroll to position [3226, 0]
type input "form"
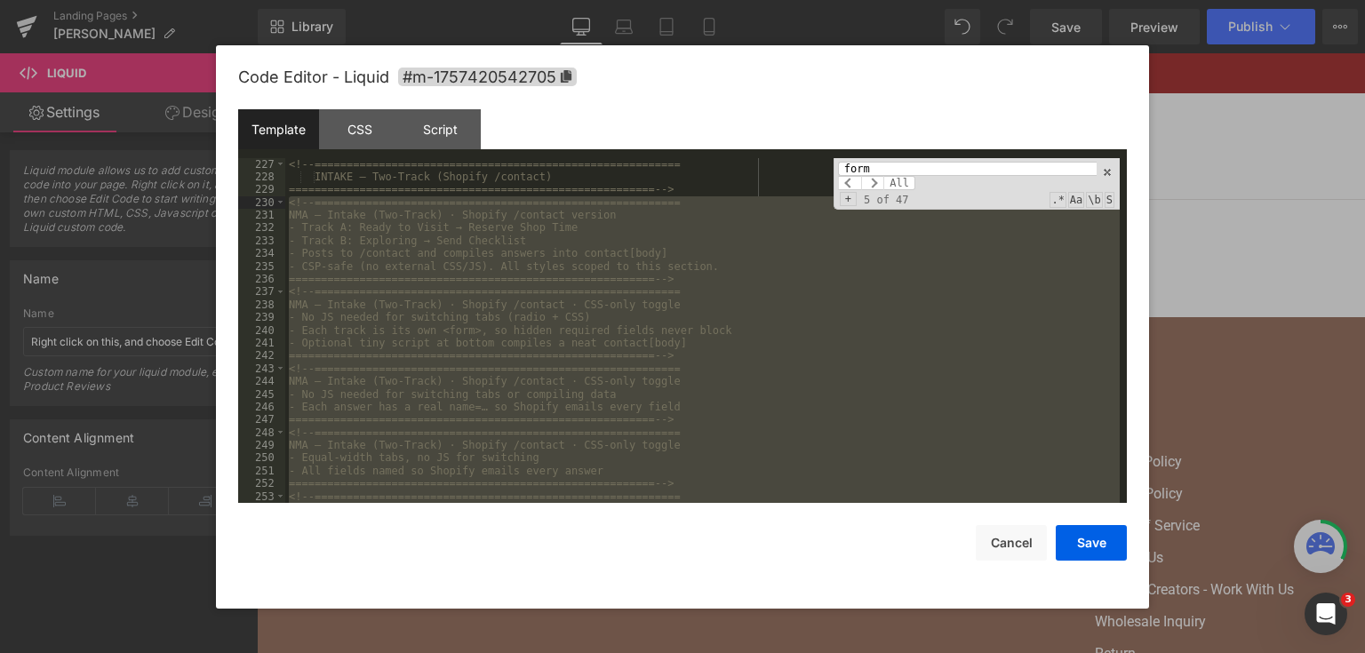
scroll to position [2917, 0]
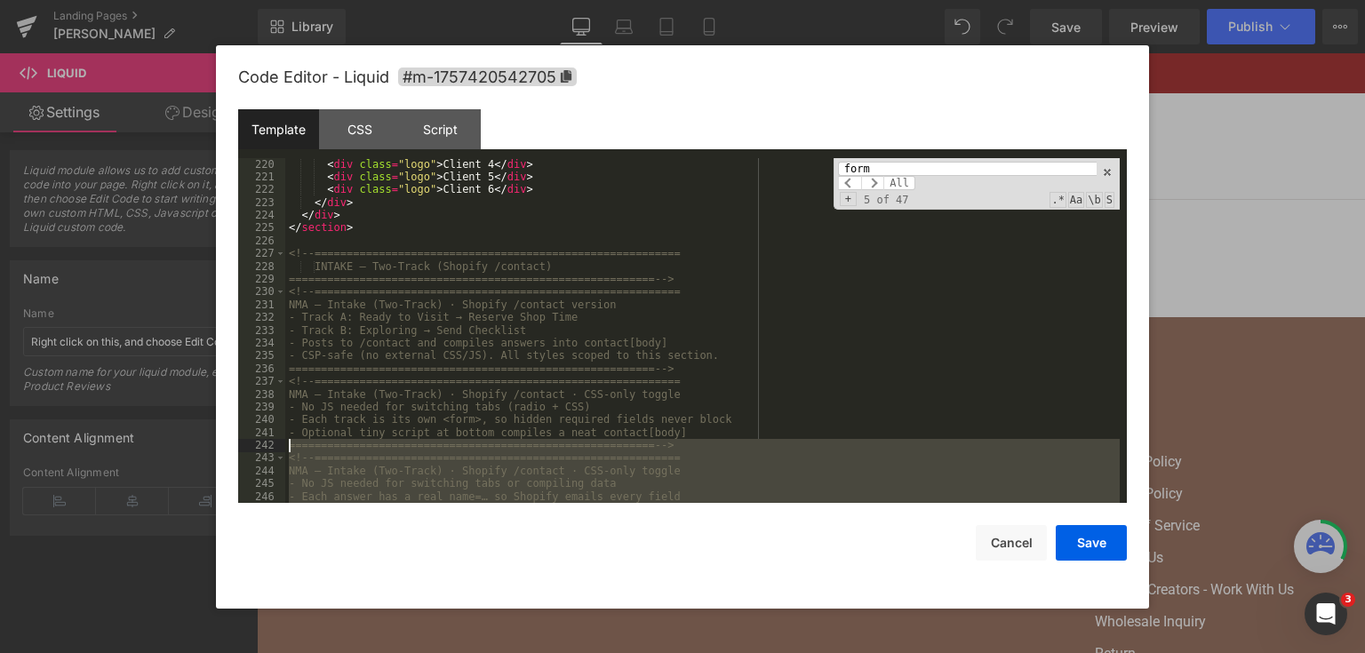
drag, startPoint x: 644, startPoint y: 397, endPoint x: 268, endPoint y: 447, distance: 379.1
click at [268, 447] on pre "220 221 222 223 224 225 226 227 228 229 230 231 232 233 234 235 236 237 238 239…" at bounding box center [682, 331] width 888 height 346
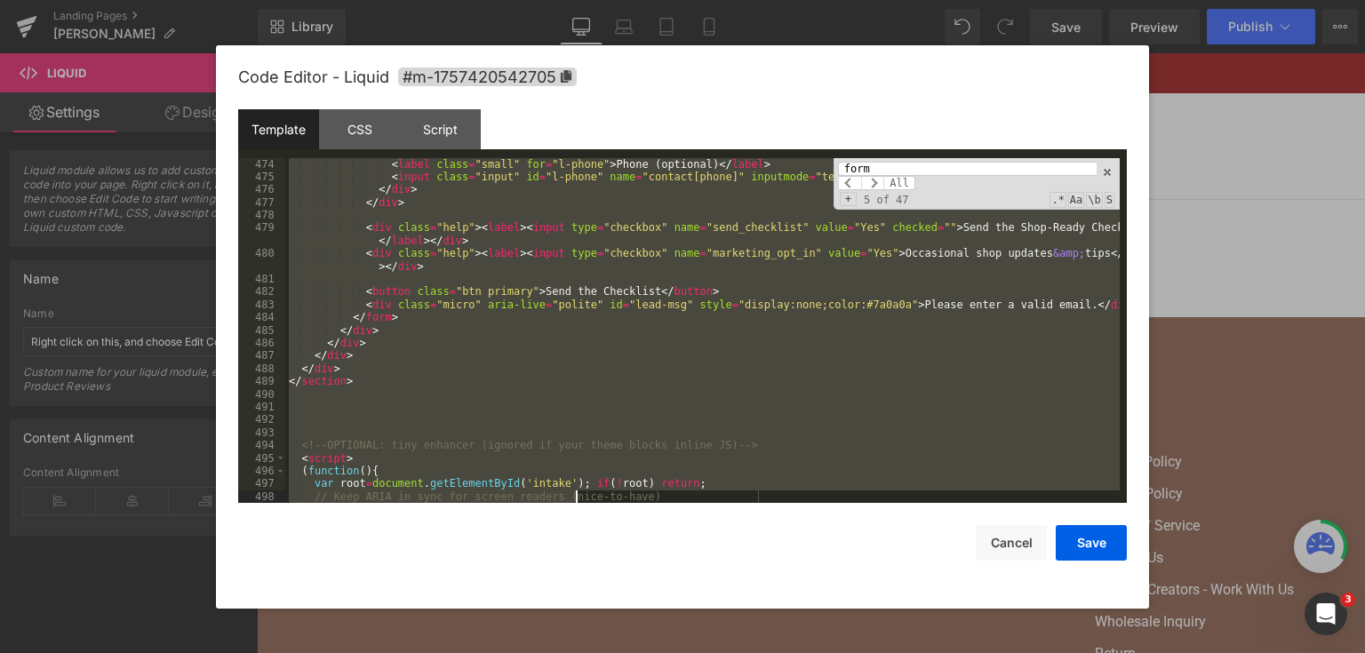
scroll to position [6549, 0]
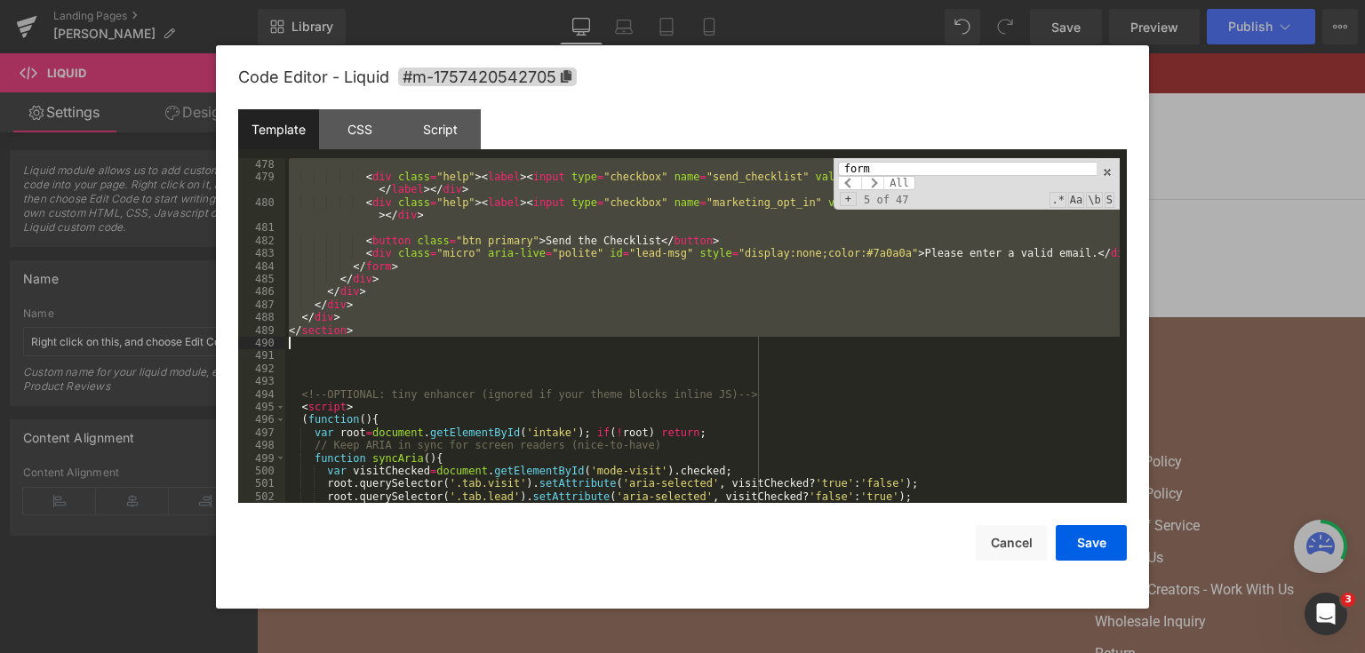
drag, startPoint x: 287, startPoint y: 384, endPoint x: 561, endPoint y: 346, distance: 277.2
click at [561, 346] on div "< div class = "help" > < label > < input type = "checkbox" name = "send_checkli…" at bounding box center [702, 343] width 834 height 371
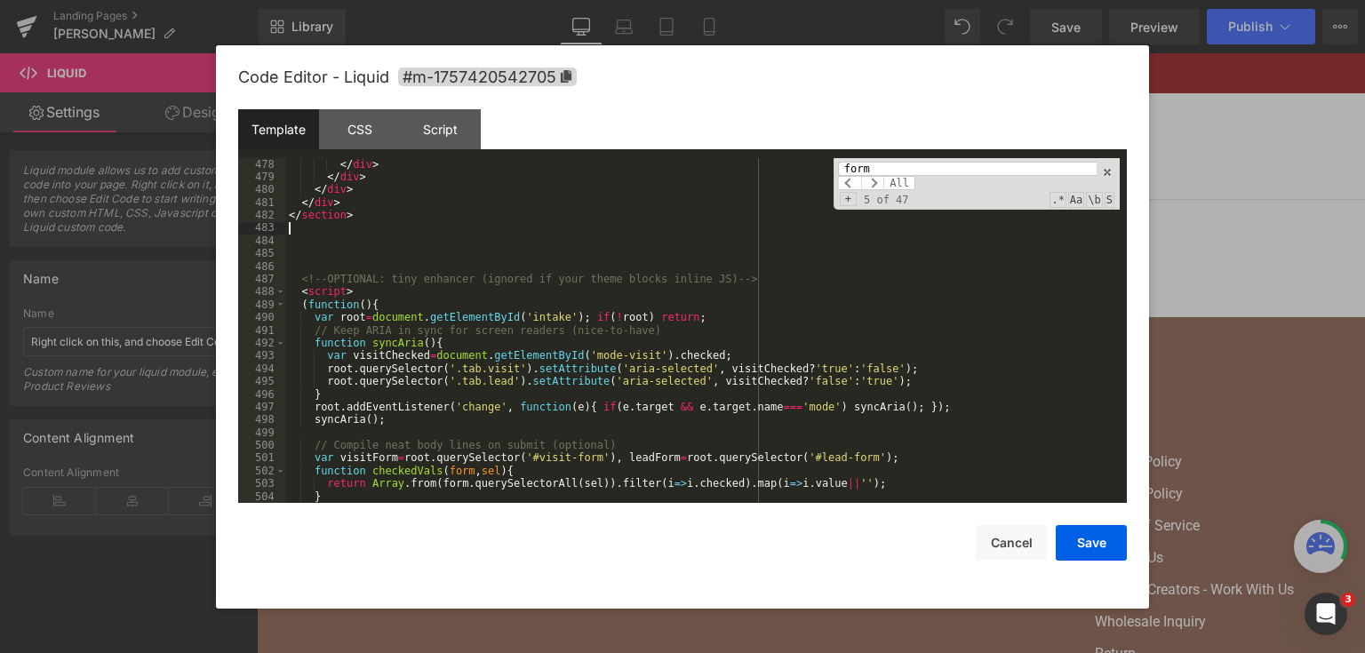
scroll to position [6588, 0]
click at [1087, 545] on button "Save" at bounding box center [1090, 543] width 71 height 36
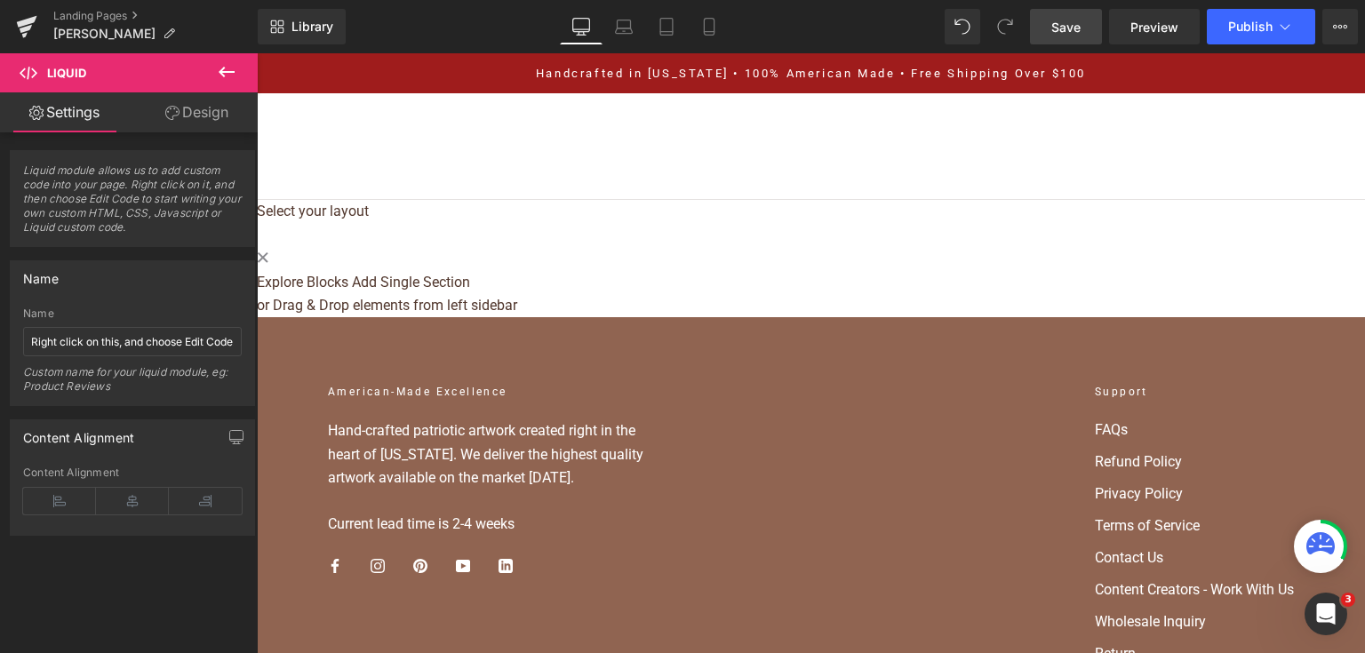
click at [1072, 12] on link "Save" at bounding box center [1066, 27] width 72 height 36
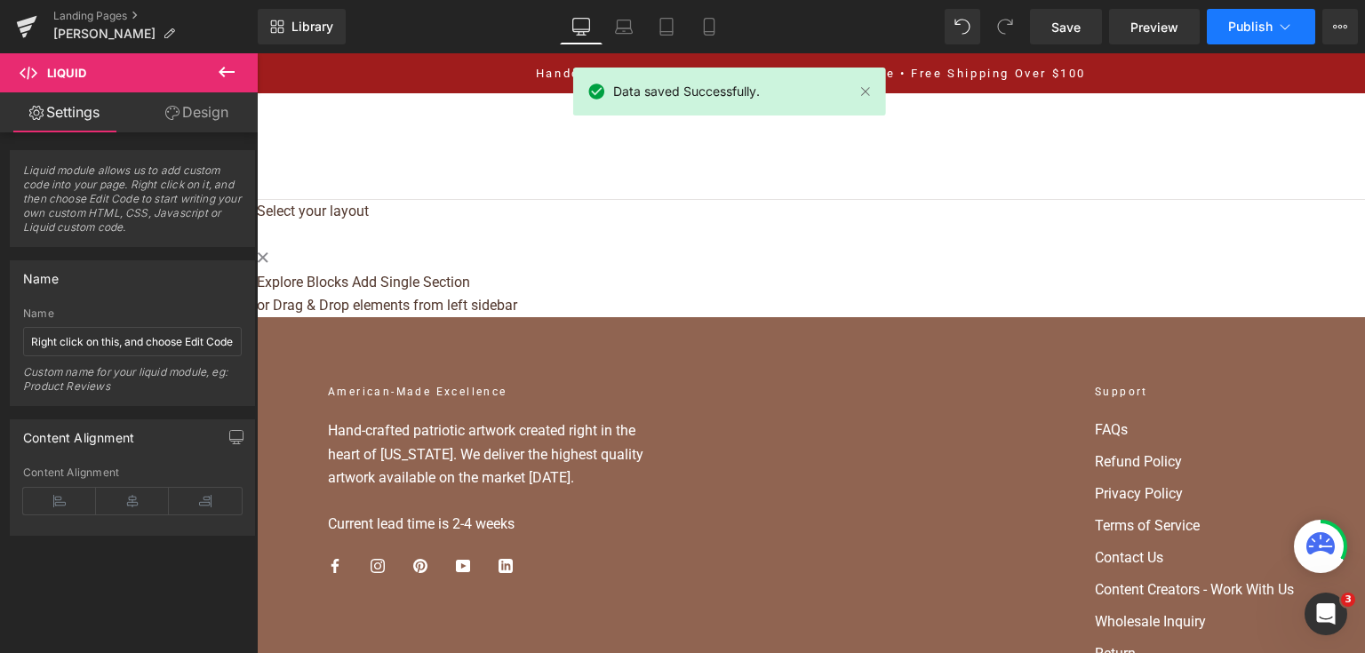
click at [1288, 20] on icon at bounding box center [1285, 27] width 18 height 18
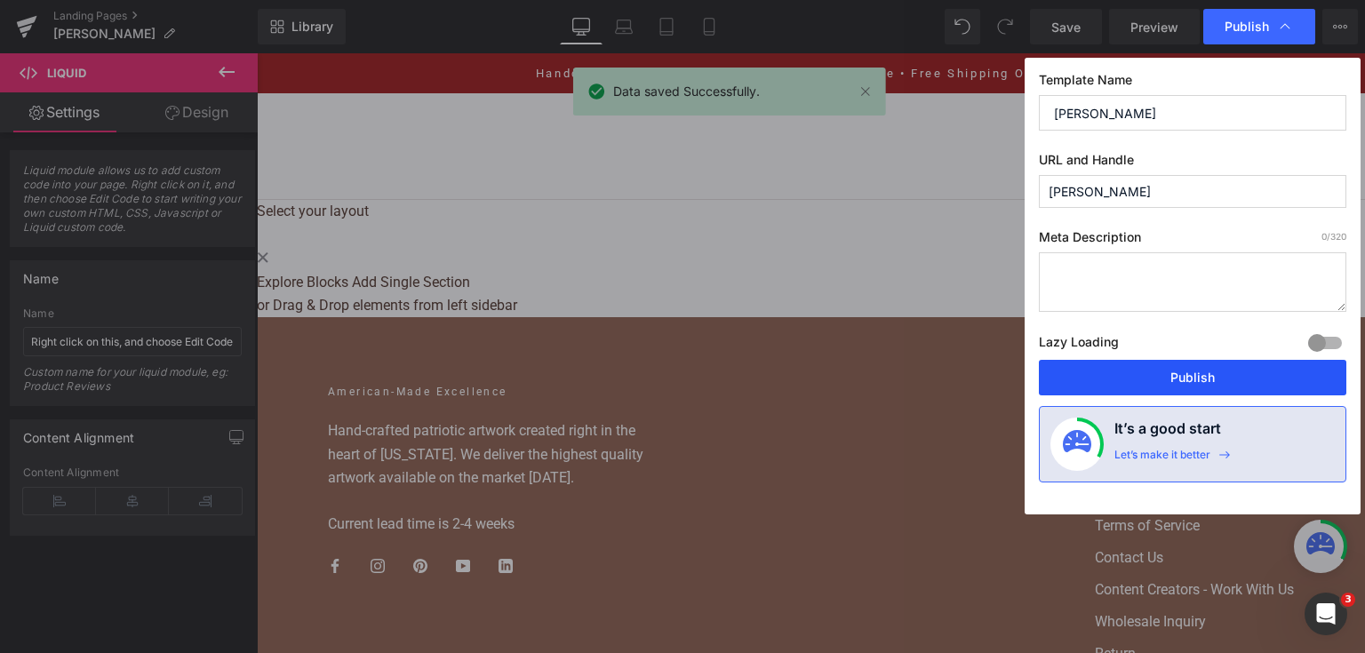
drag, startPoint x: 1130, startPoint y: 366, endPoint x: 758, endPoint y: 181, distance: 415.6
click at [1130, 366] on button "Publish" at bounding box center [1192, 378] width 307 height 36
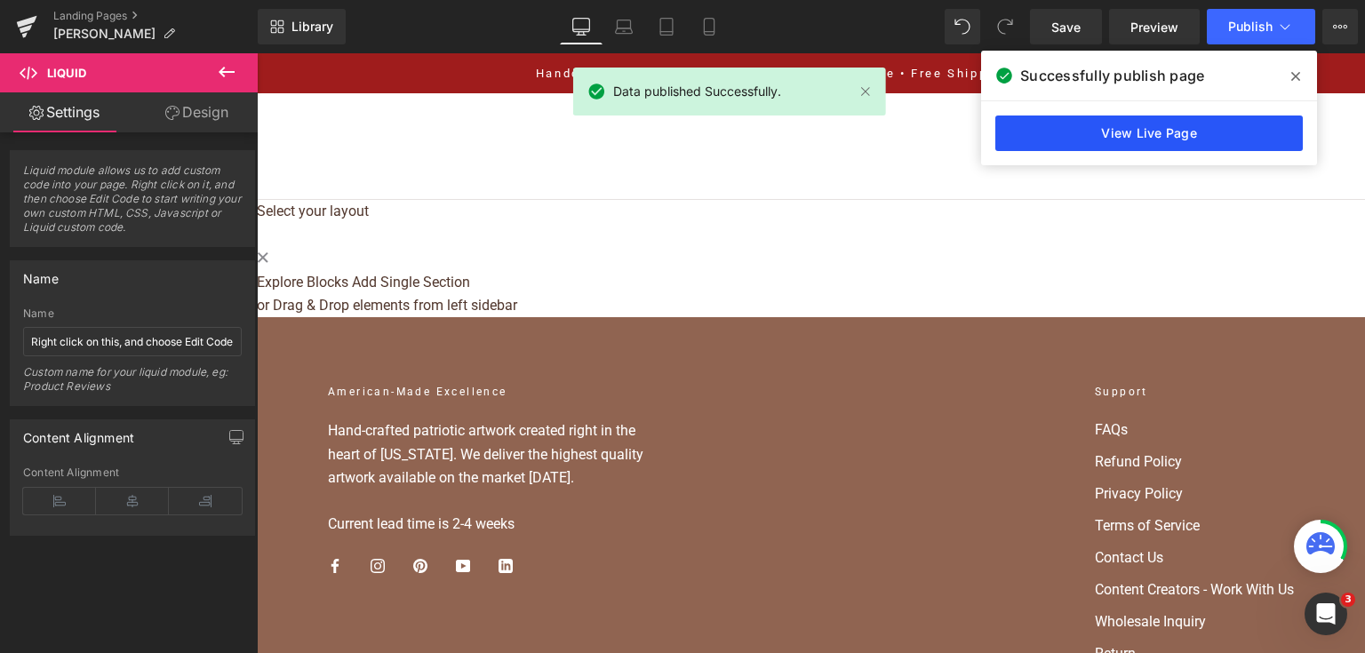
click at [1048, 134] on link "View Live Page" at bounding box center [1148, 133] width 307 height 36
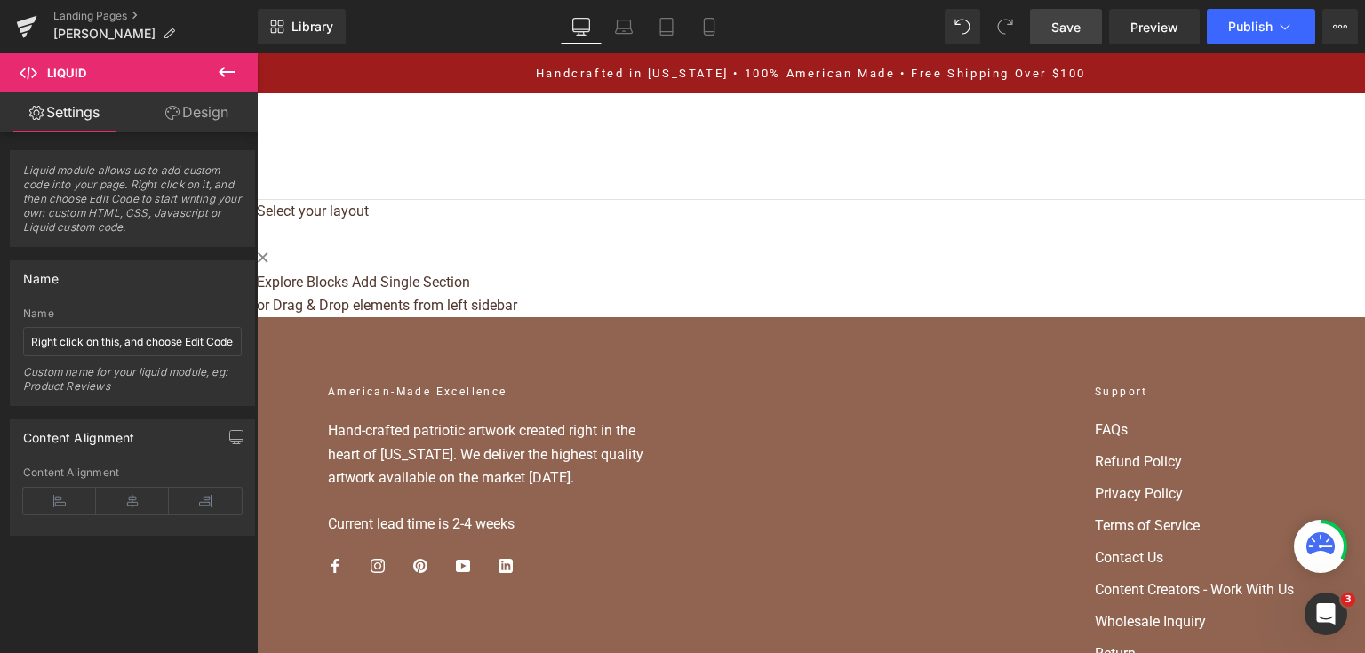
click at [1091, 20] on link "Save" at bounding box center [1066, 27] width 72 height 36
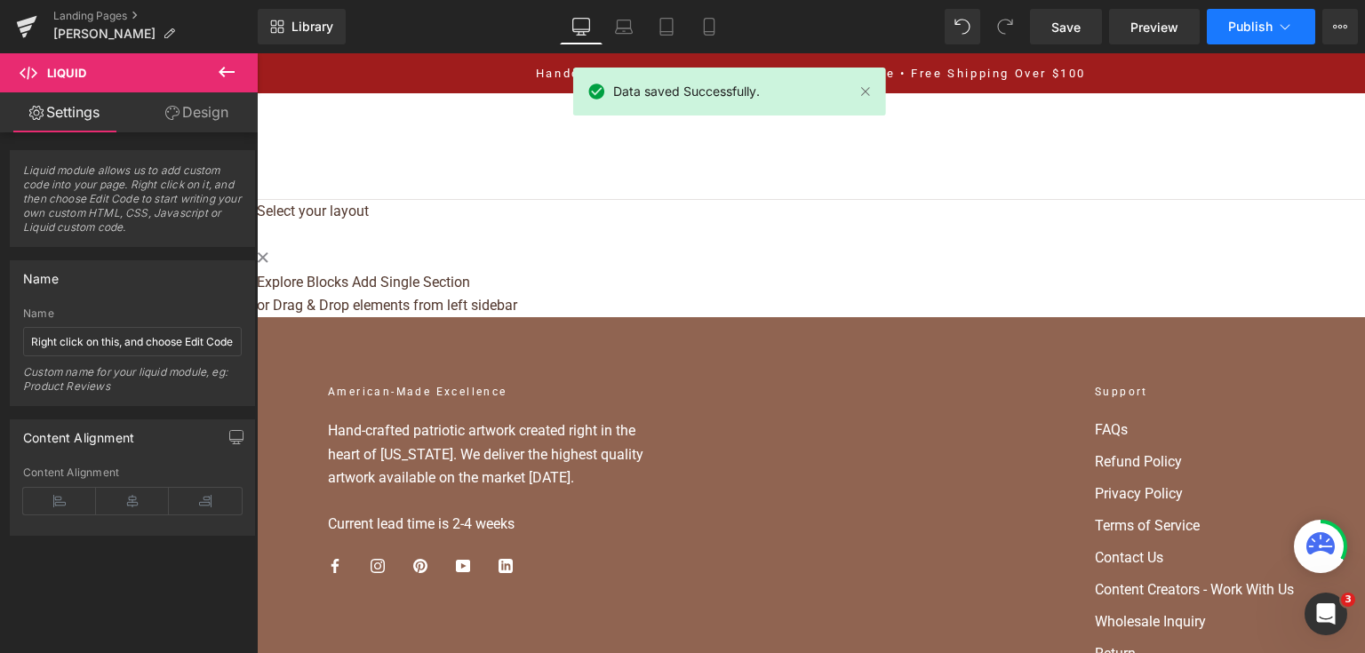
click at [1247, 36] on button "Publish" at bounding box center [1260, 27] width 108 height 36
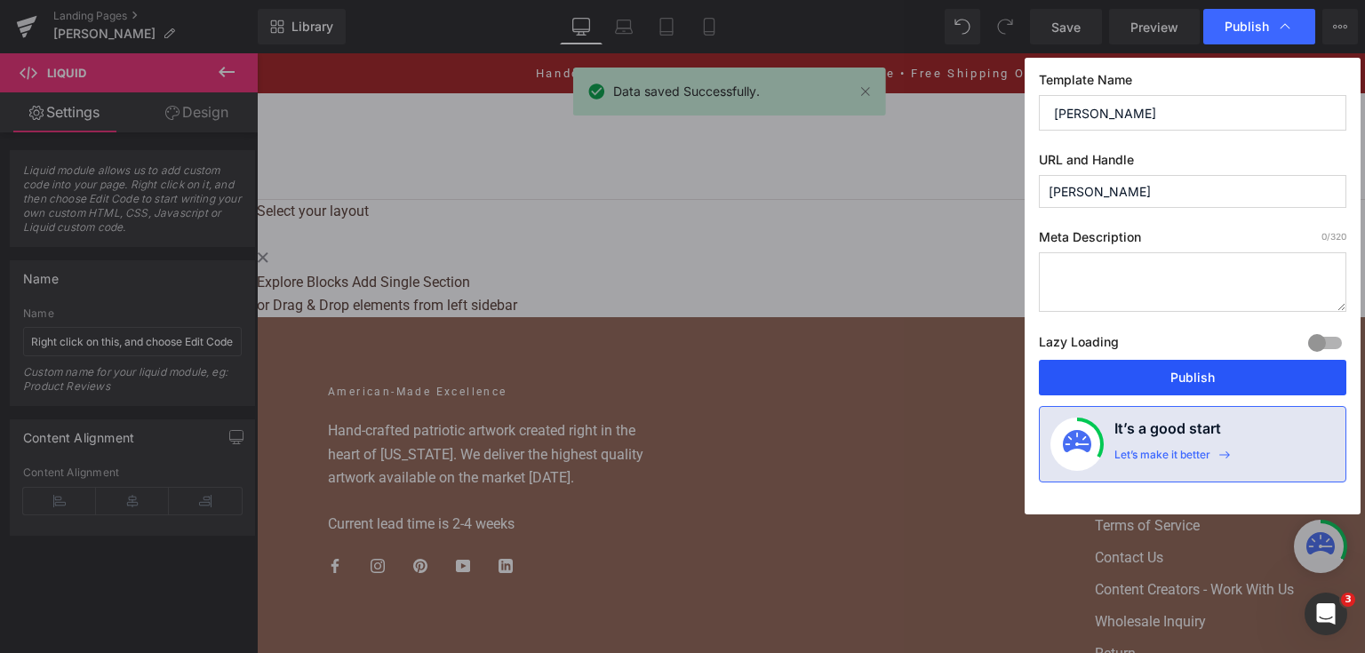
click at [1180, 368] on button "Publish" at bounding box center [1192, 378] width 307 height 36
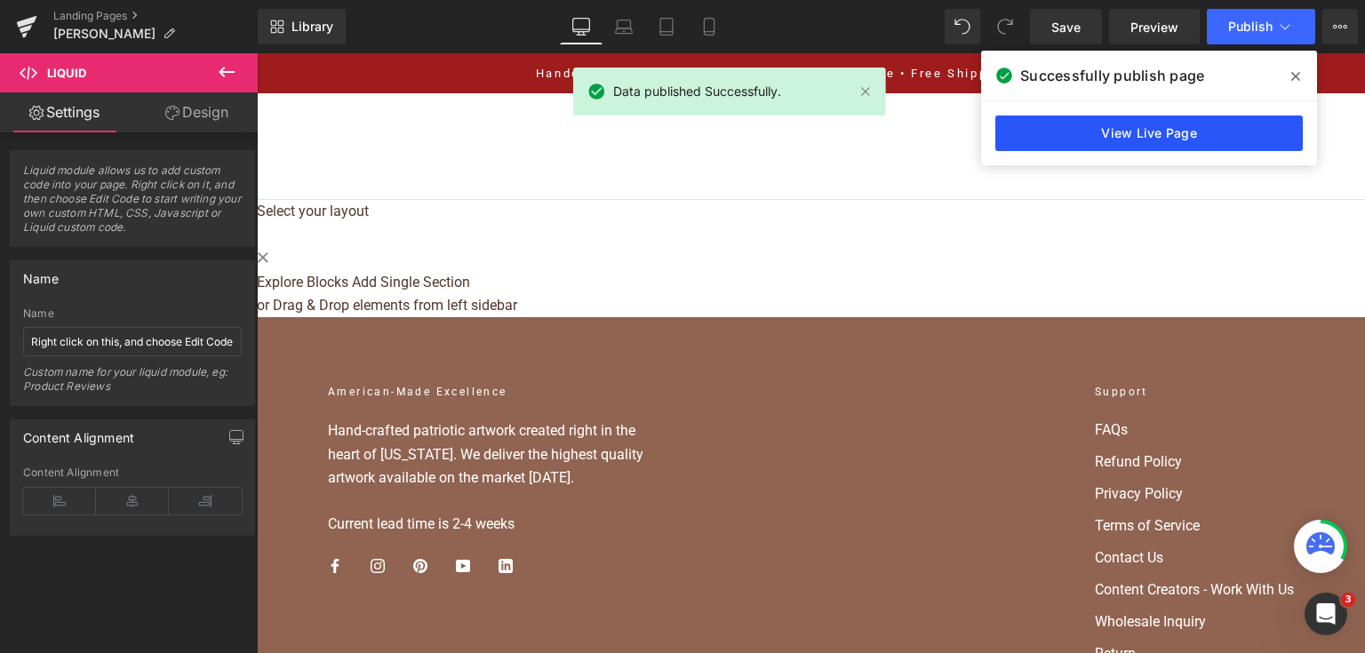
click at [1198, 128] on link "View Live Page" at bounding box center [1148, 133] width 307 height 36
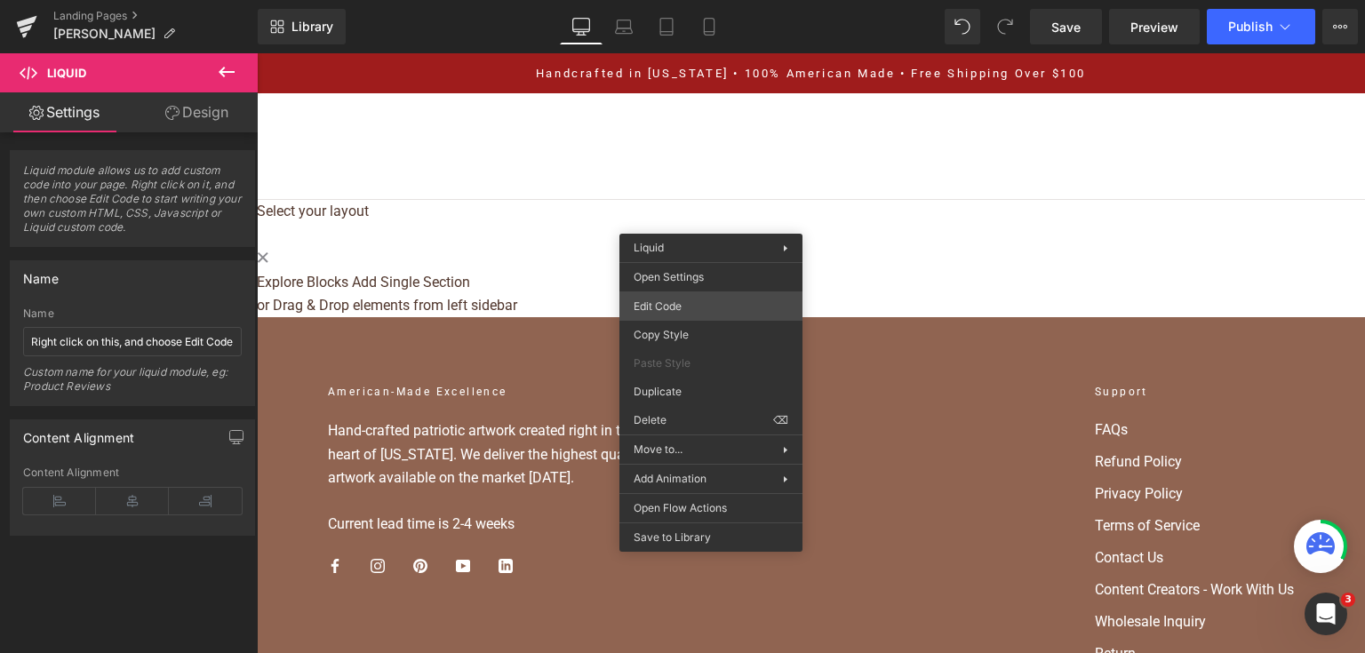
click at [711, 0] on div "Liquid You are previewing how the will restyle your page. You can not edit Elem…" at bounding box center [682, 0] width 1365 height 0
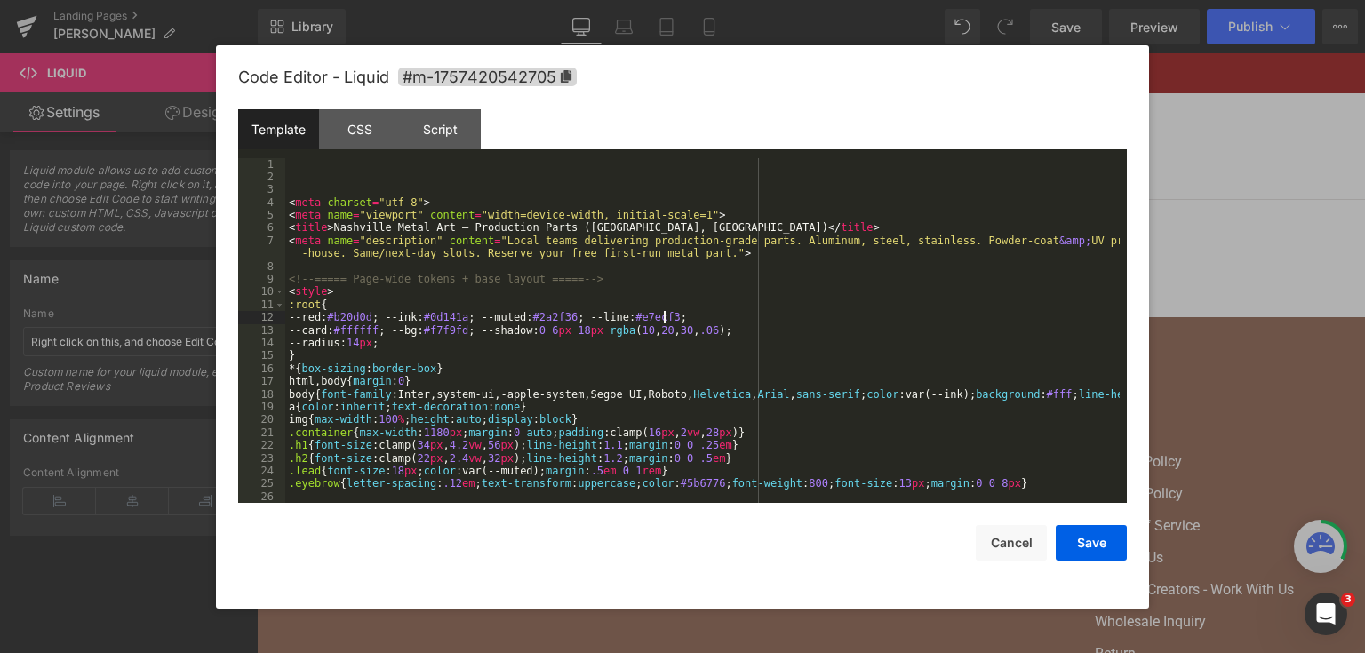
click at [722, 320] on div "< meta charset = "utf-8" > < meta name = "viewport" content = "width=device-wid…" at bounding box center [702, 343] width 834 height 371
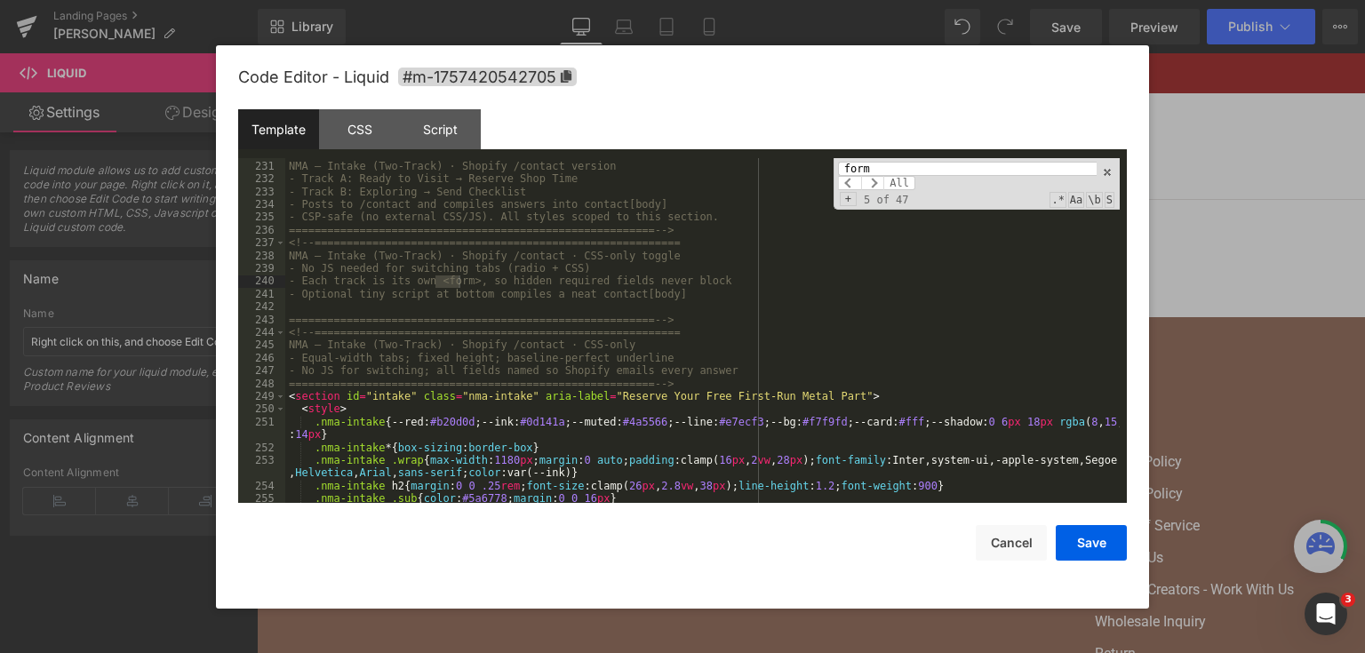
scroll to position [3098, 0]
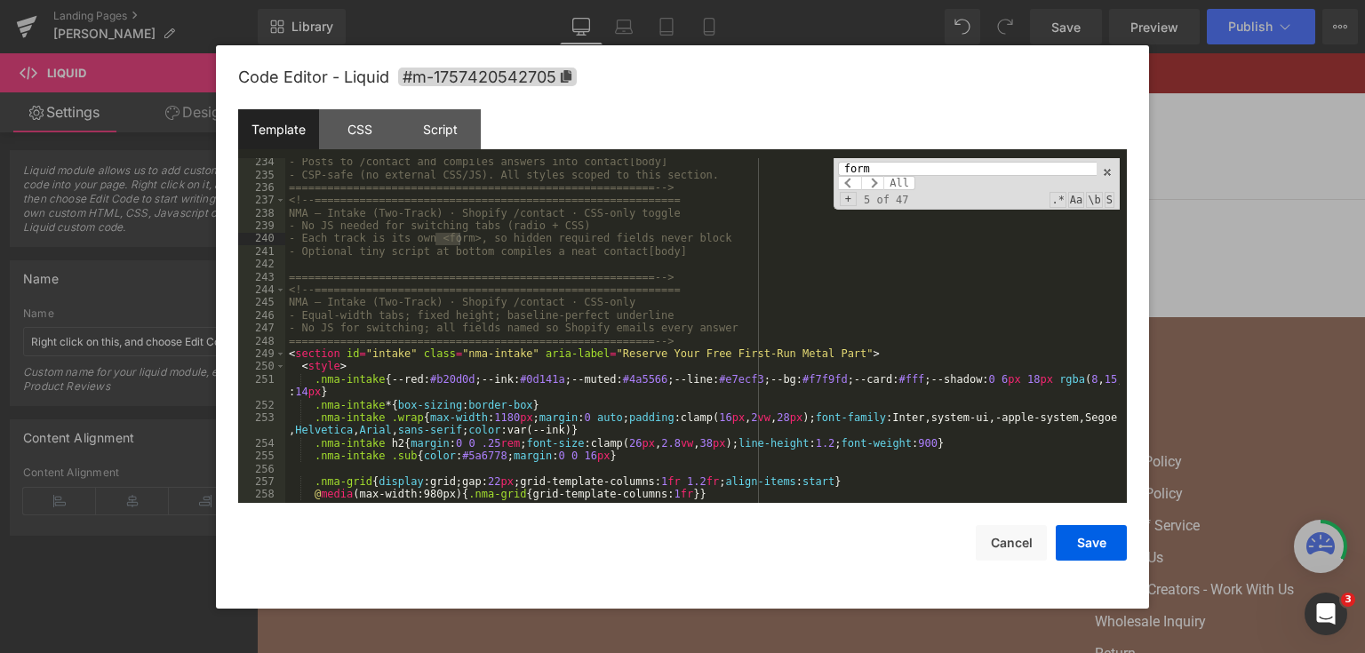
type input "form"
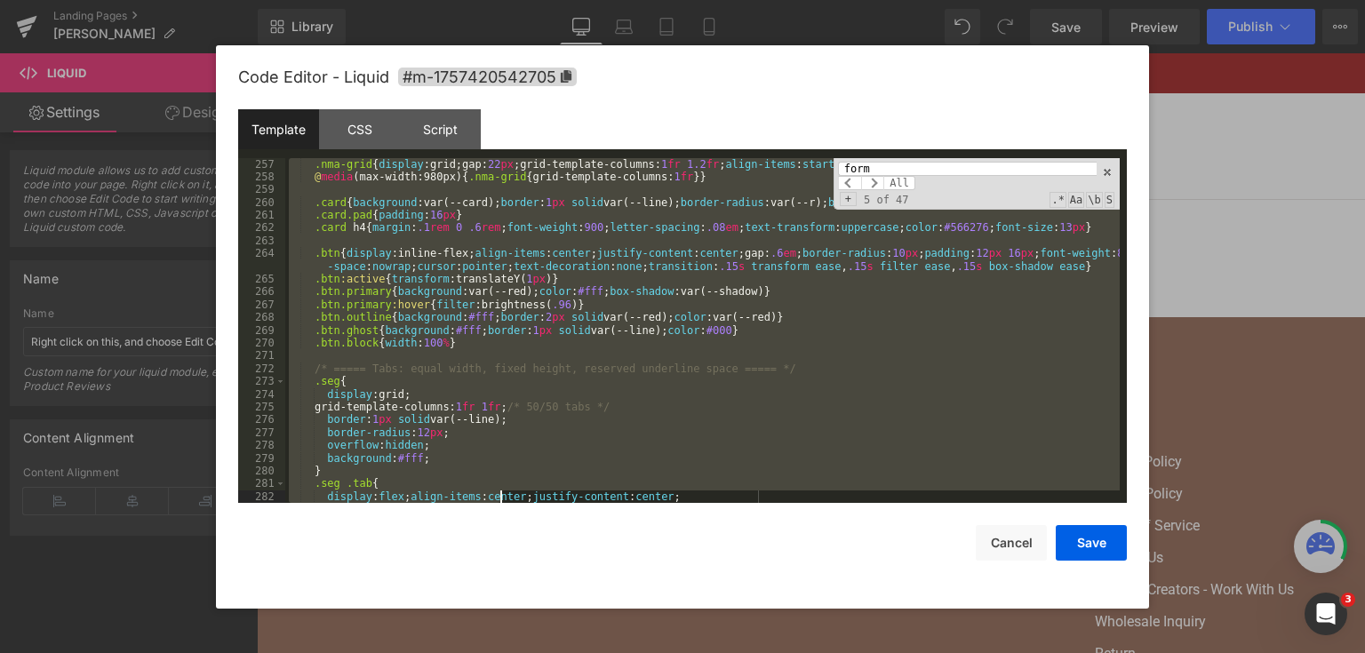
drag, startPoint x: 289, startPoint y: 355, endPoint x: 513, endPoint y: 513, distance: 273.6
click at [507, 518] on div "Code Editor - Liquid #m-1757420542705 Template CSS Script Data 257 258 259 260 …" at bounding box center [682, 326] width 888 height 563
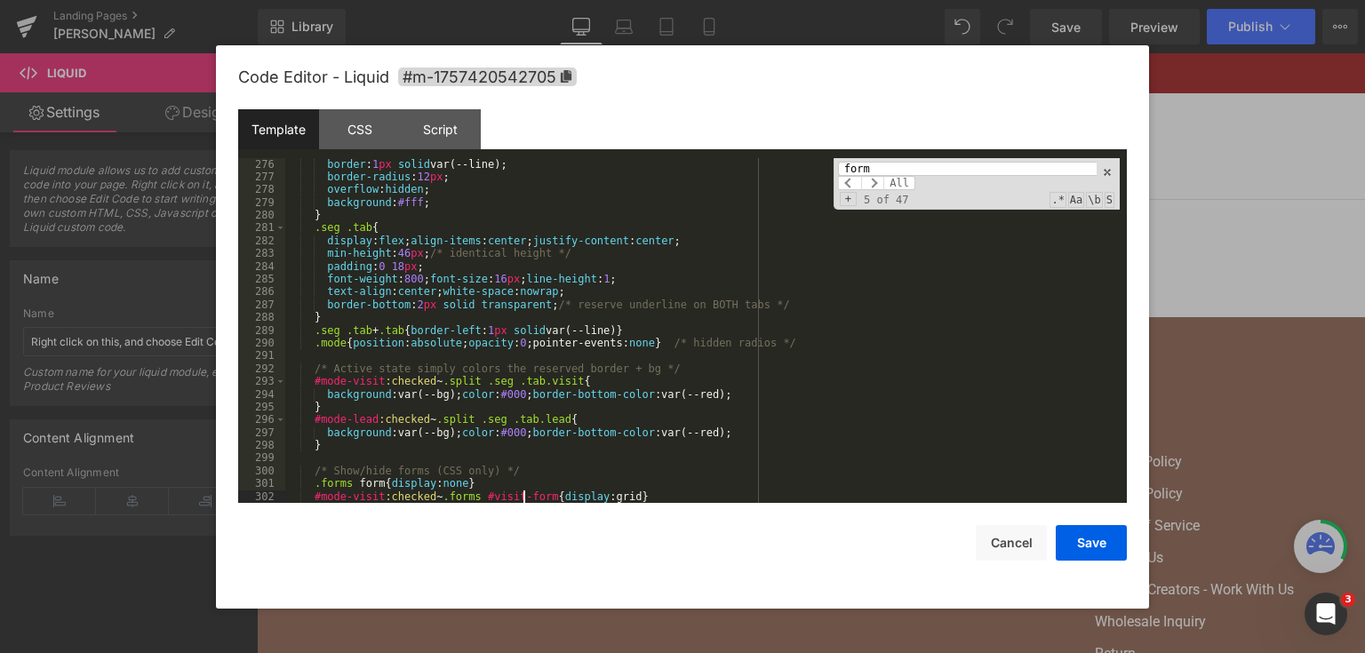
drag, startPoint x: 525, startPoint y: 501, endPoint x: 527, endPoint y: 521, distance: 19.6
click at [527, 521] on div "Code Editor - Liquid #m-1757420542705 Template CSS Script Data 276 277 278 279 …" at bounding box center [682, 326] width 888 height 563
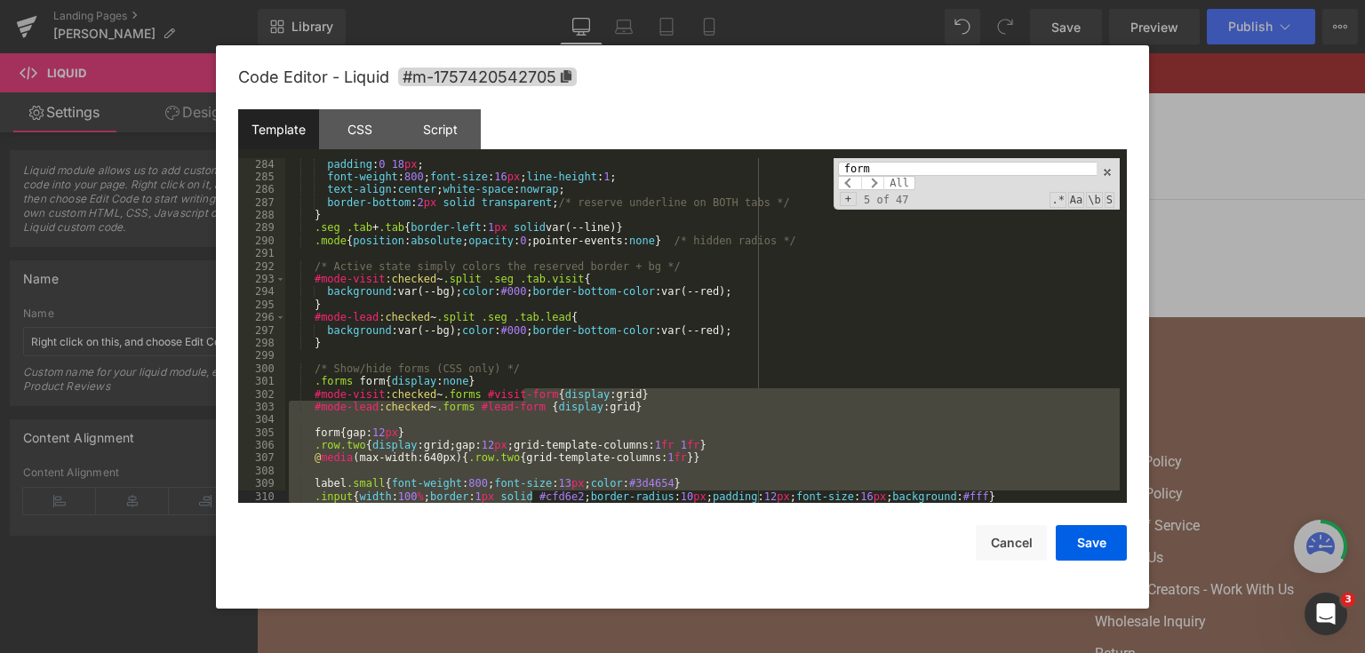
drag, startPoint x: 529, startPoint y: 516, endPoint x: 543, endPoint y: 501, distance: 20.1
click at [543, 501] on div "Code Editor - Liquid #m-1757420542705 Template CSS Script Data 284 285 286 287 …" at bounding box center [682, 326] width 888 height 563
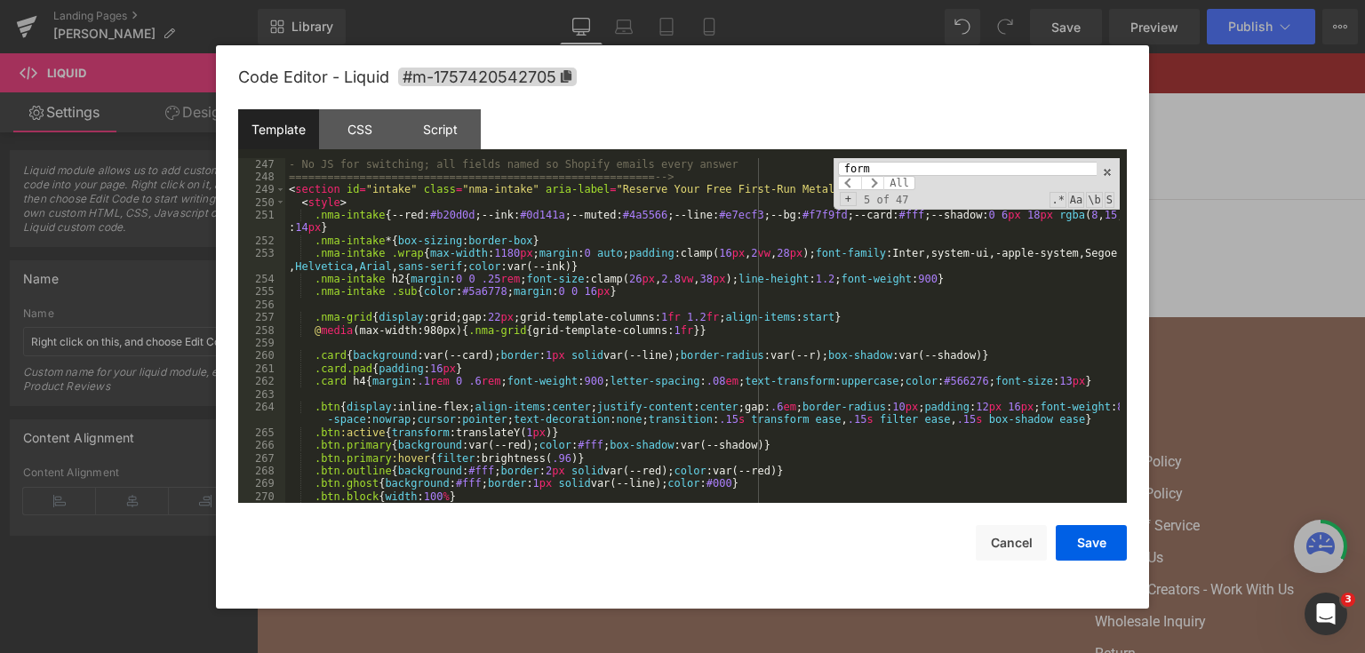
scroll to position [3134, 0]
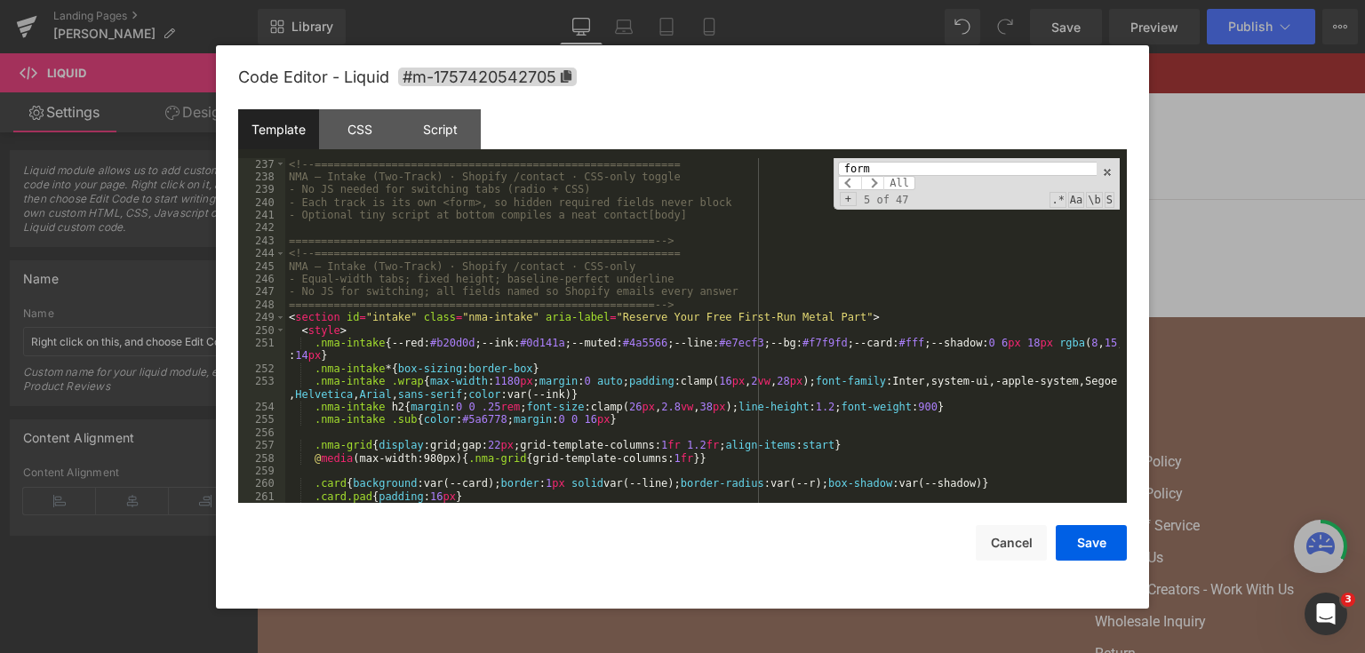
click at [380, 295] on div "<!-- ========================================================= NMA — Intake (Tw…" at bounding box center [702, 343] width 834 height 371
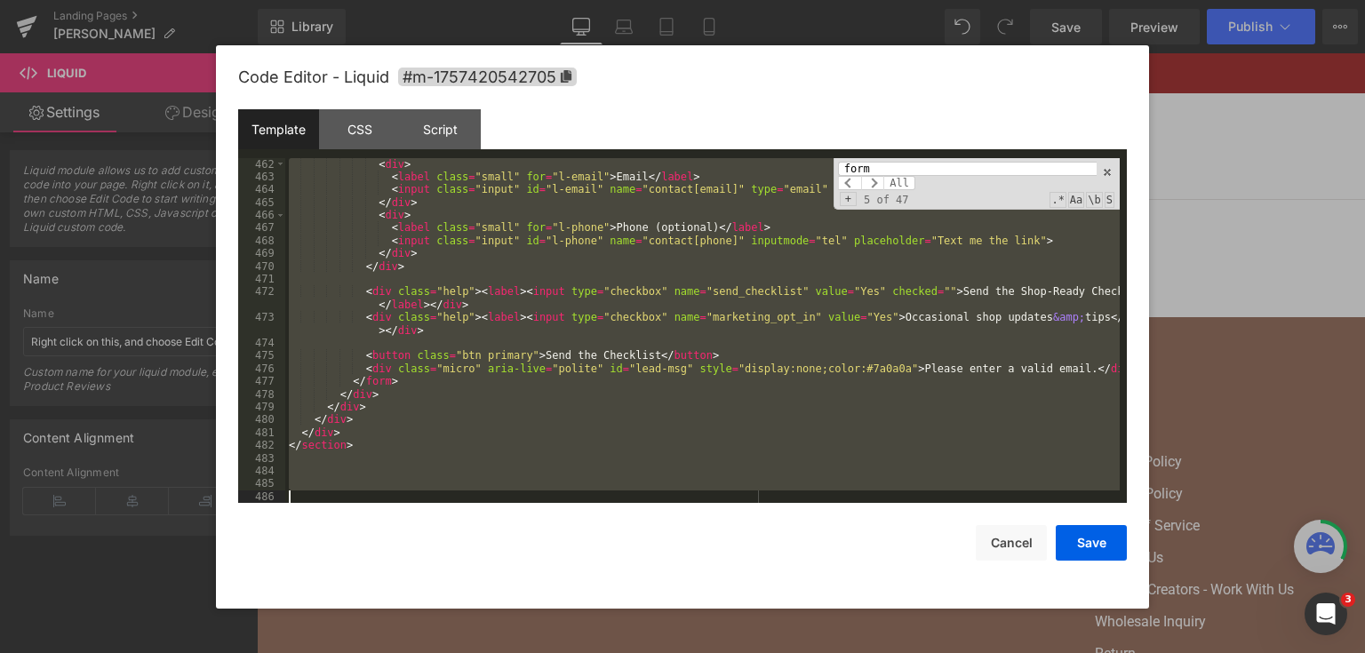
scroll to position [6396, 0]
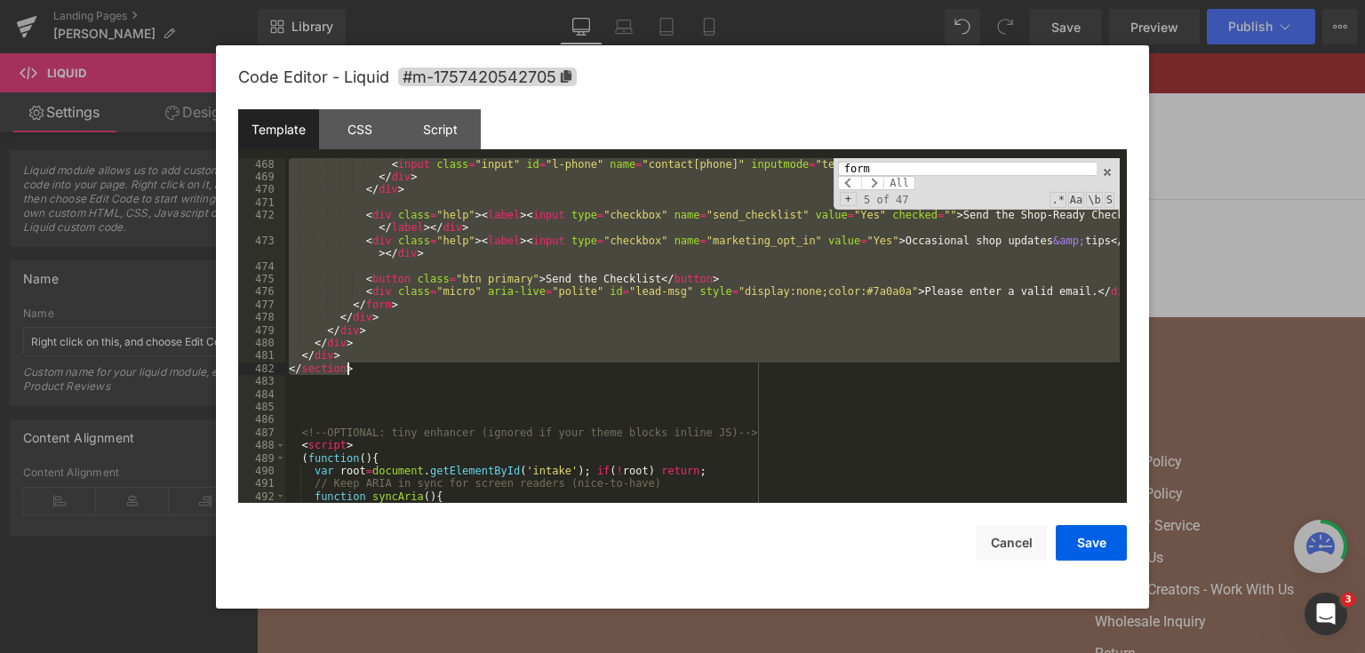
drag, startPoint x: 287, startPoint y: 316, endPoint x: 586, endPoint y: 370, distance: 304.1
click at [586, 370] on div "< input class = "input" id = "l-phone" name = "contact[phone]" inputmode = "tel…" at bounding box center [702, 343] width 834 height 371
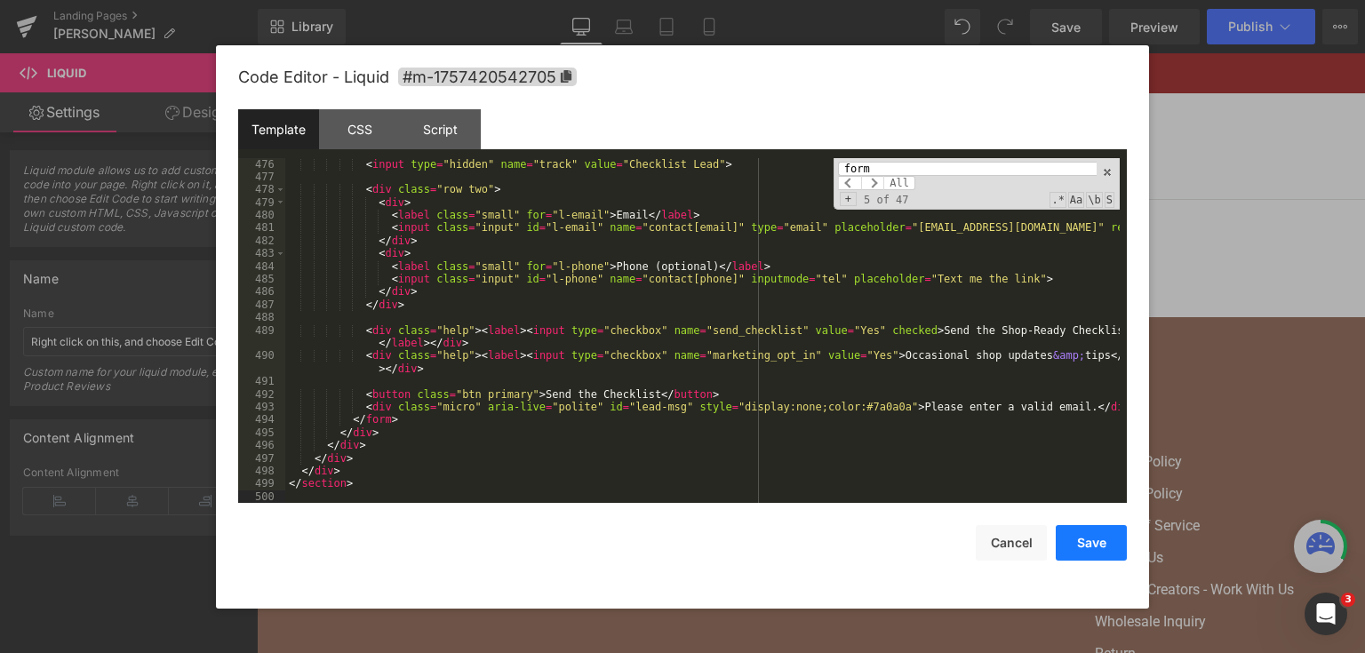
click at [1072, 544] on button "Save" at bounding box center [1090, 543] width 71 height 36
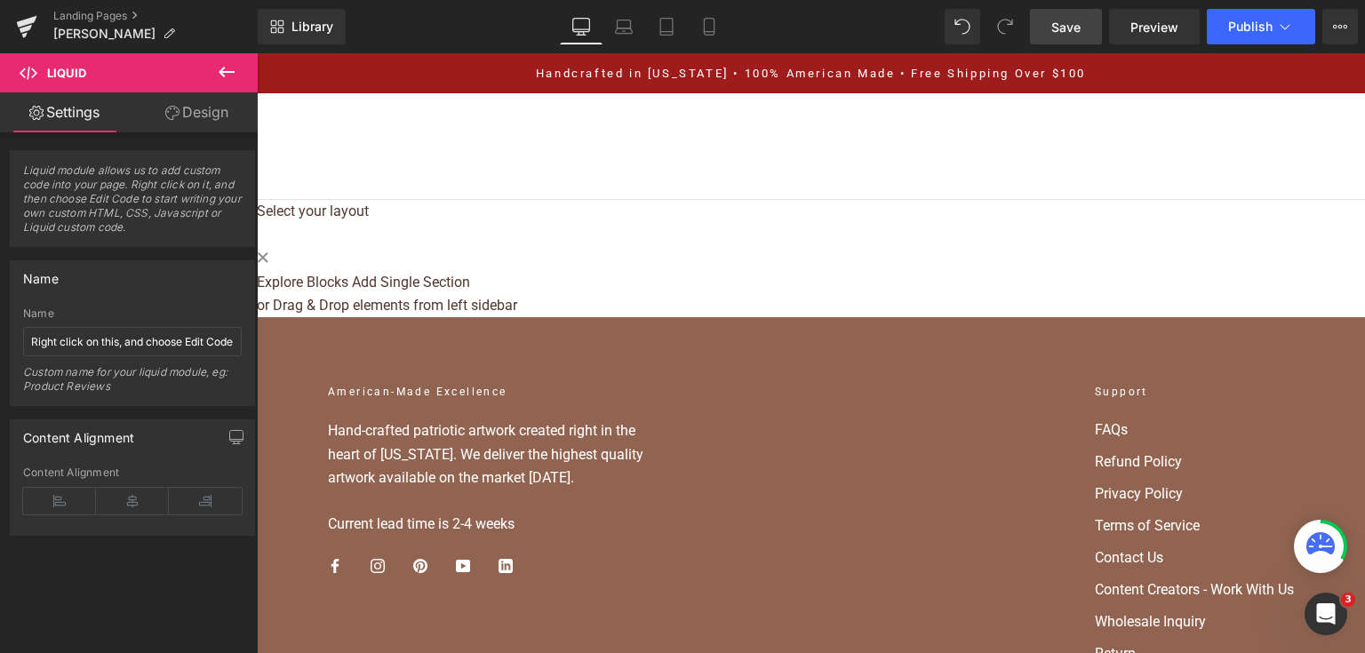
click at [1059, 32] on span "Save" at bounding box center [1065, 27] width 29 height 19
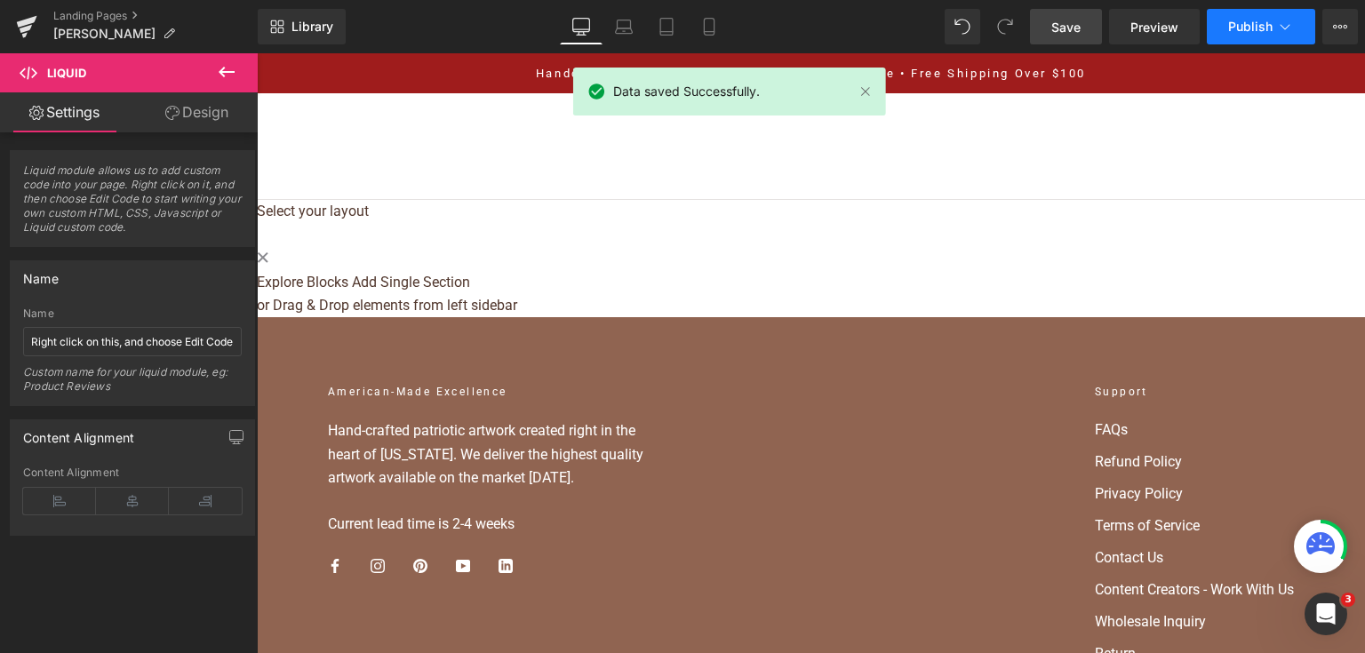
click at [1239, 21] on span "Publish" at bounding box center [1250, 27] width 44 height 14
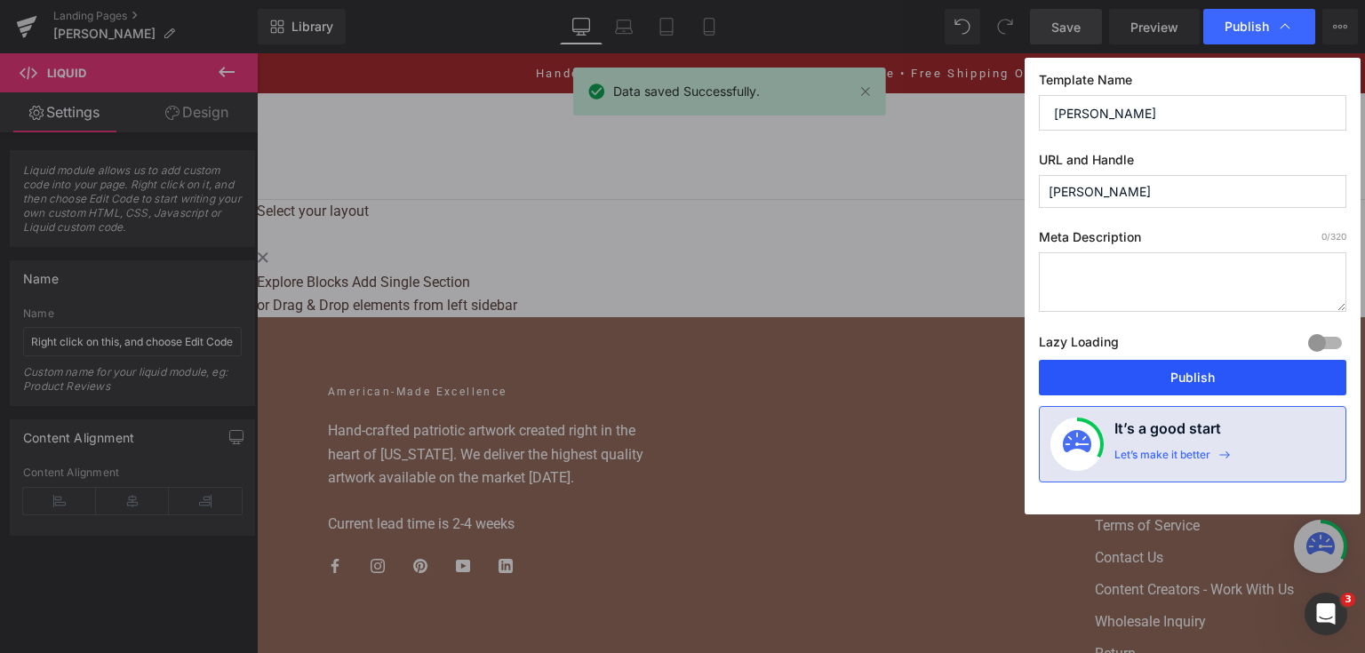
click at [1208, 363] on button "Publish" at bounding box center [1192, 378] width 307 height 36
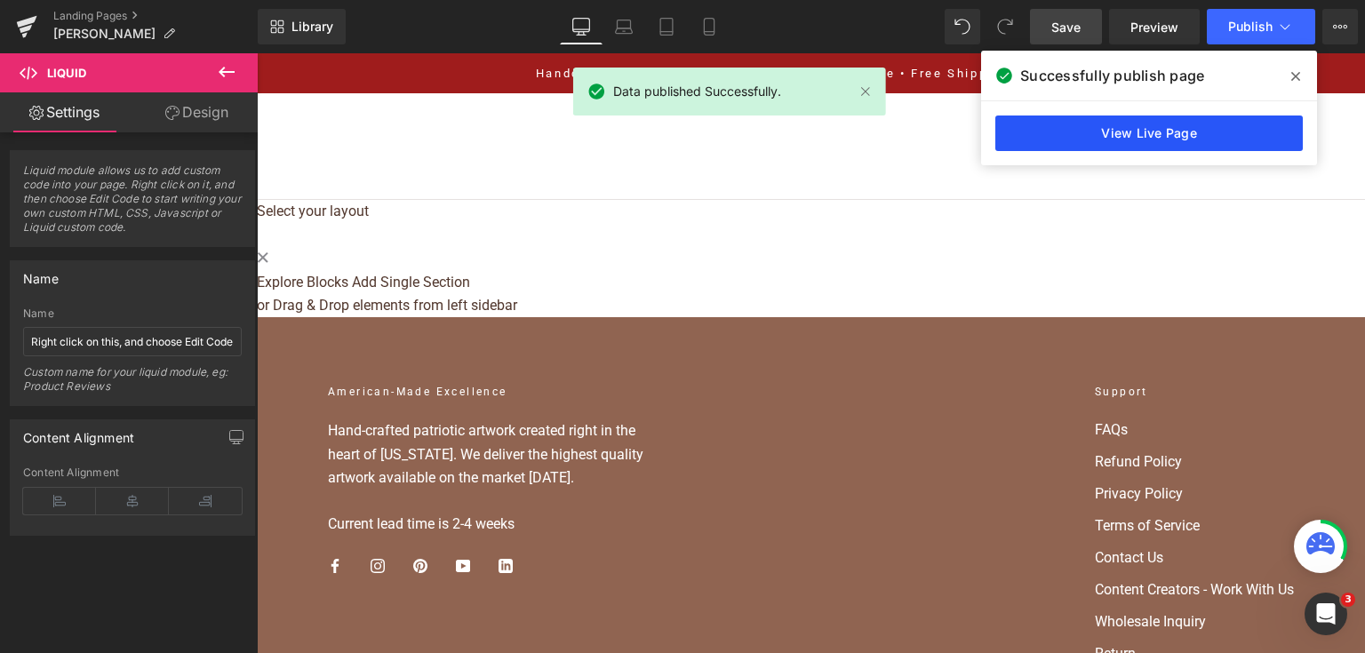
click at [1043, 143] on link "View Live Page" at bounding box center [1148, 133] width 307 height 36
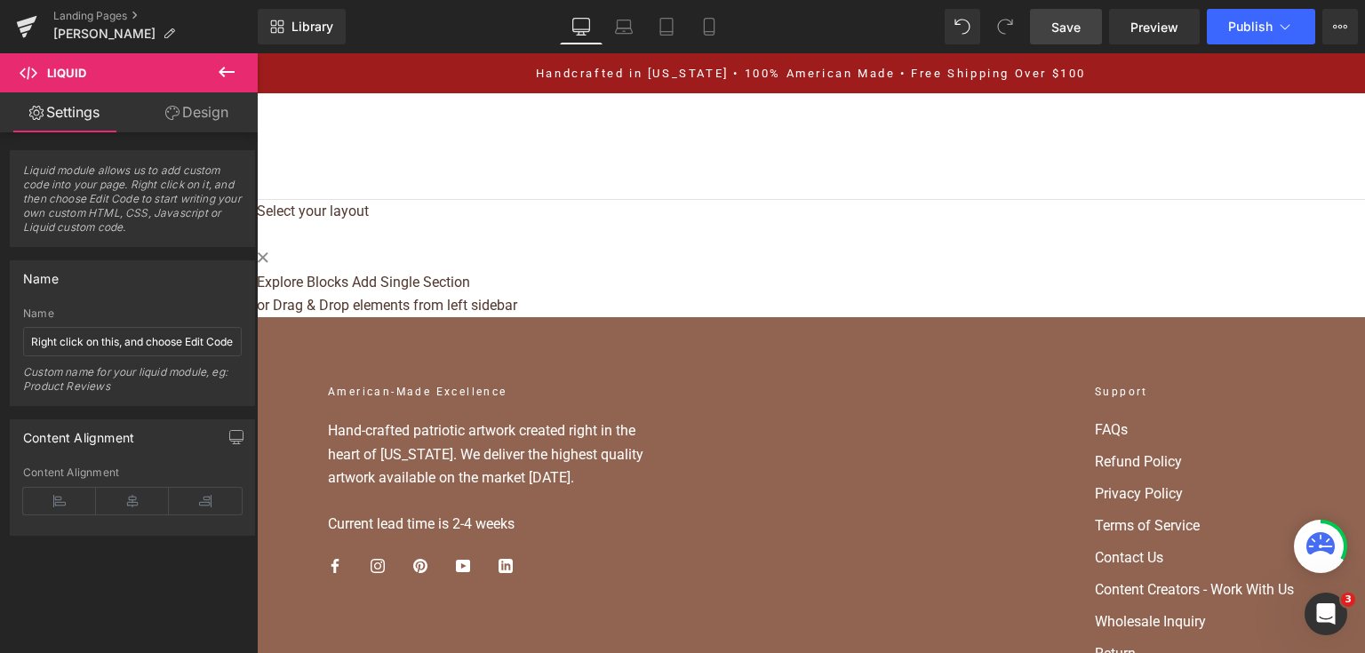
click at [675, 200] on div "Liquid" at bounding box center [811, 200] width 1108 height 0
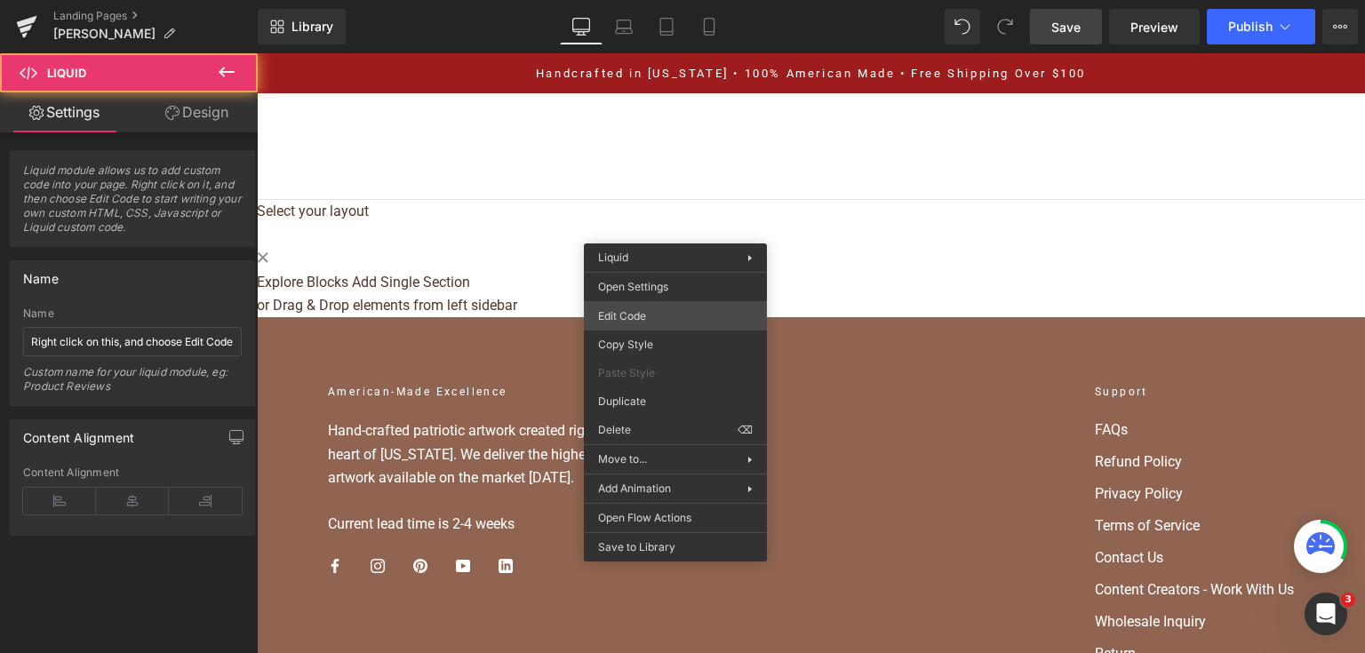
click at [654, 0] on div "Liquid You are previewing how the will restyle your page. You can not edit Elem…" at bounding box center [682, 0] width 1365 height 0
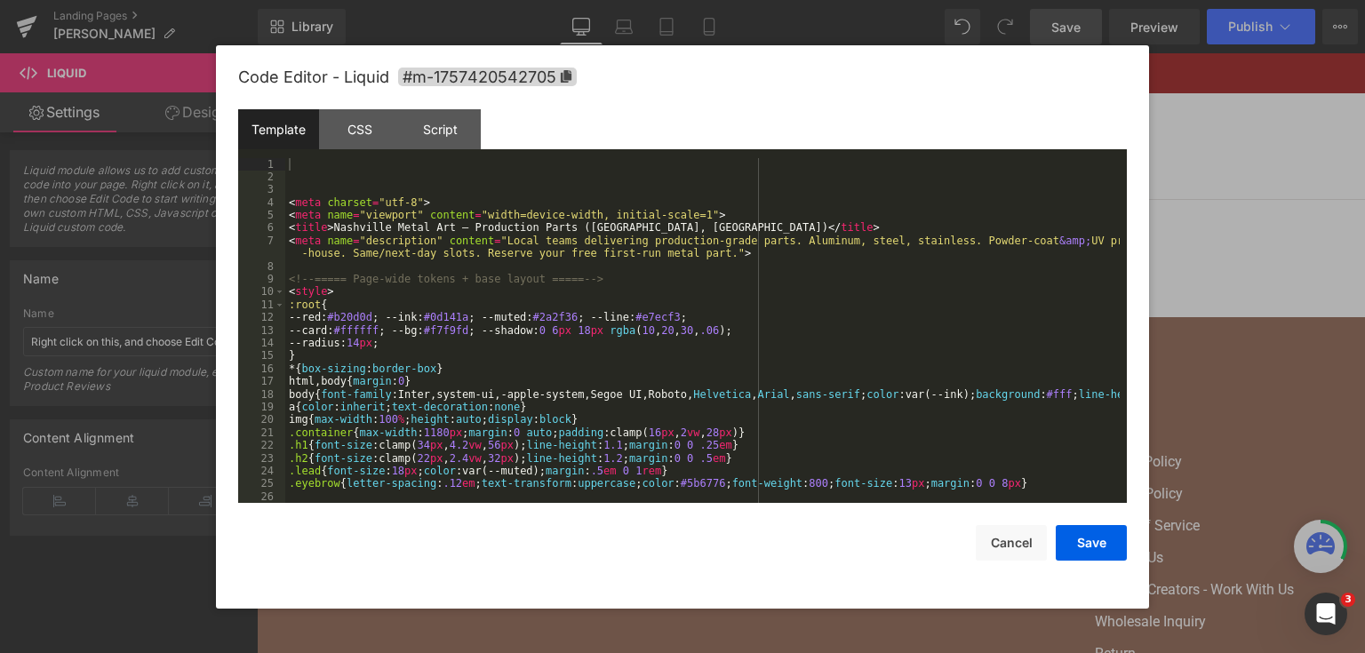
click at [655, 317] on div "< meta charset = "utf-8" > < meta name = "viewport" content = "width=device-wid…" at bounding box center [702, 343] width 834 height 371
click at [659, 312] on div "< meta charset = "utf-8" > < meta name = "viewport" content = "width=device-wid…" at bounding box center [702, 343] width 834 height 371
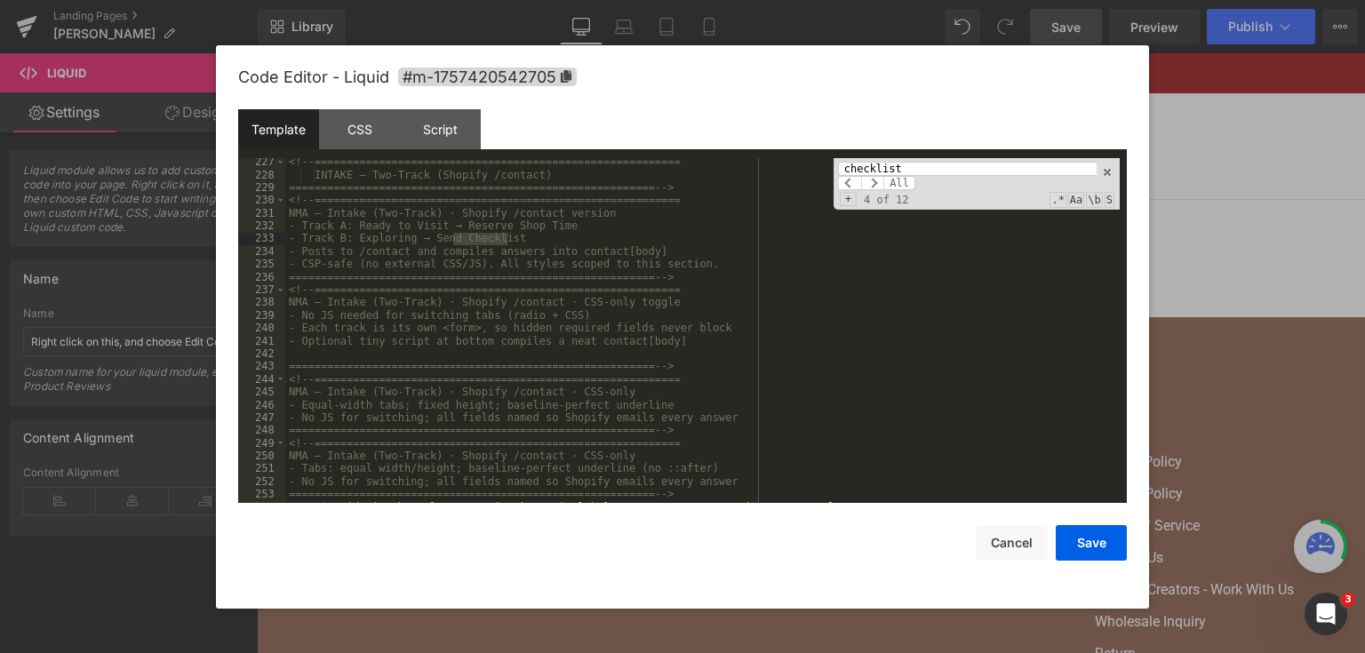
scroll to position [3136, 0]
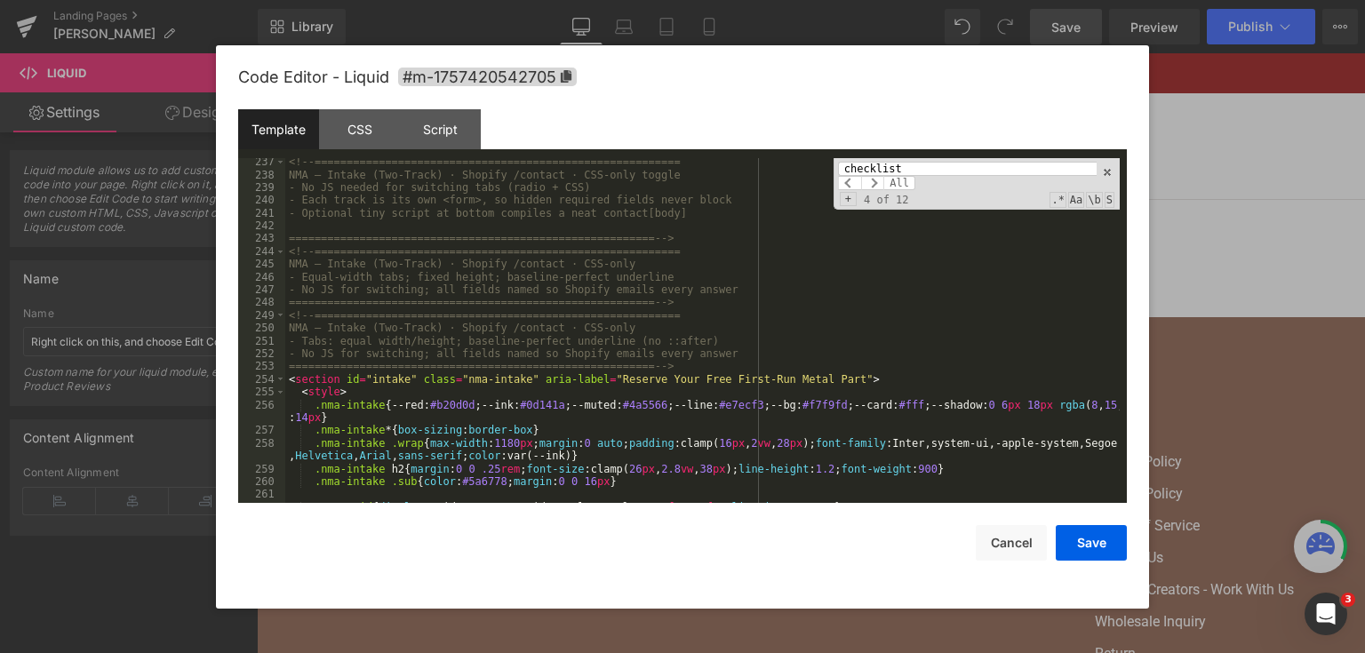
type input "checklist"
click at [292, 370] on div "<!-- ========================================================= NMA — Intake (Tw…" at bounding box center [702, 340] width 834 height 371
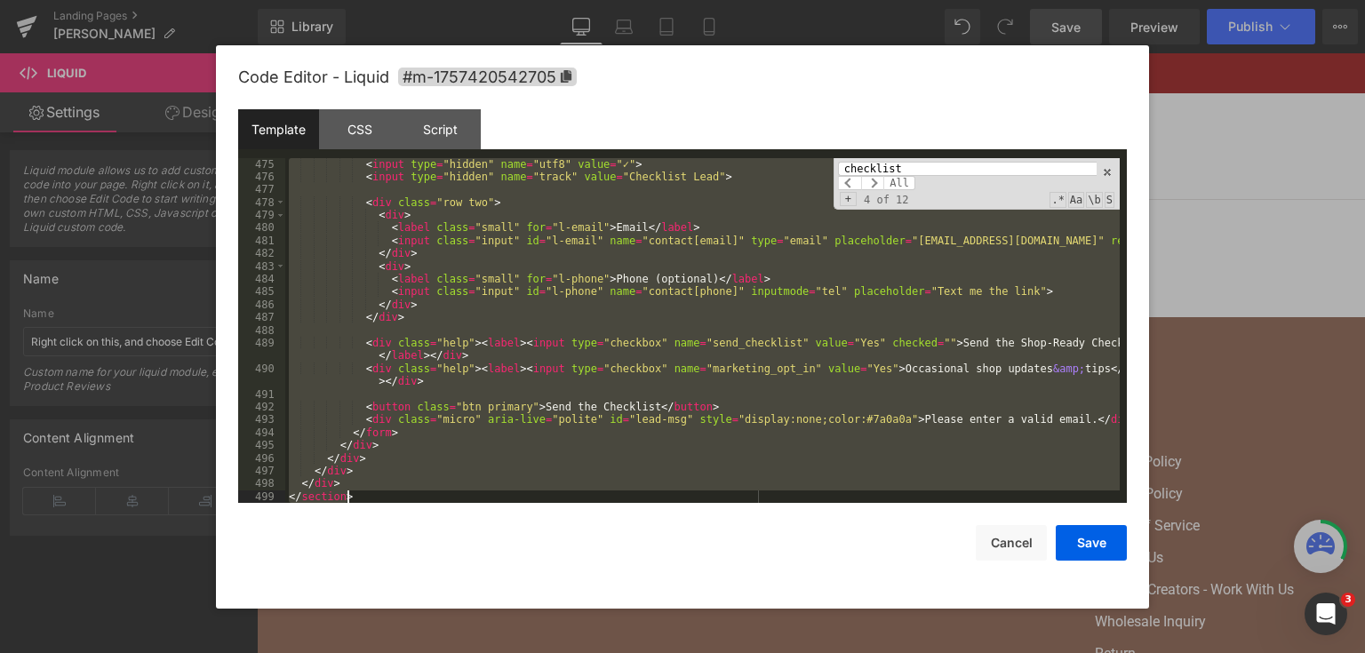
scroll to position [6498, 0]
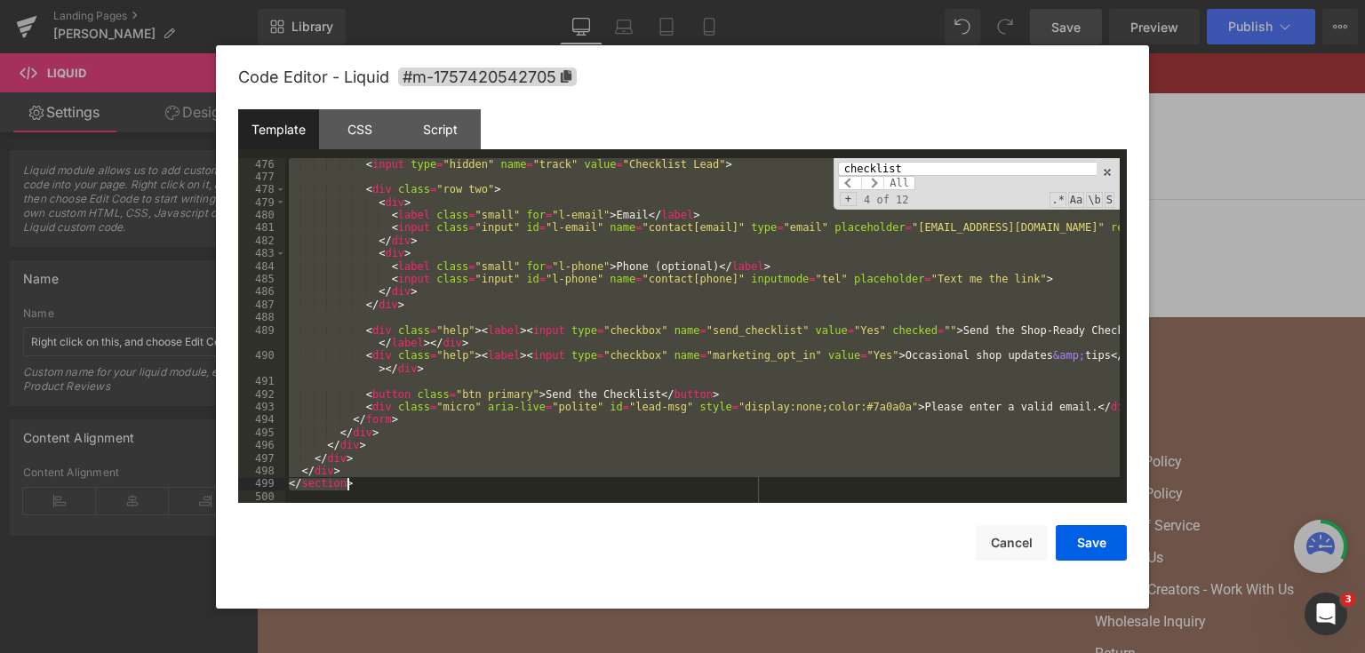
drag, startPoint x: 287, startPoint y: 381, endPoint x: 648, endPoint y: 478, distance: 373.5
click at [648, 478] on div "< input type = "hidden" name = "track" value = "Checklist Lead" > < div class =…" at bounding box center [702, 343] width 834 height 371
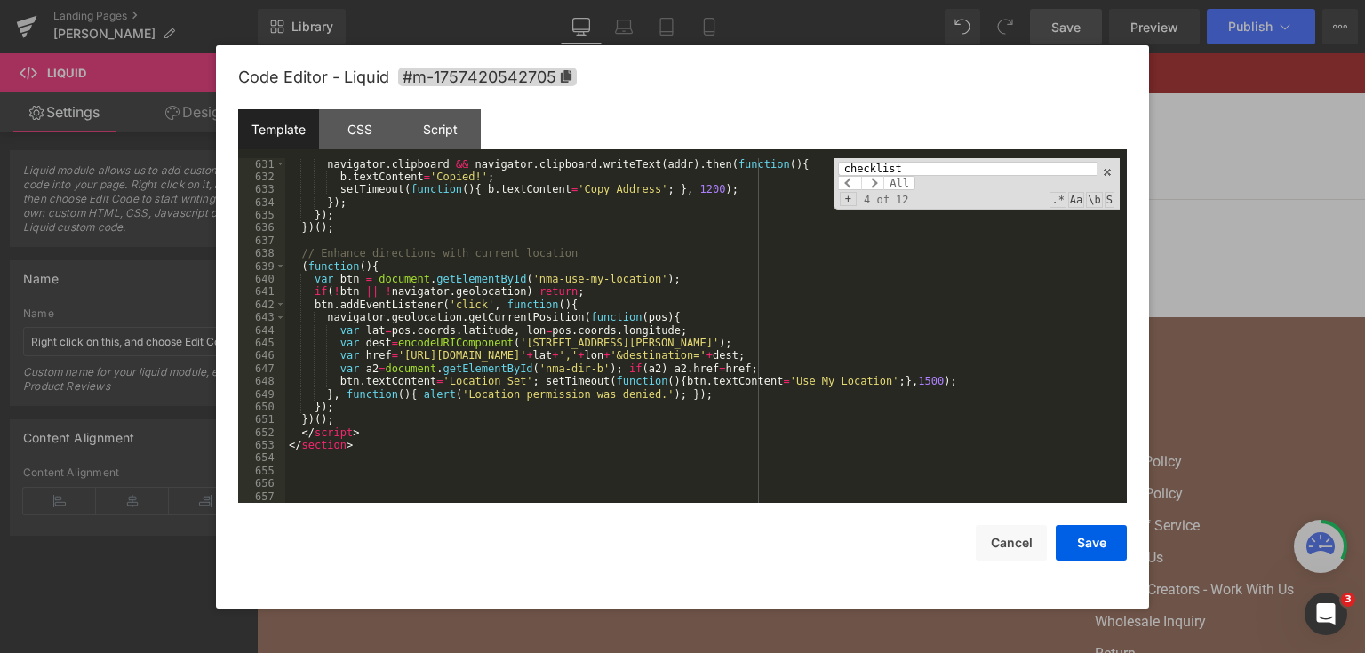
scroll to position [8737, 0]
drag, startPoint x: 1091, startPoint y: 537, endPoint x: 866, endPoint y: 227, distance: 382.2
click at [1091, 537] on button "Save" at bounding box center [1090, 543] width 71 height 36
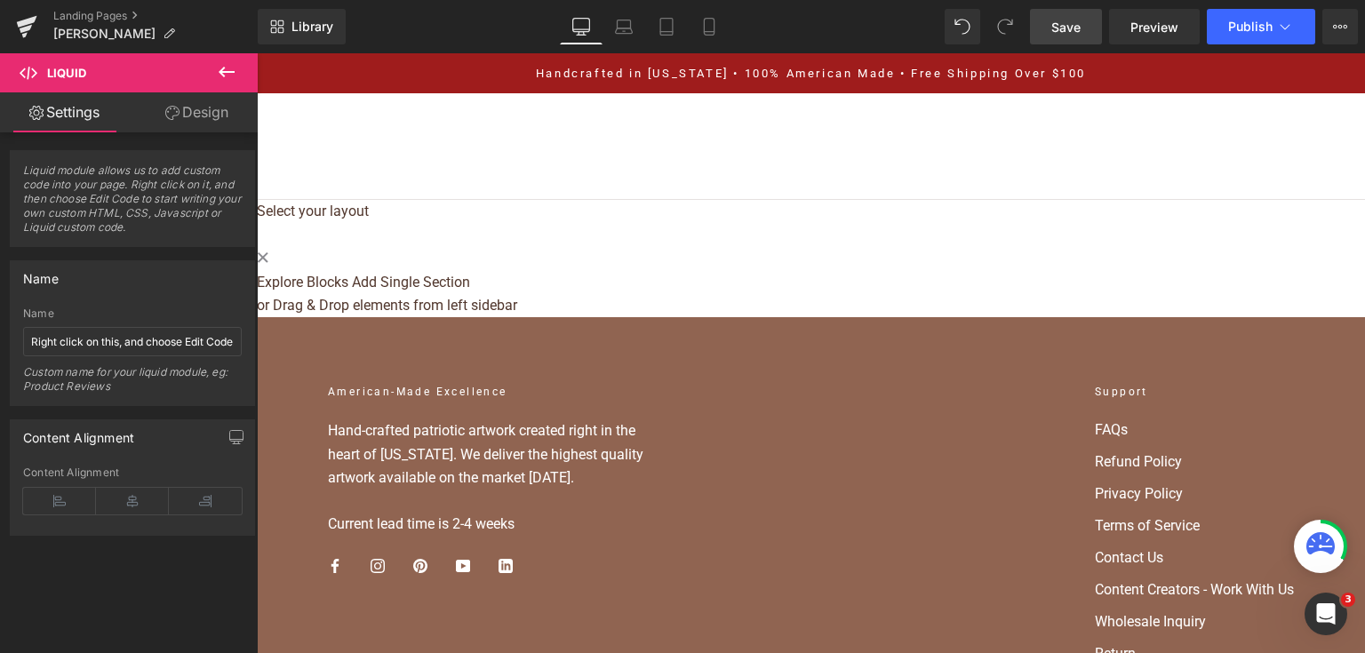
click at [1064, 26] on span "Save" at bounding box center [1065, 27] width 29 height 19
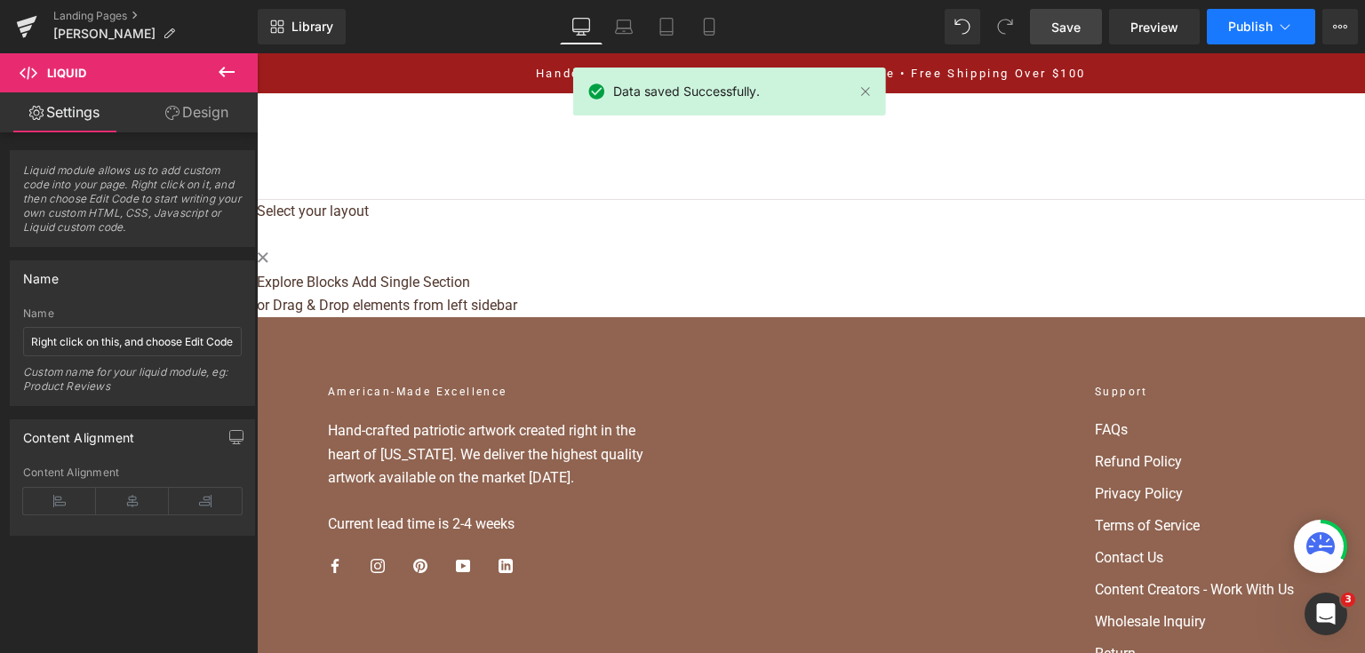
click at [1217, 28] on button "Publish" at bounding box center [1260, 27] width 108 height 36
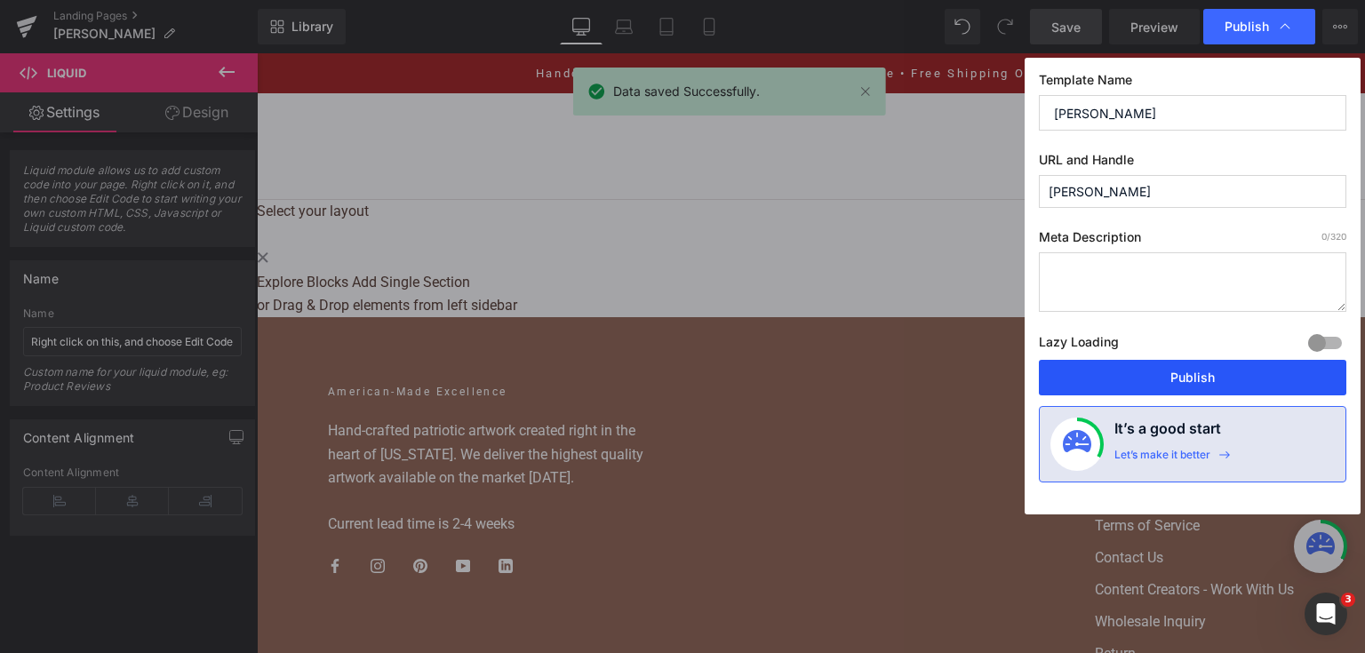
click at [1129, 375] on button "Publish" at bounding box center [1192, 378] width 307 height 36
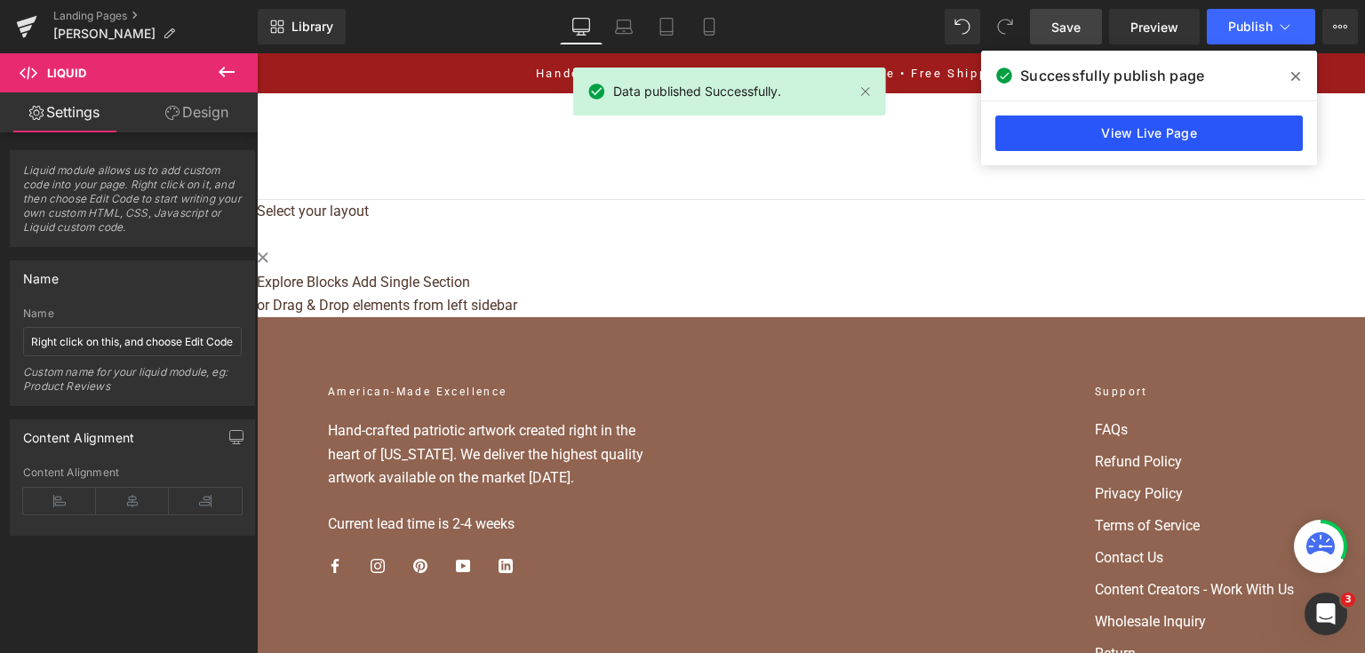
click at [1140, 125] on link "View Live Page" at bounding box center [1148, 133] width 307 height 36
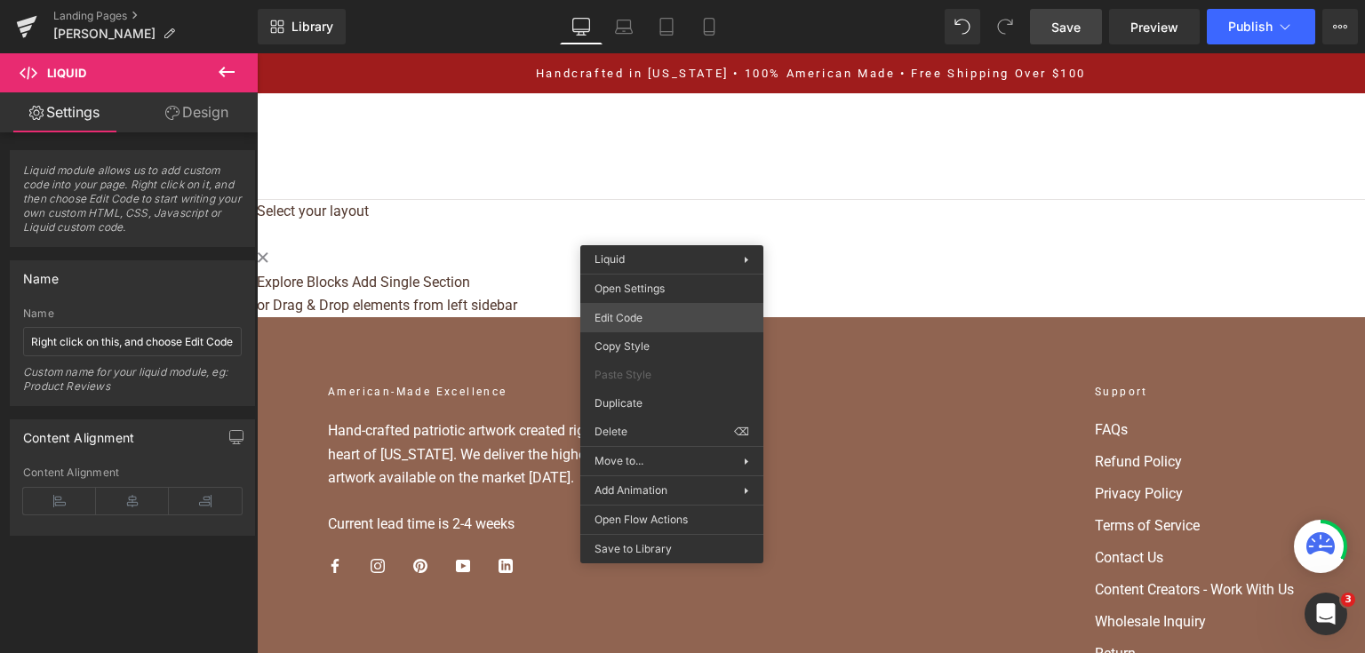
click at [689, 0] on div "Liquid You are previewing how the will restyle your page. You can not edit Elem…" at bounding box center [682, 0] width 1365 height 0
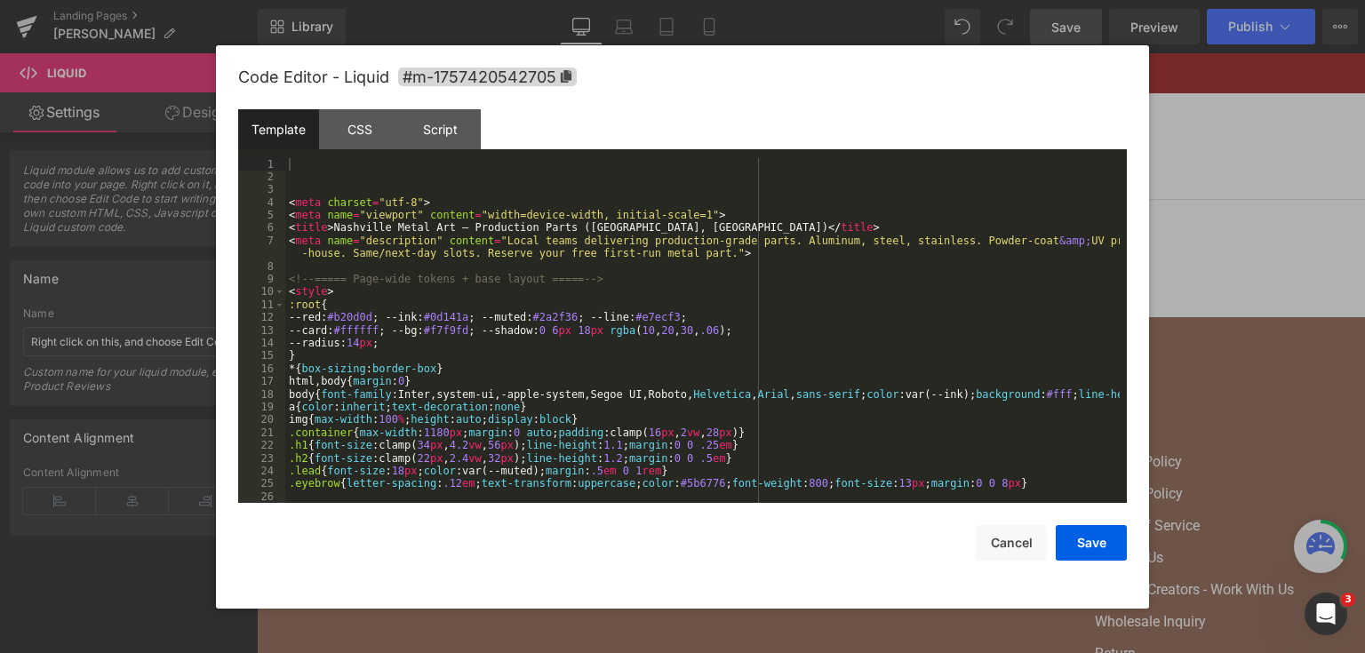
click at [705, 306] on div "< meta charset = "utf-8" > < meta name = "viewport" content = "width=device-wid…" at bounding box center [702, 343] width 834 height 371
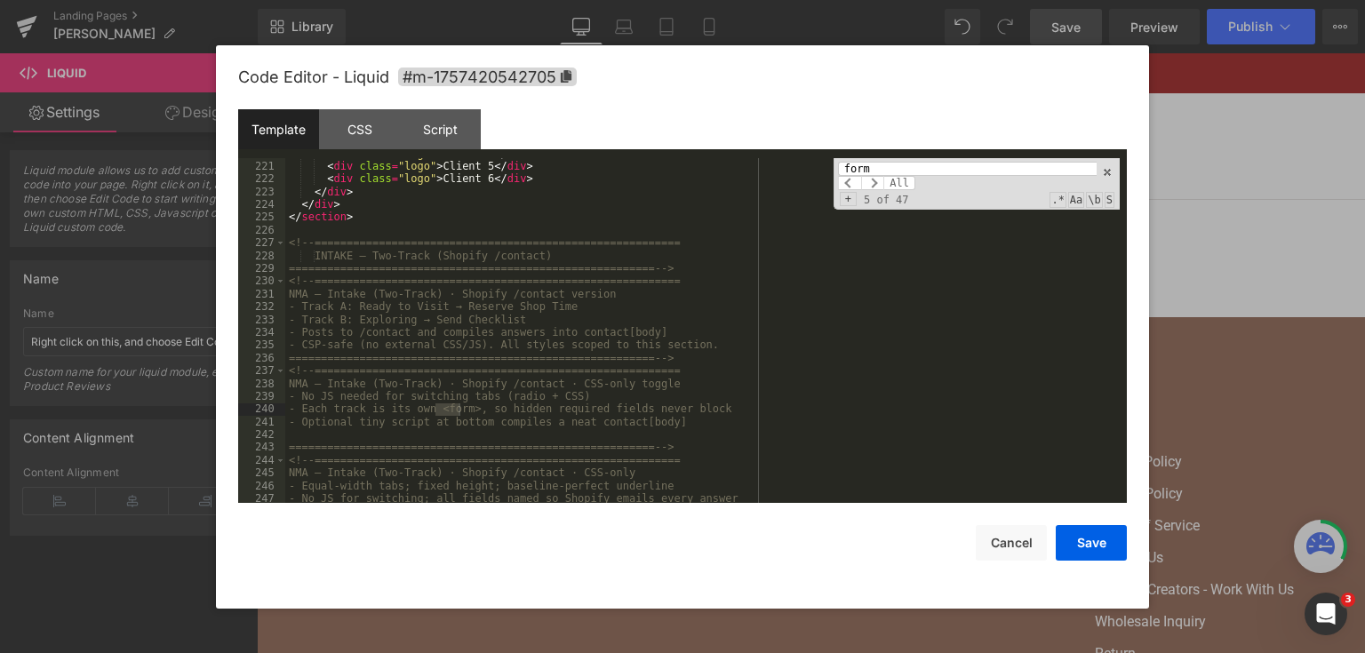
scroll to position [2970, 0]
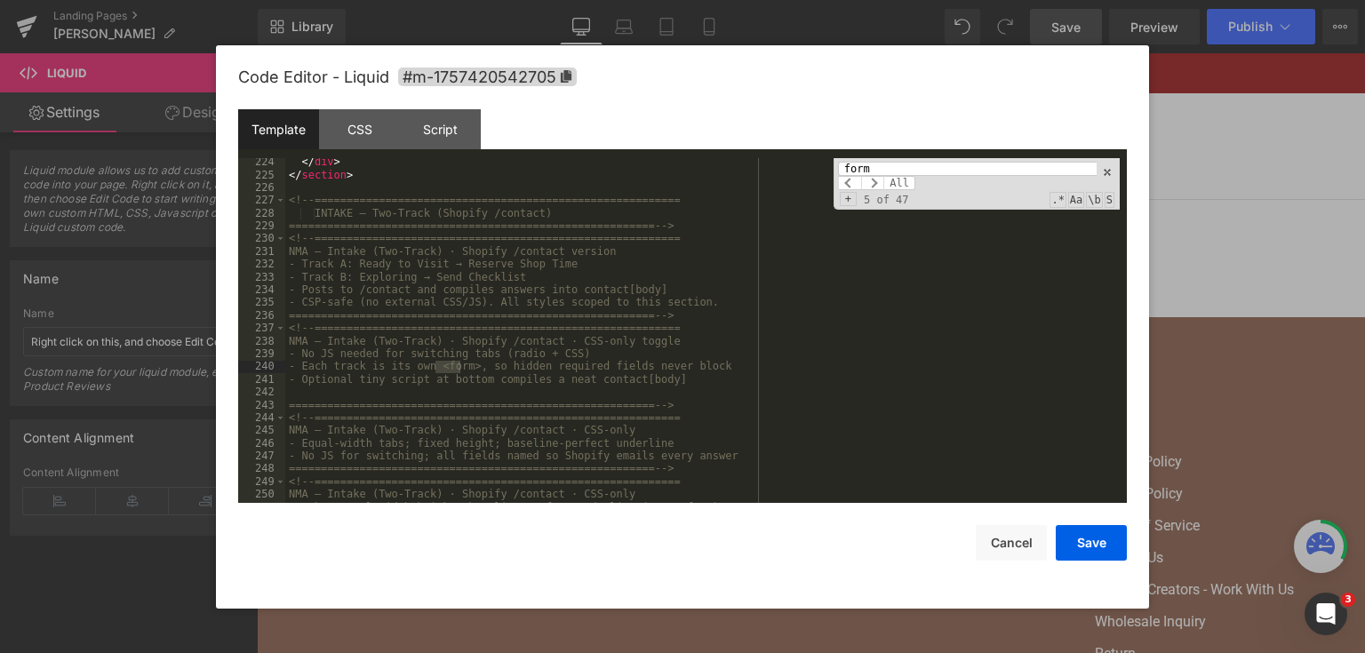
type input "form"
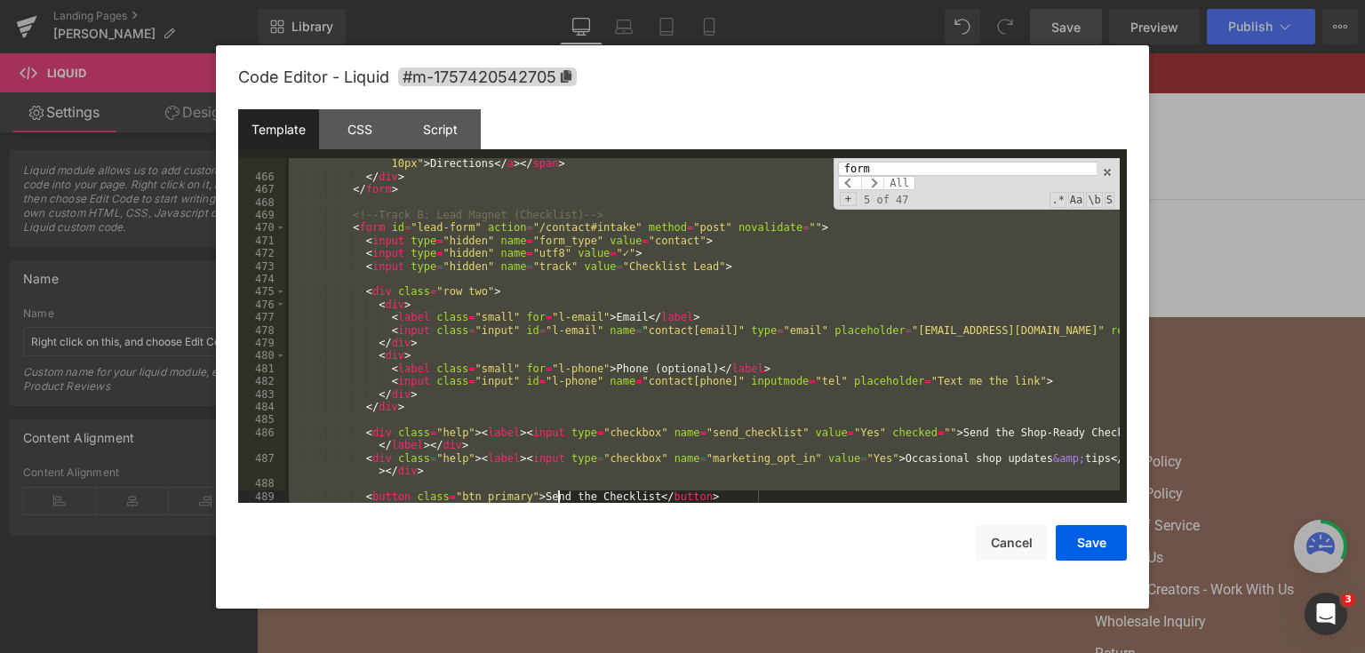
scroll to position [6357, 0]
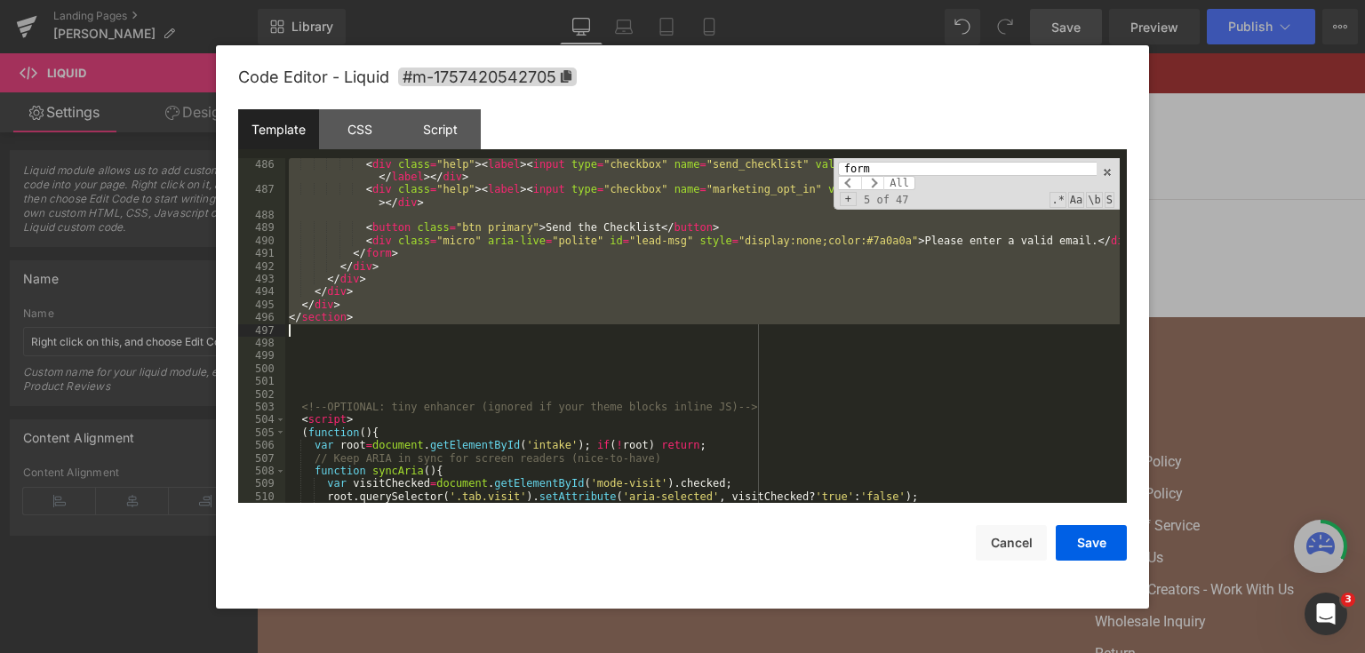
drag, startPoint x: 285, startPoint y: 403, endPoint x: 593, endPoint y: 330, distance: 316.8
click at [593, 330] on div "< div class = "help" > < label > < input type = "checkbox" name = "send_checkli…" at bounding box center [702, 350] width 834 height 384
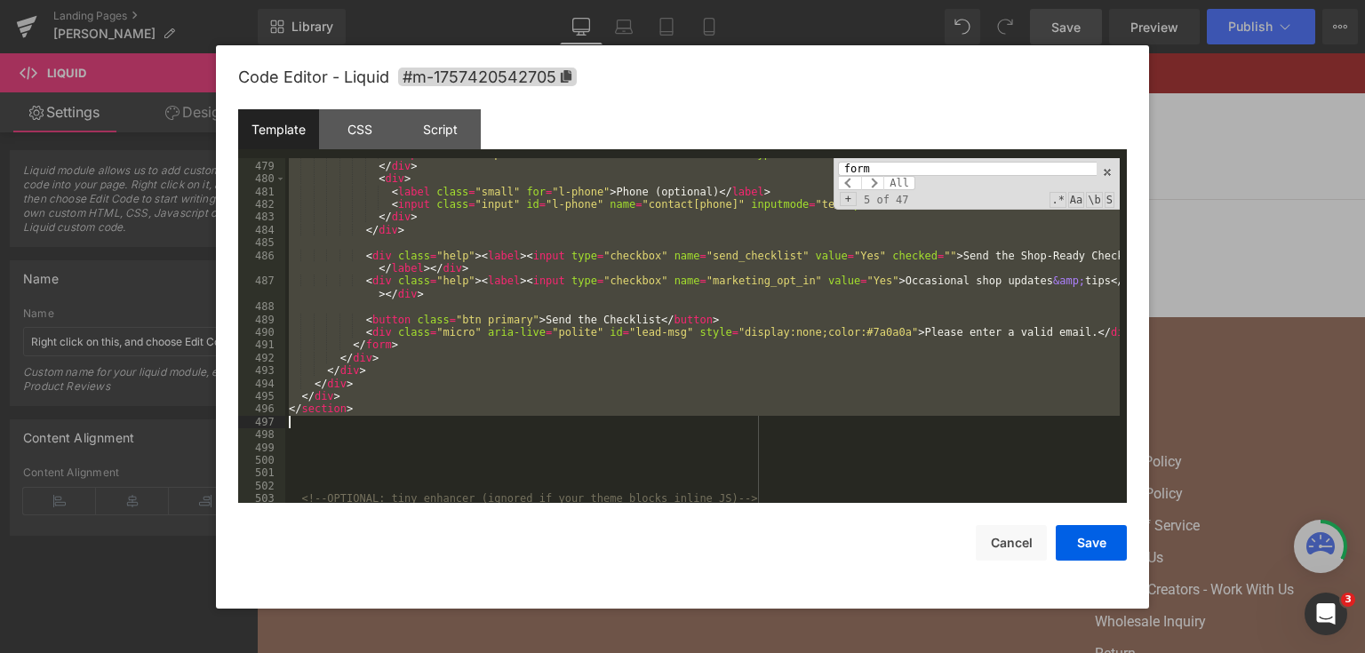
scroll to position [6535, 0]
click at [618, 420] on div "< input class = "input" id = "l-email" name = "contact[email]" type = "email" p…" at bounding box center [702, 331] width 834 height 346
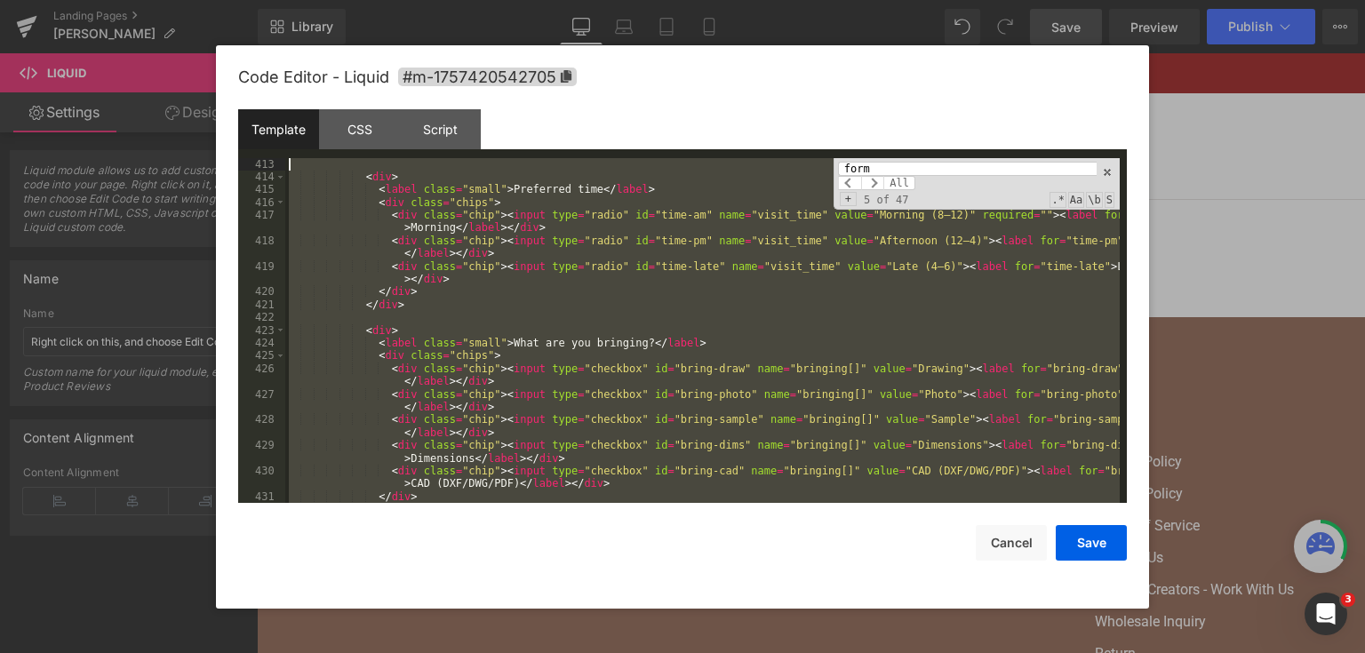
scroll to position [5347, 0]
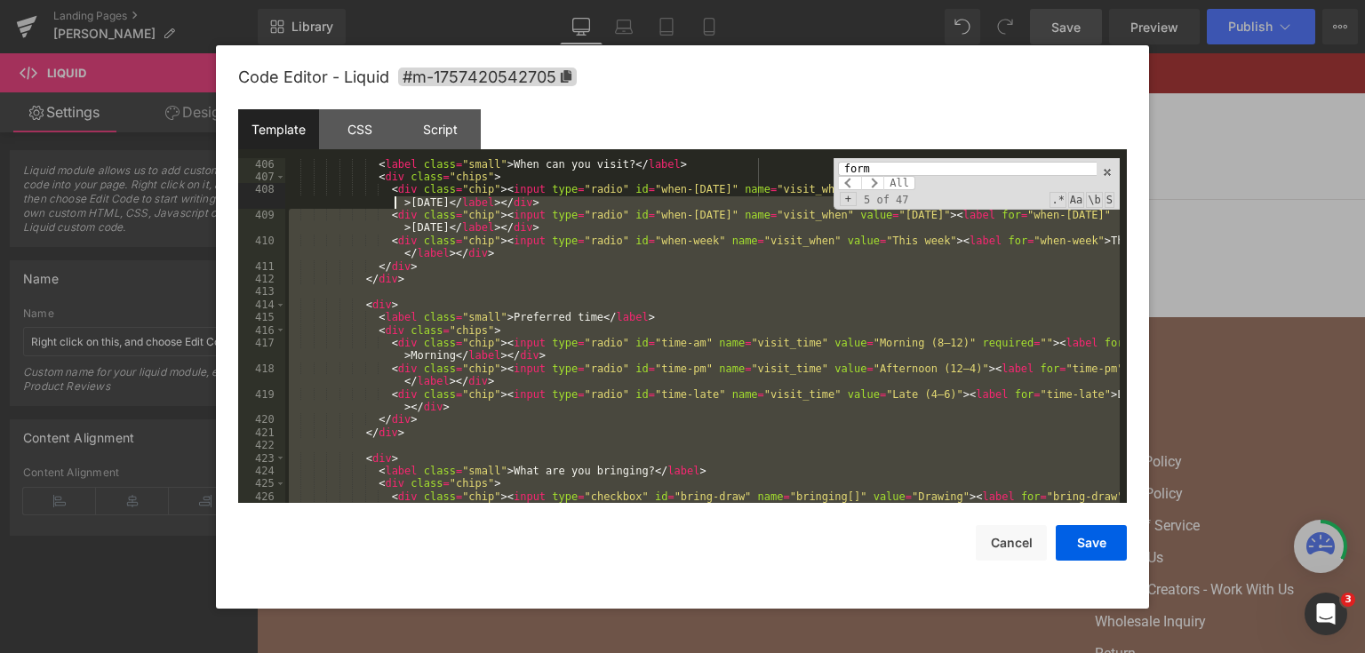
drag, startPoint x: 366, startPoint y: 409, endPoint x: 256, endPoint y: 204, distance: 232.1
click at [256, 203] on pre "406 407 408 409 410 411 412 413 414 415 416 417 418 419 420 421 422 423 424 425…" at bounding box center [682, 331] width 888 height 346
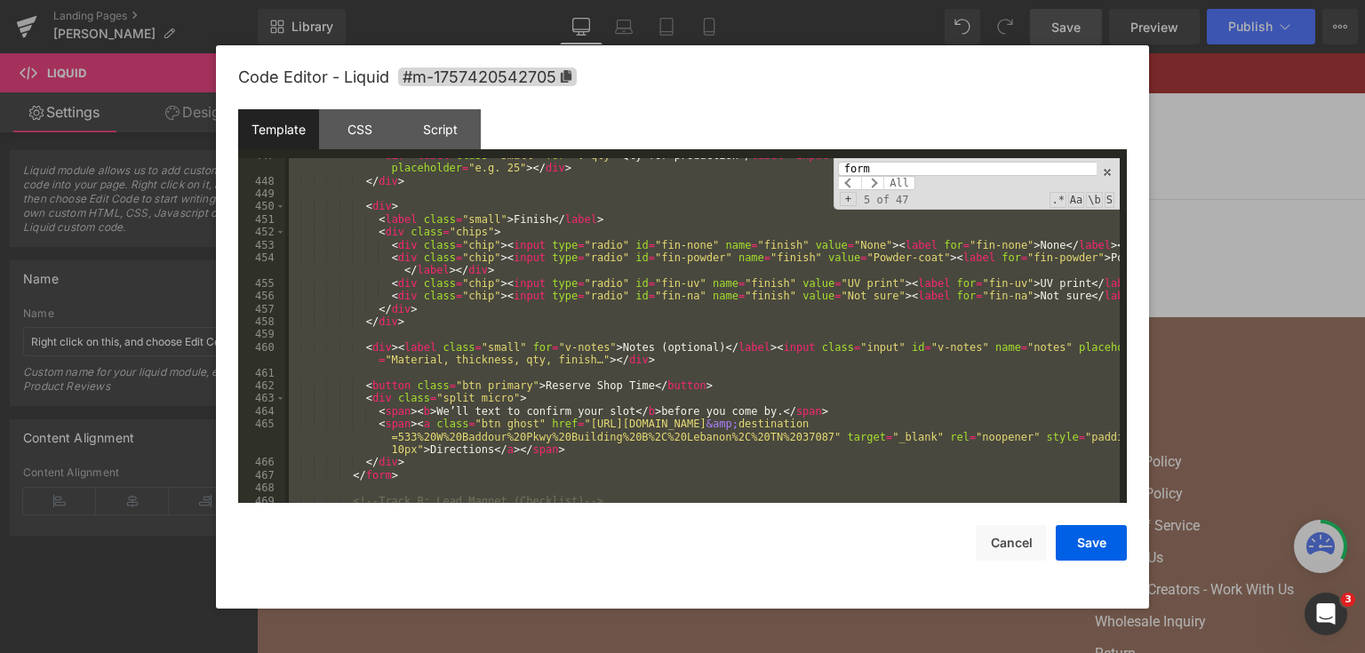
click at [445, 317] on div "< div > < label class = "small" for = "v-qty" > Qty for production </ label > <…" at bounding box center [702, 331] width 834 height 346
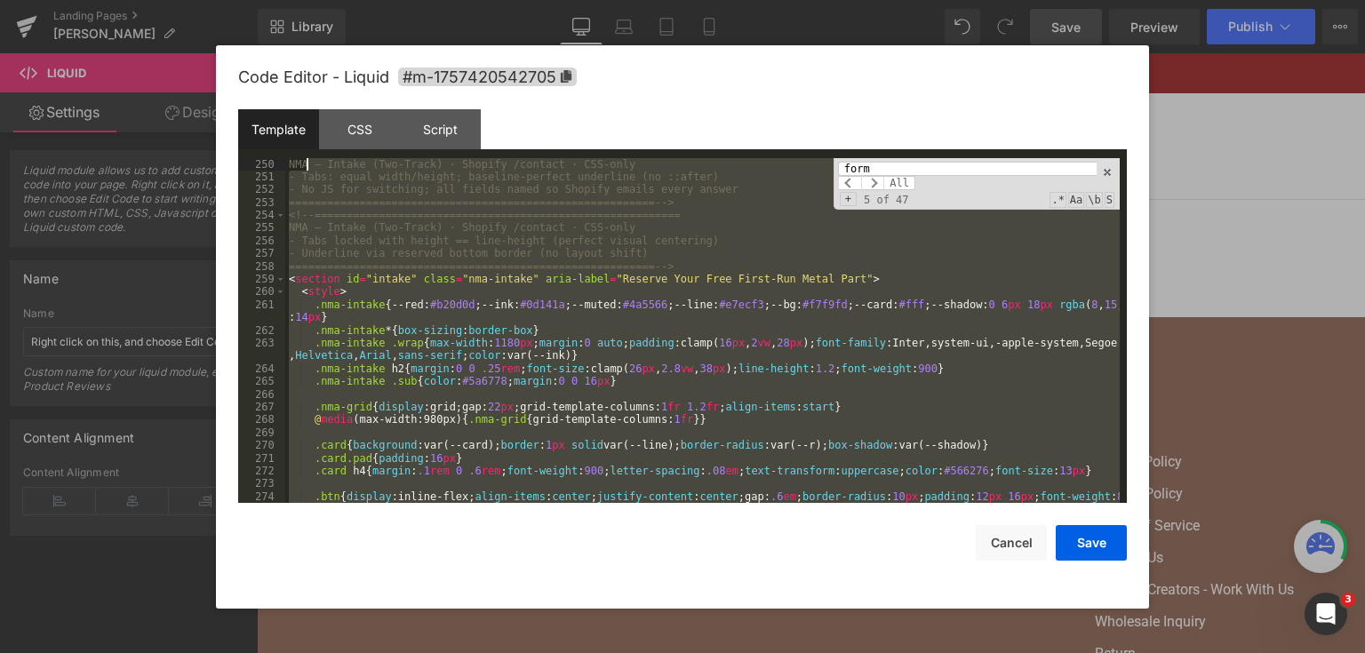
scroll to position [3287, 0]
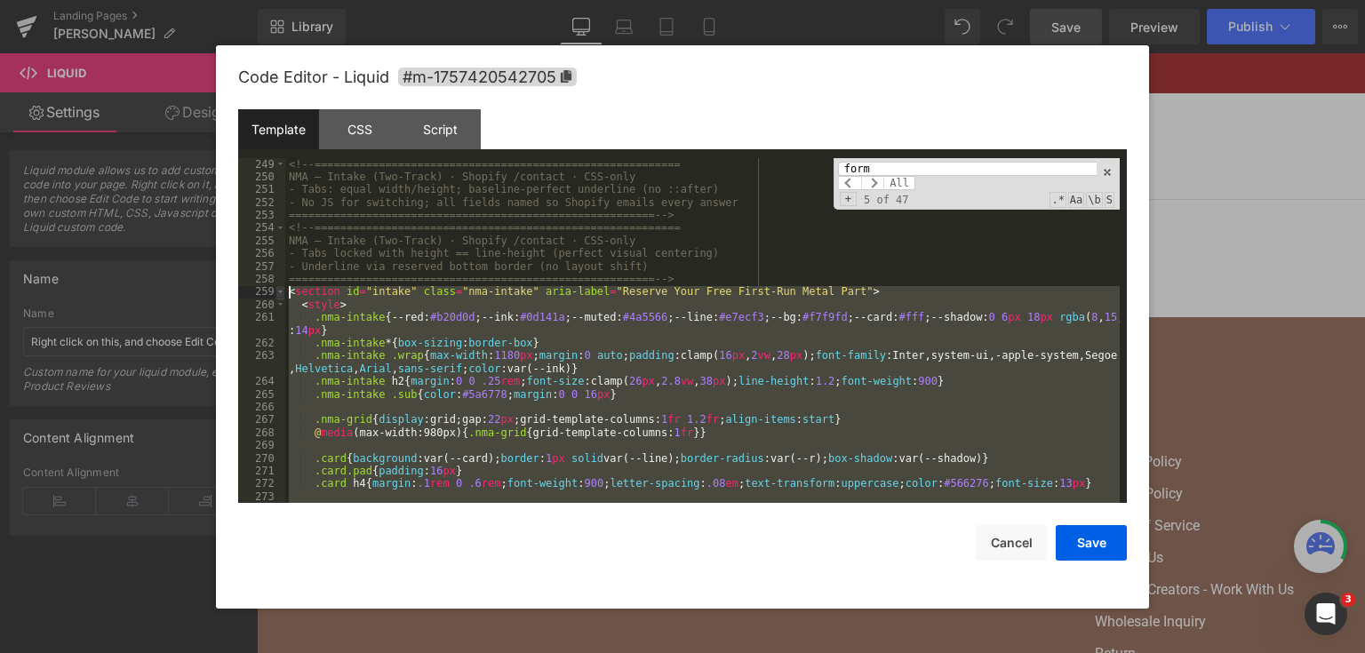
drag, startPoint x: 418, startPoint y: 314, endPoint x: 281, endPoint y: 295, distance: 139.0
click at [281, 295] on pre "249 250 251 252 253 254 255 256 257 258 259 260 261 262 263 264 265 266 267 268…" at bounding box center [682, 331] width 888 height 346
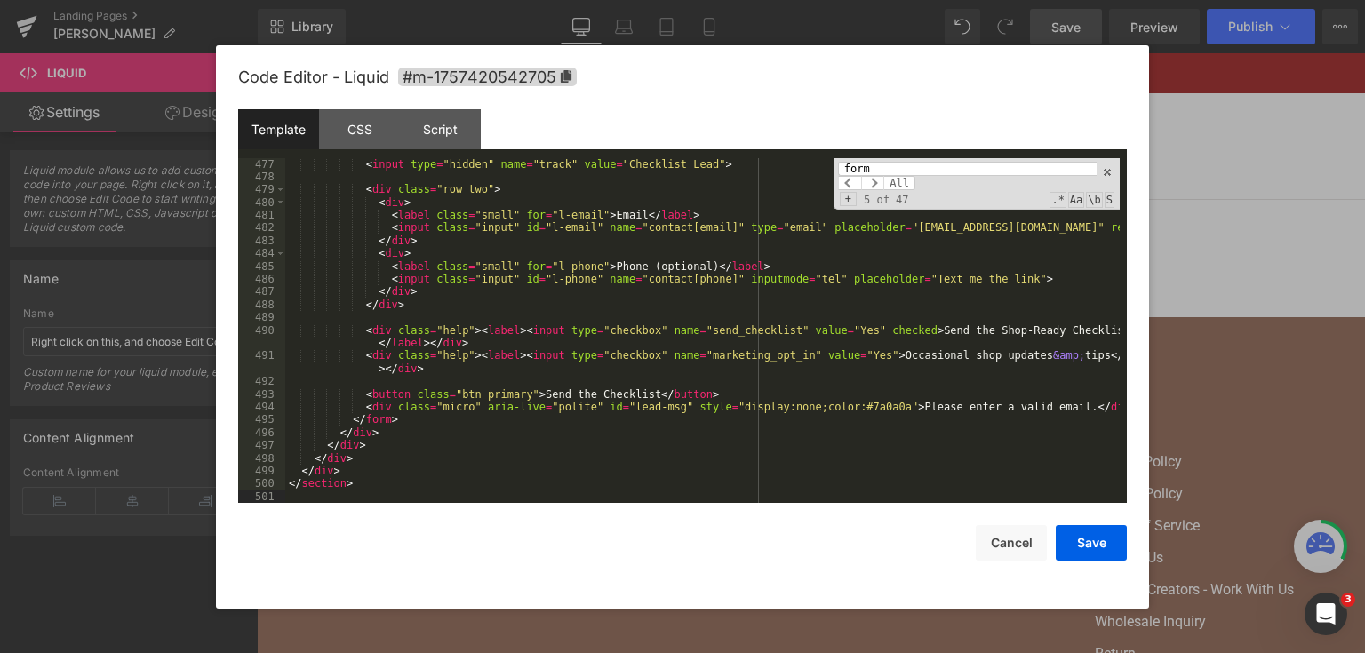
scroll to position [6634, 0]
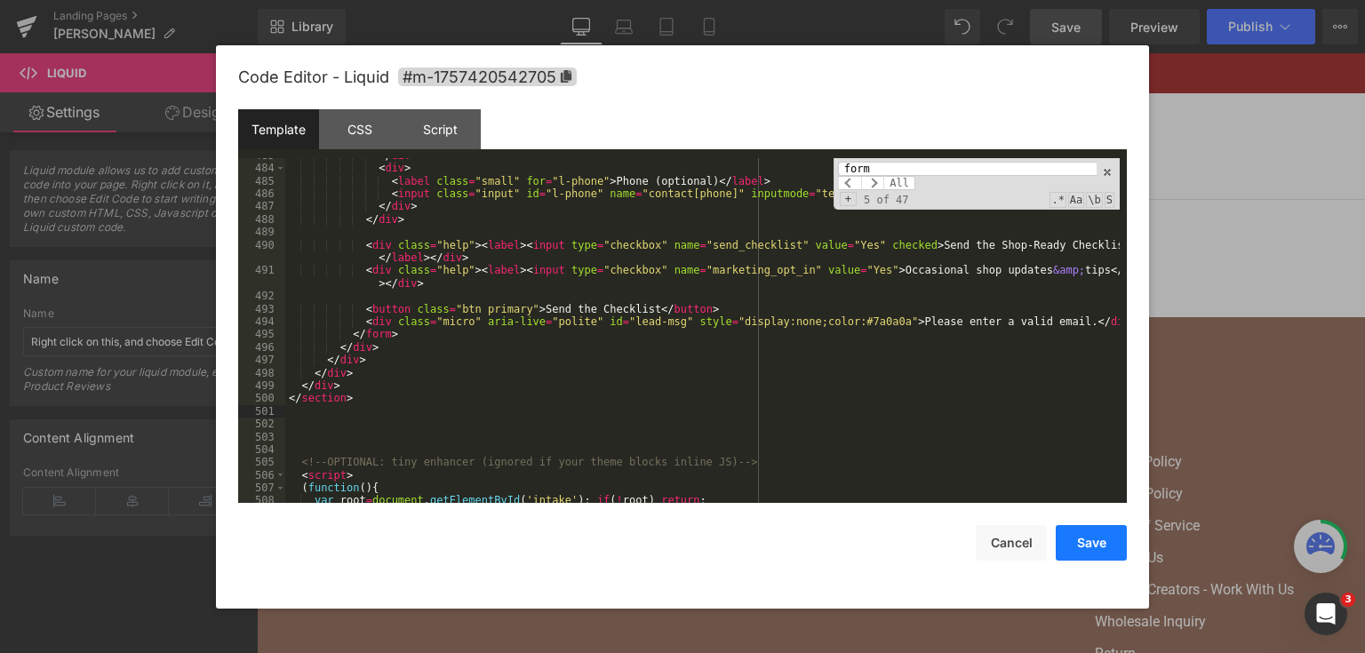
click at [1088, 544] on button "Save" at bounding box center [1090, 543] width 71 height 36
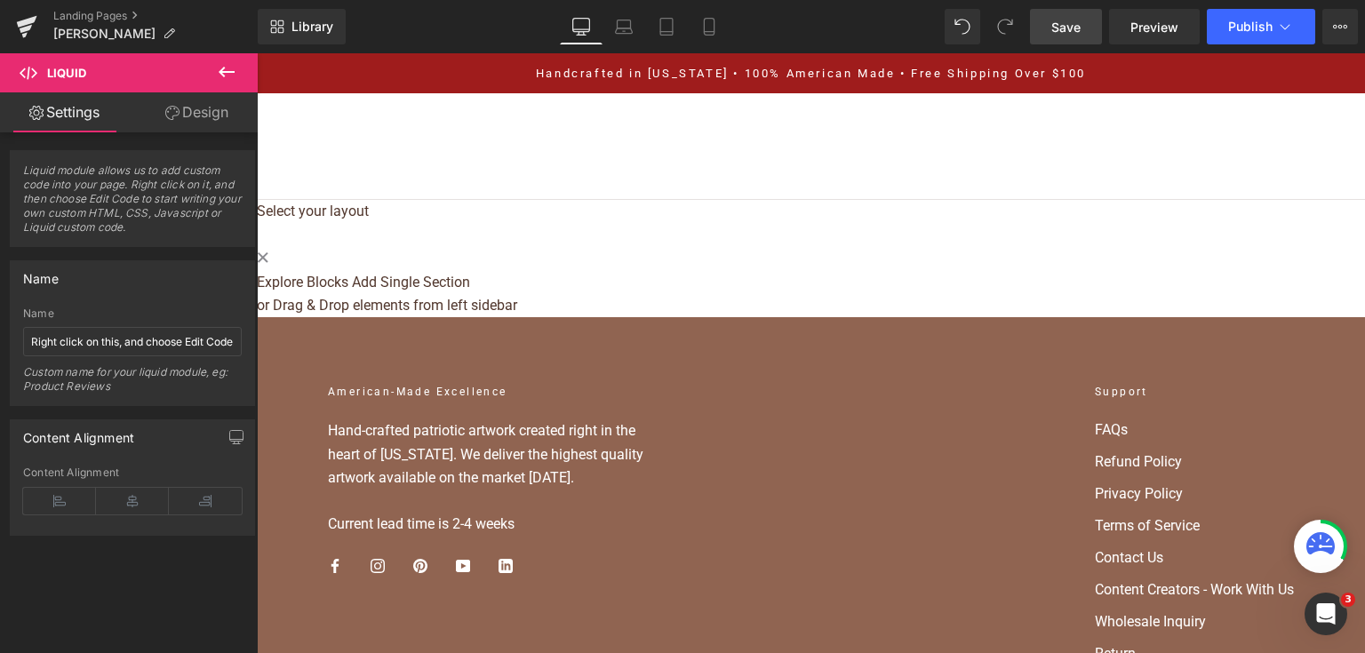
click at [1069, 27] on span "Save" at bounding box center [1065, 27] width 29 height 19
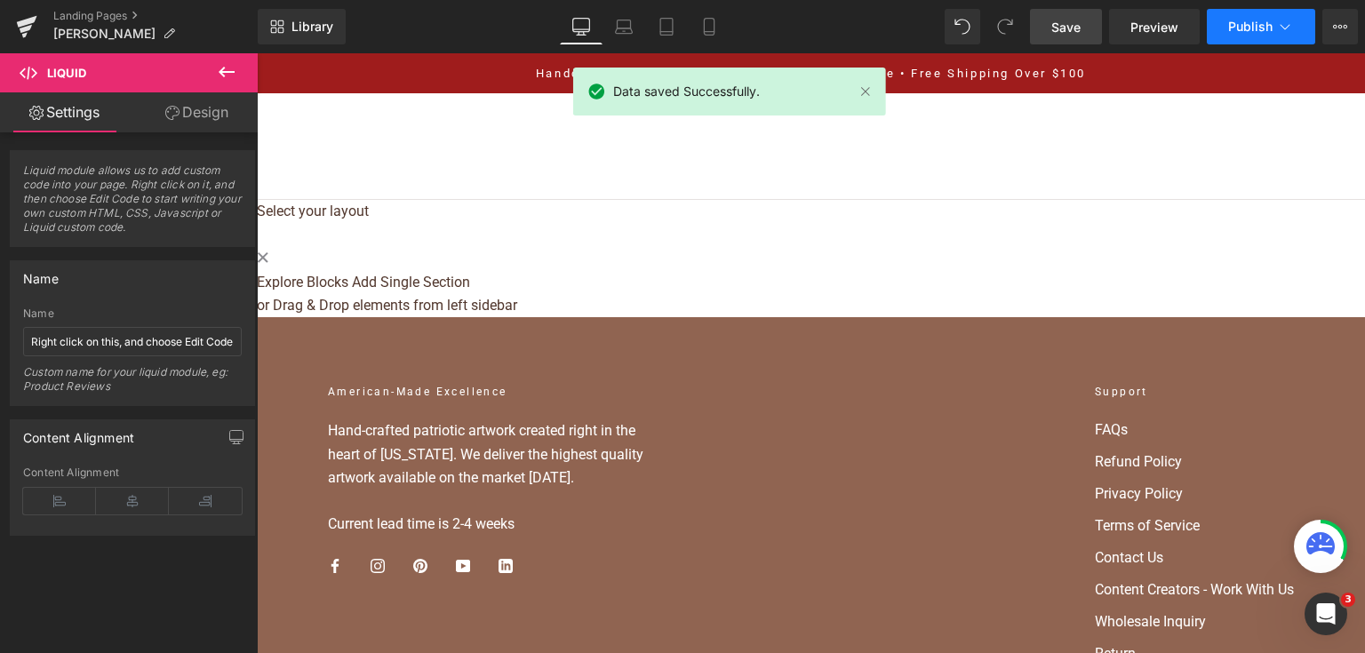
click at [1240, 38] on button "Publish" at bounding box center [1260, 27] width 108 height 36
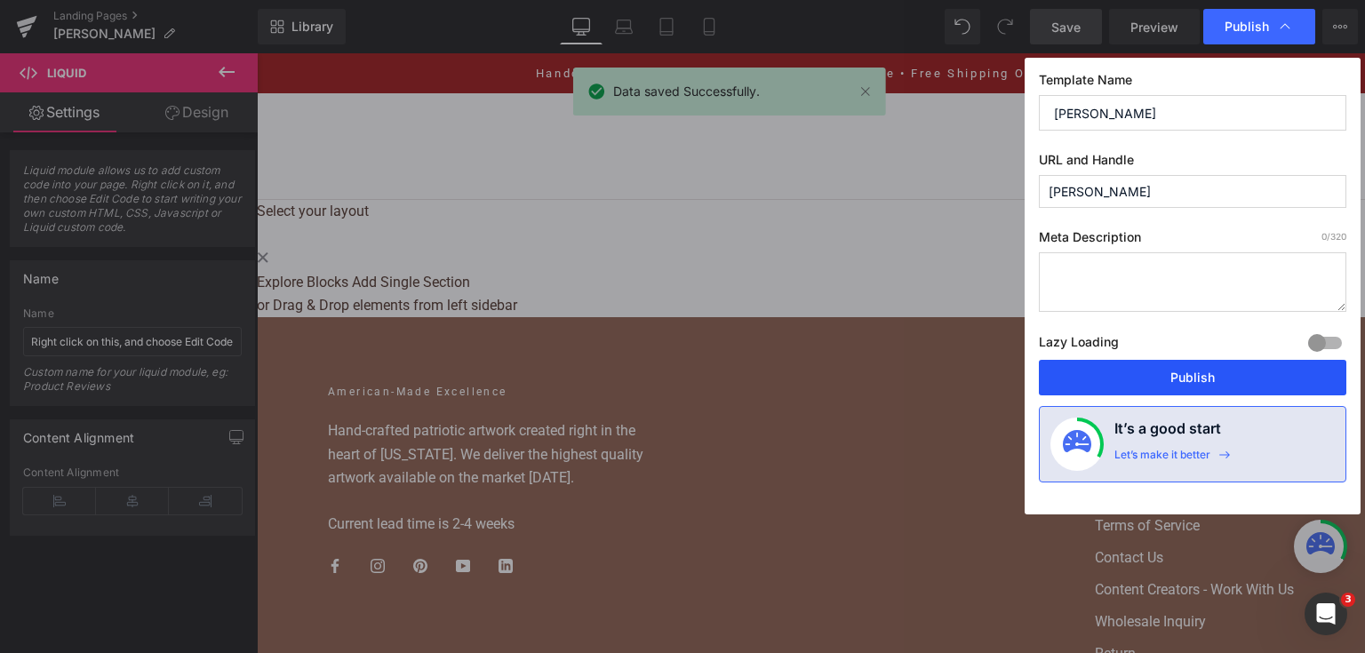
click at [1218, 361] on button "Publish" at bounding box center [1192, 378] width 307 height 36
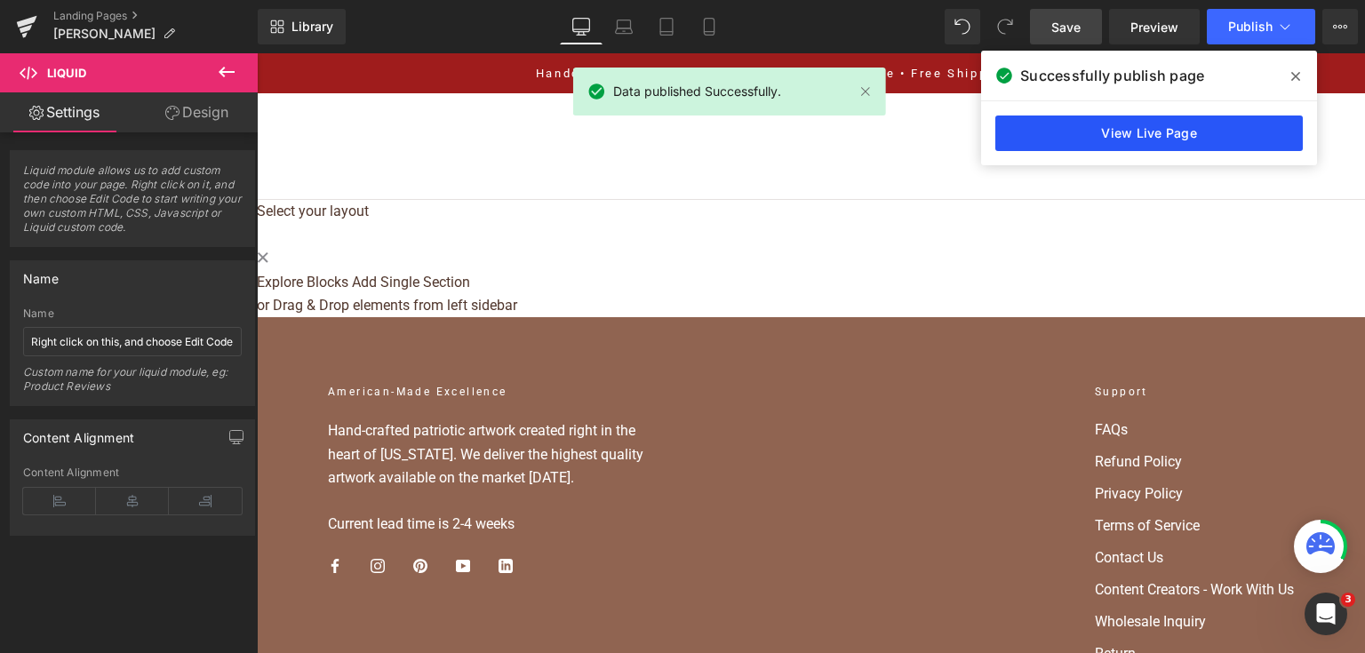
click at [1130, 145] on link "View Live Page" at bounding box center [1148, 133] width 307 height 36
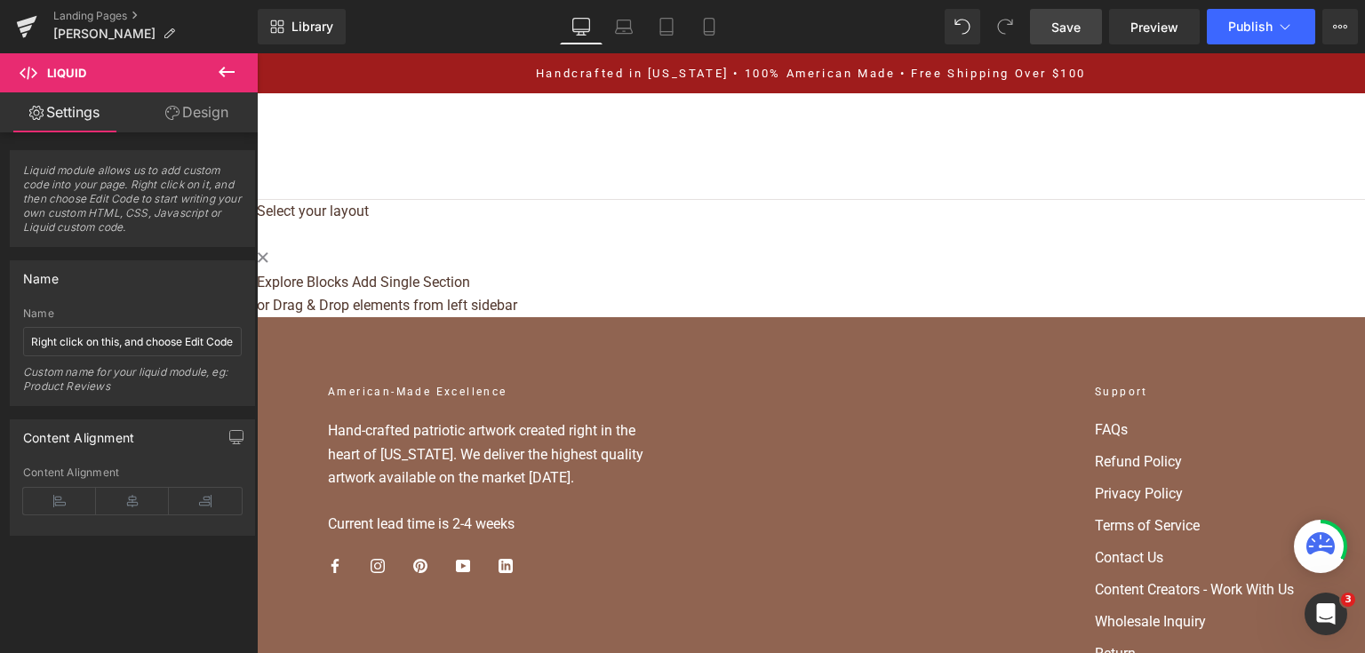
drag, startPoint x: 672, startPoint y: 195, endPoint x: 642, endPoint y: 206, distance: 31.2
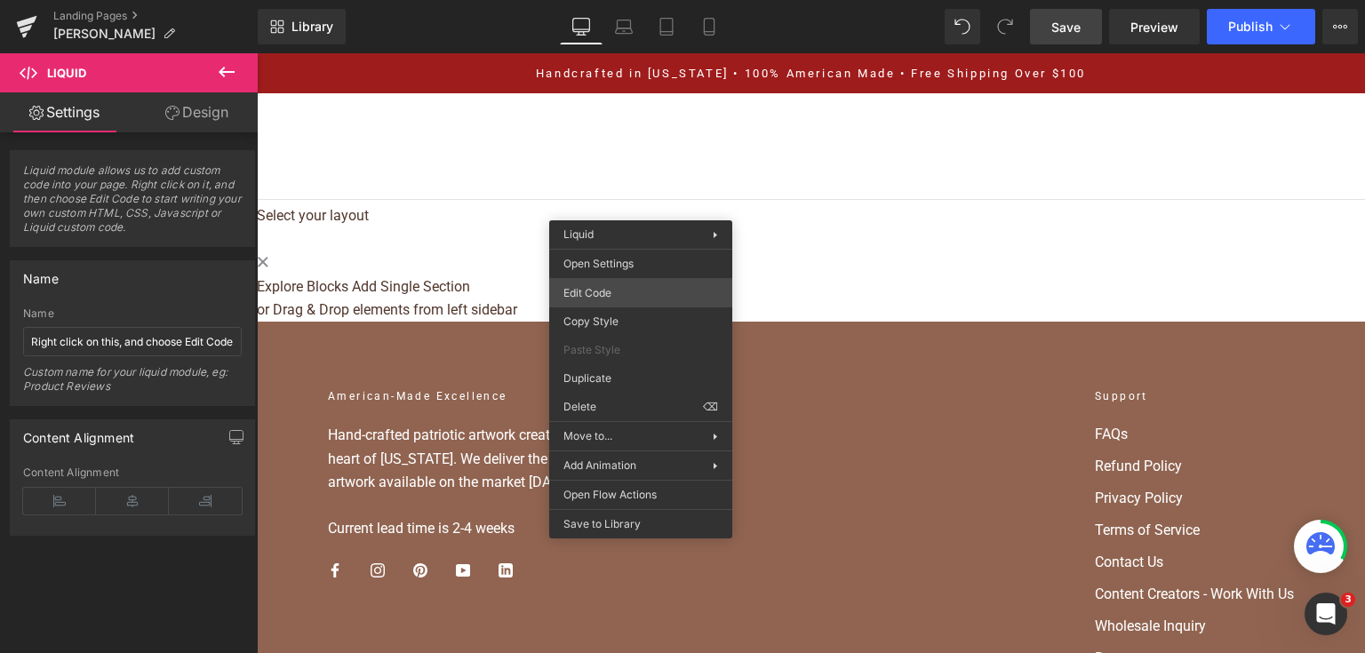
click at [661, 0] on div "Liquid You are previewing how the will restyle your page. You can not edit Elem…" at bounding box center [682, 0] width 1365 height 0
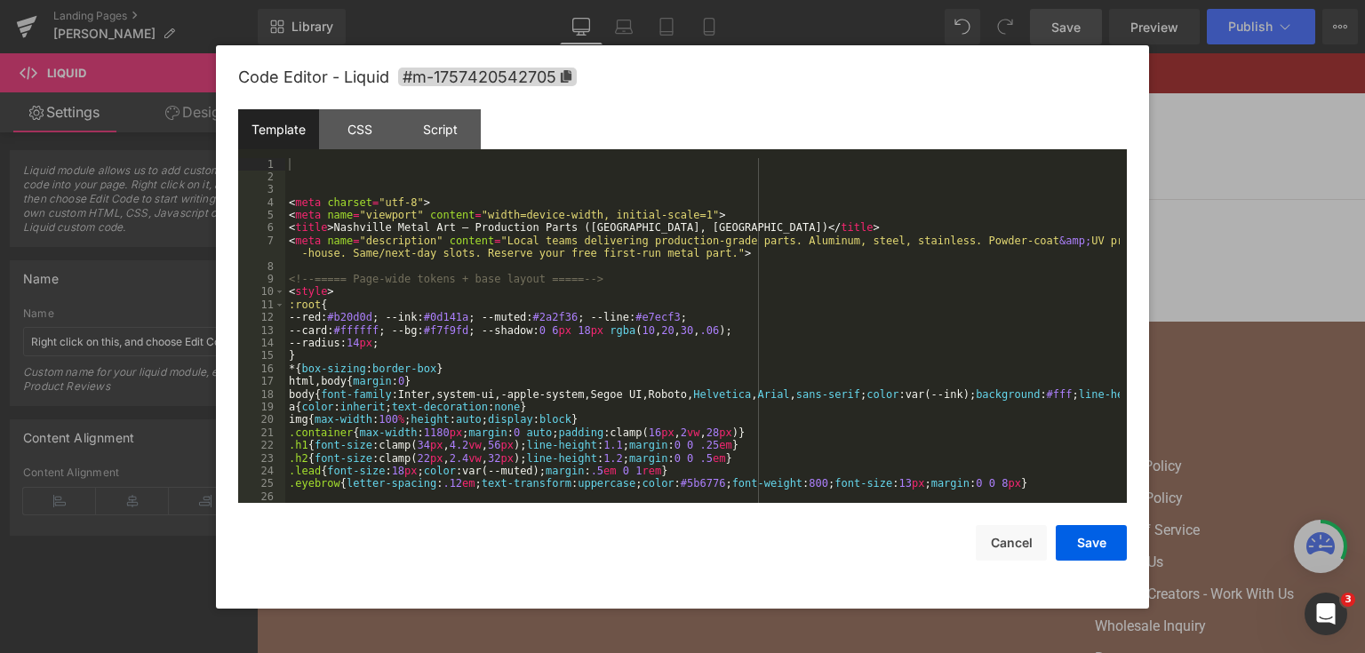
click at [587, 321] on div "< meta charset = "utf-8" > < meta name = "viewport" content = "width=device-wid…" at bounding box center [702, 343] width 834 height 371
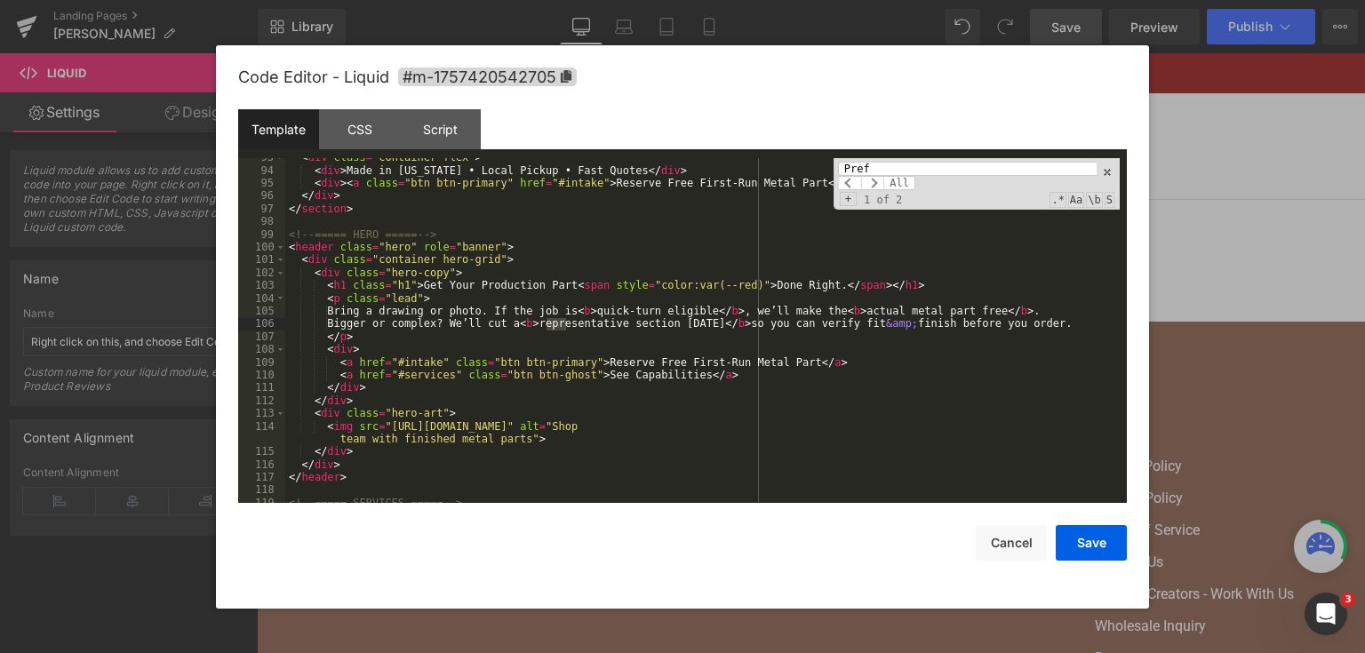
scroll to position [4624, 0]
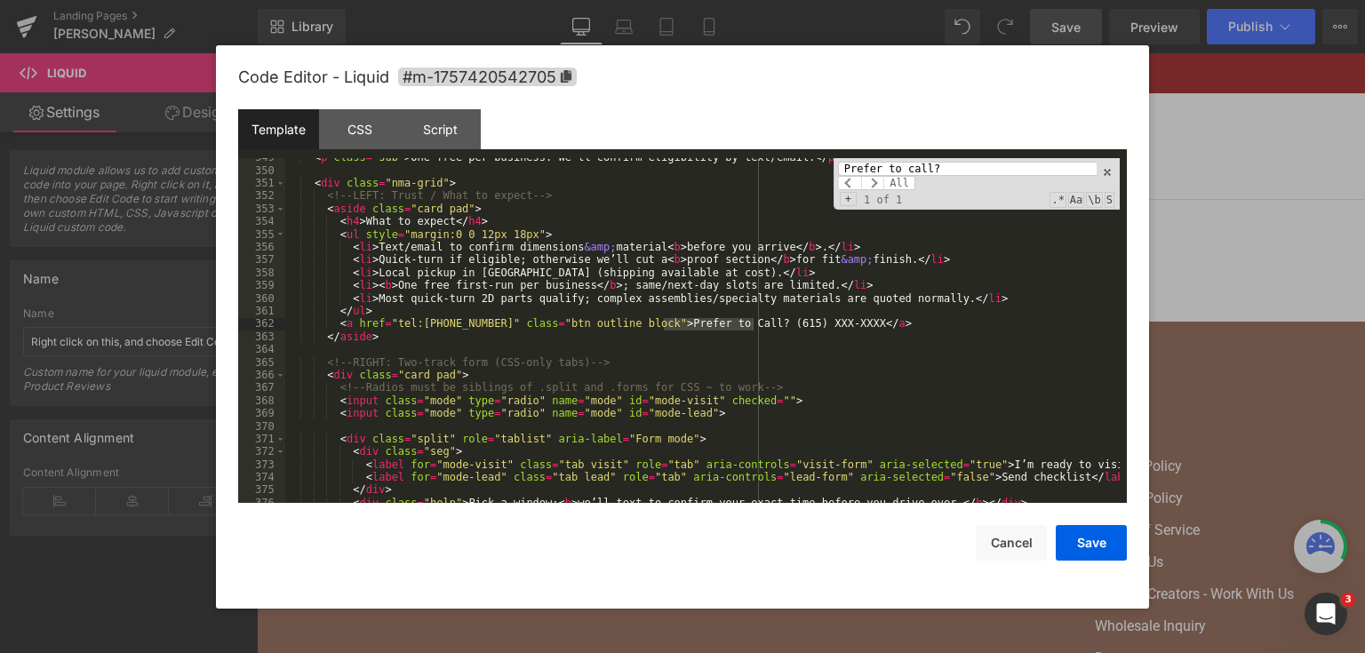
type input "Prefer to call?"
click at [813, 327] on div "< p class = "sub" > One free per business. We’ll confirm eligibility by text/em…" at bounding box center [702, 336] width 834 height 371
click at [1083, 551] on button "Save" at bounding box center [1090, 543] width 71 height 36
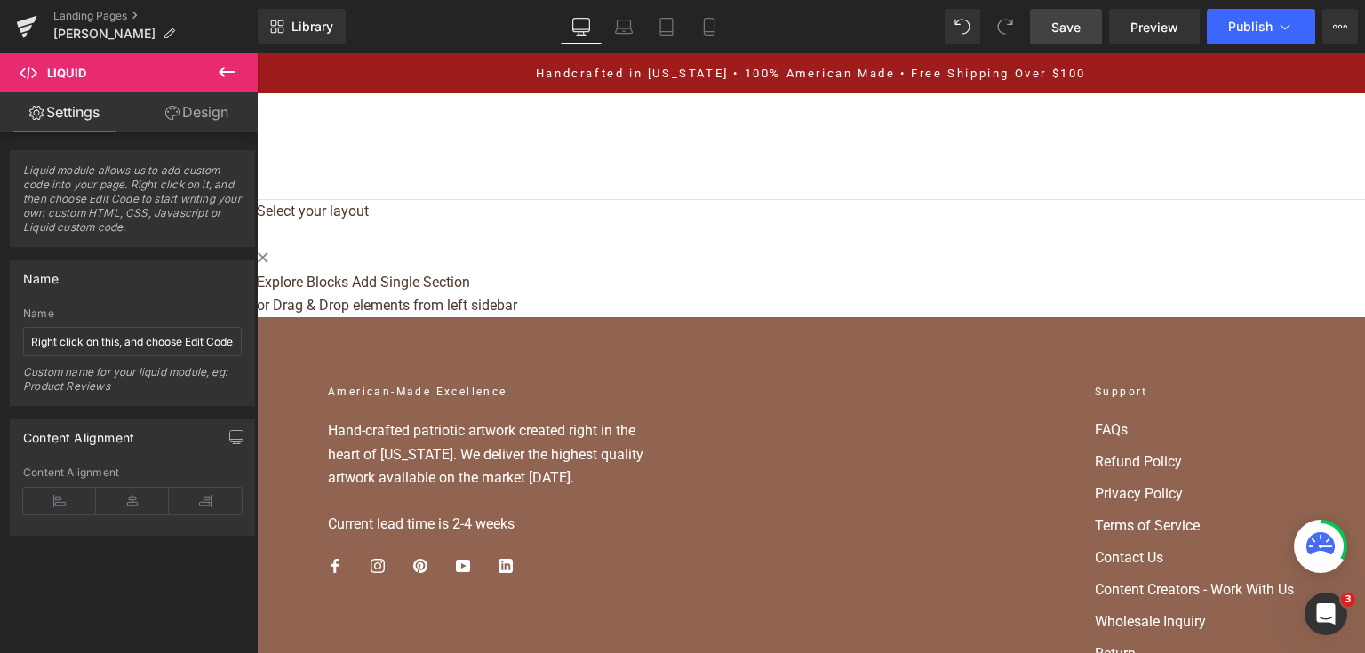
click at [1077, 18] on span "Save" at bounding box center [1065, 27] width 29 height 19
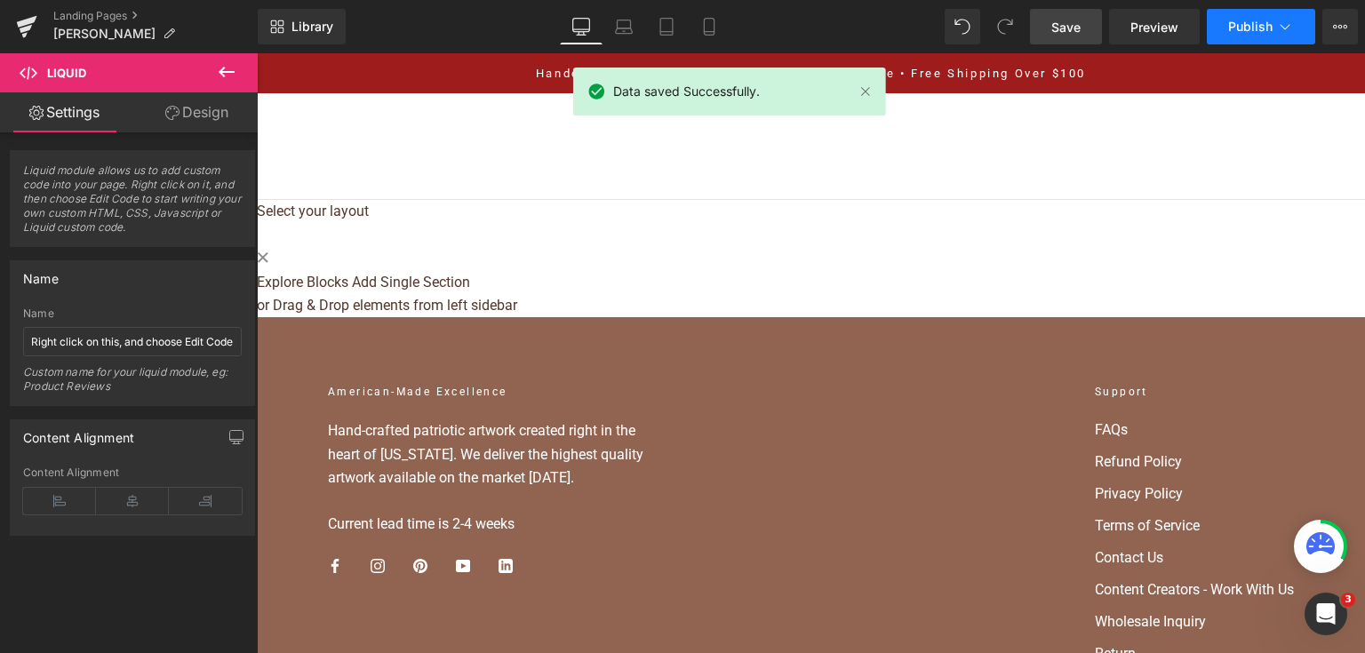
click at [1238, 36] on button "Publish" at bounding box center [1260, 27] width 108 height 36
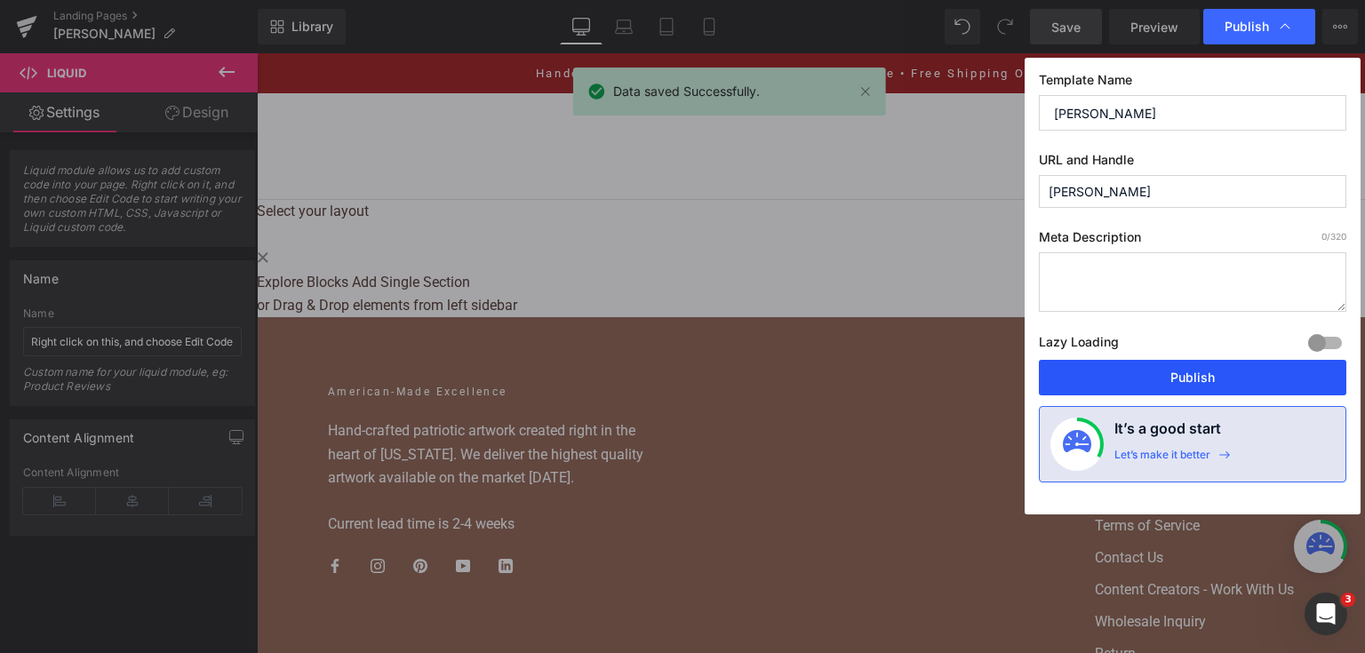
drag, startPoint x: 1195, startPoint y: 373, endPoint x: 935, endPoint y: 309, distance: 267.2
click at [1195, 373] on button "Publish" at bounding box center [1192, 378] width 307 height 36
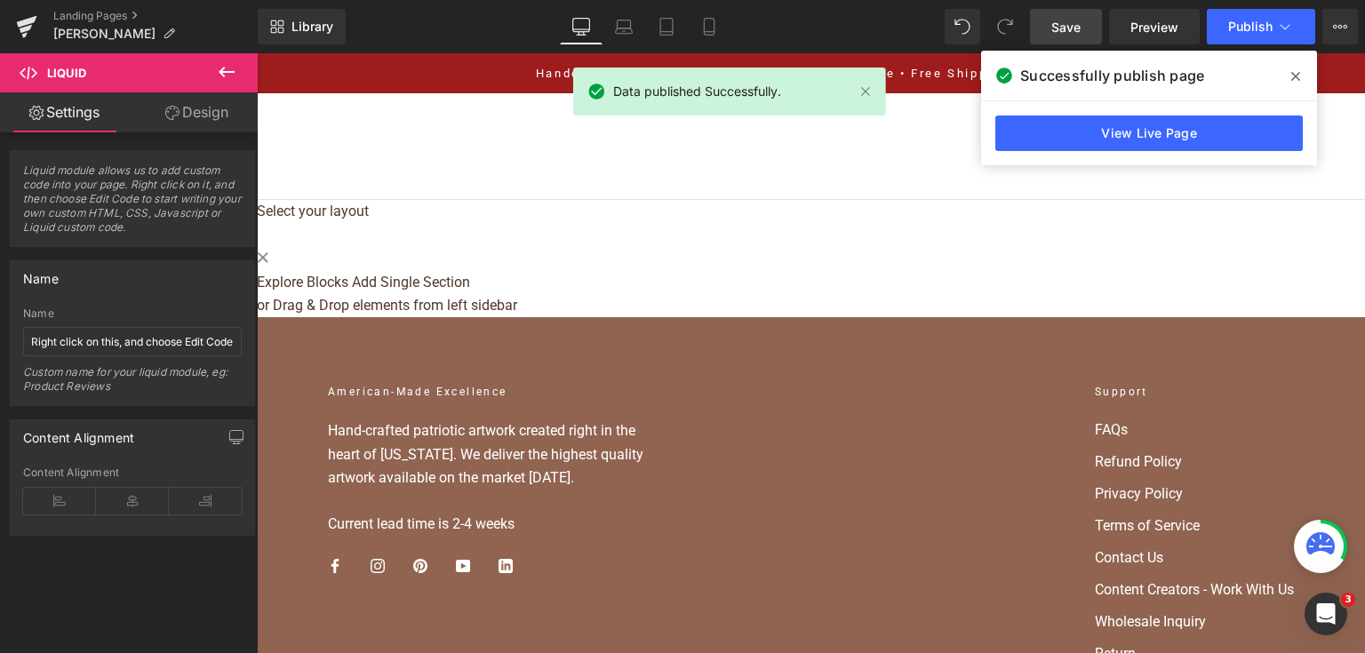
click at [1137, 133] on div "Handcrafted in Tennessee • 100% American Made • Free Shipping Over $100 Home Ho…" at bounding box center [811, 185] width 1108 height 264
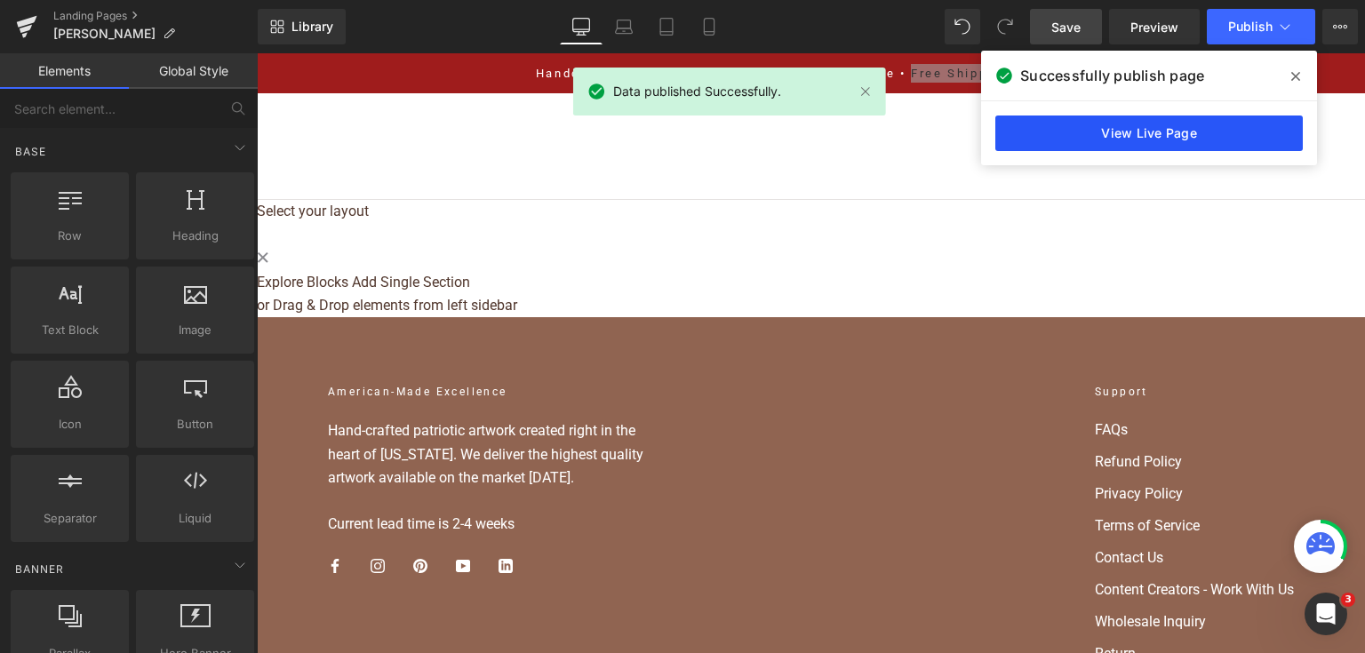
click at [1137, 132] on link "View Live Page" at bounding box center [1148, 133] width 307 height 36
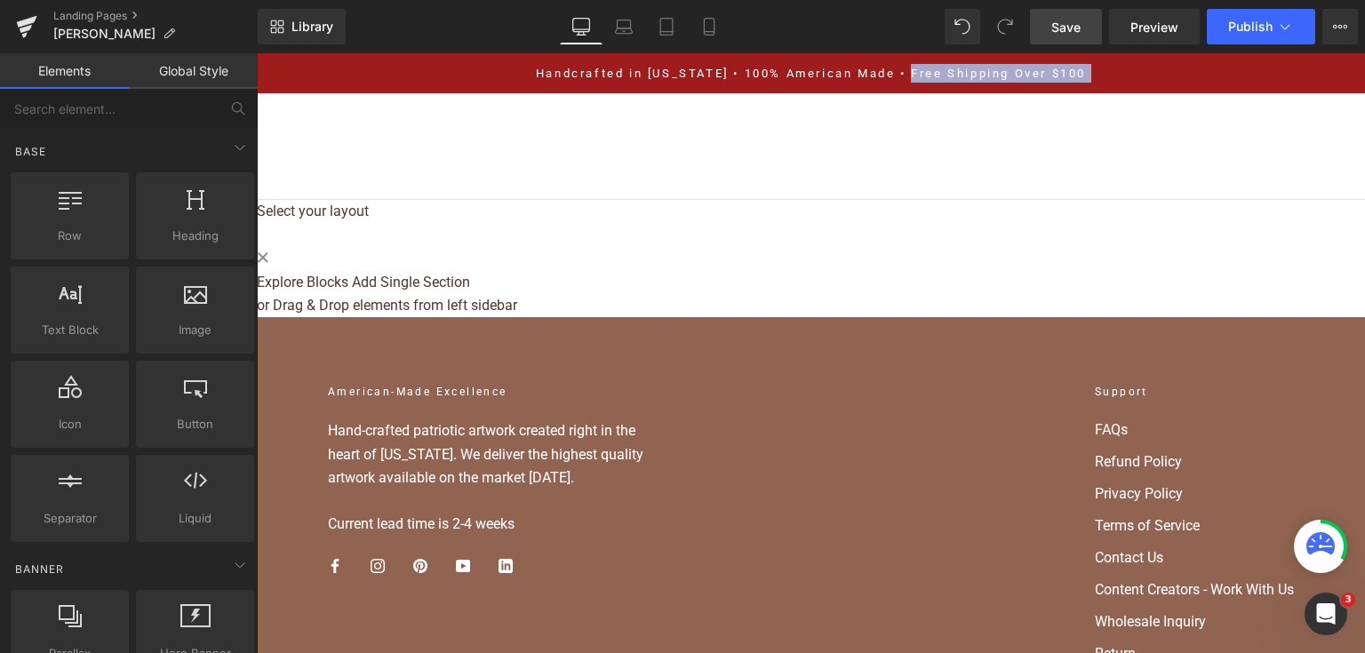
click at [353, 124] on img at bounding box center [339, 146] width 76 height 75
click at [420, 117] on ul "Home Home Shop American Collection American Flags (Laser Cut) American Flags (U…" at bounding box center [796, 147] width 772 height 68
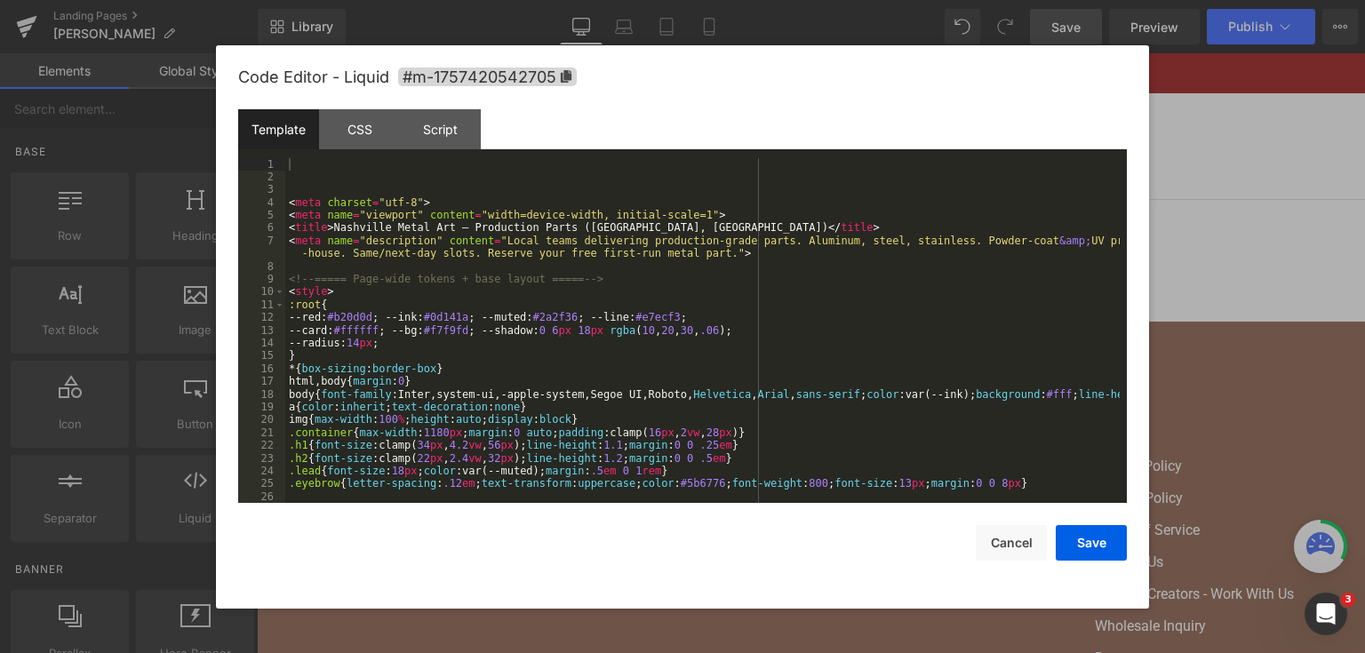
click at [597, 0] on div "Liquid You are previewing how the will restyle your page. You can not edit Elem…" at bounding box center [682, 0] width 1365 height 0
click at [624, 310] on div "< meta charset = "utf-8" > < meta name = "viewport" content = "width=device-wid…" at bounding box center [702, 343] width 834 height 371
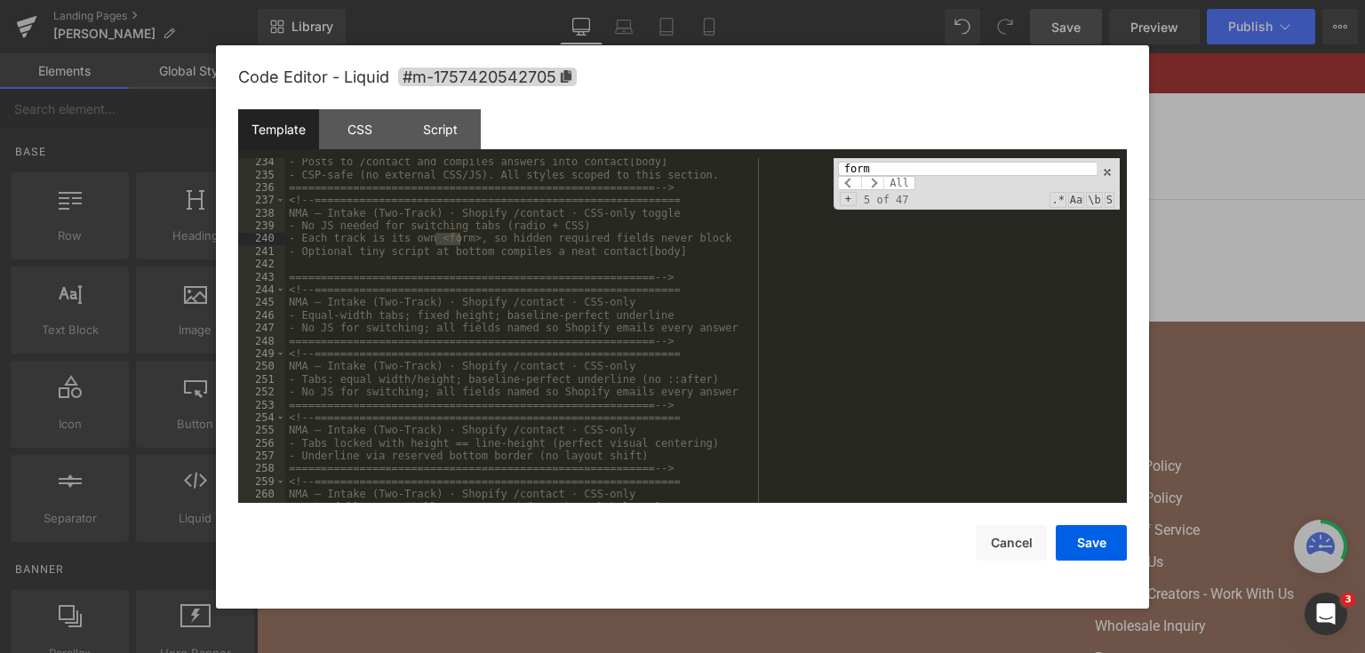
scroll to position [3226, 0]
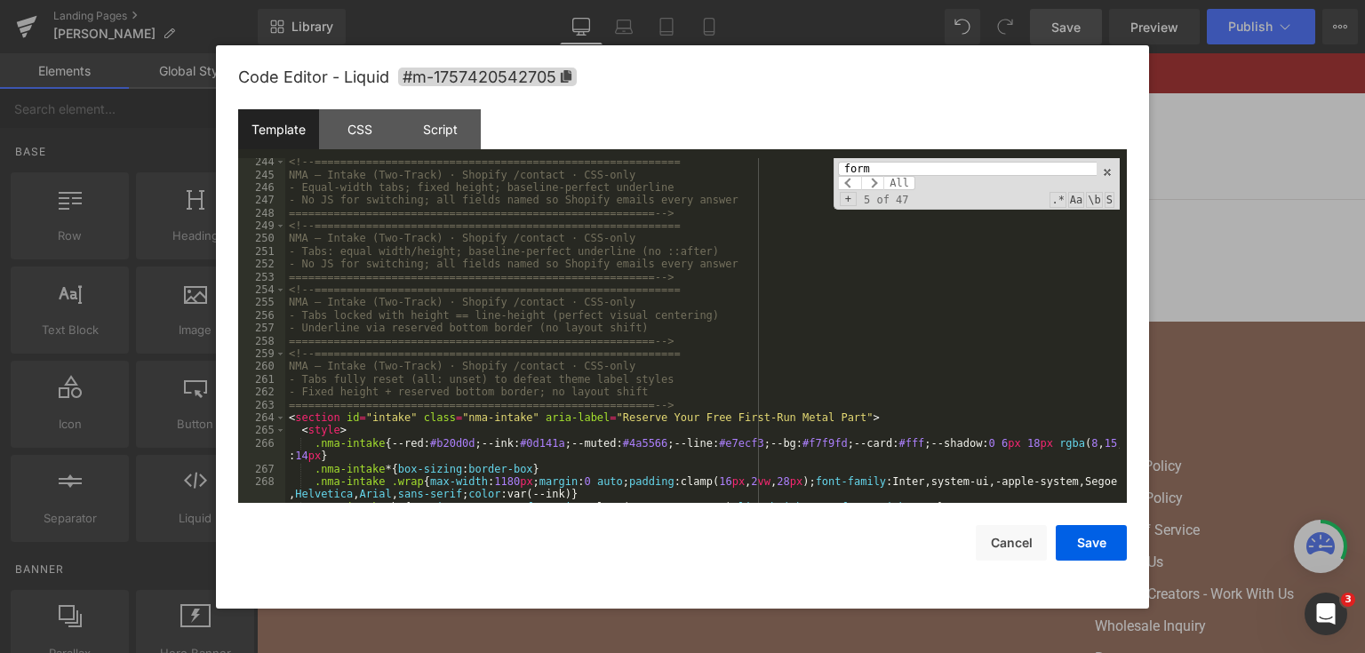
type input "form"
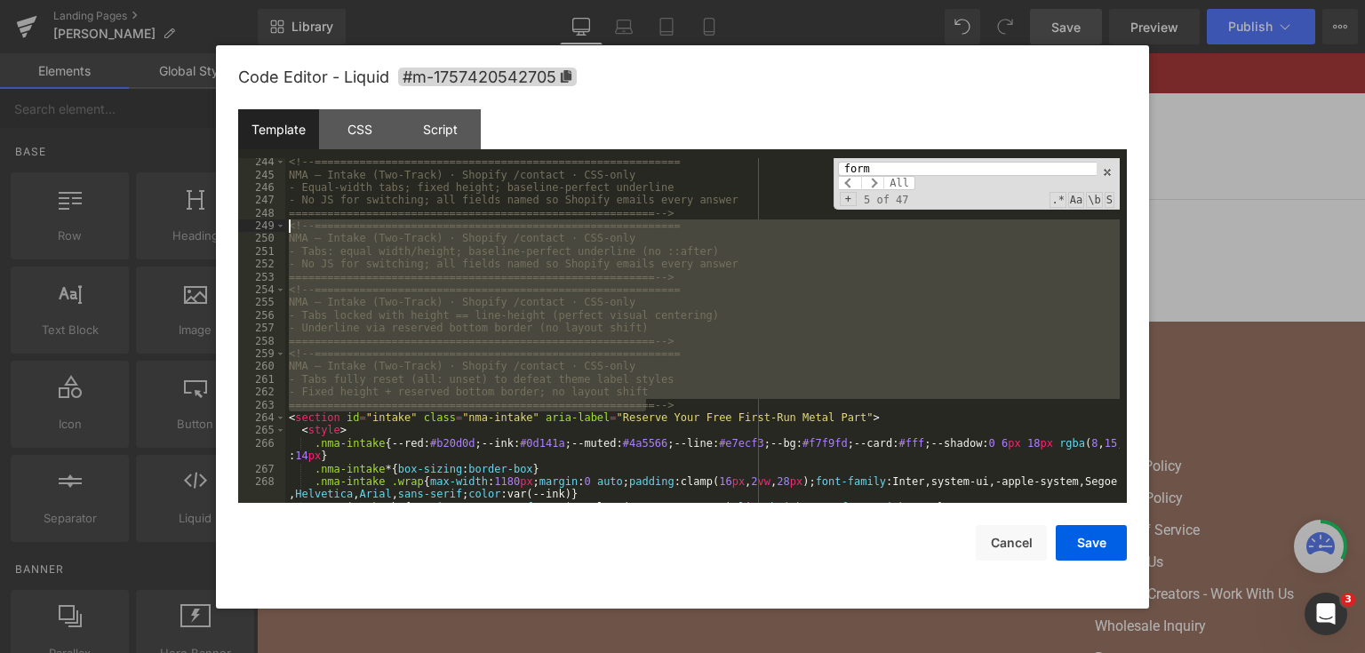
drag, startPoint x: 654, startPoint y: 405, endPoint x: 262, endPoint y: 223, distance: 432.0
click at [262, 223] on pre "244 245 246 247 248 249 250 251 252 253 254 255 256 257 258 259 260 261 262 263…" at bounding box center [682, 331] width 888 height 346
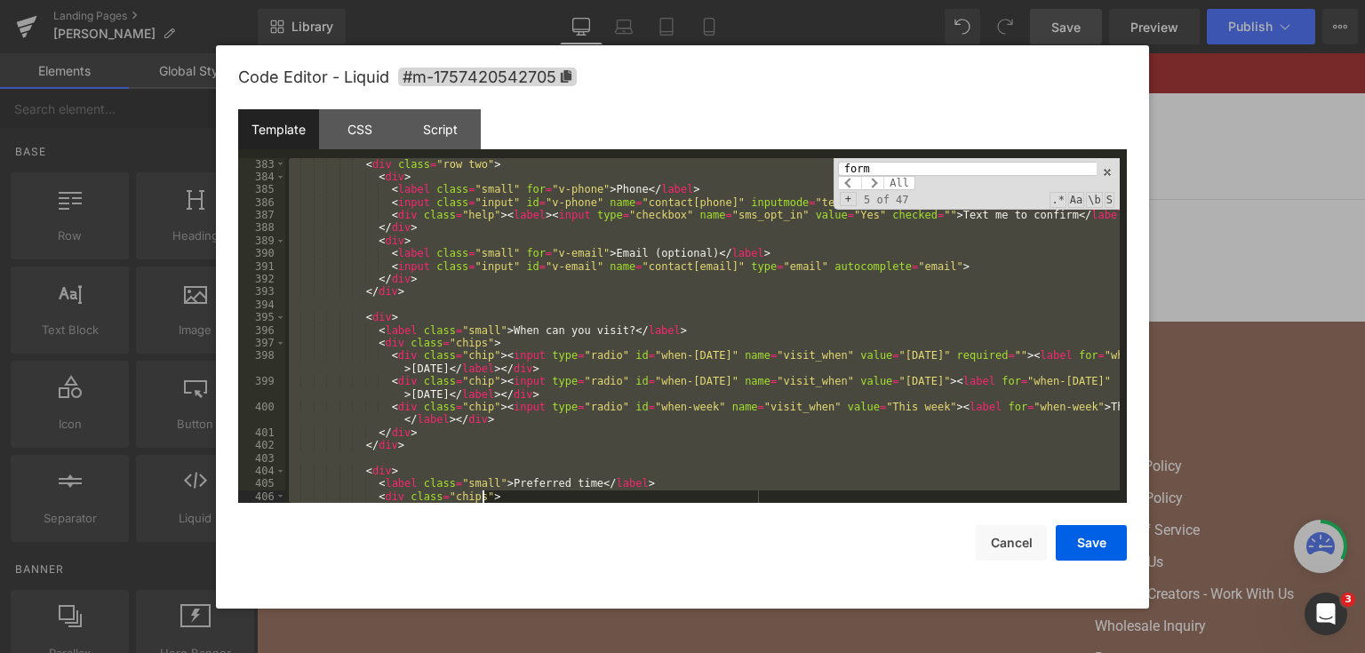
scroll to position [5065, 0]
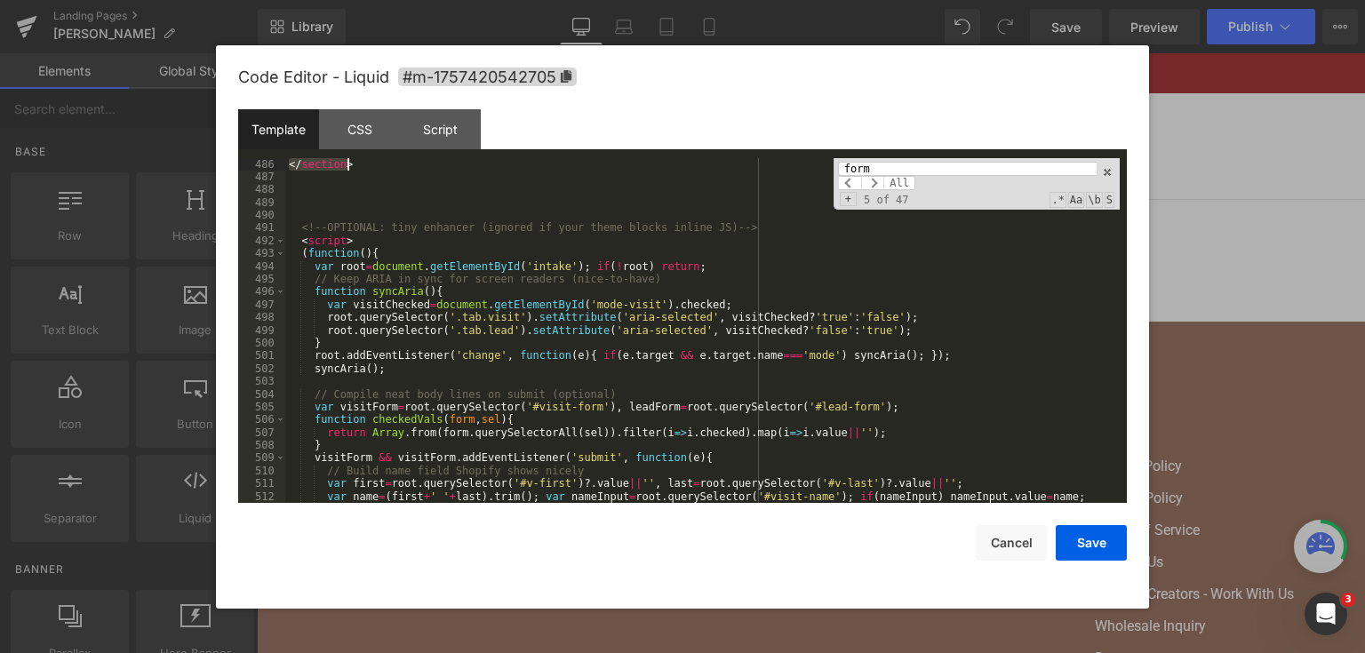
scroll to position [6613, 0]
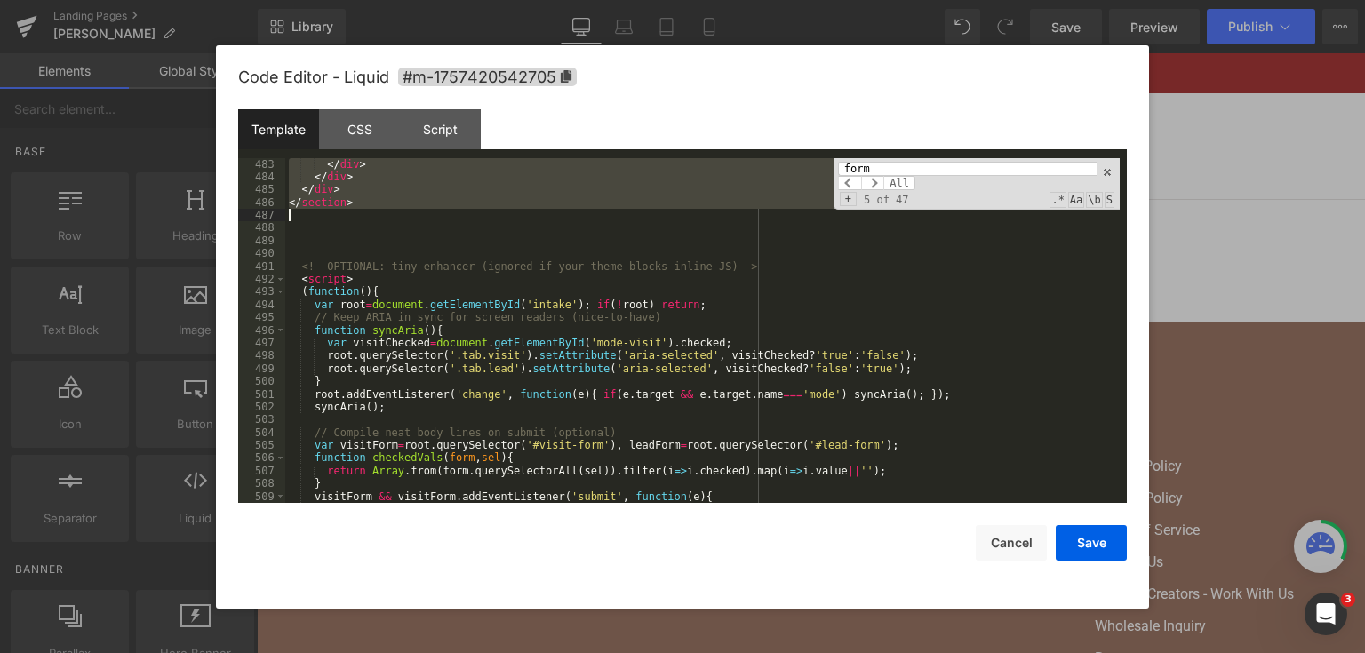
click at [599, 211] on div "</ div > </ div > </ div > </ section > <!-- OPTIONAL: tiny enhancer (ignored i…" at bounding box center [702, 343] width 834 height 371
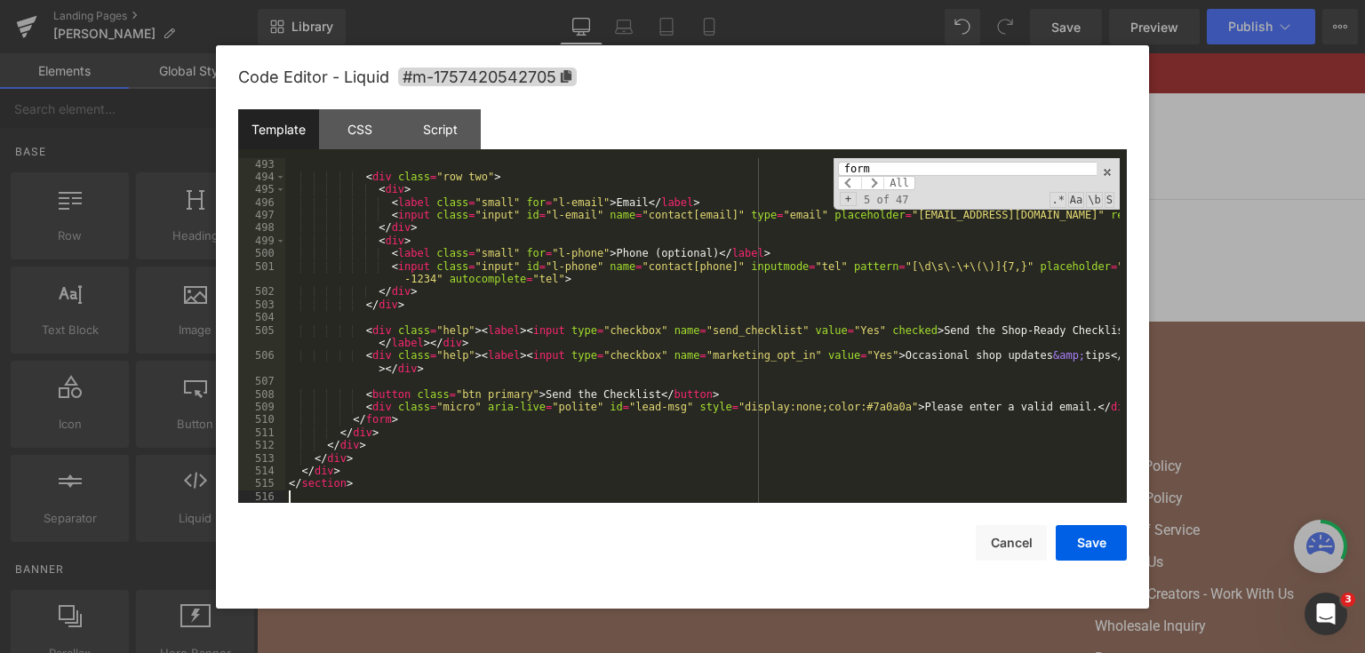
scroll to position [6741, 0]
click at [1085, 539] on button "Save" at bounding box center [1090, 543] width 71 height 36
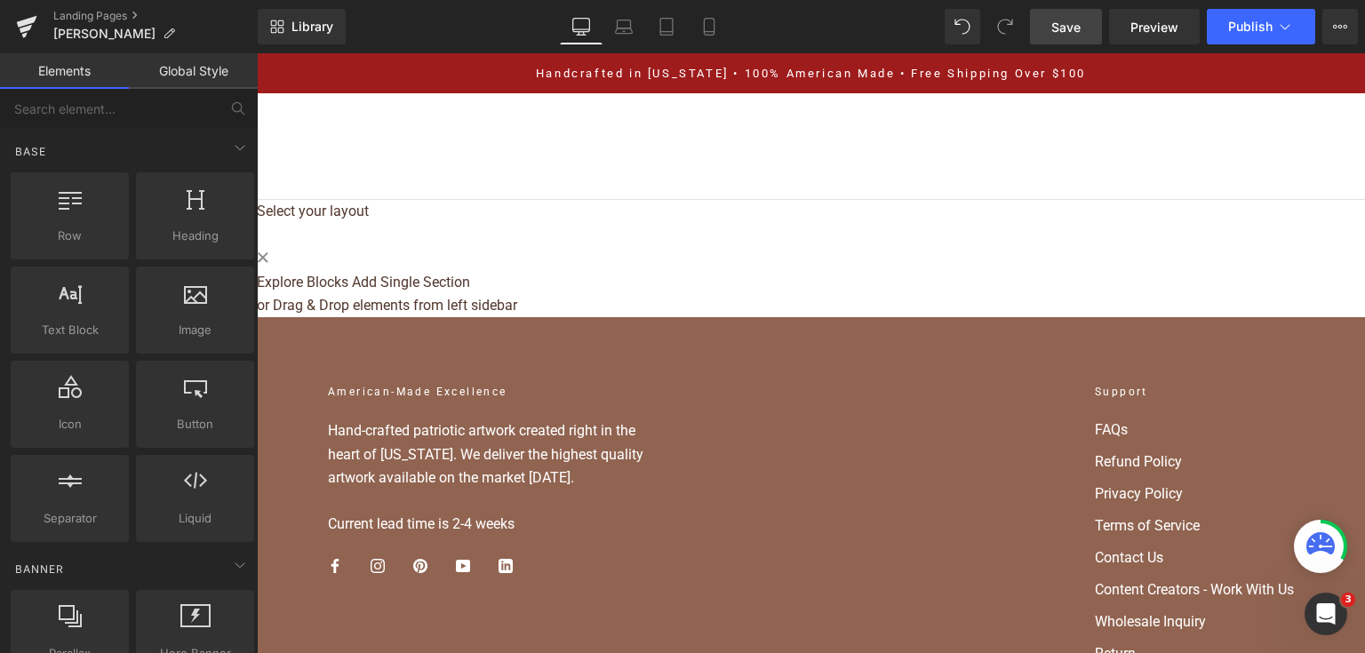
click at [1069, 13] on link "Save" at bounding box center [1066, 27] width 72 height 36
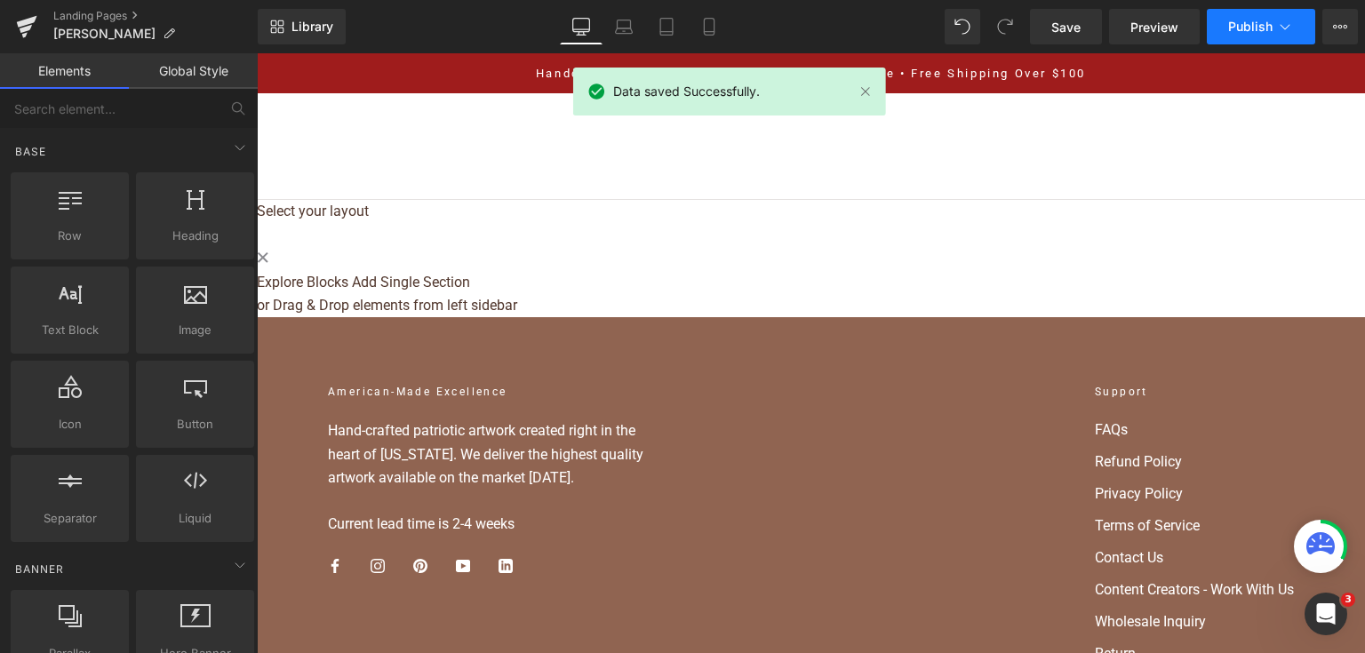
click at [1224, 34] on button "Publish" at bounding box center [1260, 27] width 108 height 36
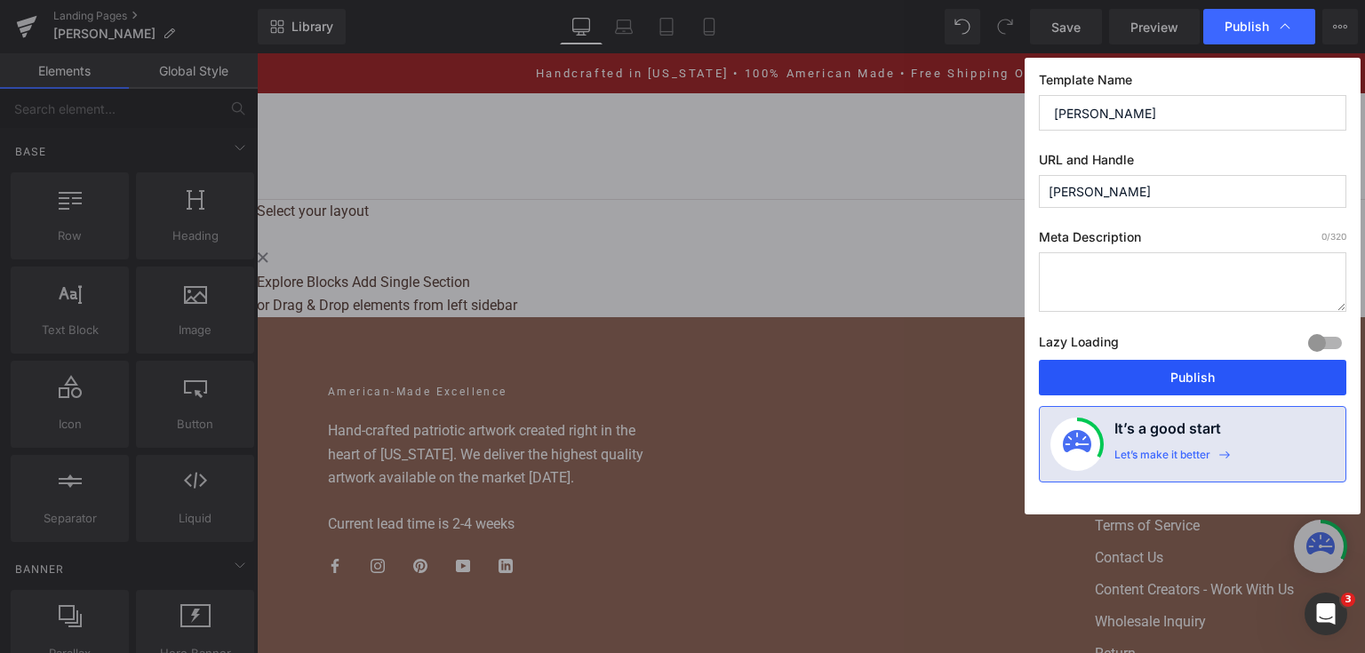
drag, startPoint x: 1163, startPoint y: 371, endPoint x: 866, endPoint y: 17, distance: 462.3
click at [1163, 371] on button "Publish" at bounding box center [1192, 378] width 307 height 36
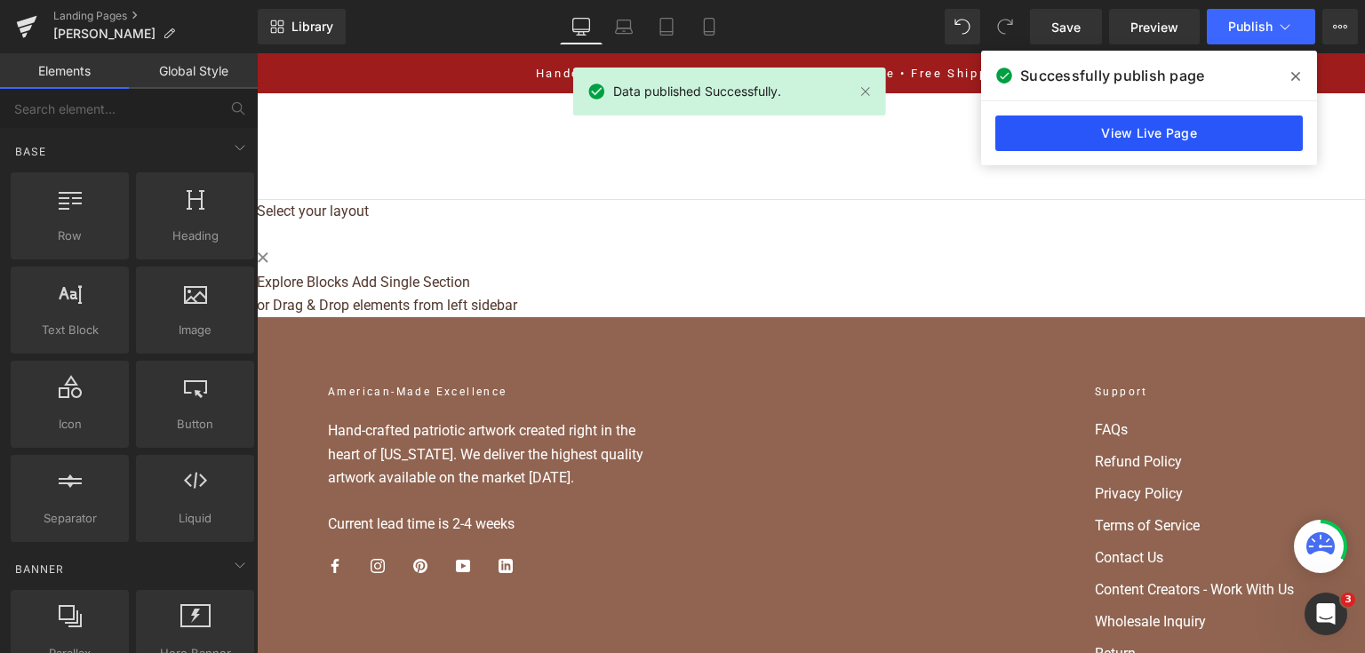
click at [999, 129] on link "View Live Page" at bounding box center [1148, 133] width 307 height 36
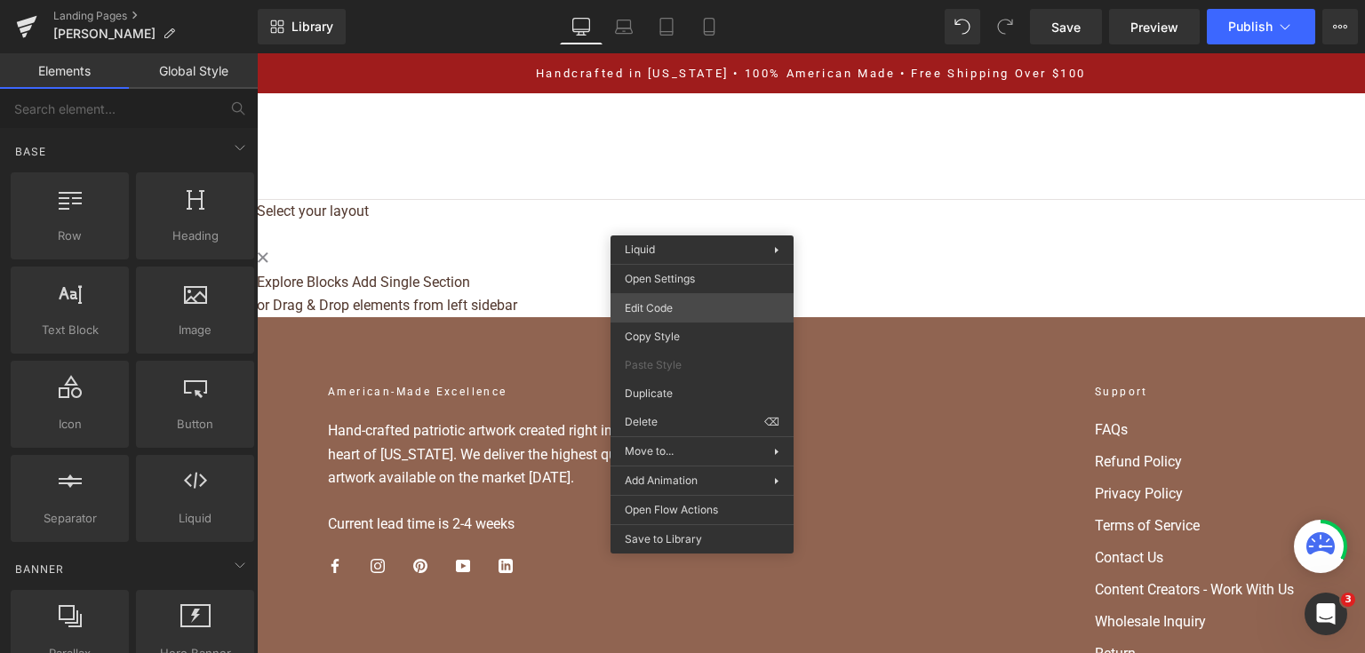
click at [708, 0] on div "Liquid You are previewing how the will restyle your page. You can not edit Elem…" at bounding box center [682, 0] width 1365 height 0
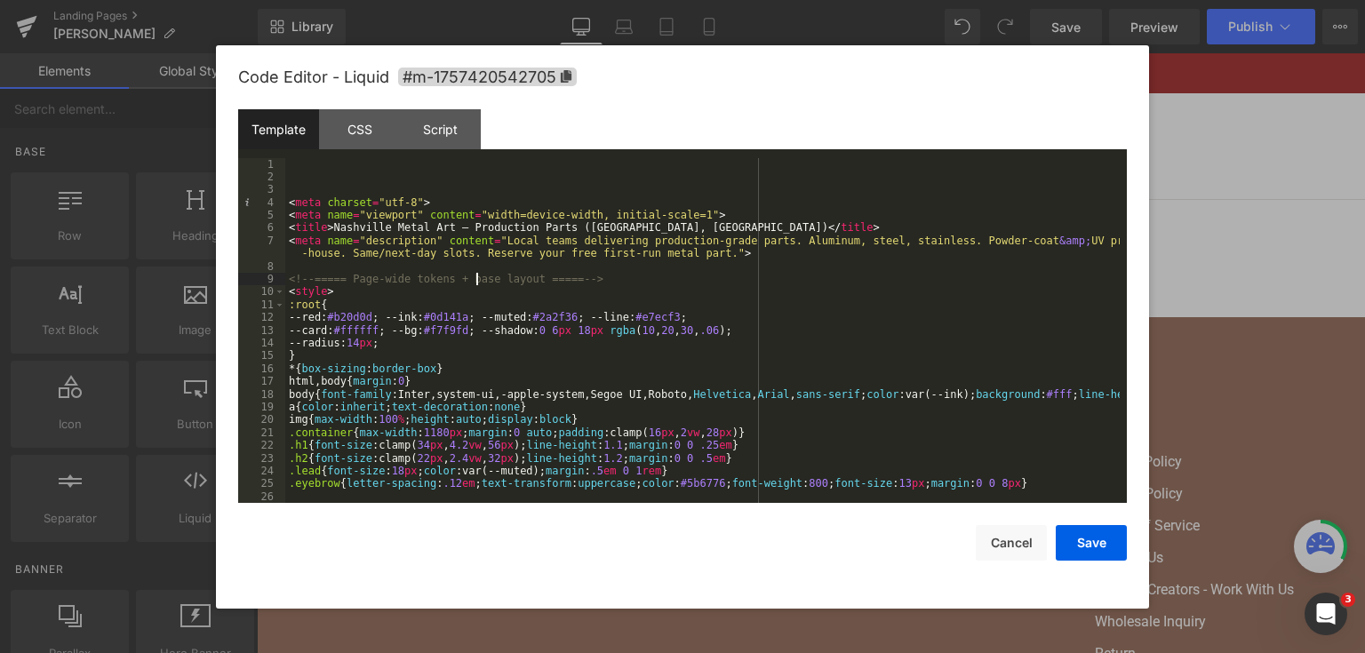
click at [474, 284] on div "< meta charset = "utf-8" > < meta name = "viewport" content = "width=device-wid…" at bounding box center [702, 343] width 834 height 371
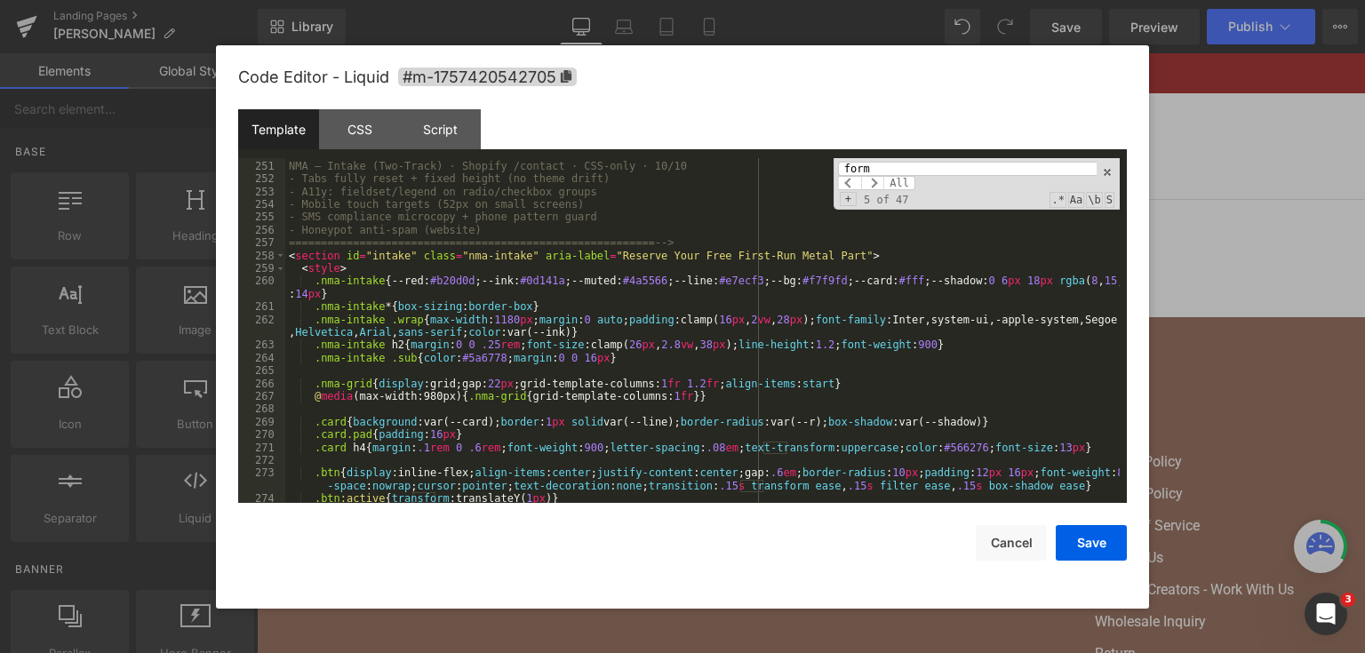
scroll to position [3311, 0]
type input "form"
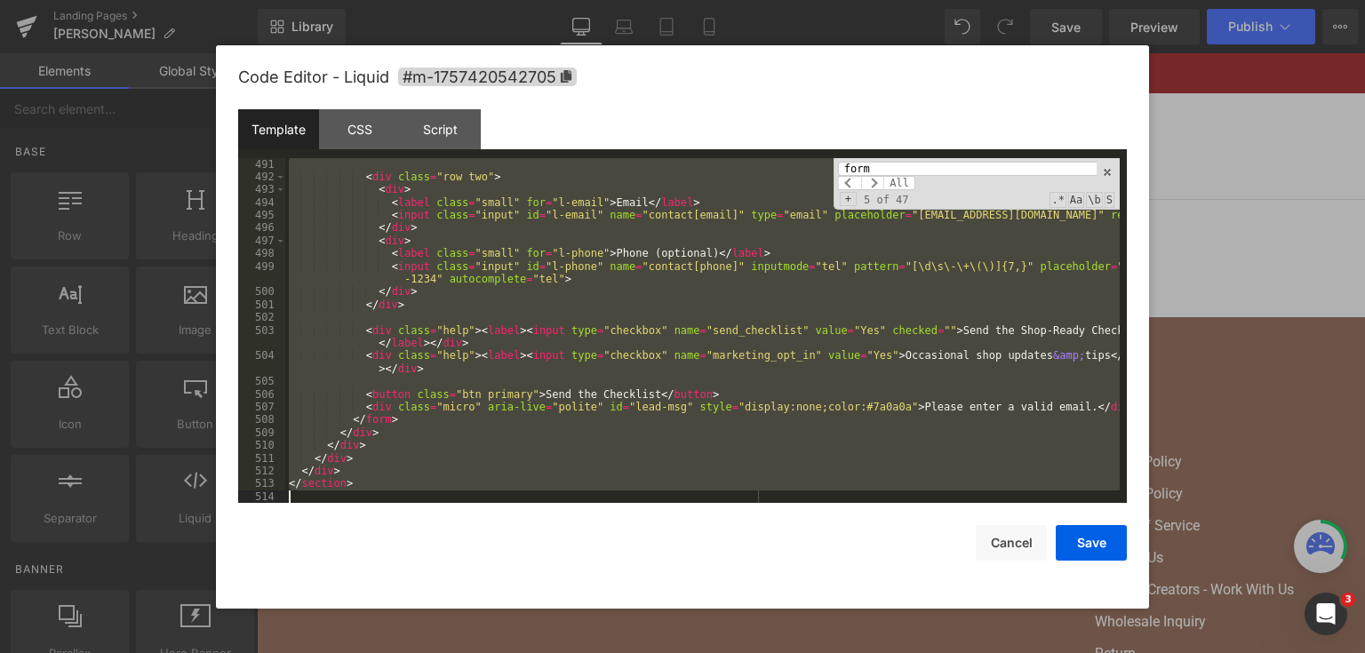
scroll to position [6741, 0]
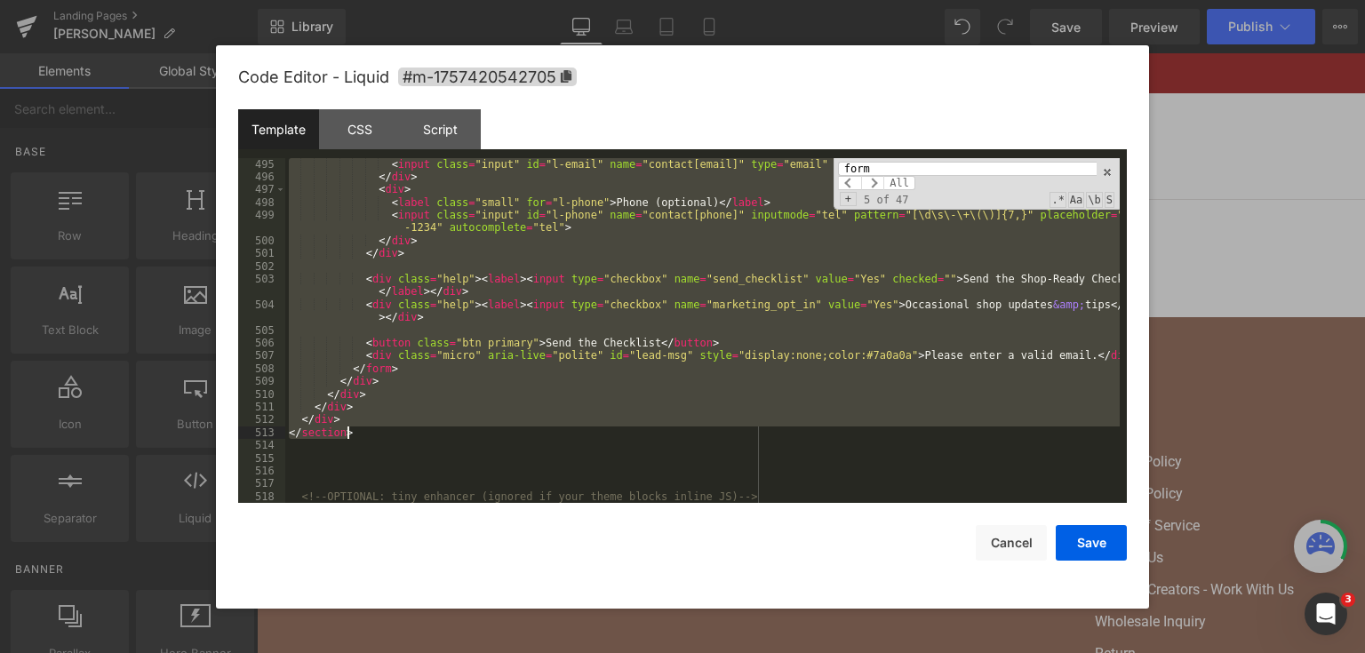
drag, startPoint x: 285, startPoint y: 255, endPoint x: 628, endPoint y: 433, distance: 386.2
click at [628, 433] on div "< input class = "input" id = "l-email" name = "contact[email]" type = "email" p…" at bounding box center [702, 343] width 834 height 371
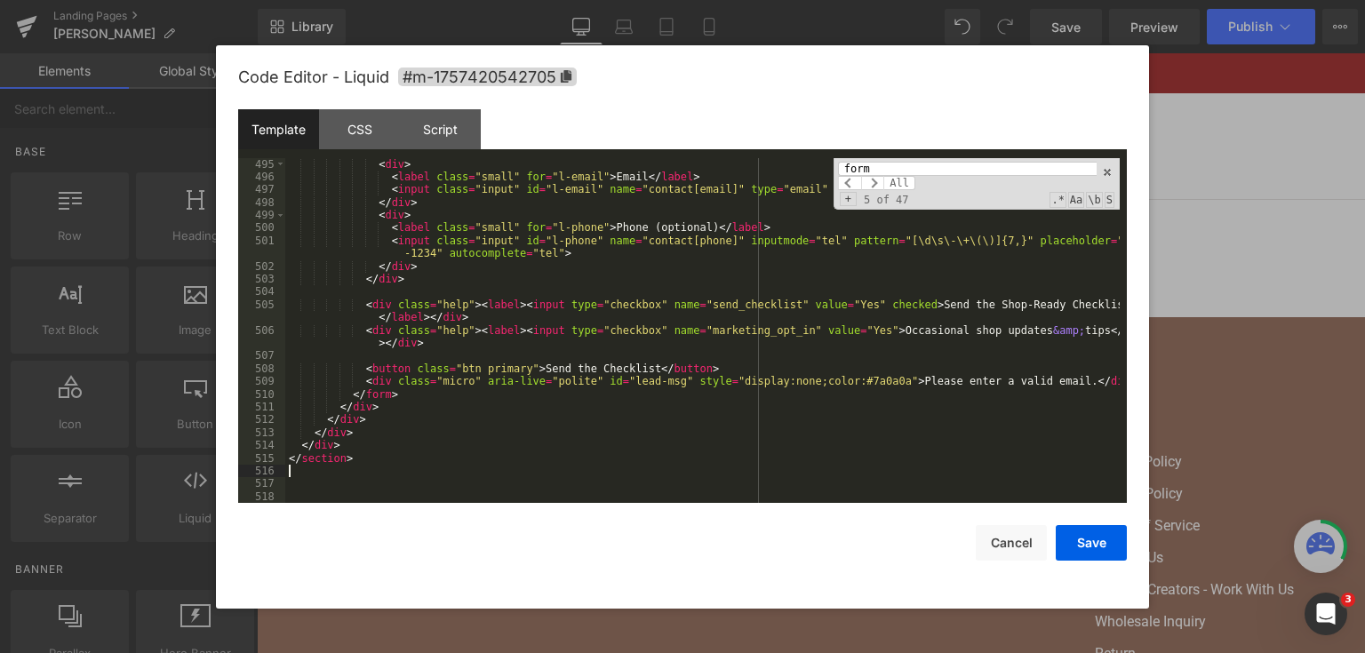
scroll to position [6767, 0]
click at [1091, 539] on button "Save" at bounding box center [1090, 543] width 71 height 36
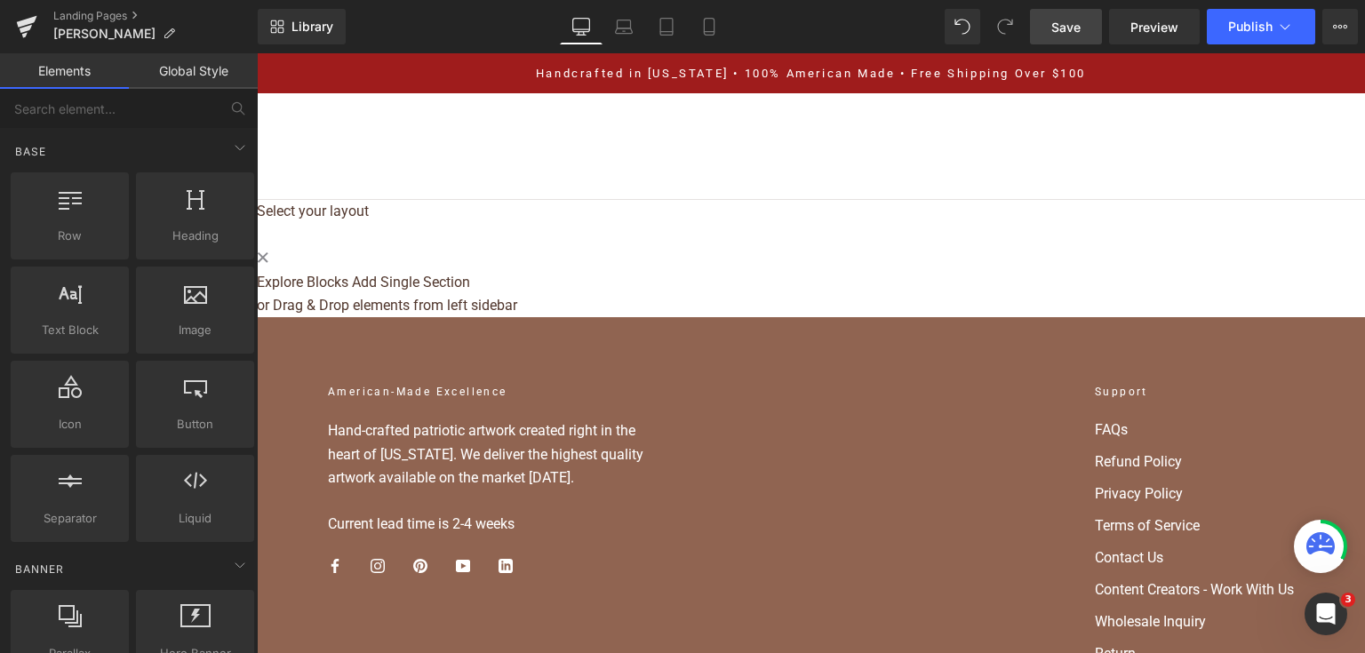
click at [1054, 30] on span "Save" at bounding box center [1065, 27] width 29 height 19
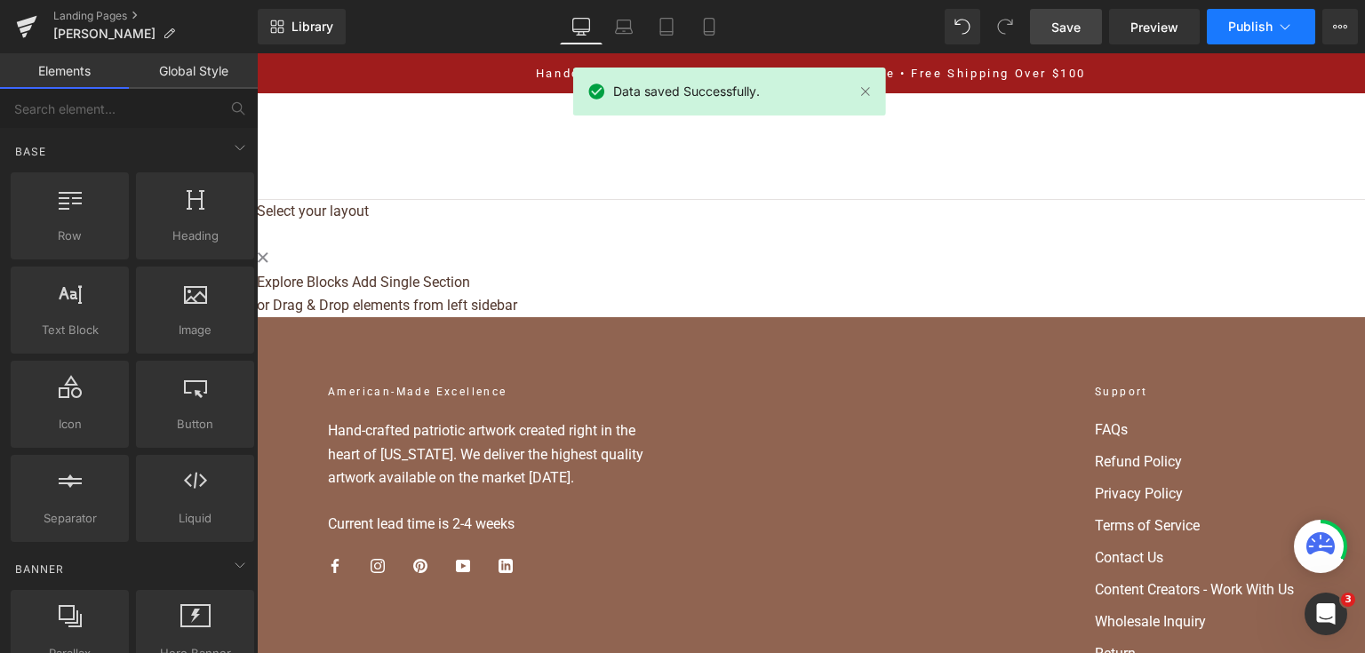
click at [1232, 34] on button "Publish" at bounding box center [1260, 27] width 108 height 36
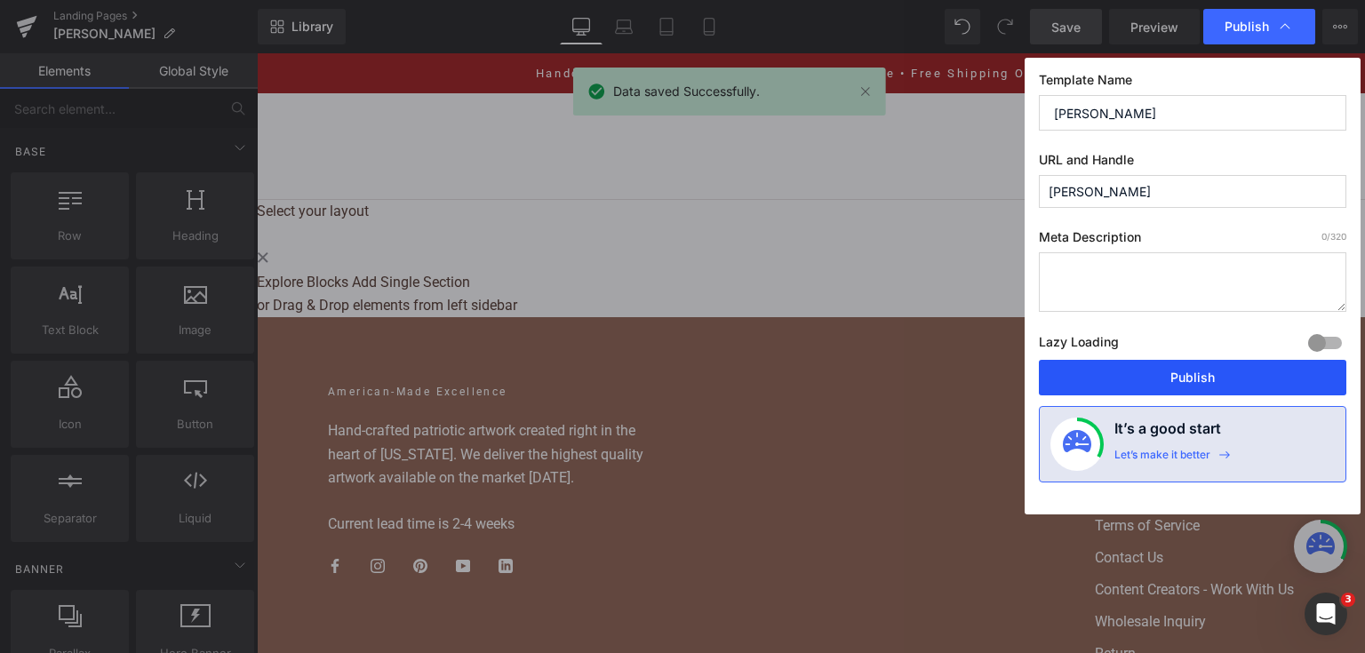
click at [1141, 365] on button "Publish" at bounding box center [1192, 378] width 307 height 36
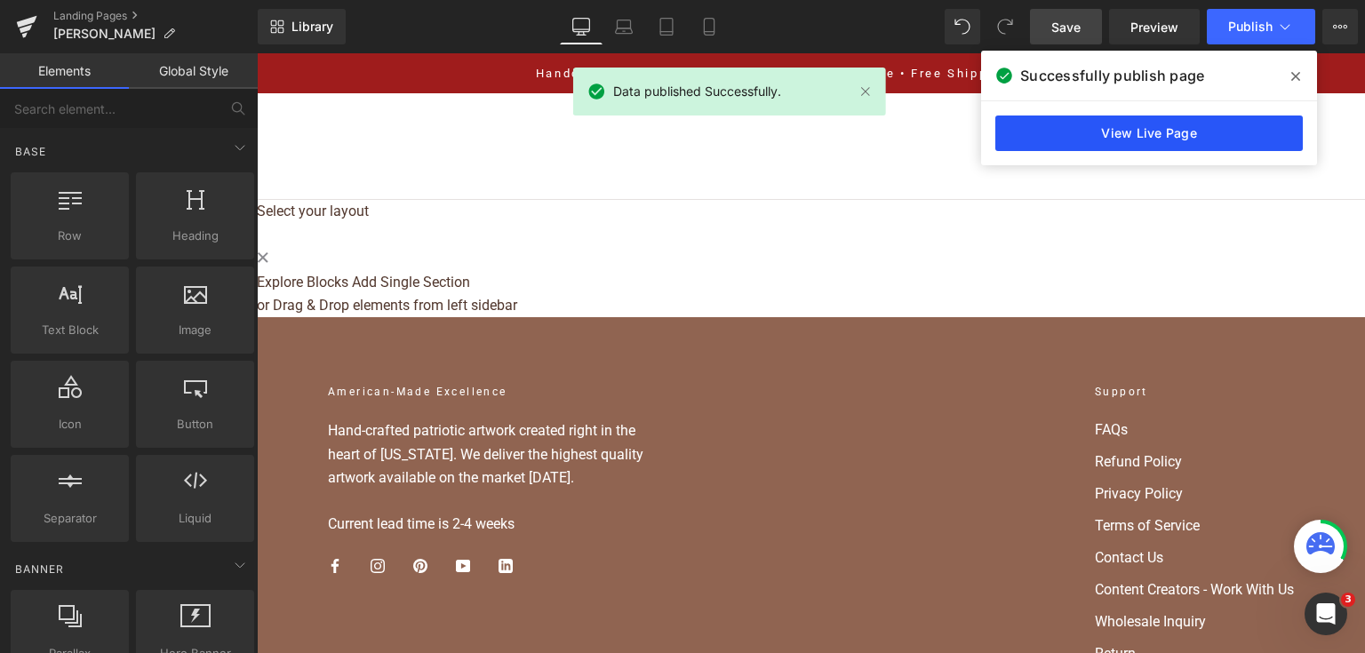
click at [1018, 124] on link "View Live Page" at bounding box center [1148, 133] width 307 height 36
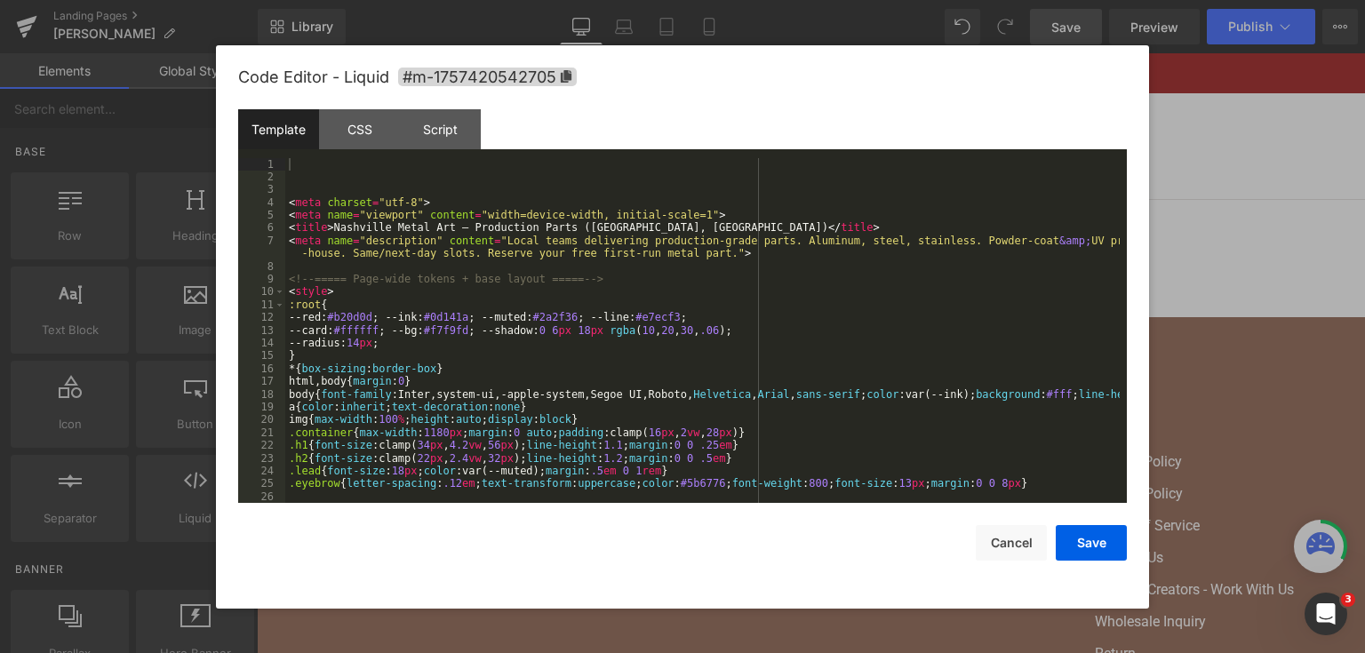
click at [624, 0] on div "Liquid You are previewing how the will restyle your page. You can not edit Elem…" at bounding box center [682, 0] width 1365 height 0
click at [611, 298] on div "< meta charset = "utf-8" > < meta name = "viewport" content = "width=device-wid…" at bounding box center [702, 343] width 834 height 371
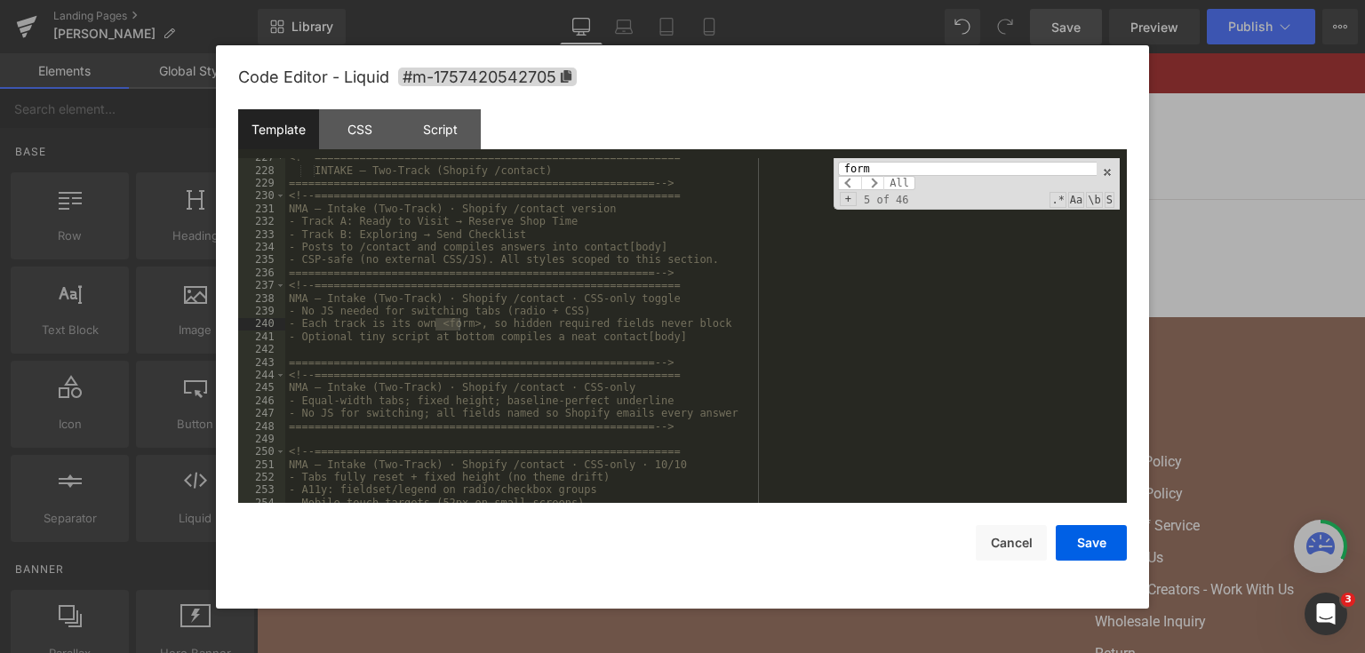
scroll to position [2927, 0]
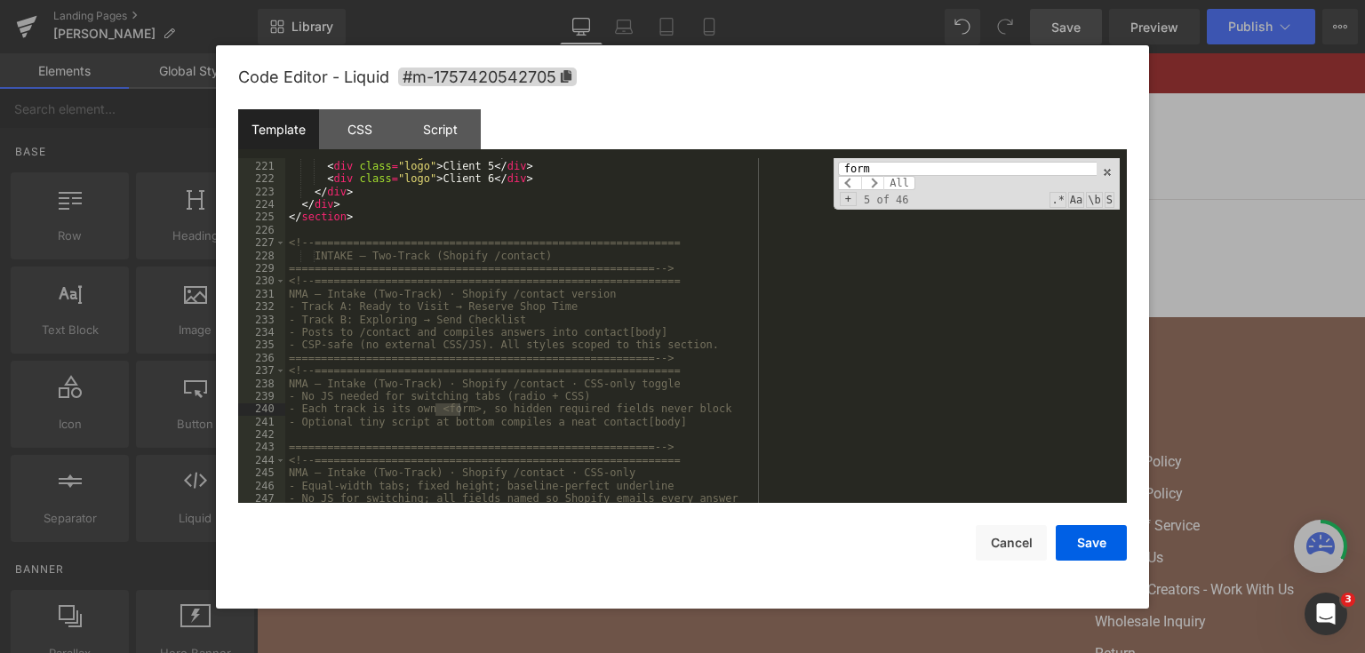
type input "form"
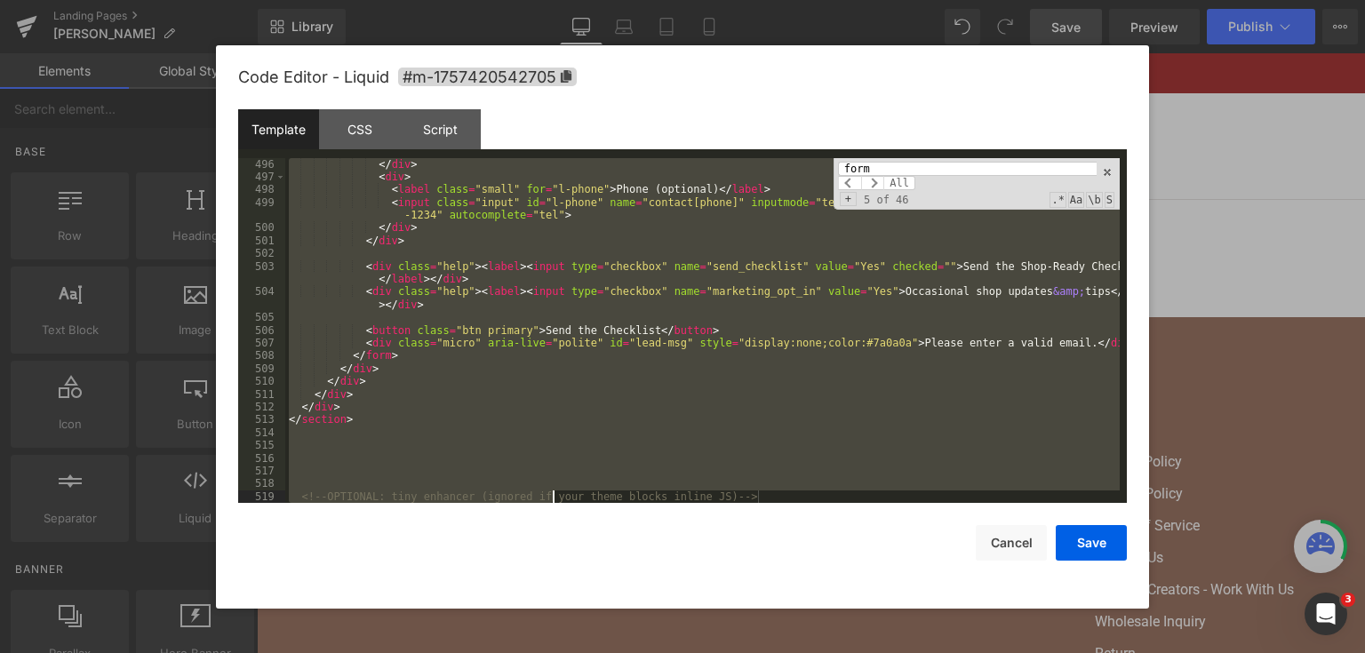
scroll to position [6780, 0]
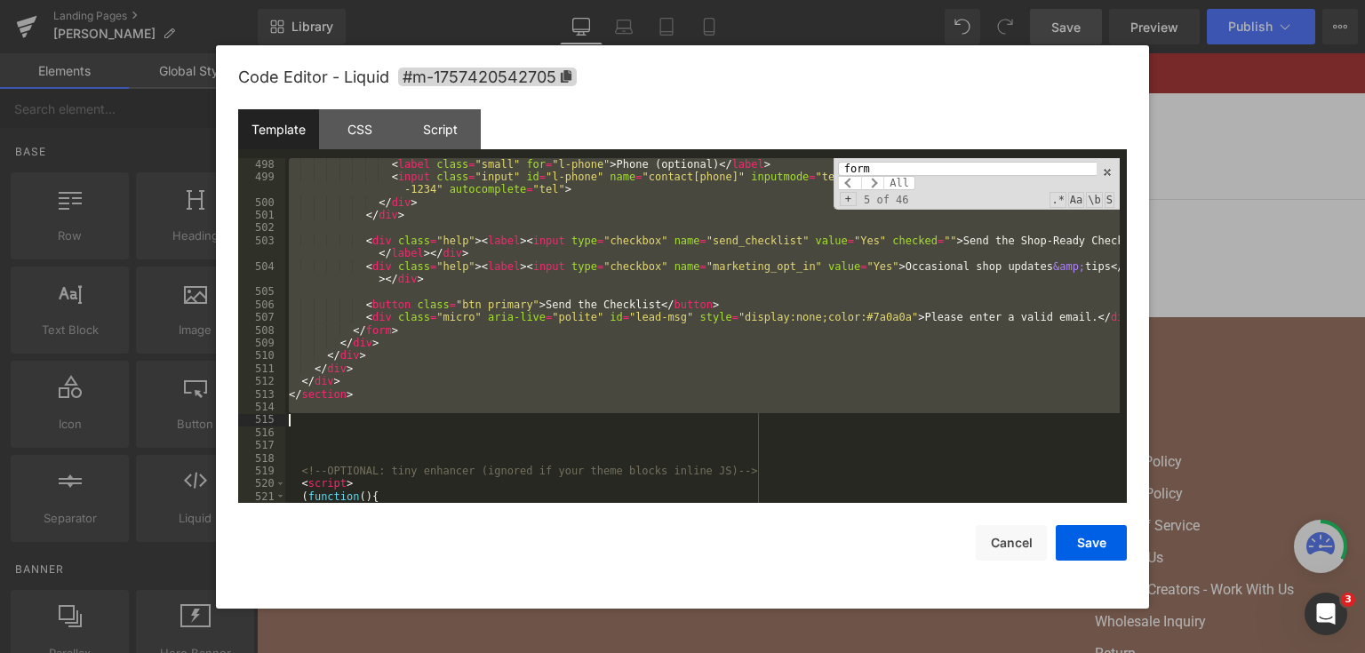
drag, startPoint x: 288, startPoint y: 280, endPoint x: 551, endPoint y: 423, distance: 299.3
click at [551, 423] on div "< label class = "small" for = "l-phone" > Phone (optional) </ label > < input c…" at bounding box center [702, 343] width 834 height 371
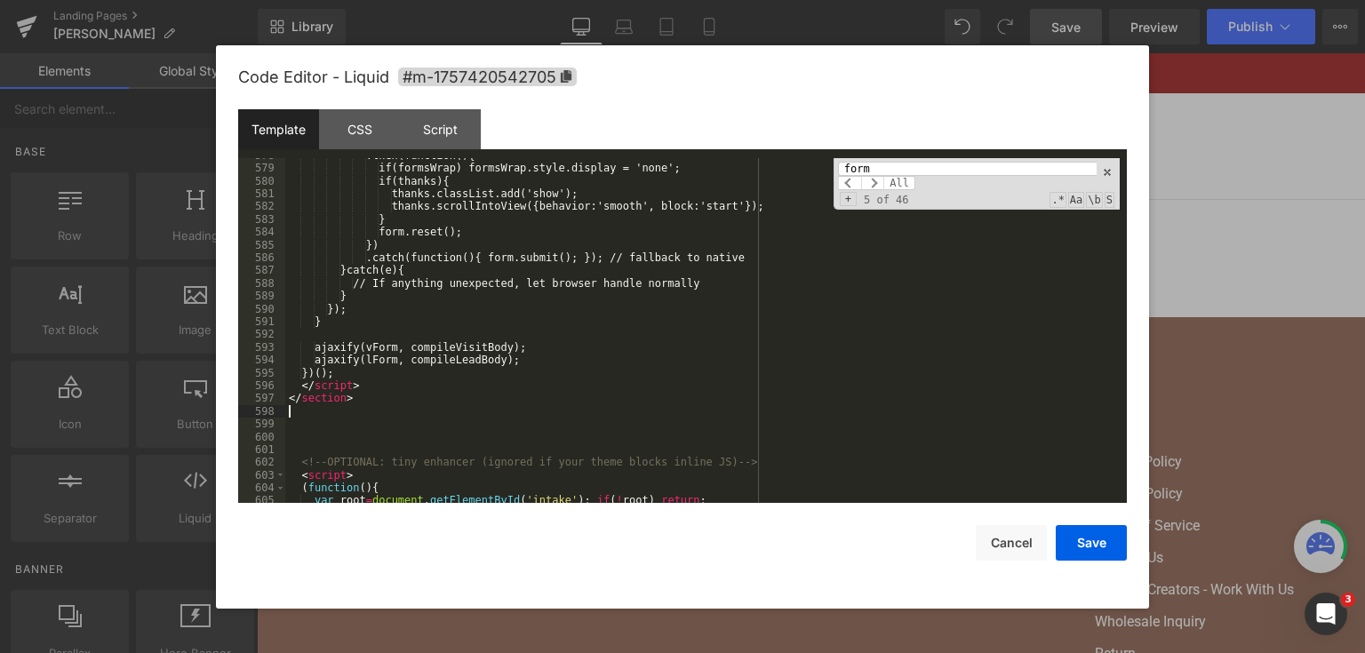
scroll to position [7875, 0]
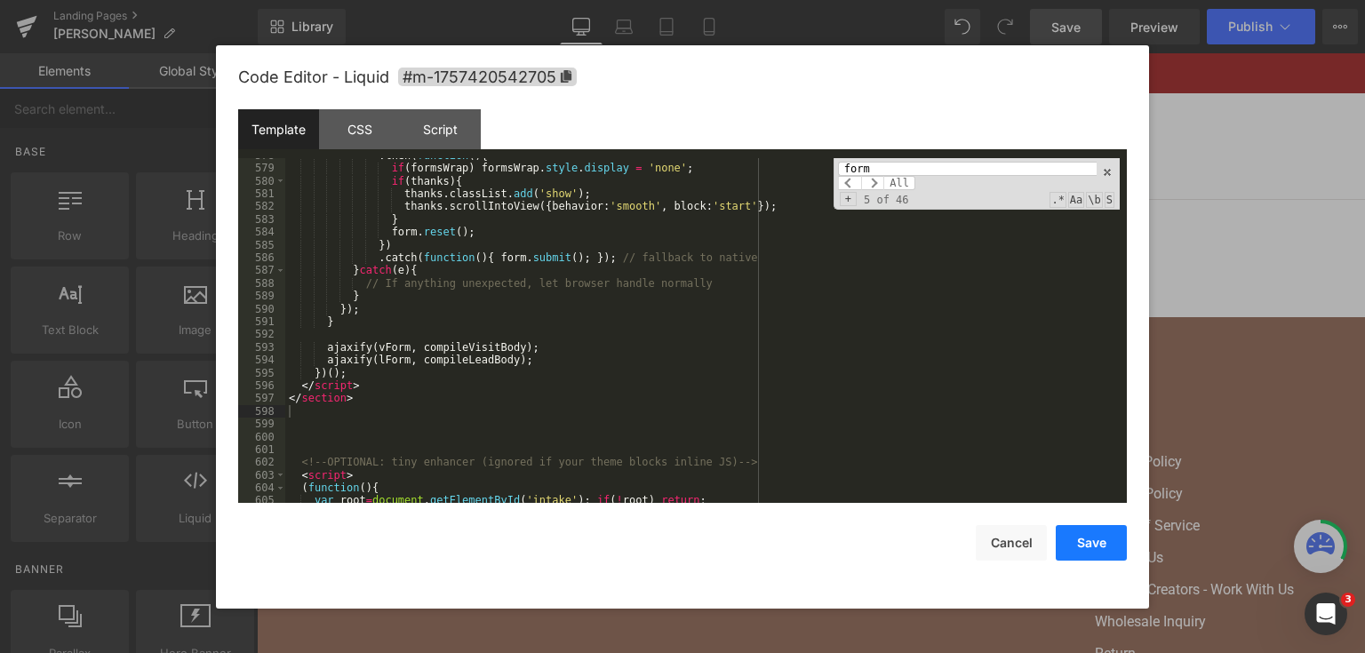
click at [1057, 534] on button "Save" at bounding box center [1090, 543] width 71 height 36
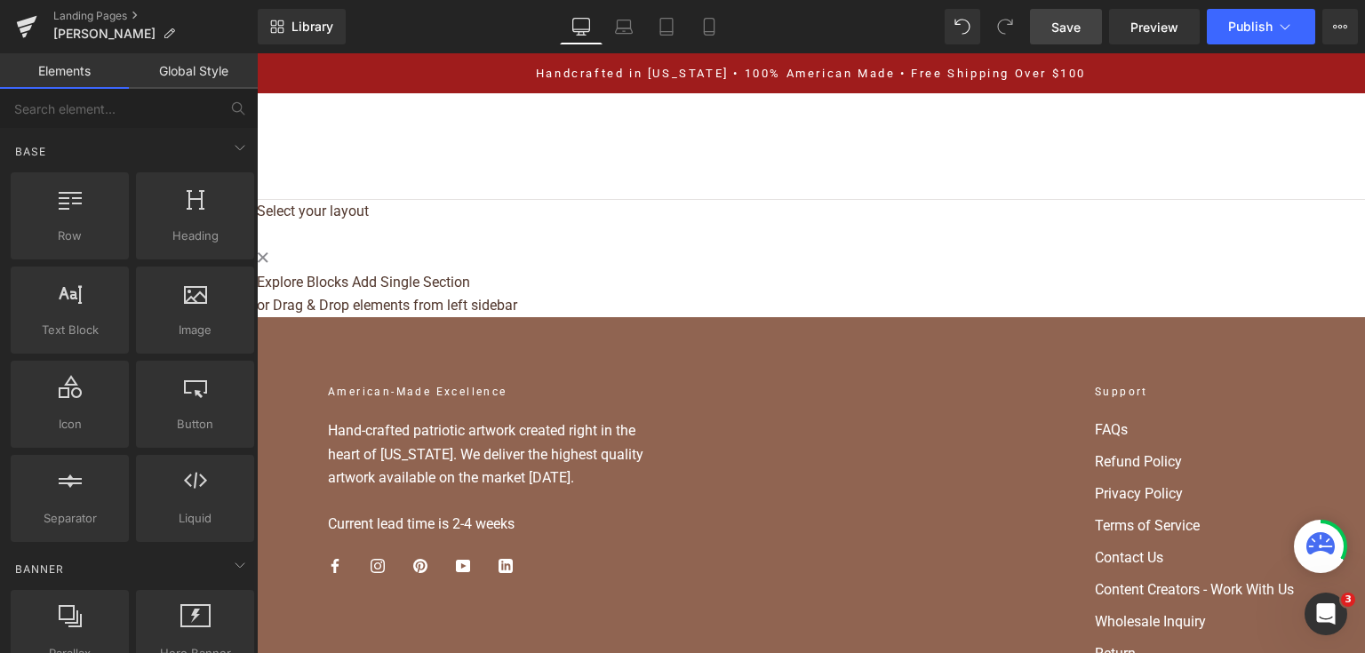
click at [1066, 21] on span "Save" at bounding box center [1065, 27] width 29 height 19
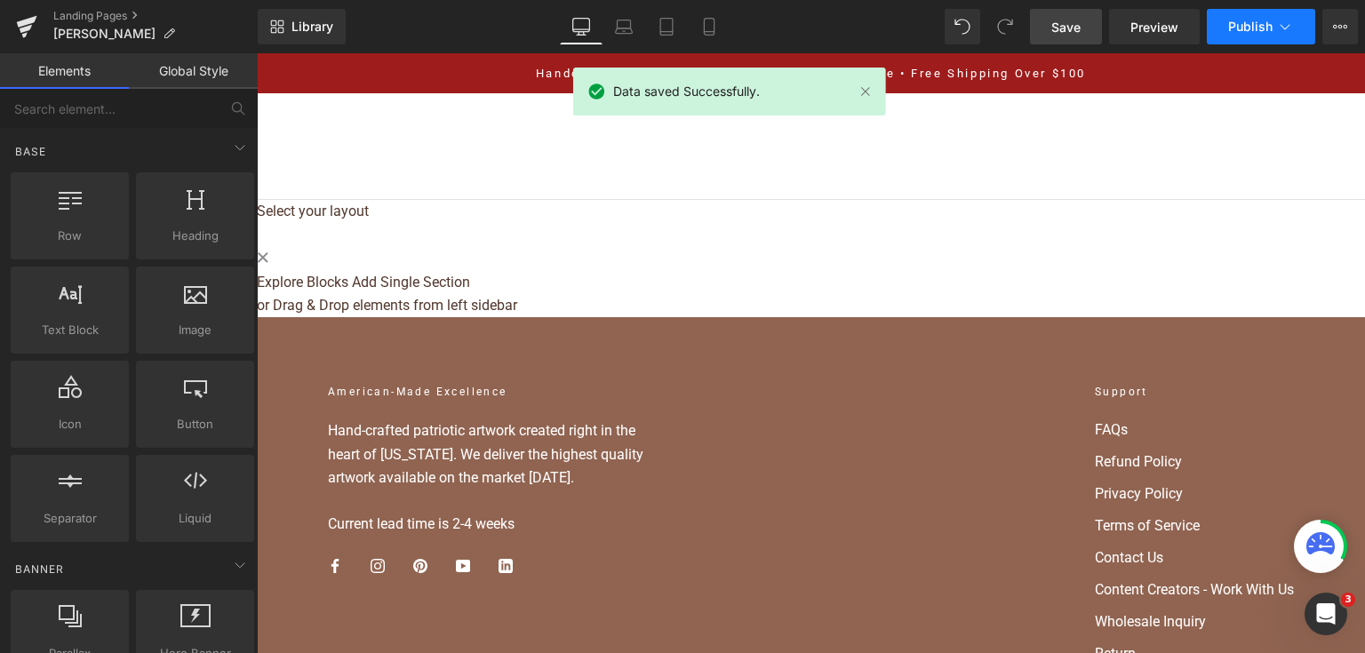
click at [1257, 21] on span "Publish" at bounding box center [1250, 27] width 44 height 14
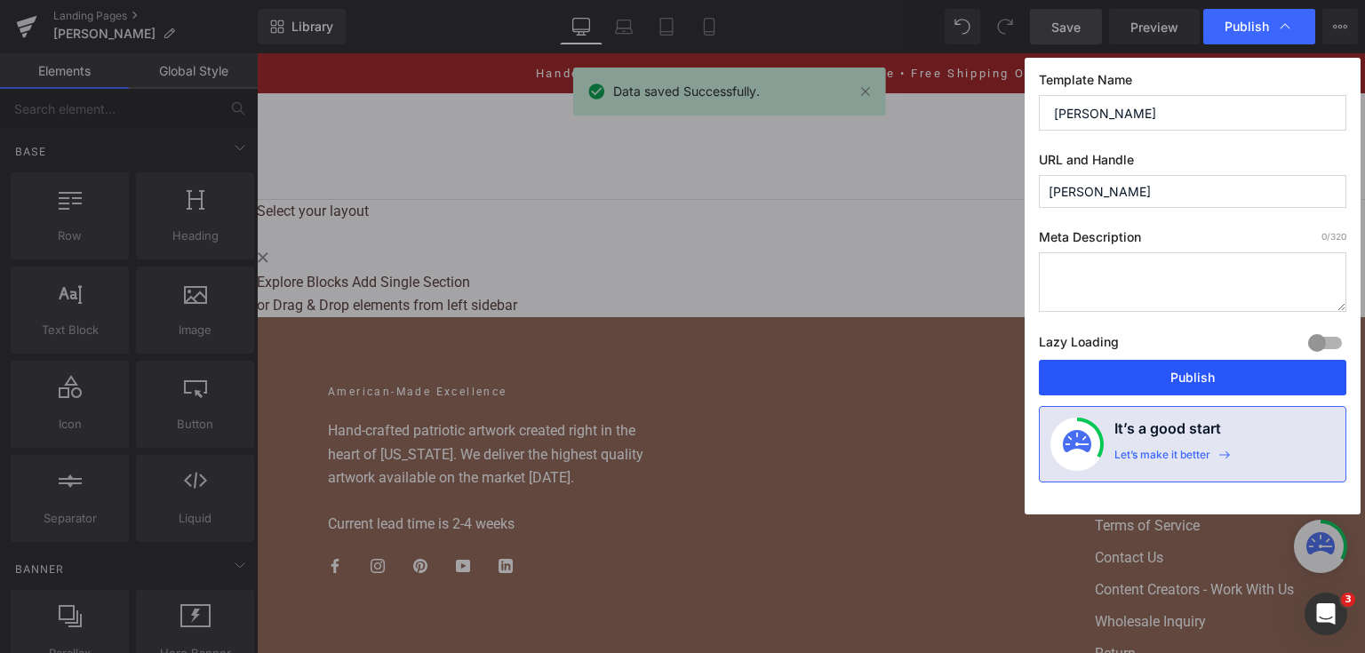
drag, startPoint x: 1189, startPoint y: 367, endPoint x: 639, endPoint y: 111, distance: 606.5
click at [1189, 367] on button "Publish" at bounding box center [1192, 378] width 307 height 36
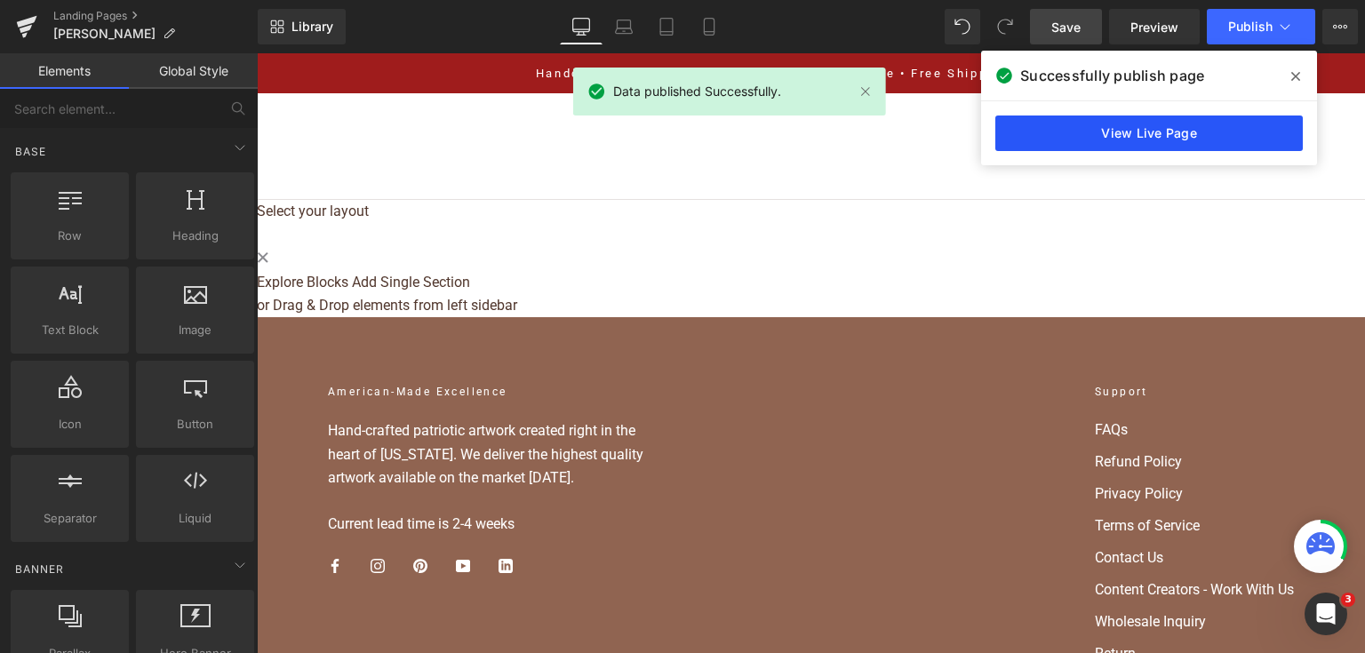
click at [996, 119] on link "View Live Page" at bounding box center [1148, 133] width 307 height 36
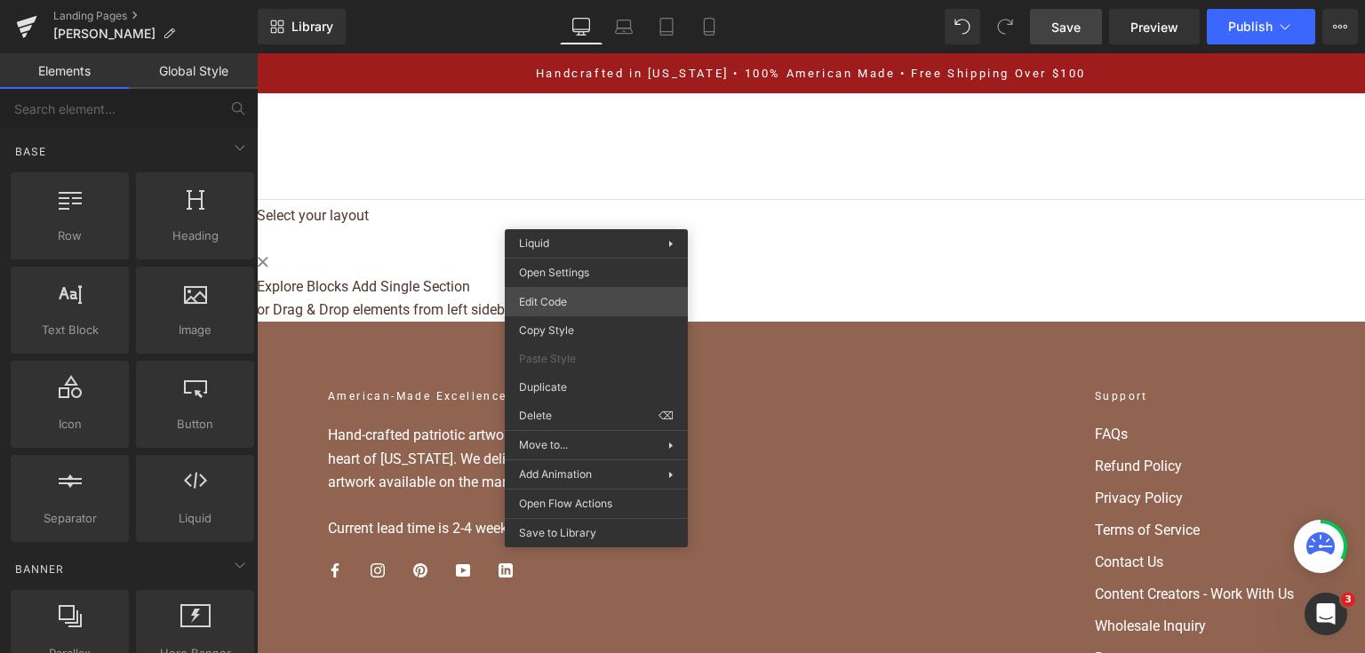
click at [598, 0] on div "Liquid You are previewing how the will restyle your page. You can not edit Elem…" at bounding box center [682, 0] width 1365 height 0
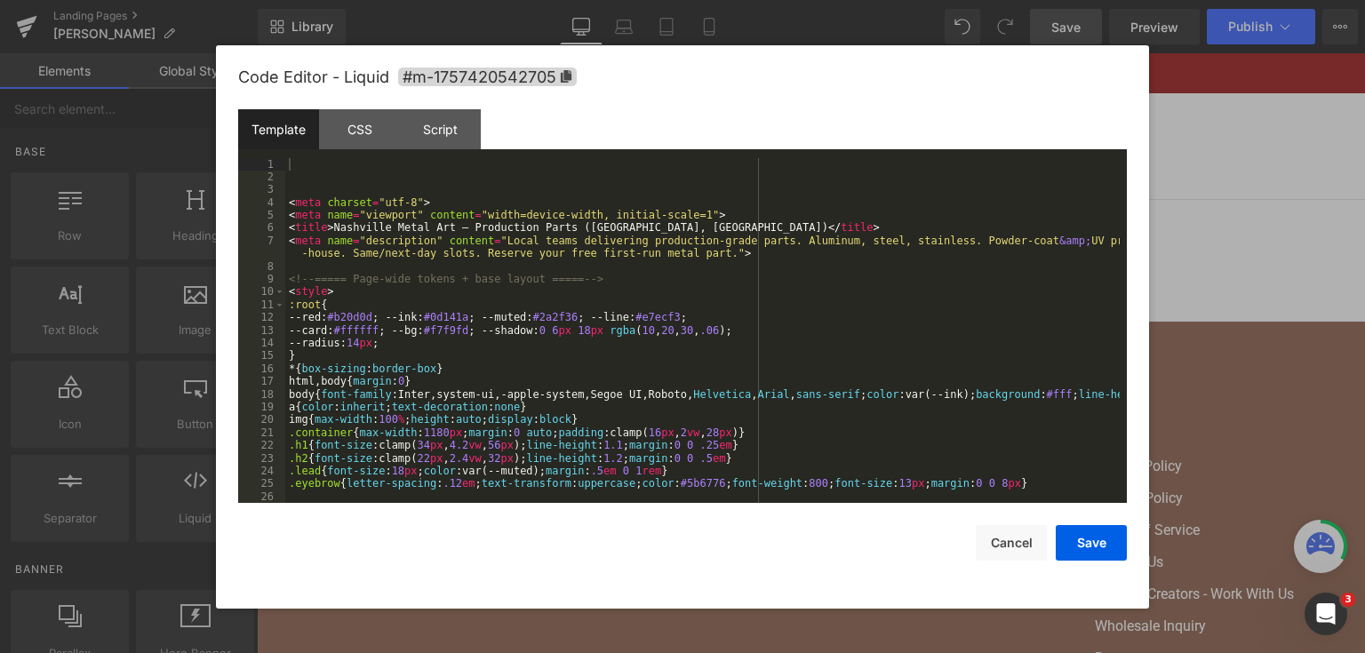
click at [645, 303] on div "< meta charset = "utf-8" > < meta name = "viewport" content = "width=device-wid…" at bounding box center [702, 343] width 834 height 371
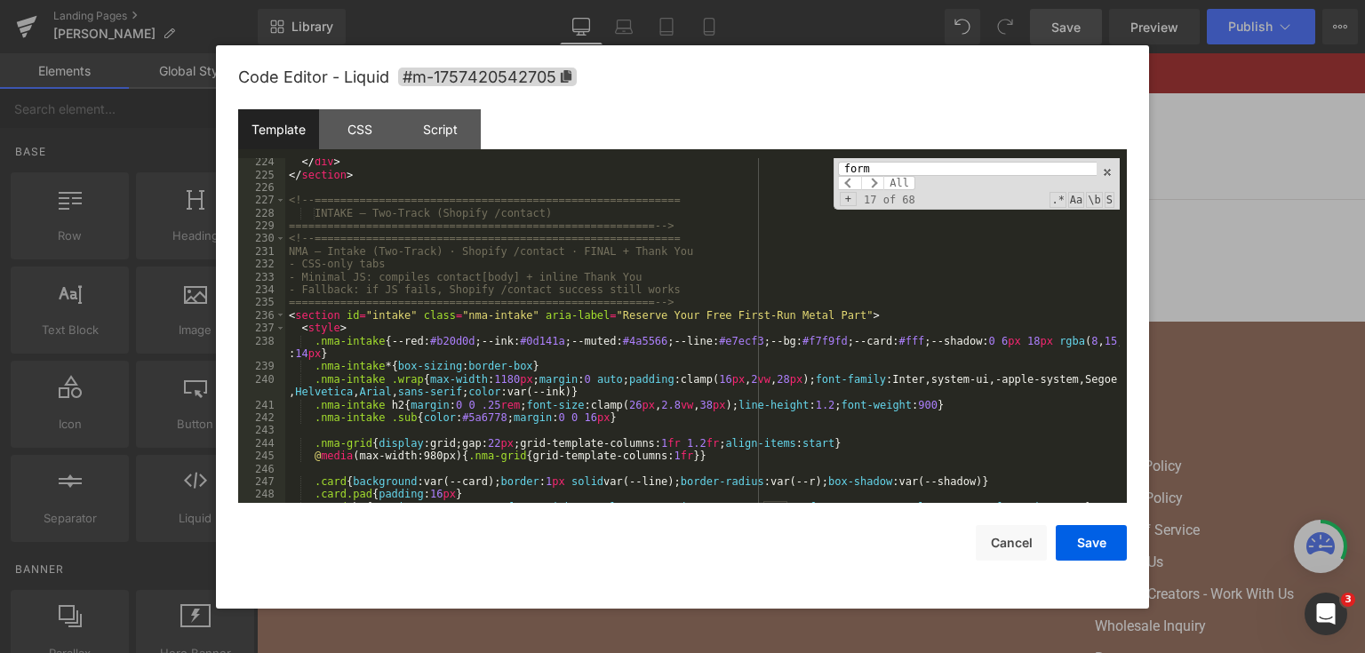
scroll to position [2970, 0]
type input "form"
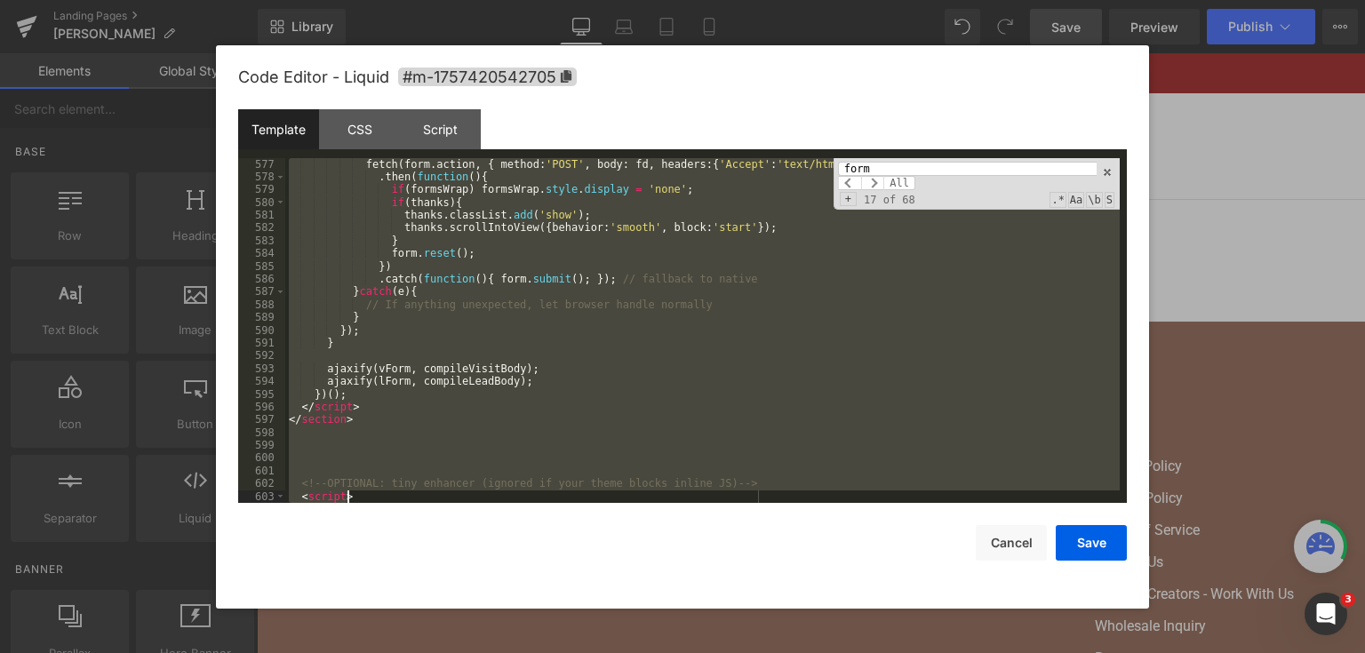
scroll to position [7880, 0]
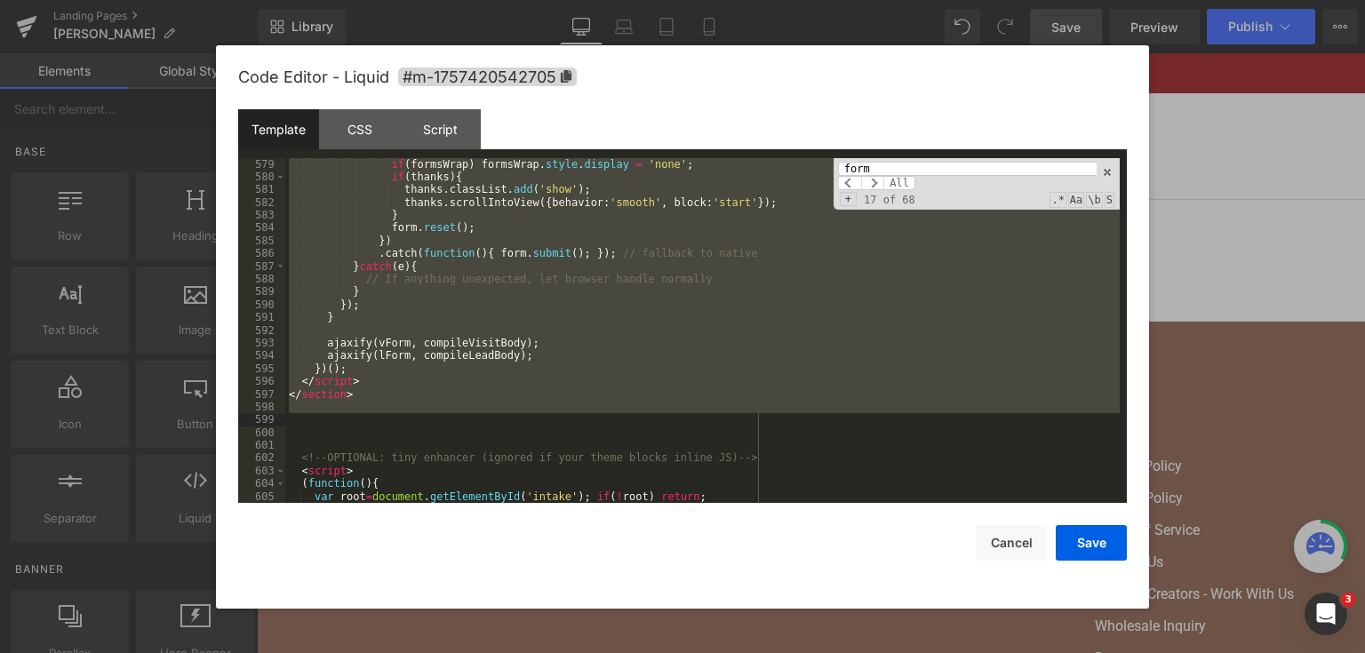
drag, startPoint x: 288, startPoint y: 235, endPoint x: 555, endPoint y: 421, distance: 325.5
click at [555, 421] on div "if ( formsWrap ) formsWrap . style . display = 'none' ; if ( thanks ) { thanks …" at bounding box center [702, 343] width 834 height 371
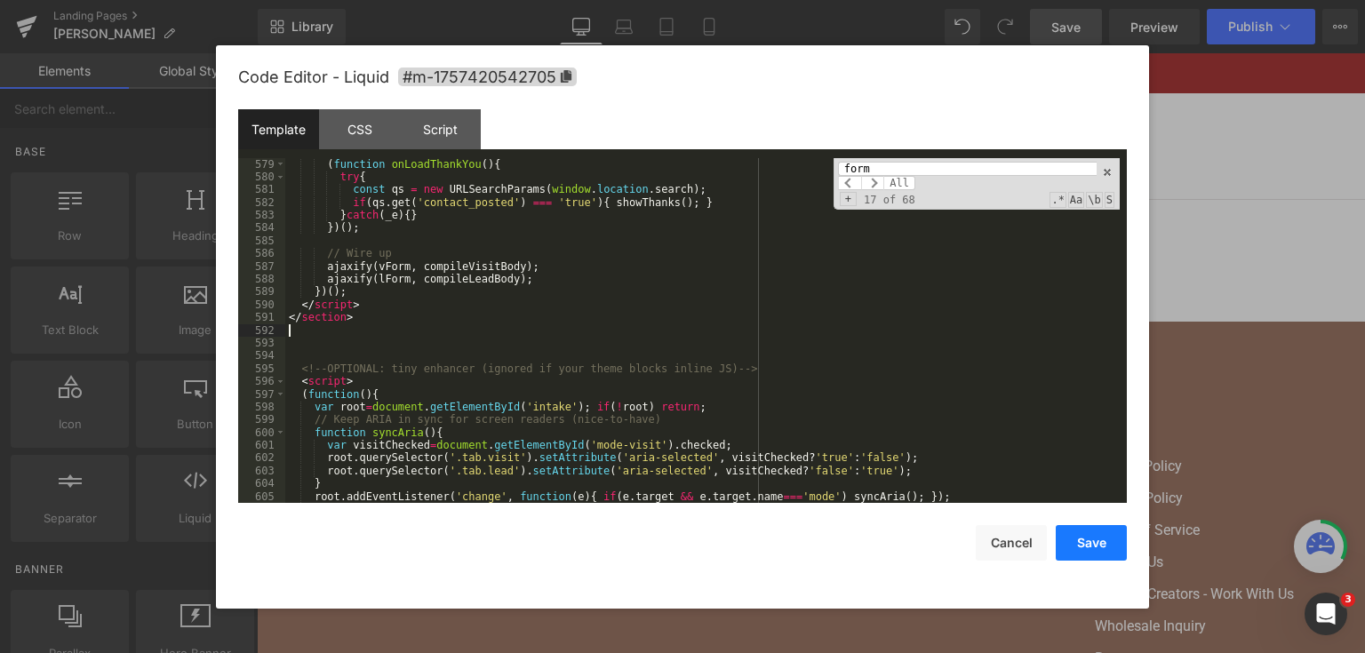
click at [1105, 534] on button "Save" at bounding box center [1090, 543] width 71 height 36
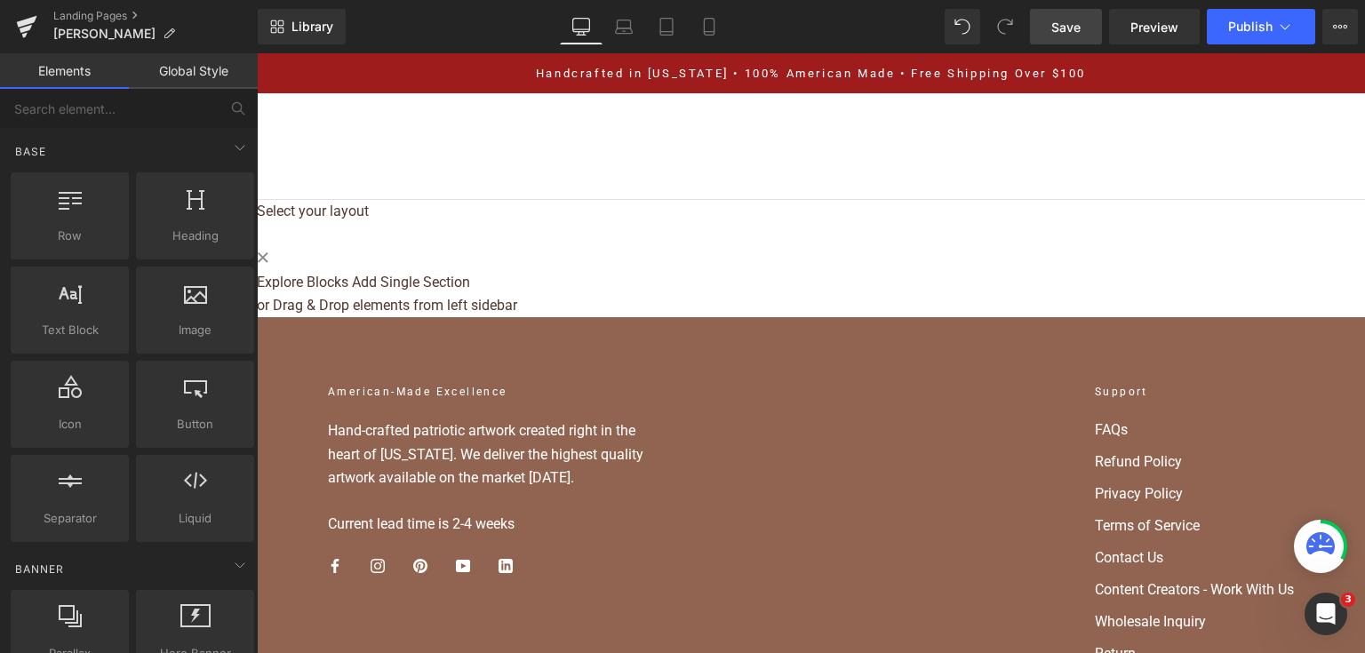
click at [1086, 31] on link "Save" at bounding box center [1066, 27] width 72 height 36
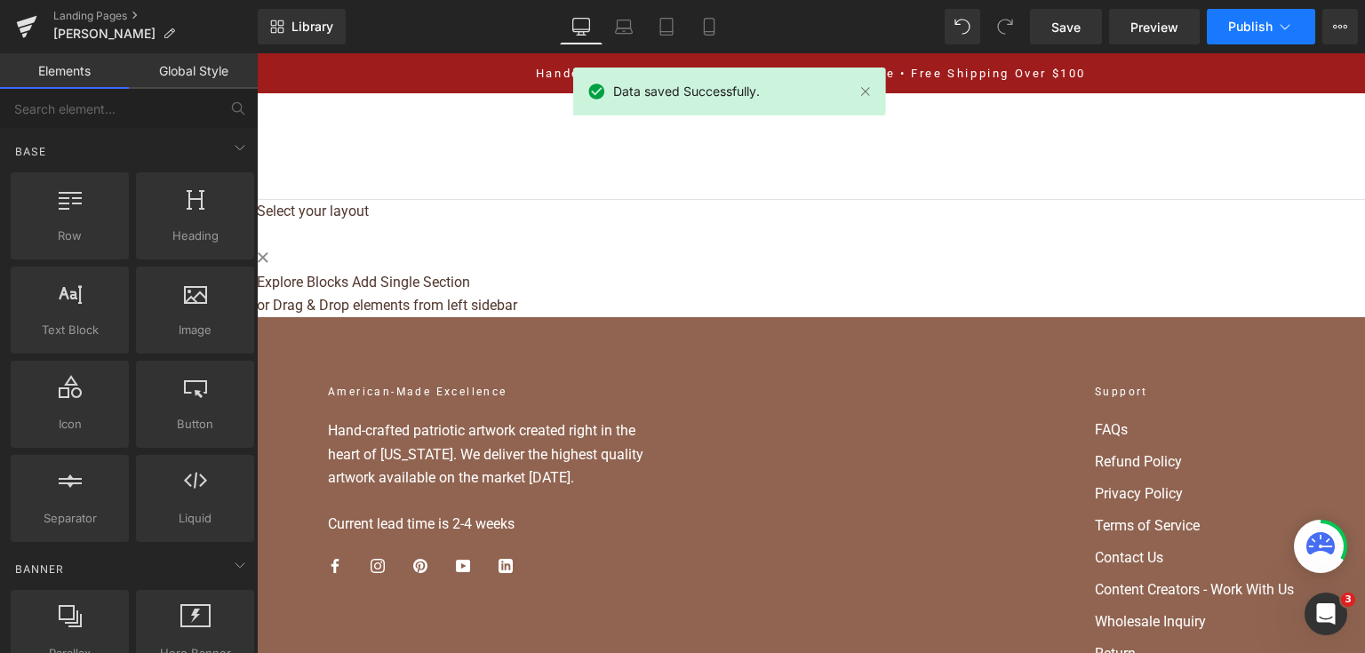
click at [1230, 28] on span "Publish" at bounding box center [1250, 27] width 44 height 14
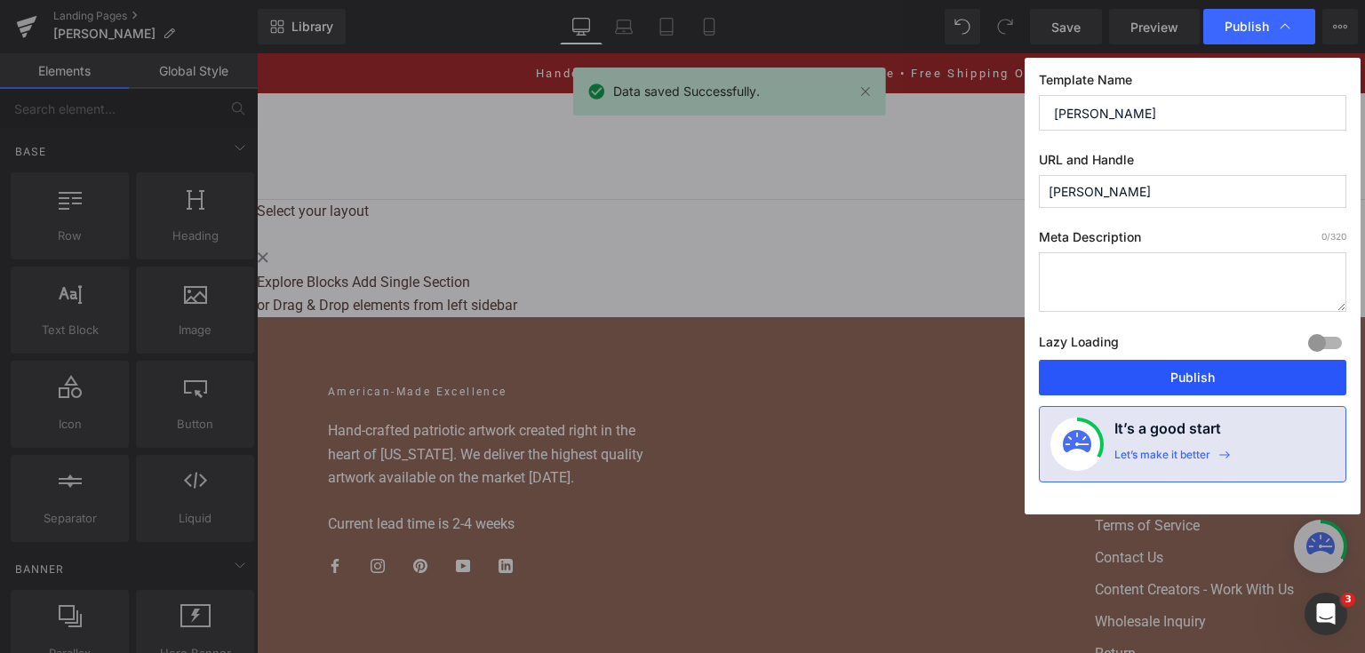
click at [1174, 388] on button "Publish" at bounding box center [1192, 378] width 307 height 36
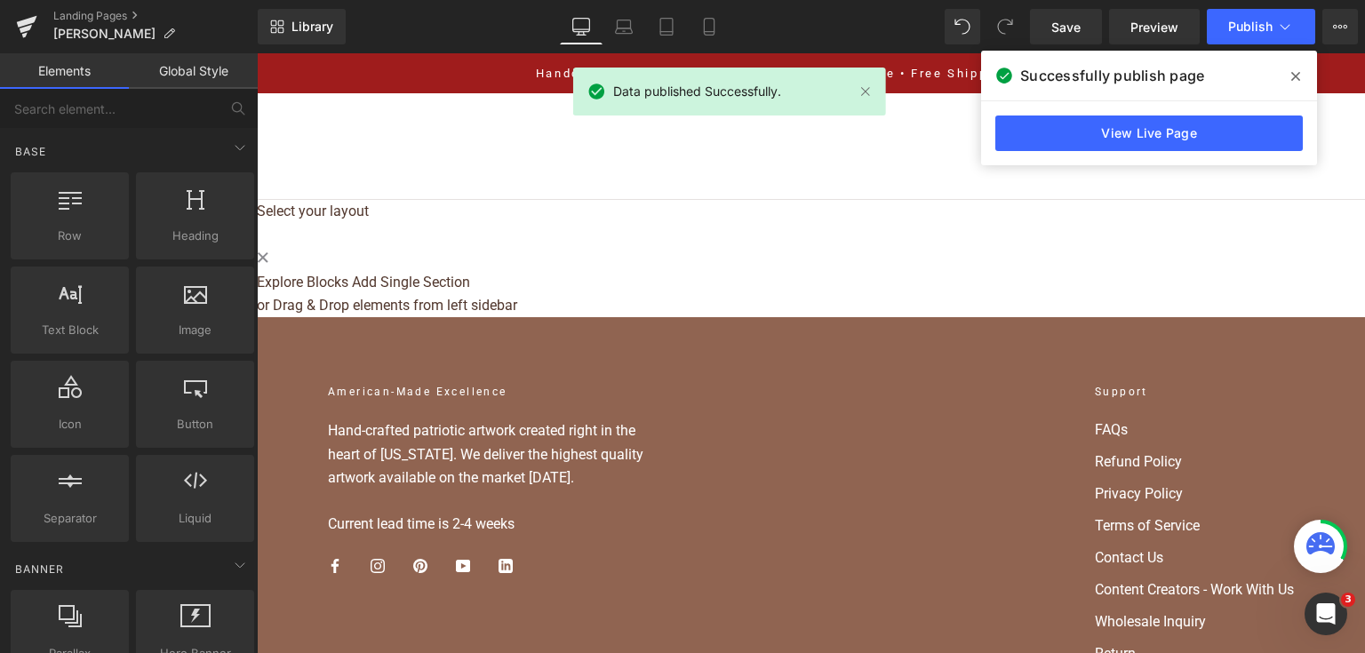
click at [1198, 128] on link "View Live Page" at bounding box center [1148, 133] width 307 height 36
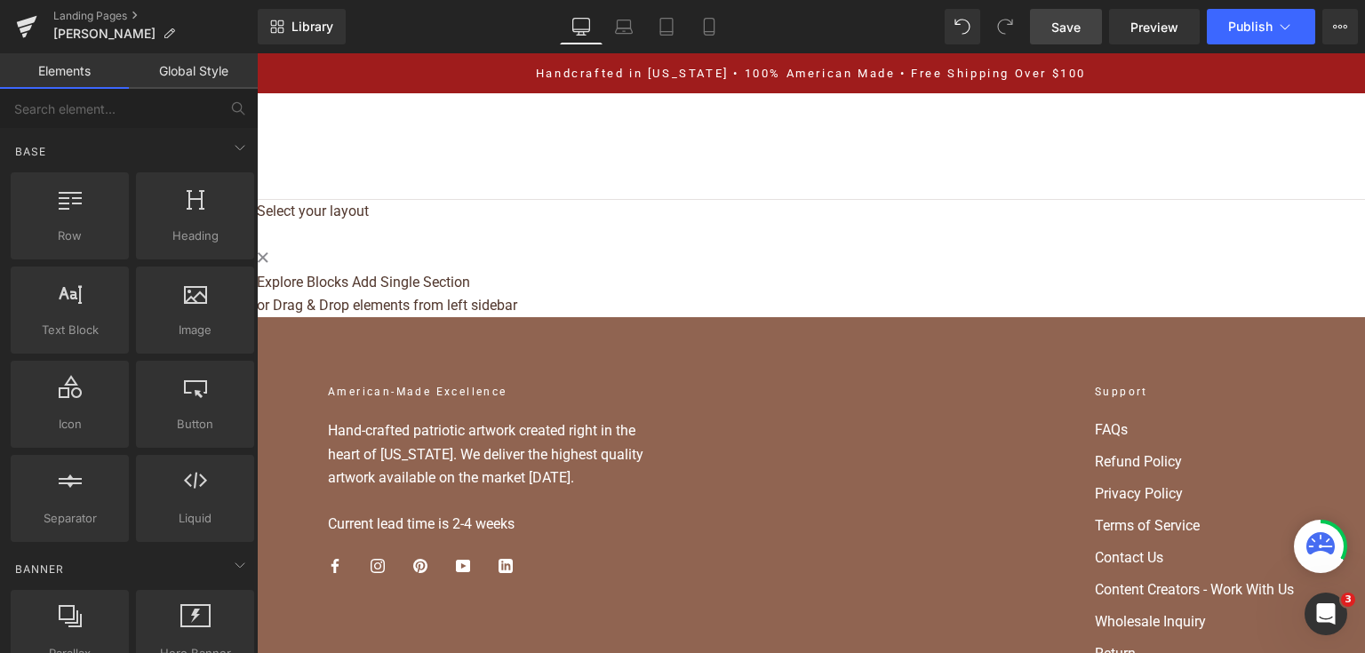
click at [1055, 20] on span "Save" at bounding box center [1065, 27] width 29 height 19
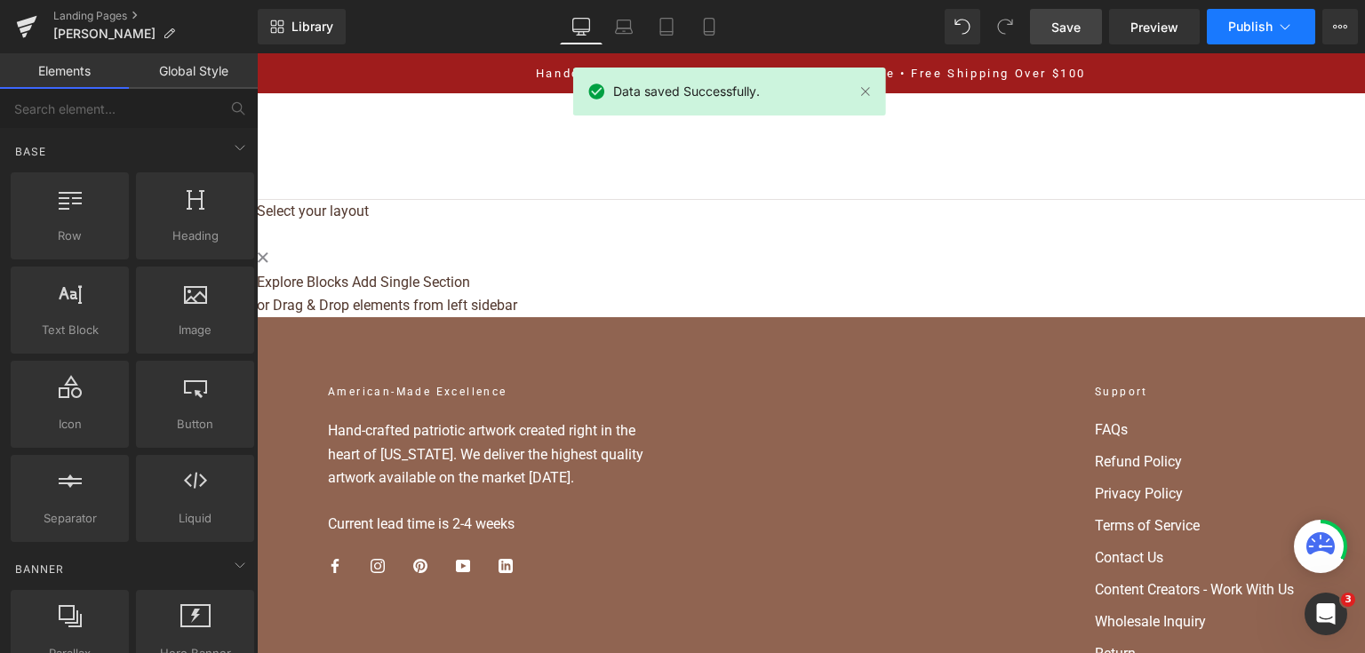
click at [1243, 29] on span "Publish" at bounding box center [1250, 27] width 44 height 14
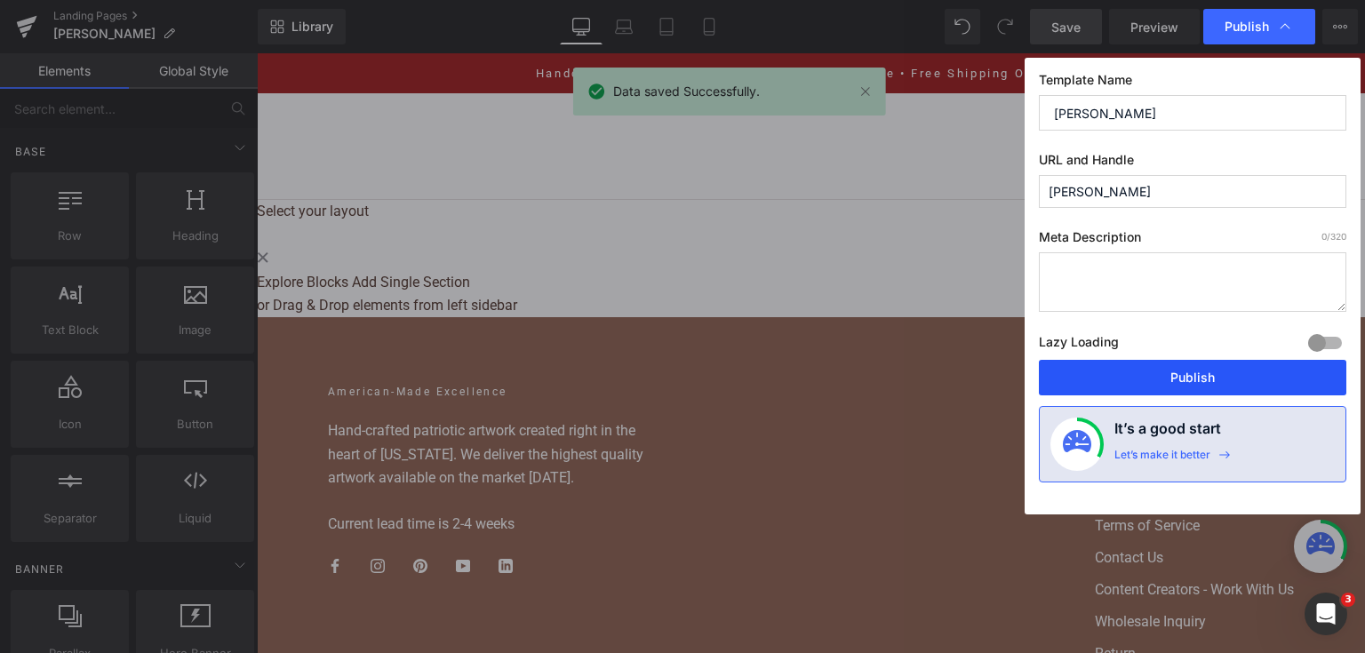
click at [1140, 384] on button "Publish" at bounding box center [1192, 378] width 307 height 36
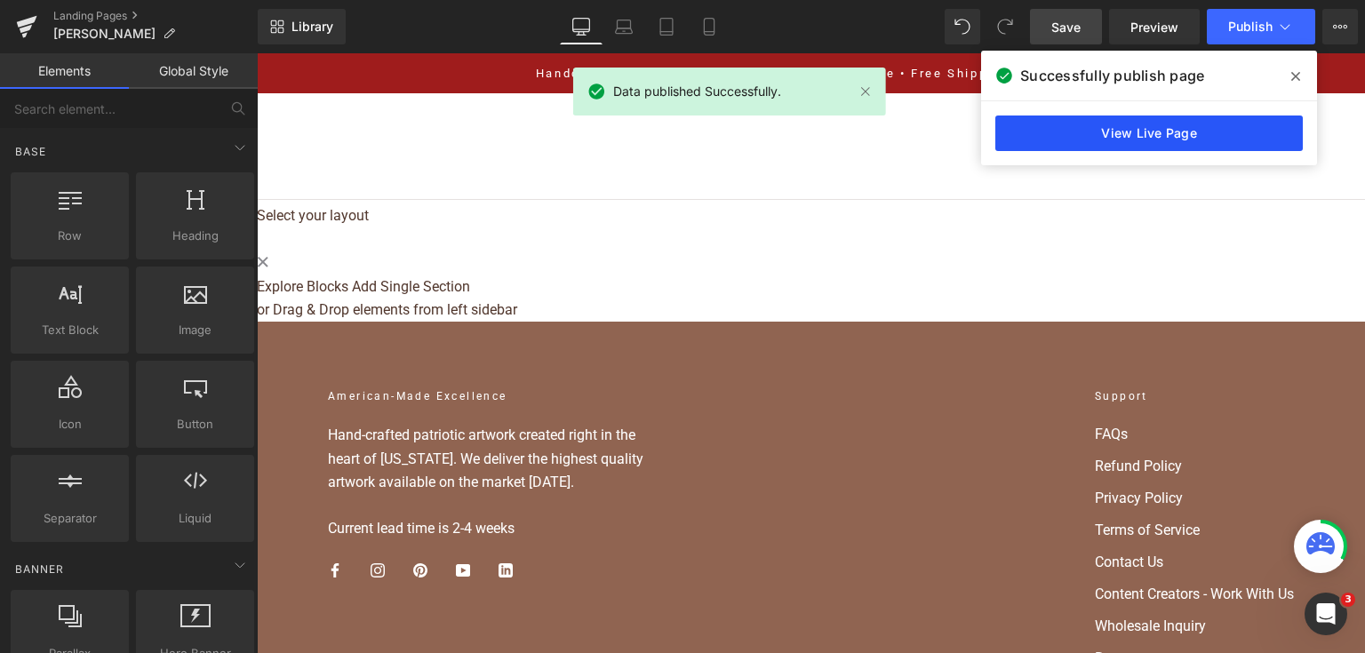
click at [1065, 115] on link "View Live Page" at bounding box center [1148, 133] width 307 height 36
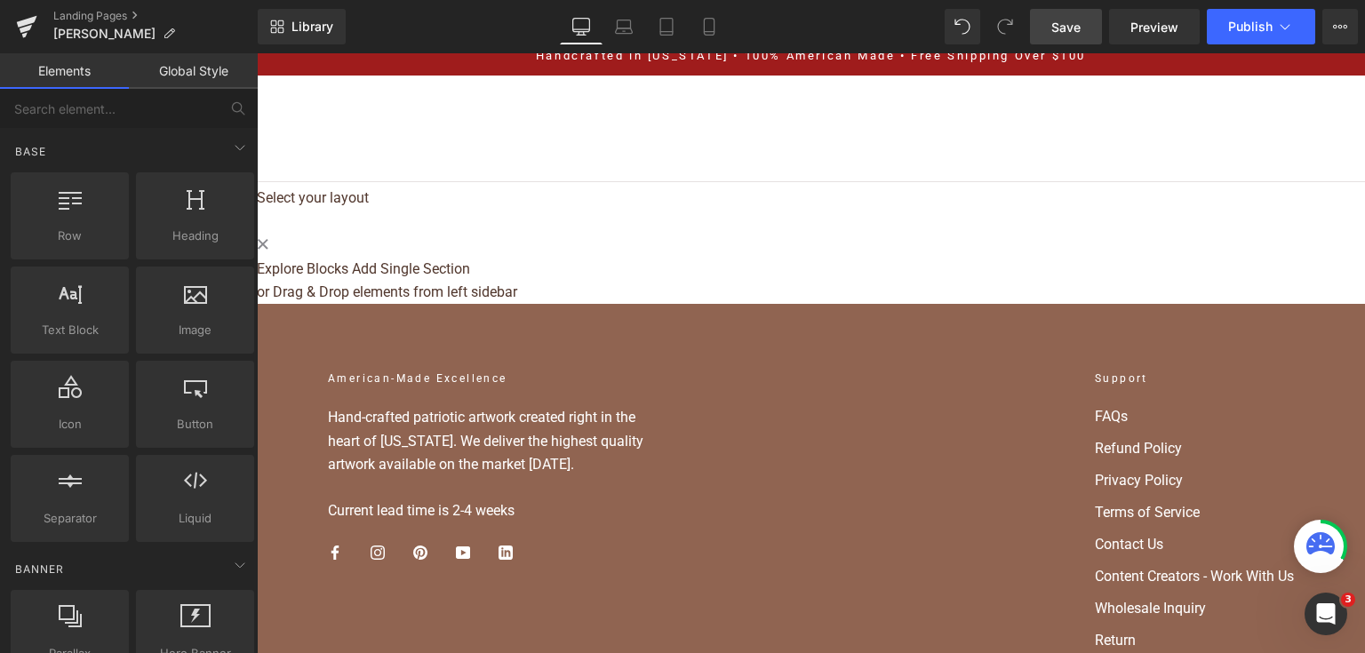
scroll to position [71, 0]
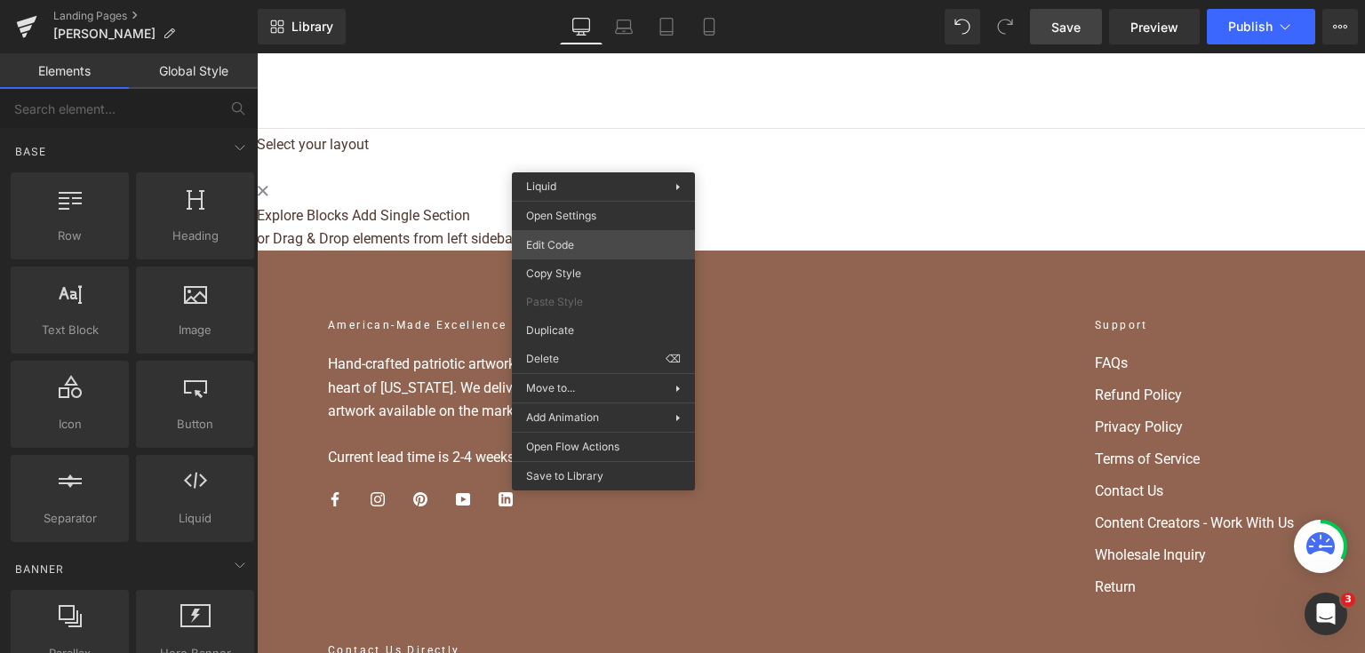
click at [595, 0] on div "Liquid You are previewing how the will restyle your page. You can not edit Elem…" at bounding box center [682, 0] width 1365 height 0
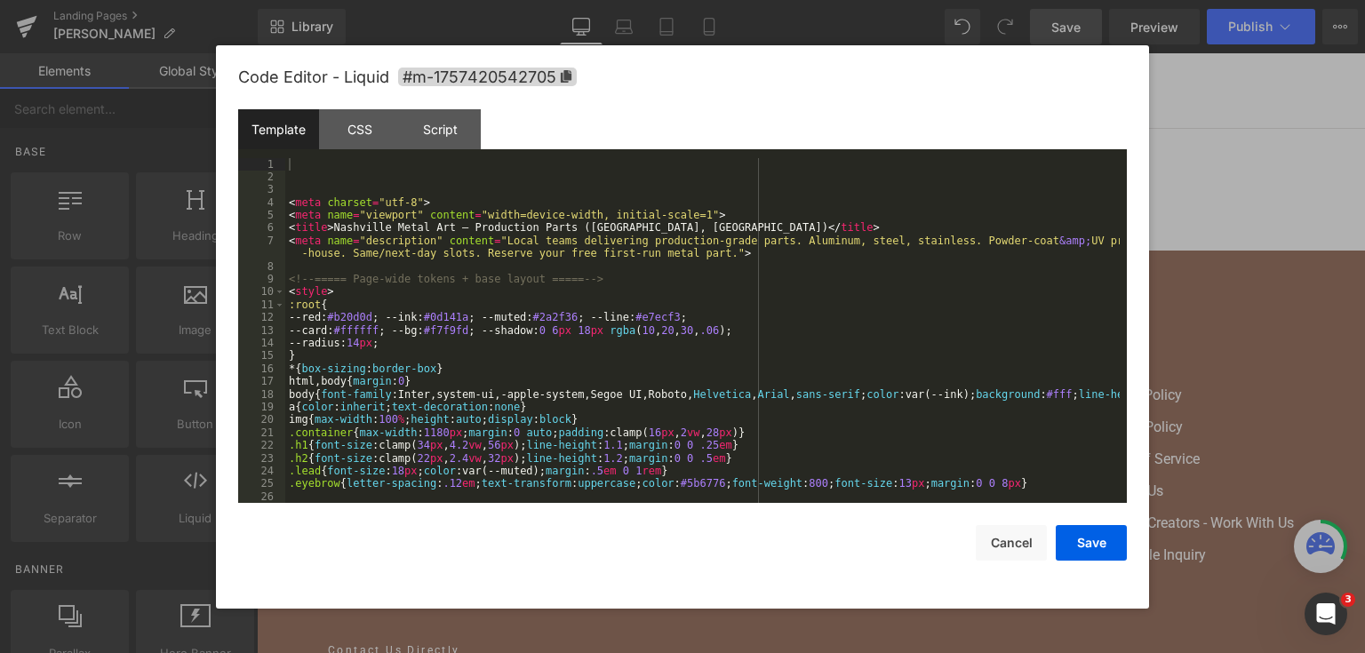
click at [697, 309] on div "< meta charset = "utf-8" > < meta name = "viewport" content = "width=device-wid…" at bounding box center [702, 343] width 834 height 371
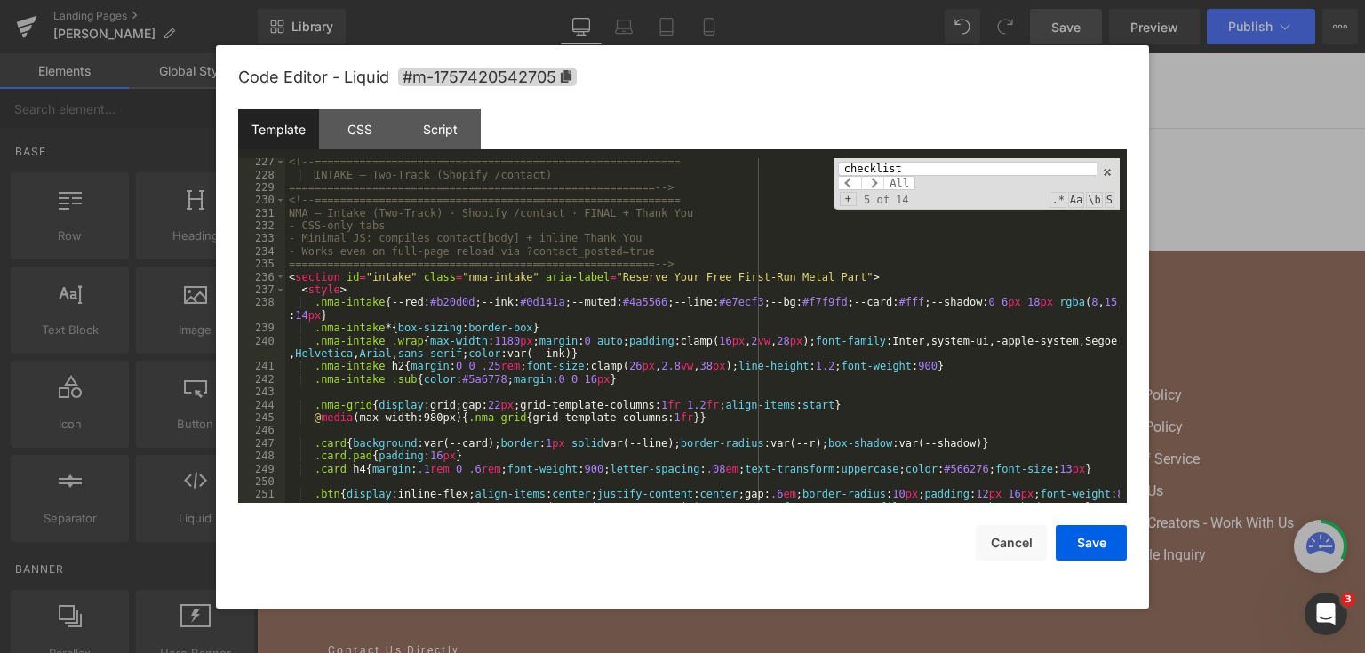
scroll to position [2923, 0]
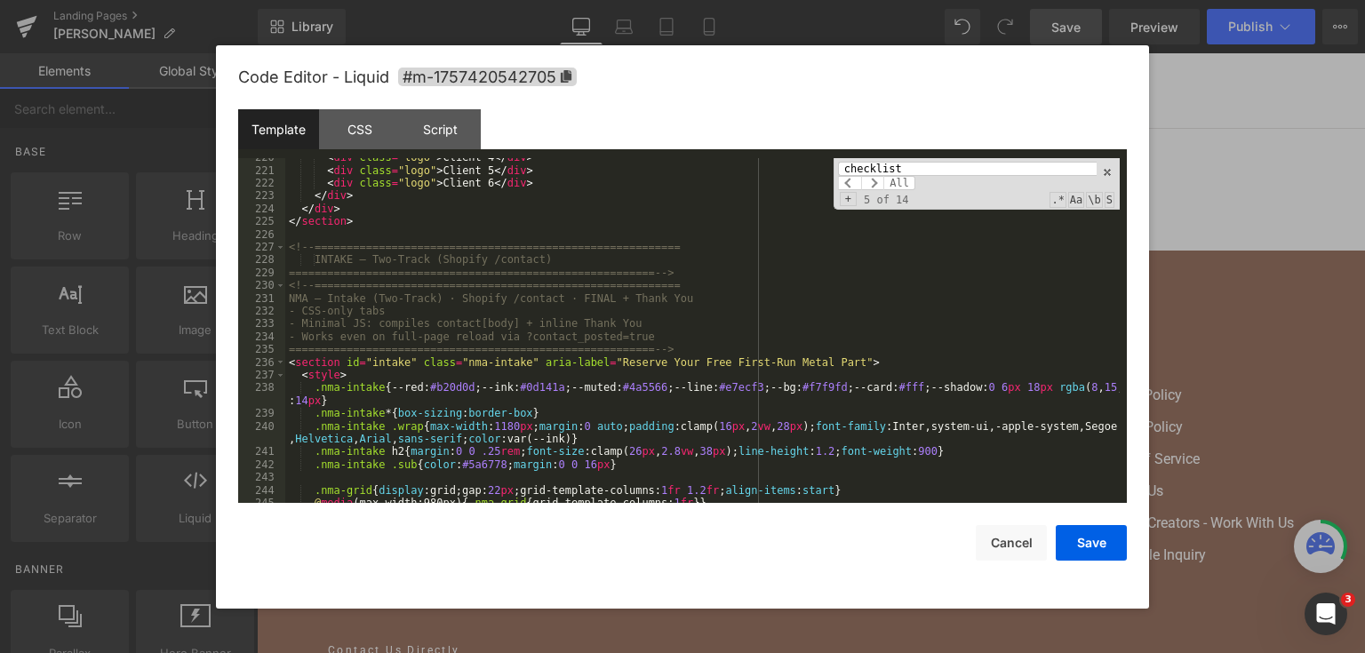
type input "checklist"
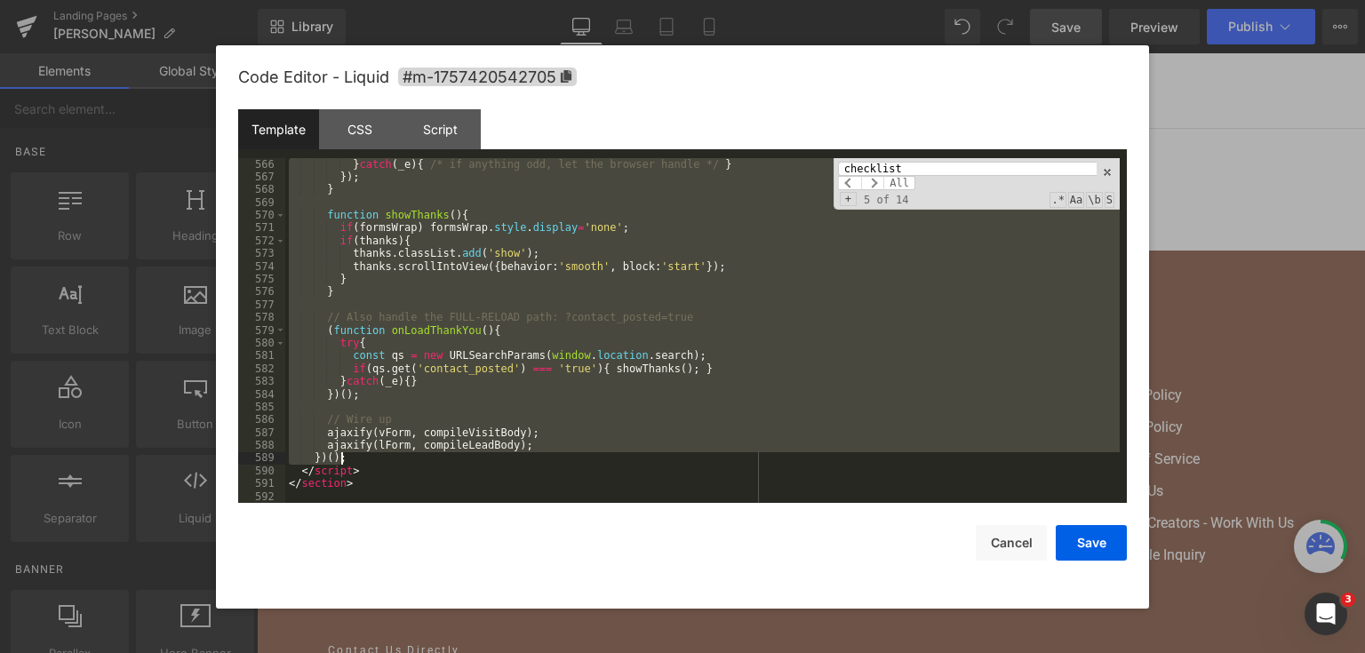
scroll to position [7790, 0]
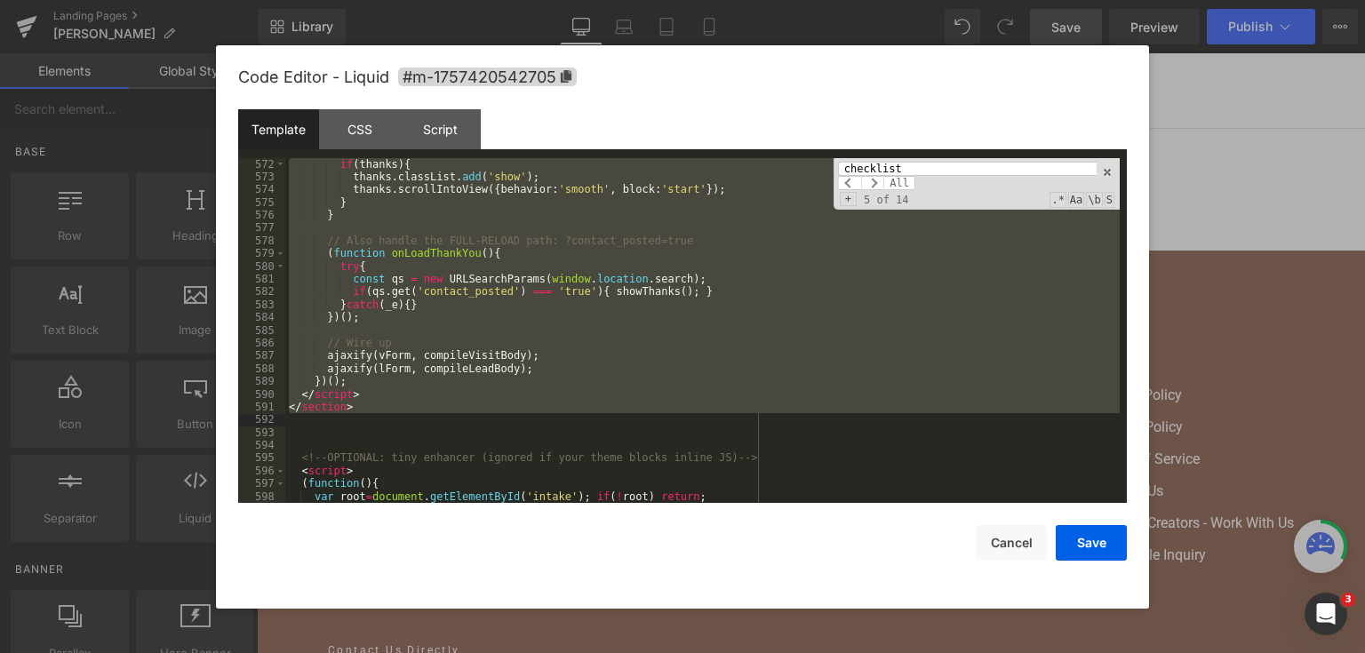
drag, startPoint x: 290, startPoint y: 284, endPoint x: 611, endPoint y: 416, distance: 346.6
click at [611, 416] on div "if ( thanks ) { thanks . classList . add ( 'show' ) ; thanks . scrollIntoView (…" at bounding box center [702, 343] width 834 height 371
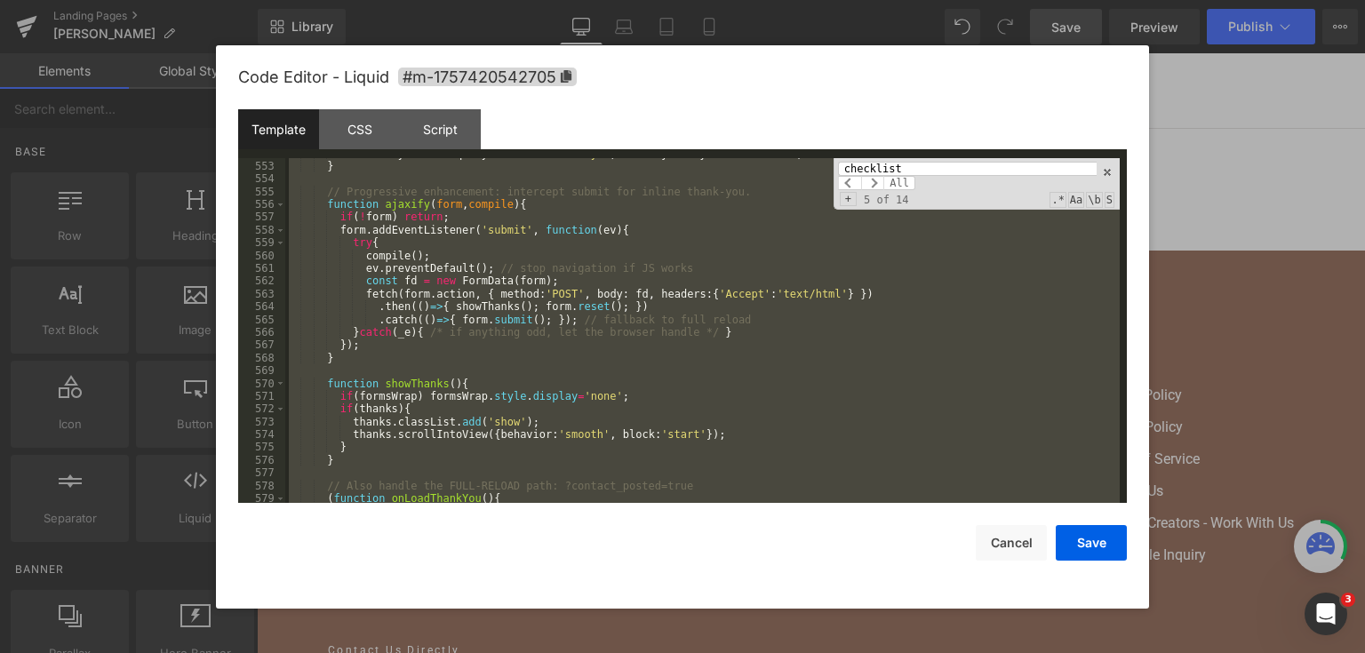
scroll to position [7417, 0]
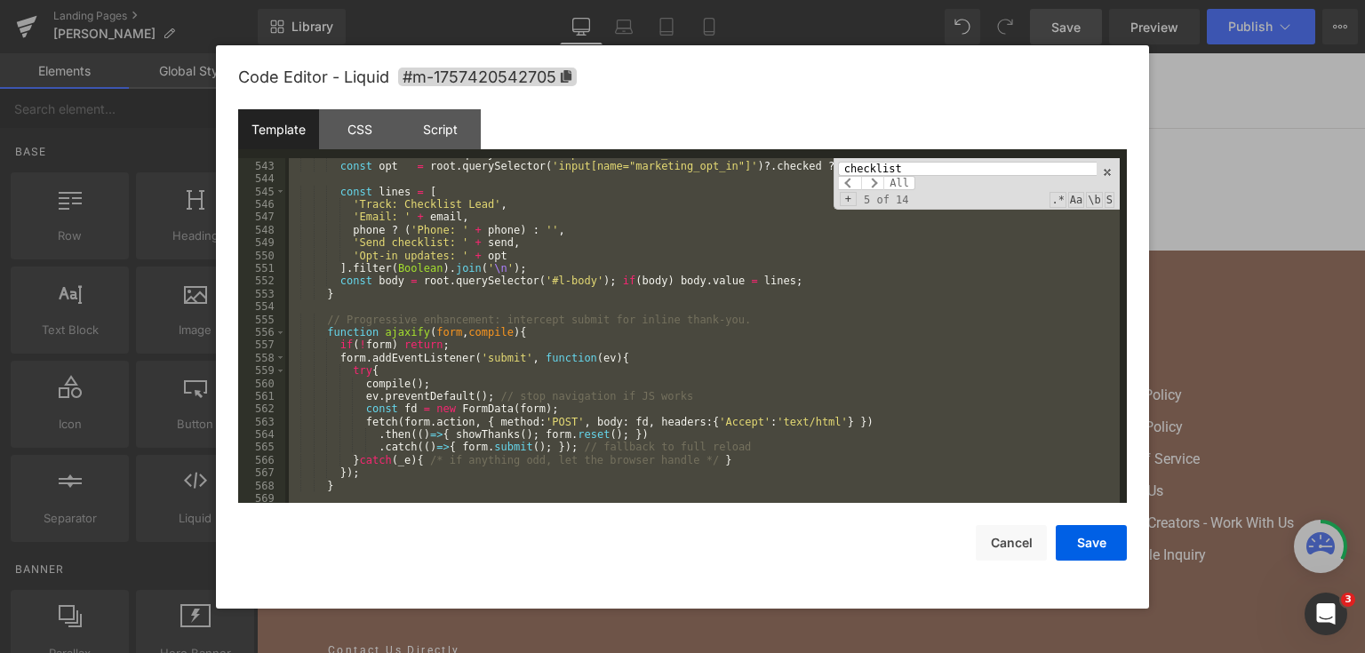
click at [617, 353] on div "const send = root . querySelector ( 'input[name="send_checklist"]' ) ?. checked…" at bounding box center [702, 331] width 834 height 346
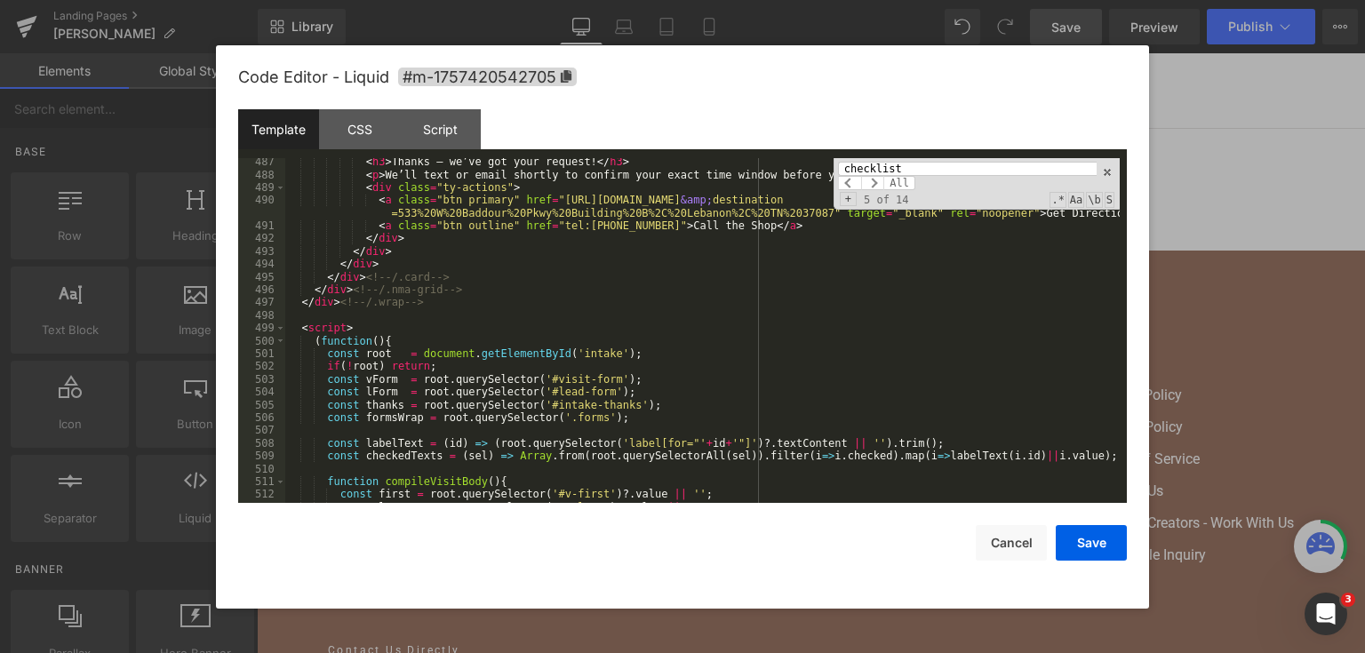
scroll to position [6692, 0]
click at [791, 334] on div "< h3 > Thanks — we’ve got your request! </ h3 > < p > We’ll text or email short…" at bounding box center [702, 340] width 834 height 371
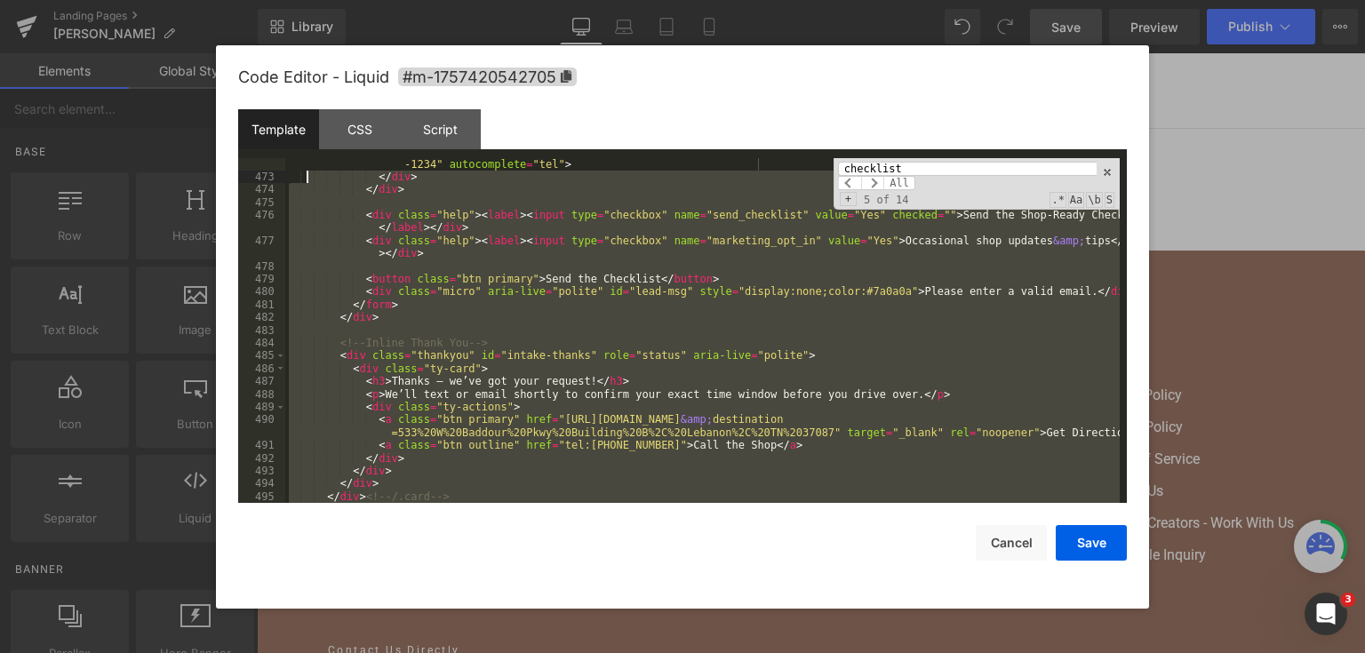
scroll to position [6473, 0]
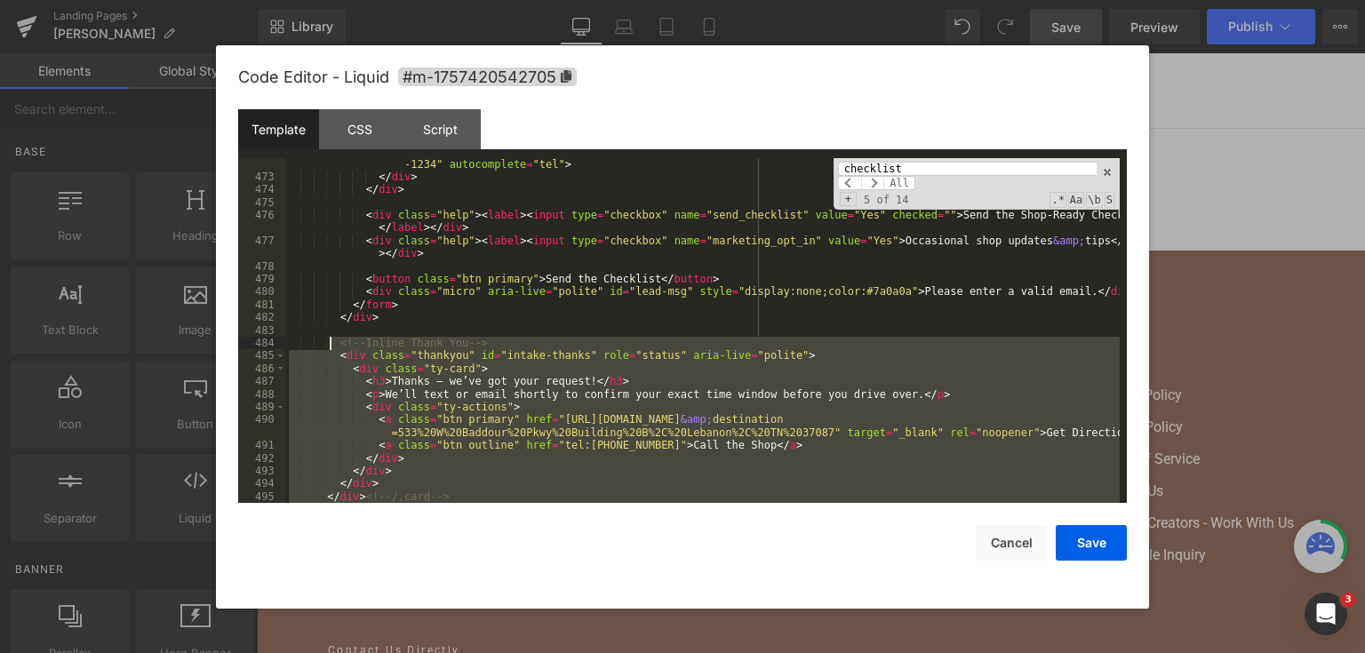
drag, startPoint x: 333, startPoint y: 355, endPoint x: 332, endPoint y: 344, distance: 11.6
click at [332, 344] on div "< input class = "input" id = "l-phone" name = "contact[phone]" inputmode = "tel…" at bounding box center [702, 337] width 834 height 384
